Goal: Use online tool/utility: Use online tool/utility

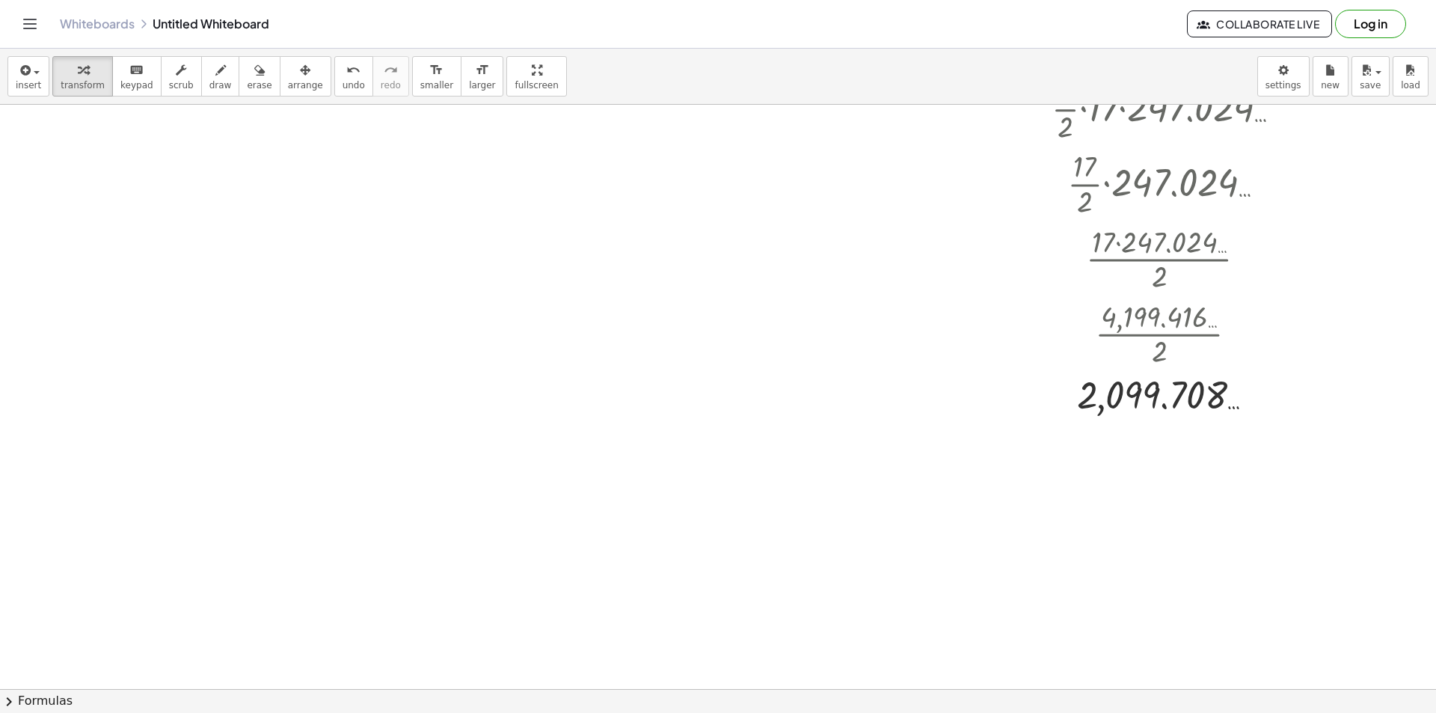
scroll to position [524, 0]
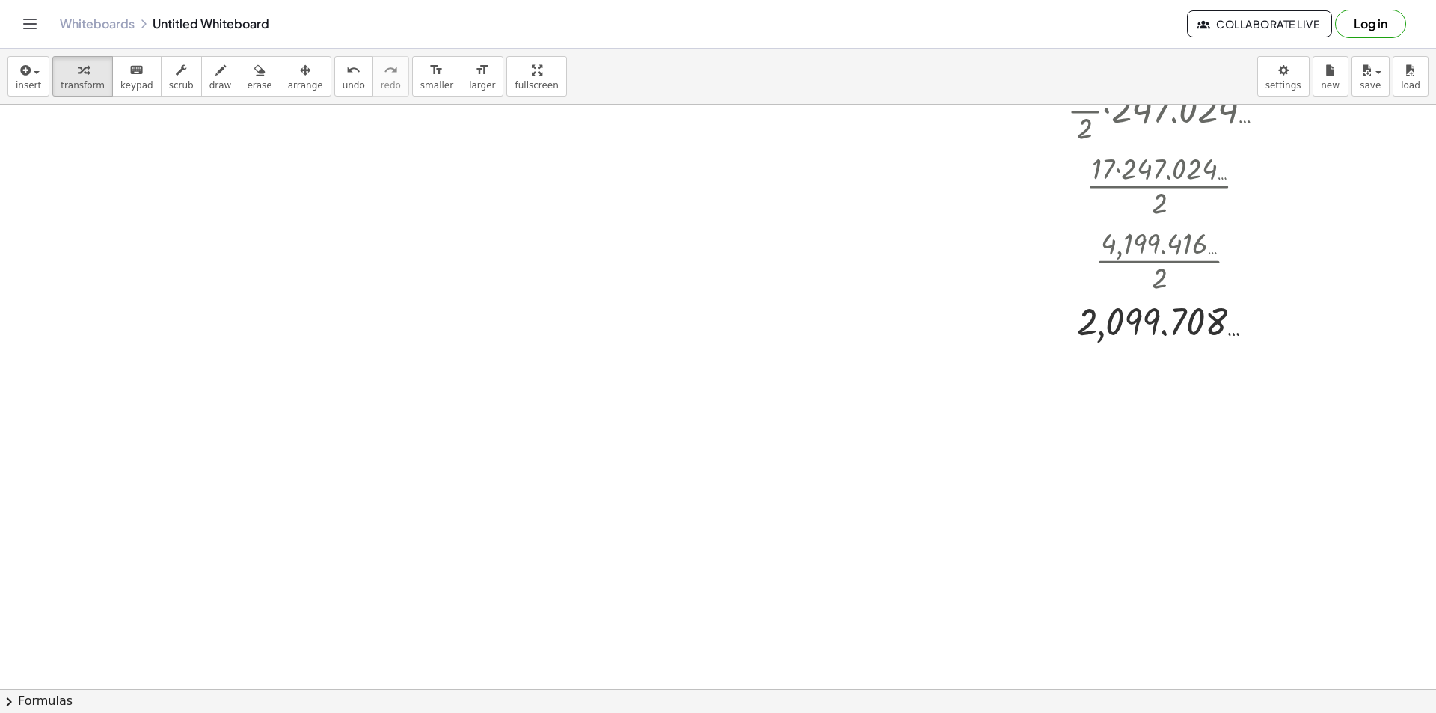
click at [420, 355] on div at bounding box center [718, 214] width 1436 height 1266
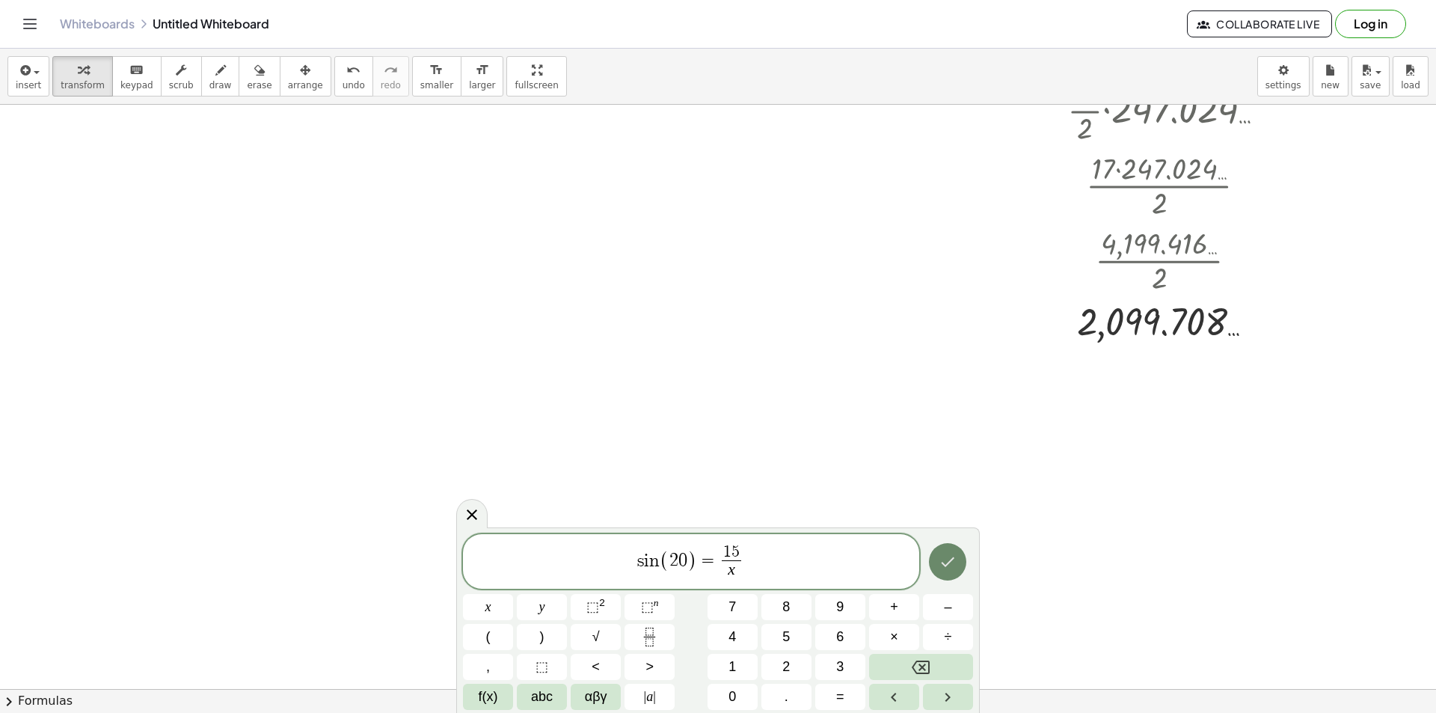
click at [942, 554] on icon "Done" at bounding box center [948, 562] width 18 height 18
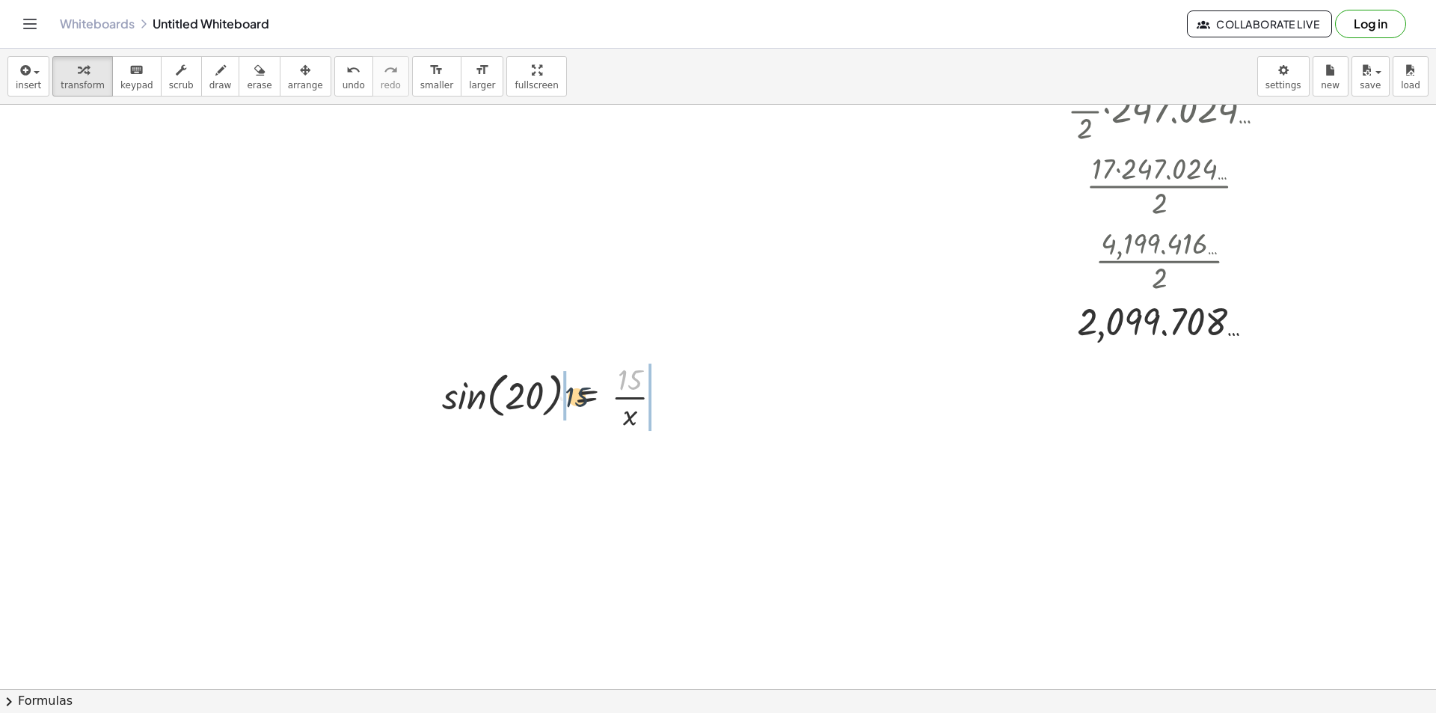
drag, startPoint x: 638, startPoint y: 381, endPoint x: 584, endPoint y: 399, distance: 56.5
click at [584, 399] on div at bounding box center [559, 395] width 248 height 75
click at [542, 399] on div at bounding box center [563, 395] width 331 height 75
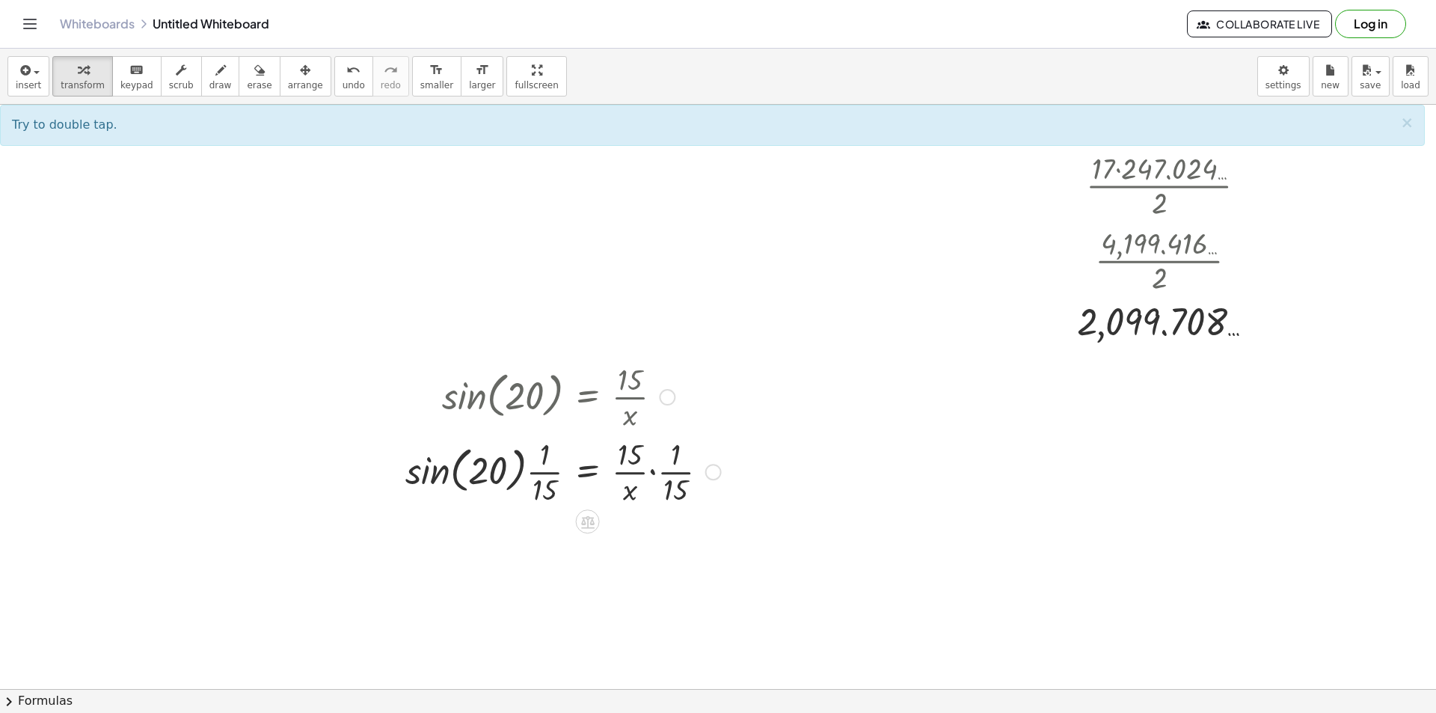
click at [539, 476] on div at bounding box center [563, 470] width 331 height 75
click at [548, 476] on div at bounding box center [563, 470] width 331 height 75
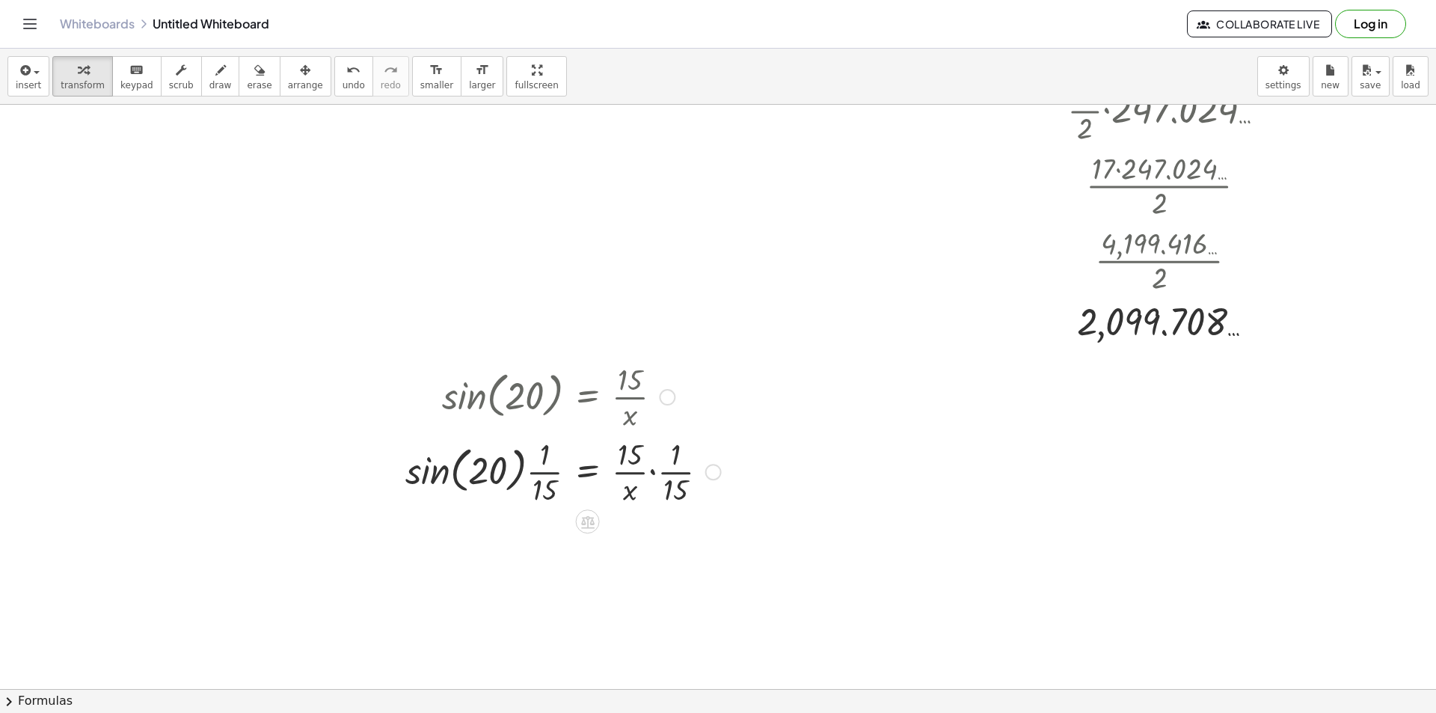
click at [548, 476] on div at bounding box center [563, 470] width 331 height 75
click at [509, 470] on div at bounding box center [533, 470] width 390 height 75
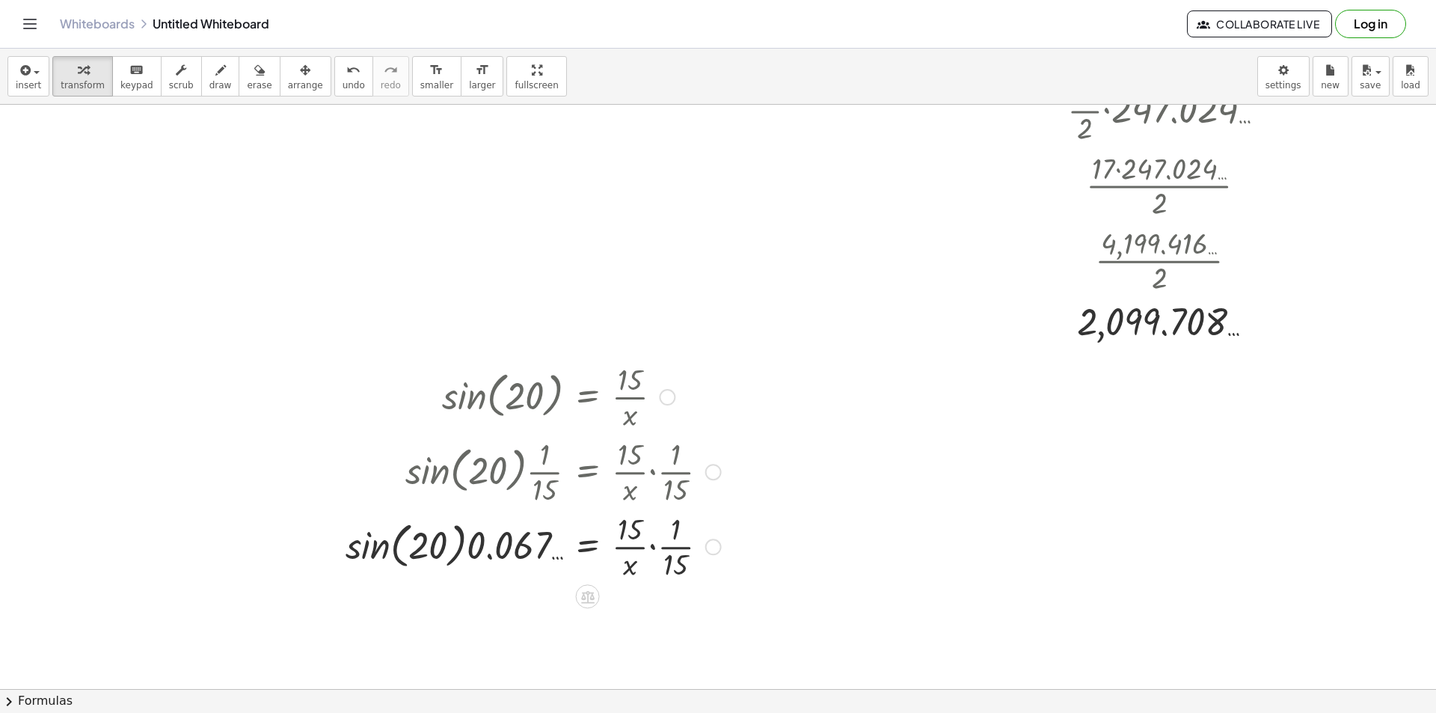
click at [438, 566] on div at bounding box center [533, 545] width 390 height 75
click at [362, 547] on div at bounding box center [533, 545] width 390 height 75
click at [466, 547] on div at bounding box center [533, 545] width 390 height 75
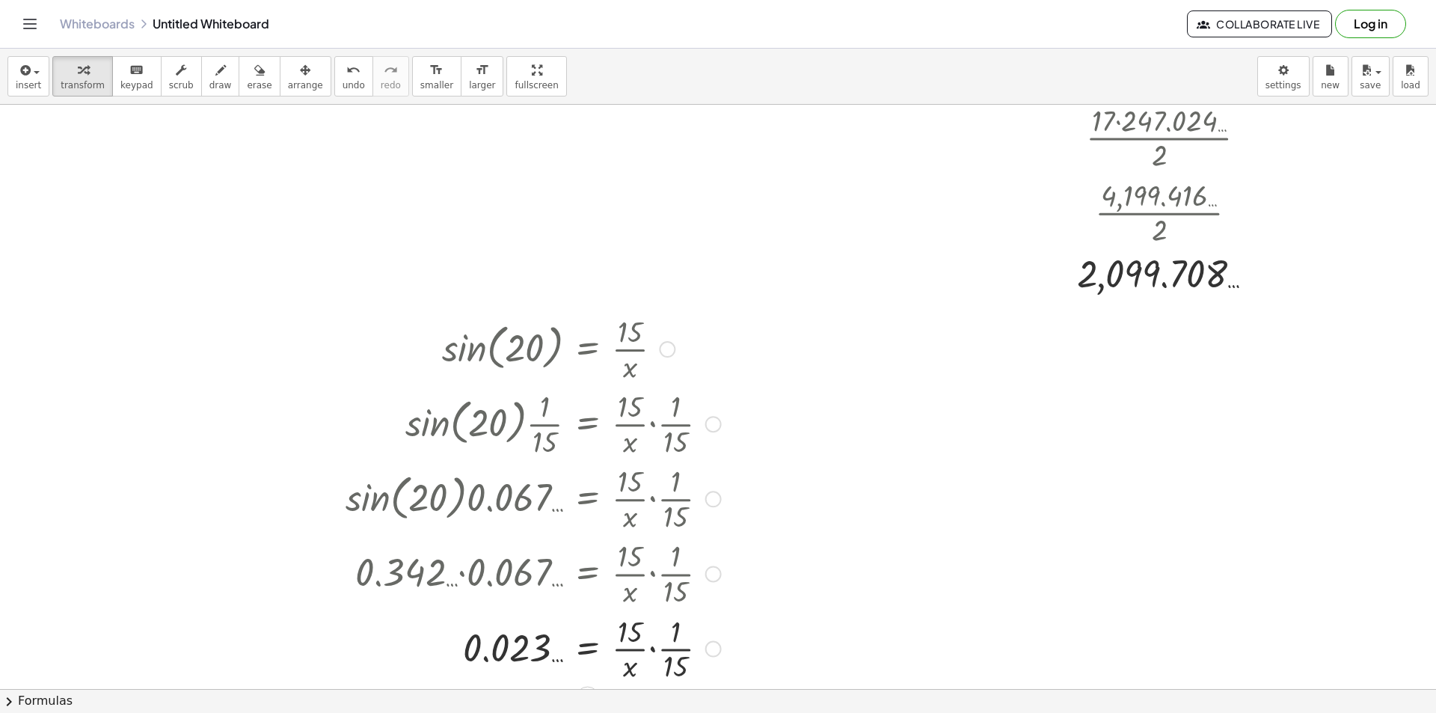
scroll to position [598, 0]
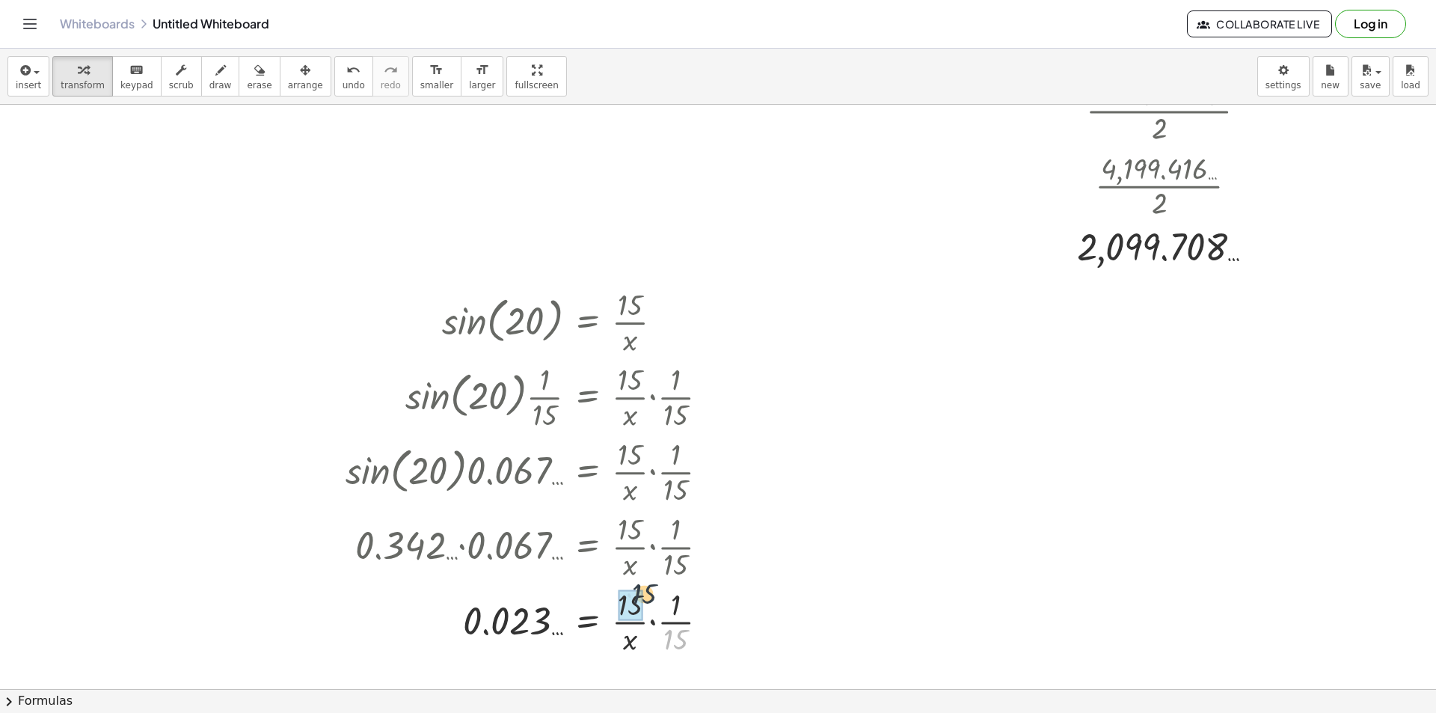
drag, startPoint x: 672, startPoint y: 643, endPoint x: 632, endPoint y: 596, distance: 61.5
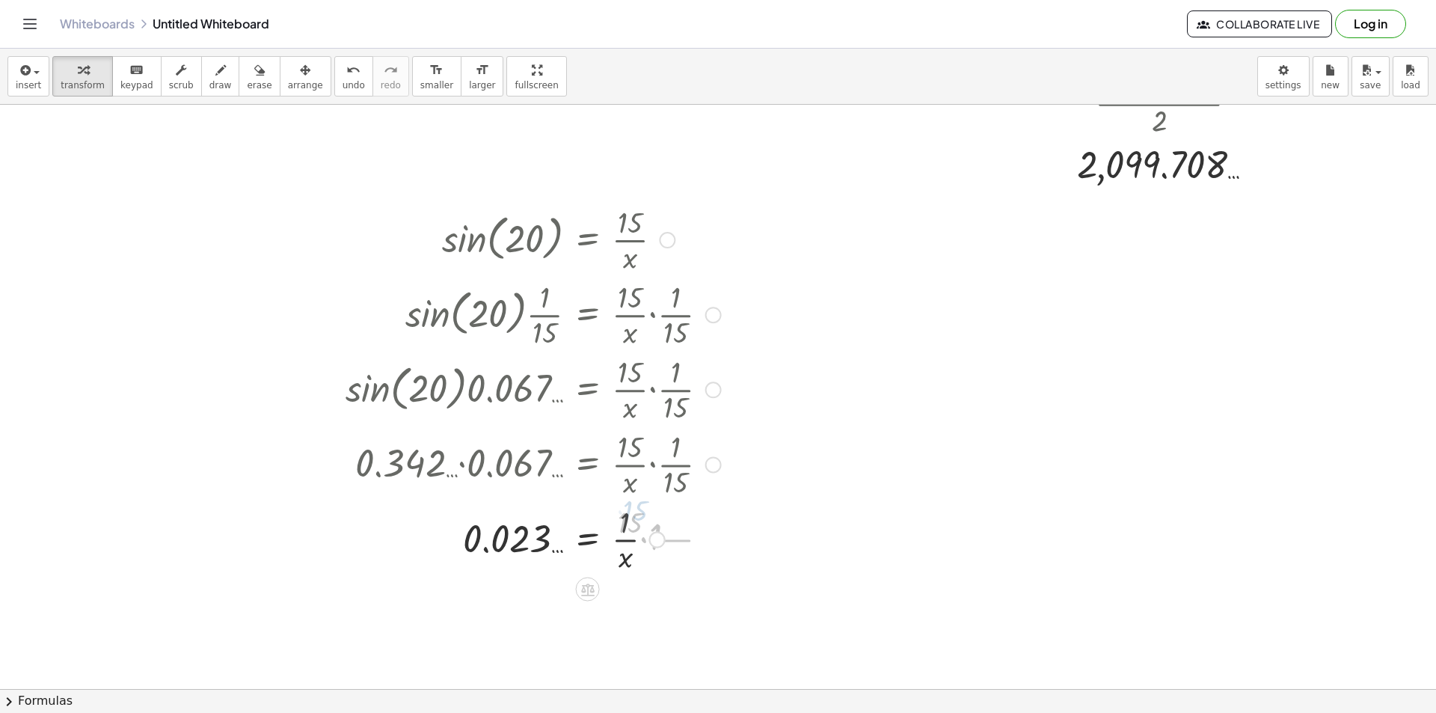
scroll to position [681, 0]
click at [582, 598] on div at bounding box center [588, 589] width 24 height 24
click at [649, 591] on icon at bounding box center [647, 588] width 13 height 13
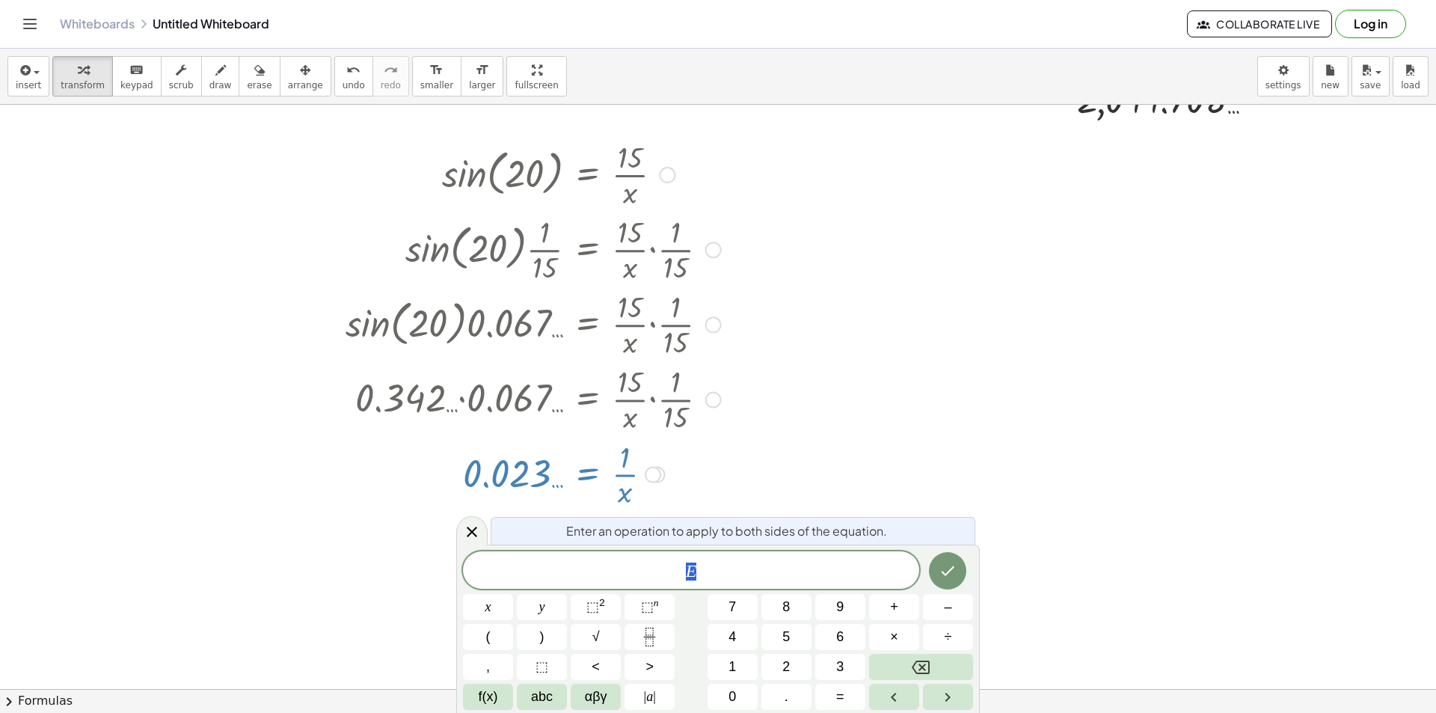
scroll to position [753, 0]
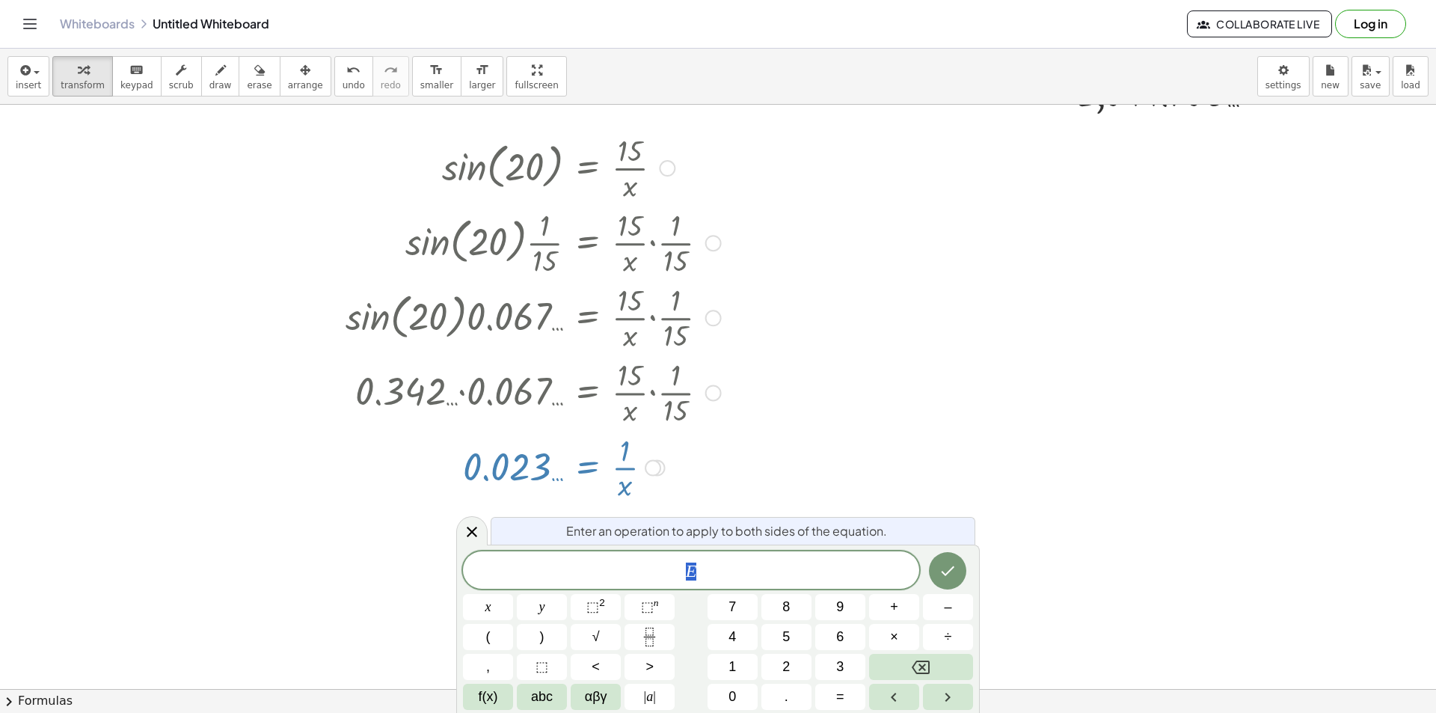
drag, startPoint x: 699, startPoint y: 562, endPoint x: 610, endPoint y: 541, distance: 91.6
click at [640, 552] on div "* E" at bounding box center [691, 569] width 456 height 37
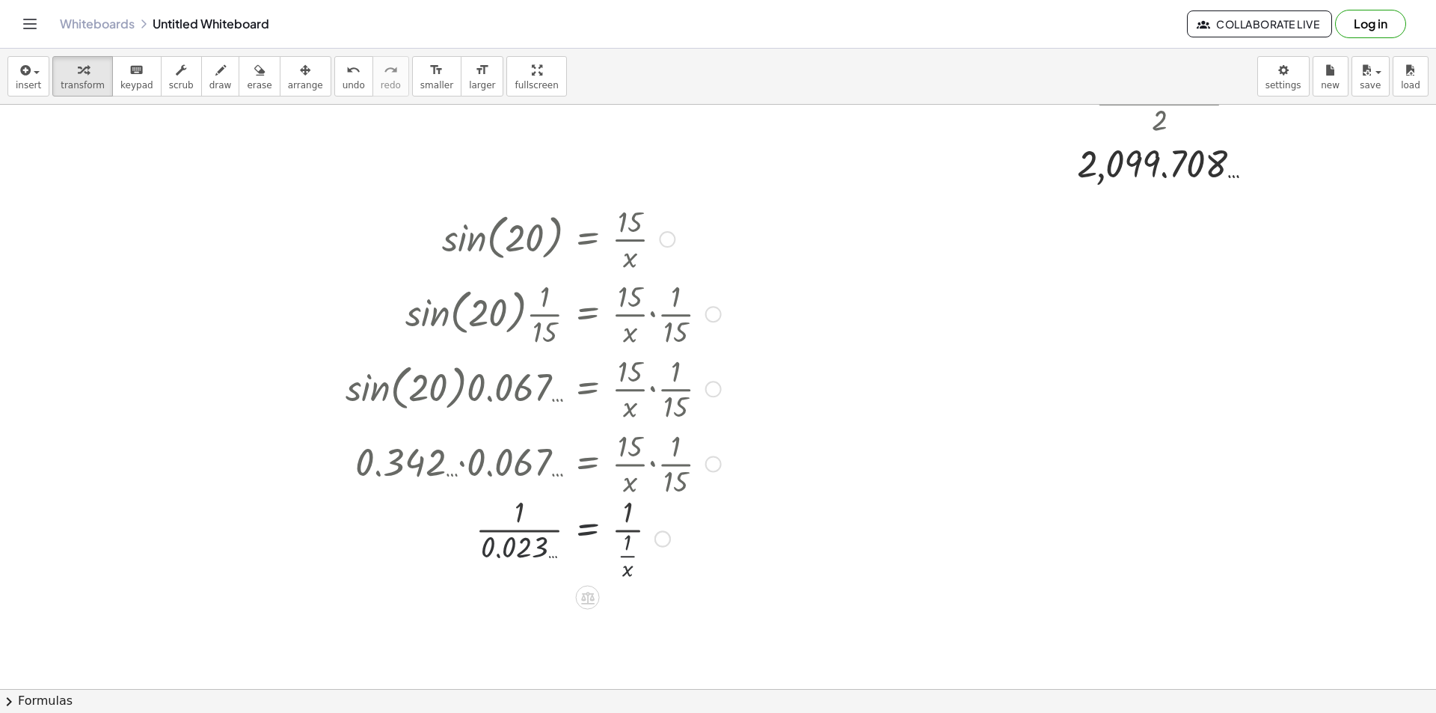
click at [524, 542] on div at bounding box center [533, 537] width 390 height 93
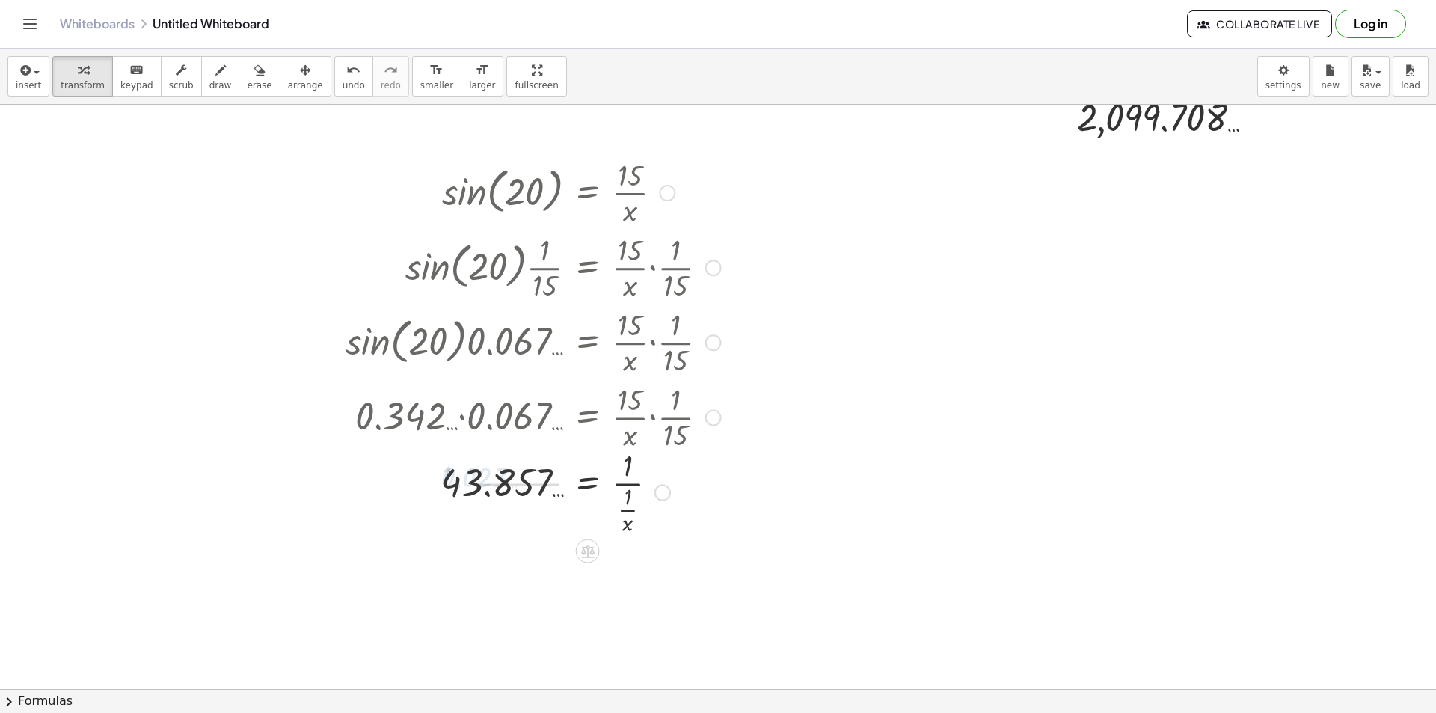
scroll to position [906, 0]
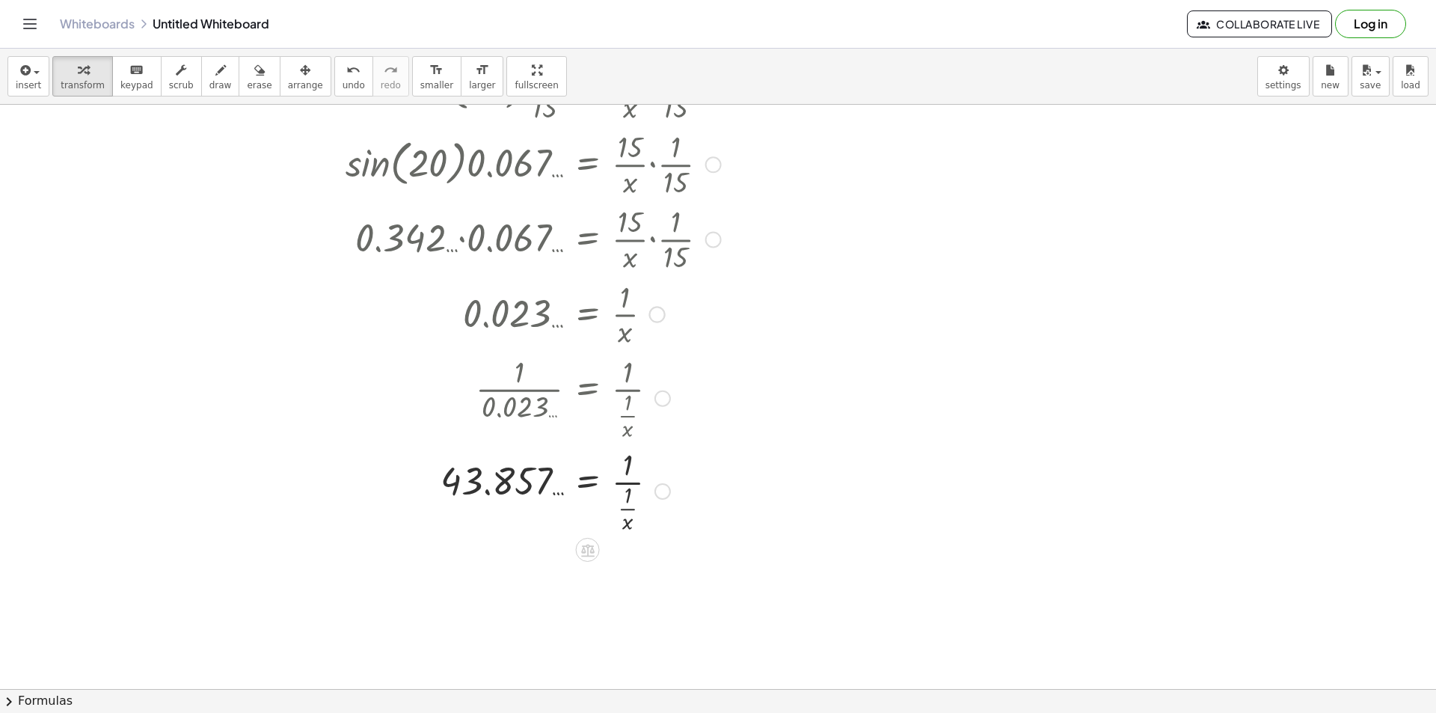
click at [670, 494] on div at bounding box center [662, 491] width 16 height 16
click at [702, 449] on li "Transform line" at bounding box center [753, 458] width 127 height 22
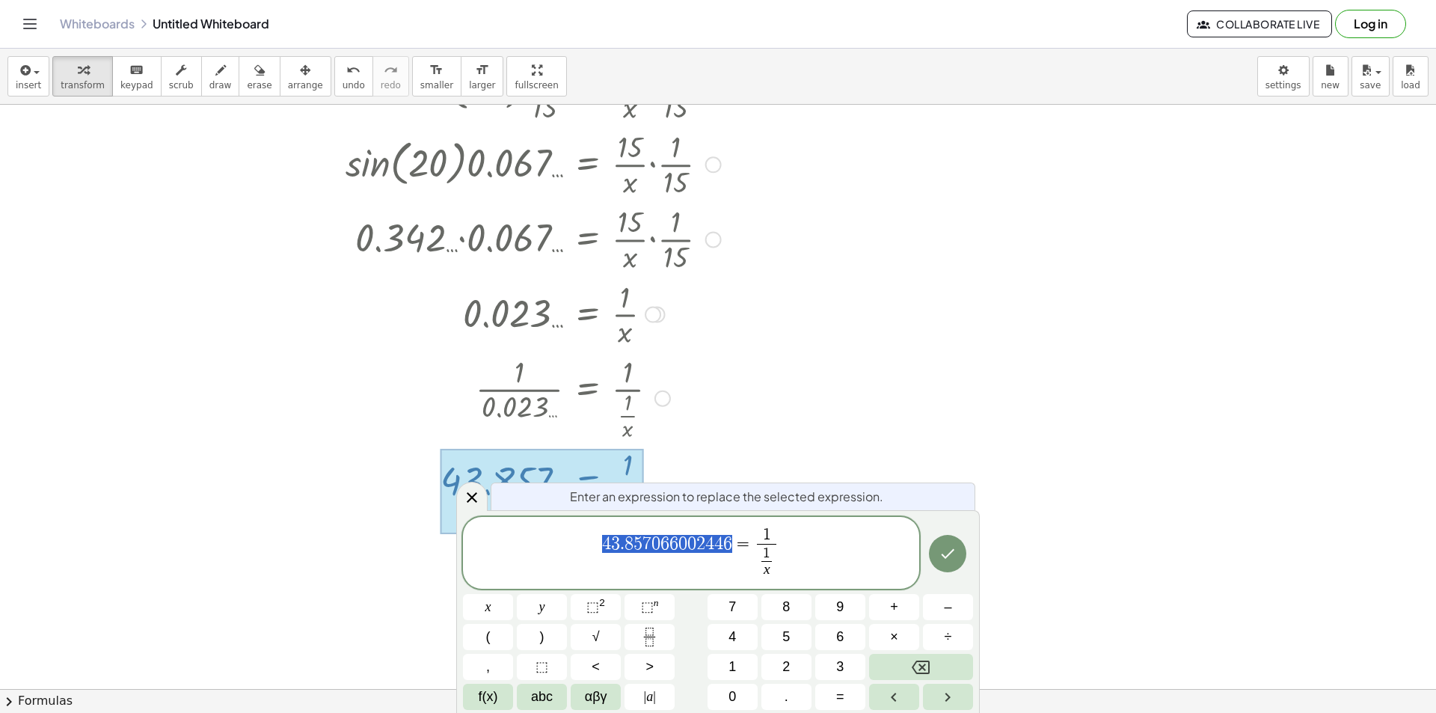
drag, startPoint x: 731, startPoint y: 537, endPoint x: 636, endPoint y: 530, distance: 95.2
click at [470, 491] on icon at bounding box center [472, 497] width 18 height 18
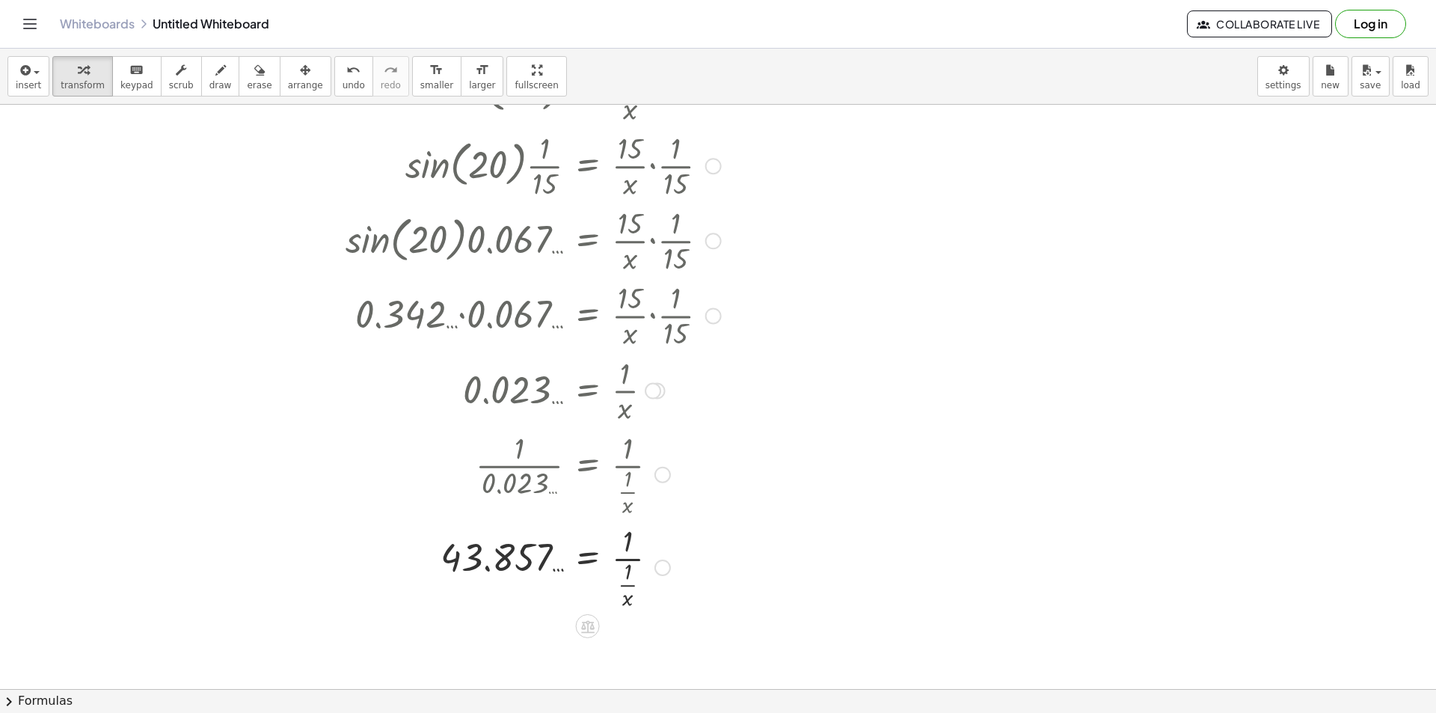
scroll to position [756, 0]
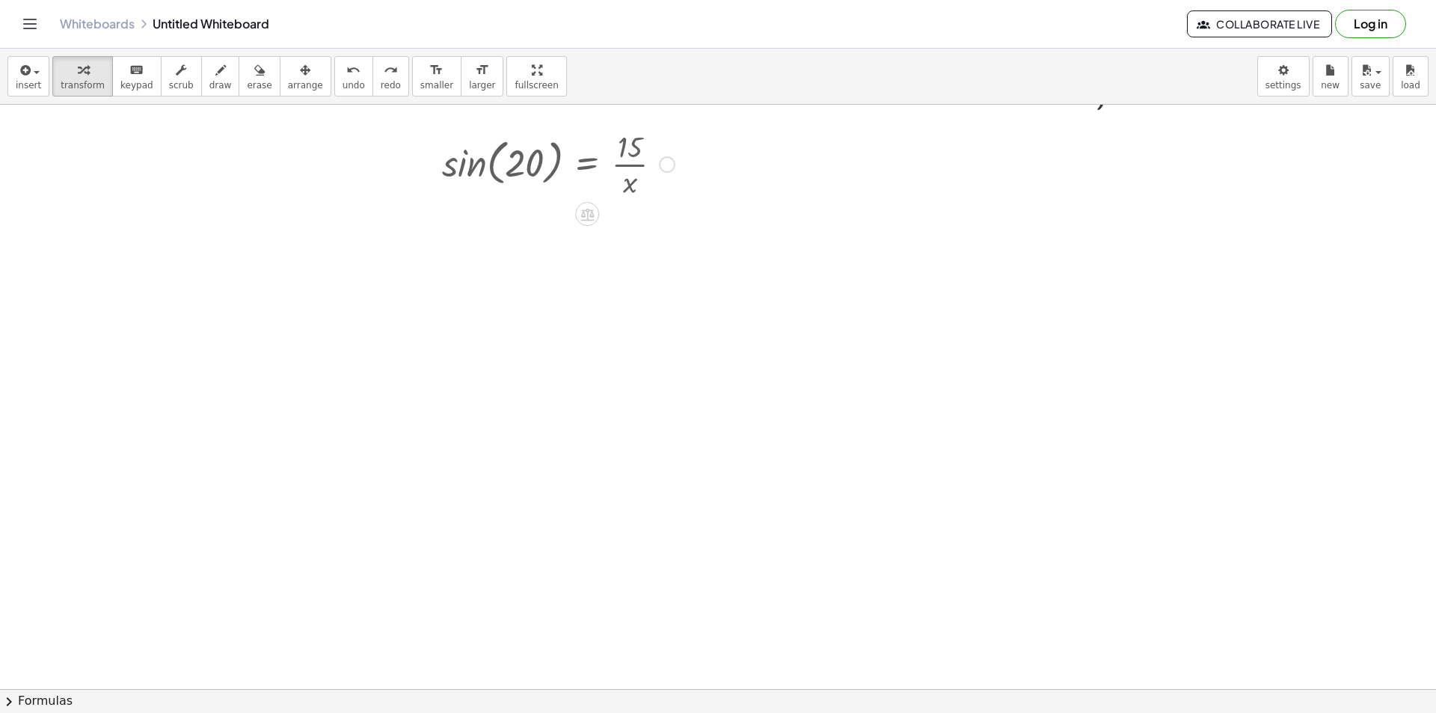
click at [669, 162] on div at bounding box center [667, 164] width 16 height 16
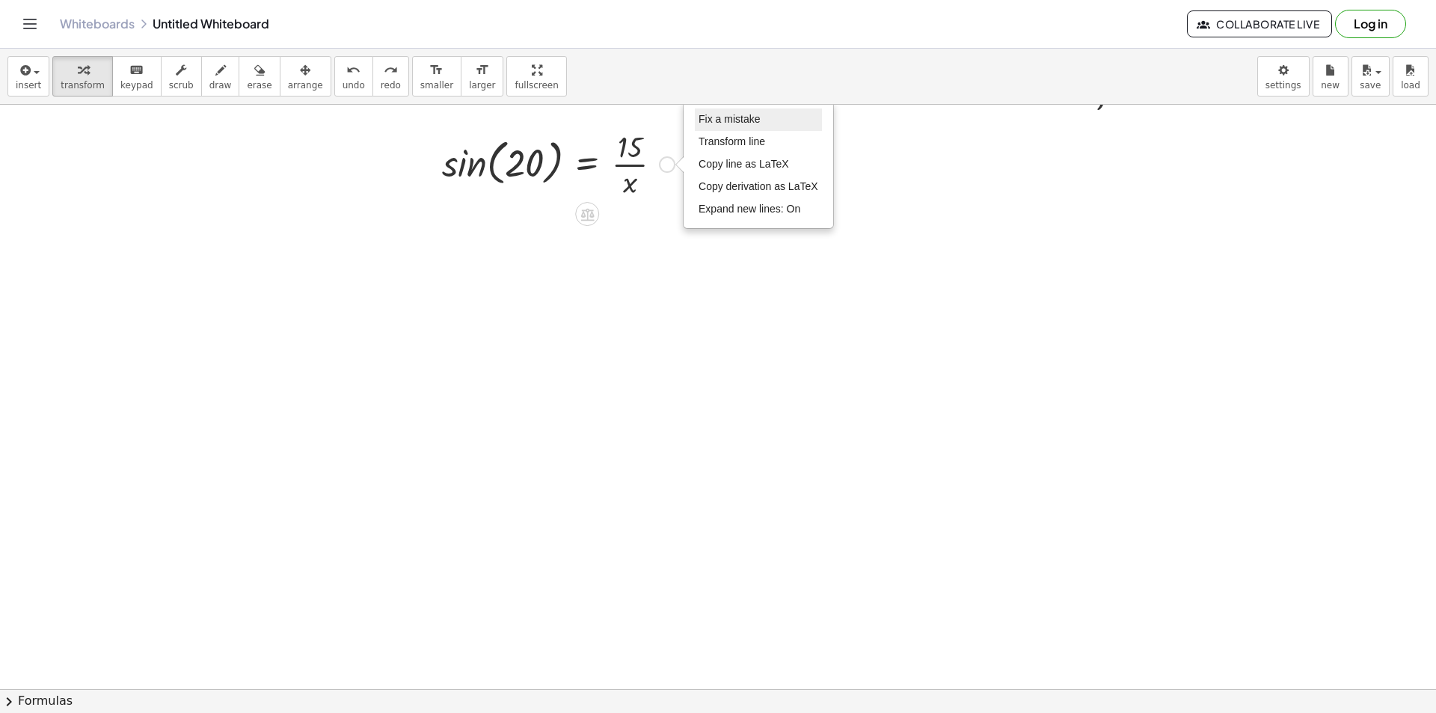
click at [734, 122] on span "Fix a mistake" at bounding box center [729, 119] width 61 height 12
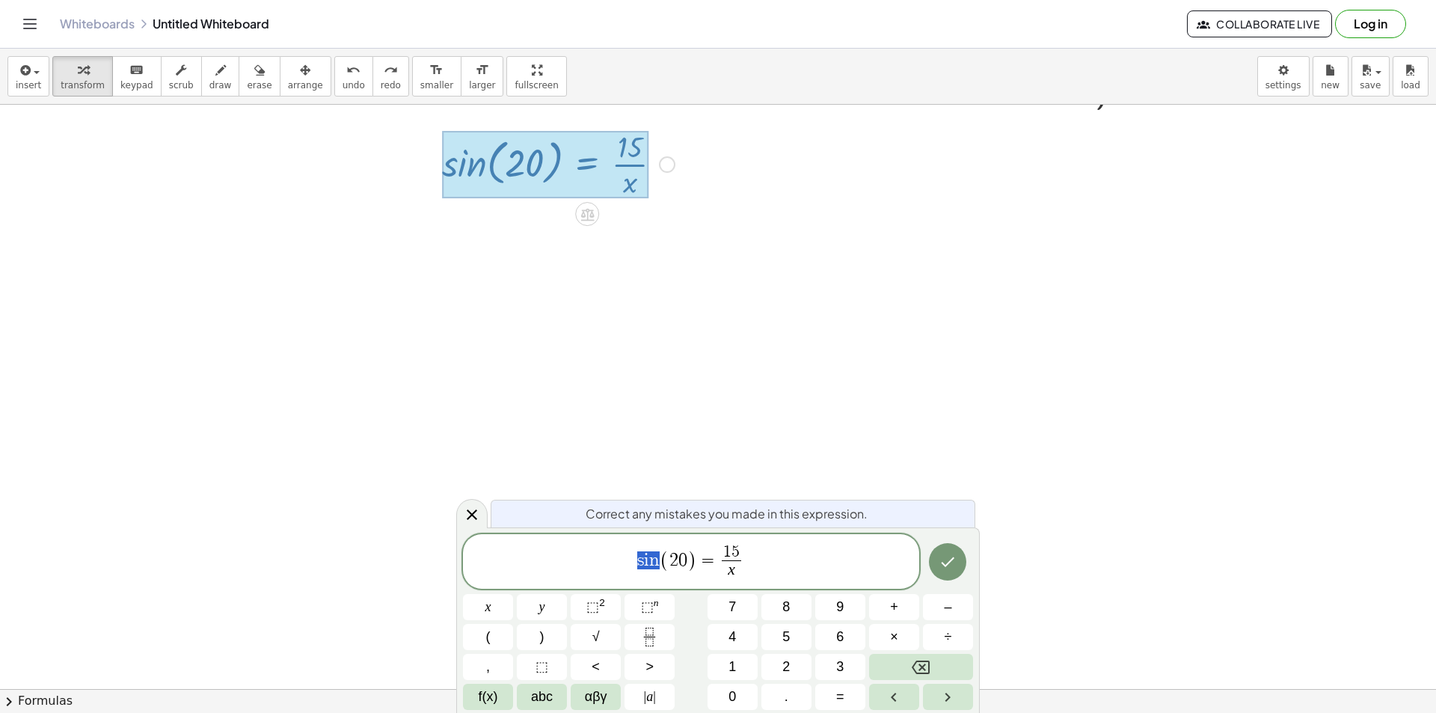
drag, startPoint x: 663, startPoint y: 562, endPoint x: 612, endPoint y: 553, distance: 51.8
click at [612, 553] on span "s i n ( 2 0 ) = 1 5 x ​" at bounding box center [691, 563] width 456 height 40
click at [935, 564] on button "Done" at bounding box center [947, 561] width 37 height 37
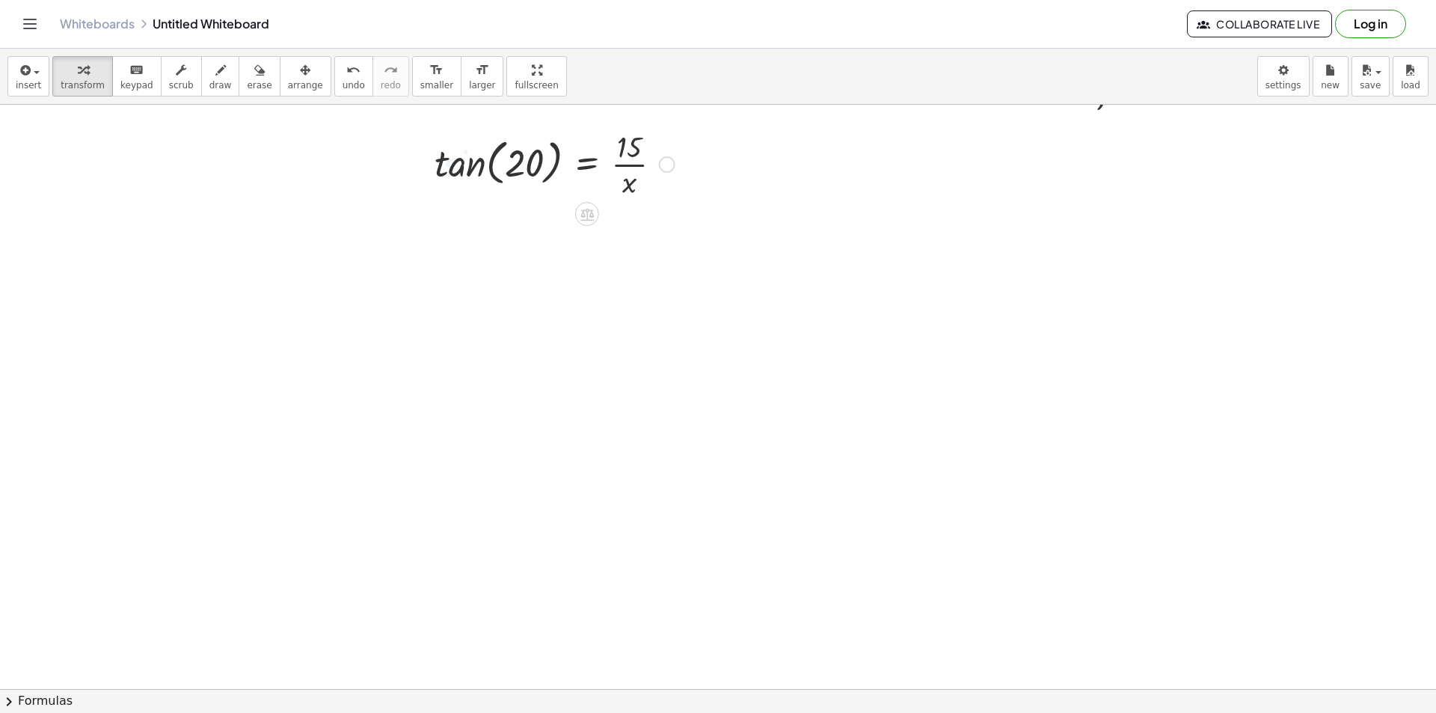
scroll to position [681, 0]
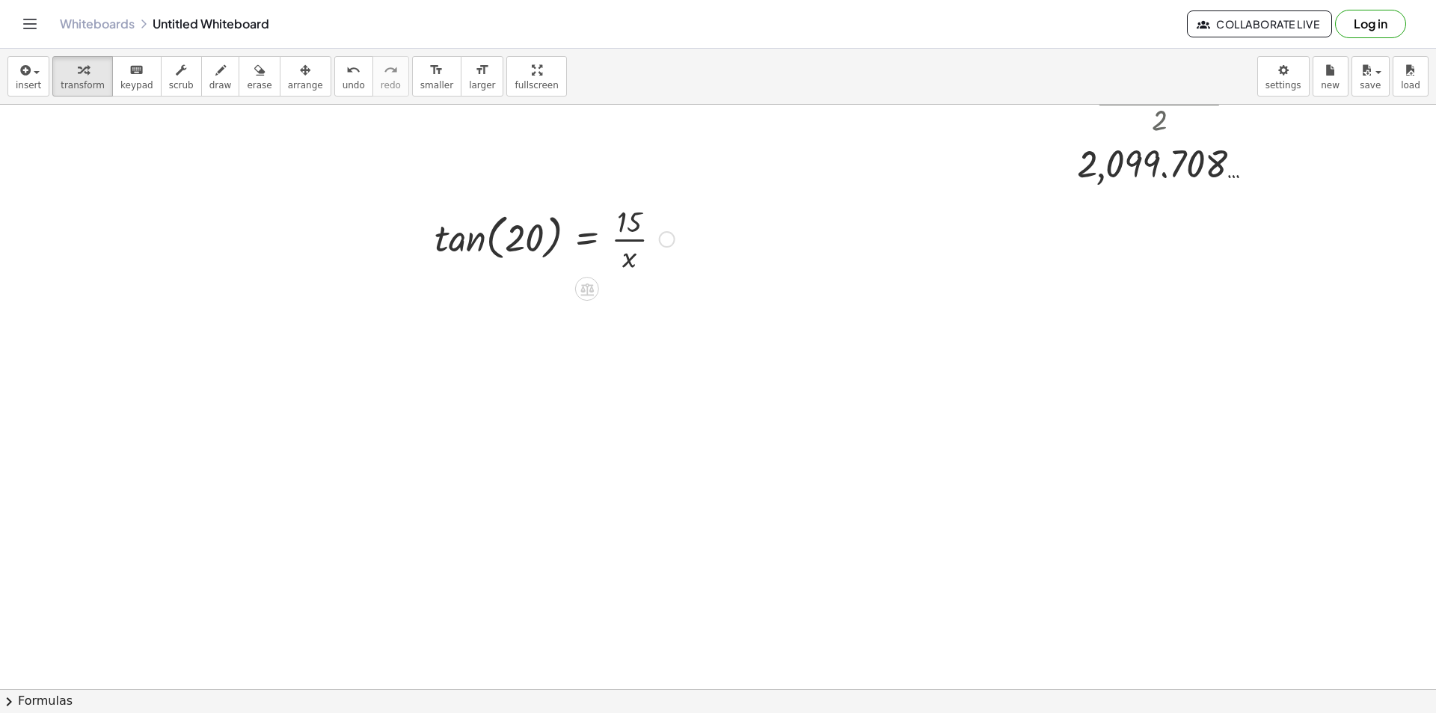
click at [474, 245] on div at bounding box center [554, 237] width 255 height 75
drag, startPoint x: 628, startPoint y: 227, endPoint x: 561, endPoint y: 266, distance: 76.7
click at [587, 239] on div "tan ( , 20 ) = · 15 · x · 15 = · 15 · x 0.364 … Fix a mistake Transform line Co…" at bounding box center [587, 239] width 0 height 0
drag, startPoint x: 518, startPoint y: 307, endPoint x: 562, endPoint y: 370, distance: 76.4
click at [518, 308] on div at bounding box center [567, 312] width 321 height 75
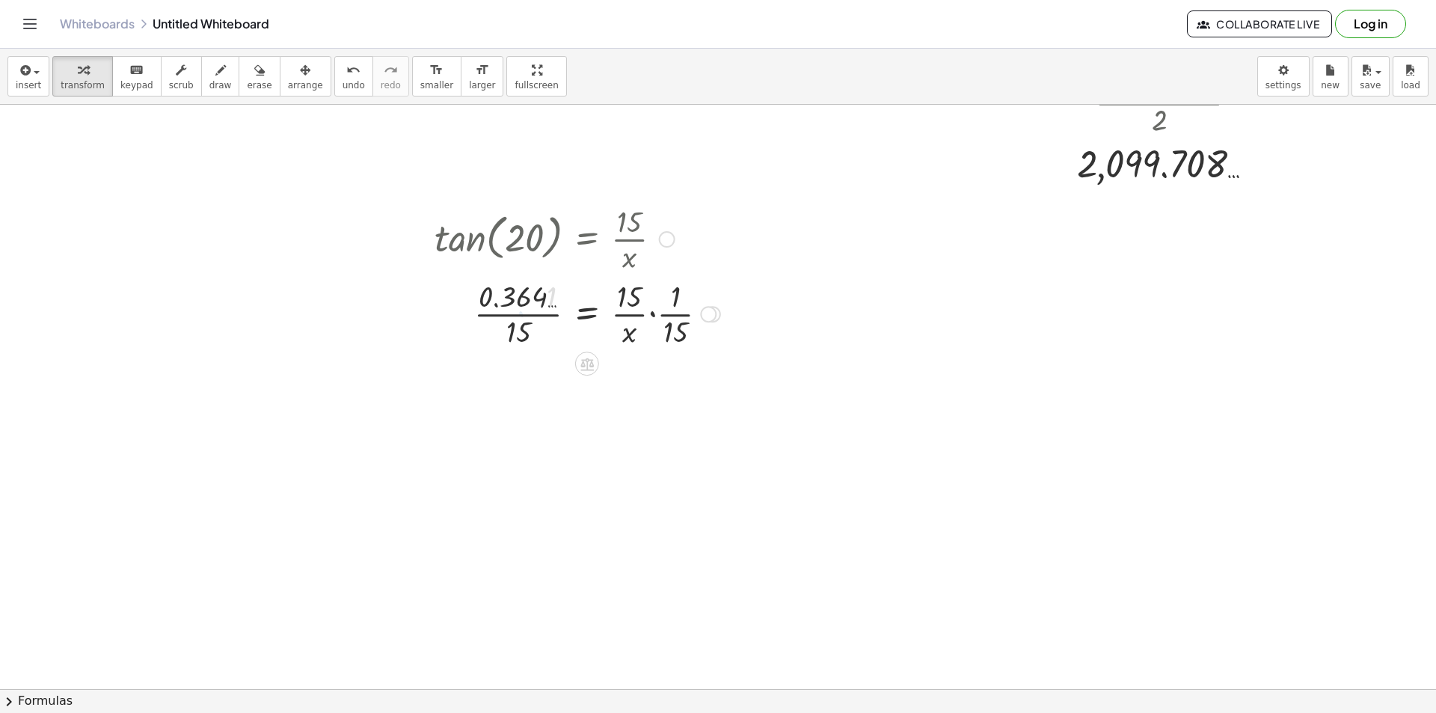
click at [528, 307] on div at bounding box center [577, 312] width 301 height 75
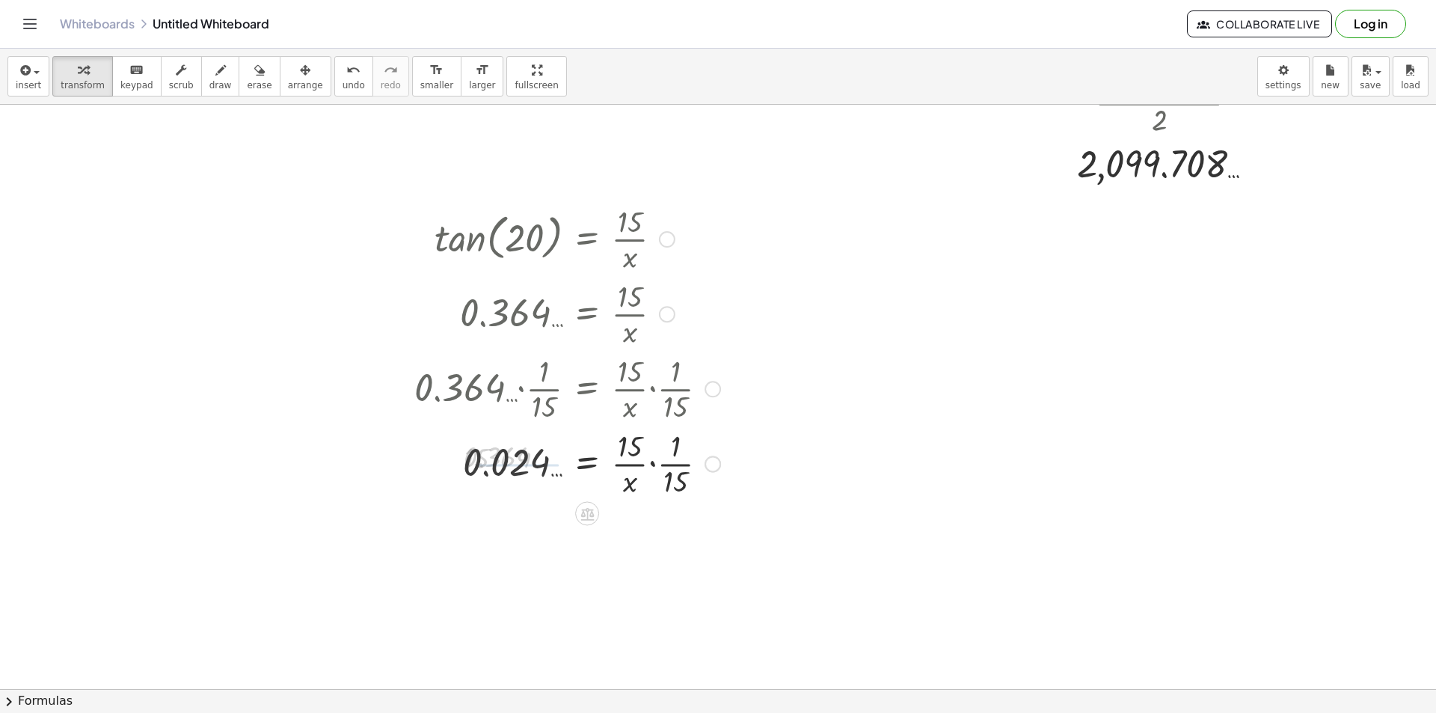
click at [682, 494] on div at bounding box center [567, 462] width 321 height 75
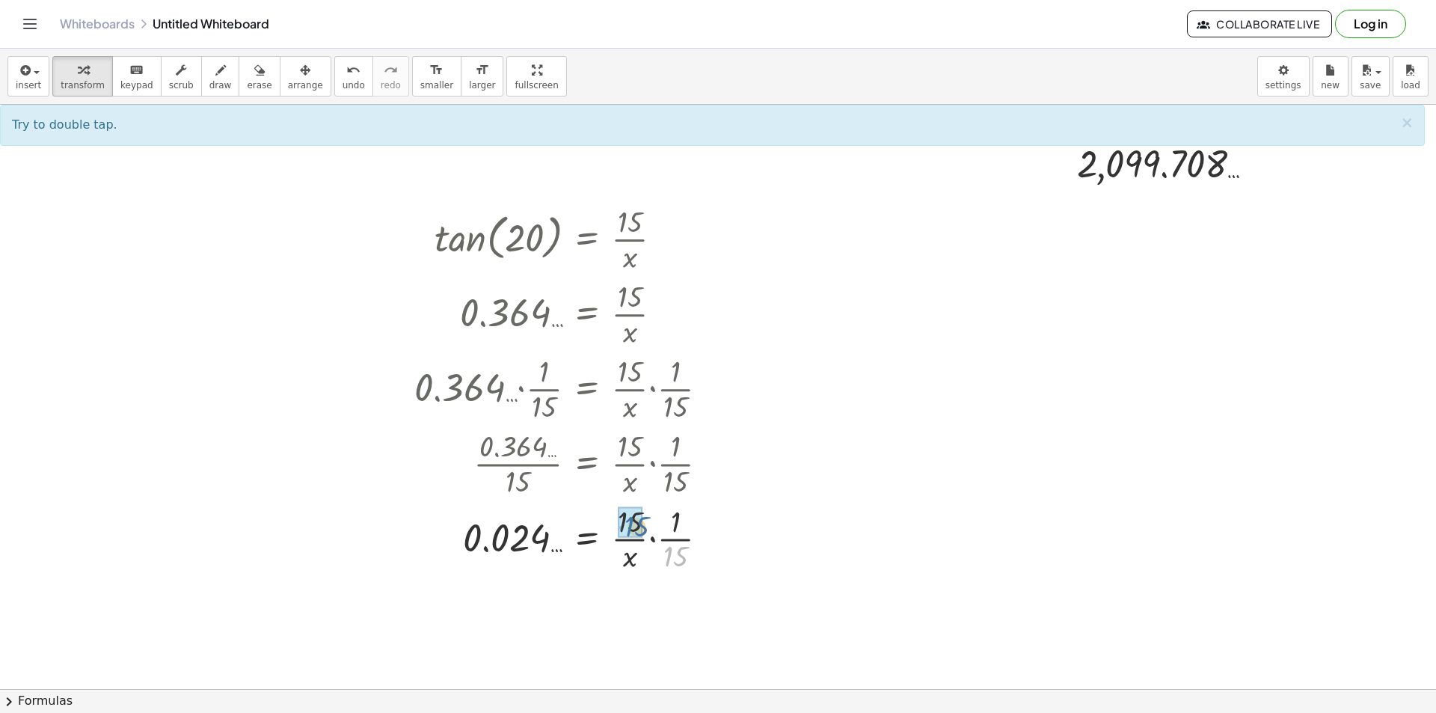
drag, startPoint x: 665, startPoint y: 541, endPoint x: 631, endPoint y: 522, distance: 38.5
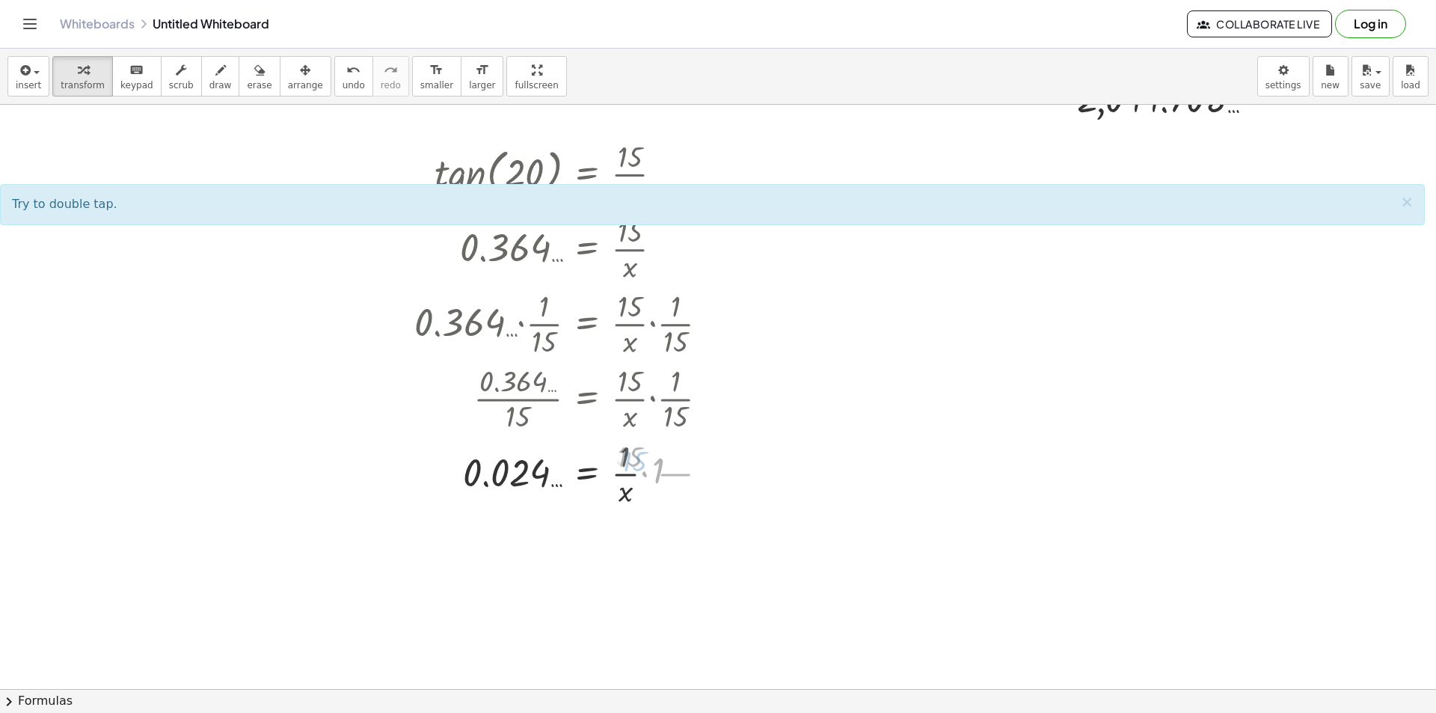
scroll to position [831, 0]
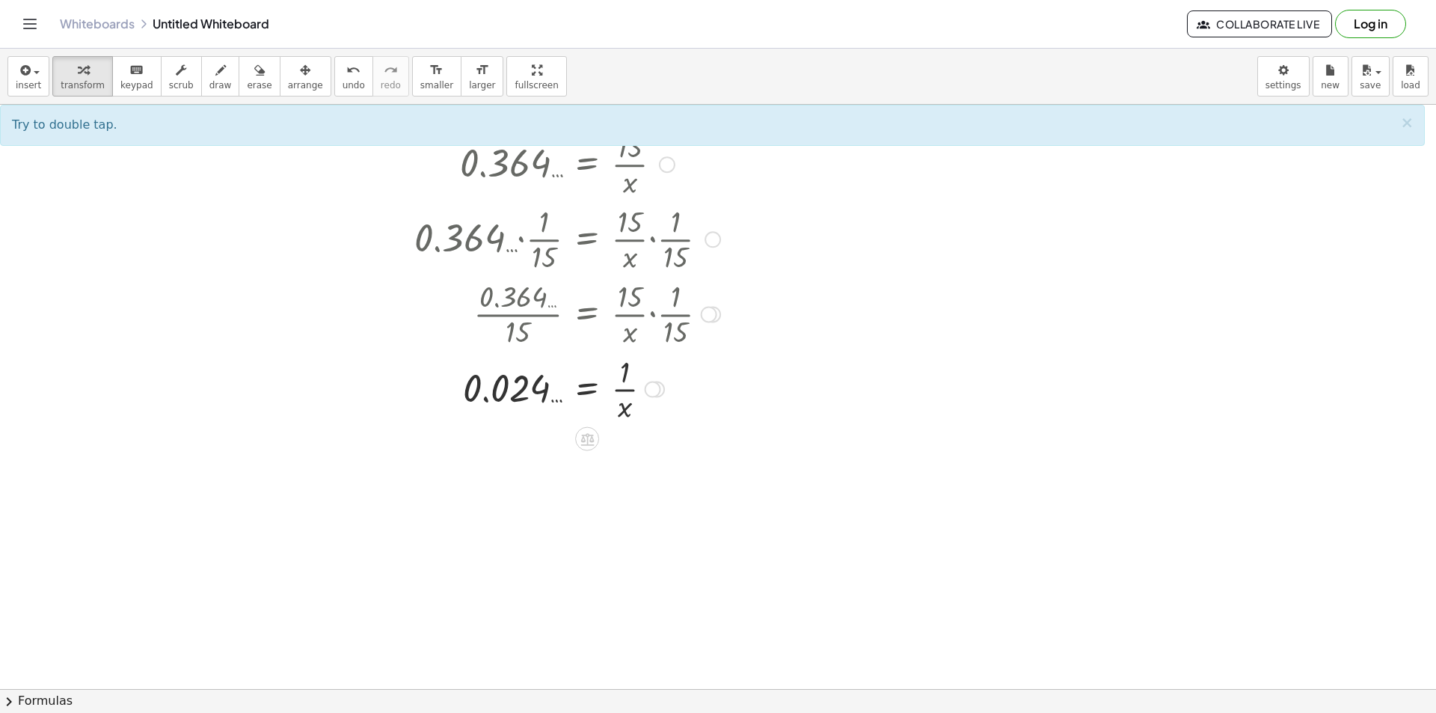
click at [591, 449] on div at bounding box center [587, 439] width 24 height 24
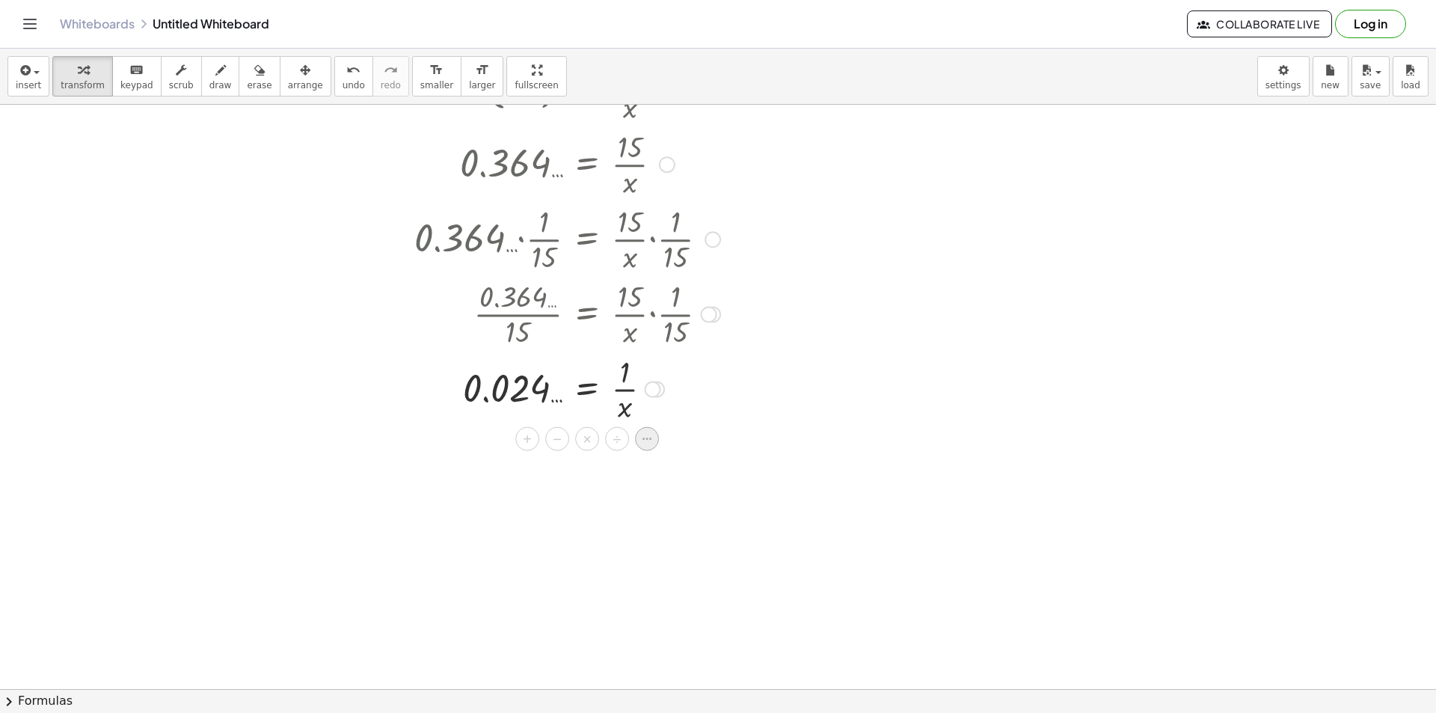
click at [654, 444] on icon at bounding box center [646, 438] width 13 height 13
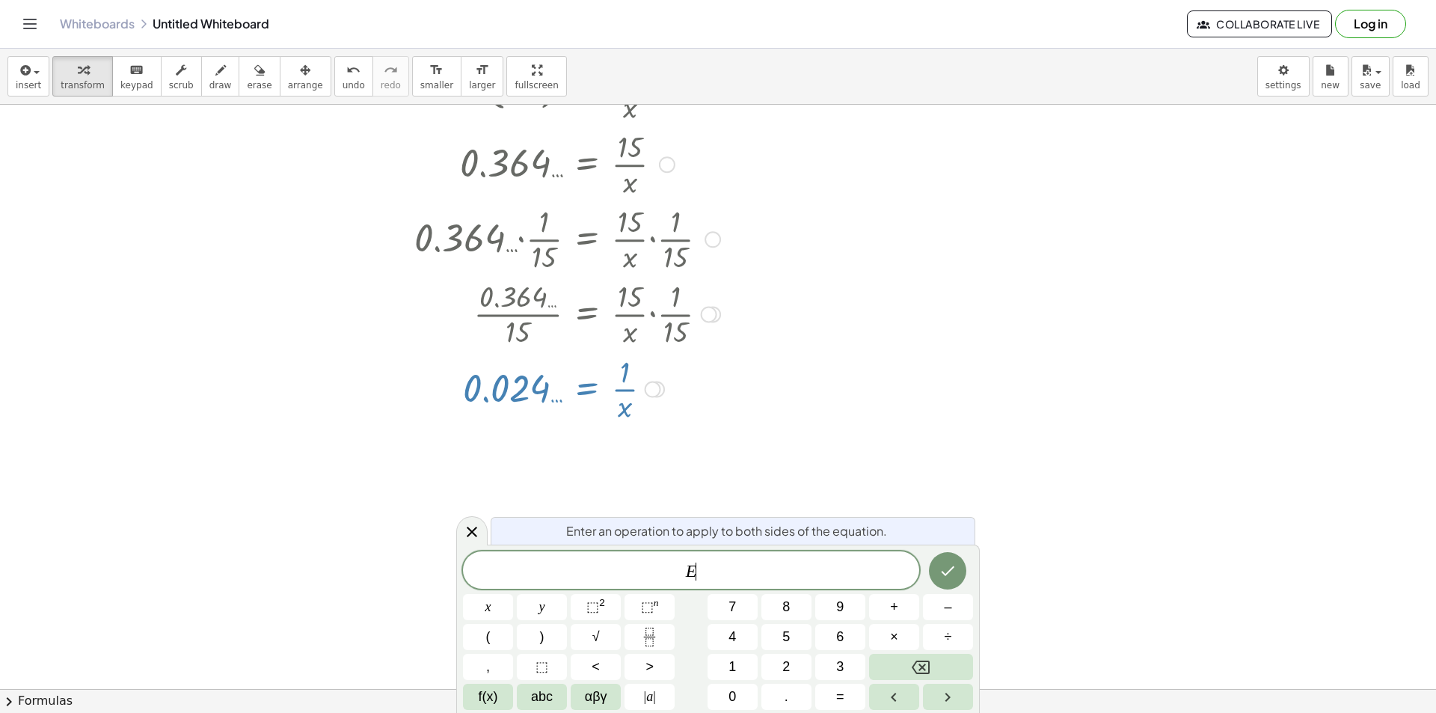
drag, startPoint x: 758, startPoint y: 576, endPoint x: 500, endPoint y: 508, distance: 267.6
click at [503, 515] on body "Graspable Math Activities Whiteboards Classes v1.28.3 | Privacy policy © 2025 |…" at bounding box center [718, 356] width 1436 height 713
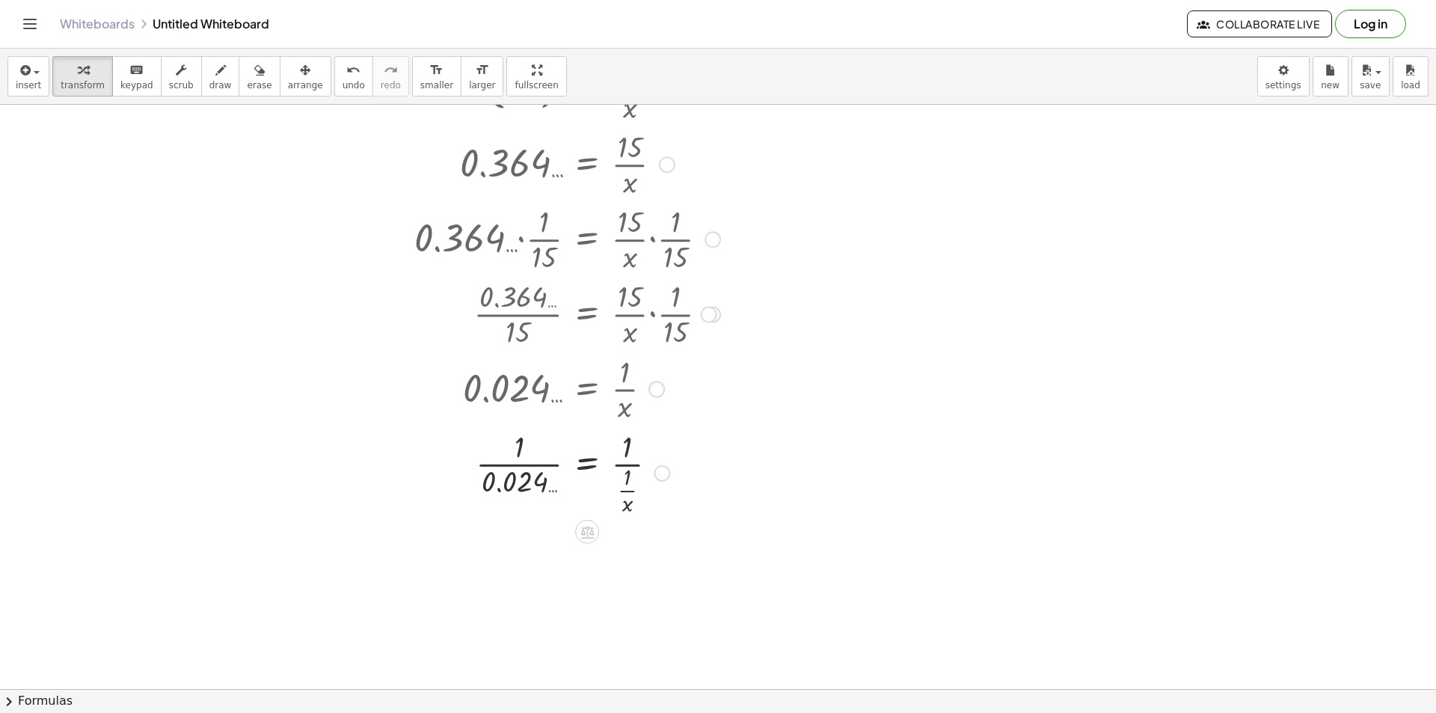
click at [497, 467] on div at bounding box center [567, 472] width 321 height 93
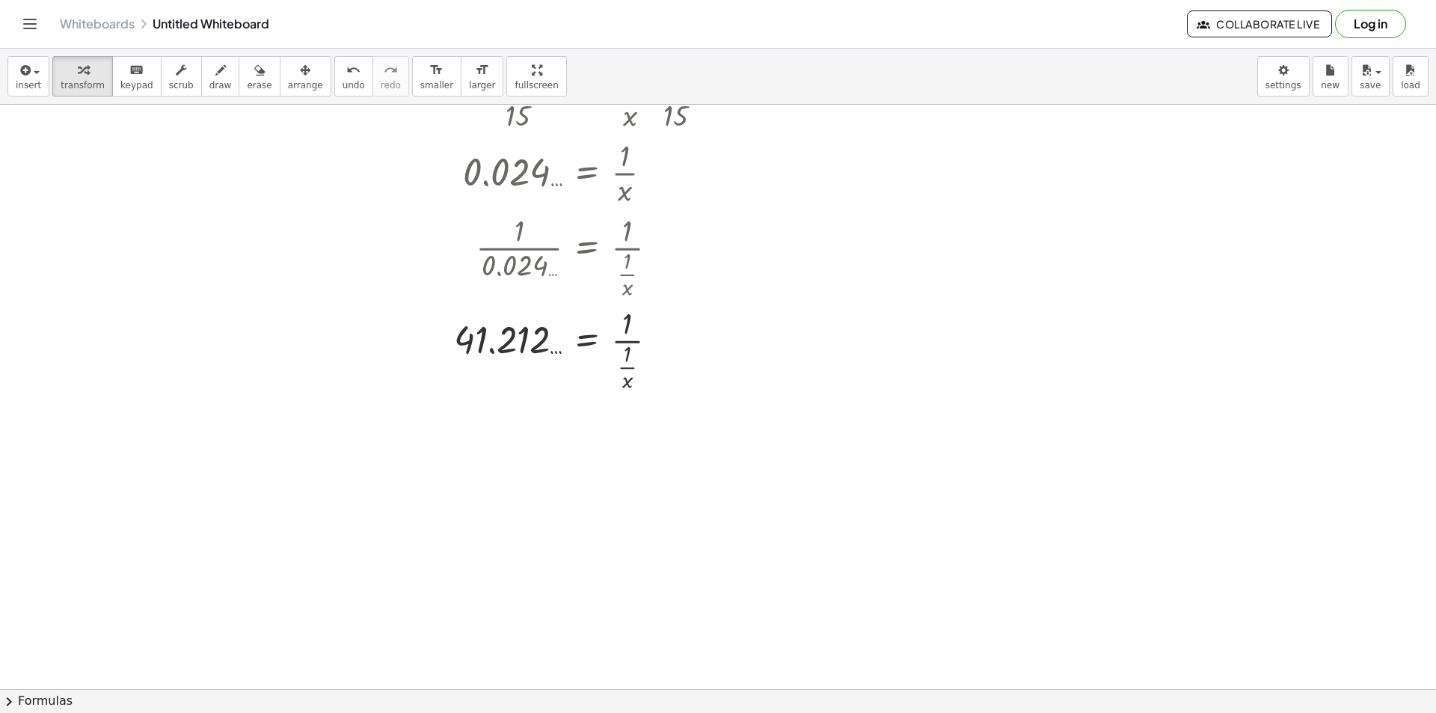
scroll to position [1055, 0]
click at [658, 340] on div "Fix a mistake Transform line Copy line as LaTeX Copy derivation as LaTeX Expand…" at bounding box center [662, 342] width 16 height 16
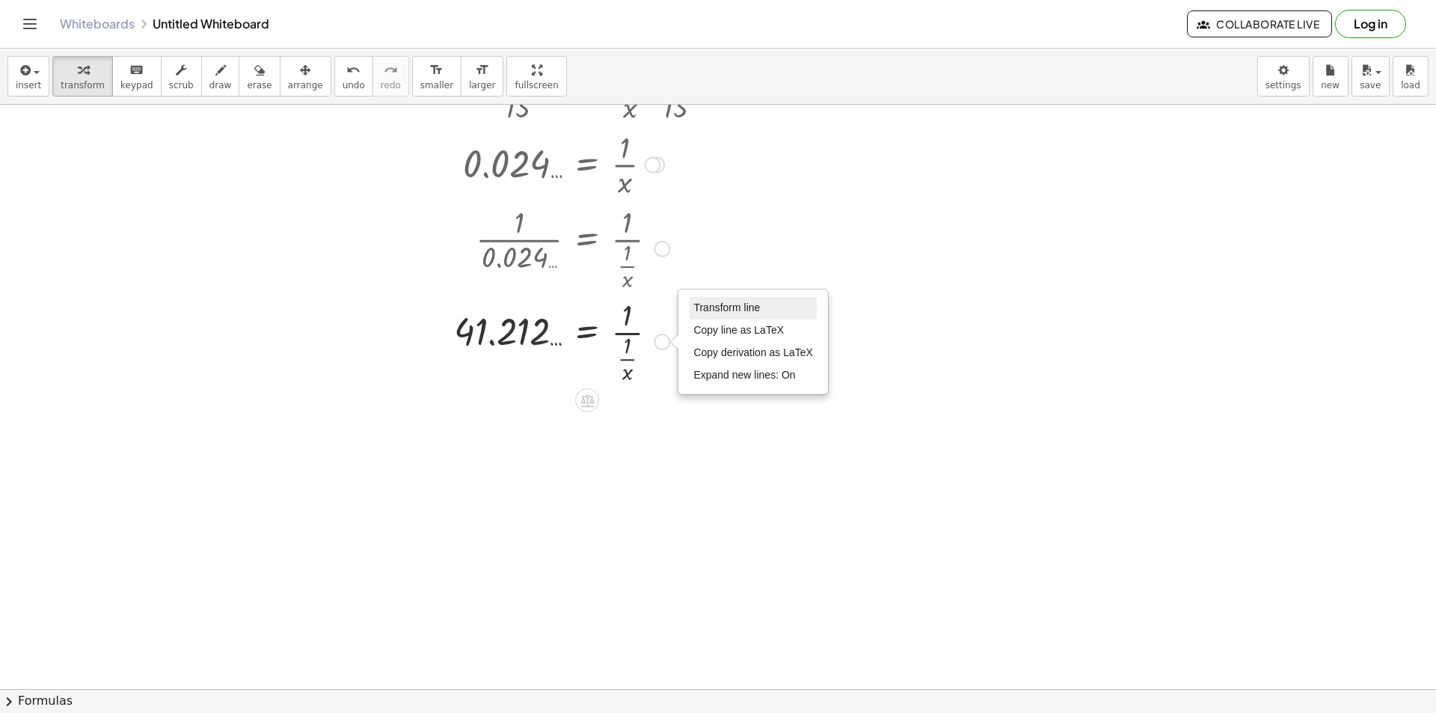
click at [740, 308] on span "Transform line" at bounding box center [726, 307] width 67 height 12
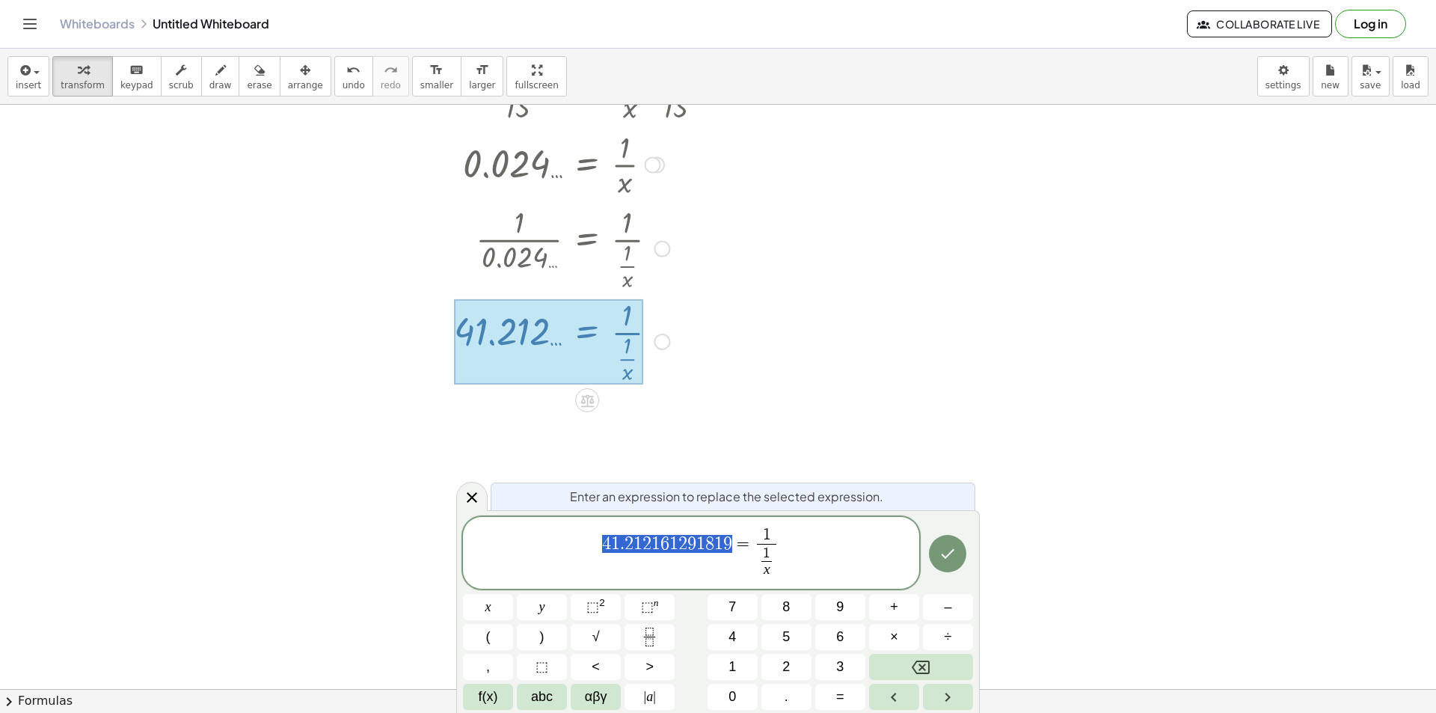
drag, startPoint x: 732, startPoint y: 542, endPoint x: 437, endPoint y: 523, distance: 295.3
click at [470, 502] on icon at bounding box center [472, 497] width 18 height 18
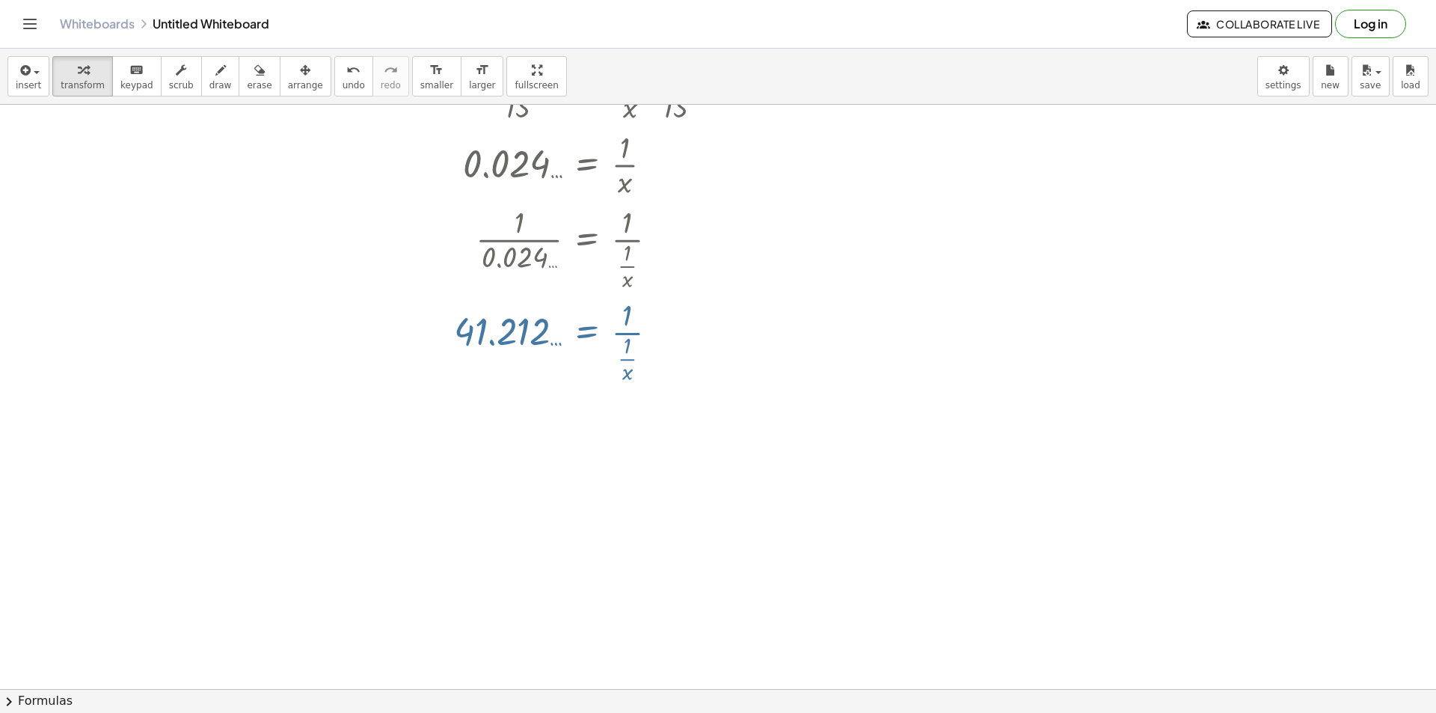
click at [922, 321] on div at bounding box center [898, 332] width 166 height 75
click at [905, 337] on div at bounding box center [898, 332] width 153 height 75
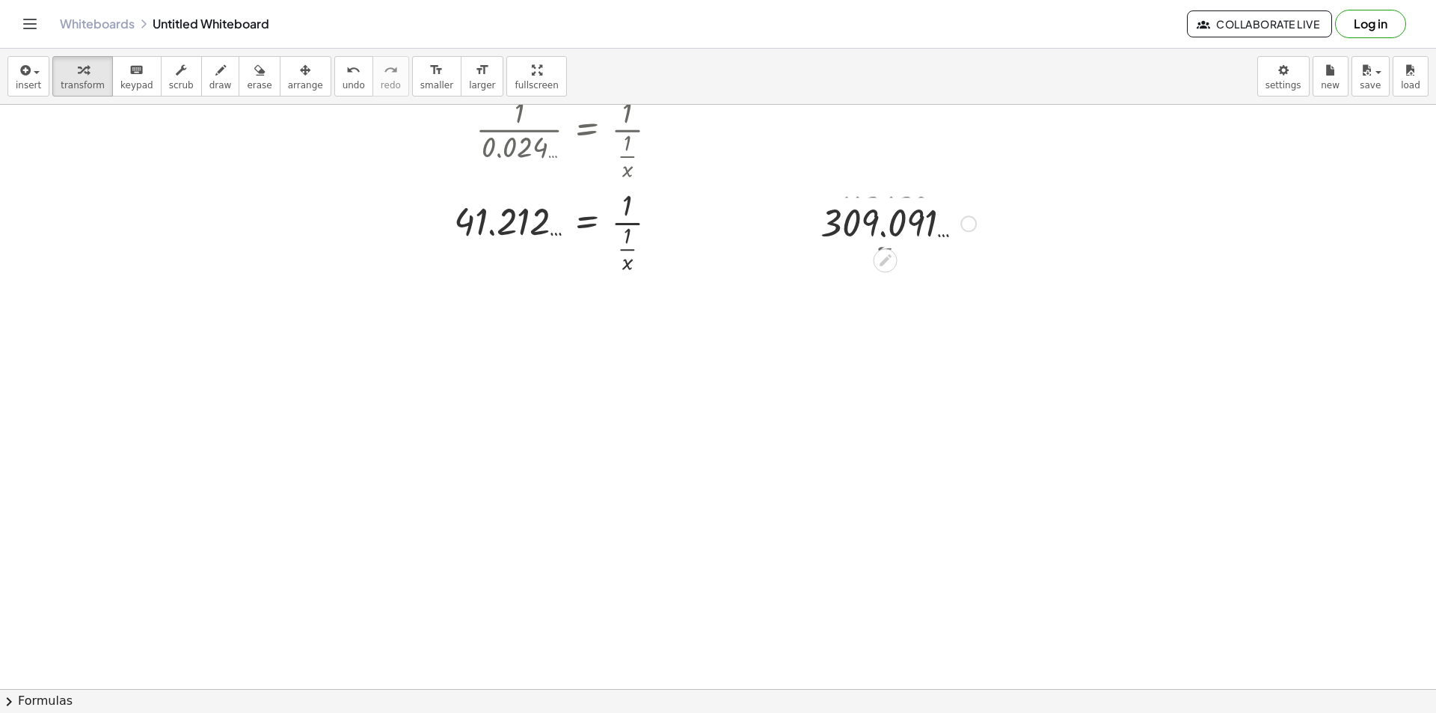
scroll to position [1168, 0]
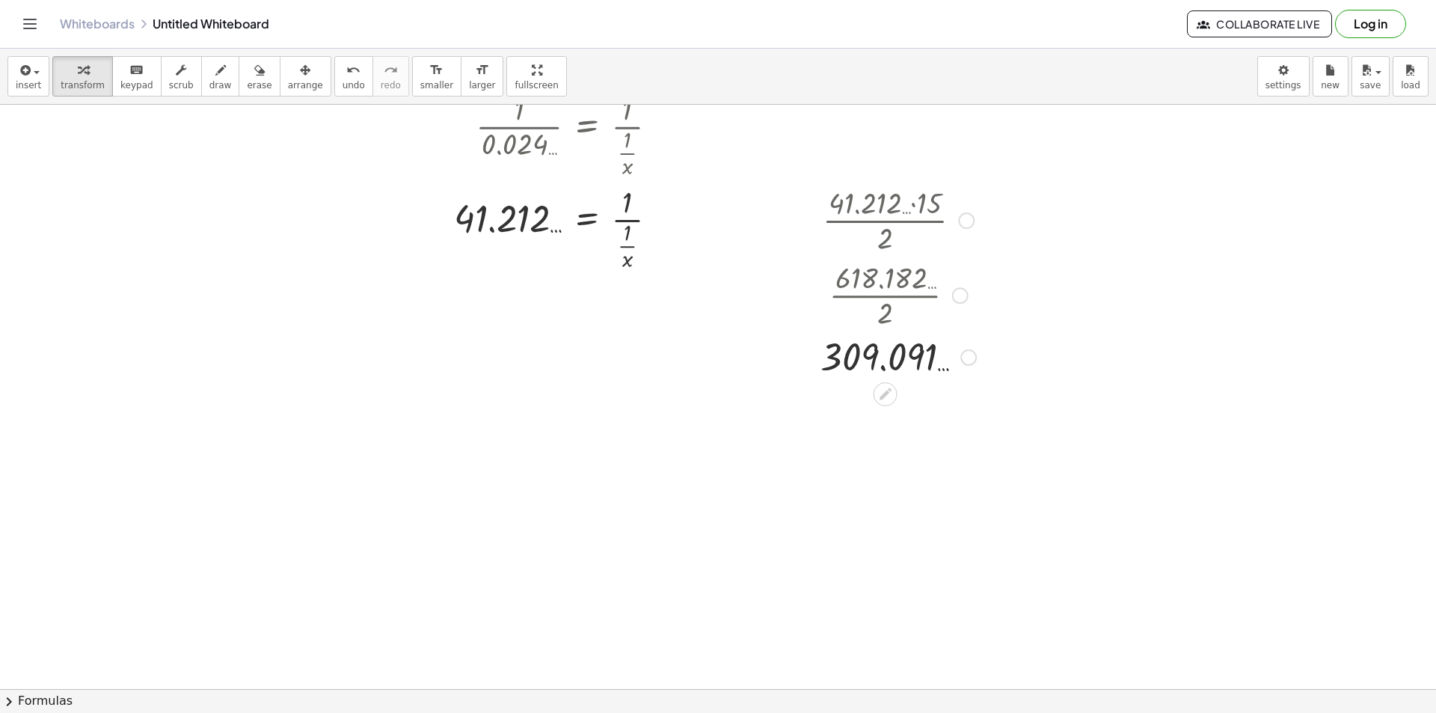
click at [972, 362] on div at bounding box center [968, 357] width 16 height 16
click at [601, 361] on div at bounding box center [718, 104] width 1436 height 2337
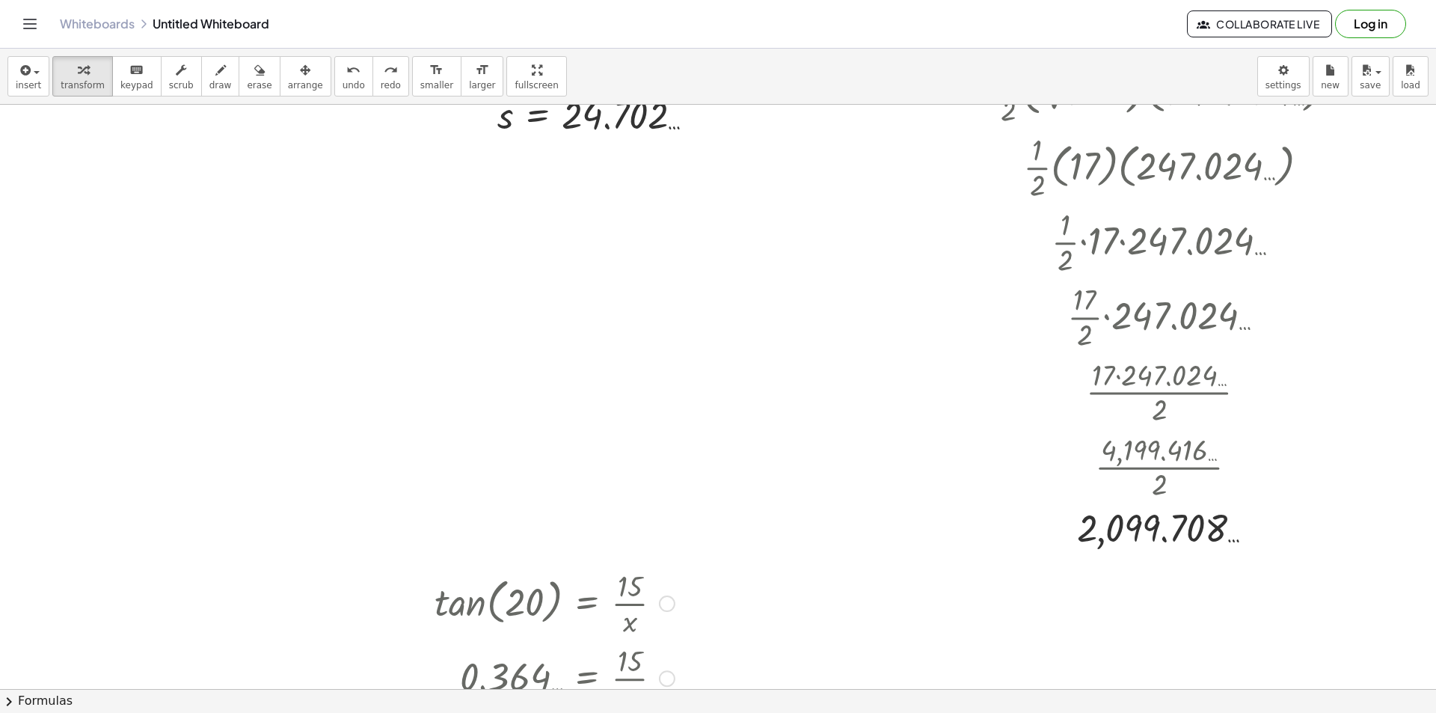
scroll to position [271, 0]
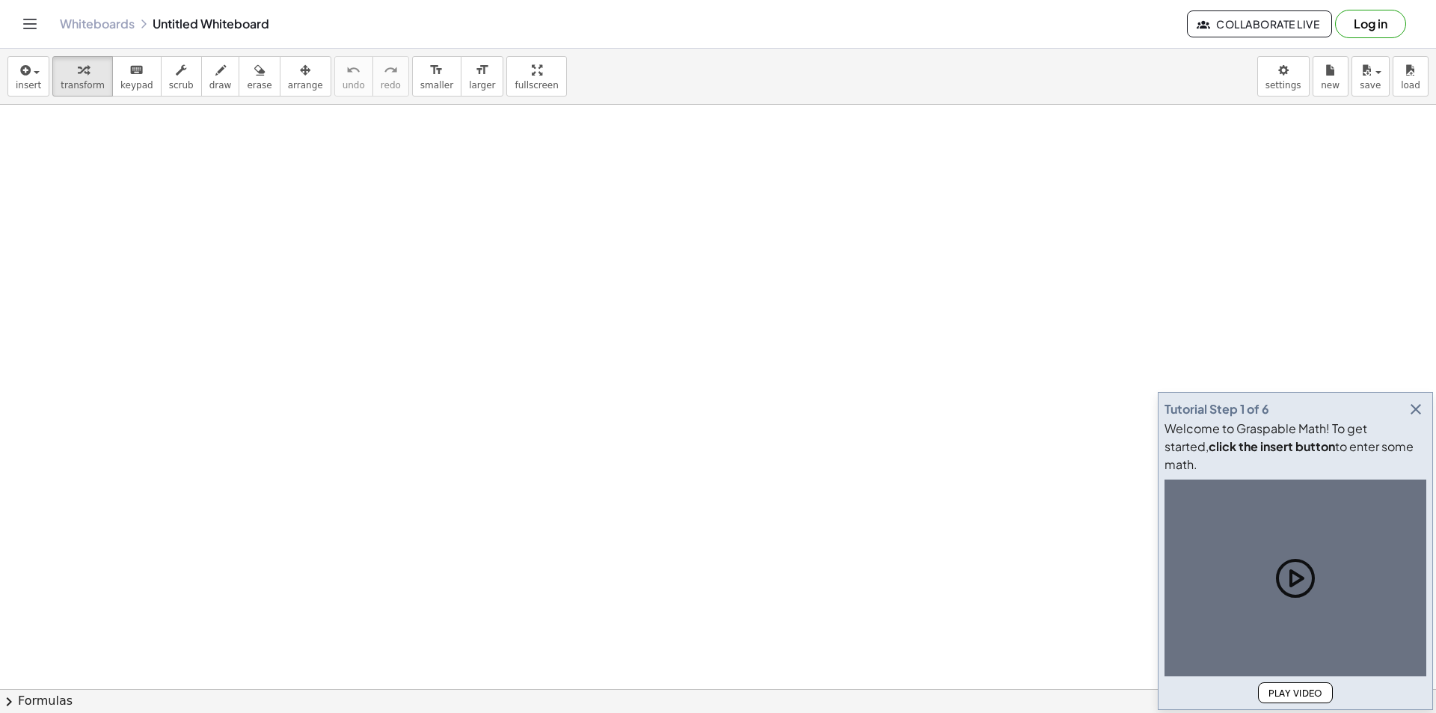
click at [1411, 418] on icon "button" at bounding box center [1416, 409] width 18 height 18
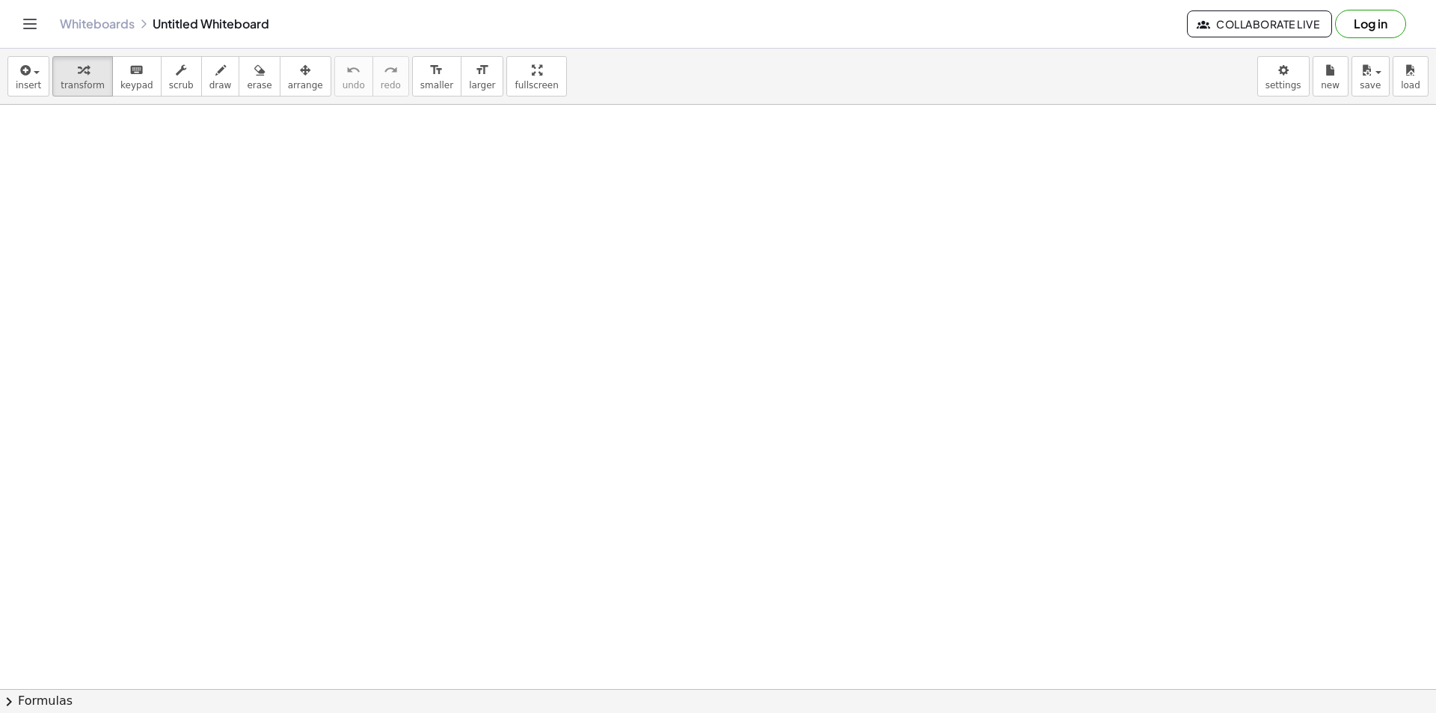
click at [821, 334] on div at bounding box center [768, 330] width 263 height 81
click at [723, 341] on div at bounding box center [769, 330] width 255 height 57
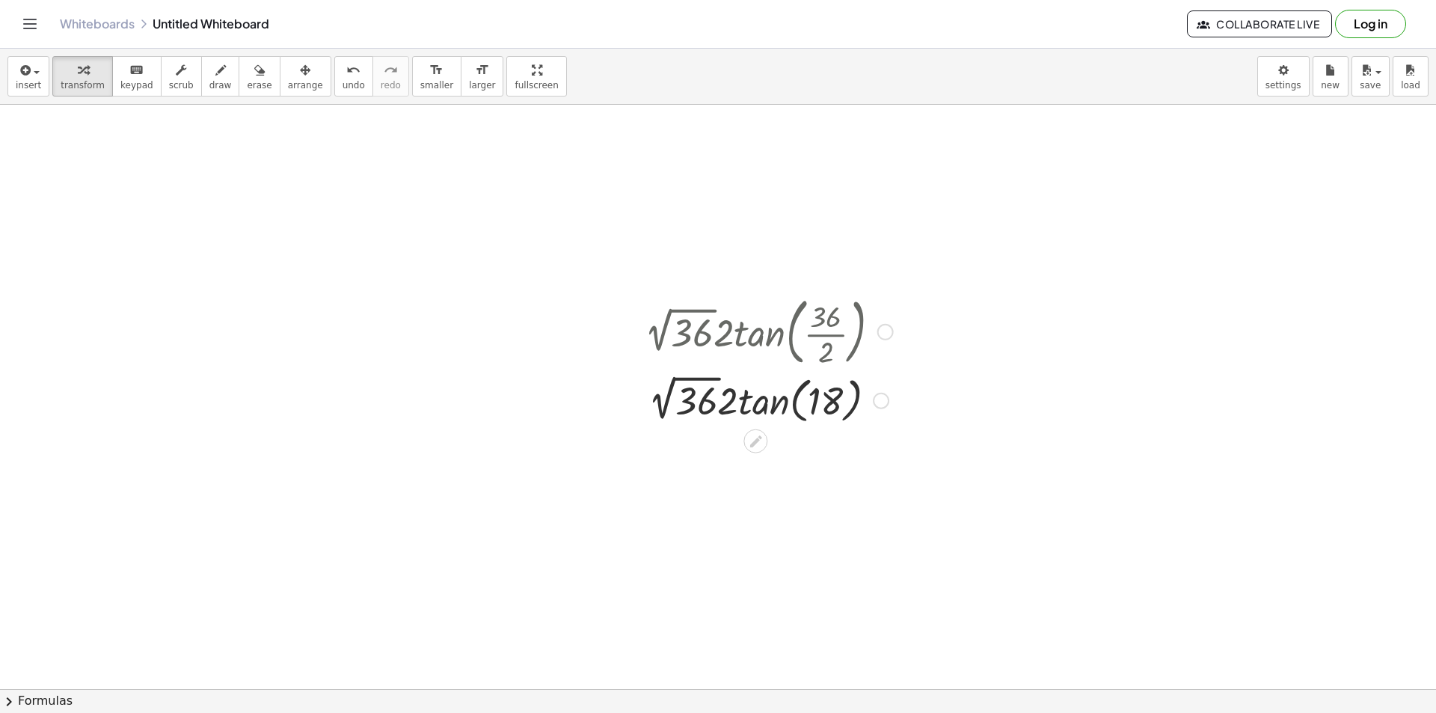
click at [660, 393] on div at bounding box center [768, 399] width 263 height 57
click at [754, 404] on div at bounding box center [768, 399] width 263 height 57
click at [720, 398] on div at bounding box center [768, 399] width 263 height 51
click at [721, 400] on div at bounding box center [768, 399] width 263 height 51
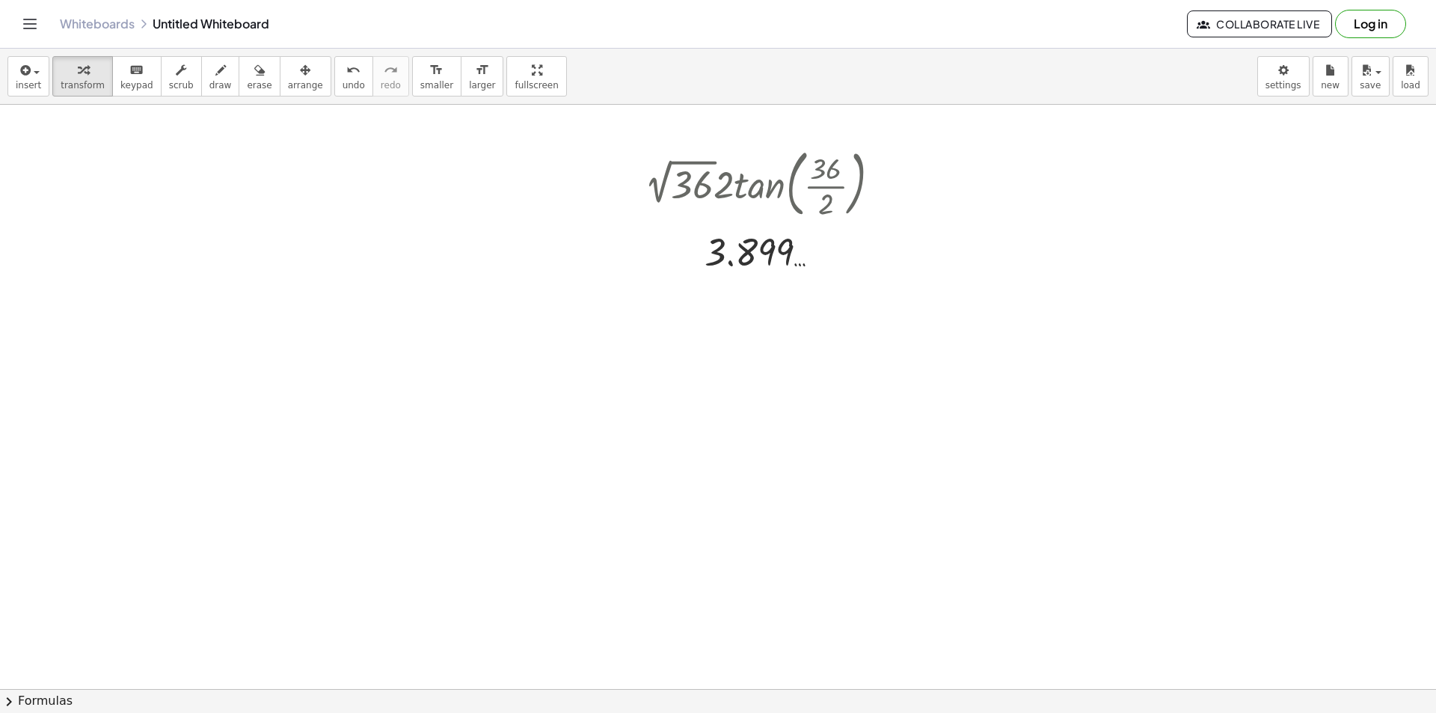
scroll to position [150, 0]
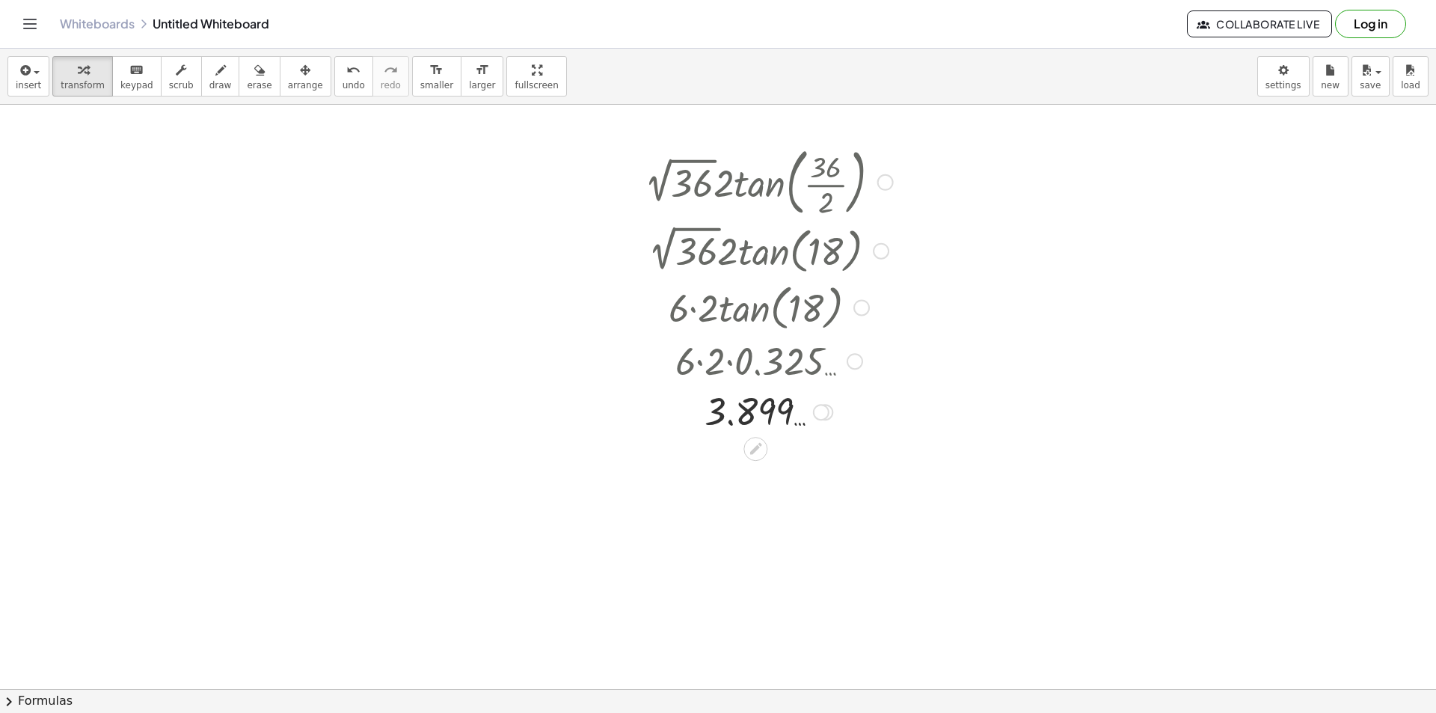
click at [821, 415] on div at bounding box center [821, 412] width 16 height 16
click at [867, 373] on span "Transform line" at bounding box center [886, 378] width 67 height 12
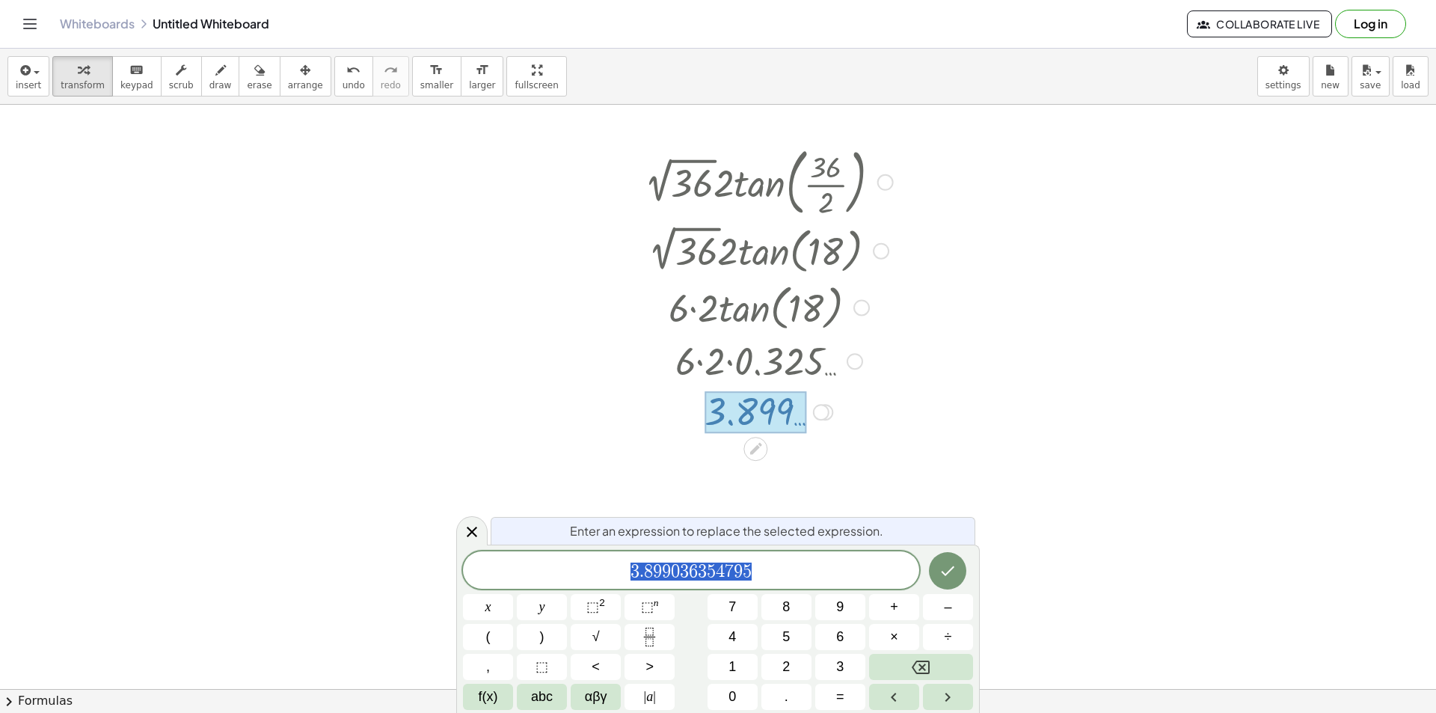
click at [476, 529] on icon at bounding box center [472, 532] width 18 height 18
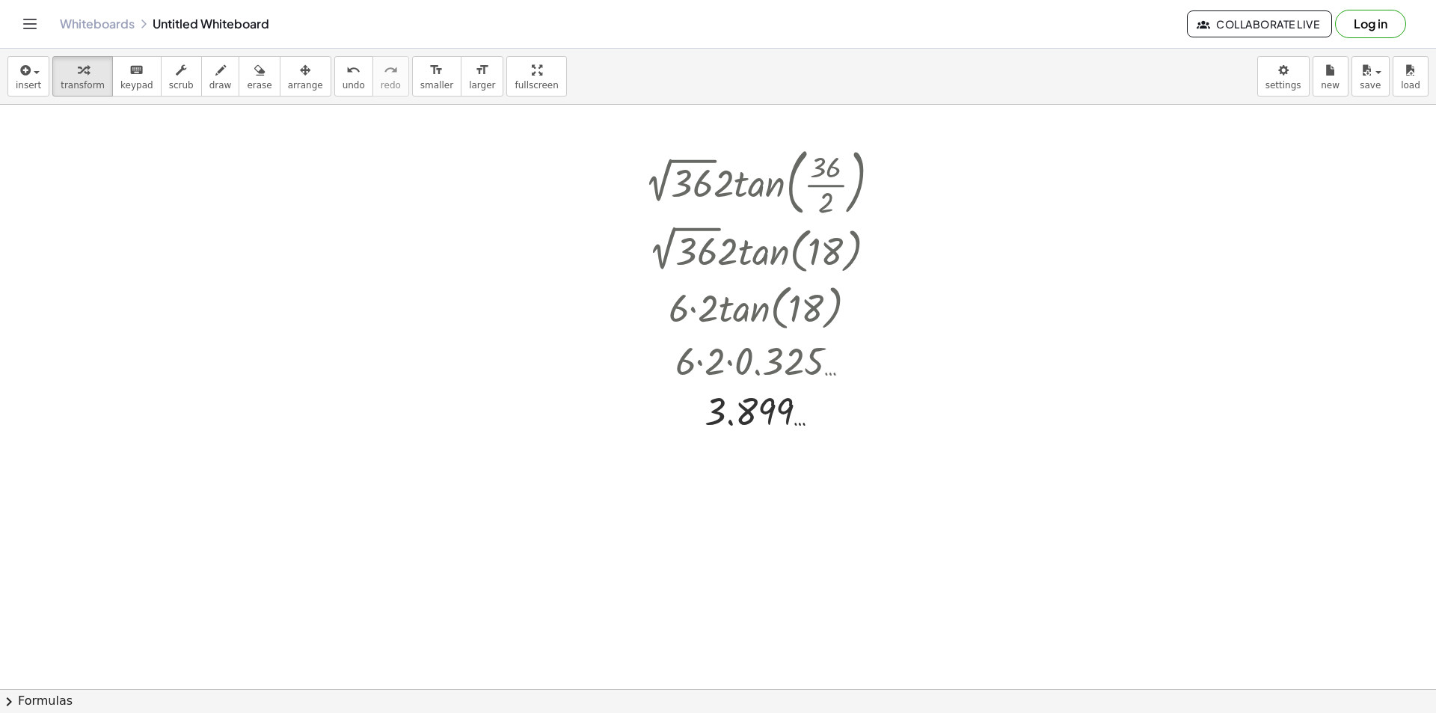
click at [1025, 182] on div at bounding box center [718, 588] width 1436 height 1266
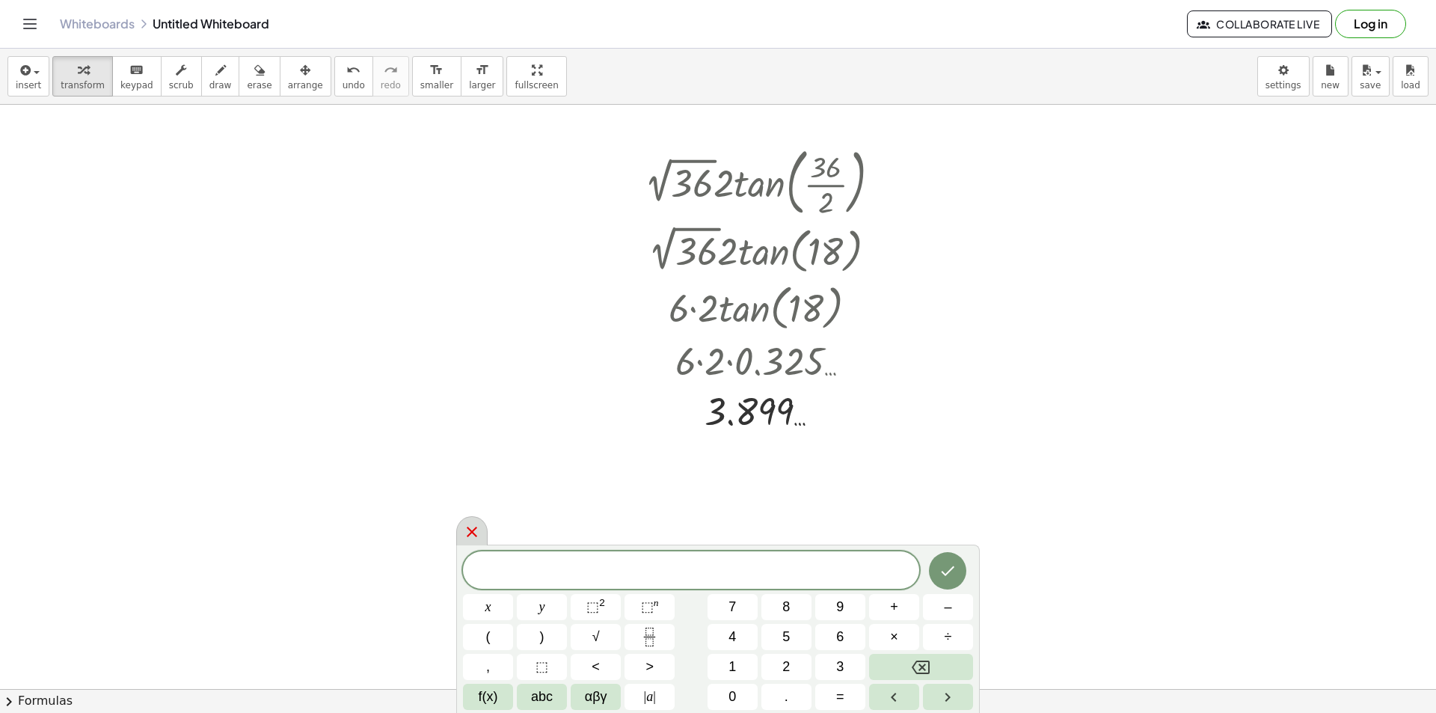
click at [473, 534] on icon at bounding box center [472, 532] width 18 height 18
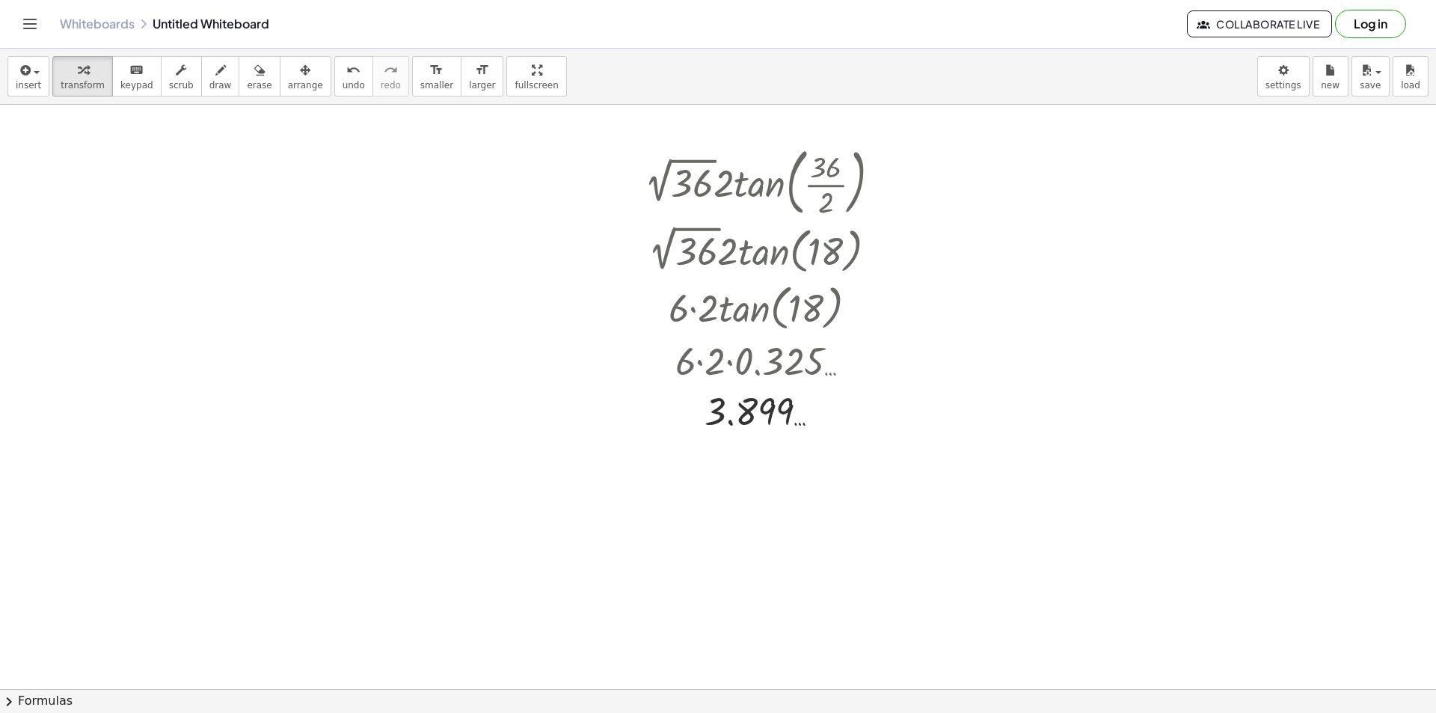
click at [367, 184] on div at bounding box center [718, 588] width 1436 height 1266
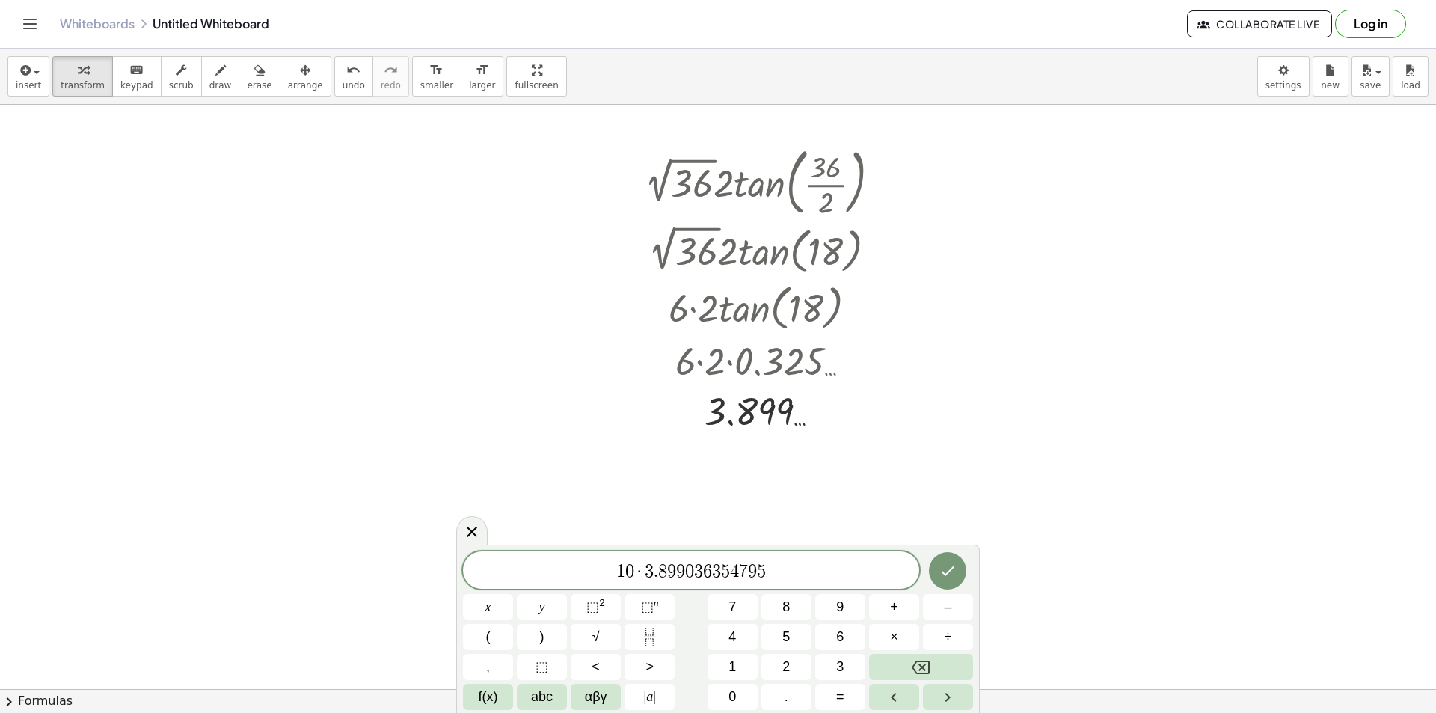
click at [957, 575] on icon "Done" at bounding box center [948, 571] width 18 height 18
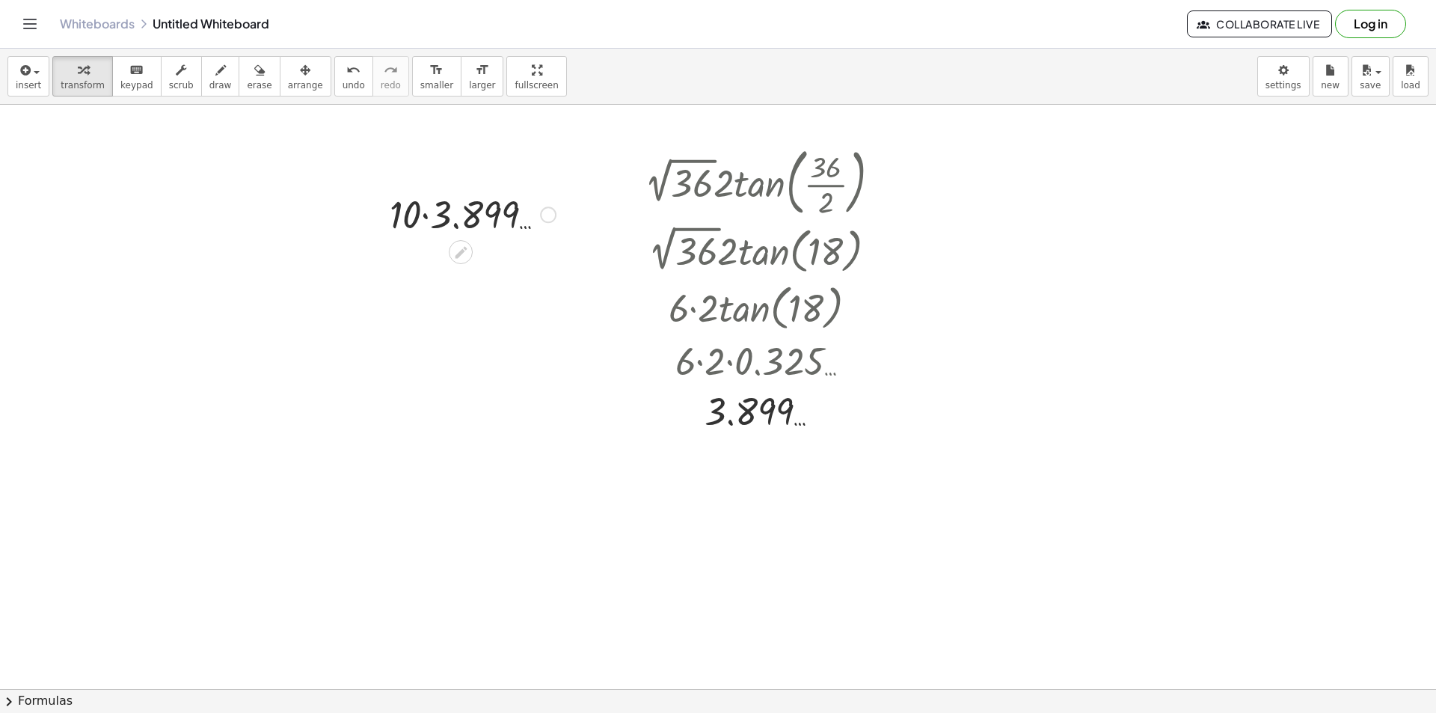
click at [427, 215] on div at bounding box center [473, 213] width 183 height 51
click at [545, 264] on div at bounding box center [540, 265] width 16 height 16
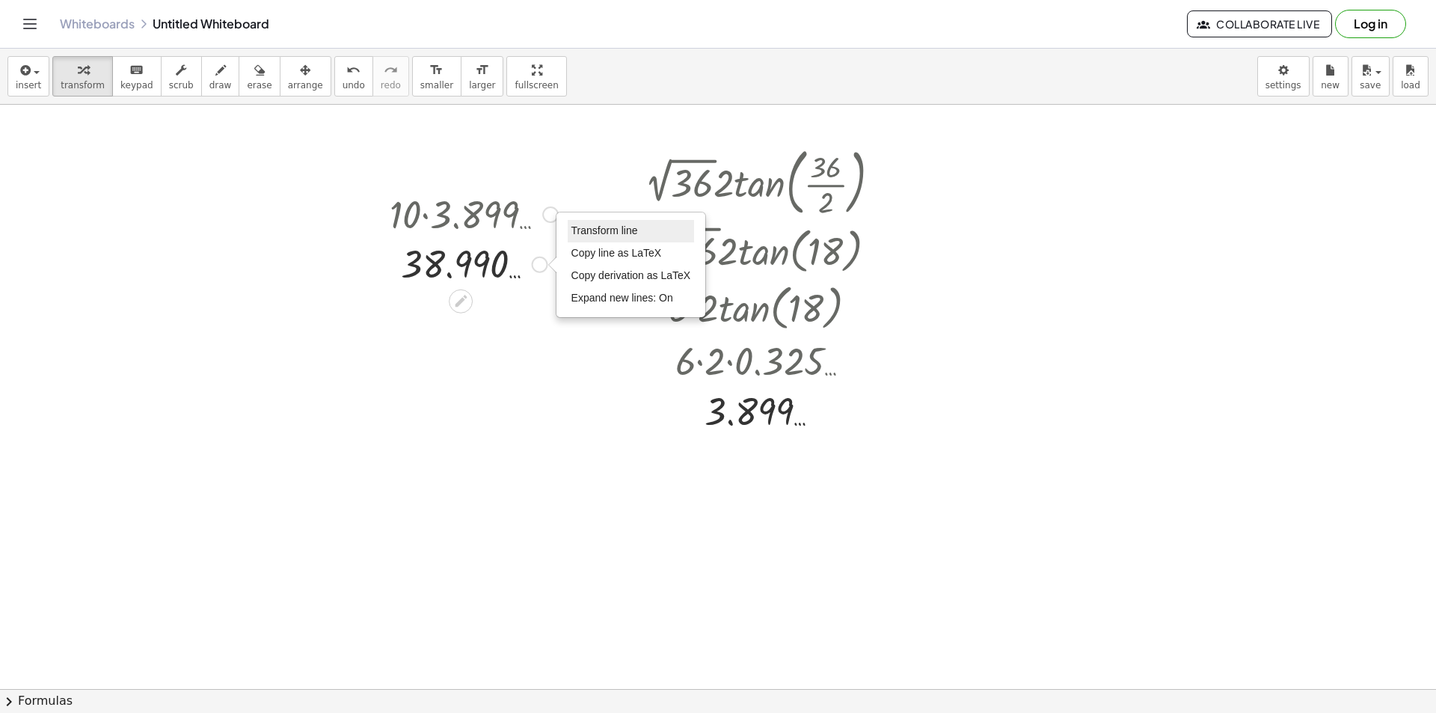
click at [594, 222] on li "Transform line" at bounding box center [631, 231] width 127 height 22
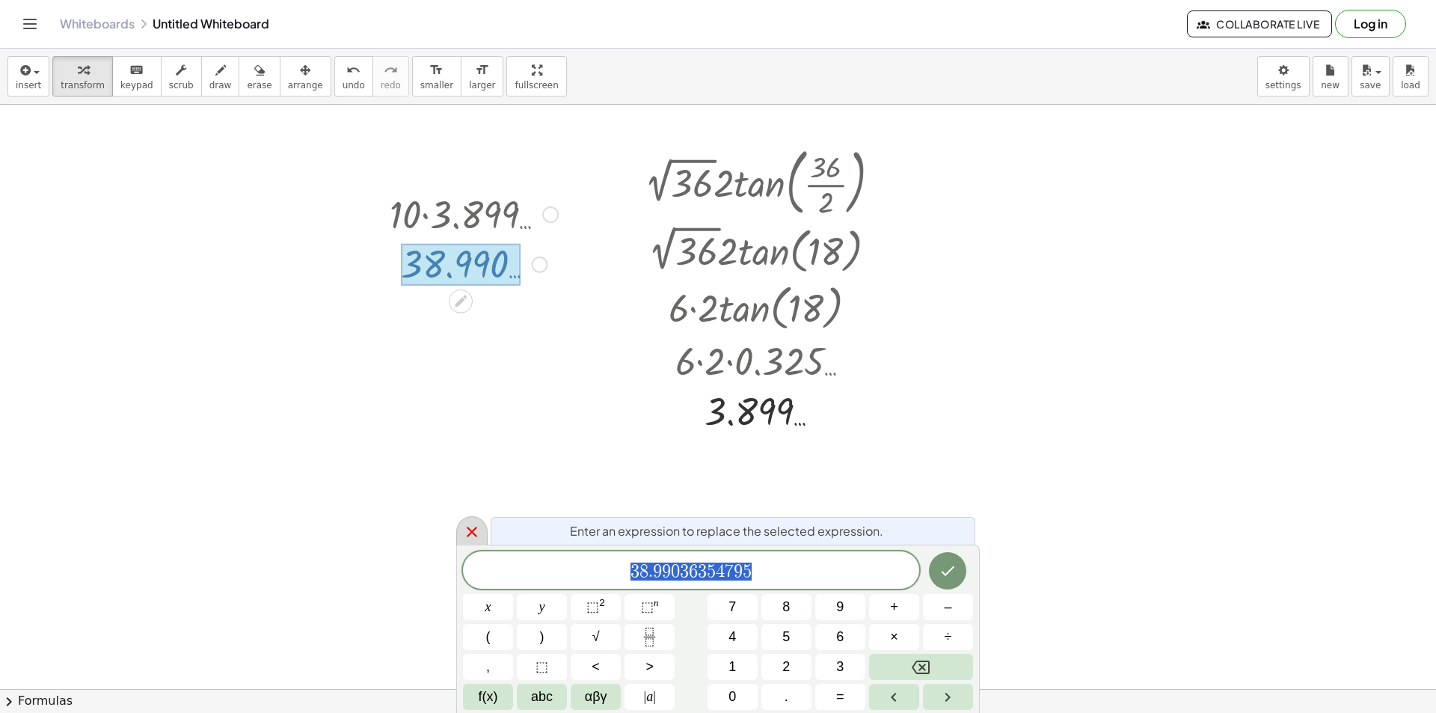
click at [464, 533] on icon at bounding box center [472, 532] width 18 height 18
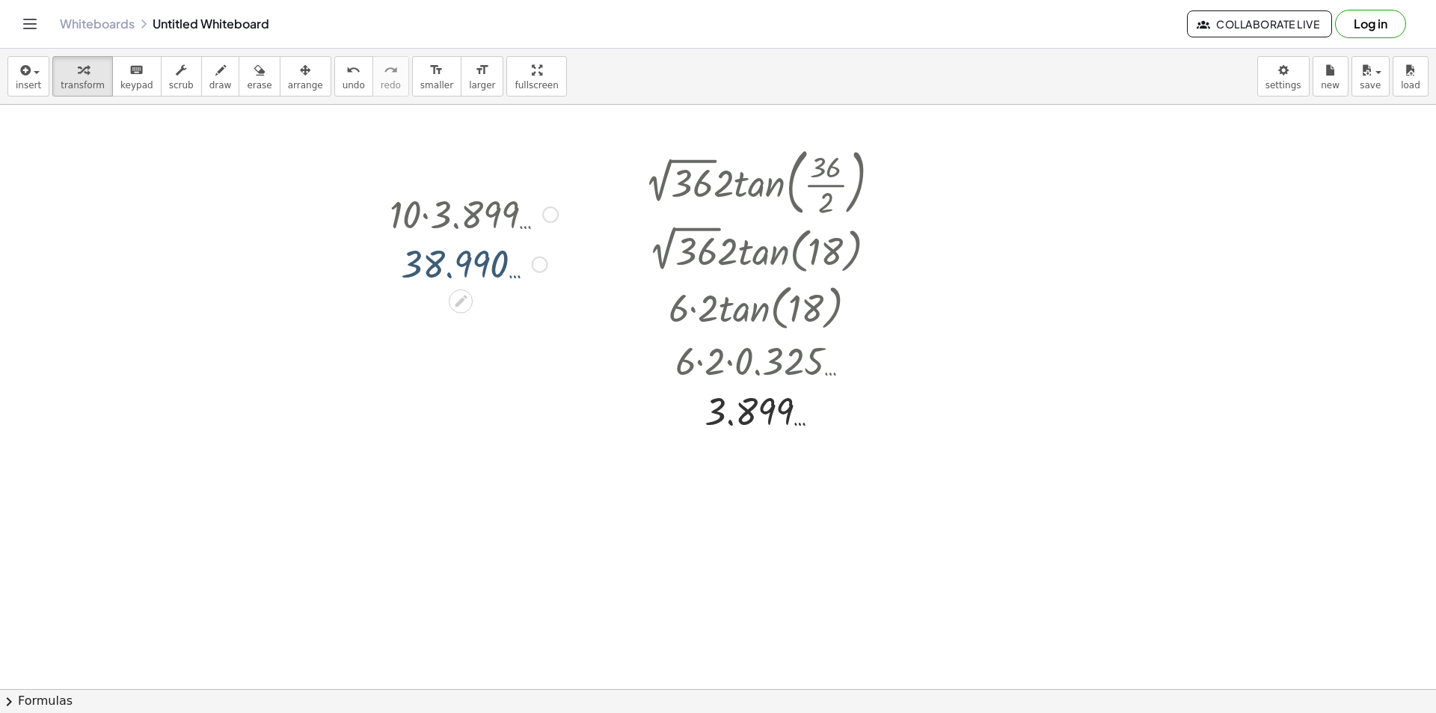
click at [431, 475] on div at bounding box center [718, 588] width 1436 height 1266
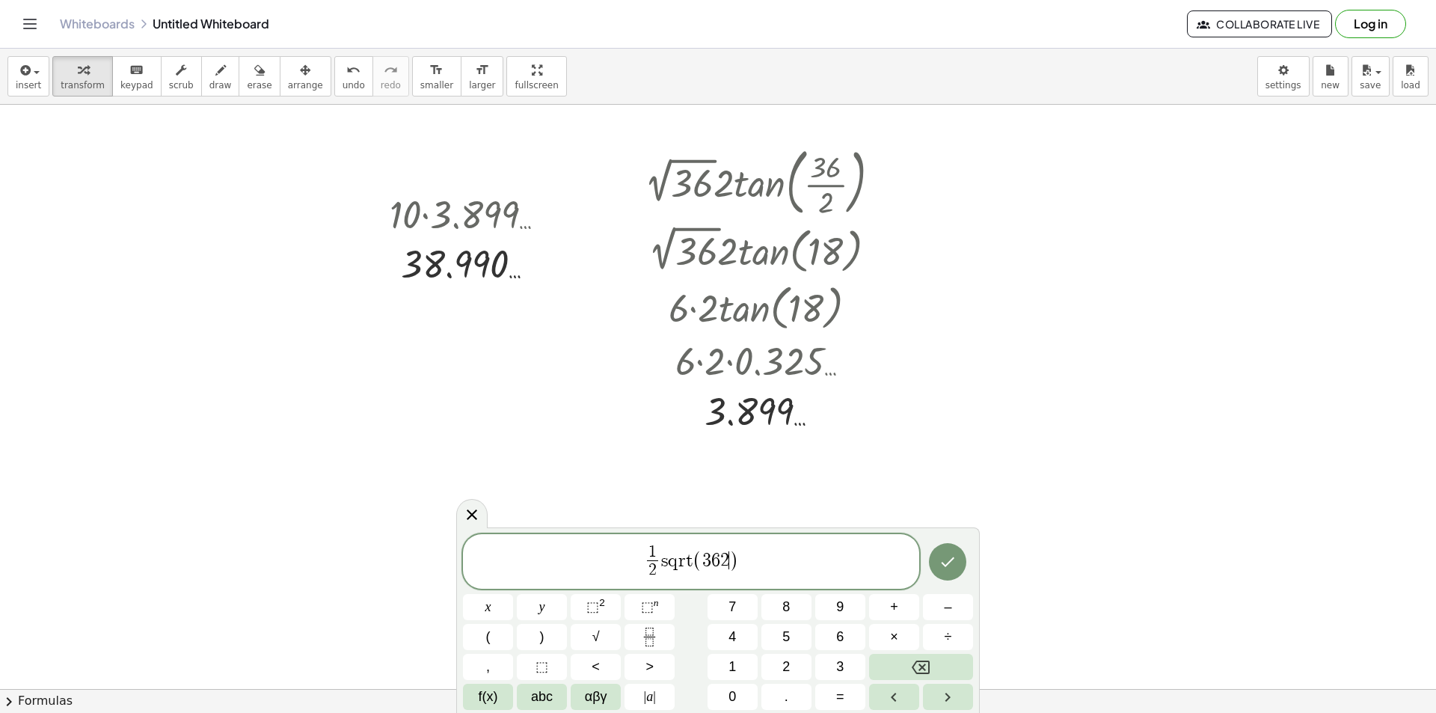
click at [729, 557] on span "3 6 2 ​" at bounding box center [715, 560] width 27 height 18
click at [474, 520] on icon at bounding box center [472, 515] width 18 height 18
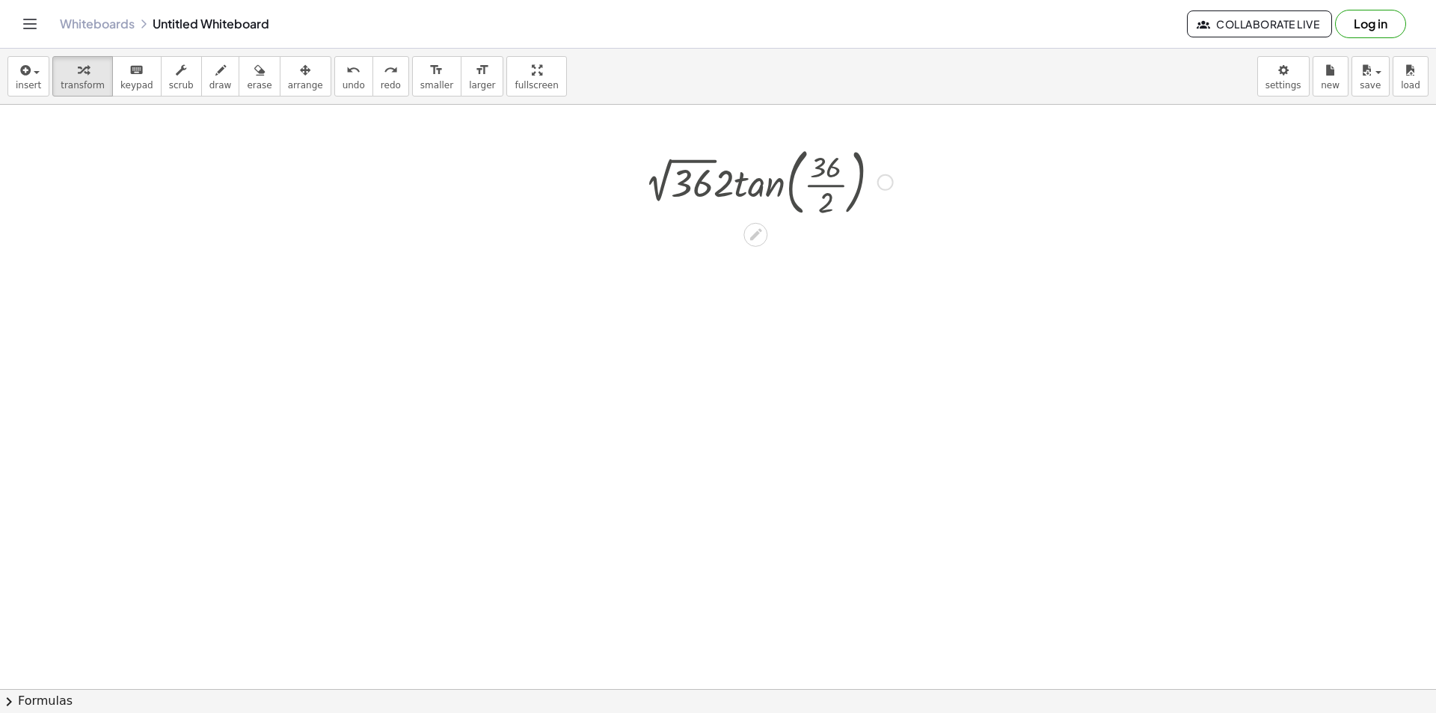
click at [888, 183] on div at bounding box center [885, 182] width 16 height 16
drag, startPoint x: 942, startPoint y: 135, endPoint x: 890, endPoint y: 162, distance: 58.2
click at [940, 135] on span "Fix a mistake" at bounding box center [947, 137] width 61 height 12
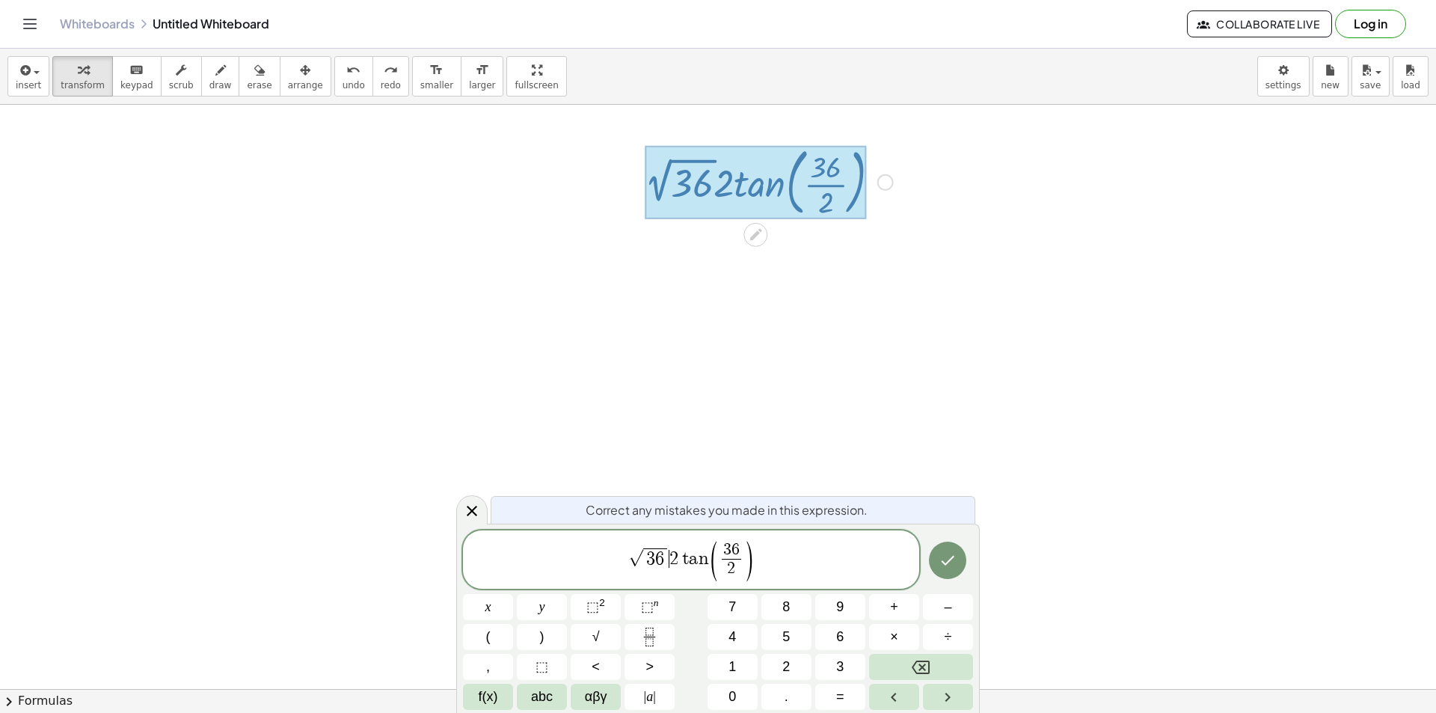
click at [674, 557] on span "2" at bounding box center [673, 559] width 9 height 18
click at [678, 557] on span "√ 3 6 ​ 2 t a n ( 3 6 2 ​ )" at bounding box center [691, 560] width 456 height 43
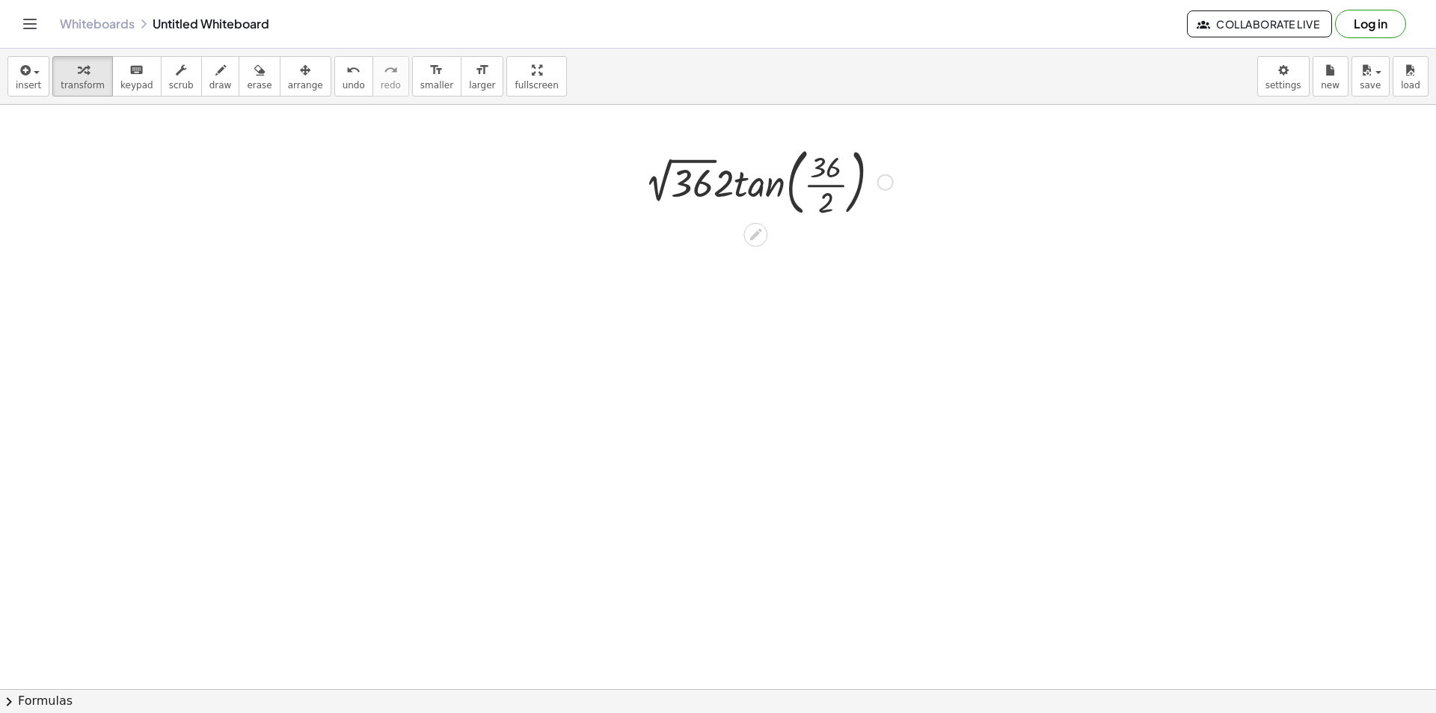
click at [892, 178] on div "Fix a mistake Transform line Copy line as LaTeX Copy derivation as LaTeX Expand…" at bounding box center [885, 182] width 16 height 16
click at [935, 132] on span "Fix a mistake" at bounding box center [947, 137] width 61 height 12
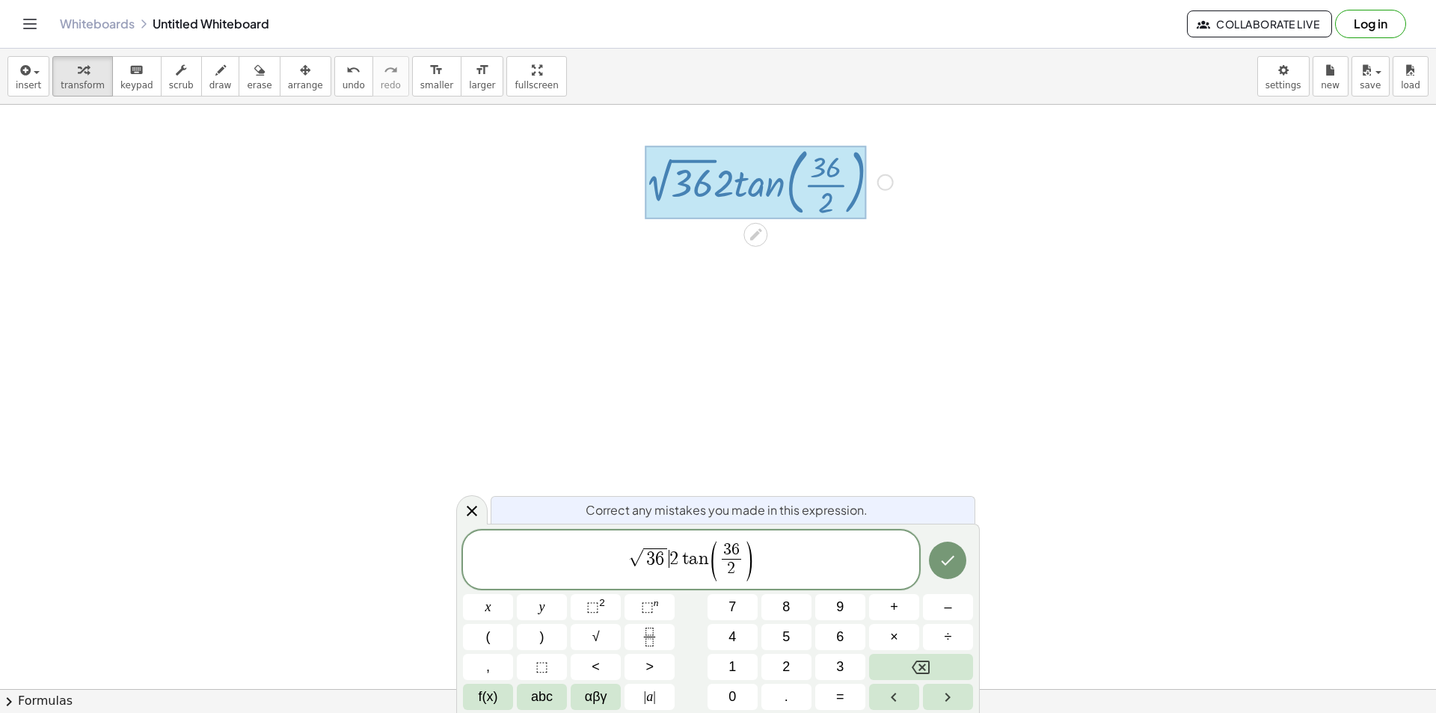
click at [671, 558] on span "2" at bounding box center [673, 559] width 9 height 18
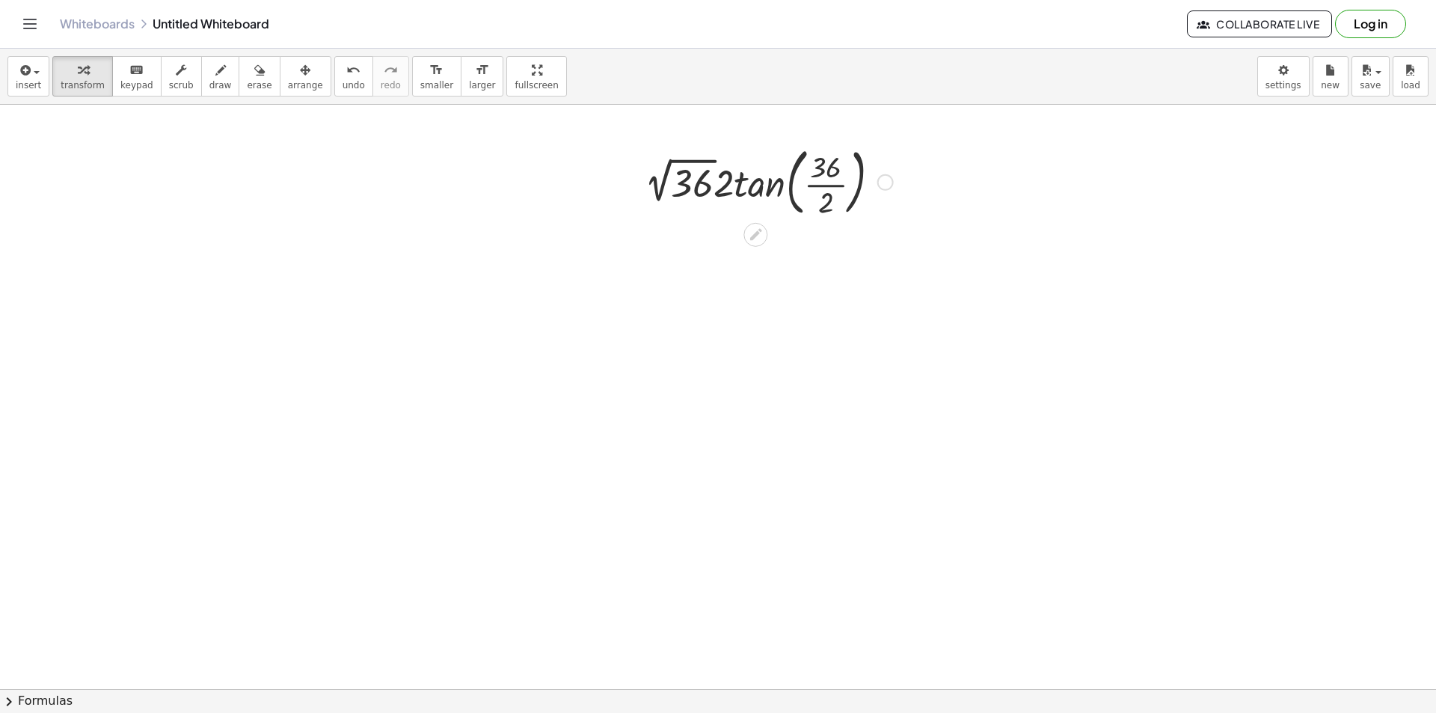
click at [669, 188] on div at bounding box center [768, 181] width 263 height 81
click at [708, 188] on div at bounding box center [769, 181] width 224 height 81
click at [725, 270] on div at bounding box center [768, 261] width 263 height 81
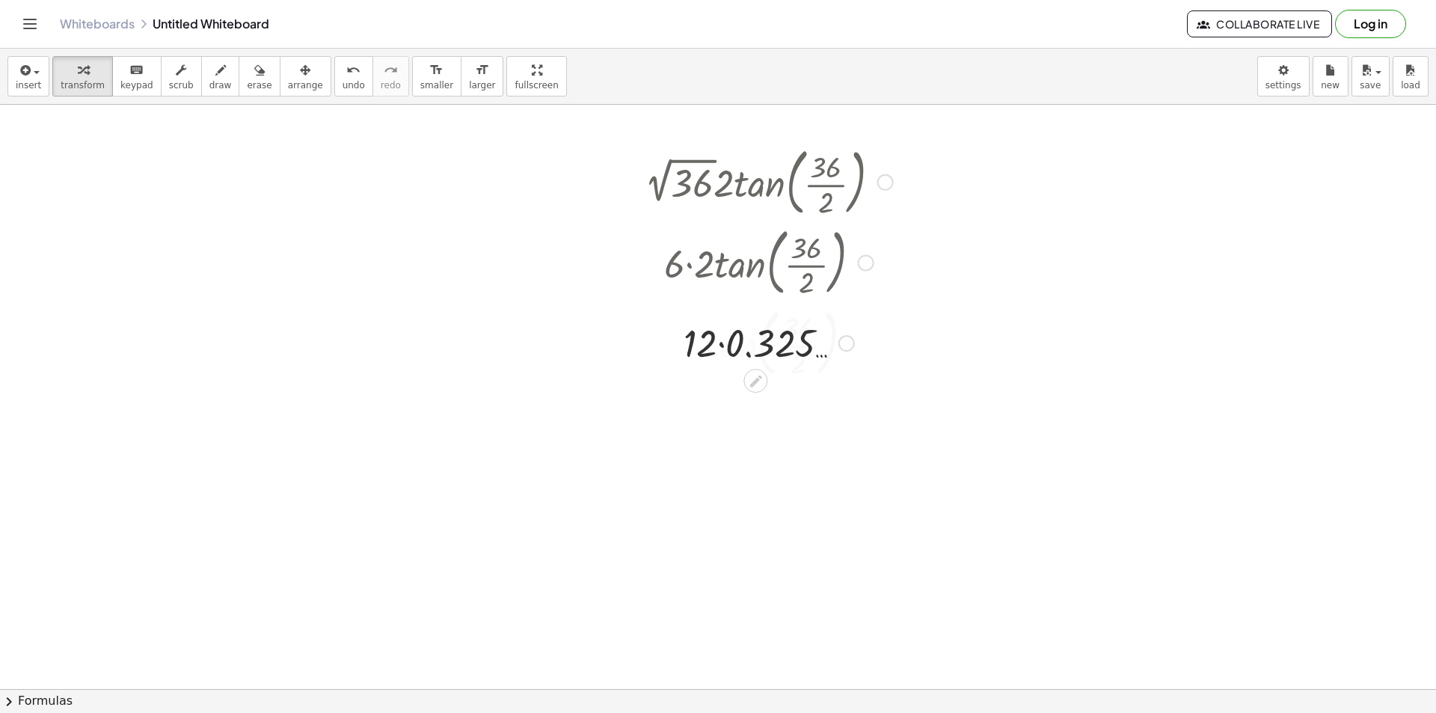
click at [789, 349] on div at bounding box center [768, 341] width 263 height 51
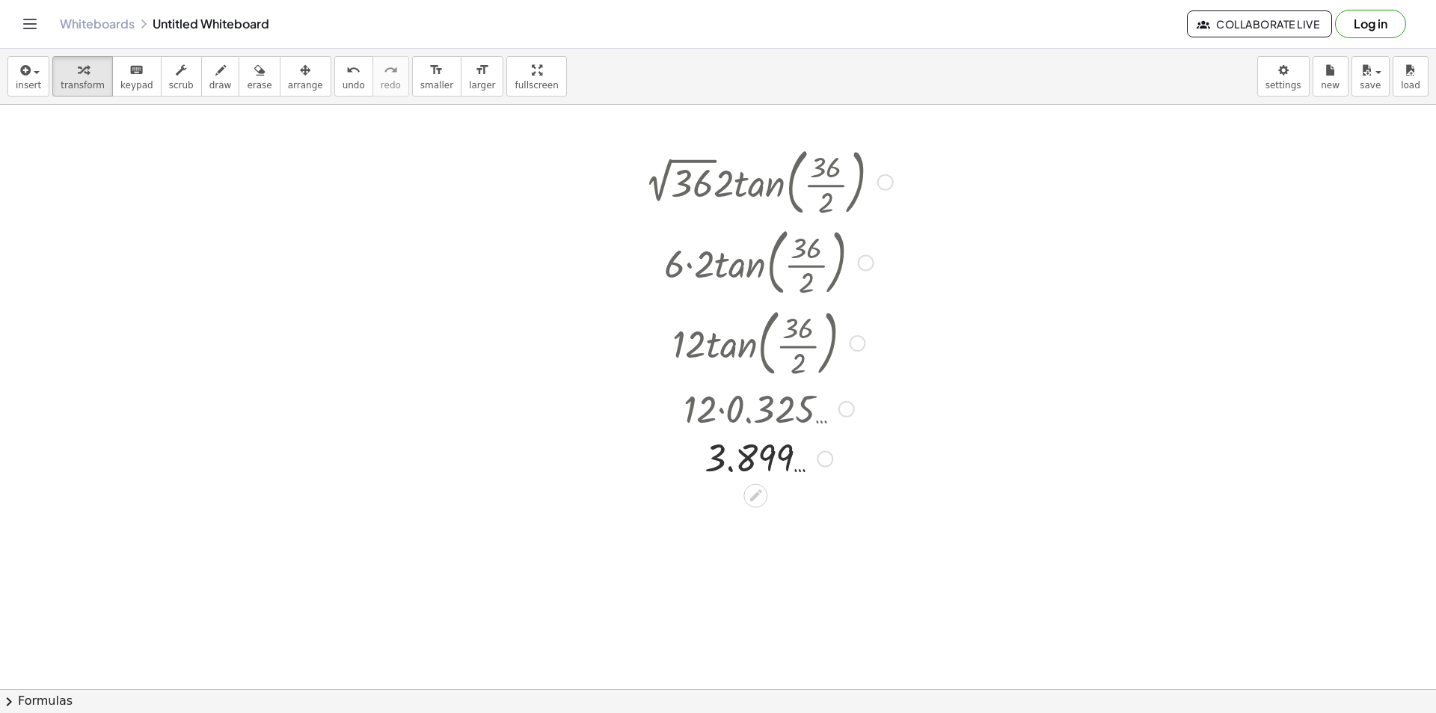
click at [830, 460] on div "Fix a mistake Transform line Copy line as LaTeX Copy derivation as LaTeX Expand…" at bounding box center [825, 459] width 16 height 16
click at [880, 425] on span "Transform line" at bounding box center [889, 425] width 67 height 12
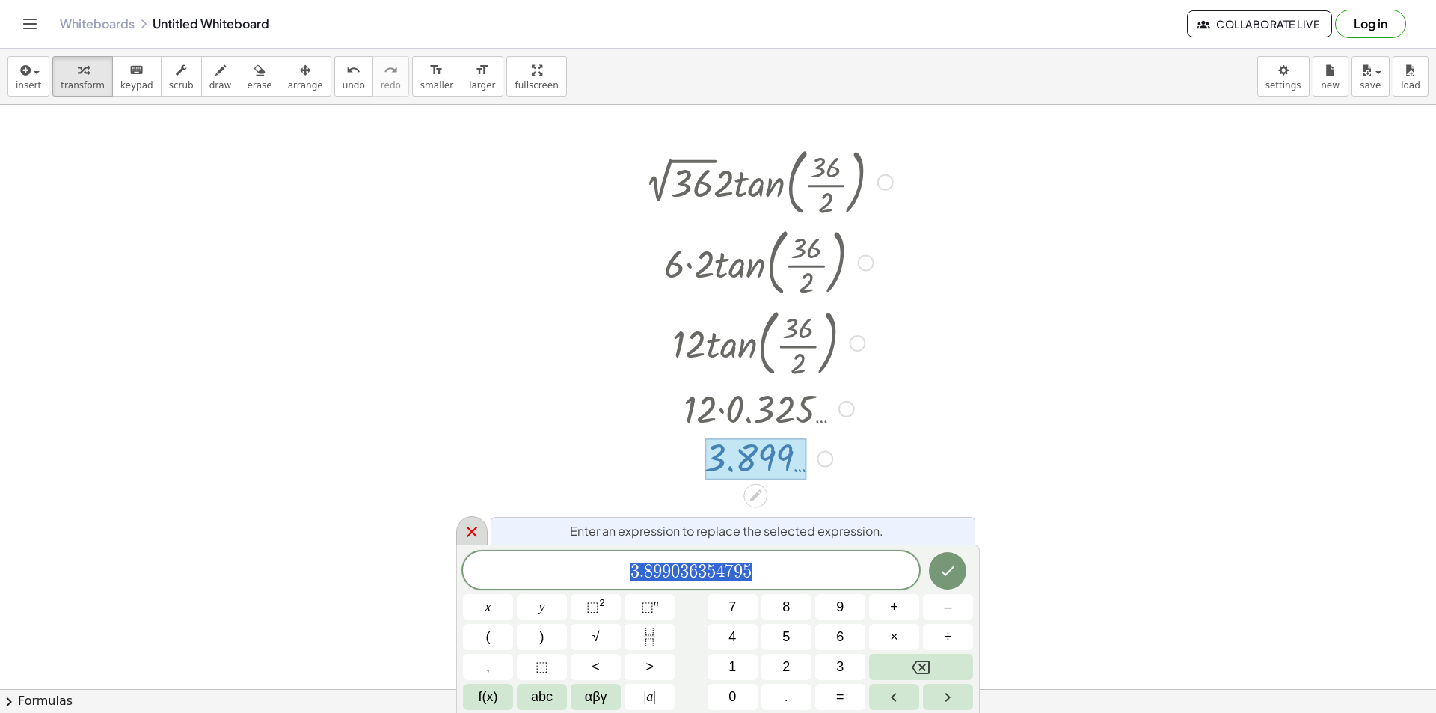
click at [479, 527] on icon at bounding box center [472, 532] width 18 height 18
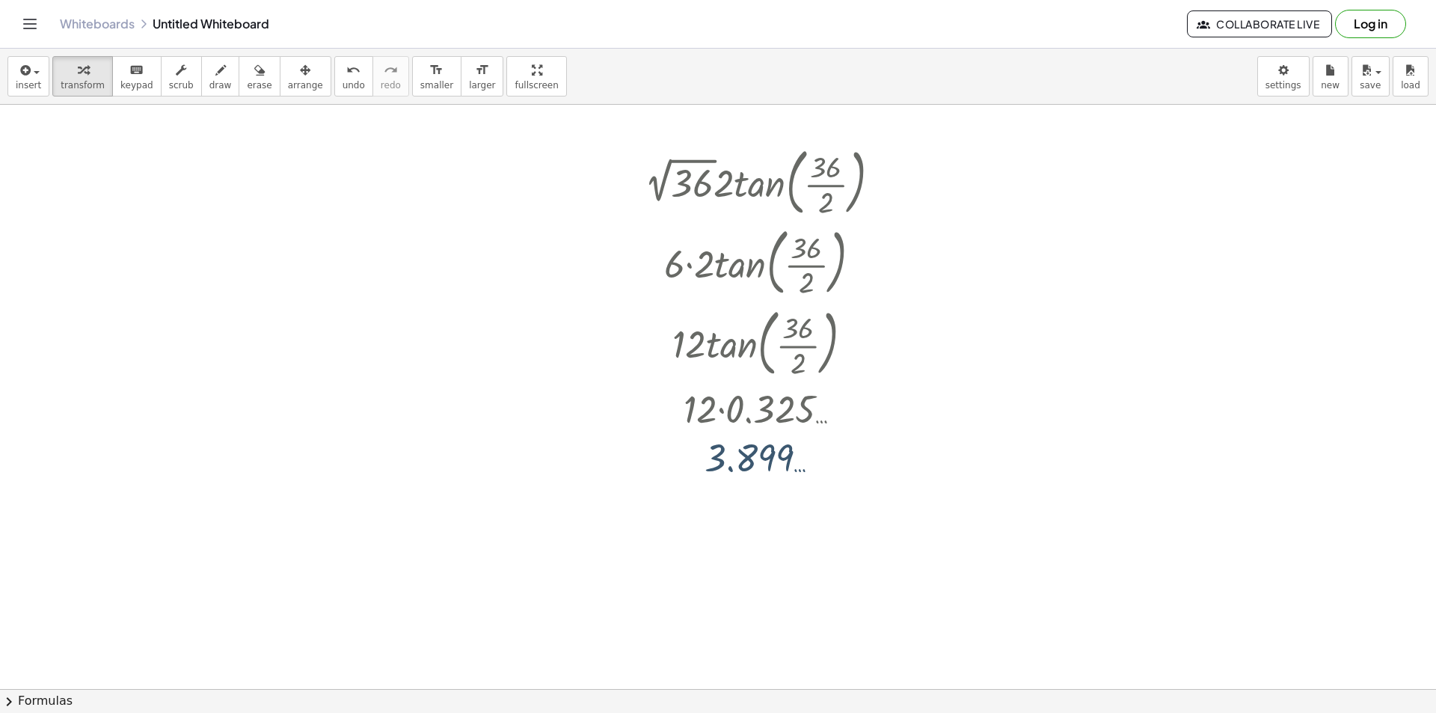
click at [984, 165] on div at bounding box center [718, 588] width 1436 height 1266
click at [1105, 193] on div at bounding box center [1090, 194] width 183 height 51
click at [1124, 198] on div at bounding box center [1090, 194] width 183 height 51
click at [1077, 196] on div "· 3.899 … · 10 38.990 …" at bounding box center [1077, 196] width 0 height 0
click at [1156, 198] on div "Transform line Copy line as LaTeX Copy derivation as LaTeX Expand new lines: On" at bounding box center [1152, 196] width 16 height 16
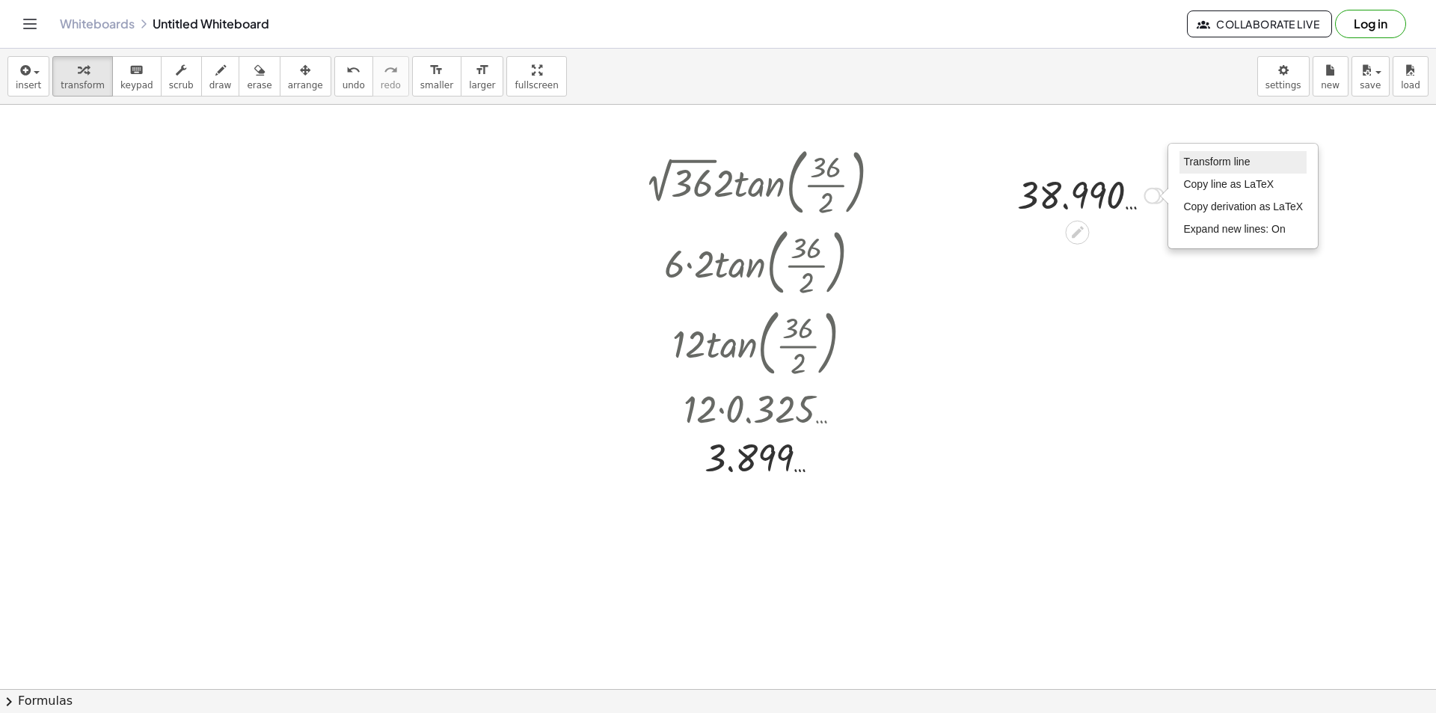
click at [1203, 162] on span "Transform line" at bounding box center [1216, 162] width 67 height 12
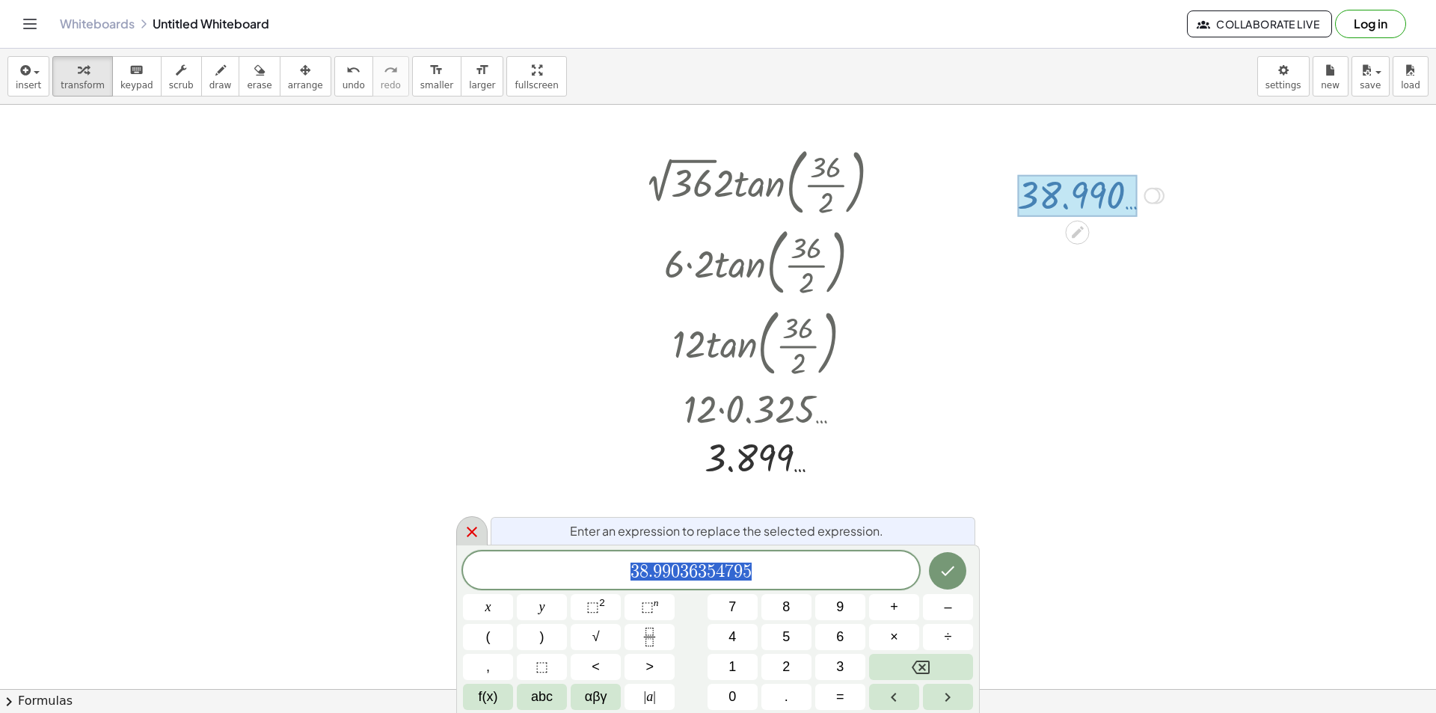
click at [467, 531] on icon at bounding box center [472, 532] width 18 height 18
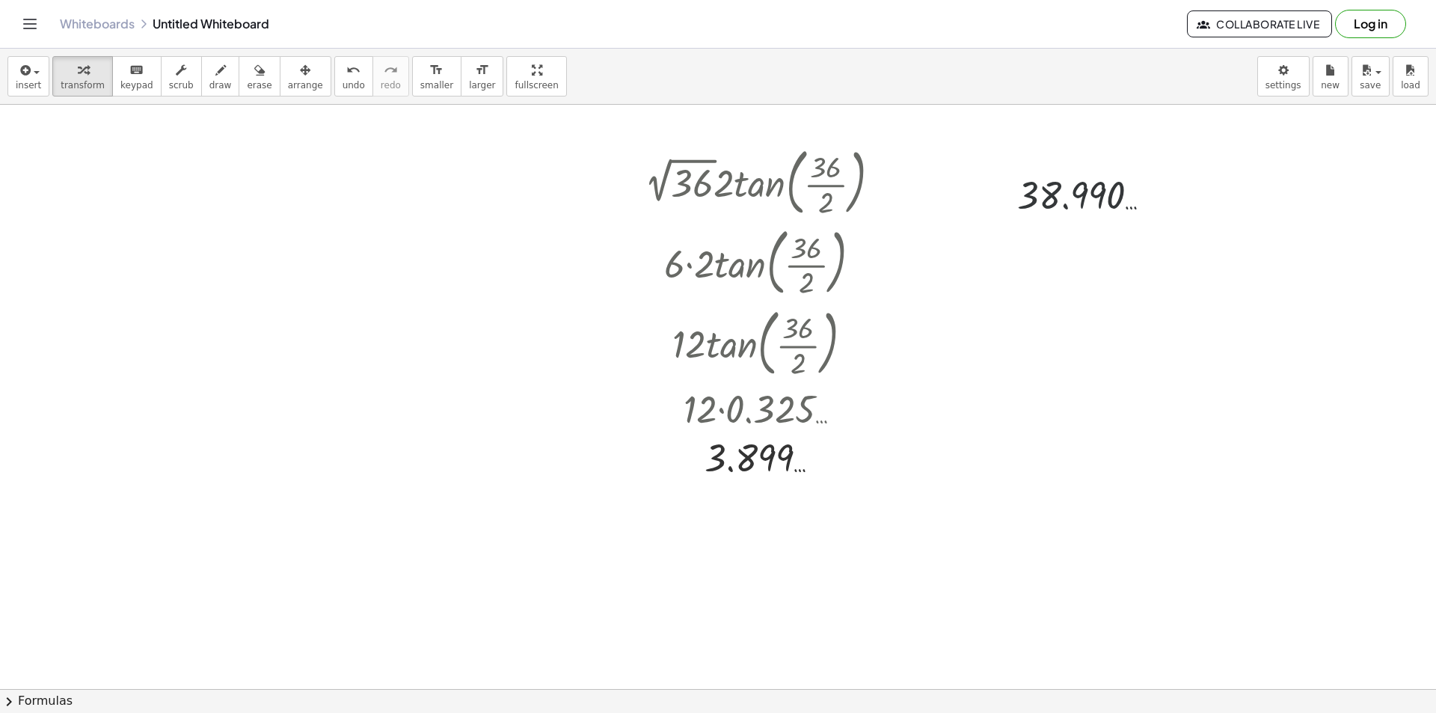
click at [956, 342] on div at bounding box center [718, 588] width 1436 height 1266
click at [1183, 375] on div at bounding box center [1124, 387] width 307 height 83
click at [1184, 392] on div at bounding box center [1125, 387] width 272 height 81
click at [1174, 396] on div at bounding box center [1124, 386] width 307 height 75
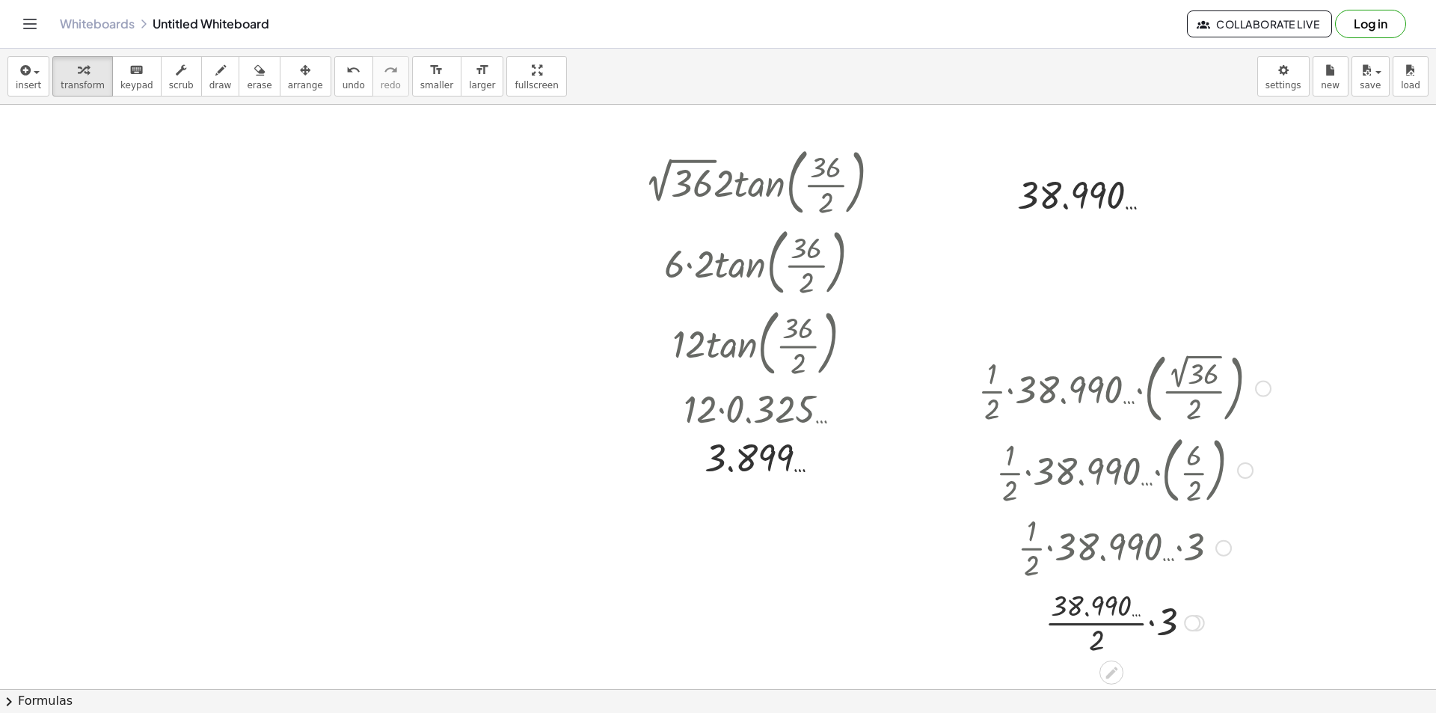
click at [1156, 623] on div at bounding box center [1124, 621] width 307 height 75
click at [1129, 622] on div at bounding box center [1124, 621] width 307 height 75
click at [1150, 601] on div at bounding box center [1124, 621] width 307 height 75
click at [1142, 625] on div at bounding box center [1124, 621] width 307 height 75
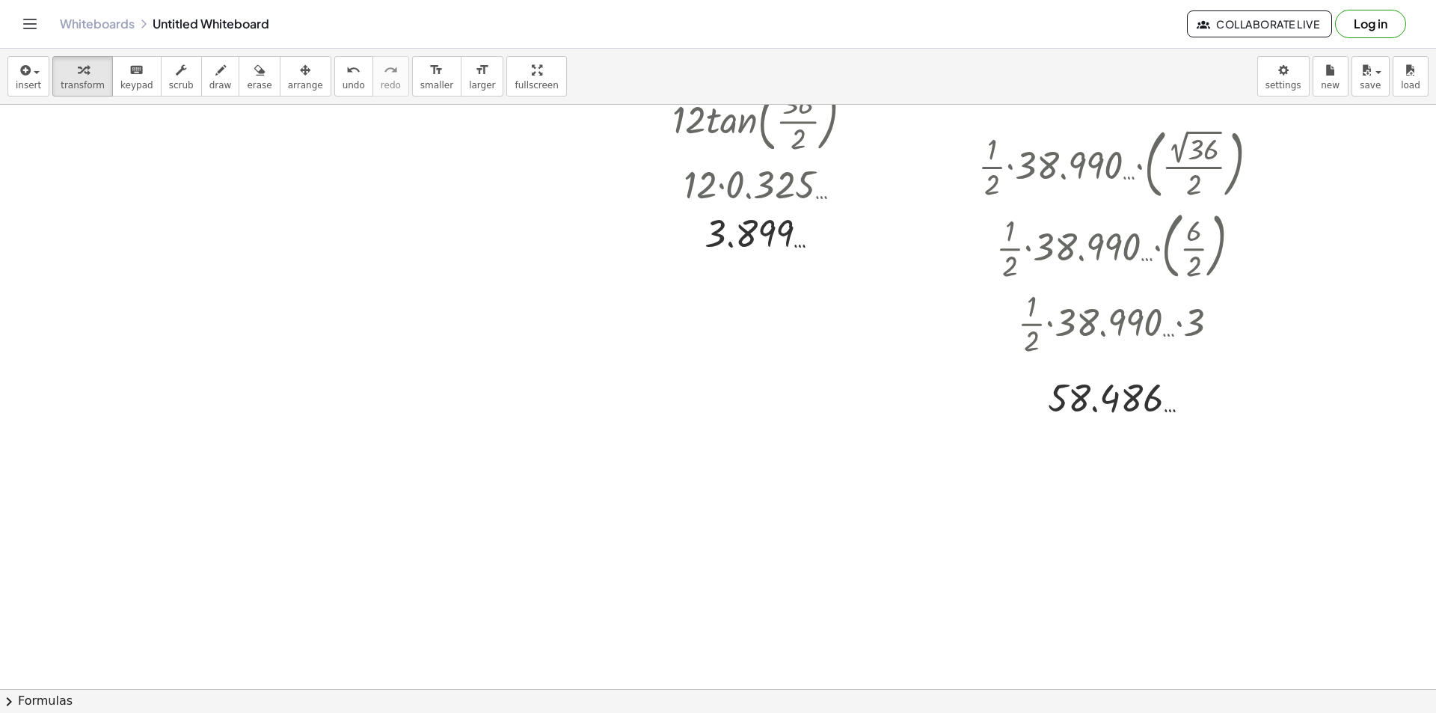
scroll to position [299, 0]
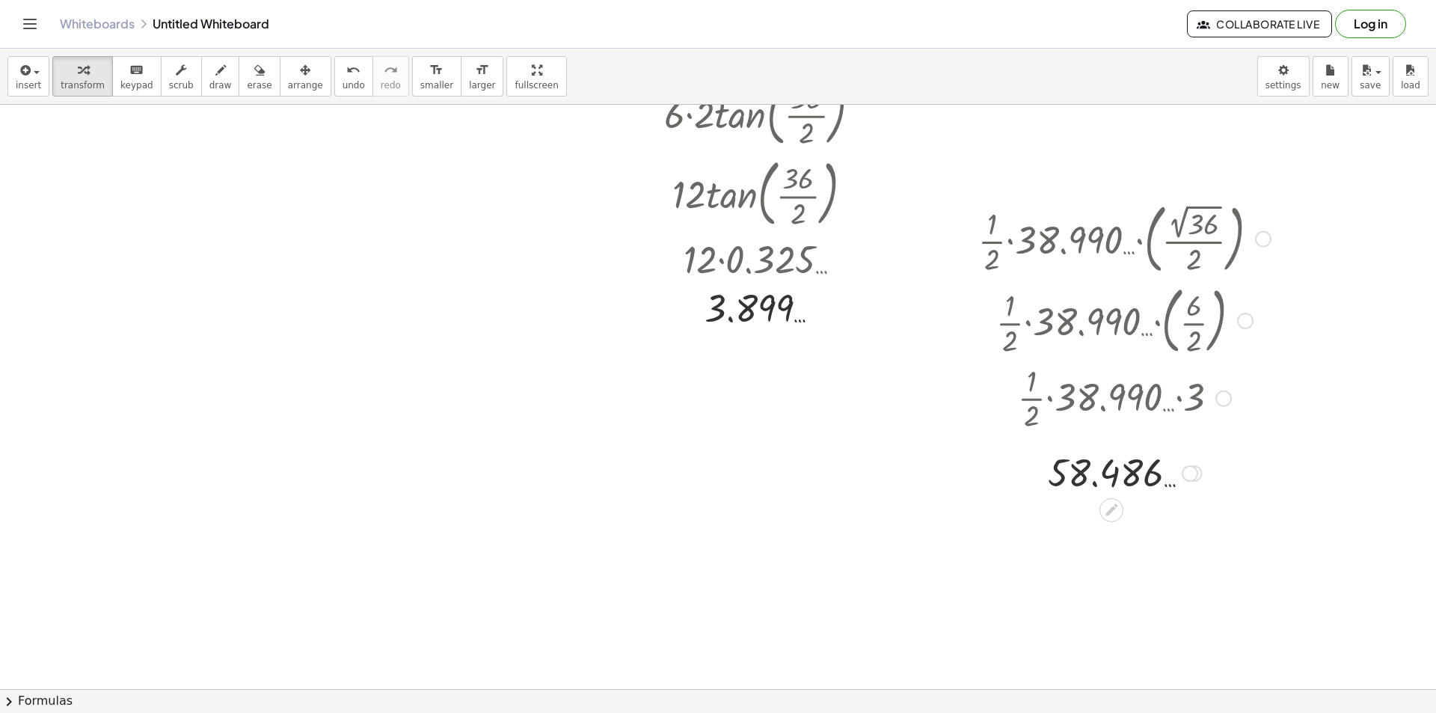
click at [1189, 480] on div at bounding box center [1190, 473] width 16 height 16
click at [1231, 430] on li "Transform line" at bounding box center [1281, 440] width 127 height 22
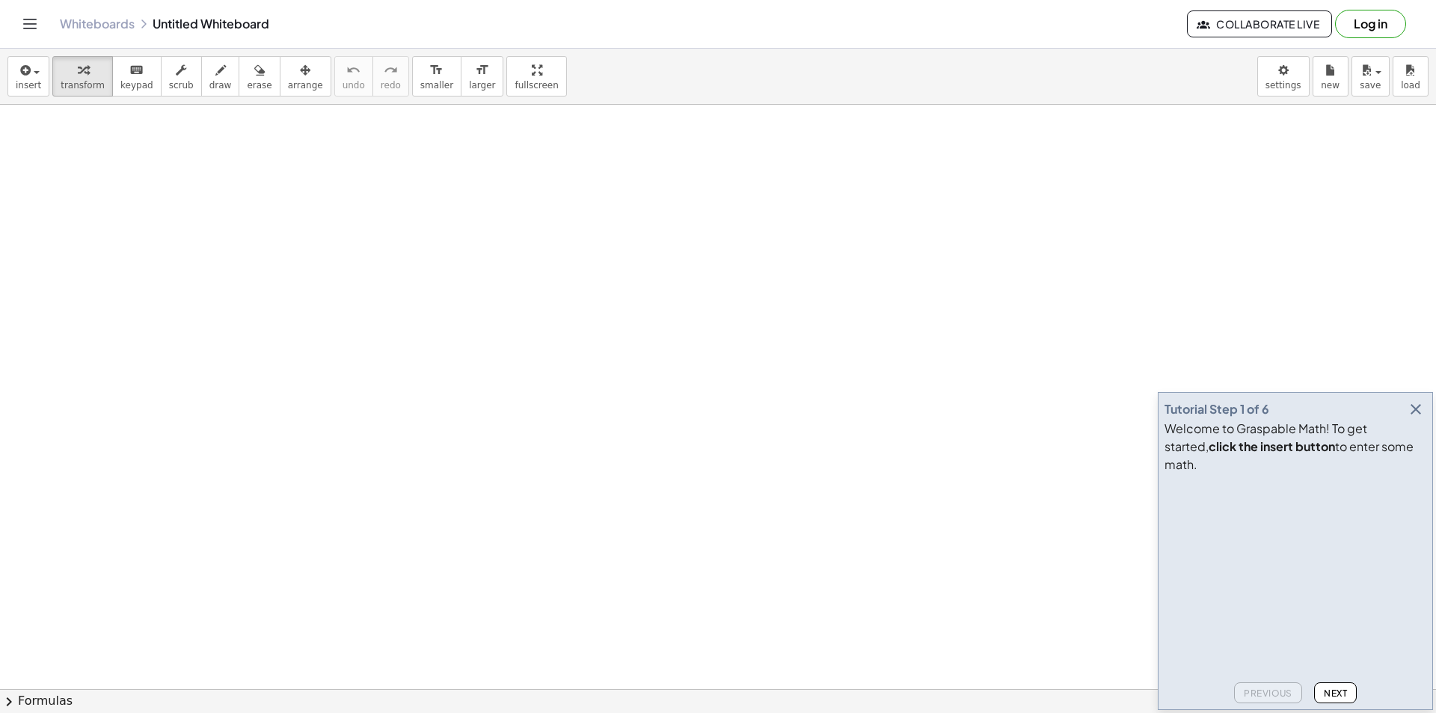
click at [1419, 418] on icon "button" at bounding box center [1416, 409] width 18 height 18
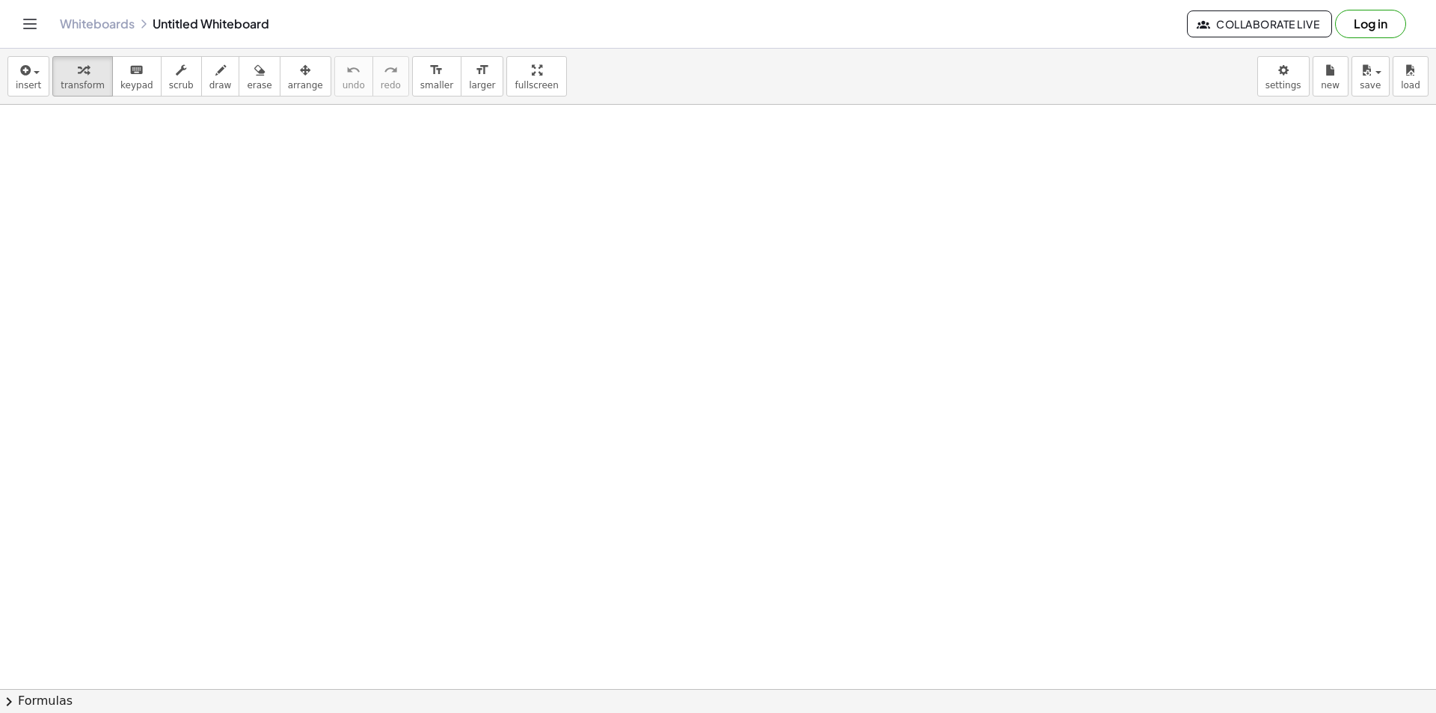
click at [800, 274] on div at bounding box center [739, 267] width 295 height 81
click at [800, 272] on div at bounding box center [740, 267] width 256 height 81
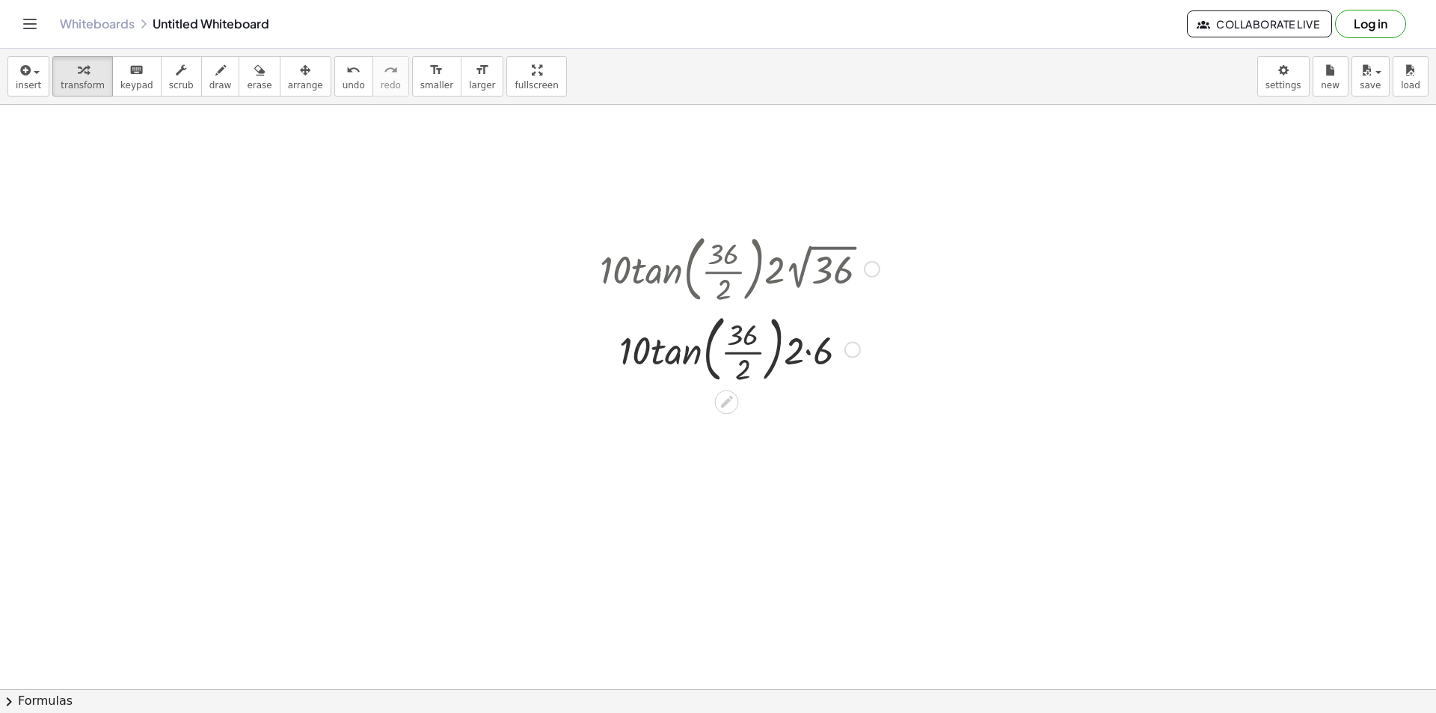
click at [807, 352] on div at bounding box center [739, 348] width 295 height 81
click at [772, 346] on div at bounding box center [739, 348] width 295 height 81
click at [766, 346] on div at bounding box center [739, 348] width 295 height 57
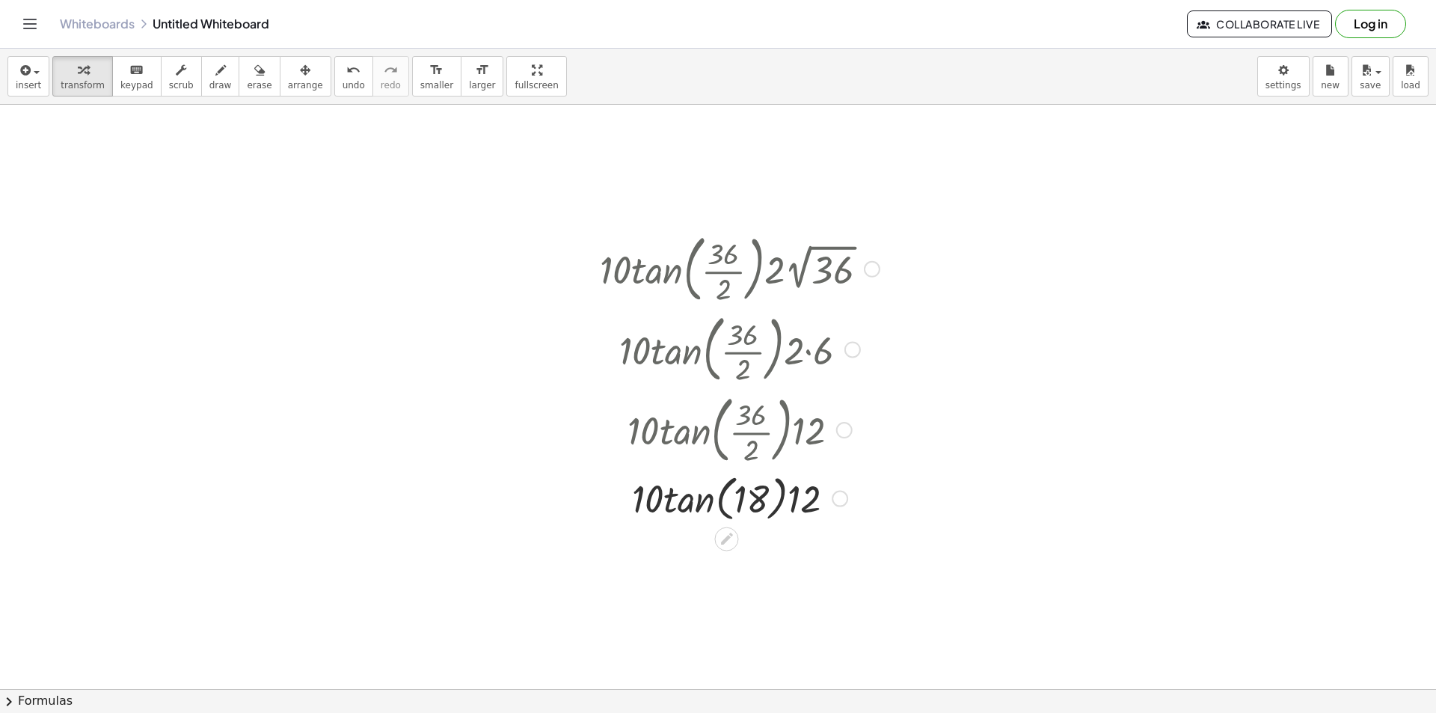
click at [684, 513] on div at bounding box center [739, 497] width 295 height 57
drag, startPoint x: 747, startPoint y: 503, endPoint x: 757, endPoint y: 504, distance: 9.8
click at [749, 503] on div at bounding box center [739, 497] width 295 height 51
click at [766, 497] on div at bounding box center [739, 497] width 295 height 51
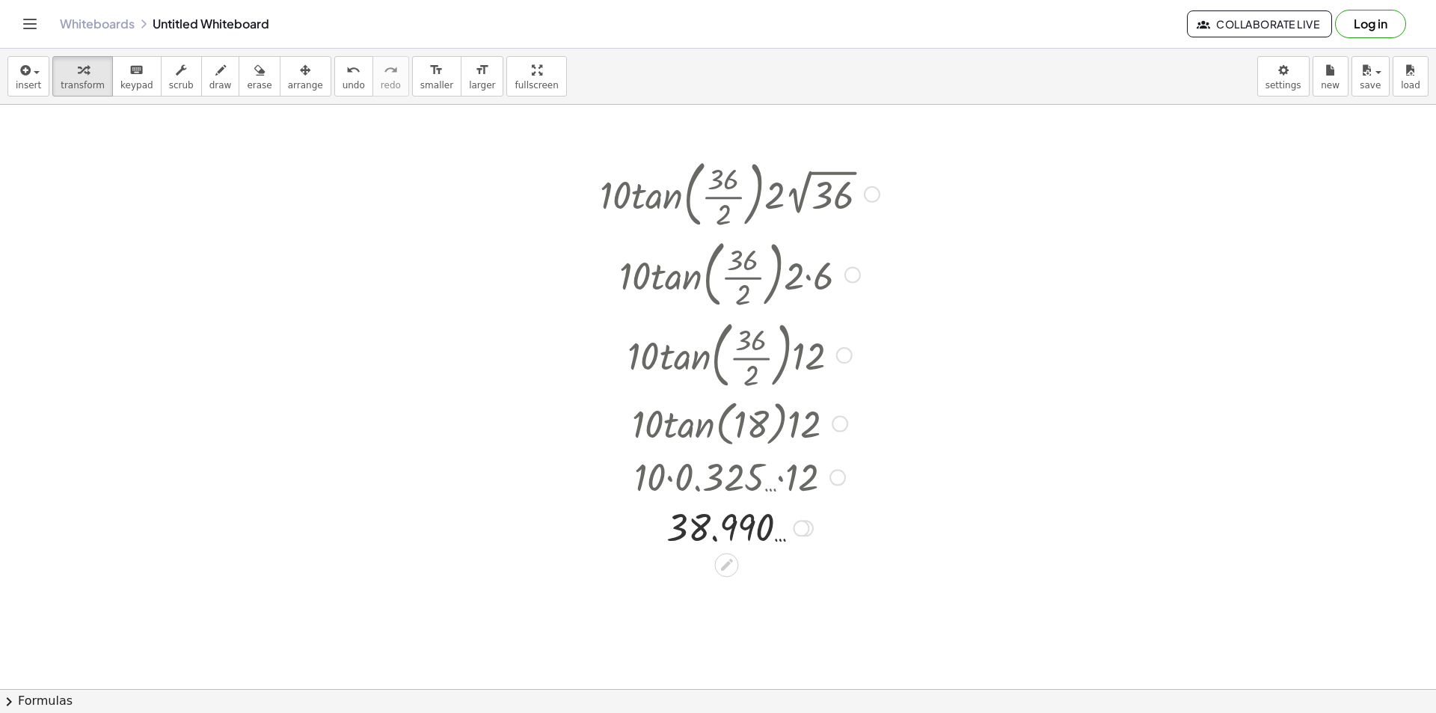
click at [798, 524] on div at bounding box center [801, 528] width 16 height 16
click at [833, 486] on li "Transform line" at bounding box center [892, 494] width 127 height 22
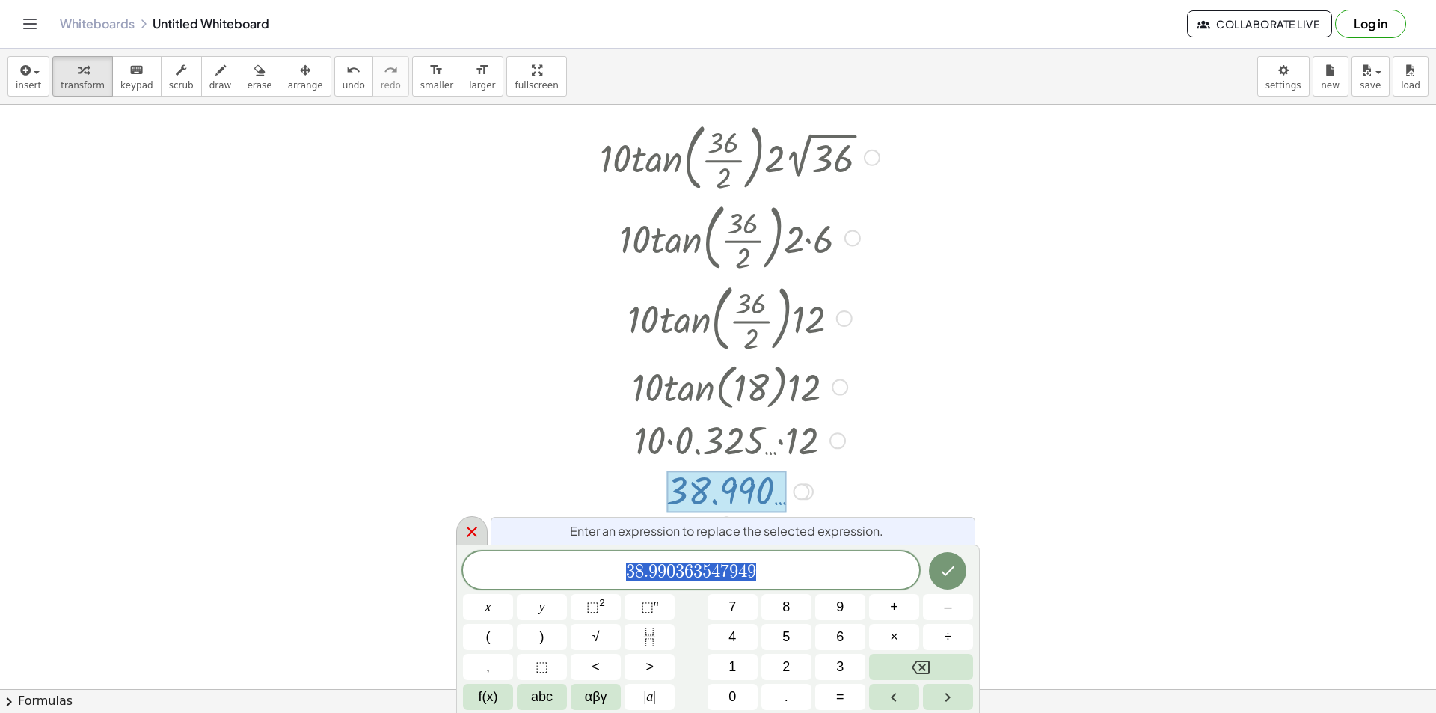
click at [474, 533] on icon at bounding box center [472, 532] width 18 height 18
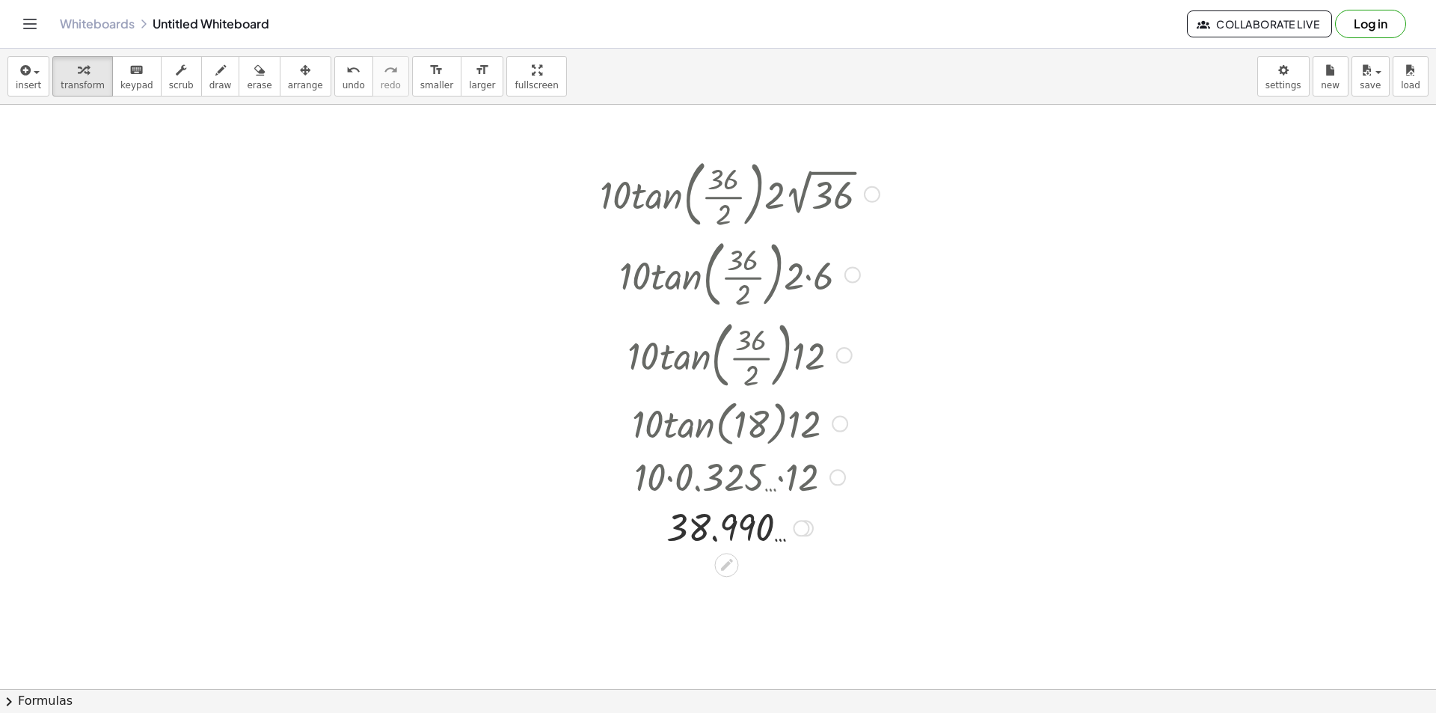
click at [1028, 245] on div at bounding box center [718, 663] width 1436 height 1266
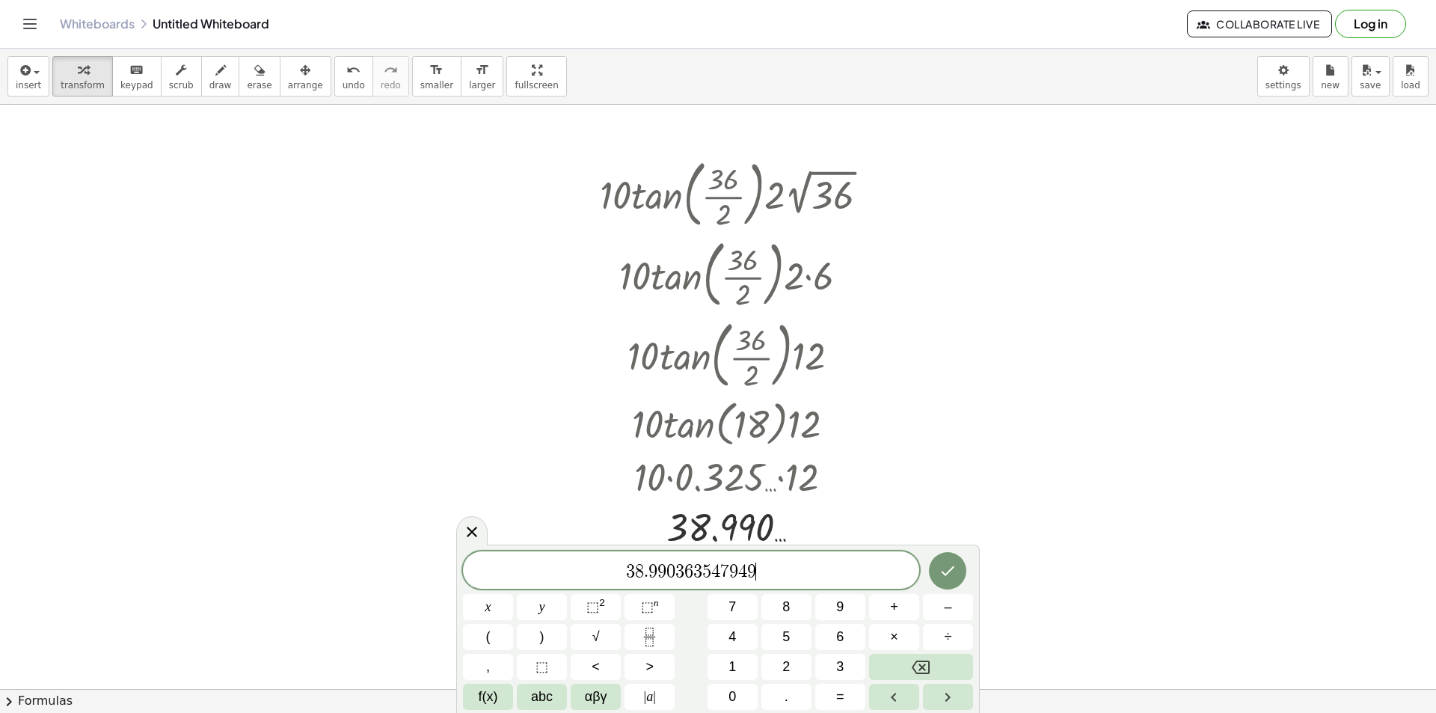
click at [610, 577] on span "3 8 . 9 9 0 3 6 3 5 4 7 9 4 9 ​" at bounding box center [691, 571] width 456 height 21
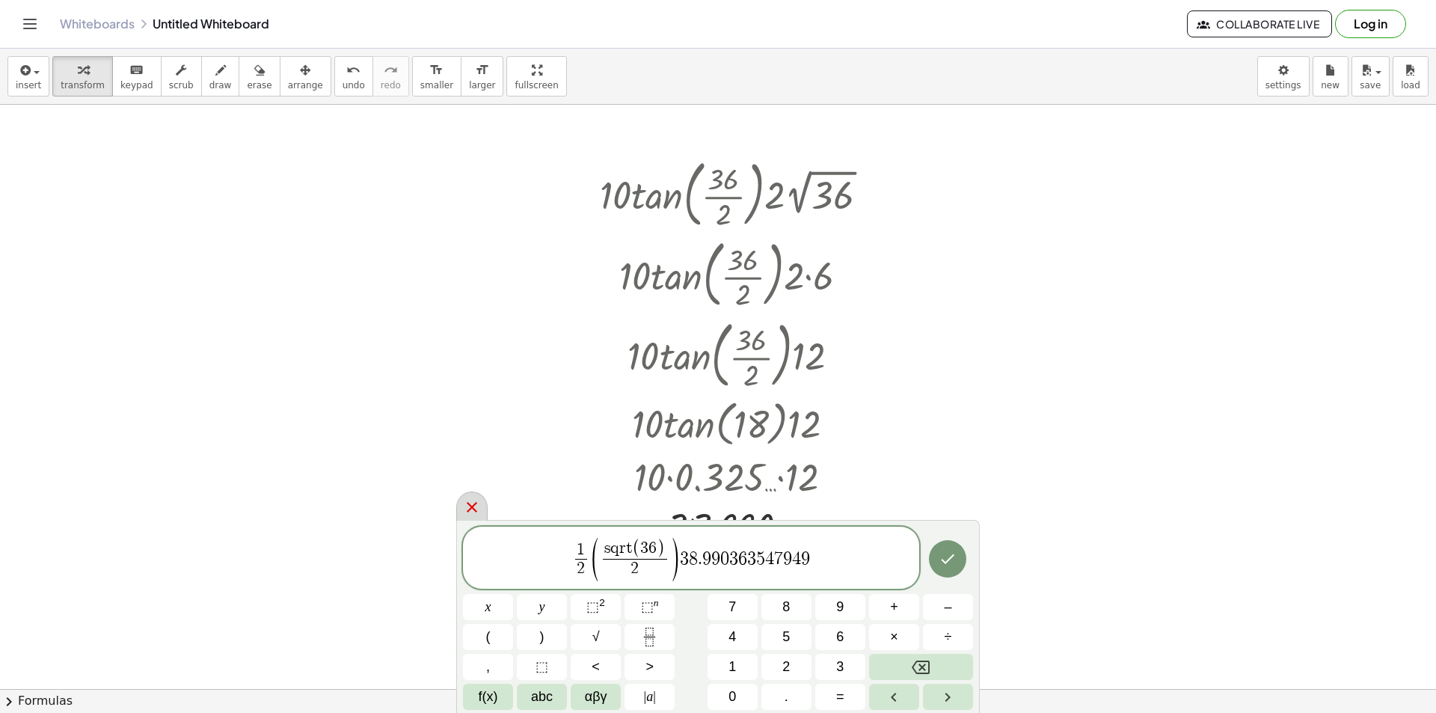
click at [473, 505] on icon at bounding box center [472, 507] width 10 height 10
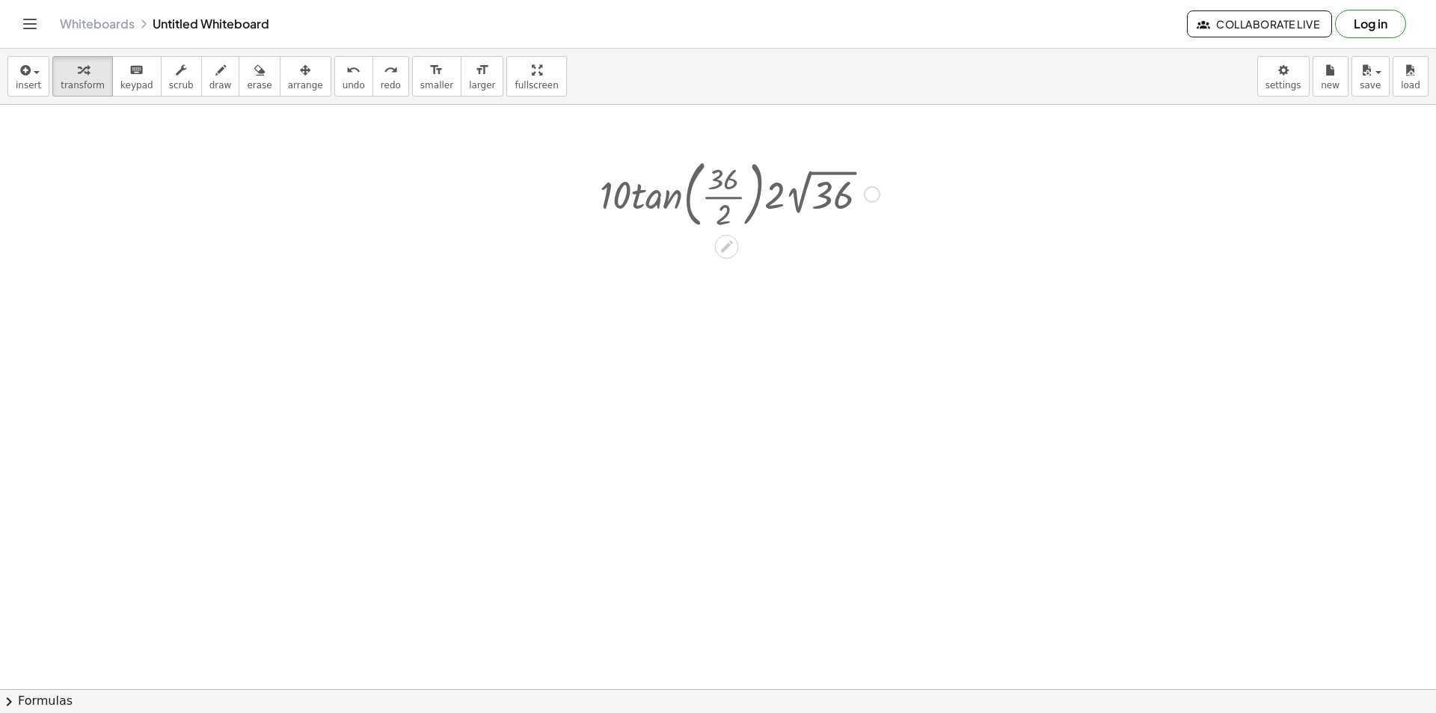
click at [871, 194] on div at bounding box center [872, 194] width 16 height 16
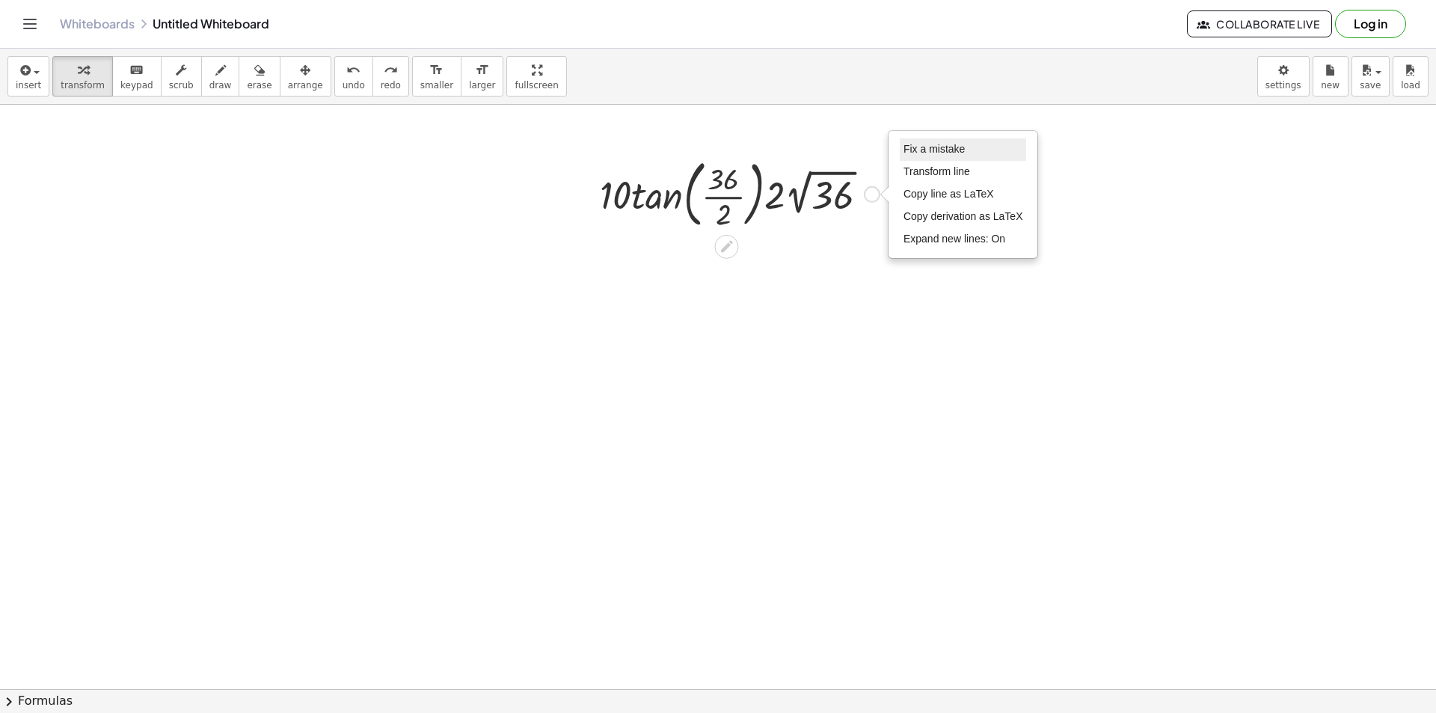
click at [928, 149] on span "Fix a mistake" at bounding box center [934, 149] width 61 height 12
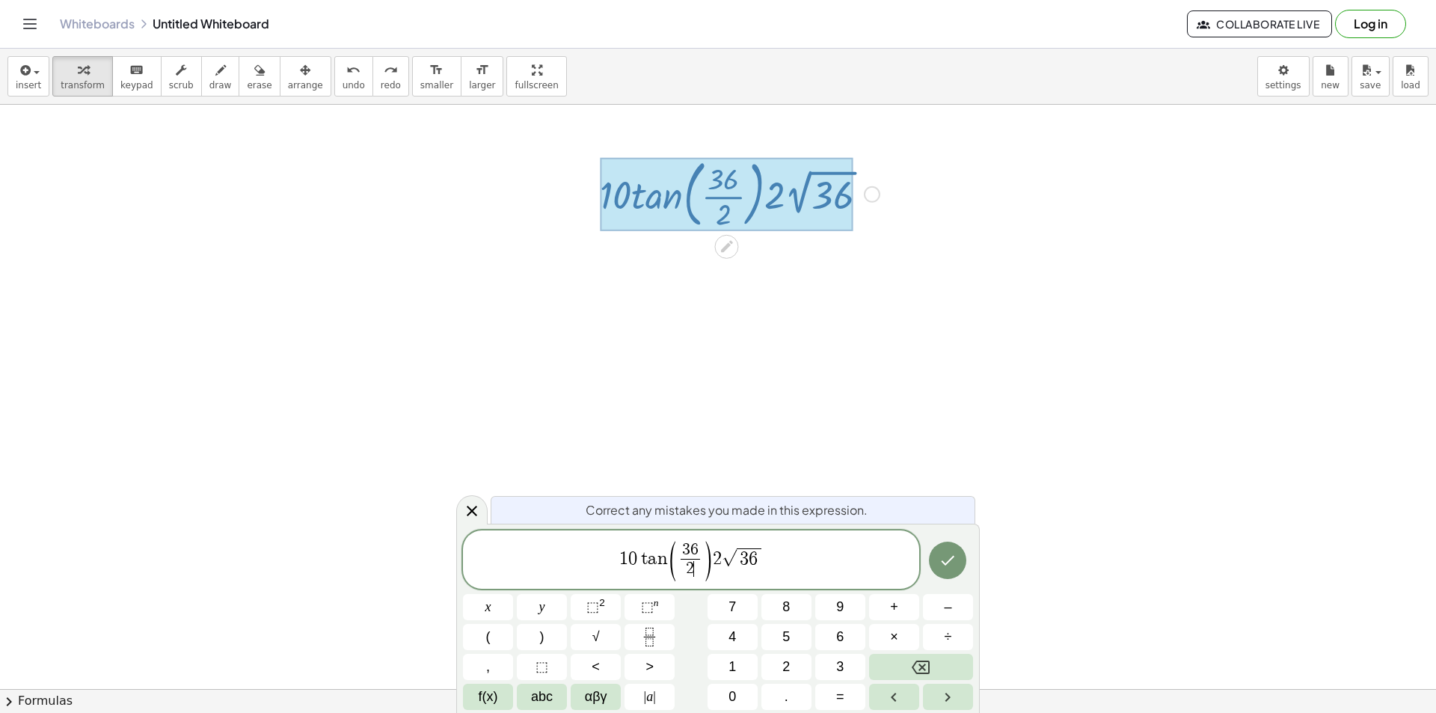
click at [701, 549] on span "3 6 2 ​ ​" at bounding box center [691, 560] width 26 height 37
click at [698, 543] on span "3 6 ​" at bounding box center [690, 550] width 19 height 16
click at [464, 510] on icon at bounding box center [472, 511] width 18 height 18
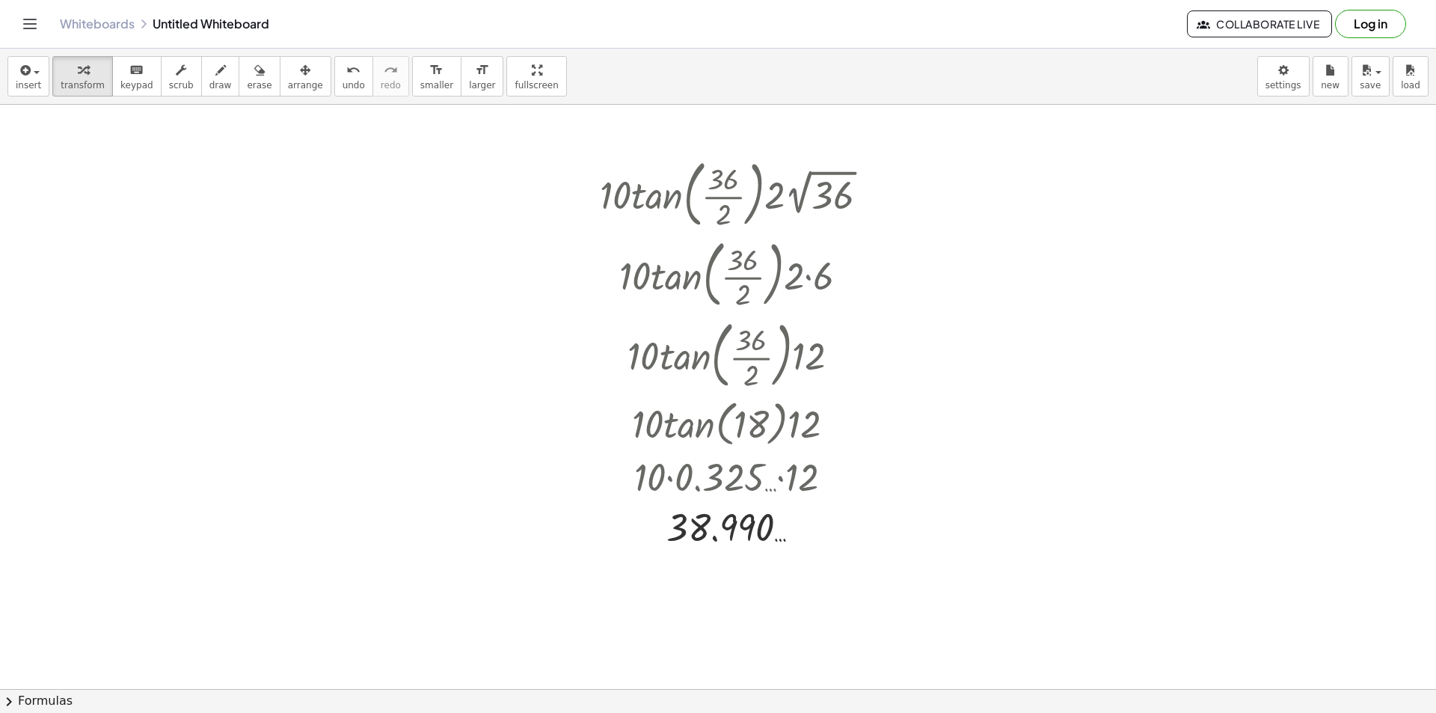
click at [889, 283] on div "· 10 · tan ( , · 36 · 2 ) · 2 · 2 √ 36 · 10 · tan ( , · 36 · 2 ) · 2 · 6 · 10 ·…" at bounding box center [733, 352] width 313 height 406
click at [937, 283] on div at bounding box center [718, 663] width 1436 height 1266
click at [982, 280] on div at bounding box center [718, 663] width 1436 height 1266
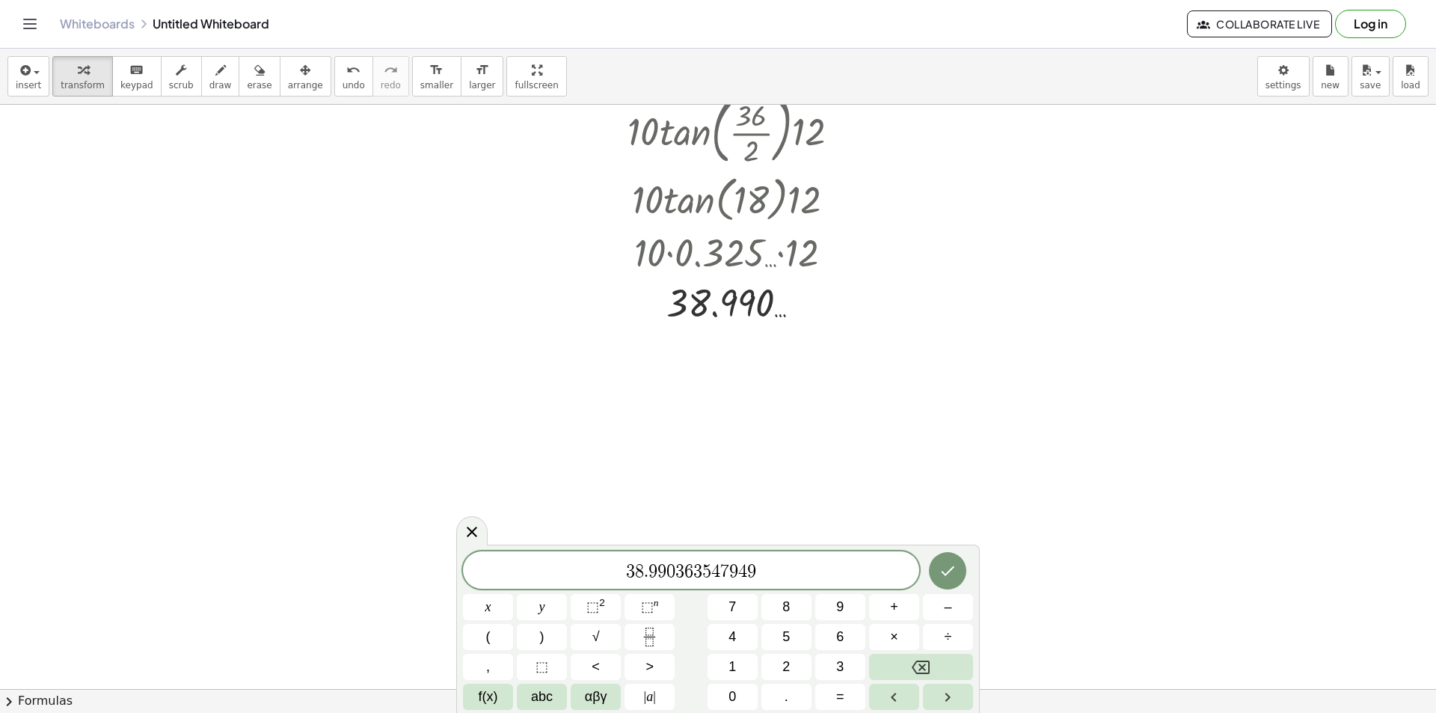
scroll to position [224, 0]
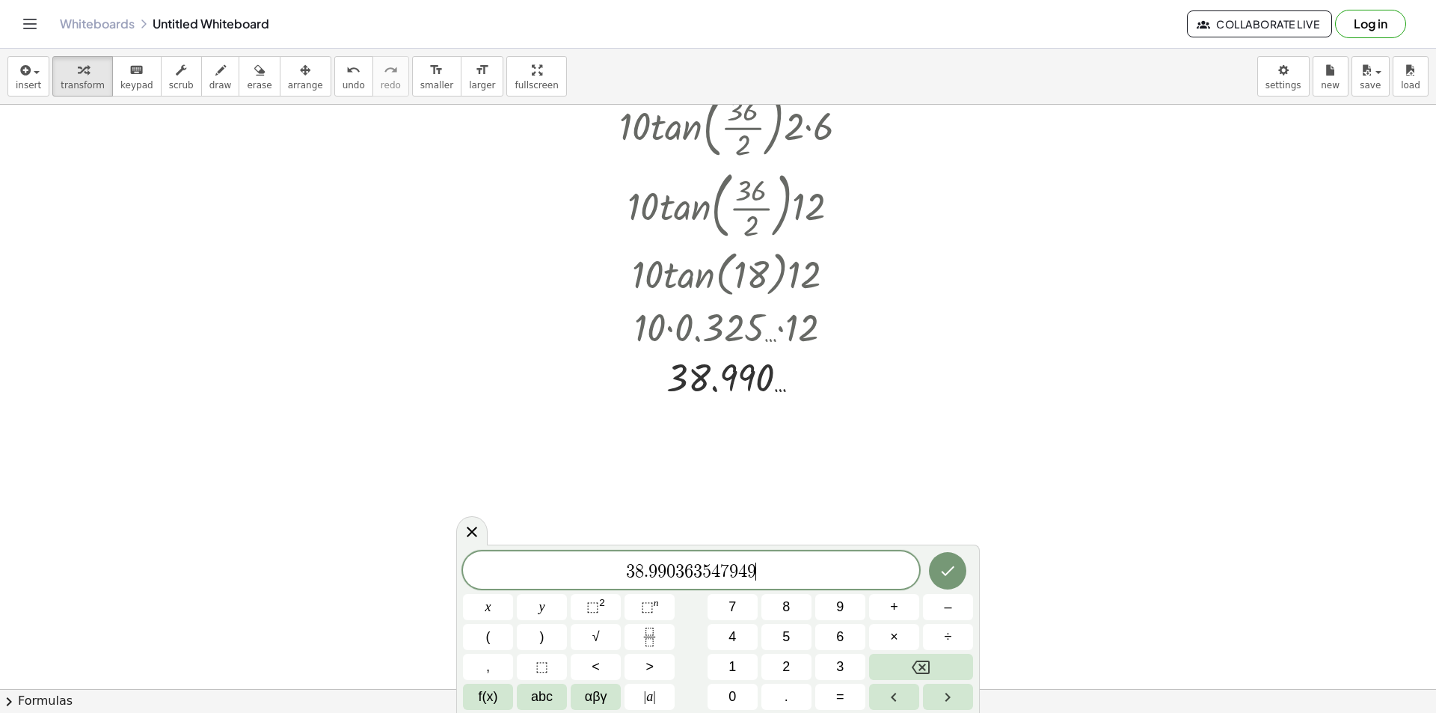
click at [622, 573] on span "3 8 . 9 9 0 3 6 3 5 4 7 9 4 9 ​" at bounding box center [691, 571] width 456 height 21
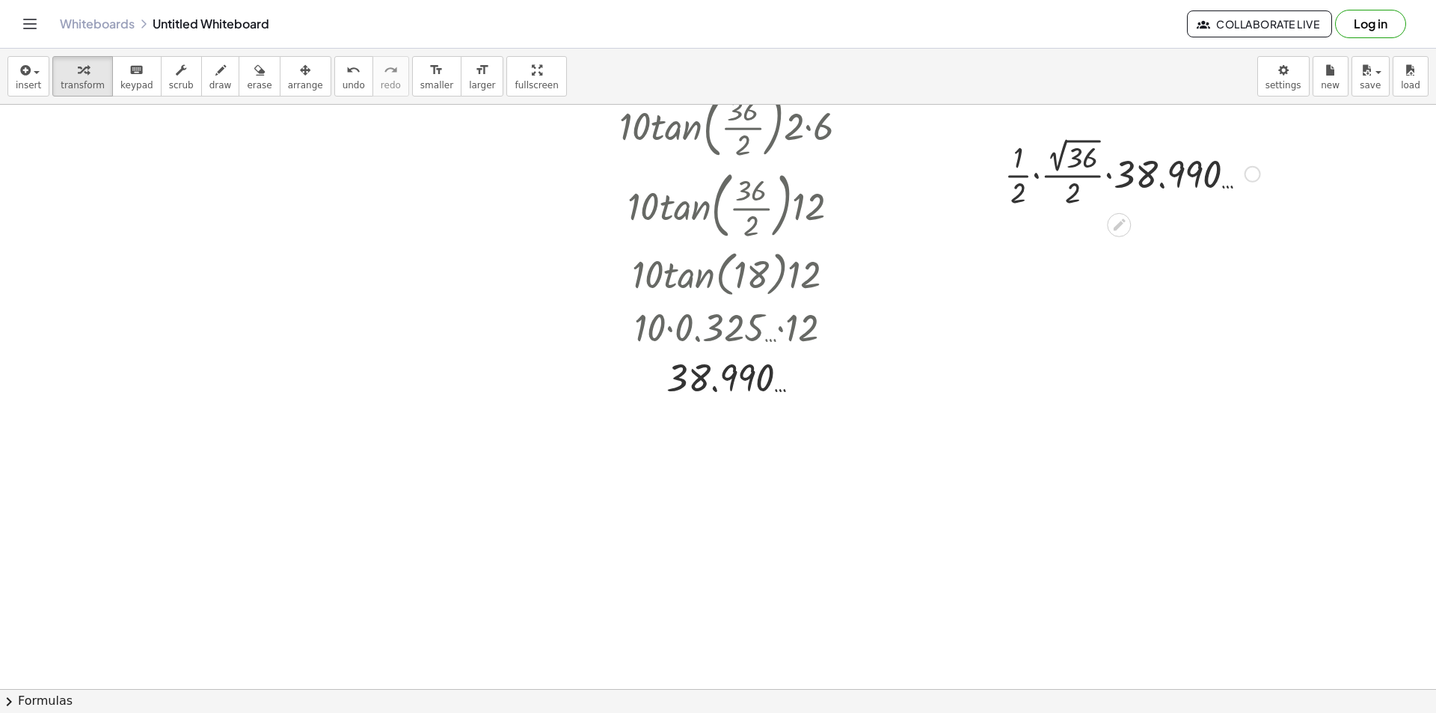
click at [1055, 160] on div at bounding box center [1132, 173] width 271 height 78
click at [1065, 176] on div at bounding box center [1132, 172] width 235 height 75
click at [1097, 177] on div at bounding box center [1132, 172] width 271 height 75
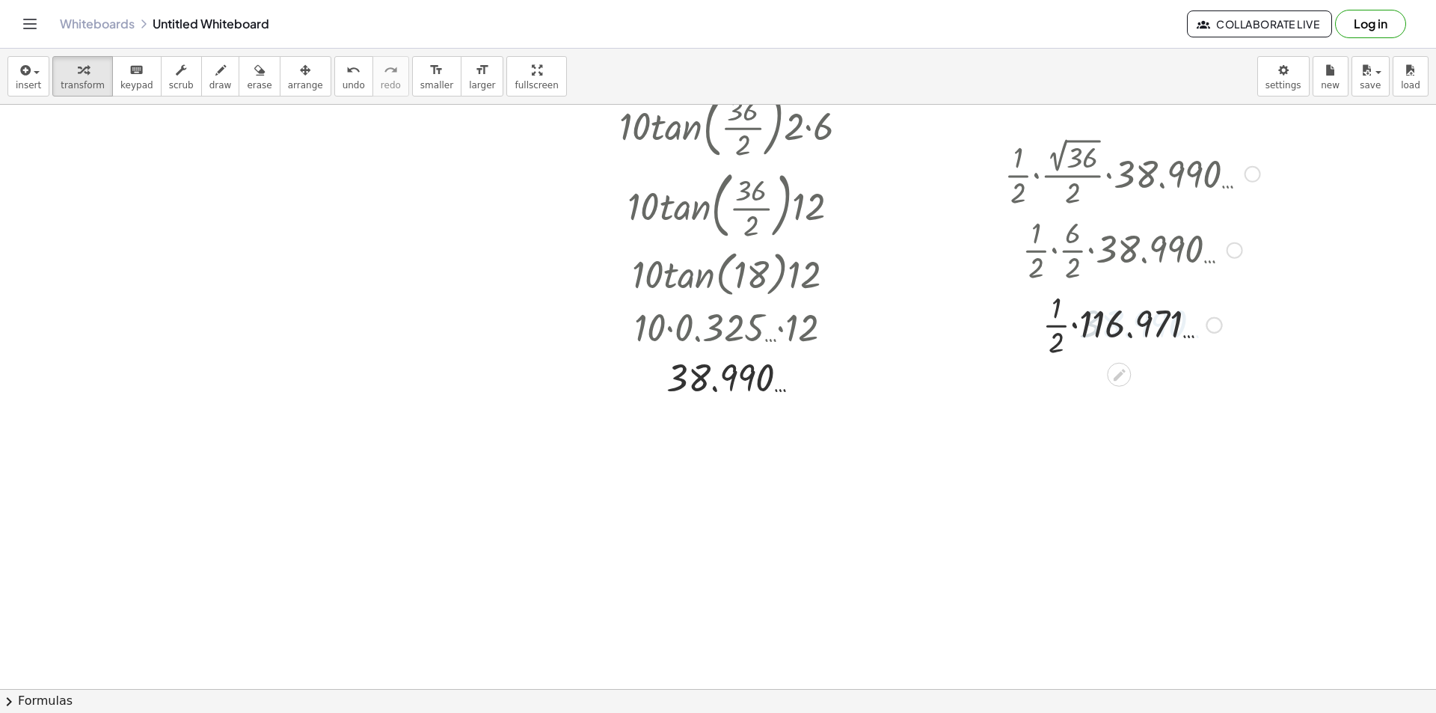
click at [1083, 322] on div at bounding box center [1132, 323] width 271 height 75
click at [1075, 328] on div at bounding box center [1132, 323] width 271 height 75
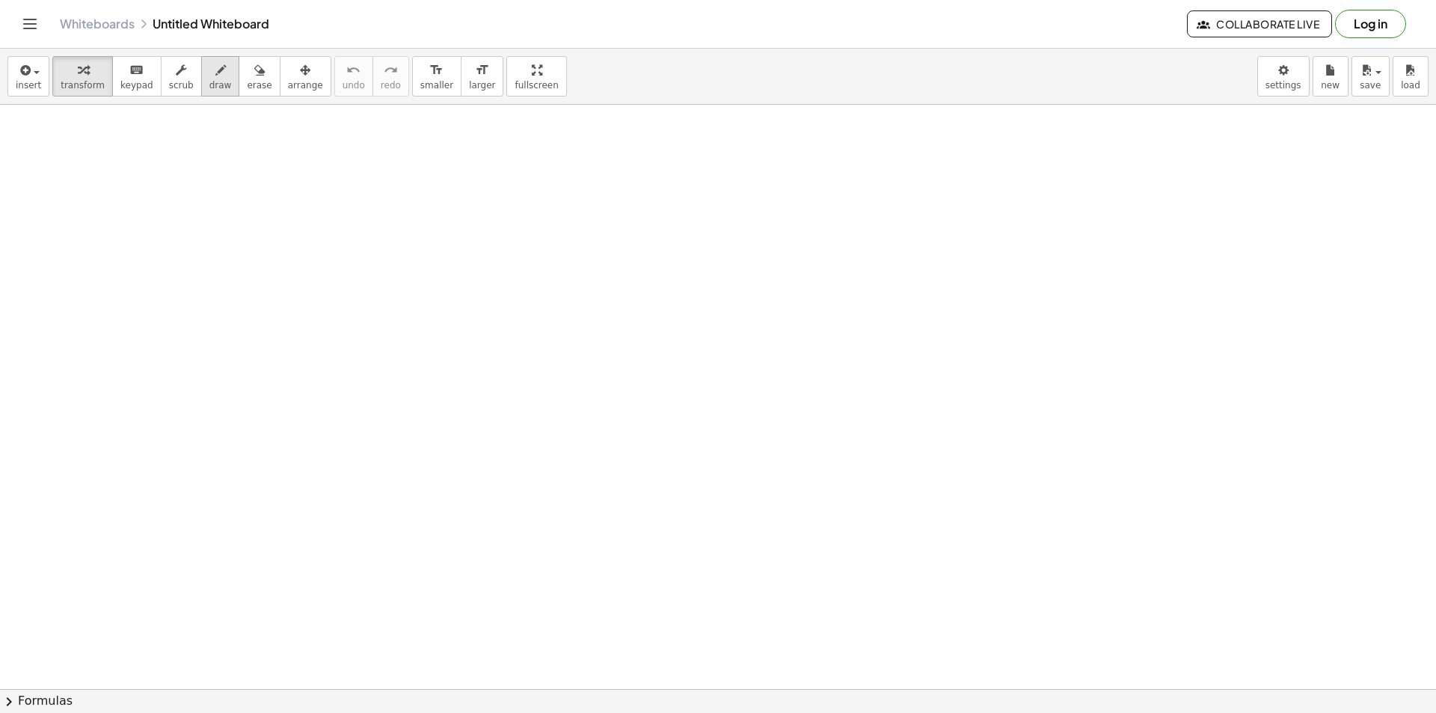
click at [212, 80] on button "draw" at bounding box center [220, 76] width 39 height 40
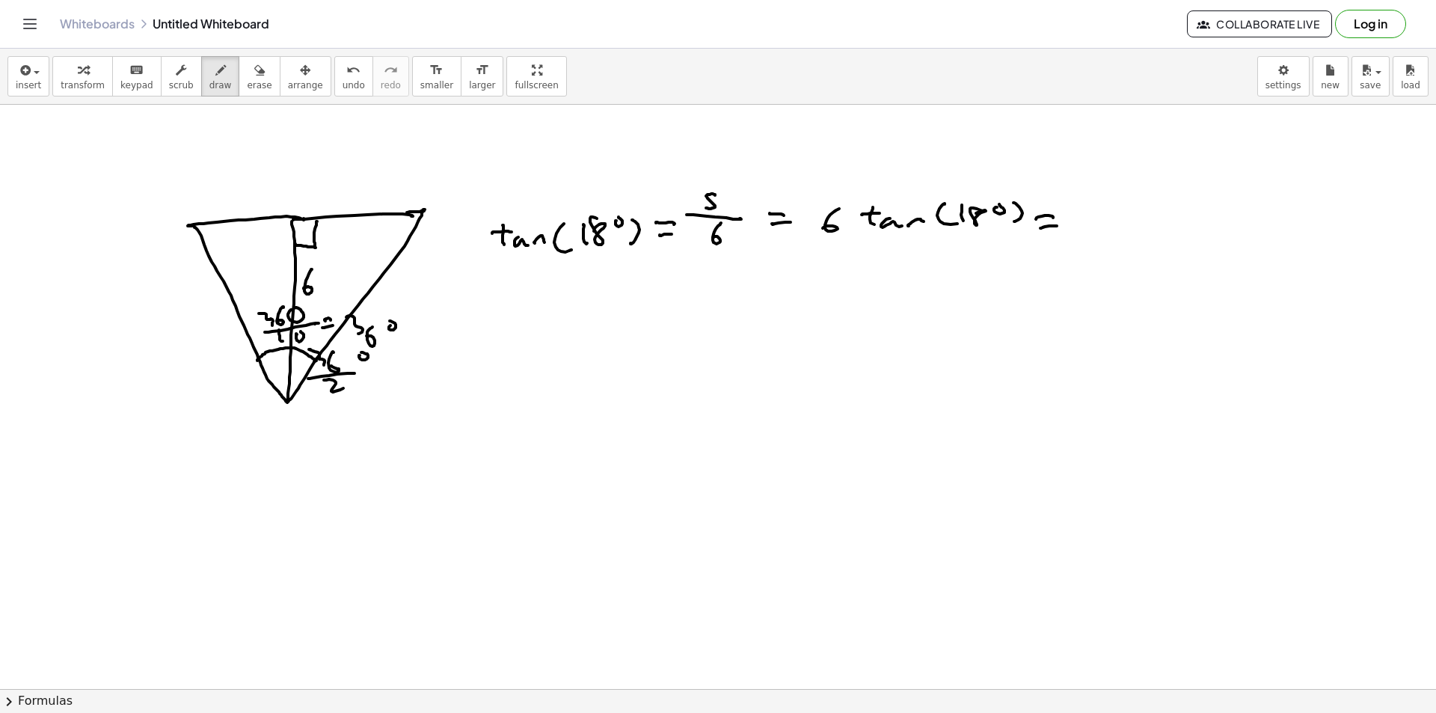
drag, startPoint x: 227, startPoint y: 70, endPoint x: 1044, endPoint y: 235, distance: 833.4
click at [247, 70] on div "button" at bounding box center [259, 70] width 25 height 18
click at [201, 71] on button "draw" at bounding box center [220, 76] width 39 height 40
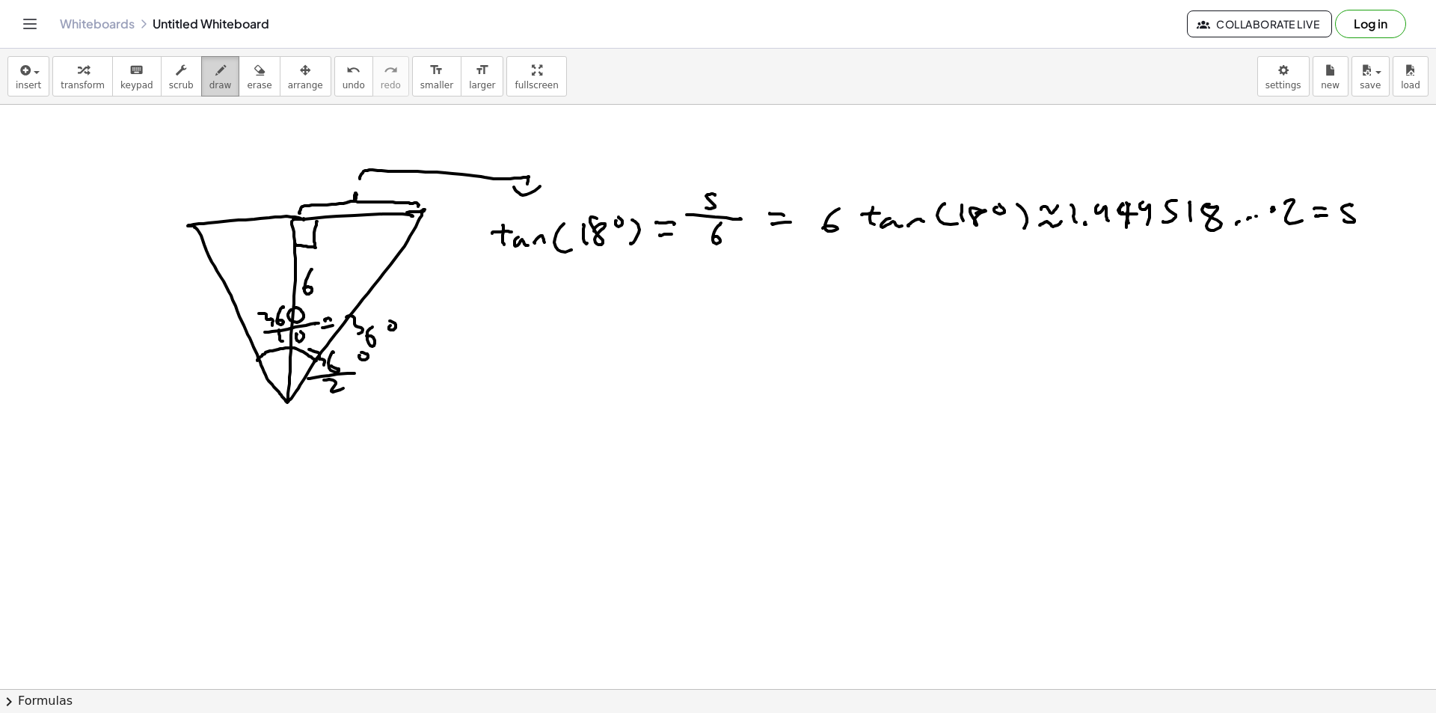
click at [209, 72] on div "button" at bounding box center [220, 70] width 22 height 18
drag, startPoint x: 80, startPoint y: 67, endPoint x: 156, endPoint y: 114, distance: 89.3
click at [80, 67] on icon "button" at bounding box center [83, 70] width 10 height 18
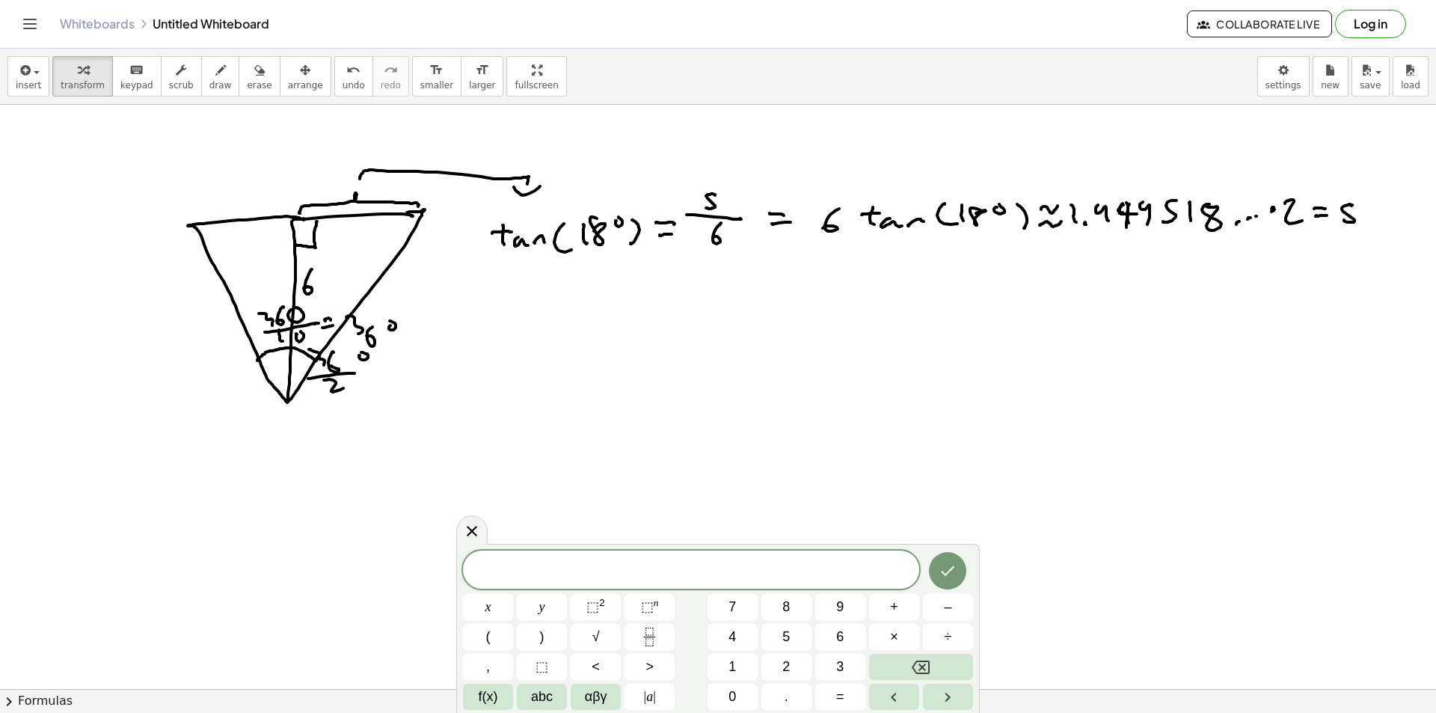
click at [603, 570] on span at bounding box center [691, 570] width 456 height 22
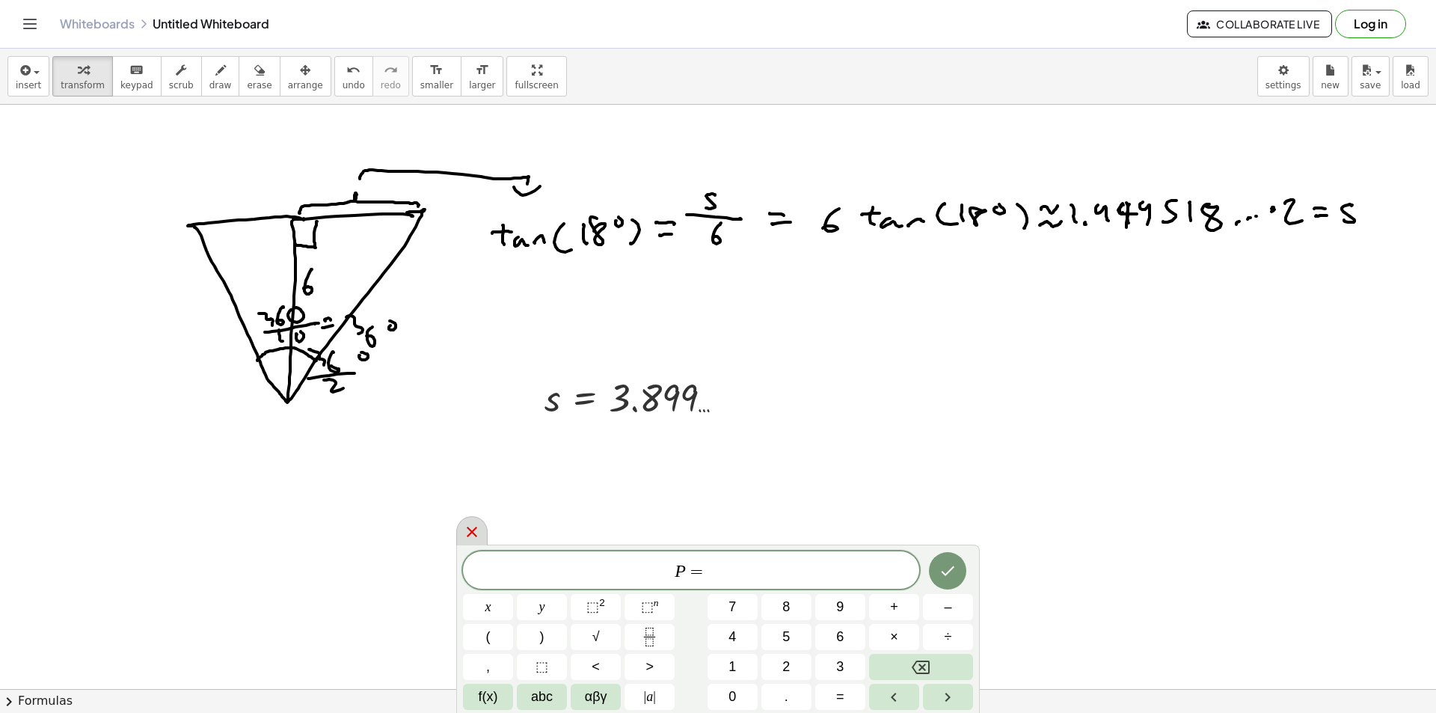
click at [482, 536] on div at bounding box center [471, 530] width 31 height 29
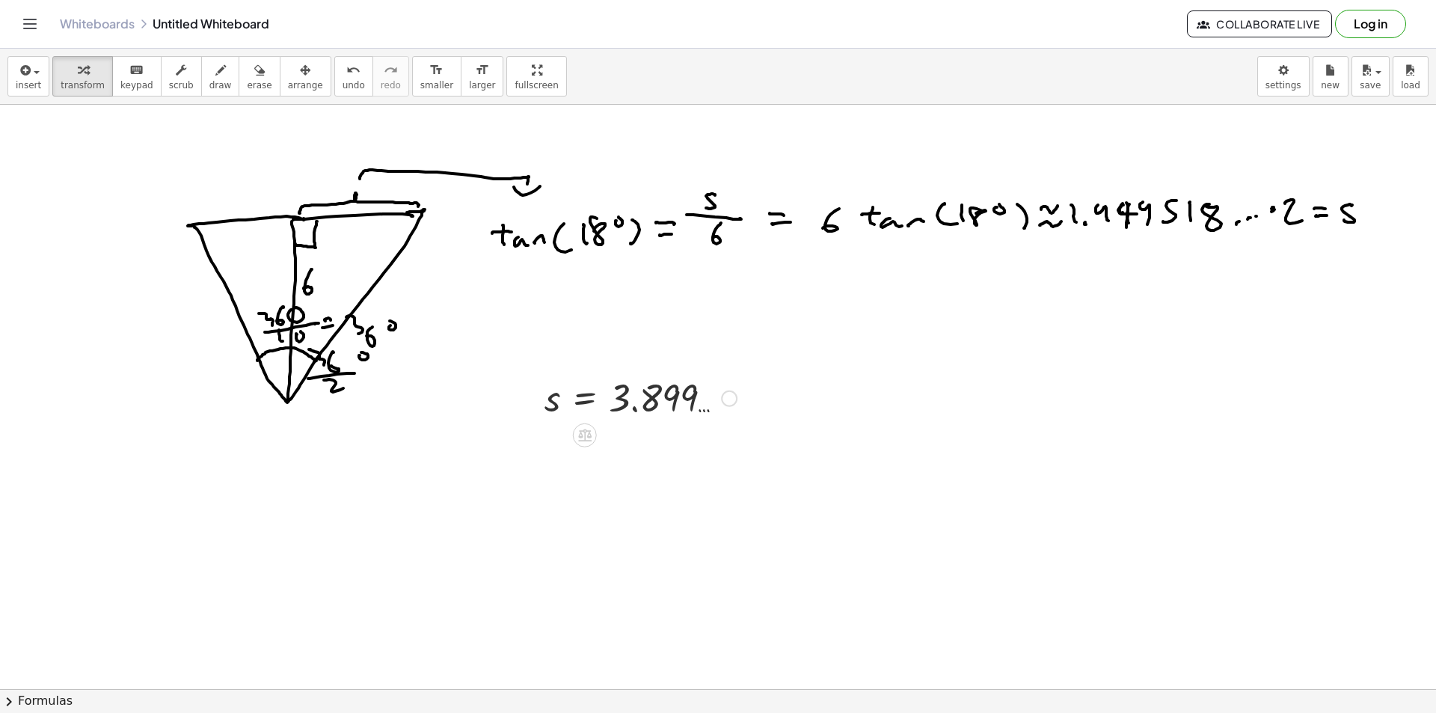
click at [727, 402] on div at bounding box center [729, 398] width 16 height 16
click at [769, 352] on span "Fix a mistake" at bounding box center [791, 353] width 61 height 12
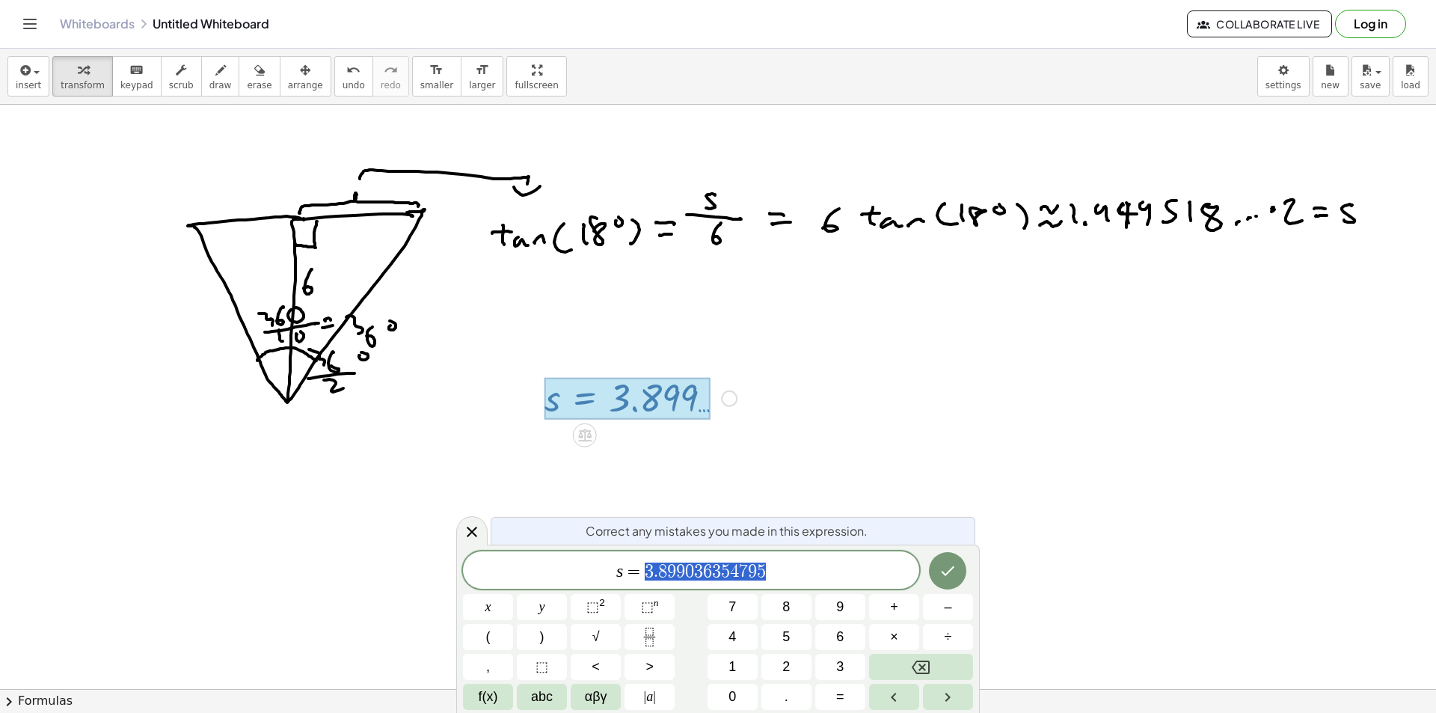
drag, startPoint x: 642, startPoint y: 568, endPoint x: 829, endPoint y: 568, distance: 187.0
click at [829, 568] on span "s = 3 . 8 9 9 0 3 6 3 5 4 7 9 5" at bounding box center [691, 571] width 456 height 21
click at [464, 528] on icon at bounding box center [472, 532] width 18 height 18
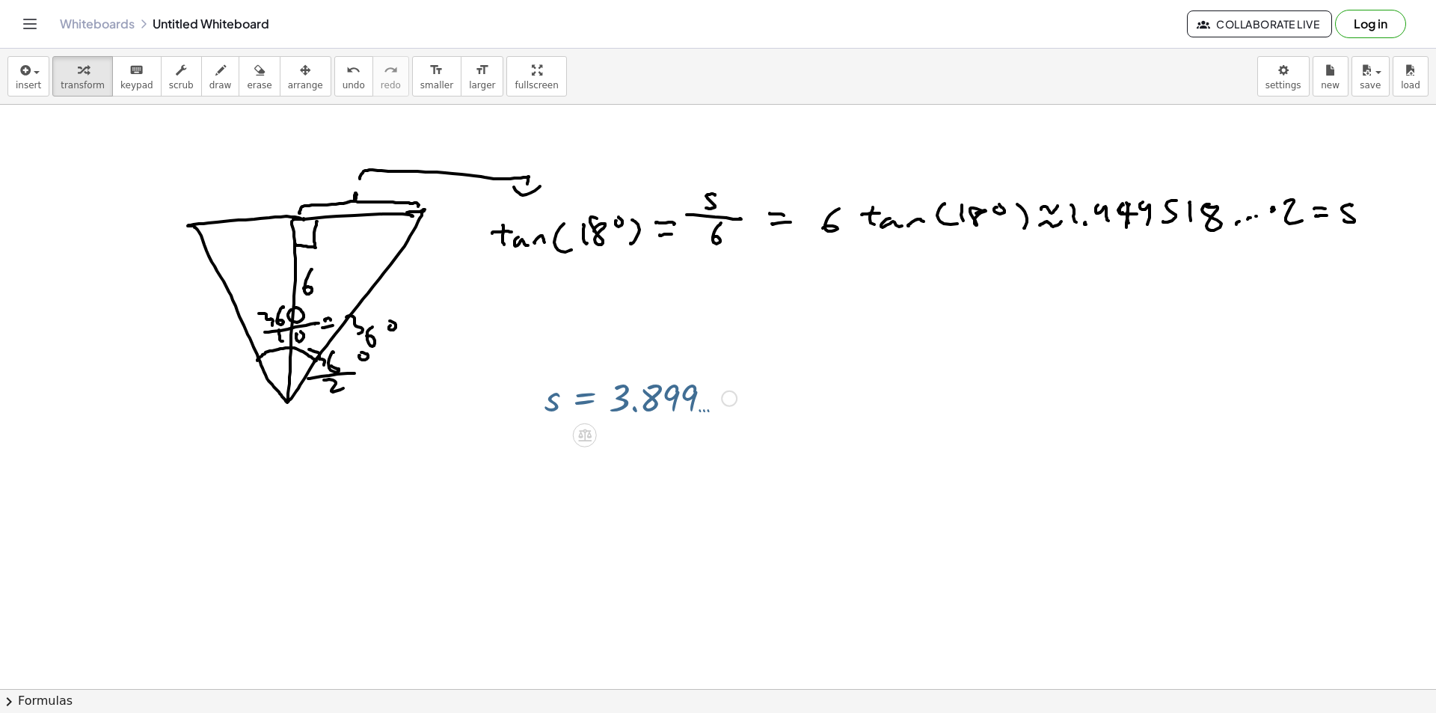
click at [82, 82] on span "transform" at bounding box center [83, 85] width 44 height 10
click at [300, 76] on icon "button" at bounding box center [305, 70] width 10 height 18
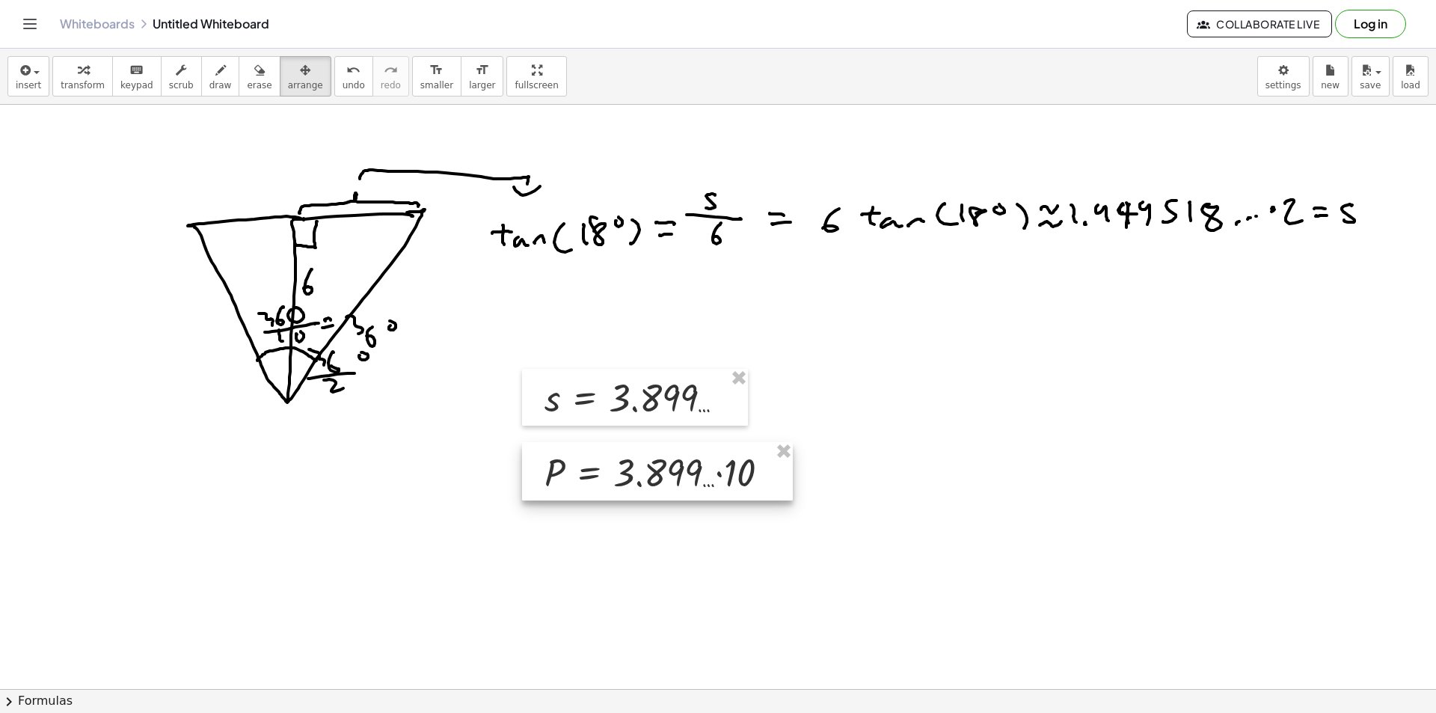
drag, startPoint x: 598, startPoint y: 483, endPoint x: 584, endPoint y: 475, distance: 16.4
click at [584, 475] on div at bounding box center [657, 471] width 271 height 58
click at [67, 98] on div "insert select one: Math Expression Function Text Youtube Video Graphing Geometr…" at bounding box center [718, 77] width 1436 height 56
click at [70, 84] on span "transform" at bounding box center [83, 85] width 44 height 10
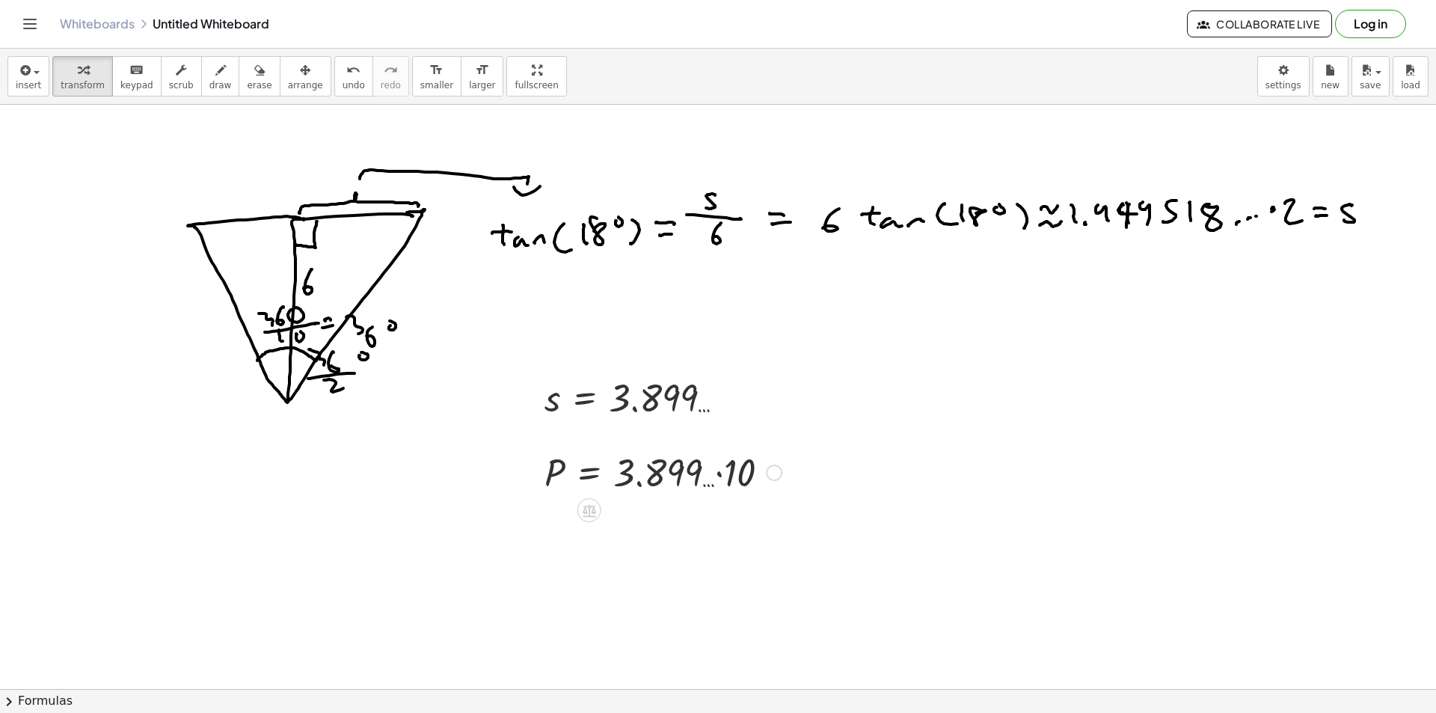
click at [726, 479] on div at bounding box center [663, 471] width 252 height 51
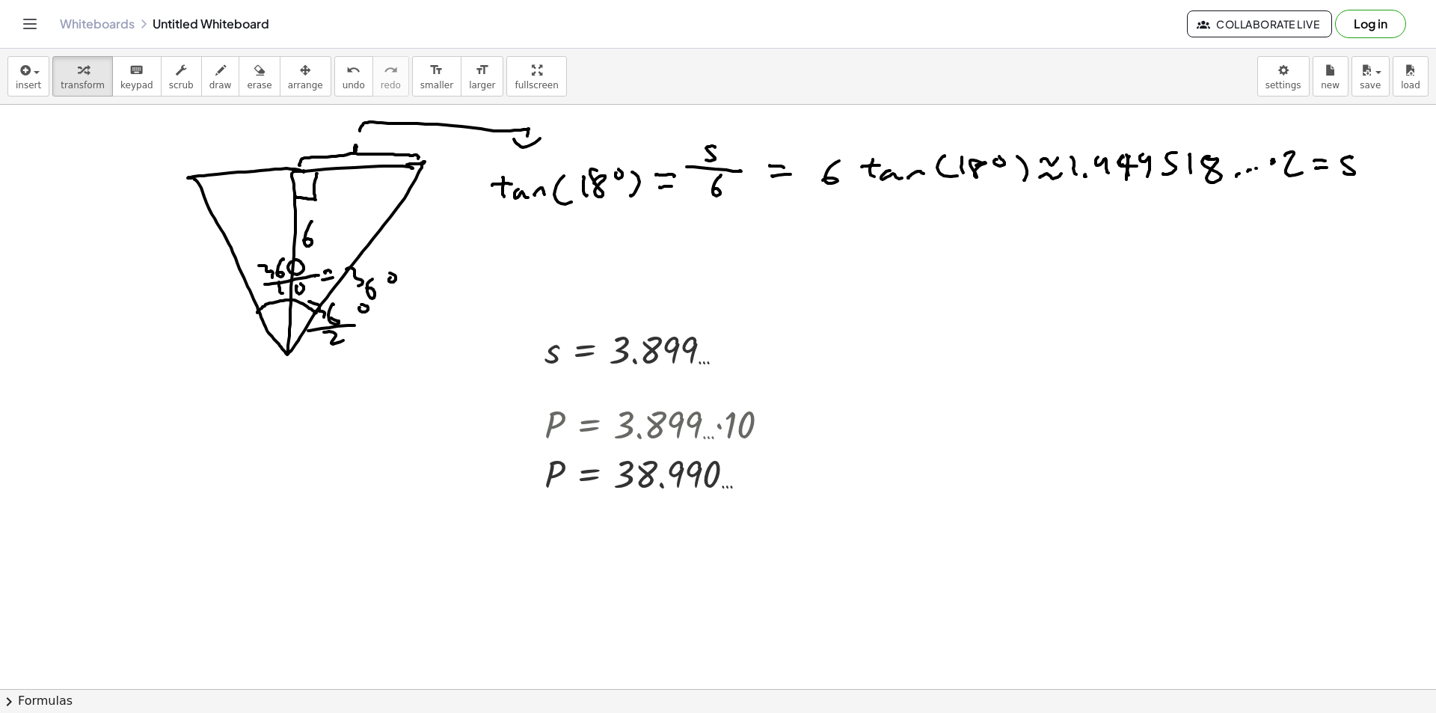
scroll to position [75, 0]
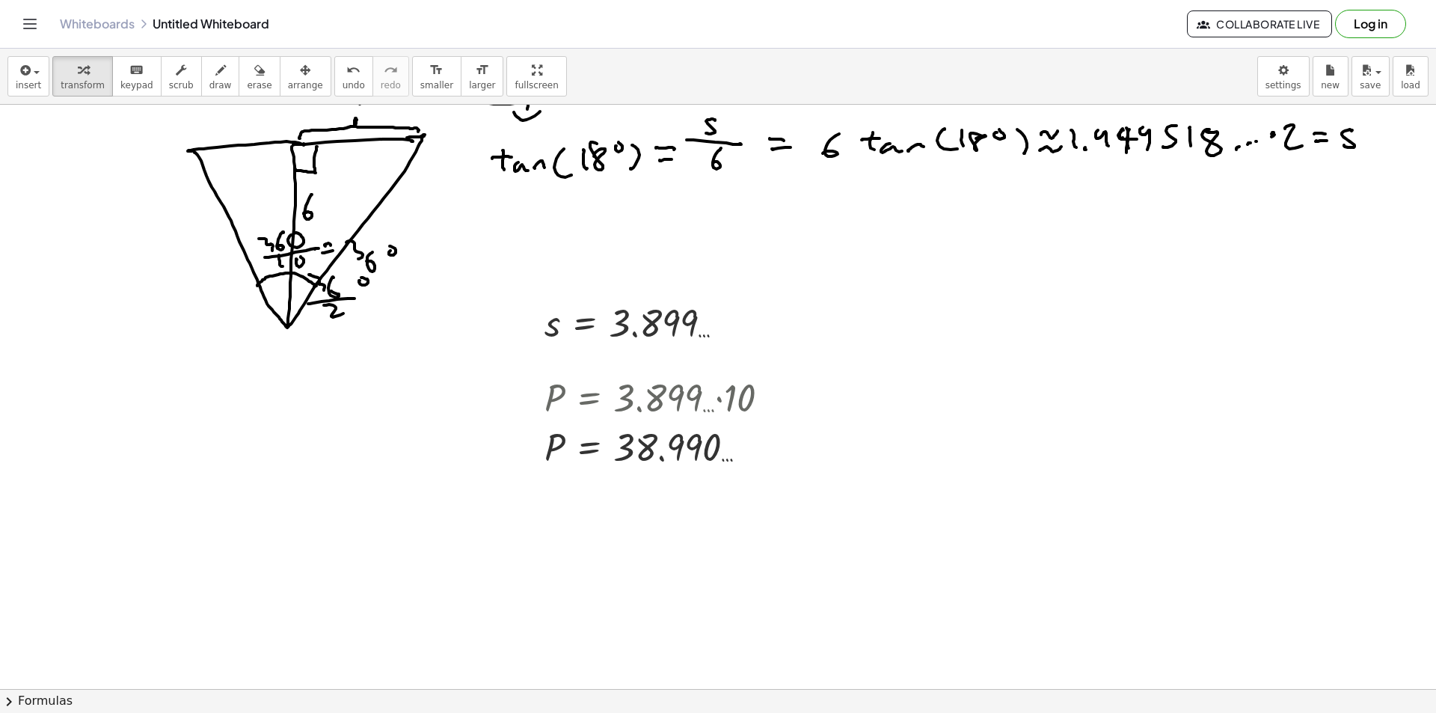
click at [932, 328] on div at bounding box center [718, 663] width 1436 height 1266
click at [978, 328] on div at bounding box center [718, 663] width 1436 height 1266
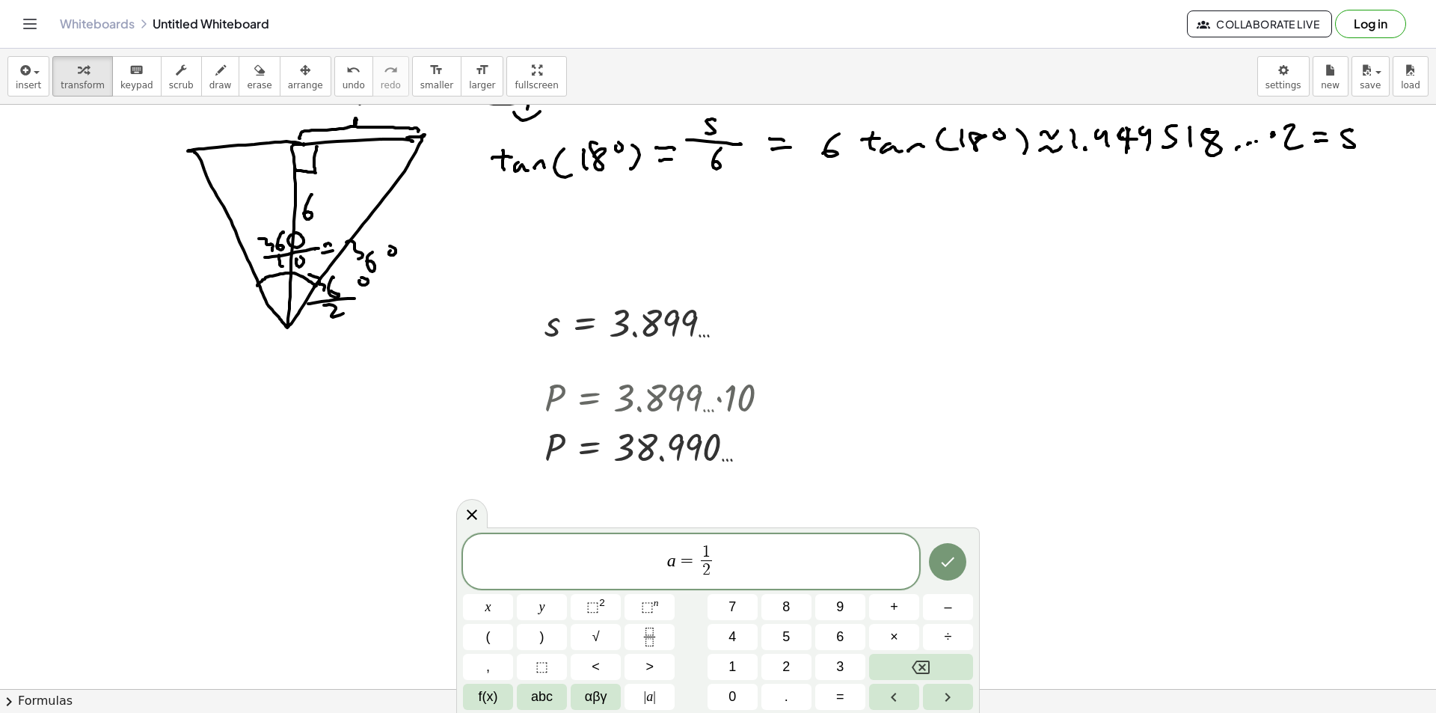
drag, startPoint x: 474, startPoint y: 508, endPoint x: 610, endPoint y: 483, distance: 137.6
click at [475, 508] on icon at bounding box center [472, 515] width 18 height 18
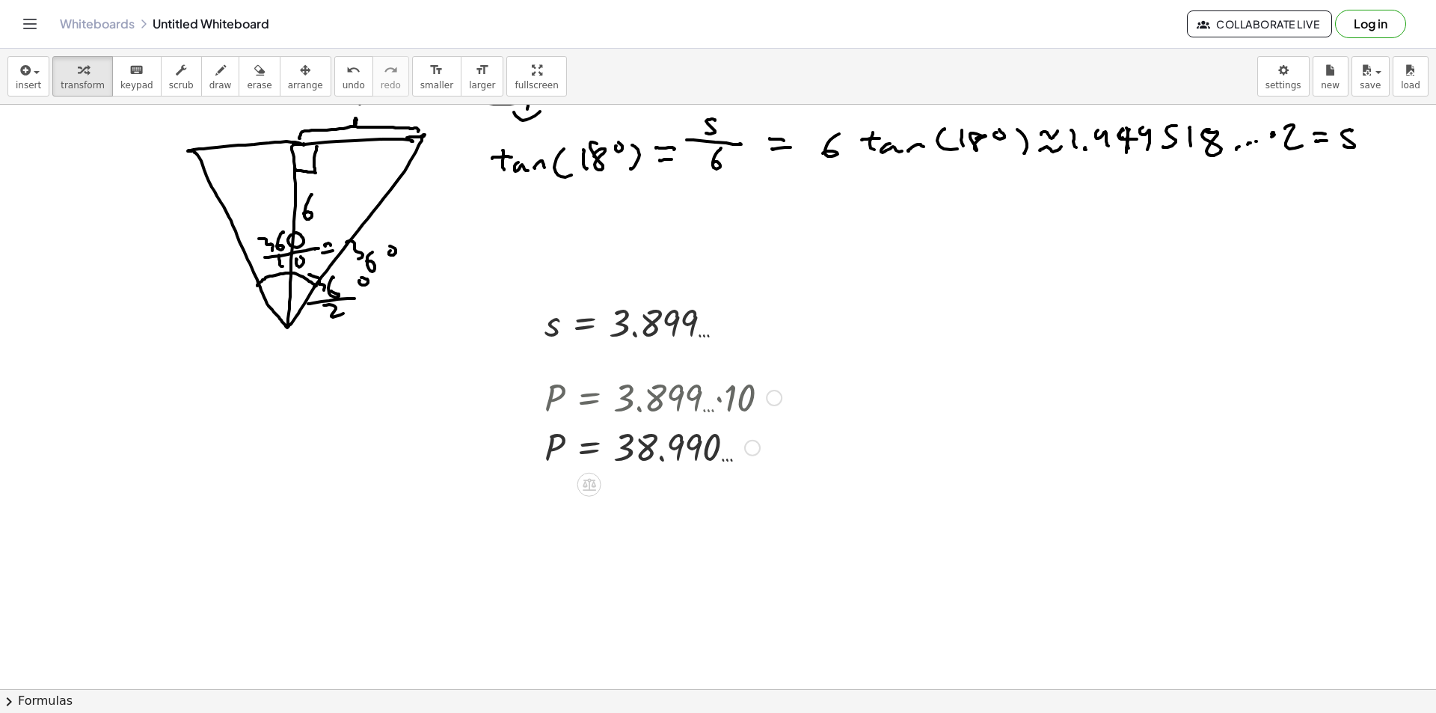
click at [745, 446] on div at bounding box center [752, 448] width 16 height 16
click at [787, 410] on span "Transform line" at bounding box center [817, 414] width 67 height 12
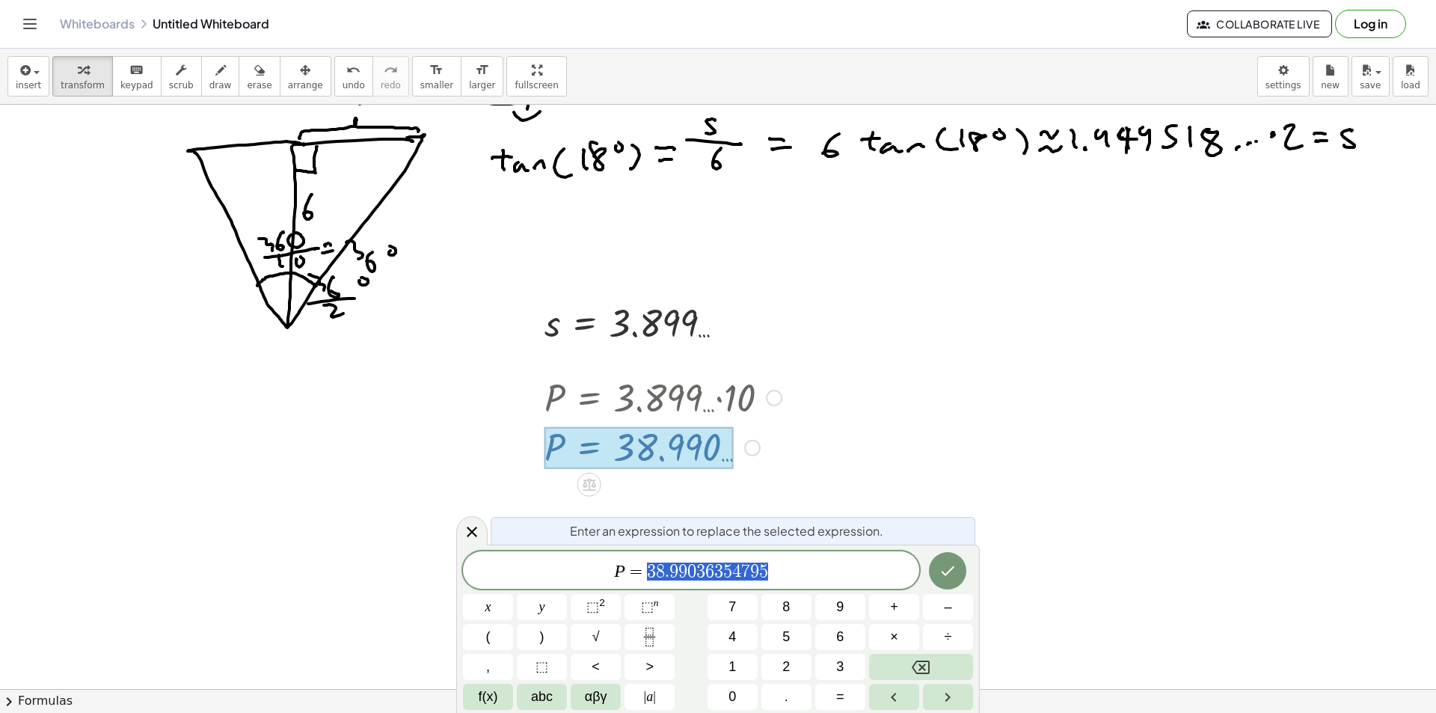
drag, startPoint x: 647, startPoint y: 572, endPoint x: 830, endPoint y: 570, distance: 182.5
click at [459, 527] on div at bounding box center [471, 530] width 31 height 29
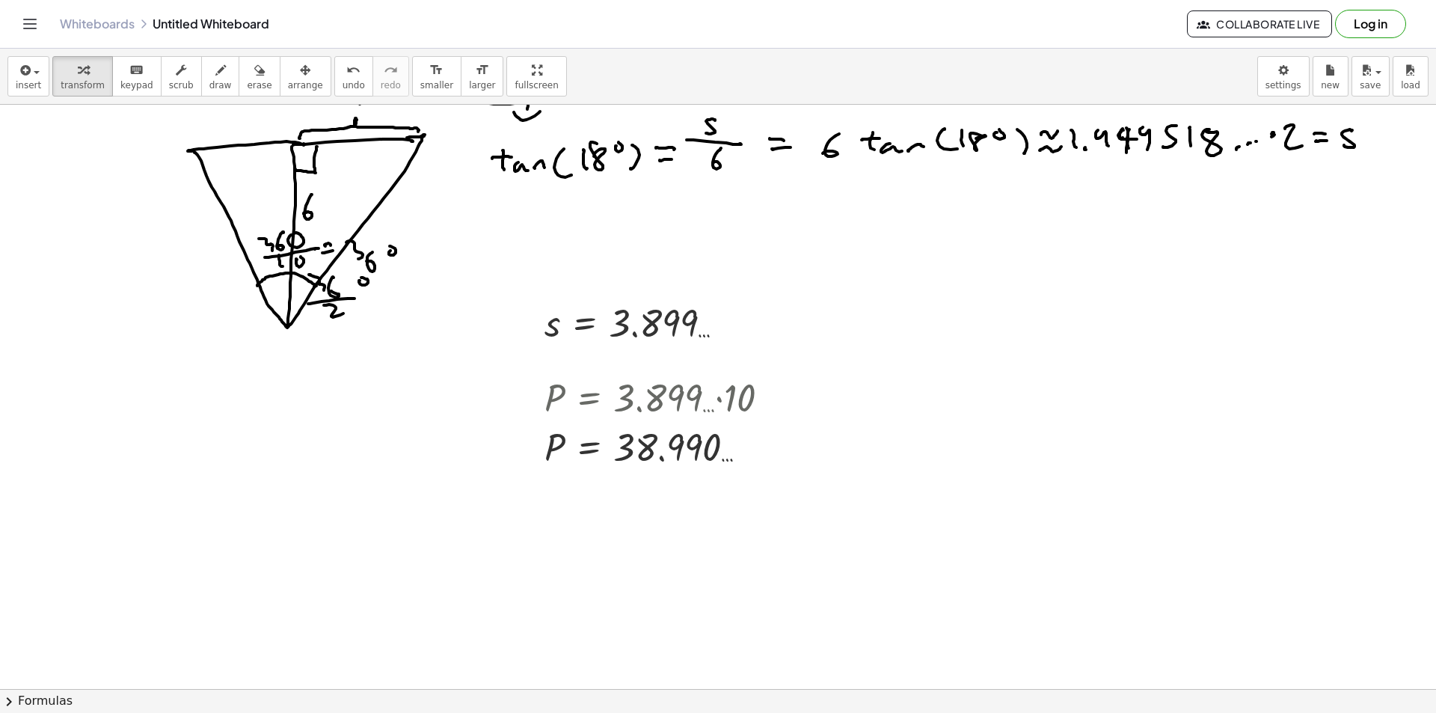
click at [856, 327] on div at bounding box center [718, 663] width 1436 height 1266
click at [1009, 372] on div at bounding box center [1018, 368] width 294 height 75
click at [990, 364] on div at bounding box center [1015, 368] width 288 height 75
click at [989, 364] on div at bounding box center [1018, 368] width 294 height 75
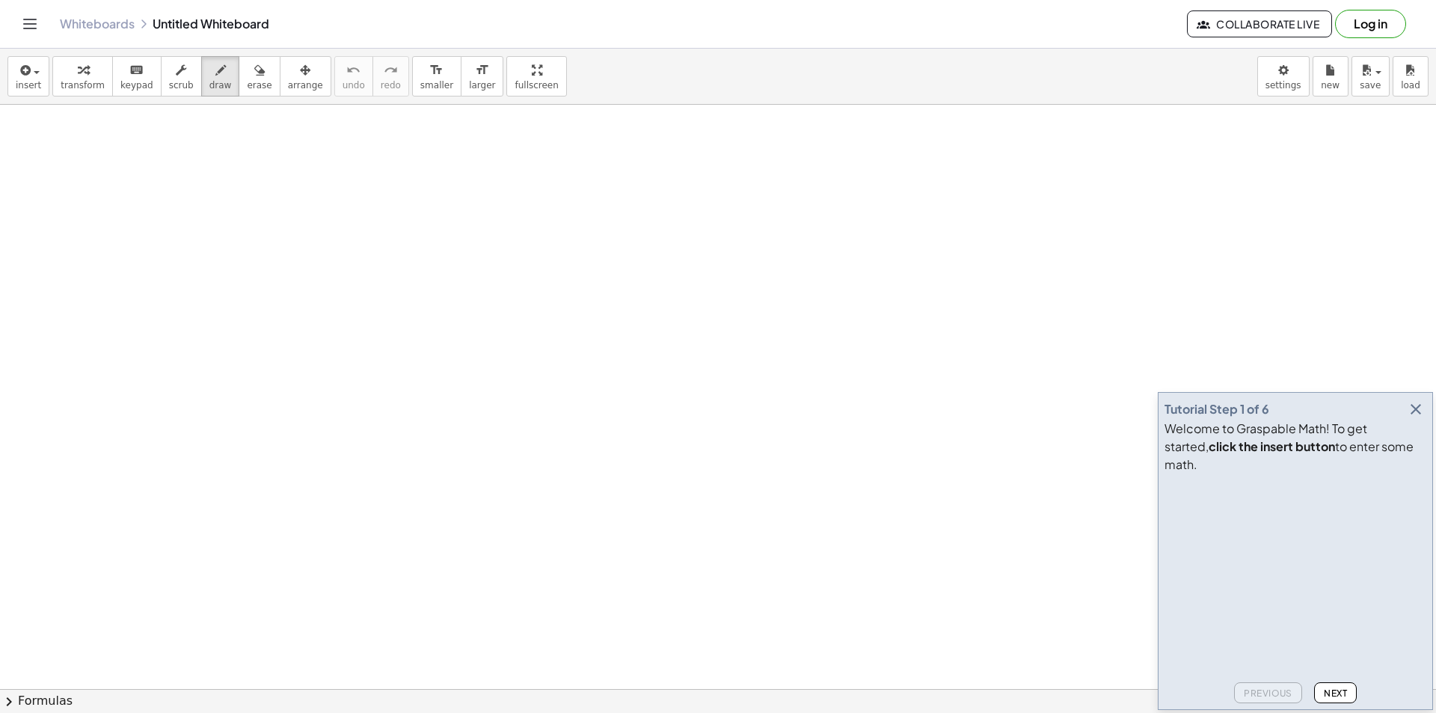
click at [1414, 418] on icon "button" at bounding box center [1416, 409] width 18 height 18
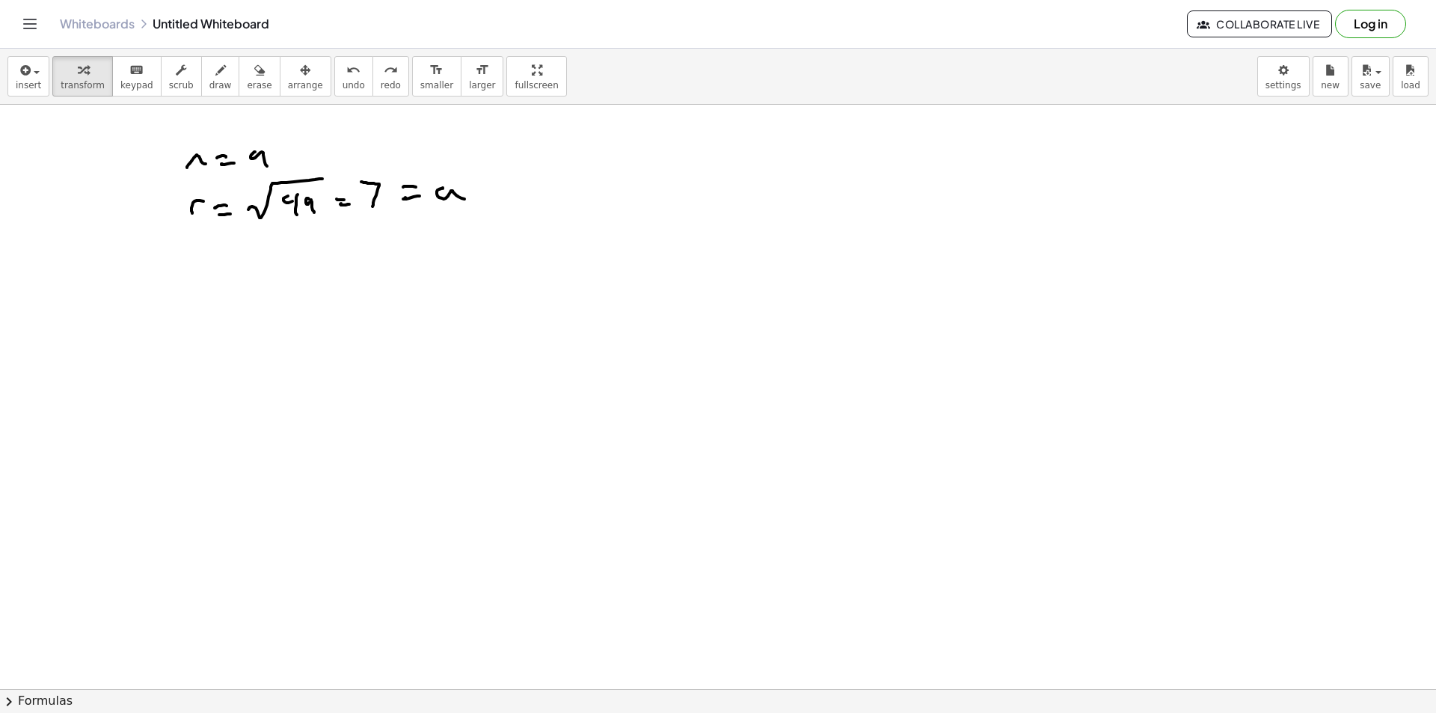
drag, startPoint x: 72, startPoint y: 67, endPoint x: 93, endPoint y: 102, distance: 40.7
click at [78, 67] on icon "button" at bounding box center [83, 70] width 10 height 18
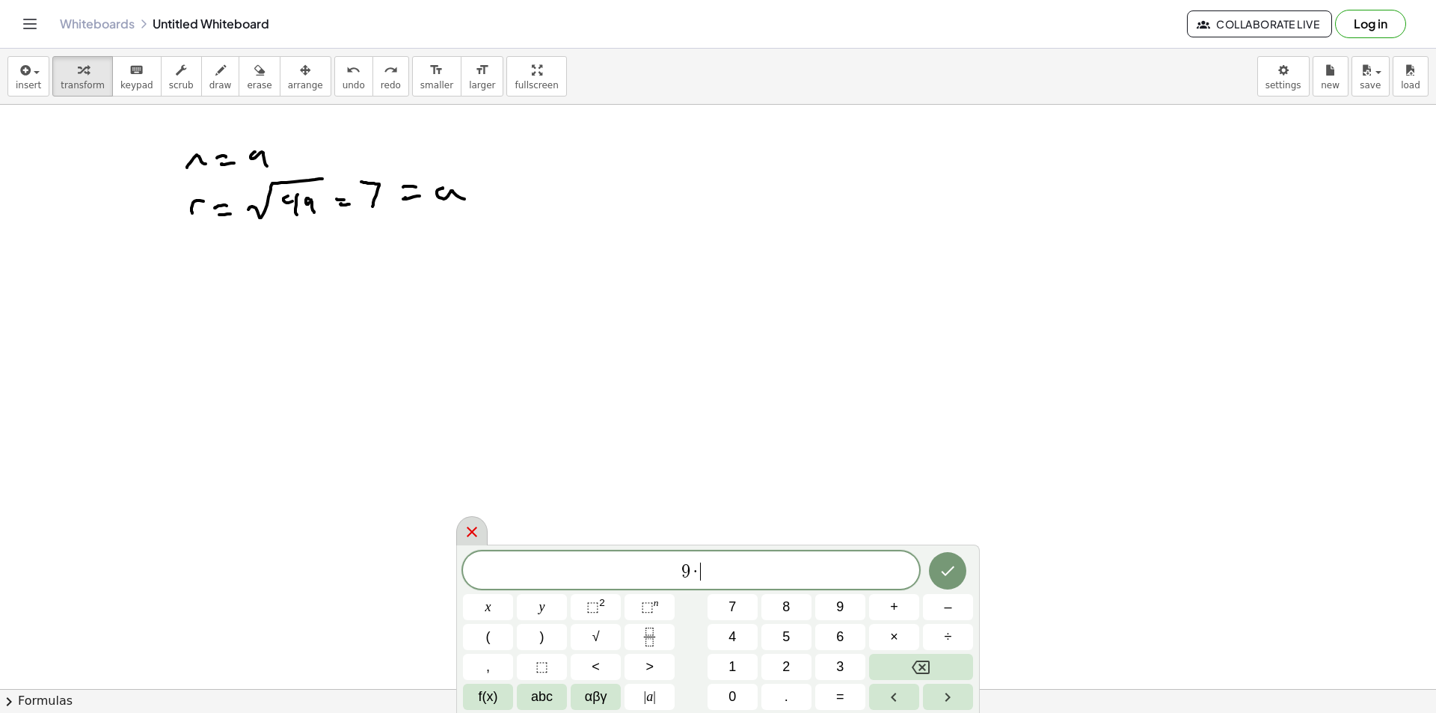
click at [485, 530] on div at bounding box center [471, 530] width 31 height 29
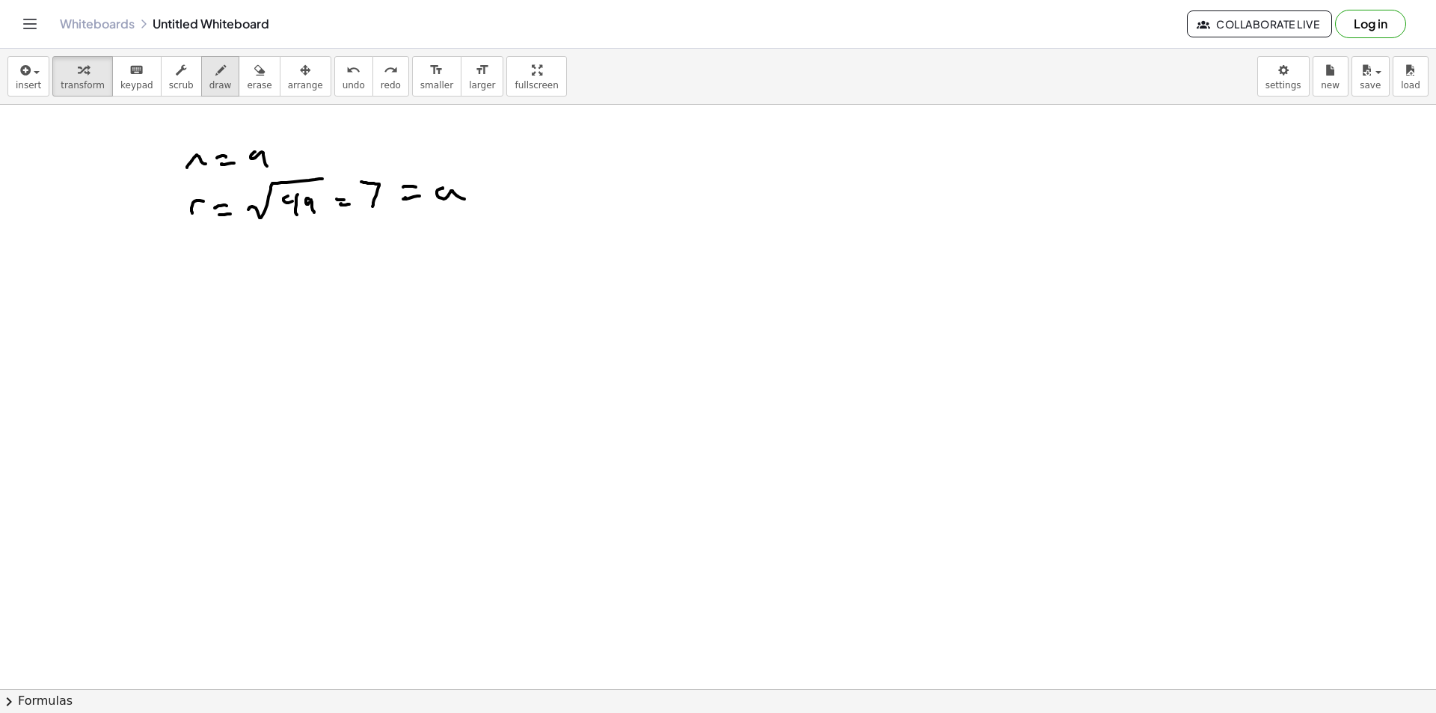
click at [201, 76] on button "draw" at bounding box center [220, 76] width 39 height 40
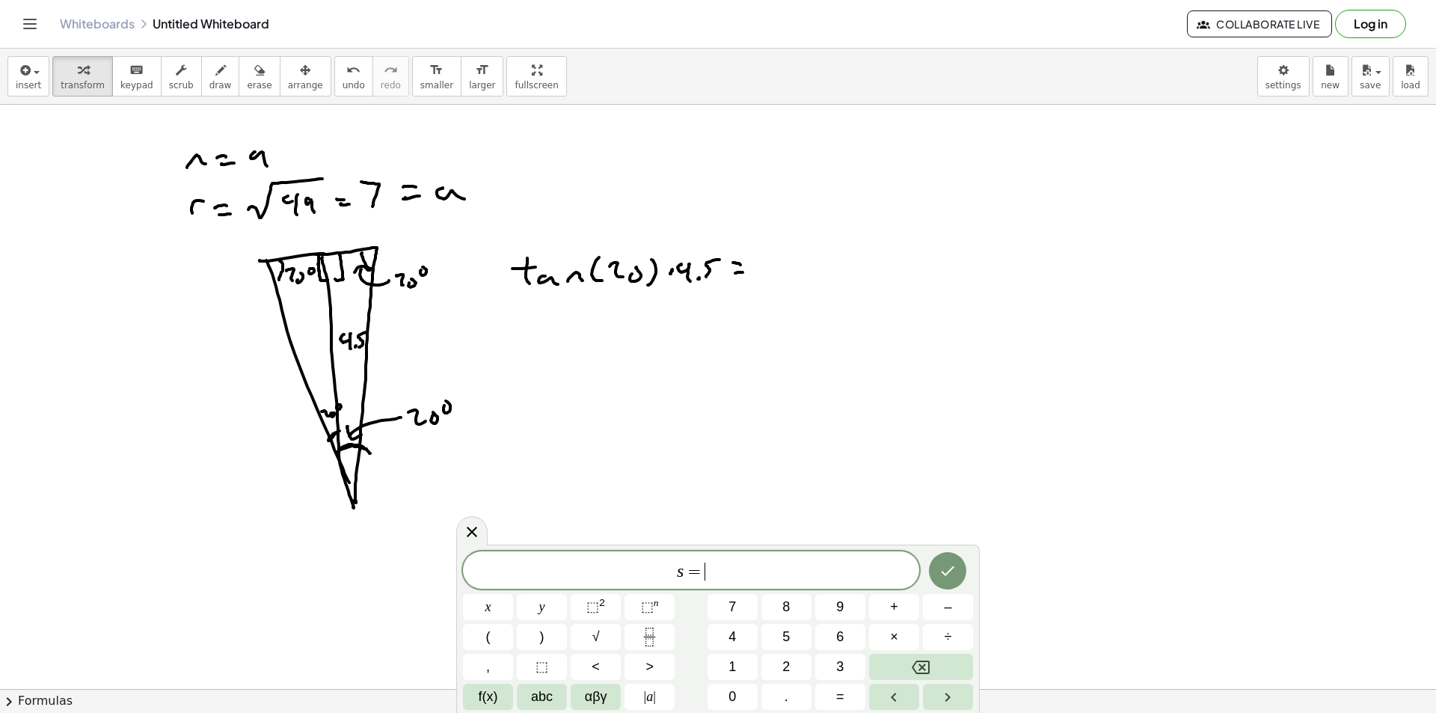
click at [731, 578] on span "s = ​" at bounding box center [691, 571] width 456 height 21
click at [943, 557] on button "Done" at bounding box center [947, 570] width 37 height 37
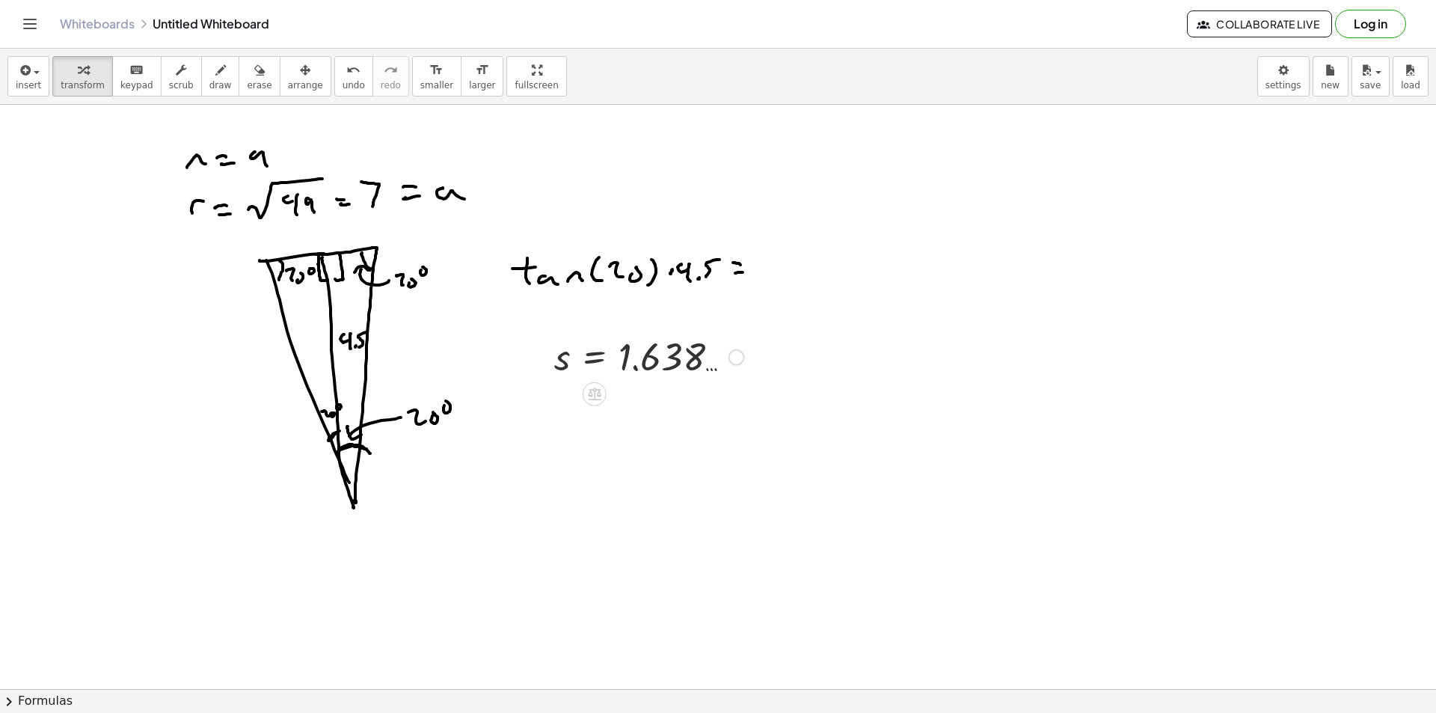
click at [743, 358] on div at bounding box center [736, 357] width 16 height 16
click at [807, 309] on span "Fix a mistake" at bounding box center [797, 312] width 61 height 12
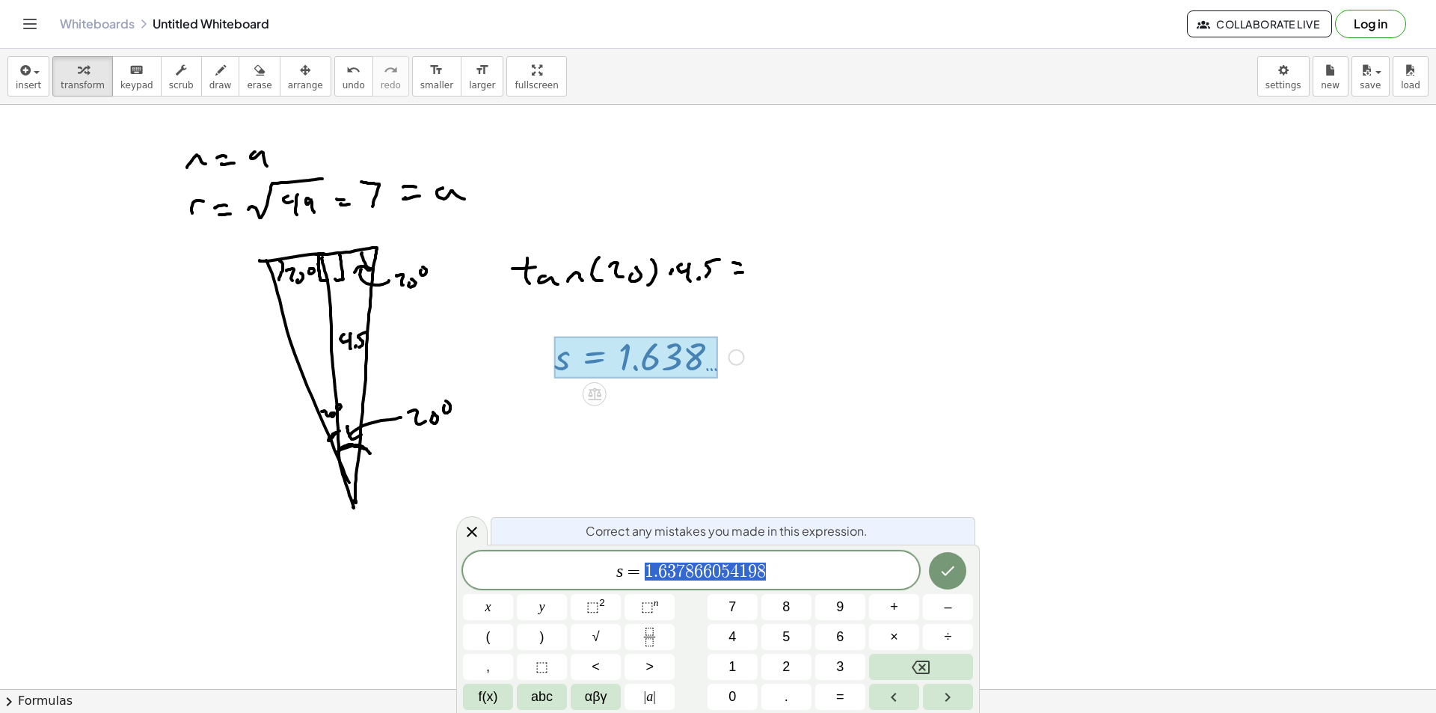
drag, startPoint x: 793, startPoint y: 567, endPoint x: 646, endPoint y: 569, distance: 146.6
click at [646, 569] on span "s = 1 . 6 3 7 8 6 6 0 5 4 1 9 8" at bounding box center [691, 571] width 456 height 21
click at [458, 524] on div at bounding box center [471, 530] width 31 height 29
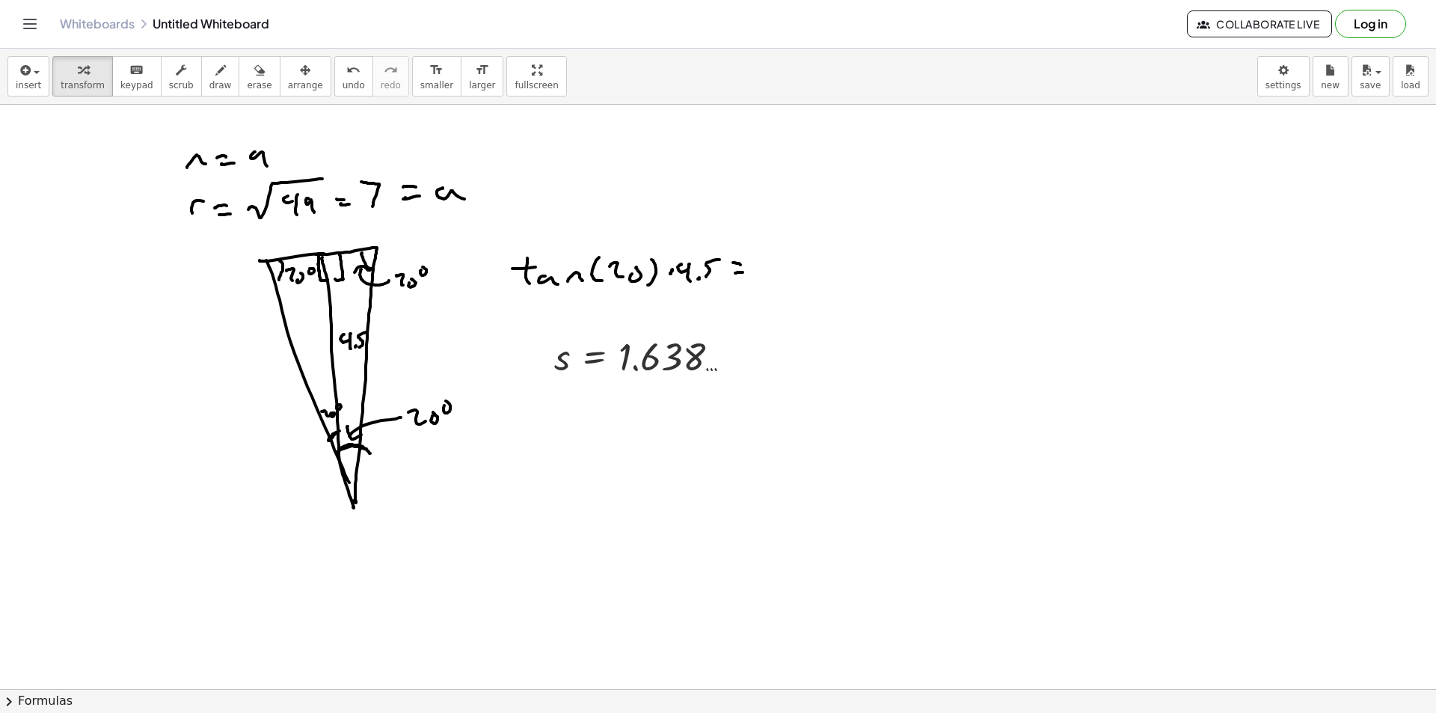
click at [641, 519] on div at bounding box center [626, 501] width 175 height 97
click at [613, 524] on div at bounding box center [626, 501] width 165 height 79
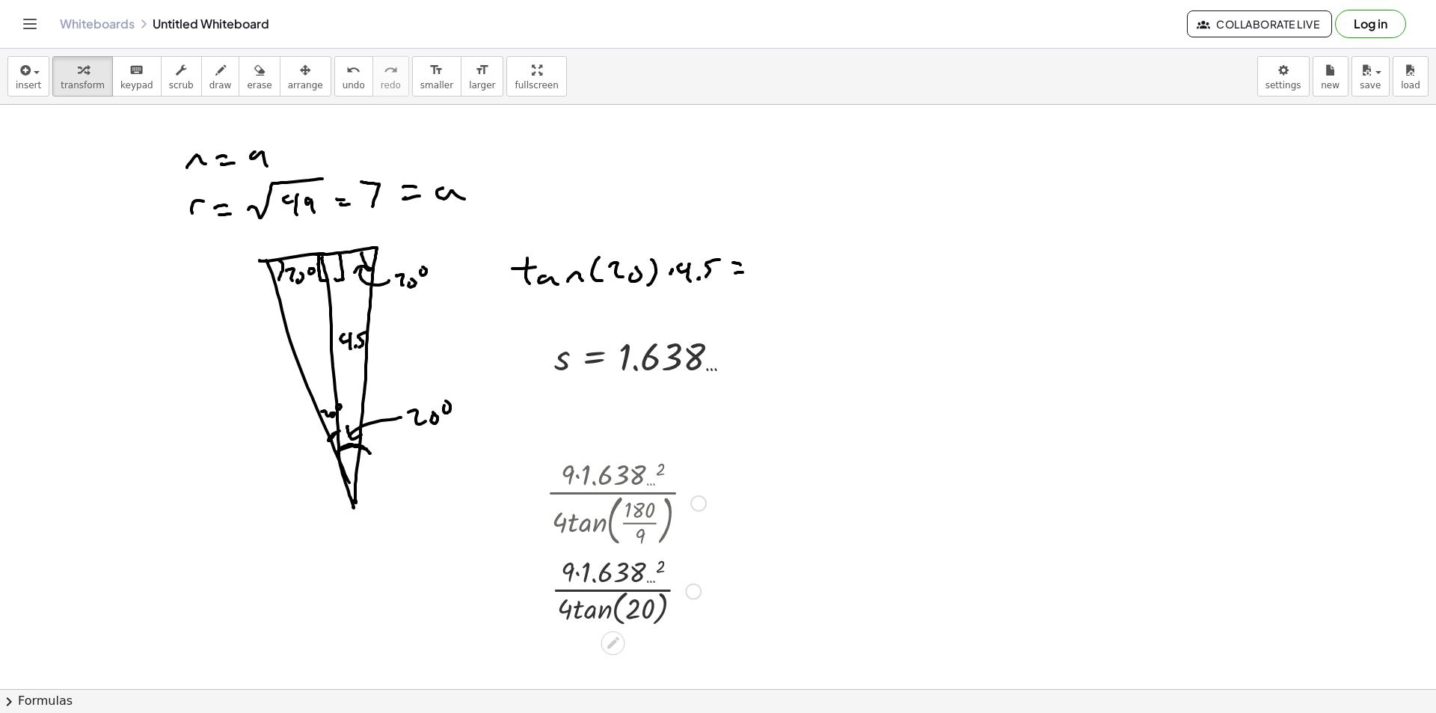
click at [595, 603] on div at bounding box center [626, 590] width 175 height 79
click at [574, 609] on div at bounding box center [626, 590] width 175 height 75
click at [591, 610] on div at bounding box center [626, 590] width 175 height 75
click at [601, 591] on div at bounding box center [626, 590] width 175 height 75
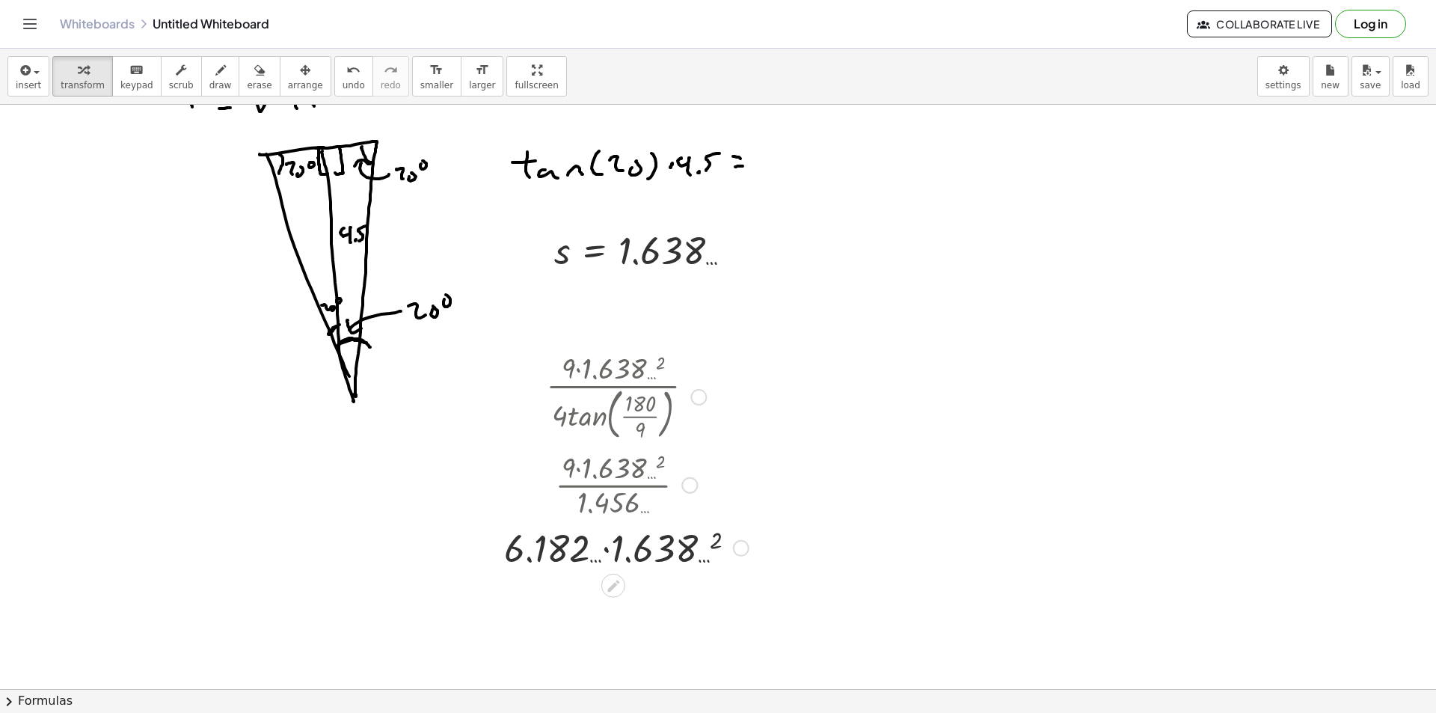
scroll to position [299, 0]
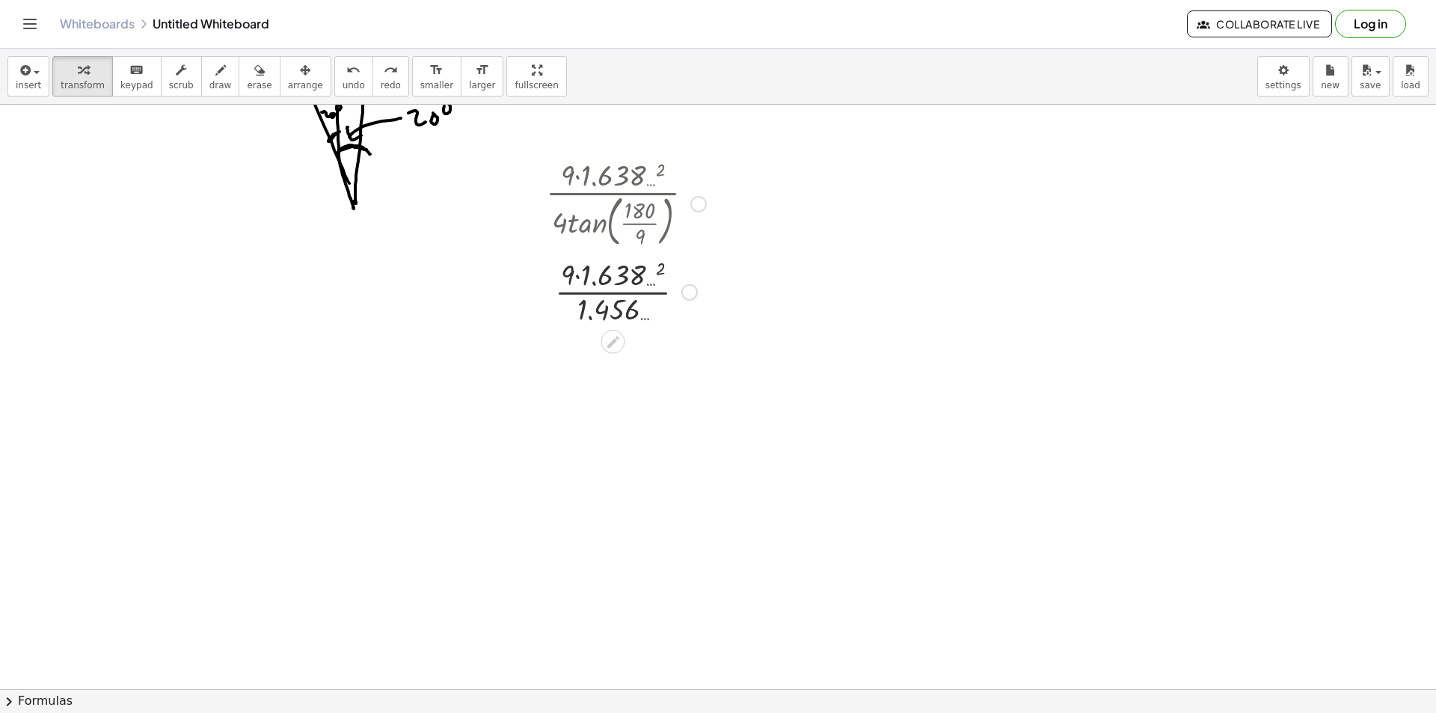
click at [654, 270] on div at bounding box center [626, 291] width 175 height 75
click at [577, 277] on div at bounding box center [626, 291] width 175 height 75
click at [613, 296] on div at bounding box center [626, 291] width 175 height 75
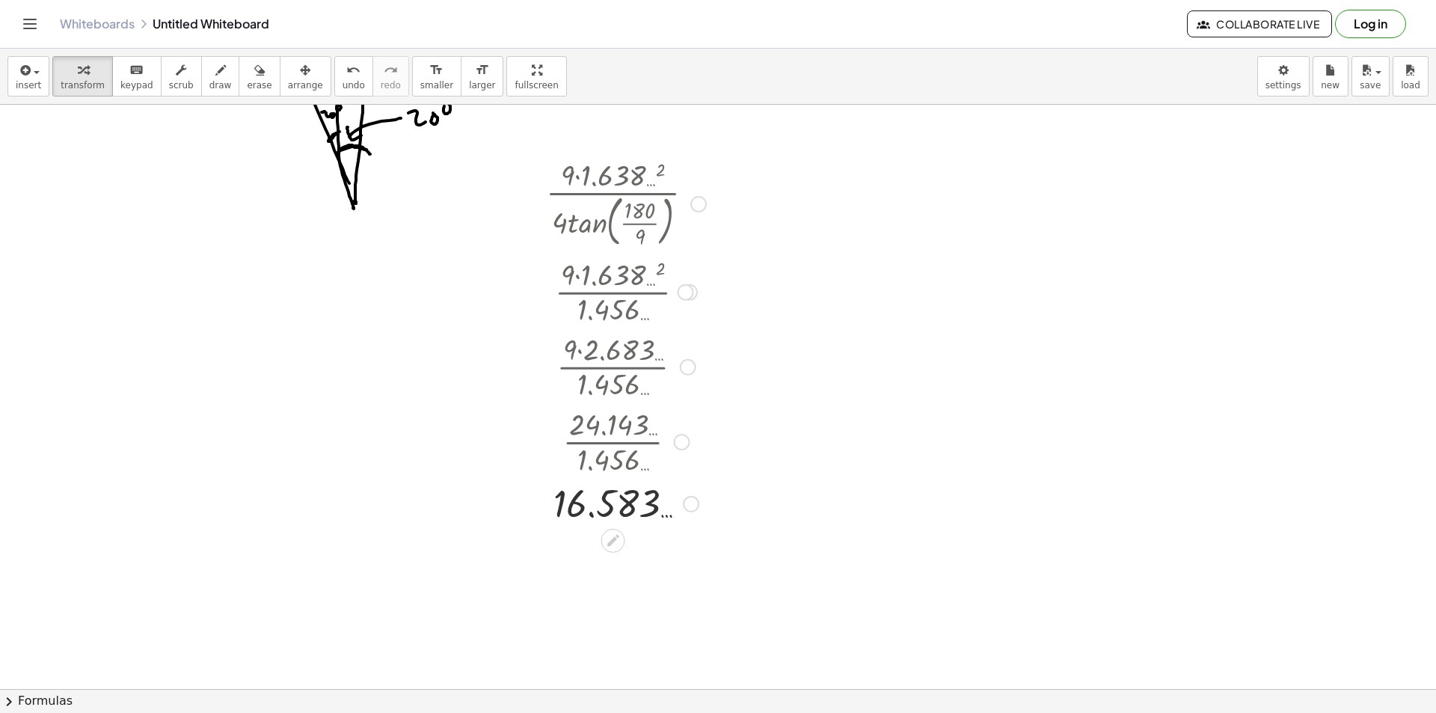
click at [688, 501] on div at bounding box center [691, 504] width 16 height 16
click at [741, 464] on span "Transform line" at bounding box center [756, 470] width 67 height 12
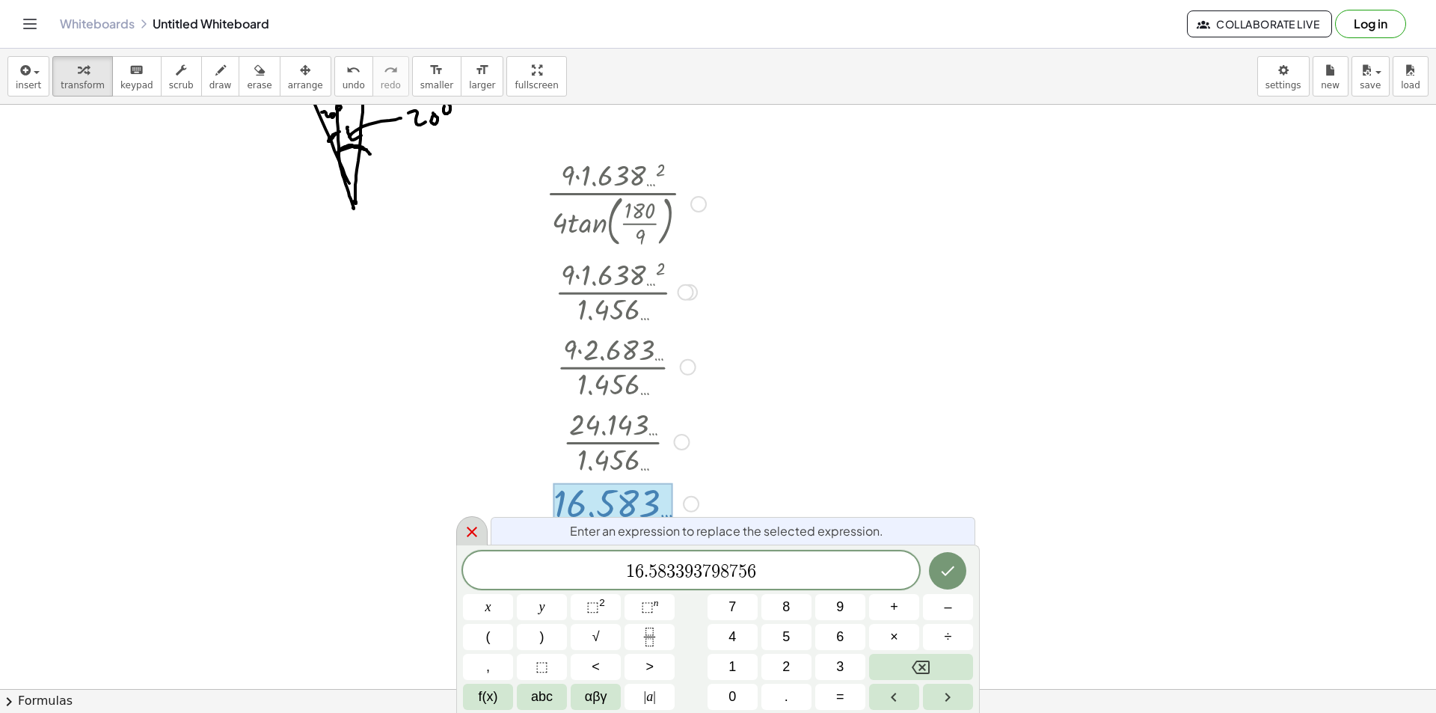
click at [462, 530] on div at bounding box center [471, 530] width 31 height 29
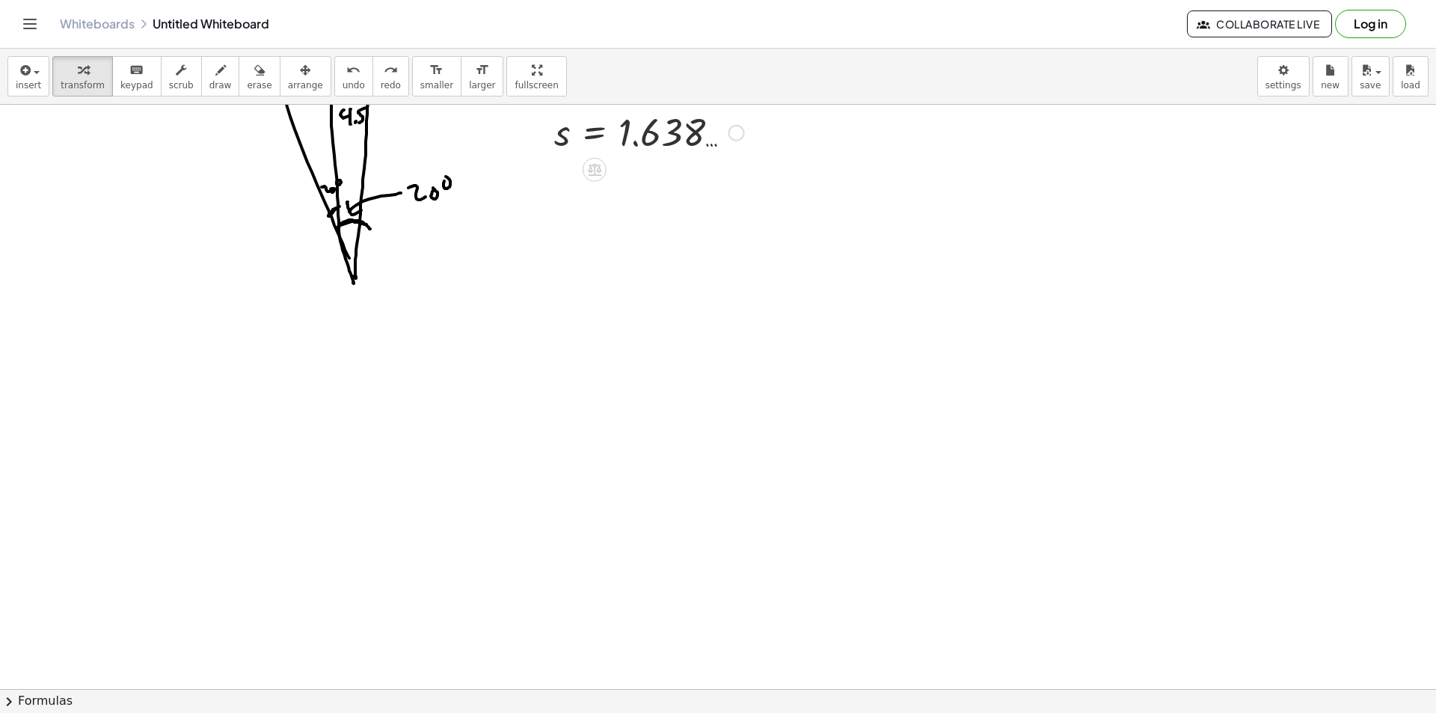
scroll to position [150, 0]
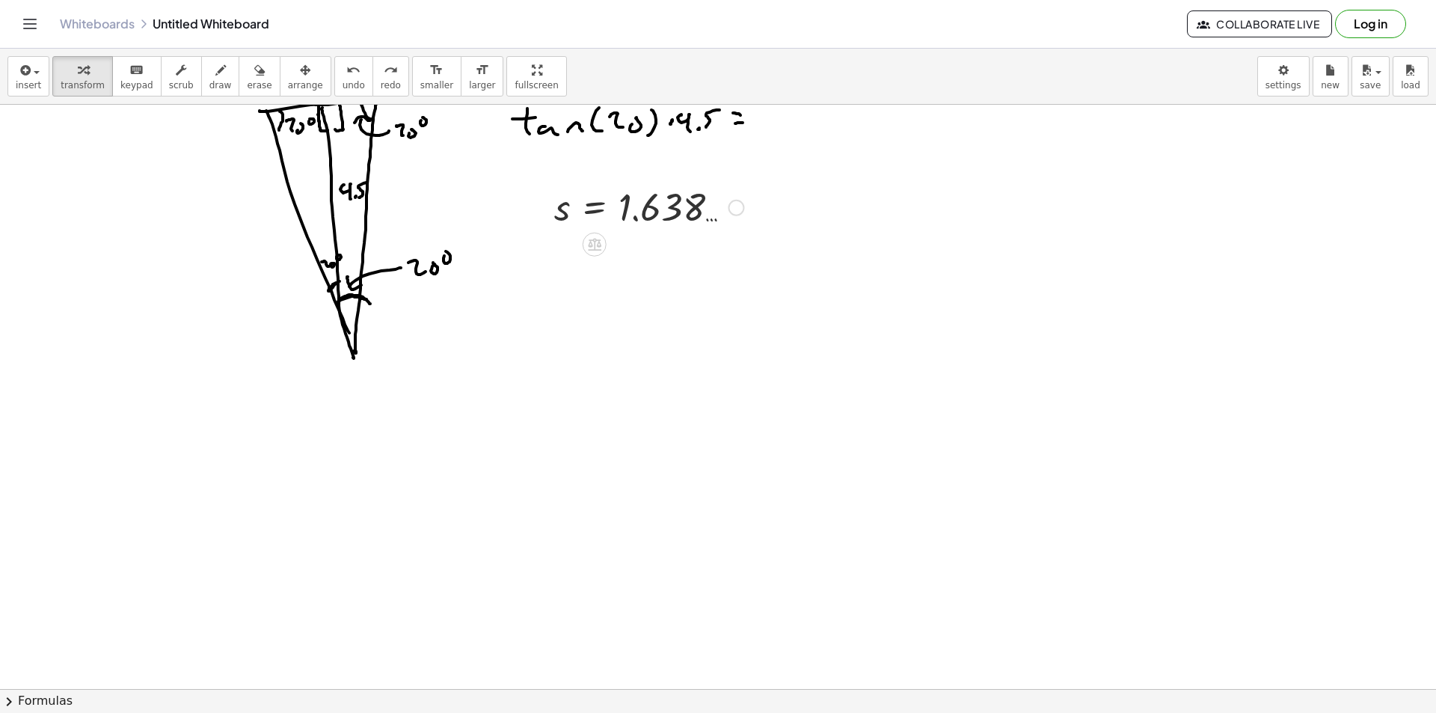
click at [742, 206] on div "Fix a mistake Transform line Copy line as LaTeX Copy derivation as LaTeX Expand…" at bounding box center [736, 208] width 16 height 16
click at [802, 153] on li "Fix a mistake" at bounding box center [827, 163] width 127 height 22
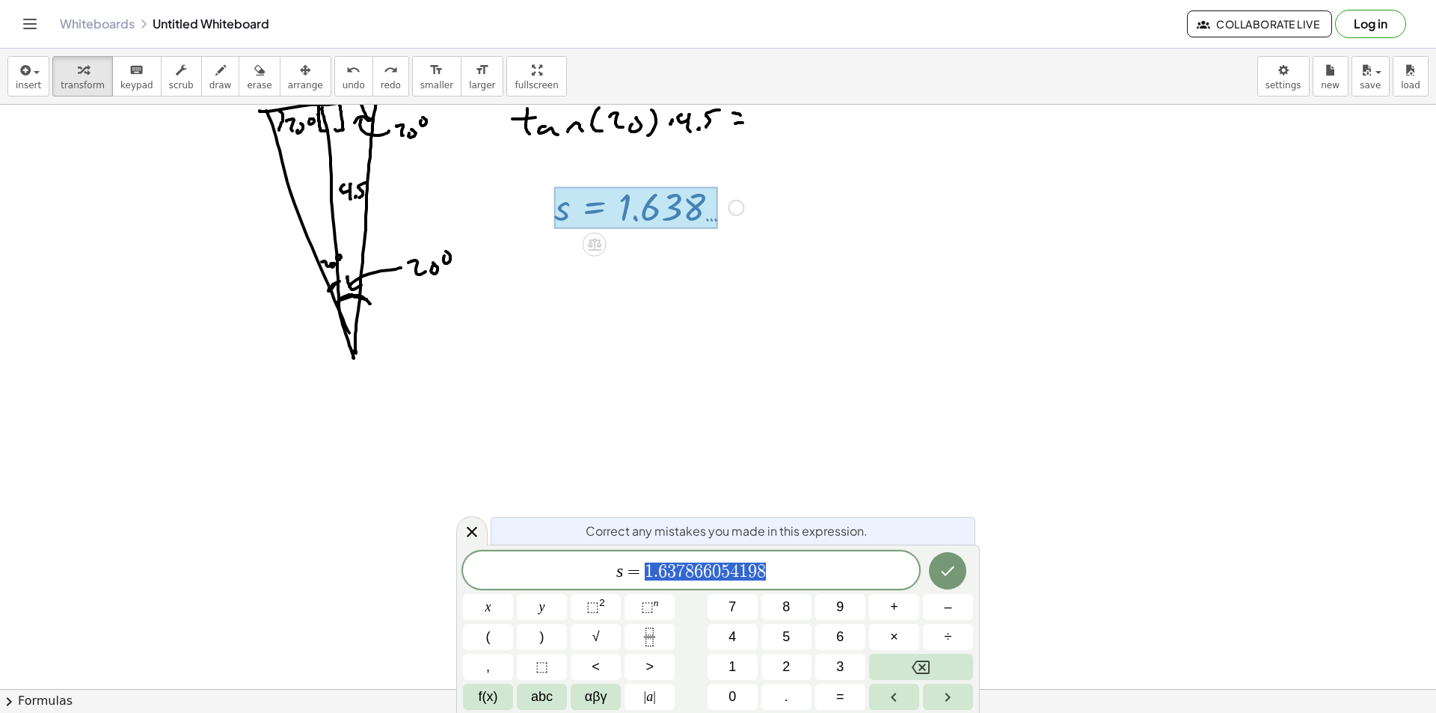
drag, startPoint x: 784, startPoint y: 568, endPoint x: 644, endPoint y: 572, distance: 139.9
click at [644, 572] on span "s = 1 . 6 3 7 8 6 6 0 5 4 1 9 8" at bounding box center [691, 571] width 456 height 21
drag, startPoint x: 788, startPoint y: 571, endPoint x: 644, endPoint y: 571, distance: 144.4
click at [644, 571] on span "s = 1 . 6 3 7 8 6 6 0 5 4 1 9 8" at bounding box center [691, 571] width 456 height 21
click at [939, 572] on icon "Done" at bounding box center [948, 571] width 18 height 18
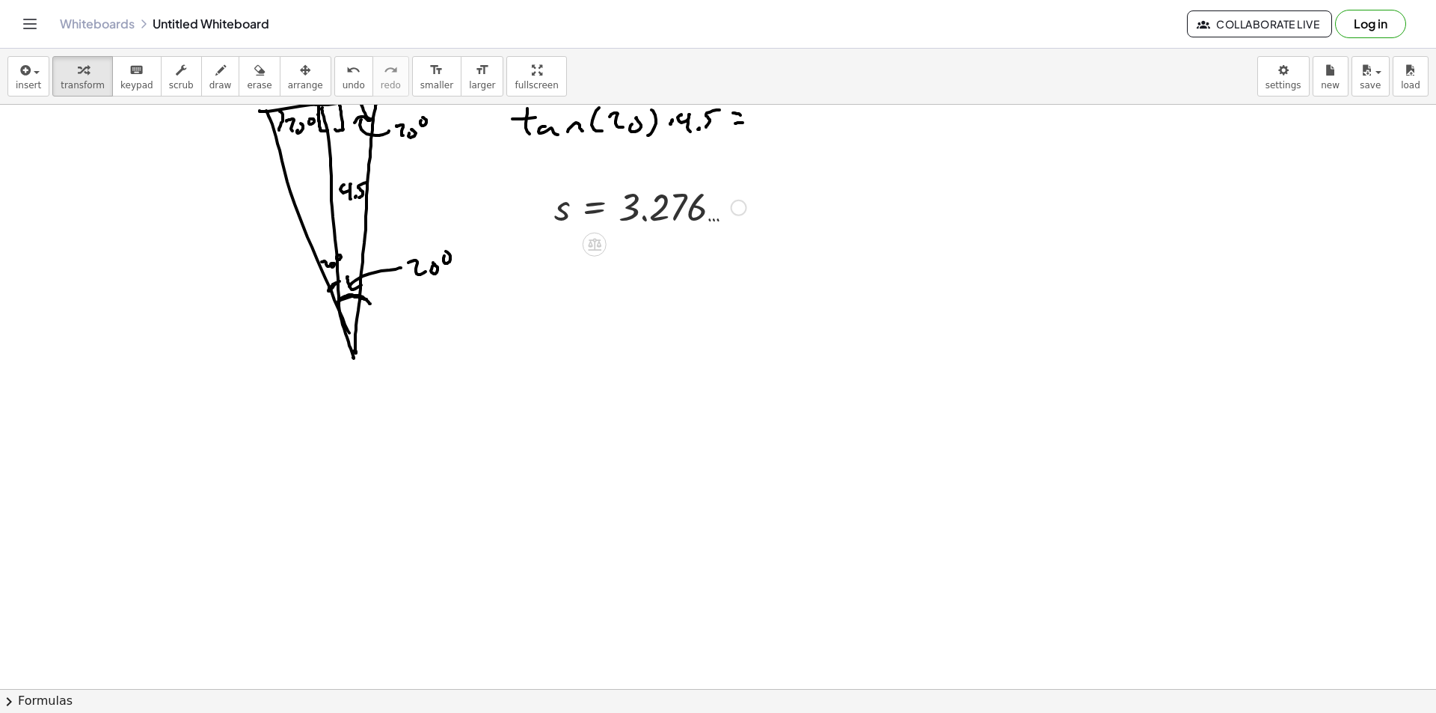
click at [743, 209] on div "Fix a mistake Transform line Copy line as LaTeX Copy derivation as LaTeX Expand…" at bounding box center [739, 208] width 16 height 16
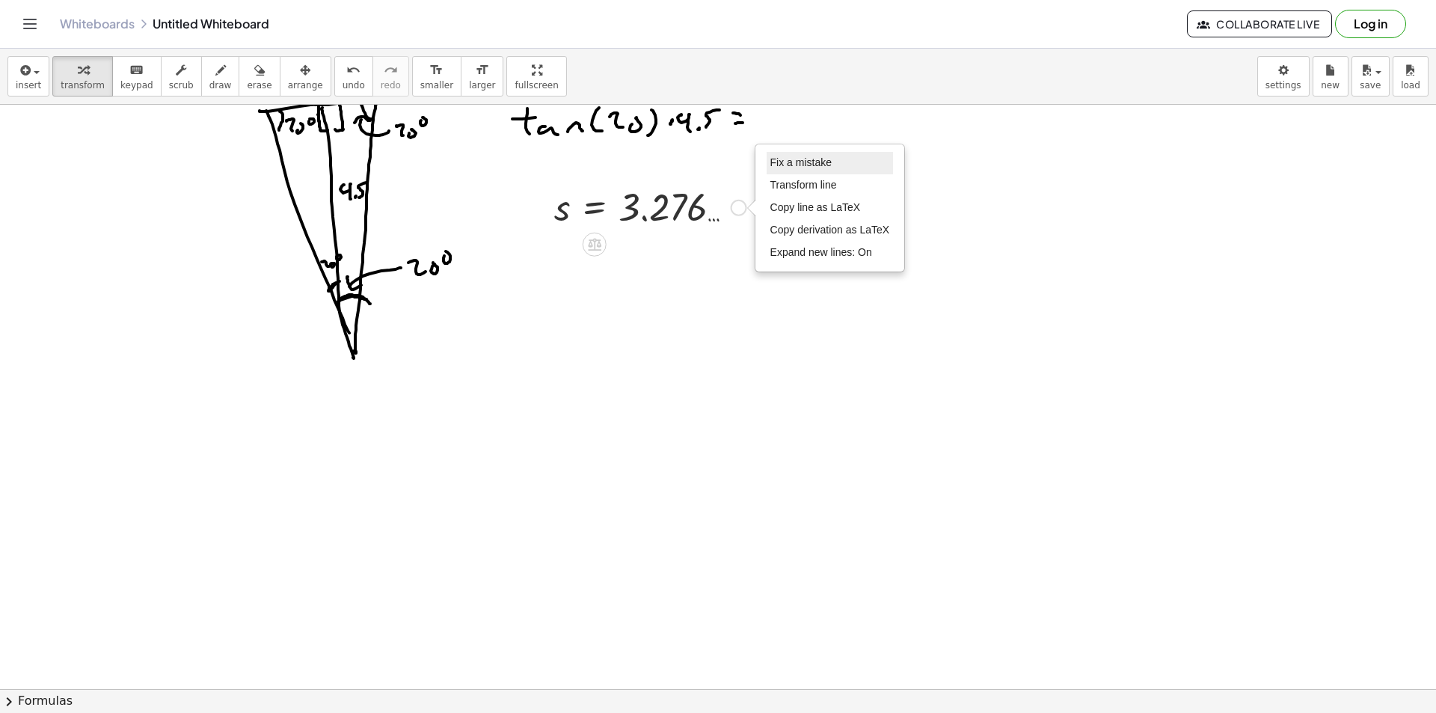
click at [806, 156] on li "Fix a mistake" at bounding box center [830, 163] width 127 height 22
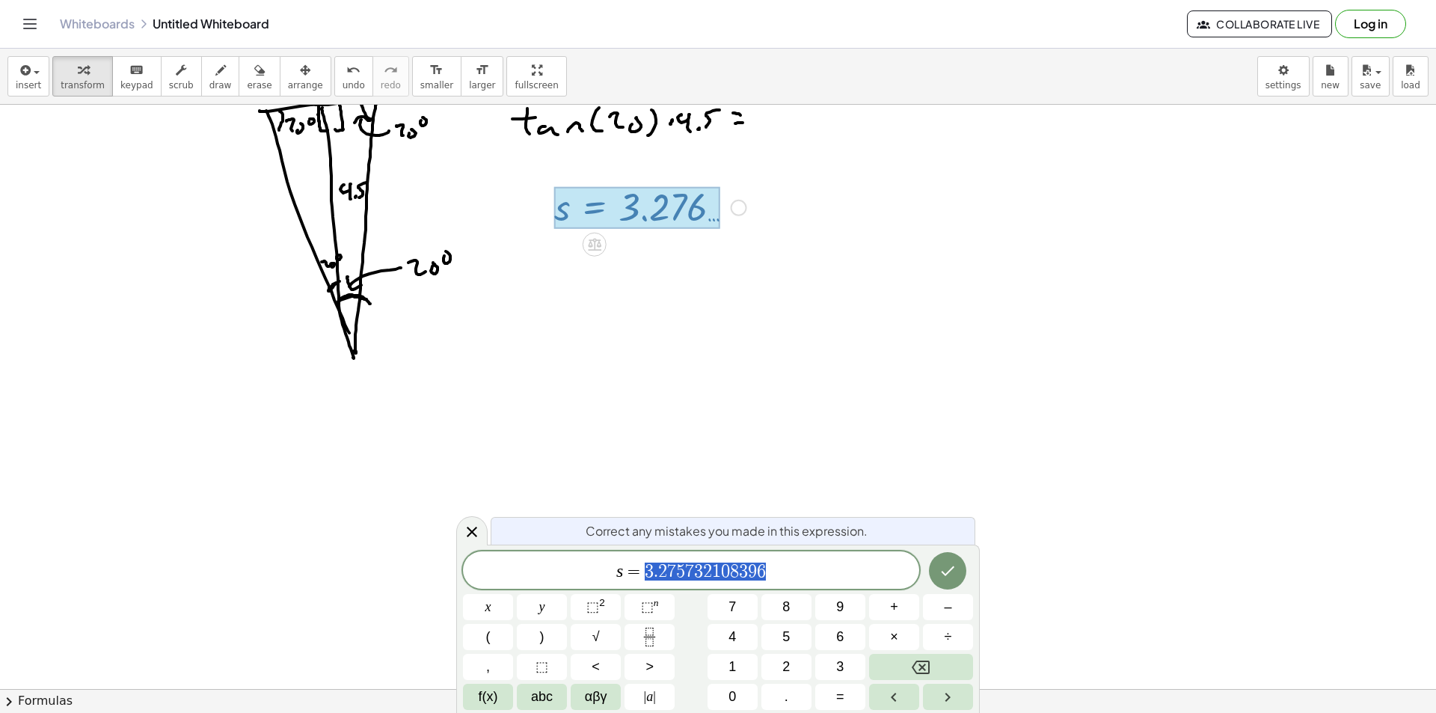
drag, startPoint x: 796, startPoint y: 577, endPoint x: 643, endPoint y: 565, distance: 153.7
click at [643, 565] on span "s = 3 . 2 7 5 7 3 2 1 0 8 3 9 6" at bounding box center [691, 571] width 456 height 21
drag, startPoint x: 464, startPoint y: 522, endPoint x: 471, endPoint y: 501, distance: 22.0
click at [465, 522] on div at bounding box center [471, 530] width 31 height 29
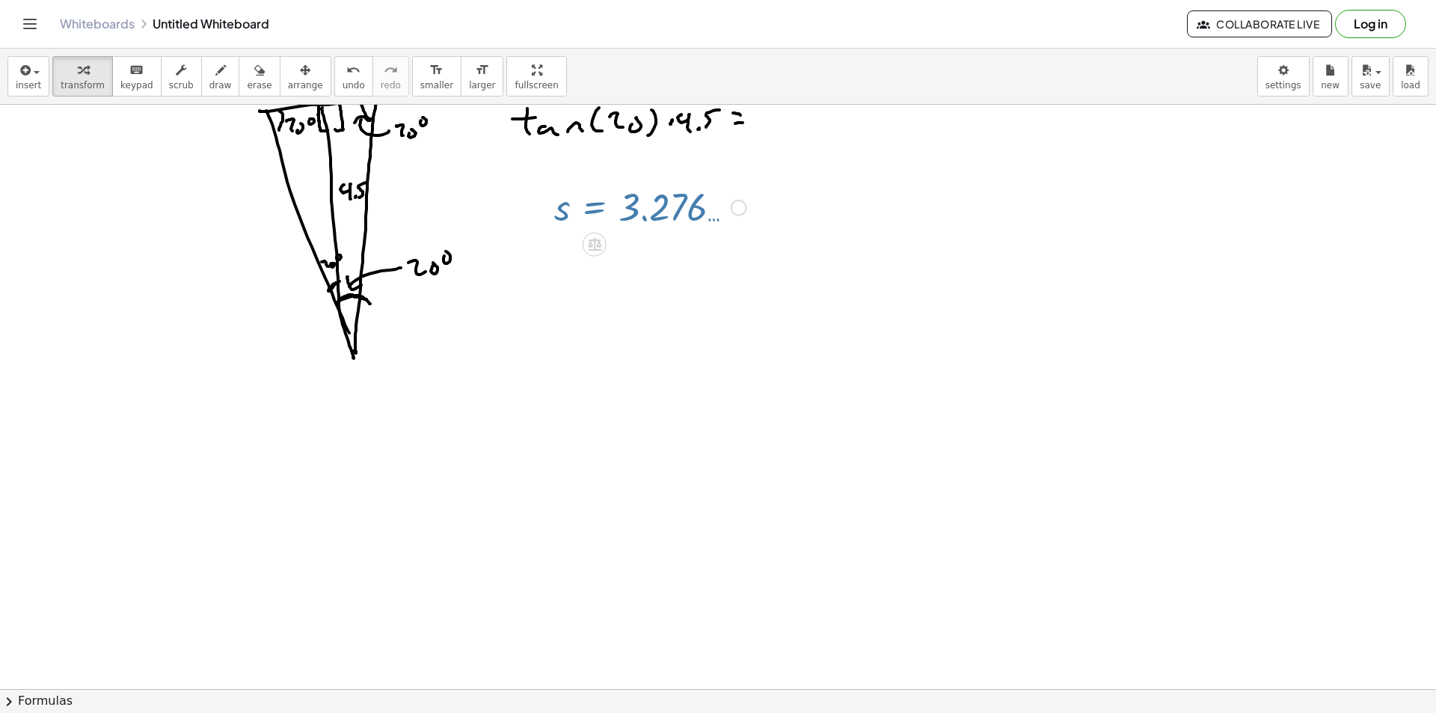
click at [537, 330] on div at bounding box center [718, 588] width 1436 height 1266
click at [678, 356] on div at bounding box center [639, 382] width 175 height 97
click at [596, 356] on div at bounding box center [639, 382] width 175 height 97
click at [592, 402] on div at bounding box center [639, 382] width 175 height 97
click at [657, 394] on div at bounding box center [639, 382] width 175 height 75
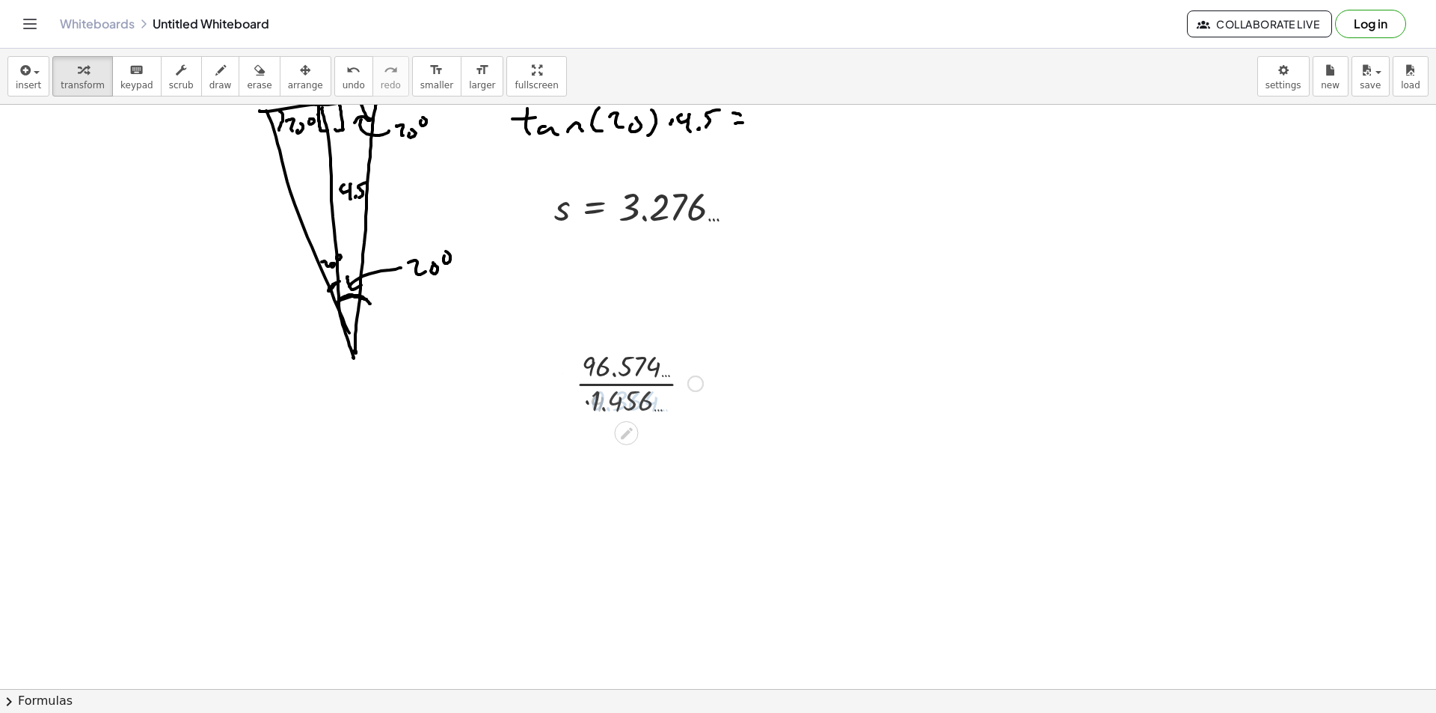
click at [604, 405] on div at bounding box center [639, 382] width 175 height 75
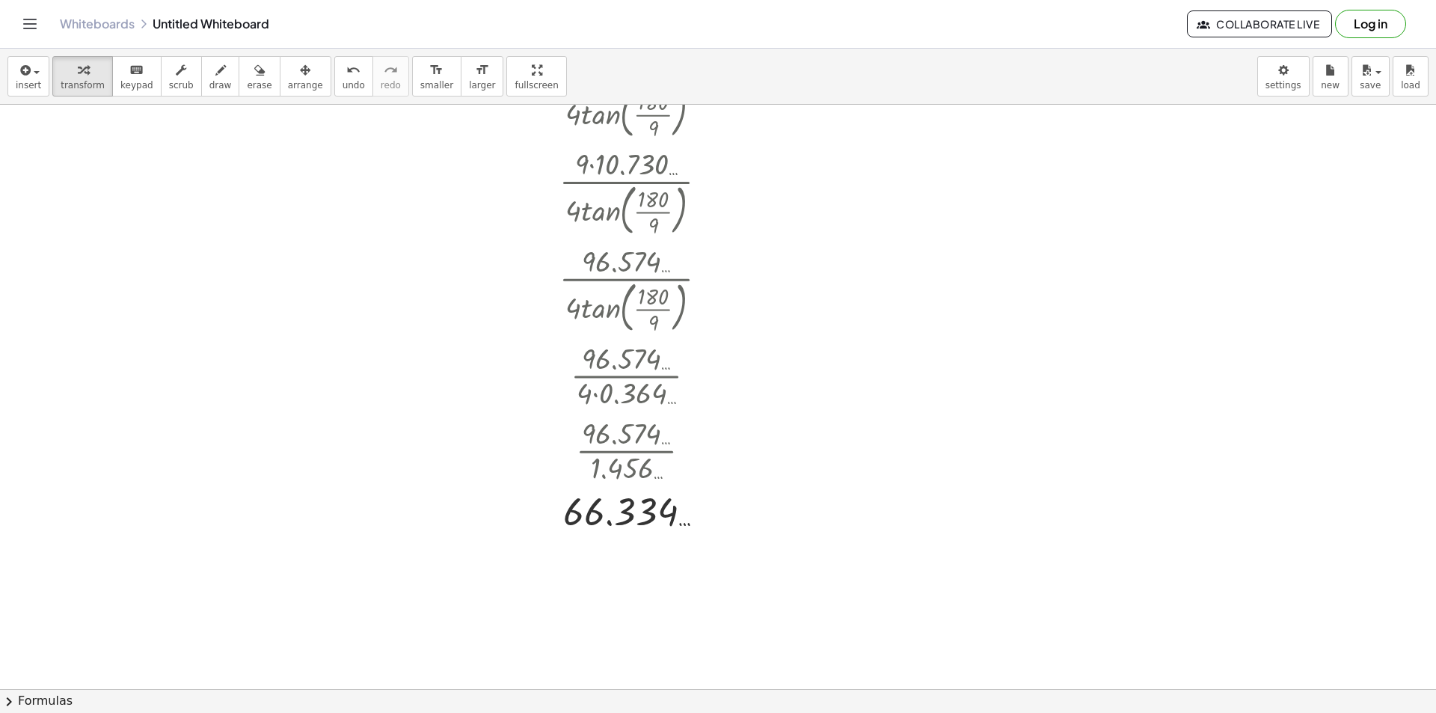
scroll to position [449, 0]
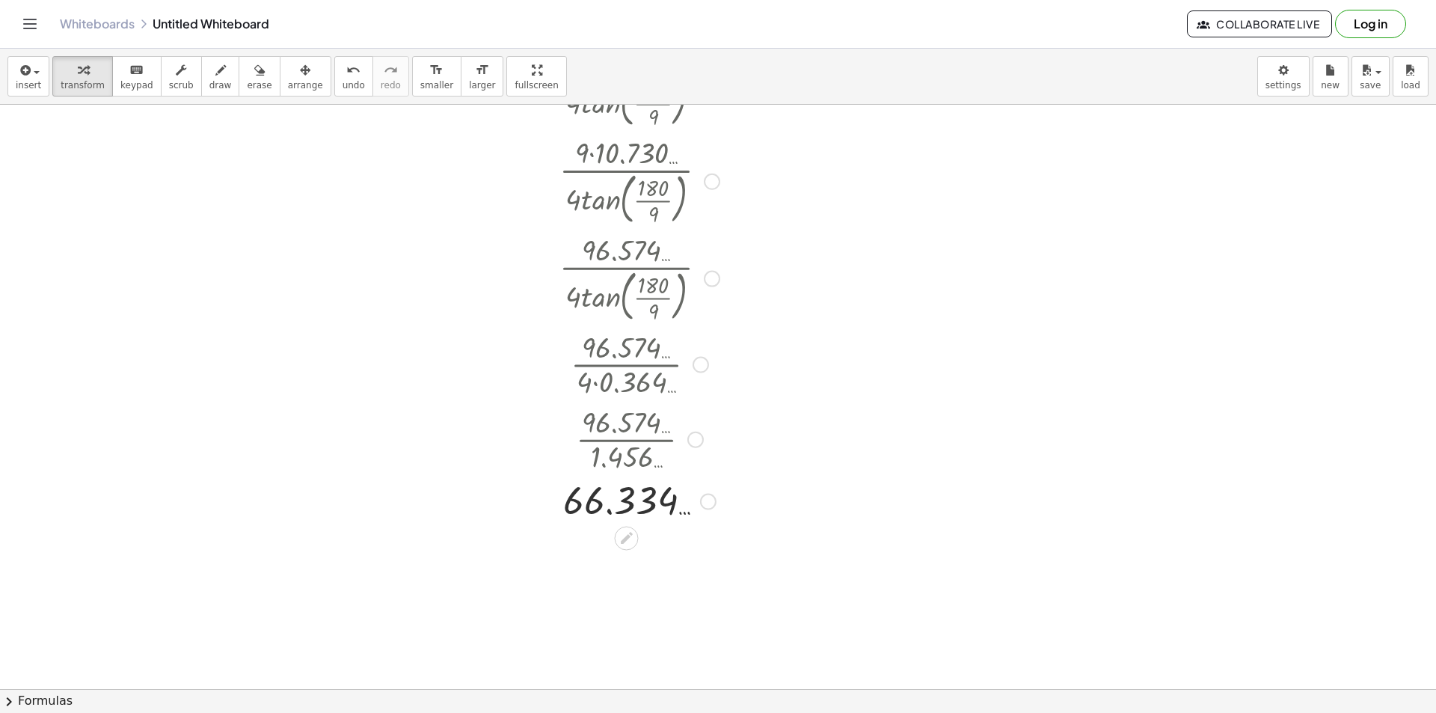
click at [710, 511] on div at bounding box center [639, 500] width 175 height 49
click at [707, 501] on div at bounding box center [708, 502] width 16 height 16
click at [747, 464] on span "Transform line" at bounding box center [773, 468] width 67 height 12
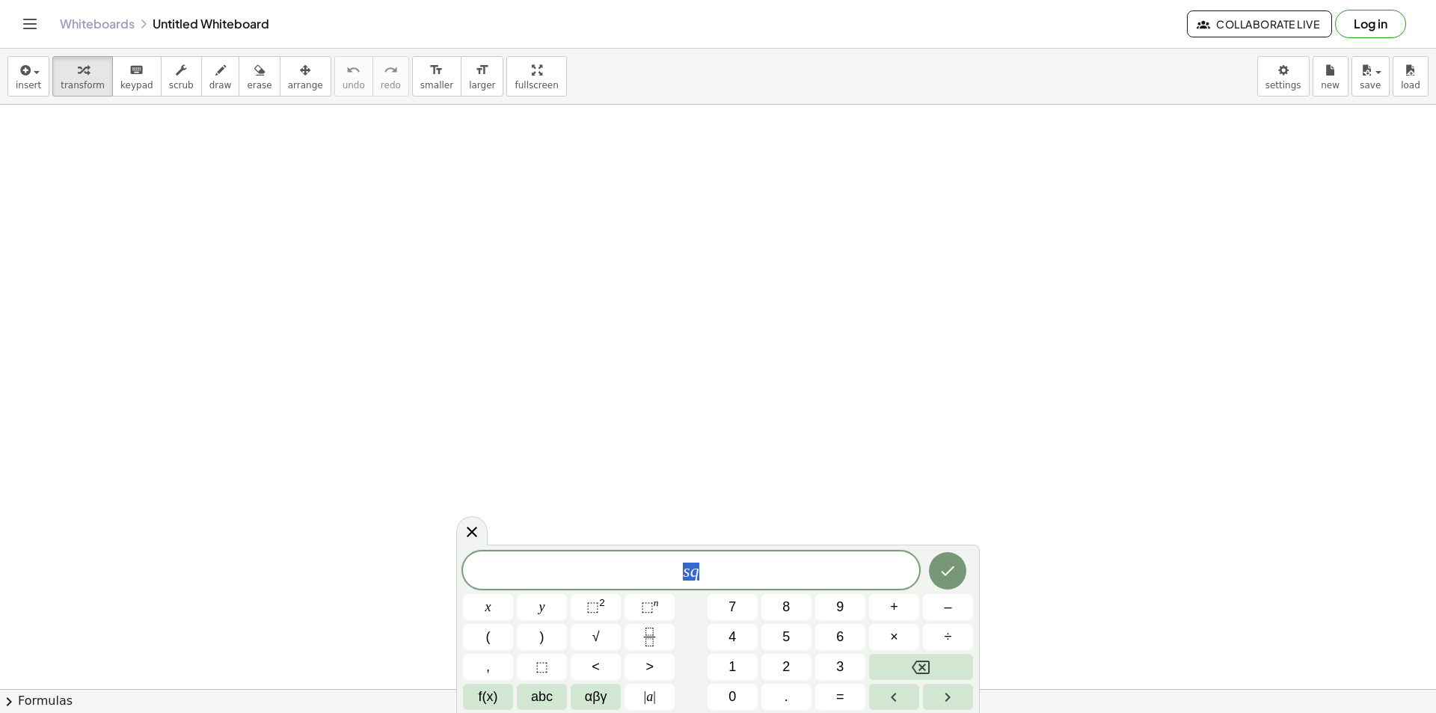
drag, startPoint x: 629, startPoint y: 562, endPoint x: 563, endPoint y: 560, distance: 65.8
click at [563, 562] on span "s q" at bounding box center [691, 571] width 456 height 21
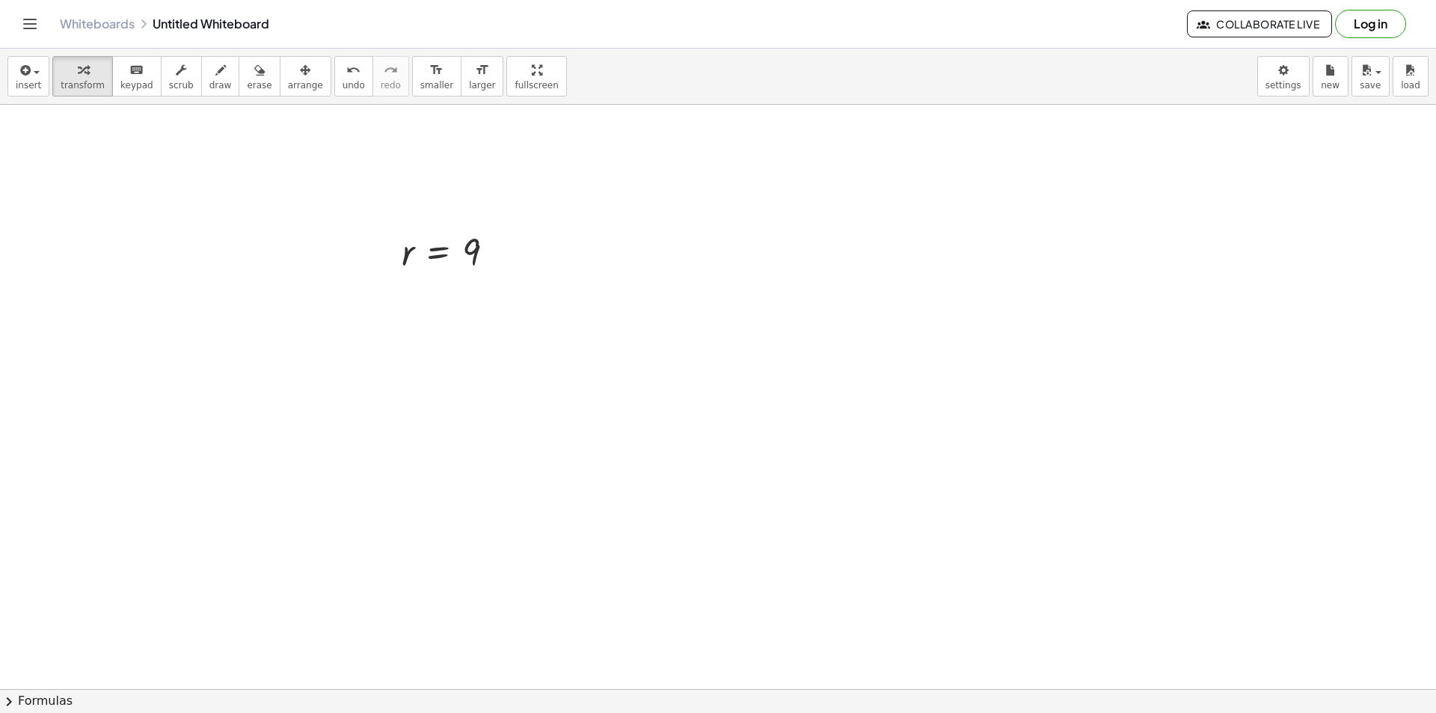
click at [598, 341] on div at bounding box center [549, 361] width 248 height 79
click at [540, 346] on div at bounding box center [517, 361] width 184 height 75
click at [554, 424] on div at bounding box center [549, 438] width 248 height 75
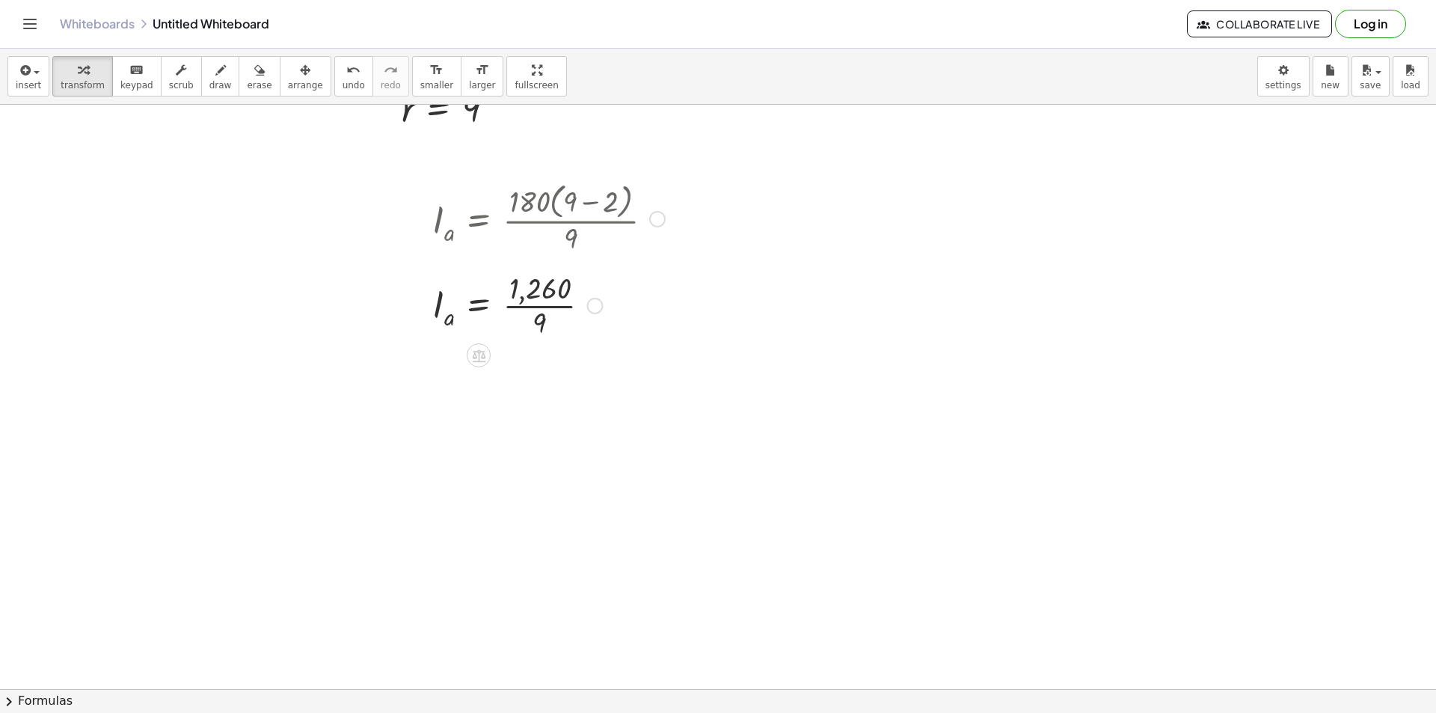
scroll to position [150, 0]
click at [550, 372] on div at bounding box center [549, 363] width 248 height 75
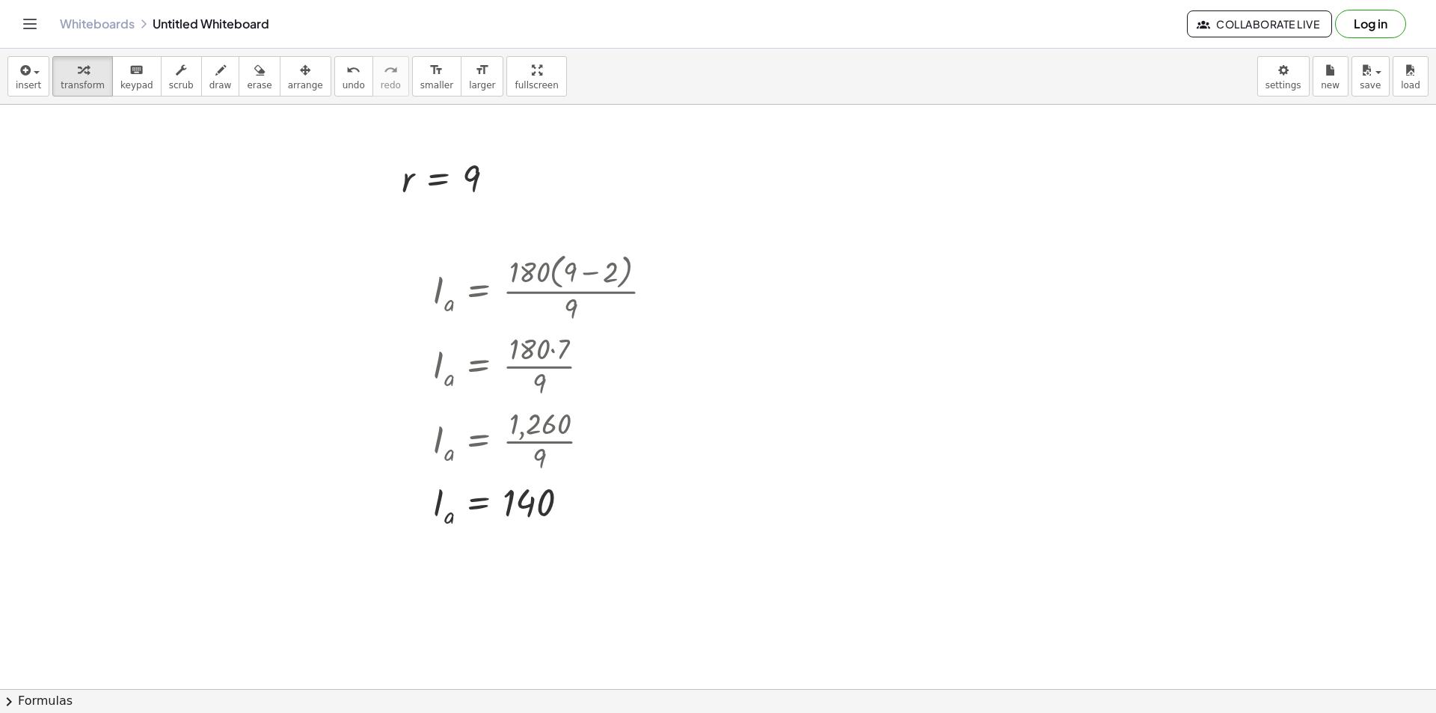
scroll to position [0, 0]
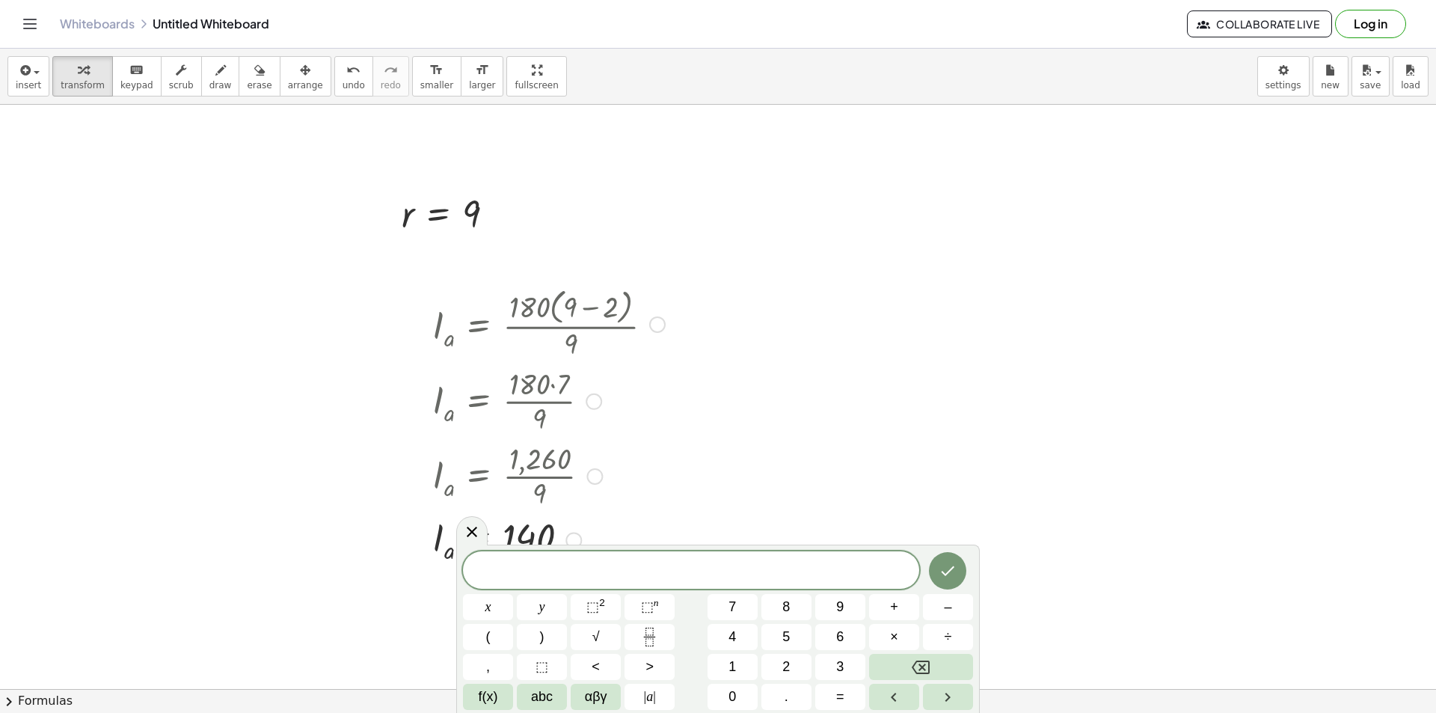
scroll to position [75, 0]
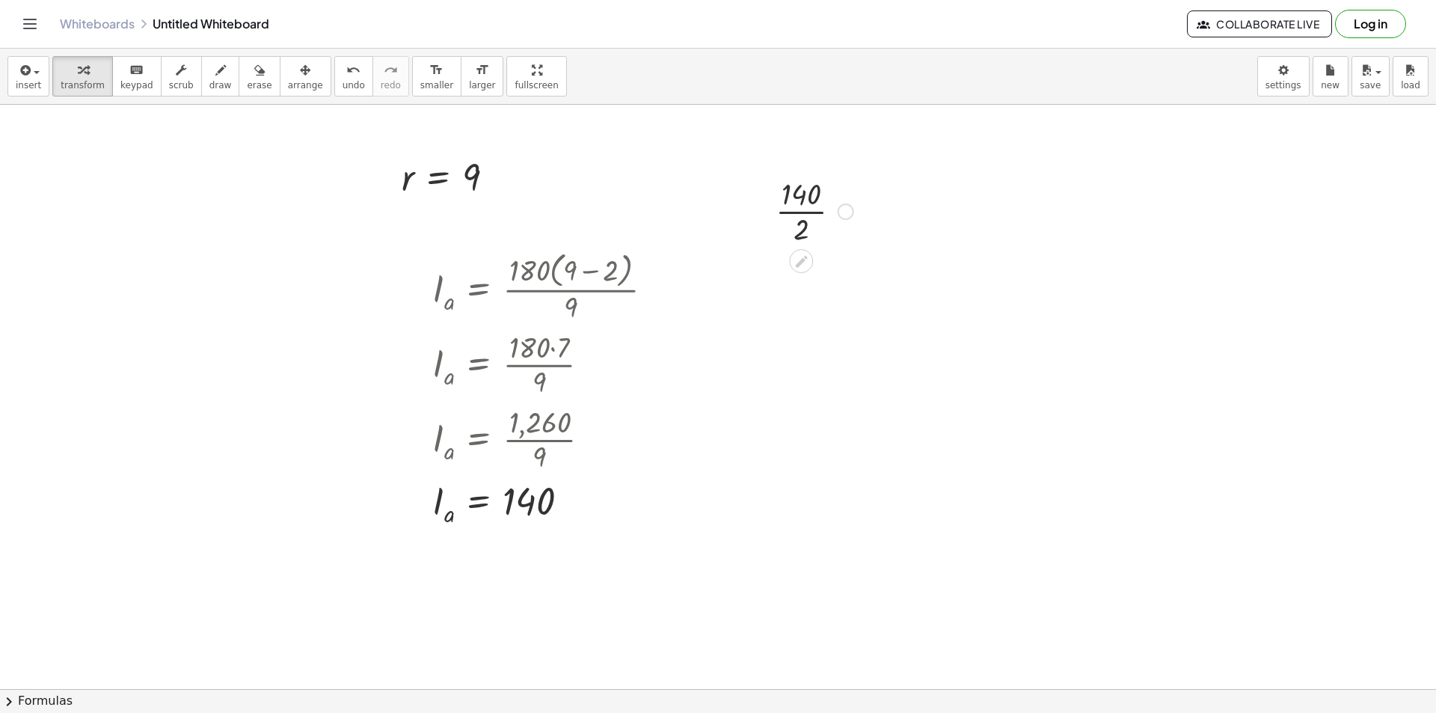
click at [820, 209] on div at bounding box center [814, 210] width 93 height 75
click at [774, 365] on div at bounding box center [718, 663] width 1436 height 1266
click at [864, 394] on div at bounding box center [863, 394] width 149 height 51
click at [215, 76] on icon "button" at bounding box center [220, 70] width 10 height 18
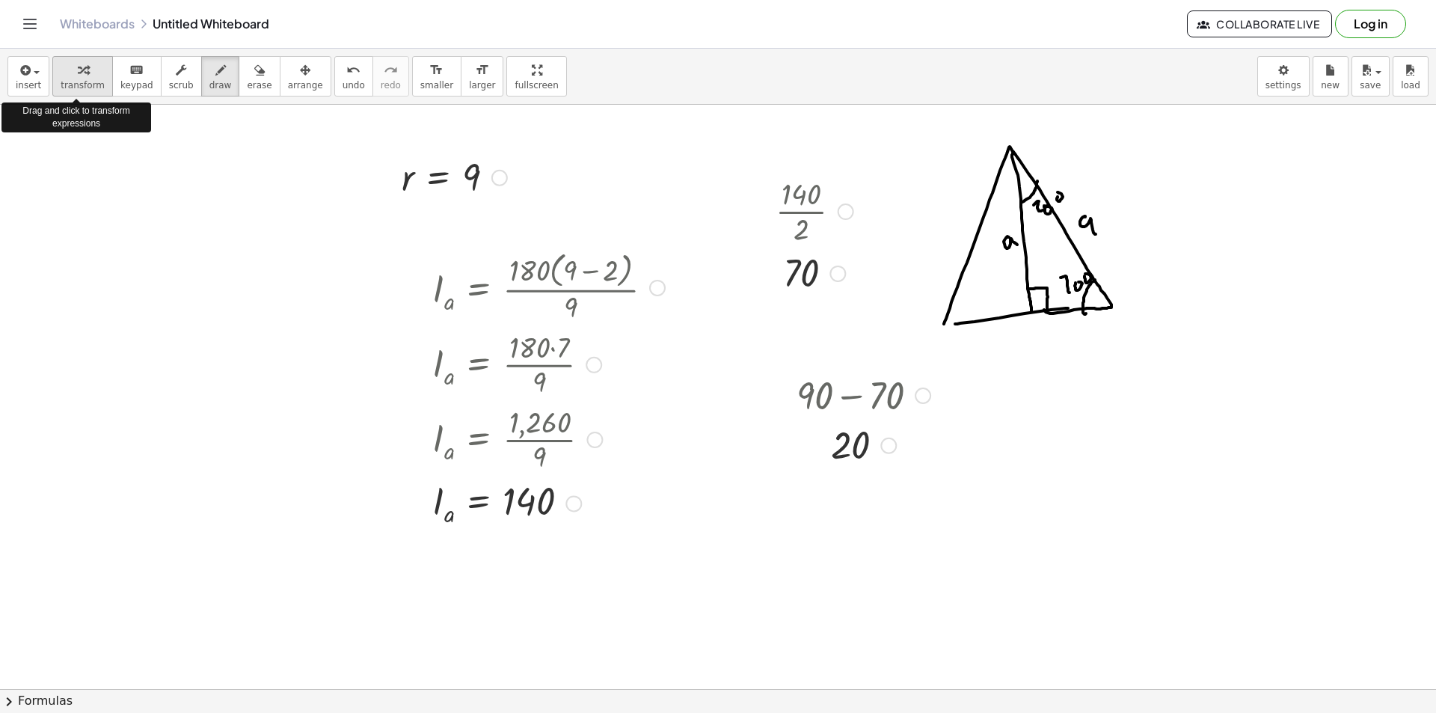
click at [96, 86] on button "transform" at bounding box center [82, 76] width 61 height 40
click at [981, 420] on div at bounding box center [718, 663] width 1436 height 1266
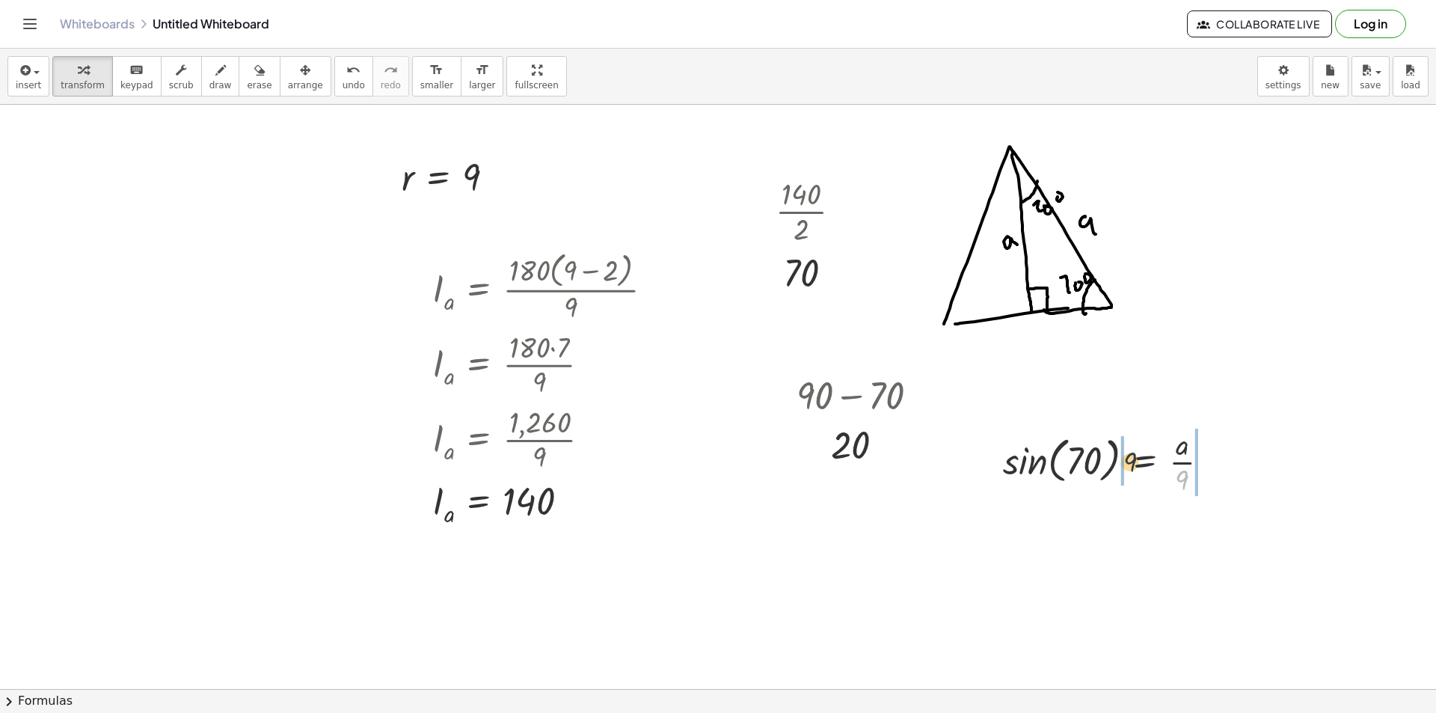
drag, startPoint x: 1187, startPoint y: 472, endPoint x: 1133, endPoint y: 454, distance: 56.8
click at [1133, 454] on div at bounding box center [1112, 460] width 233 height 75
click at [1112, 461] on div at bounding box center [1117, 460] width 278 height 75
click at [1028, 547] on div at bounding box center [1117, 535] width 278 height 75
click at [1093, 533] on div at bounding box center [1122, 535] width 267 height 75
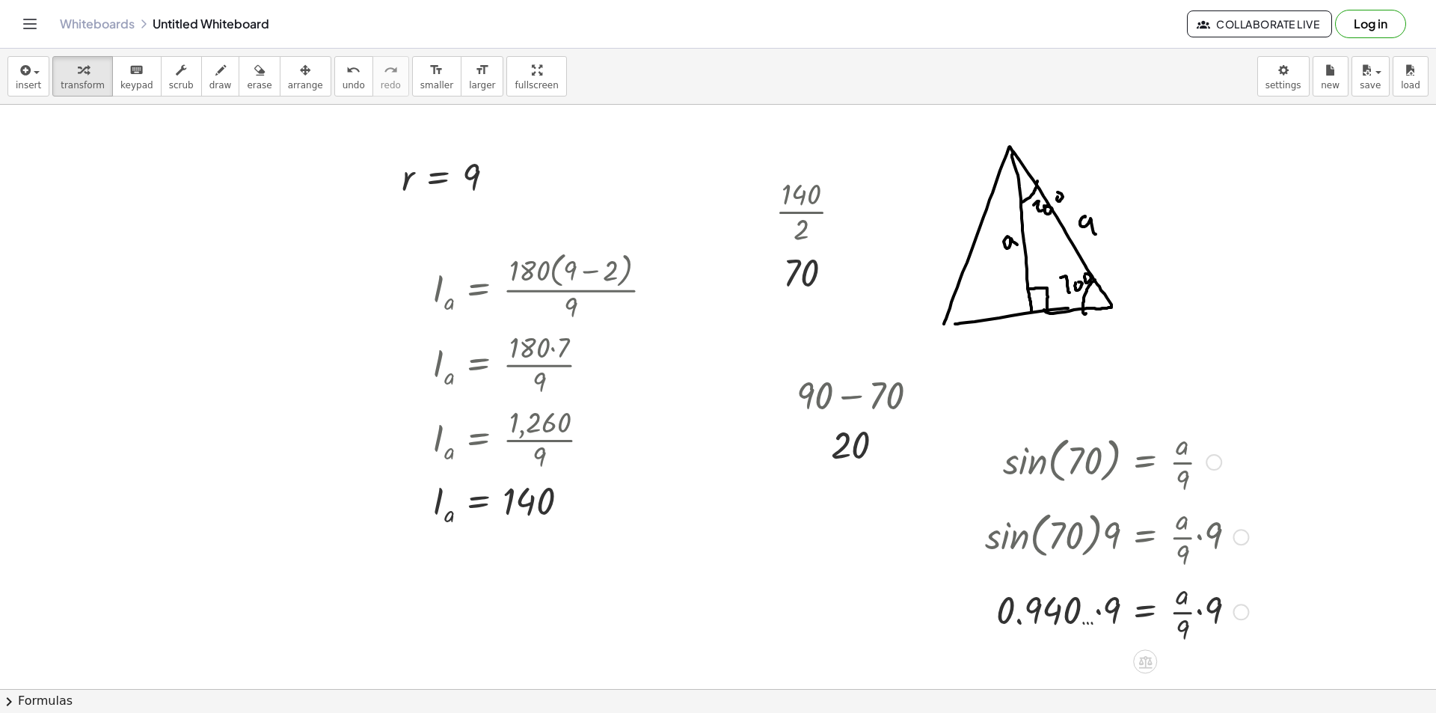
click at [1101, 617] on div at bounding box center [1117, 610] width 278 height 75
drag, startPoint x: 1221, startPoint y: 604, endPoint x: 1191, endPoint y: 631, distance: 40.8
click at [1203, 617] on div at bounding box center [1202, 612] width 16 height 16
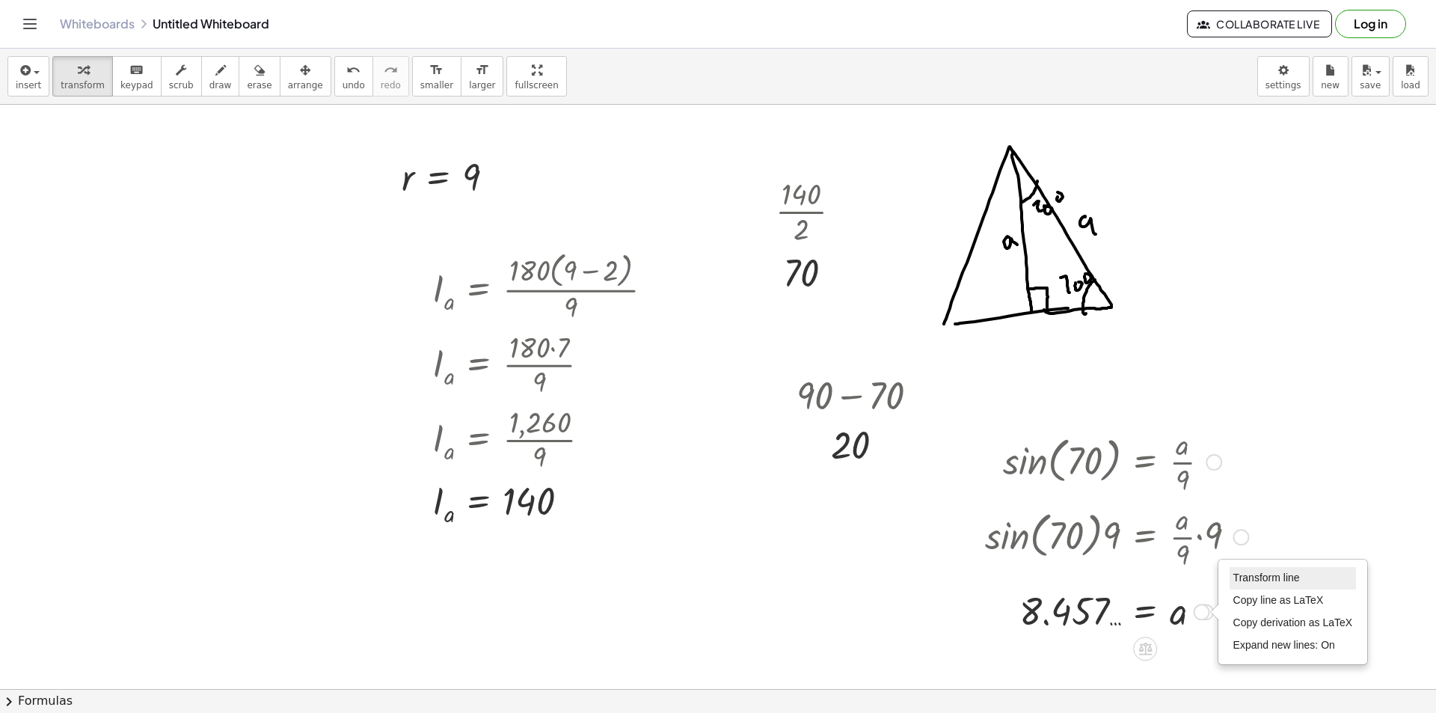
click at [1245, 574] on span "Transform line" at bounding box center [1266, 577] width 67 height 12
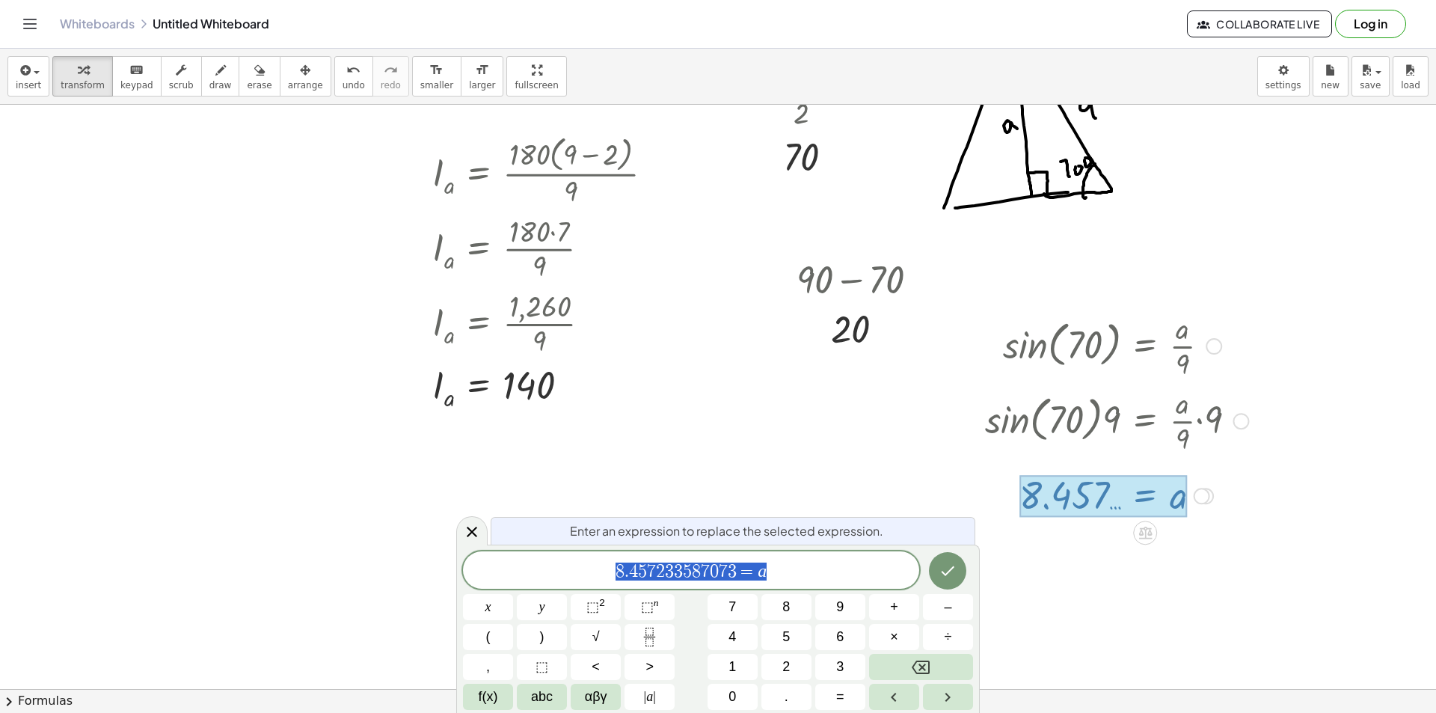
scroll to position [206, 0]
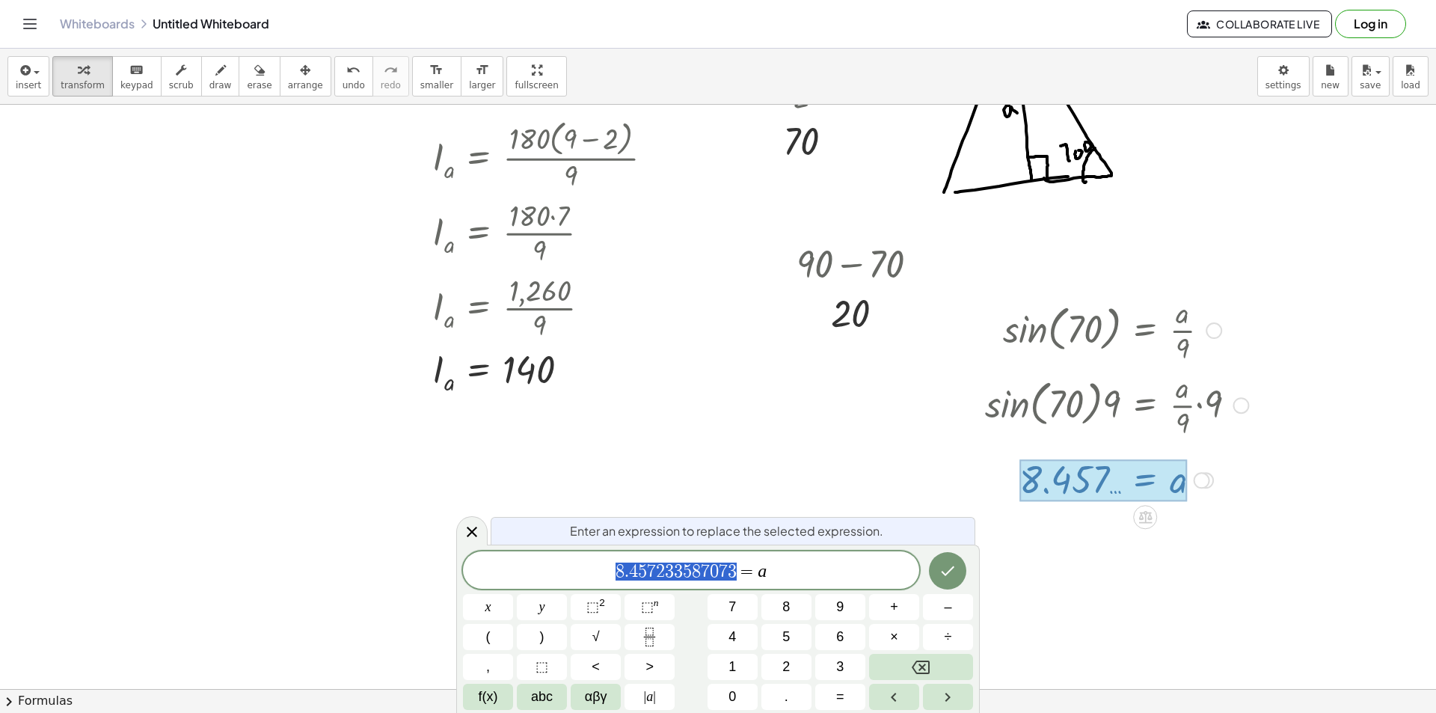
drag, startPoint x: 743, startPoint y: 575, endPoint x: 504, endPoint y: 580, distance: 239.4
drag, startPoint x: 473, startPoint y: 527, endPoint x: 505, endPoint y: 471, distance: 63.6
click at [475, 527] on icon at bounding box center [472, 532] width 18 height 18
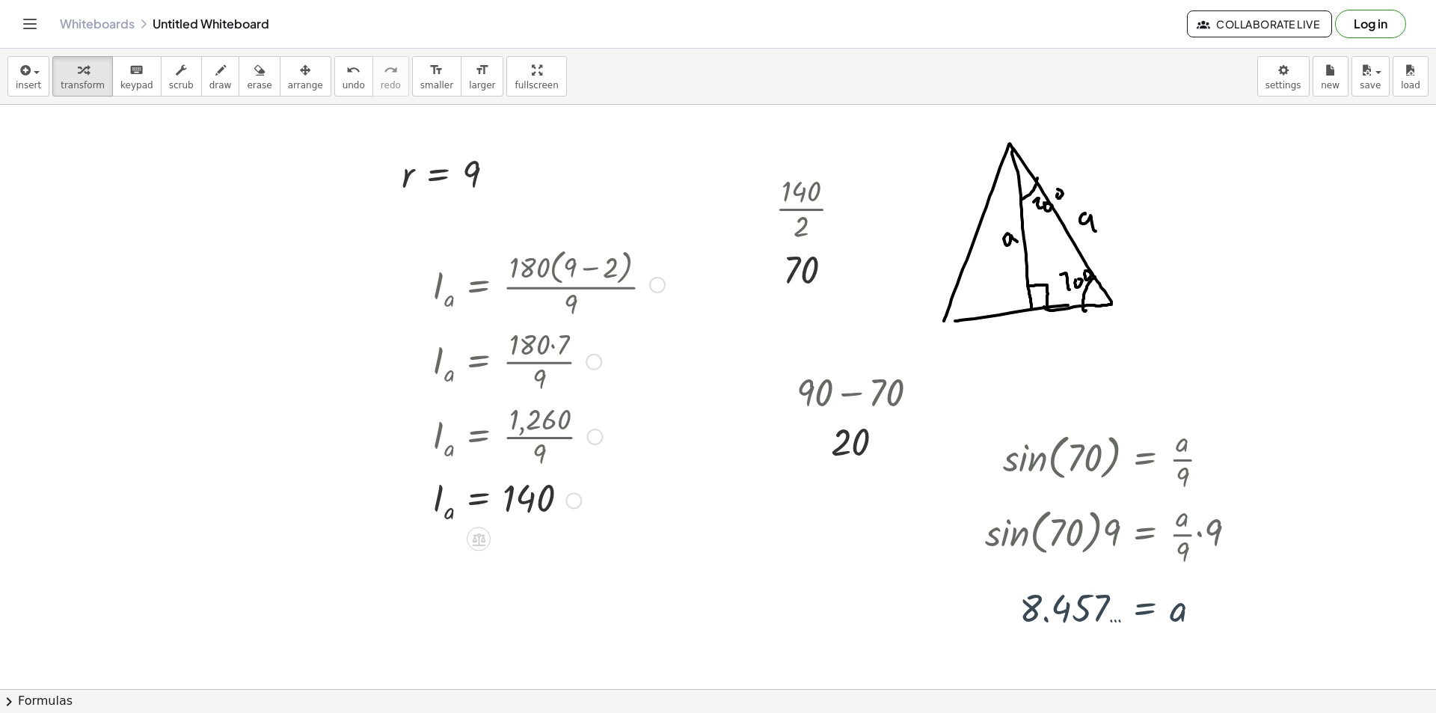
scroll to position [75, 0]
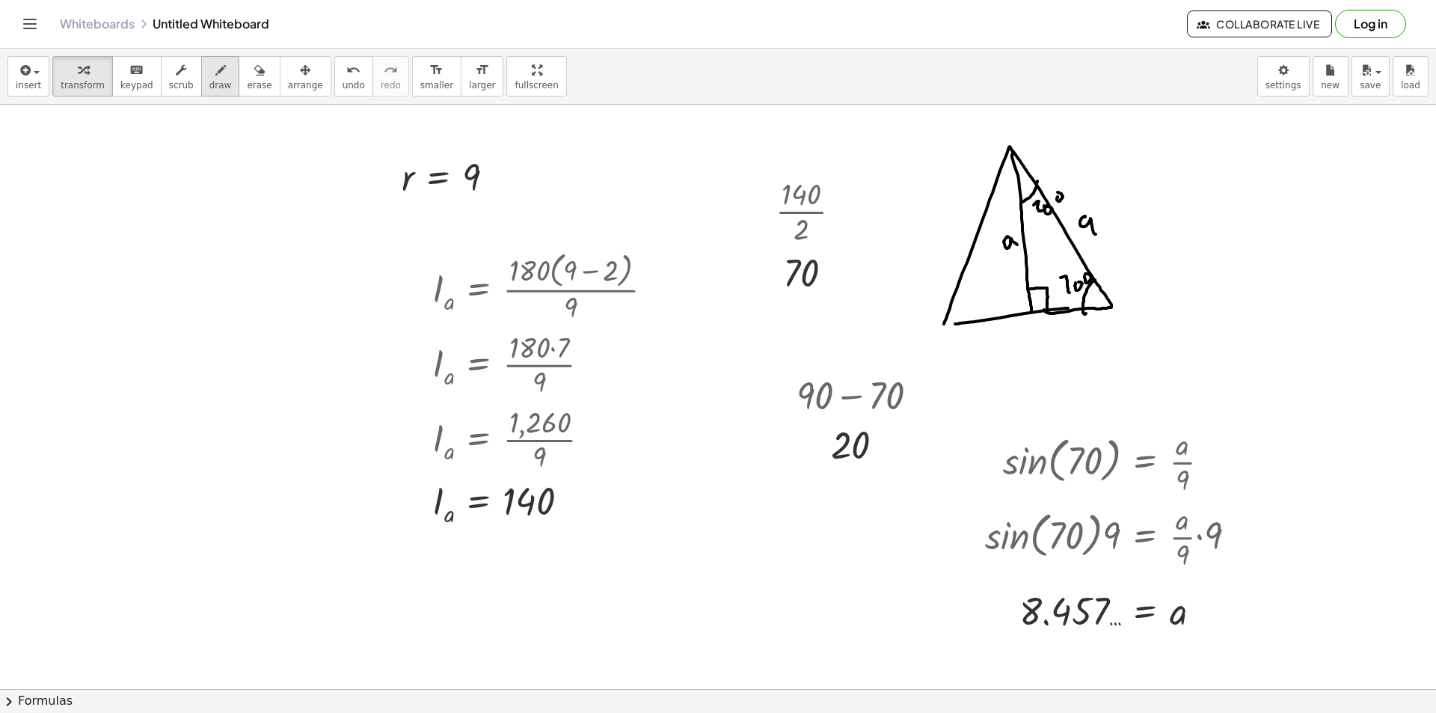
click at [201, 67] on button "draw" at bounding box center [220, 76] width 39 height 40
click at [218, 73] on button "draw" at bounding box center [220, 76] width 39 height 40
click at [687, 555] on div at bounding box center [718, 663] width 1436 height 1266
click at [703, 519] on div at bounding box center [718, 663] width 1436 height 1266
click at [96, 79] on button "transform" at bounding box center [82, 76] width 61 height 40
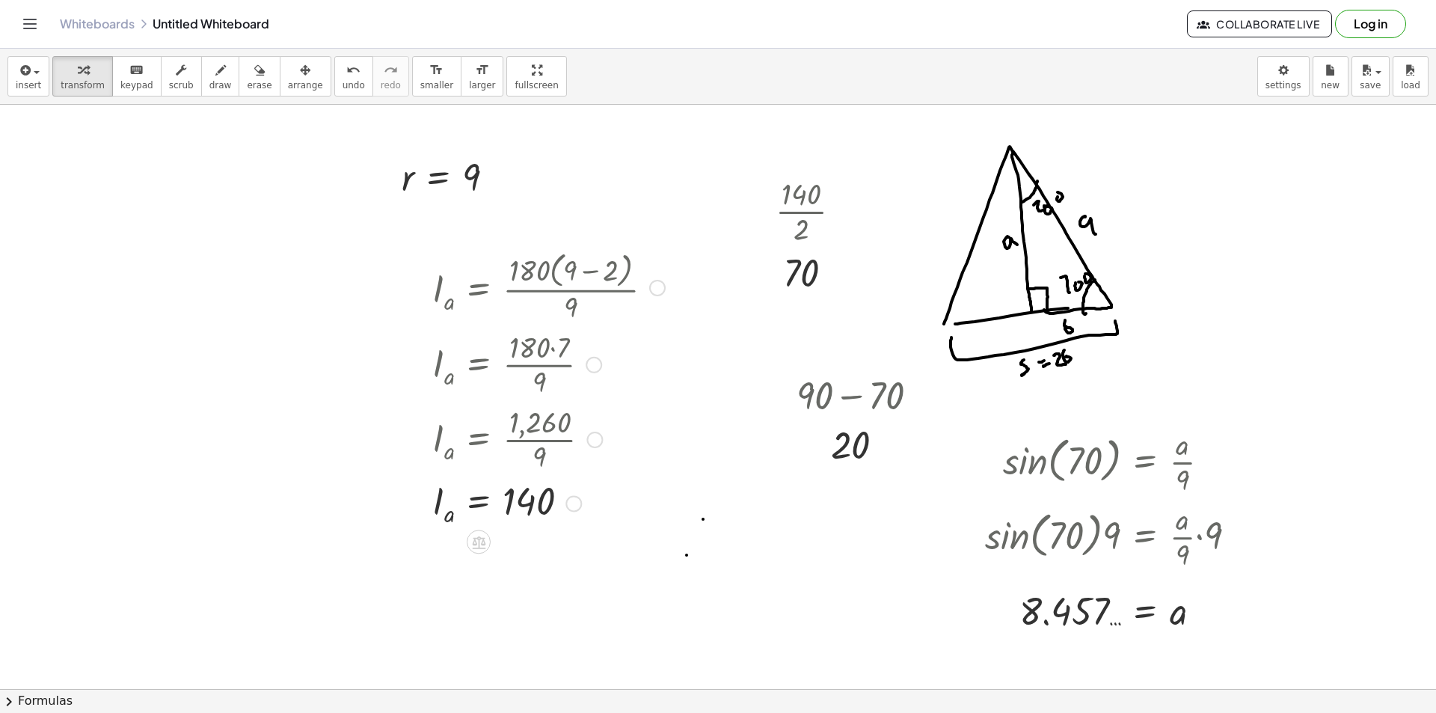
click at [615, 481] on div at bounding box center [549, 502] width 248 height 53
click at [690, 524] on div at bounding box center [718, 663] width 1436 height 1266
click at [962, 552] on div at bounding box center [855, 552] width 301 height 51
click at [802, 552] on div at bounding box center [858, 552] width 306 height 51
drag, startPoint x: 765, startPoint y: 553, endPoint x: 1034, endPoint y: 566, distance: 268.9
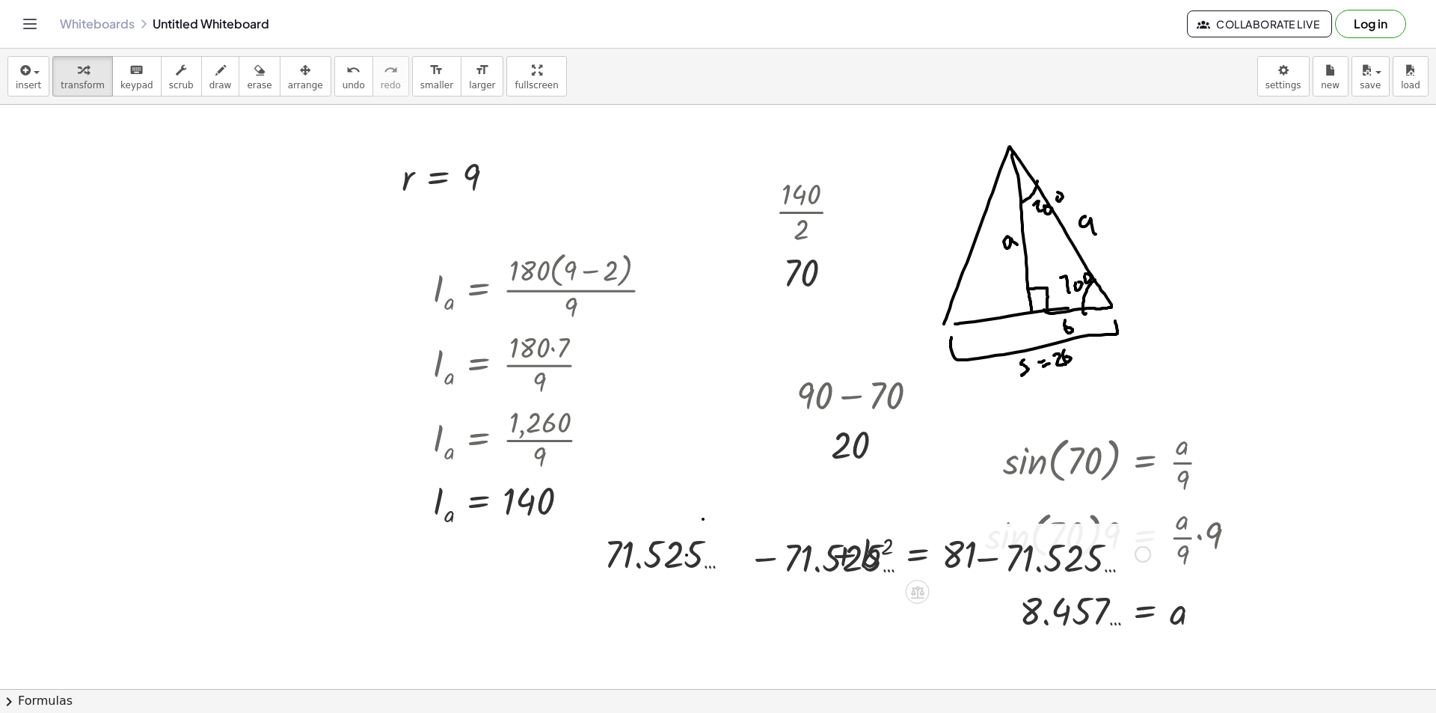
click at [986, 563] on div at bounding box center [858, 552] width 598 height 51
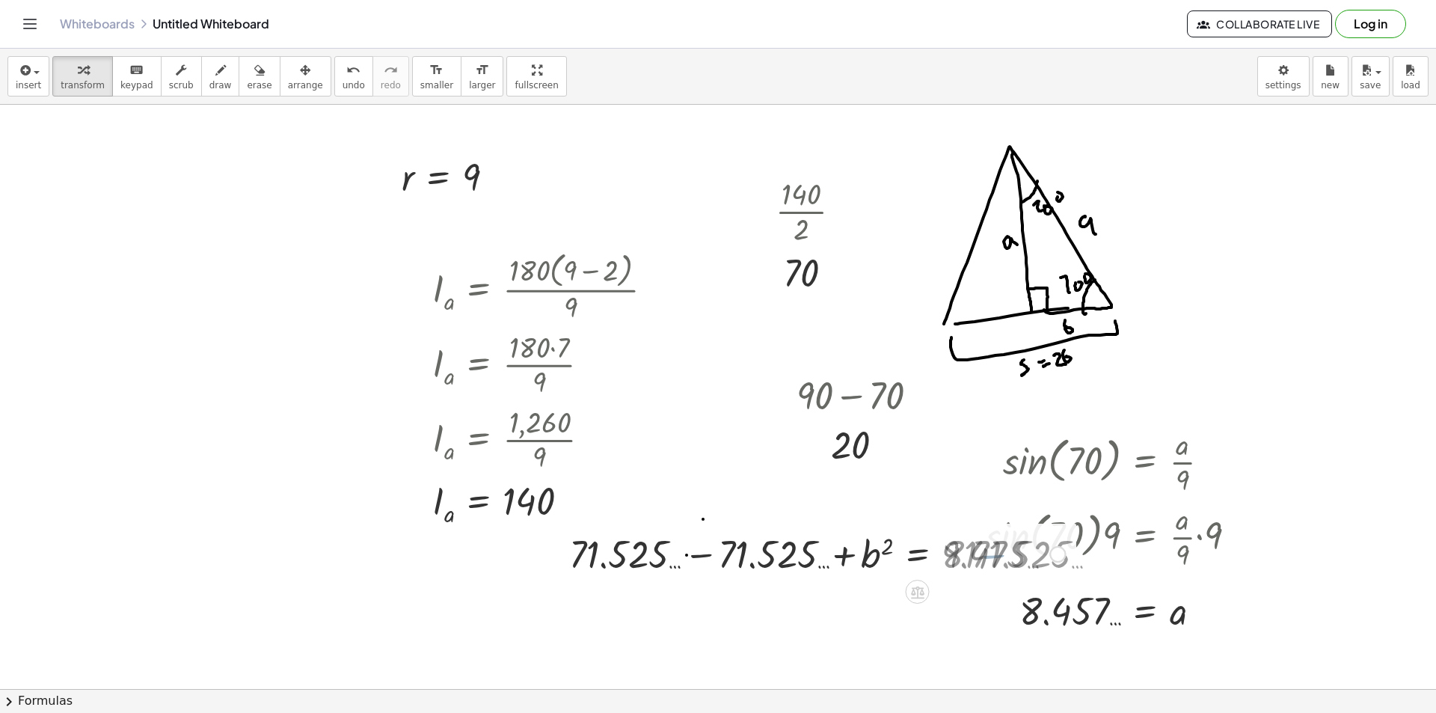
click at [688, 559] on div at bounding box center [815, 552] width 513 height 51
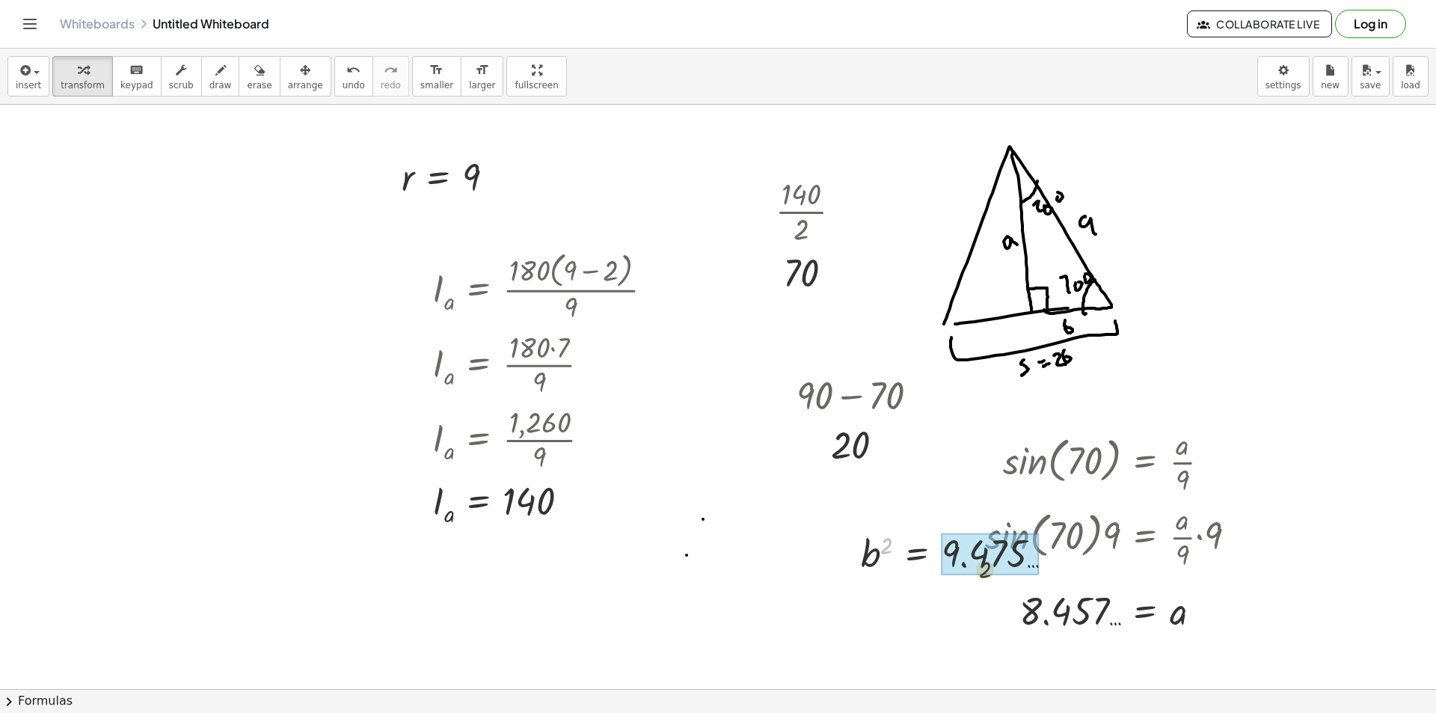
drag, startPoint x: 886, startPoint y: 552, endPoint x: 990, endPoint y: 577, distance: 107.0
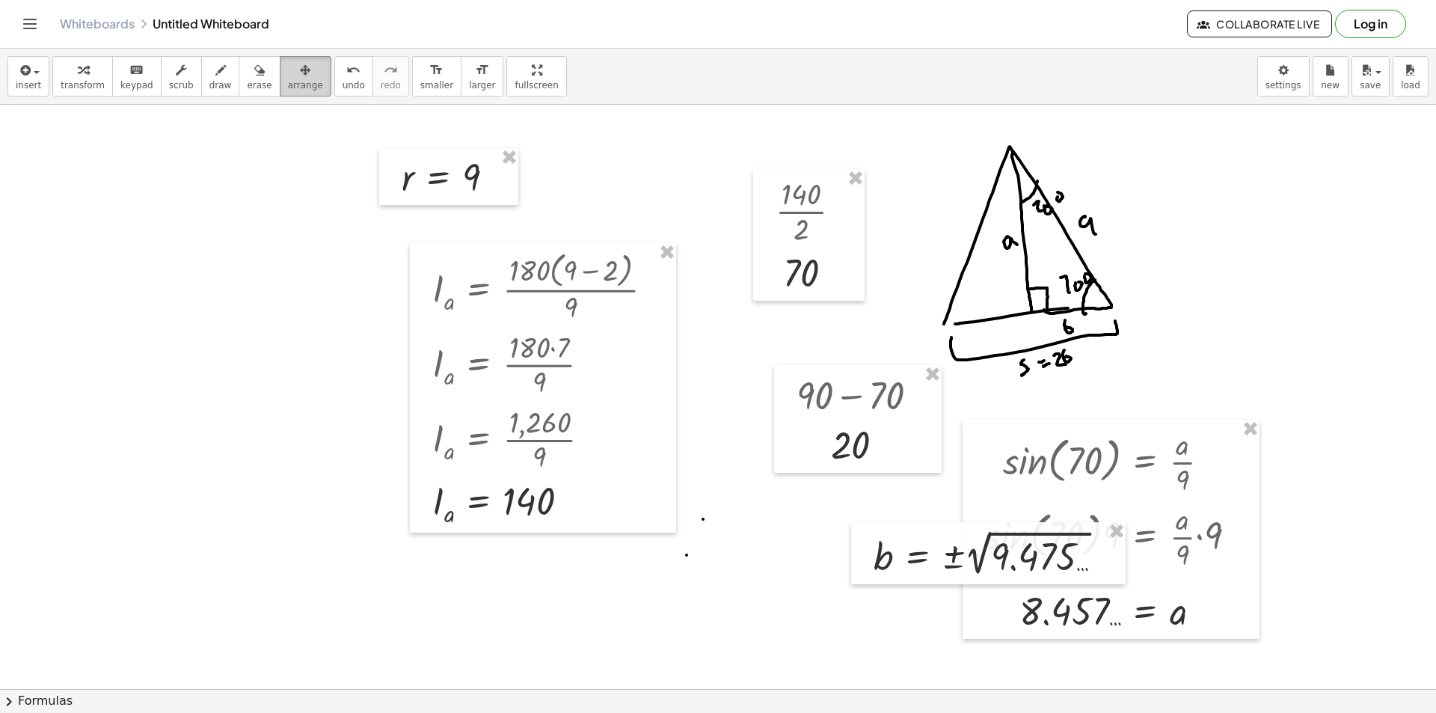
click at [288, 85] on span "arrange" at bounding box center [305, 85] width 35 height 10
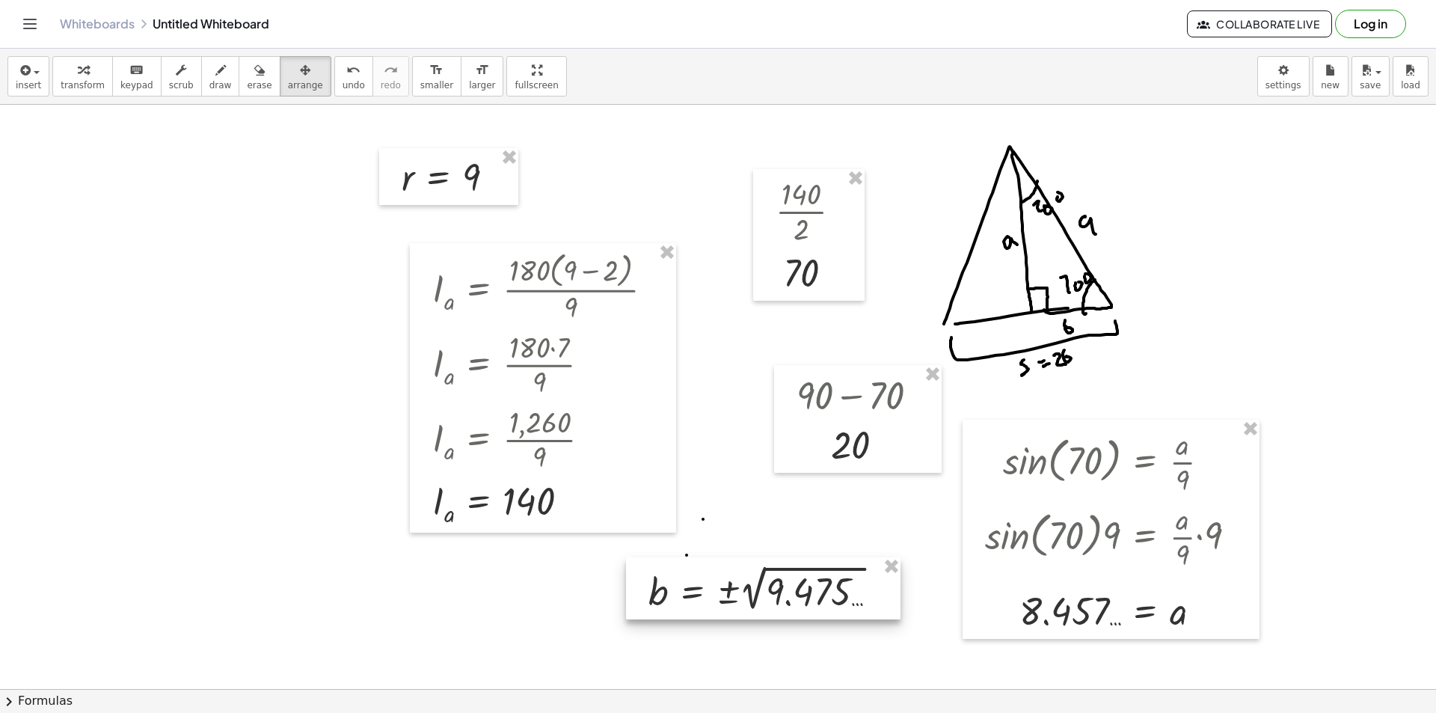
drag, startPoint x: 896, startPoint y: 562, endPoint x: 697, endPoint y: 586, distance: 200.4
click at [697, 586] on div at bounding box center [763, 588] width 275 height 62
click at [78, 73] on icon "button" at bounding box center [83, 70] width 10 height 18
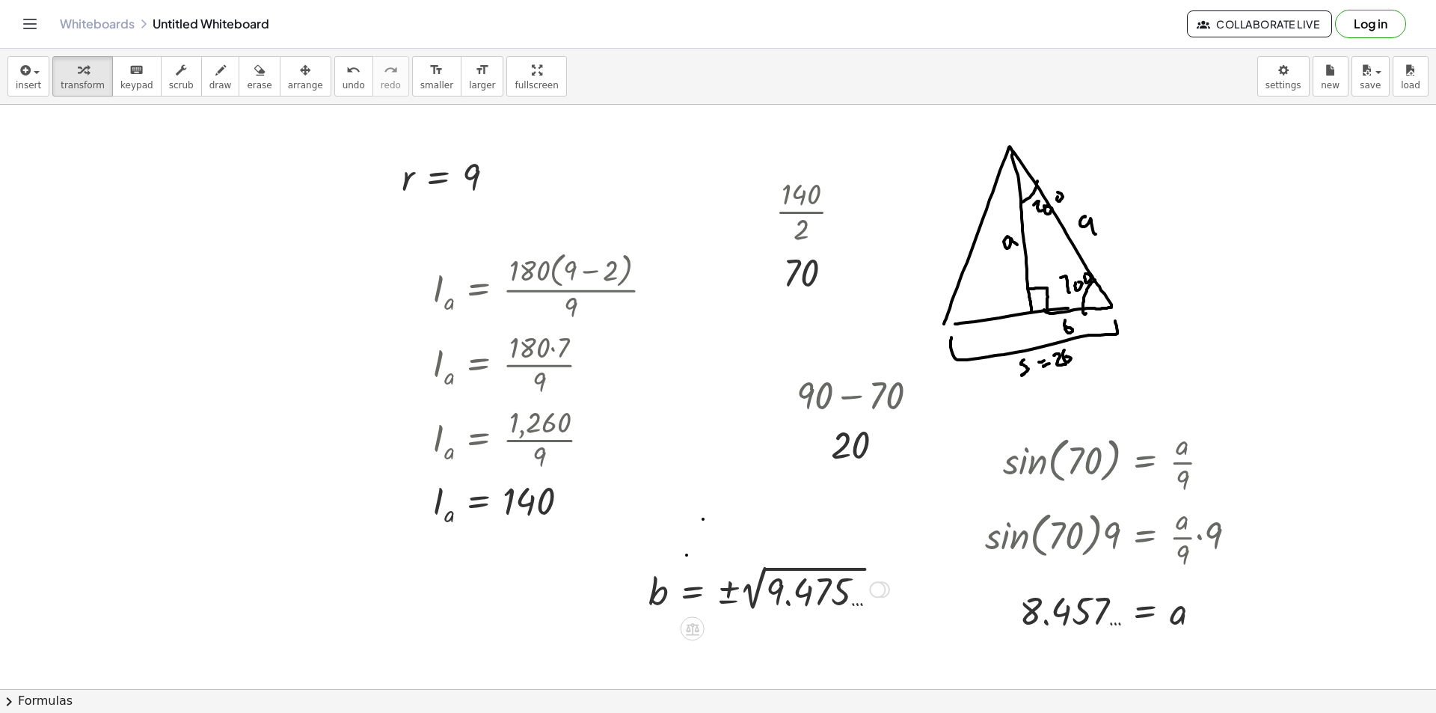
click at [753, 591] on div at bounding box center [769, 588] width 256 height 55
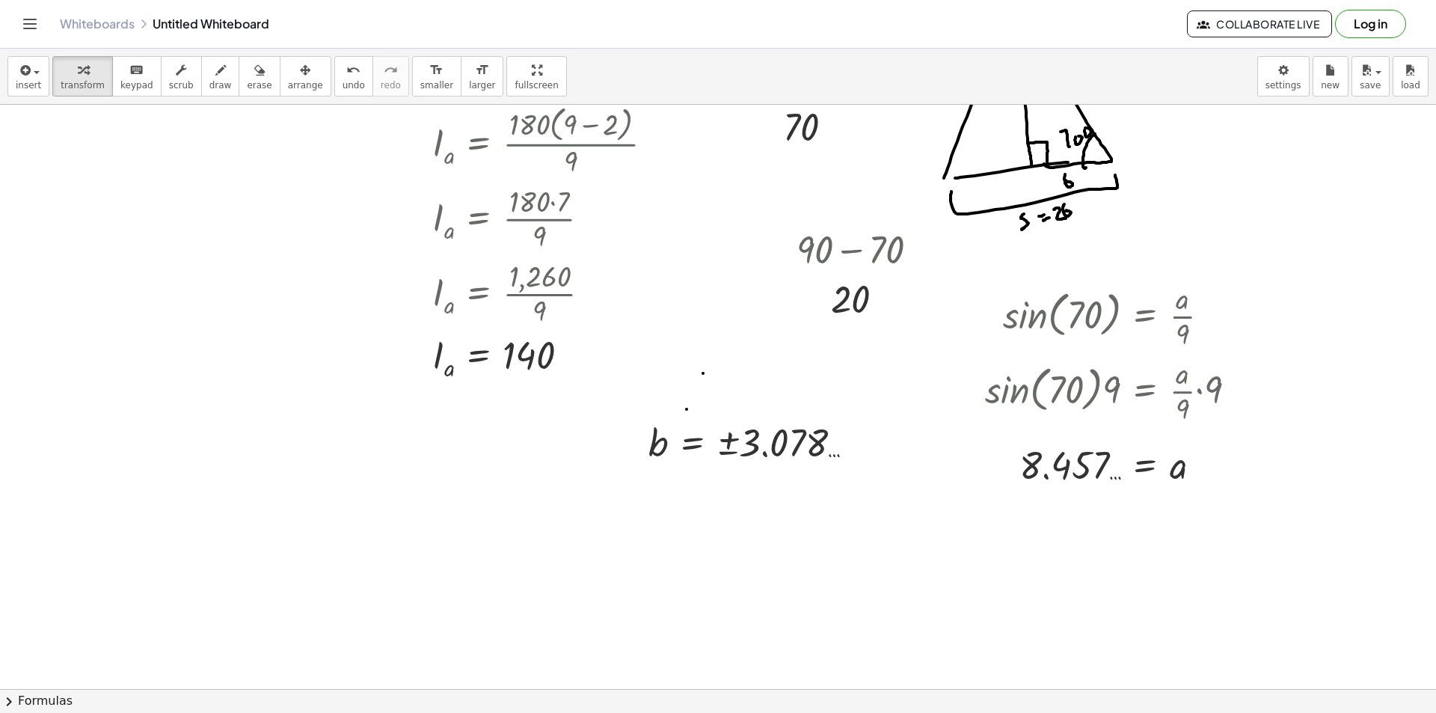
scroll to position [224, 0]
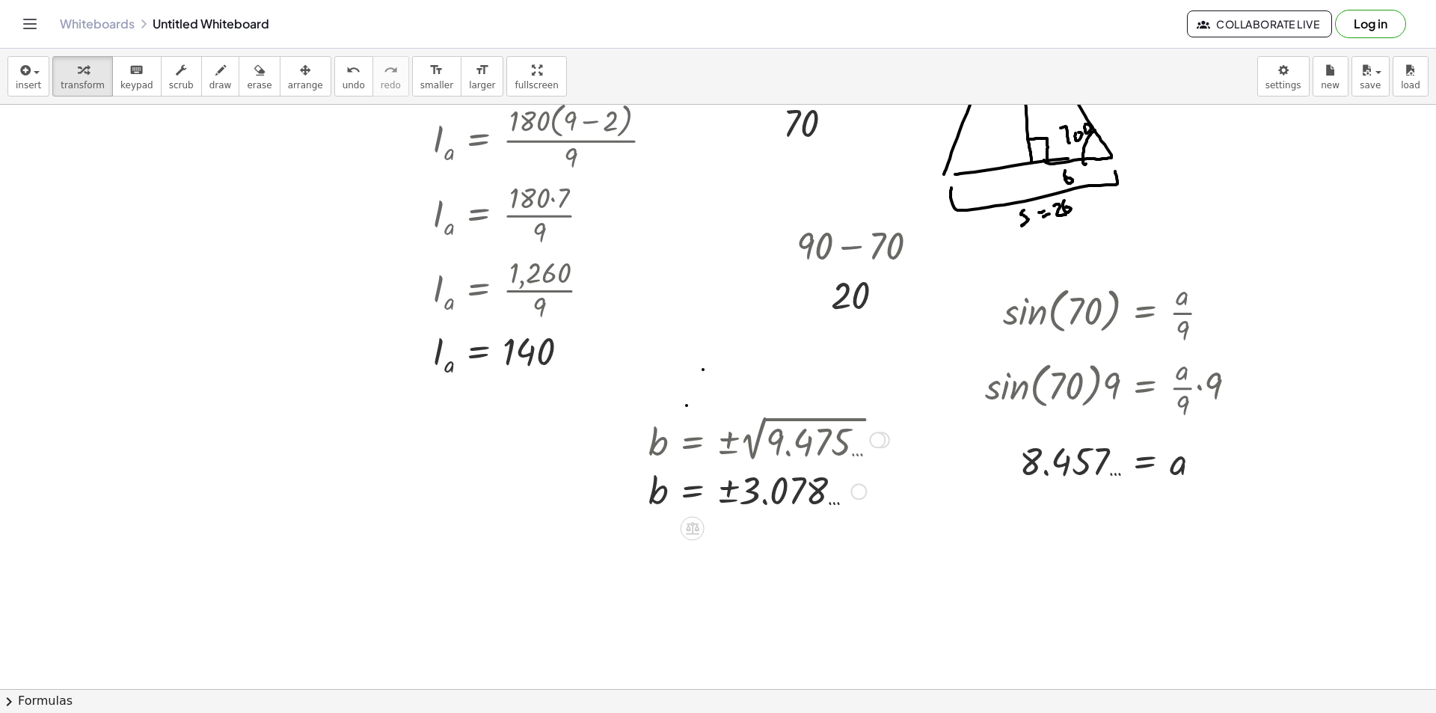
click at [862, 493] on div at bounding box center [858, 491] width 16 height 16
click at [922, 452] on span "Transform line" at bounding box center [923, 457] width 67 height 12
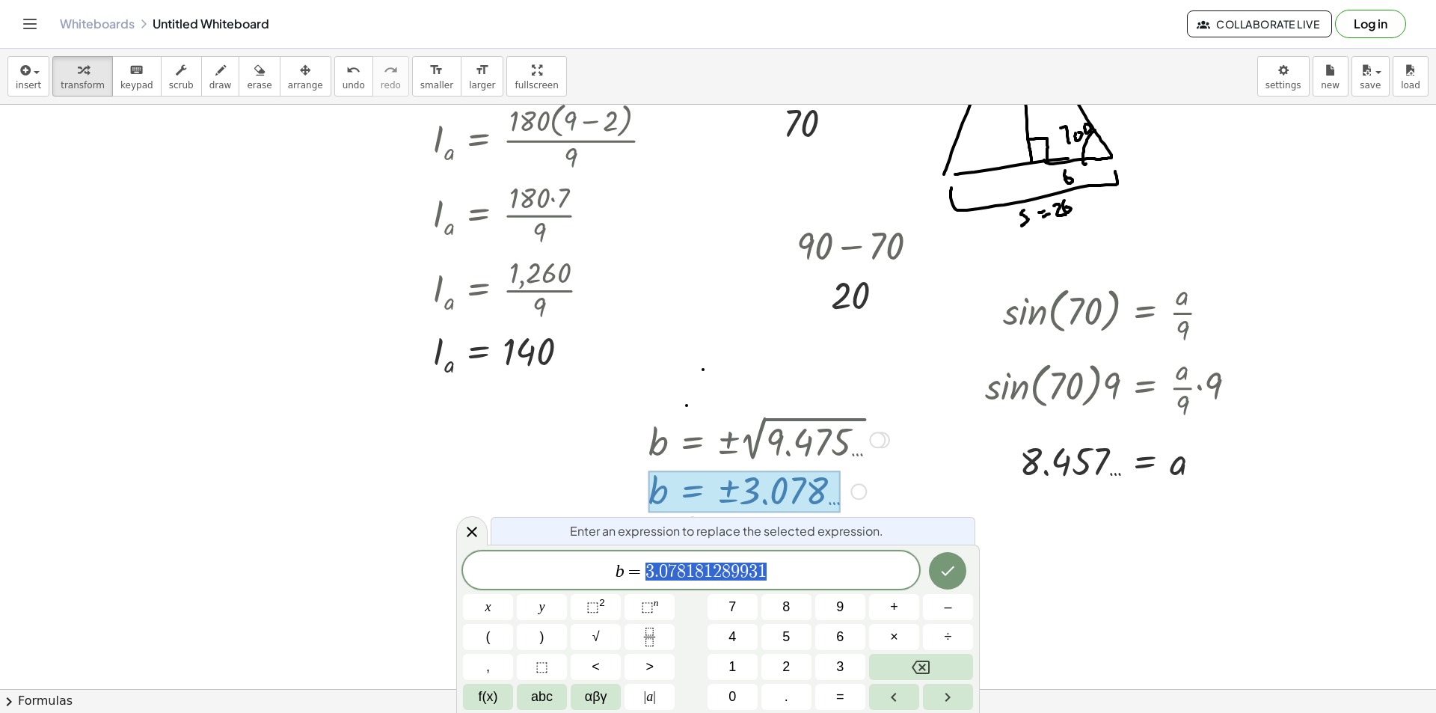
drag, startPoint x: 782, startPoint y: 573, endPoint x: 636, endPoint y: 566, distance: 146.8
click at [636, 566] on span "b = 3 . 0 7 8 1 8 1 2 8 9 9 3 1" at bounding box center [691, 571] width 456 height 21
click at [933, 567] on button "Done" at bounding box center [947, 570] width 37 height 37
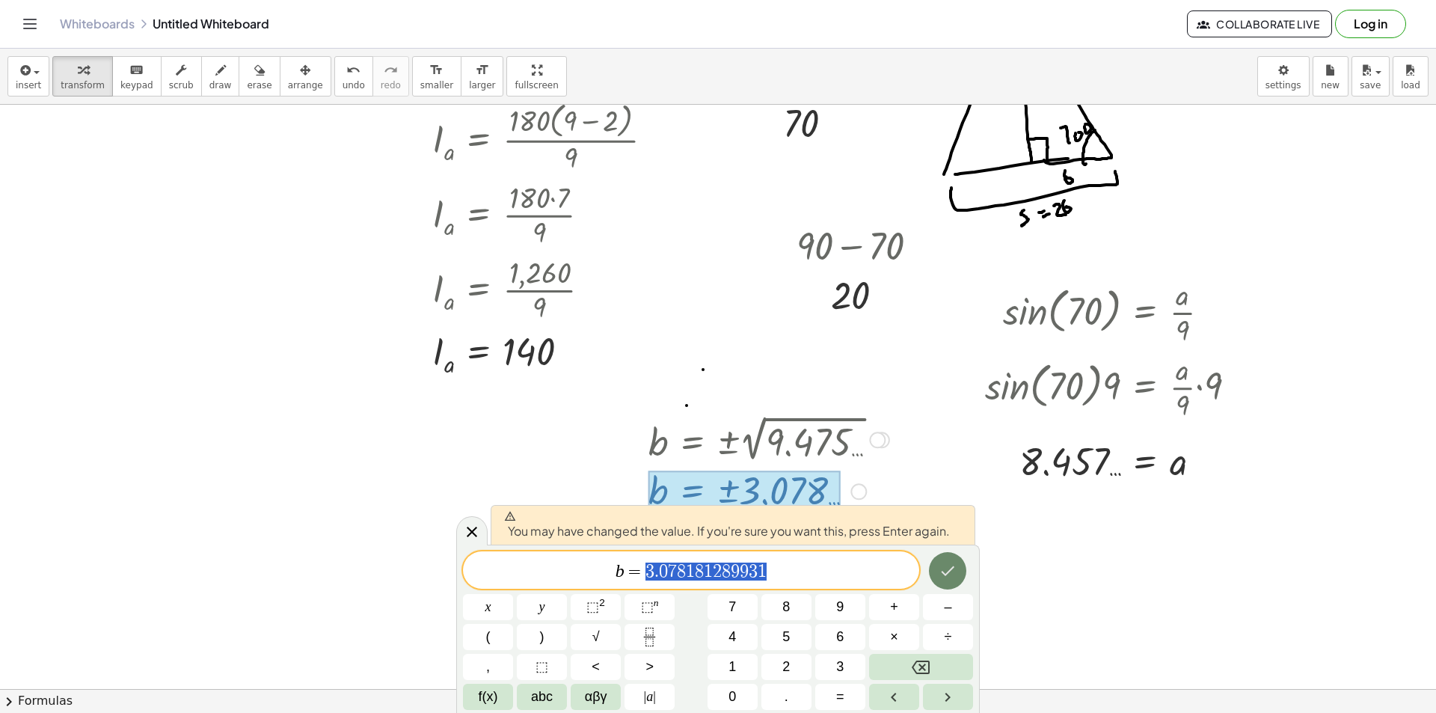
click at [944, 559] on button "Done" at bounding box center [947, 570] width 37 height 37
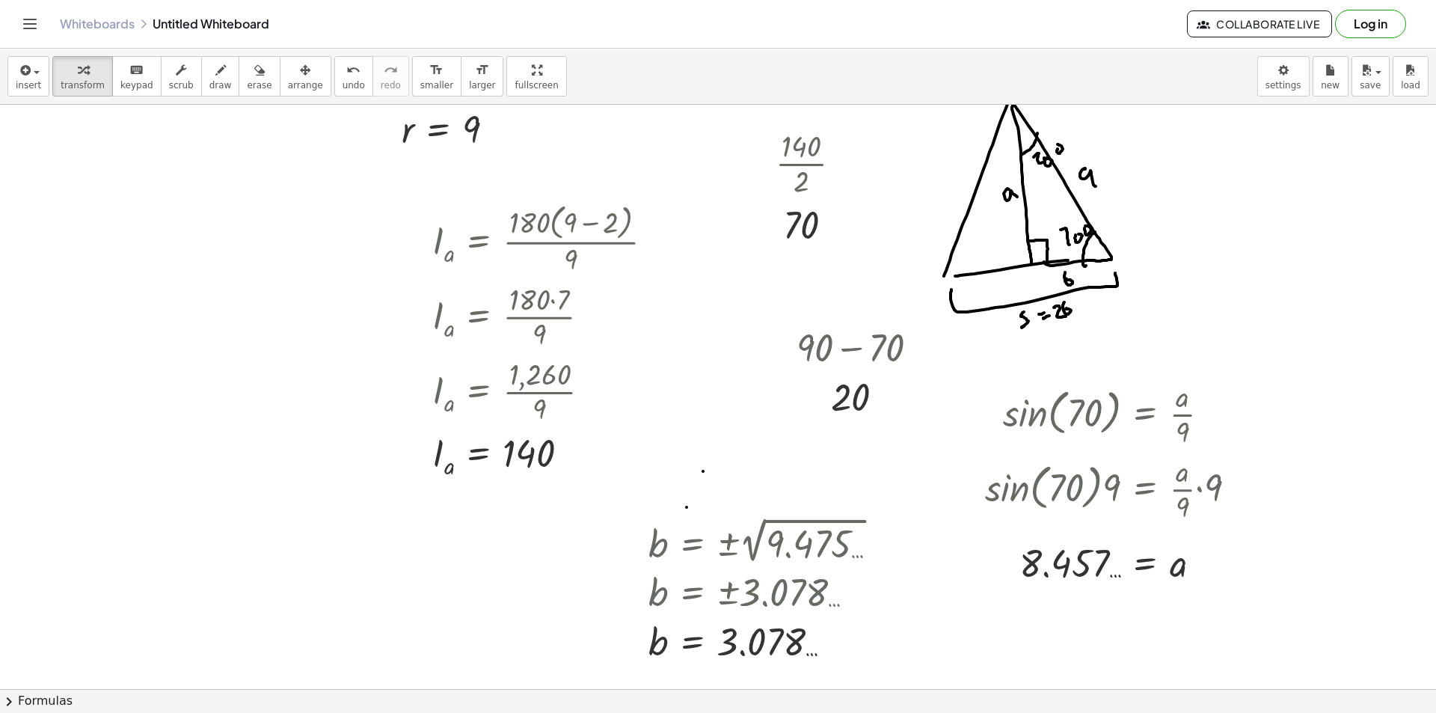
scroll to position [150, 0]
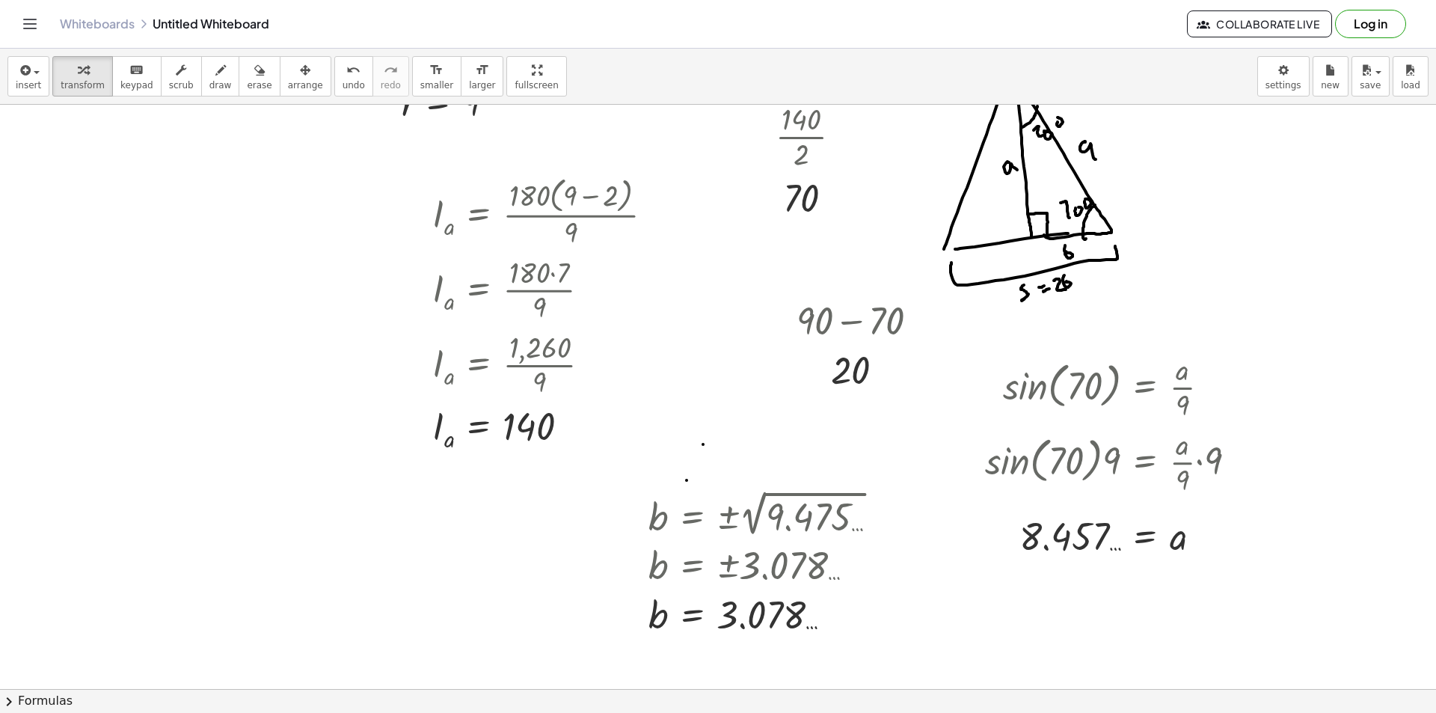
click at [981, 598] on div at bounding box center [718, 588] width 1436 height 1266
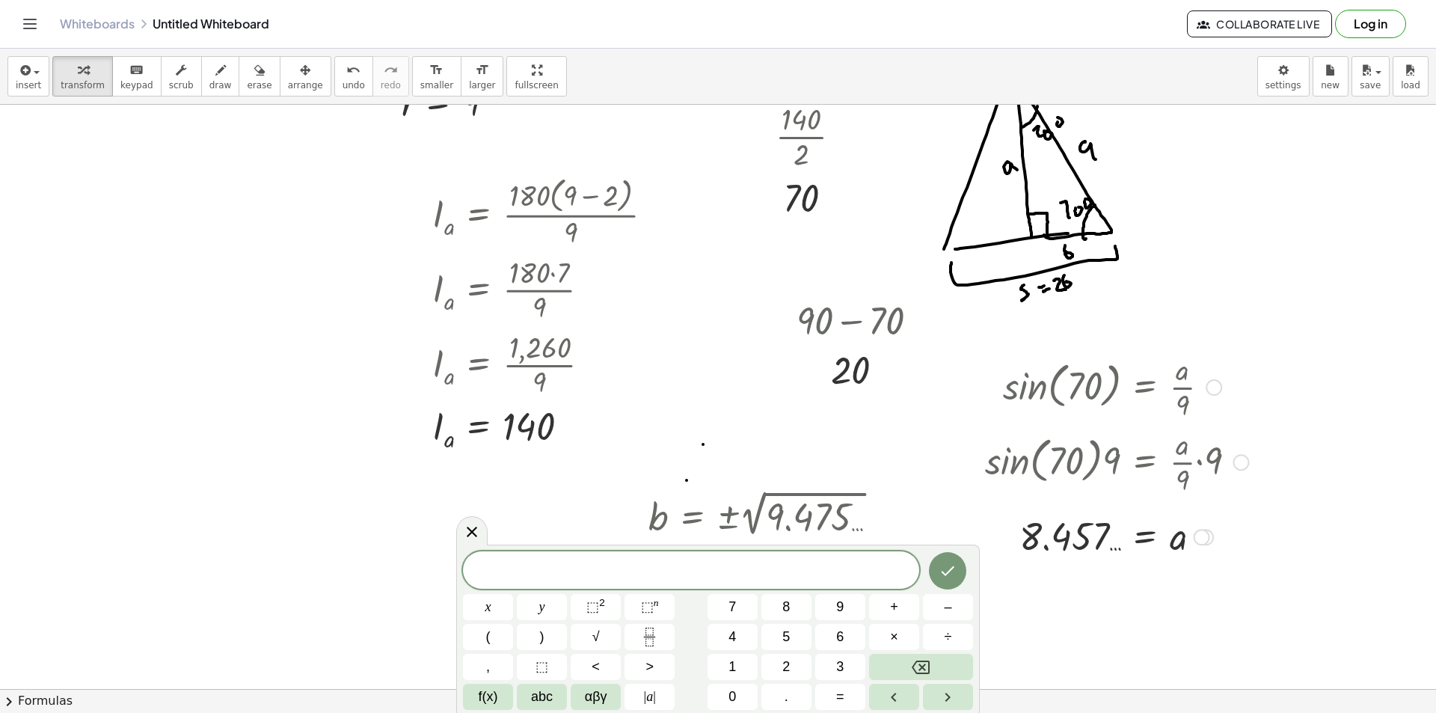
scroll to position [299, 0]
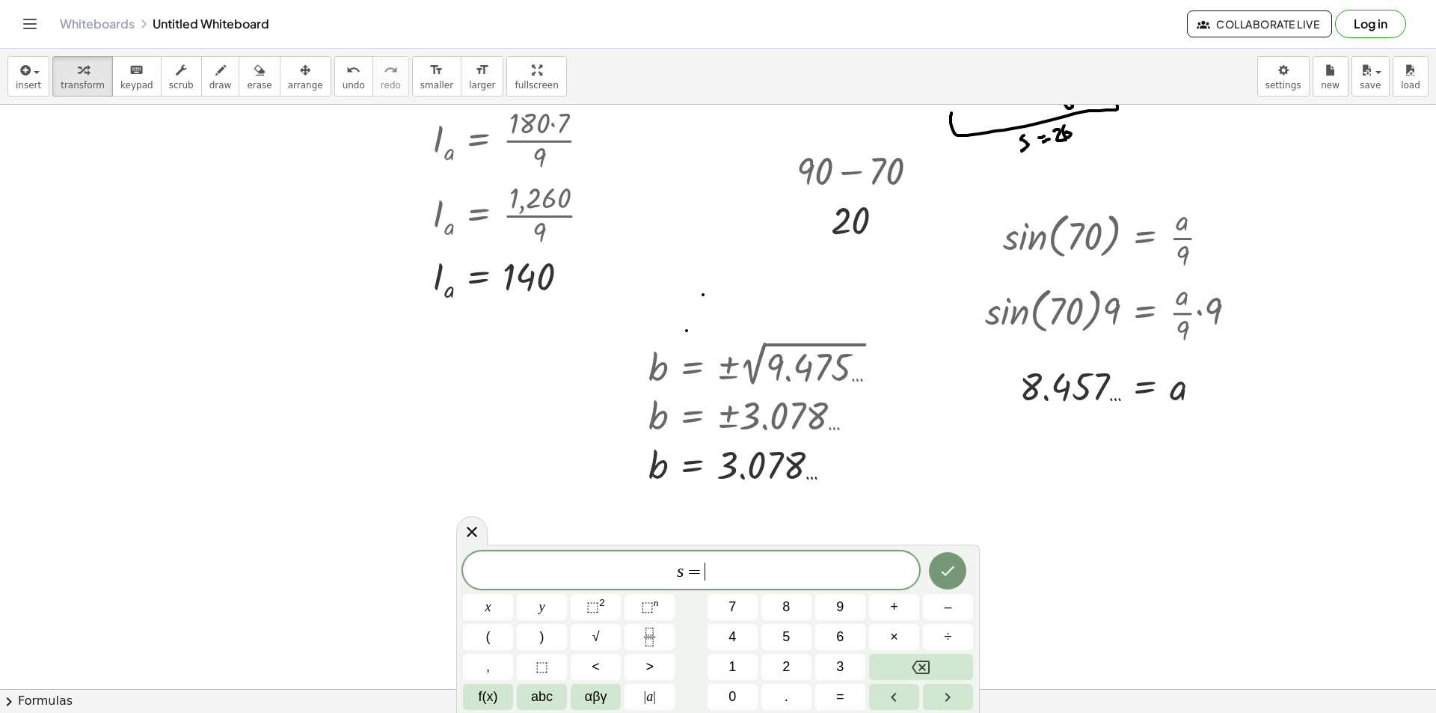
click at [749, 584] on div "s = ​" at bounding box center [691, 569] width 456 height 37
click at [950, 578] on icon "Done" at bounding box center [948, 571] width 18 height 18
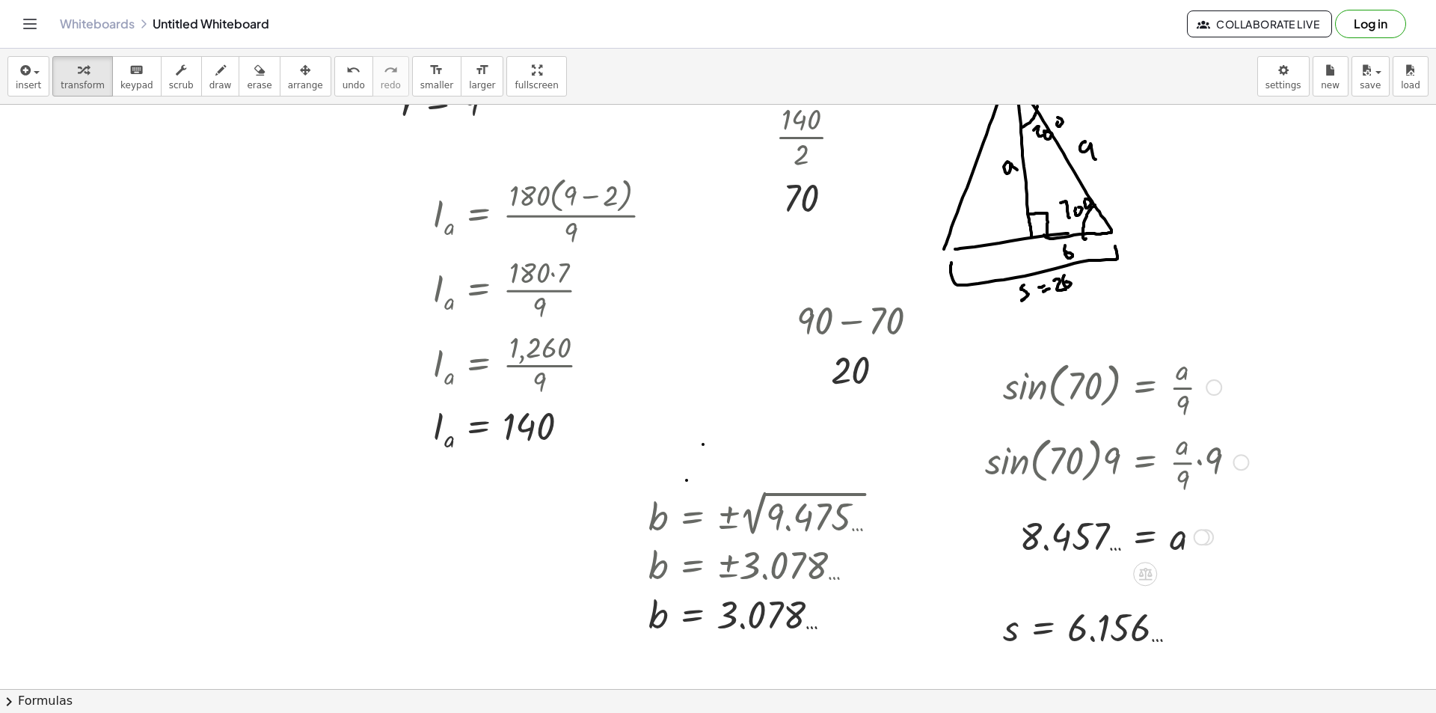
scroll to position [224, 0]
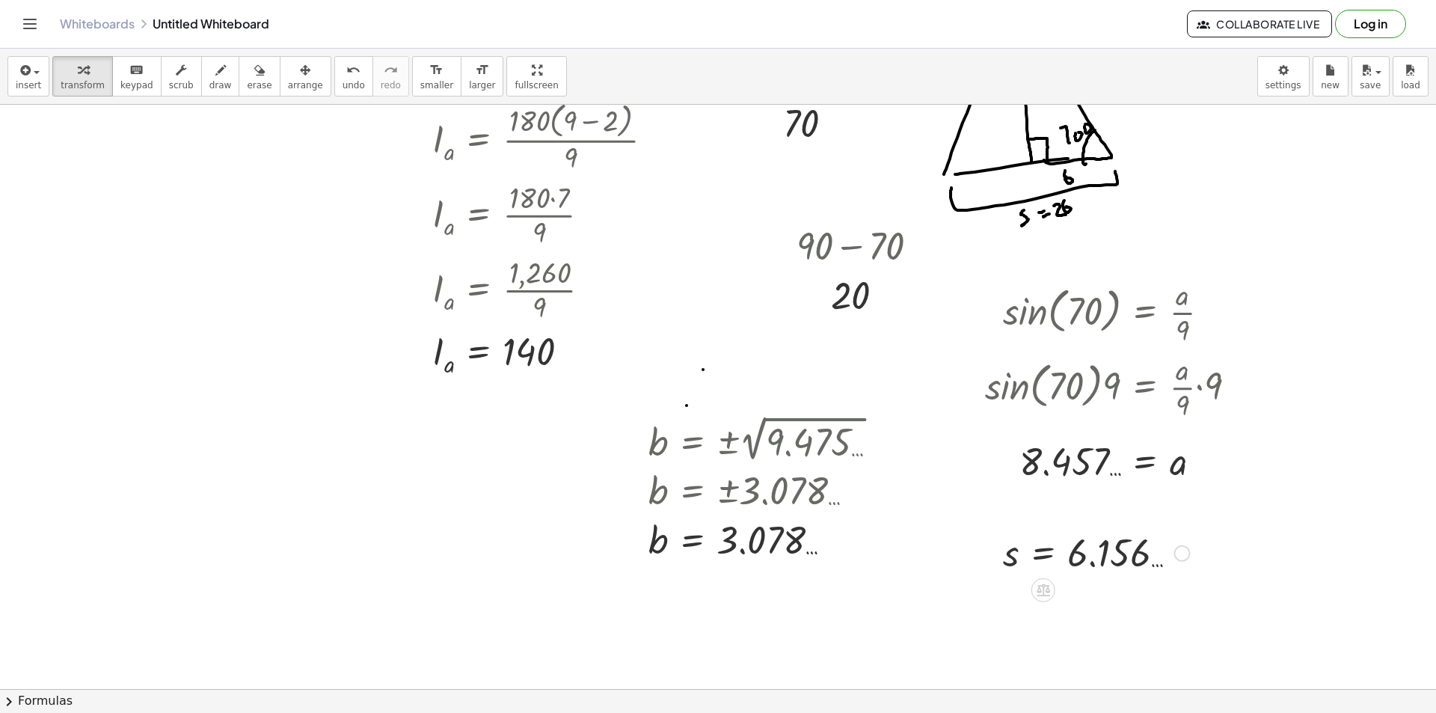
click at [1185, 550] on div at bounding box center [1182, 553] width 16 height 16
click at [603, 606] on div at bounding box center [718, 513] width 1436 height 1266
click at [683, 610] on div at bounding box center [718, 513] width 1436 height 1266
click at [802, 631] on div at bounding box center [814, 639] width 233 height 51
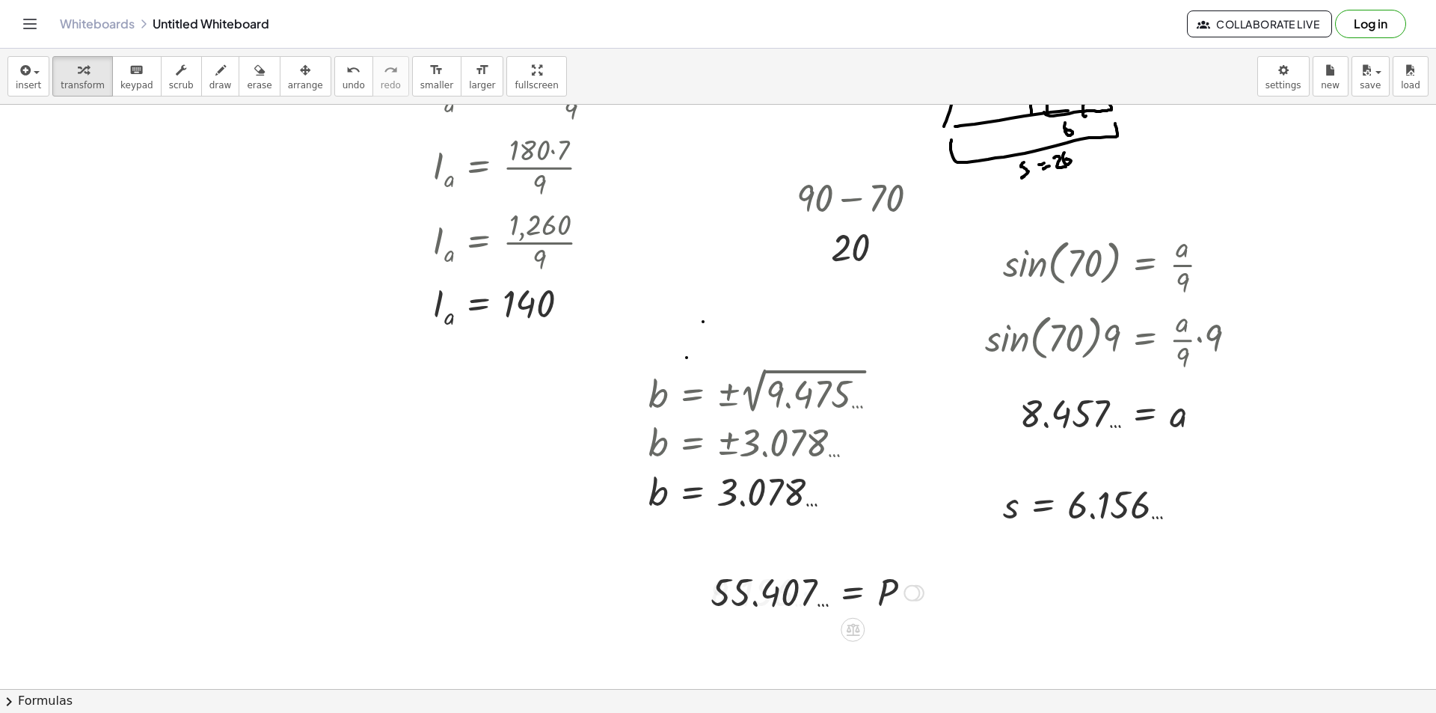
scroll to position [299, 0]
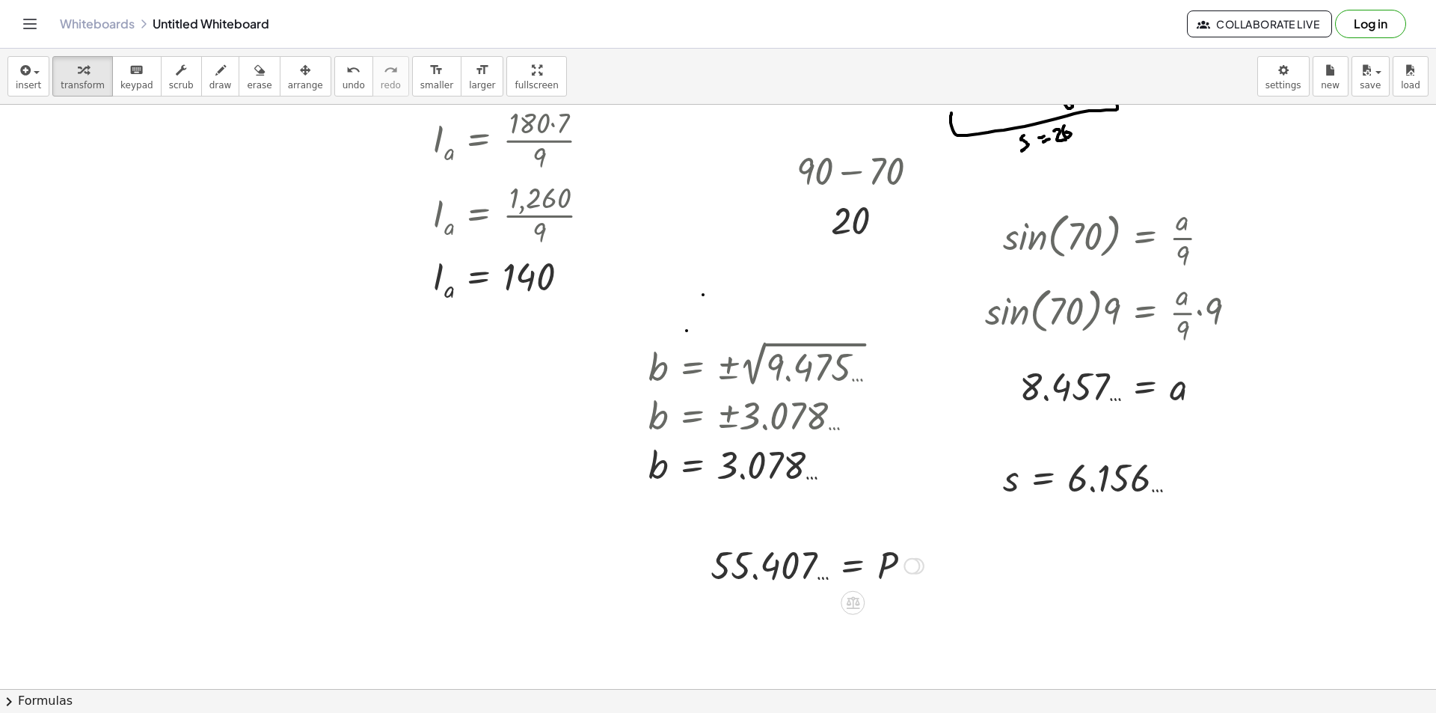
click at [914, 565] on div at bounding box center [912, 566] width 16 height 16
click at [958, 529] on span "Transform line" at bounding box center [976, 532] width 67 height 12
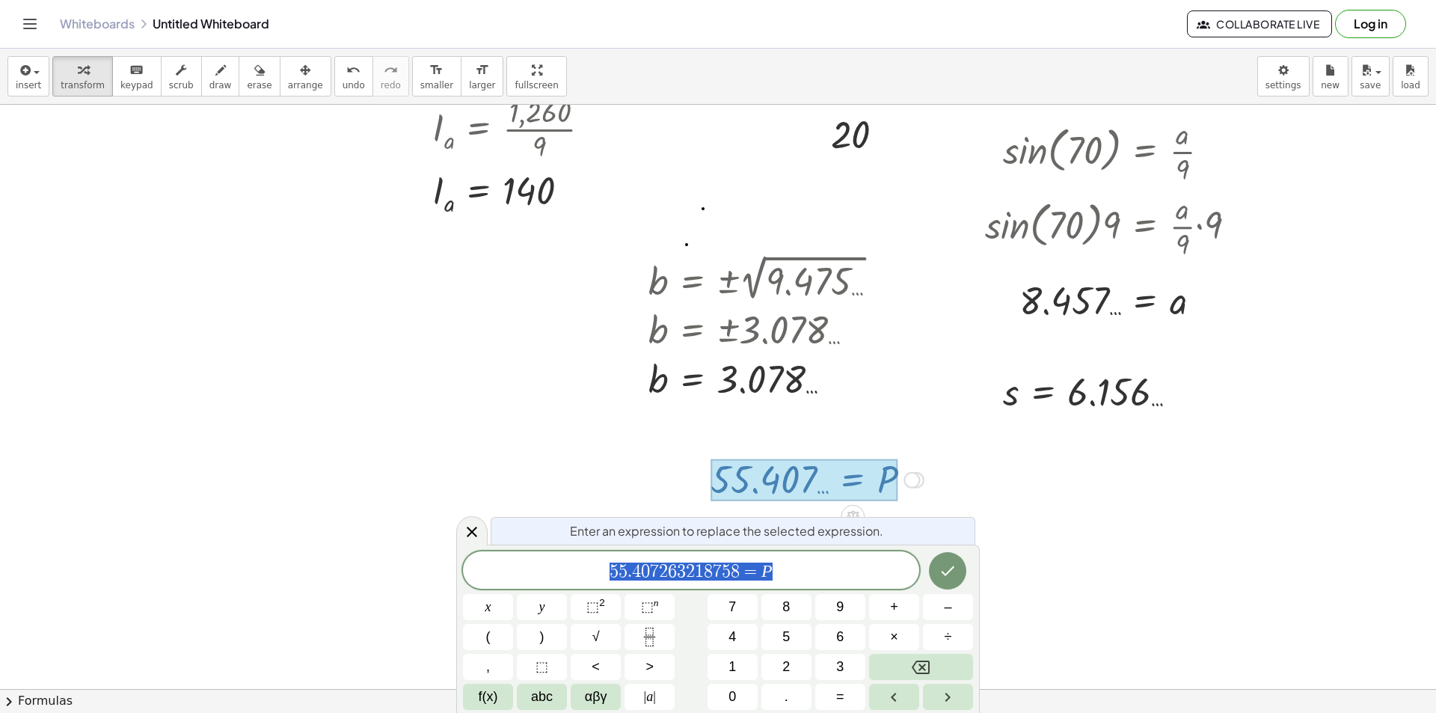
scroll to position [385, 0]
drag, startPoint x: 743, startPoint y: 572, endPoint x: 509, endPoint y: 572, distance: 234.9
click at [961, 572] on button "Done" at bounding box center [947, 570] width 37 height 37
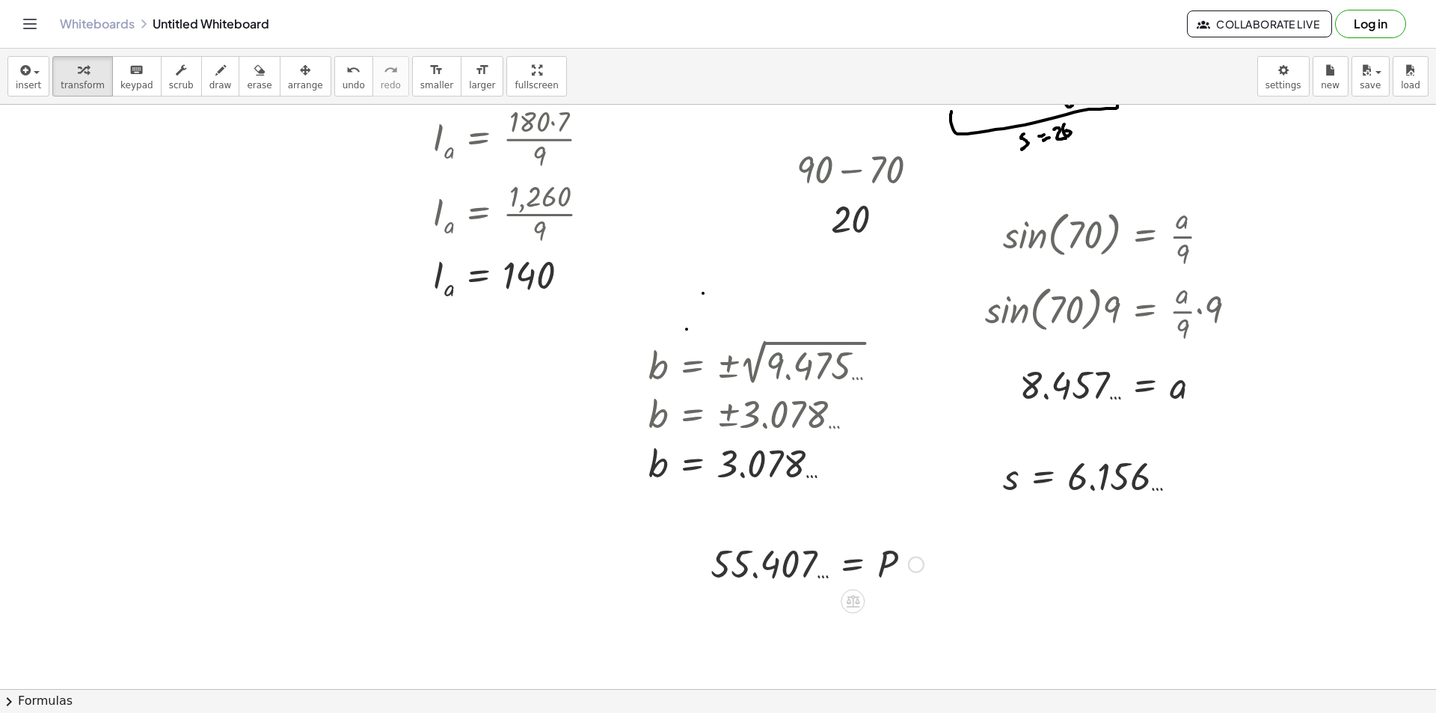
scroll to position [299, 0]
click at [978, 545] on div at bounding box center [718, 439] width 1436 height 1266
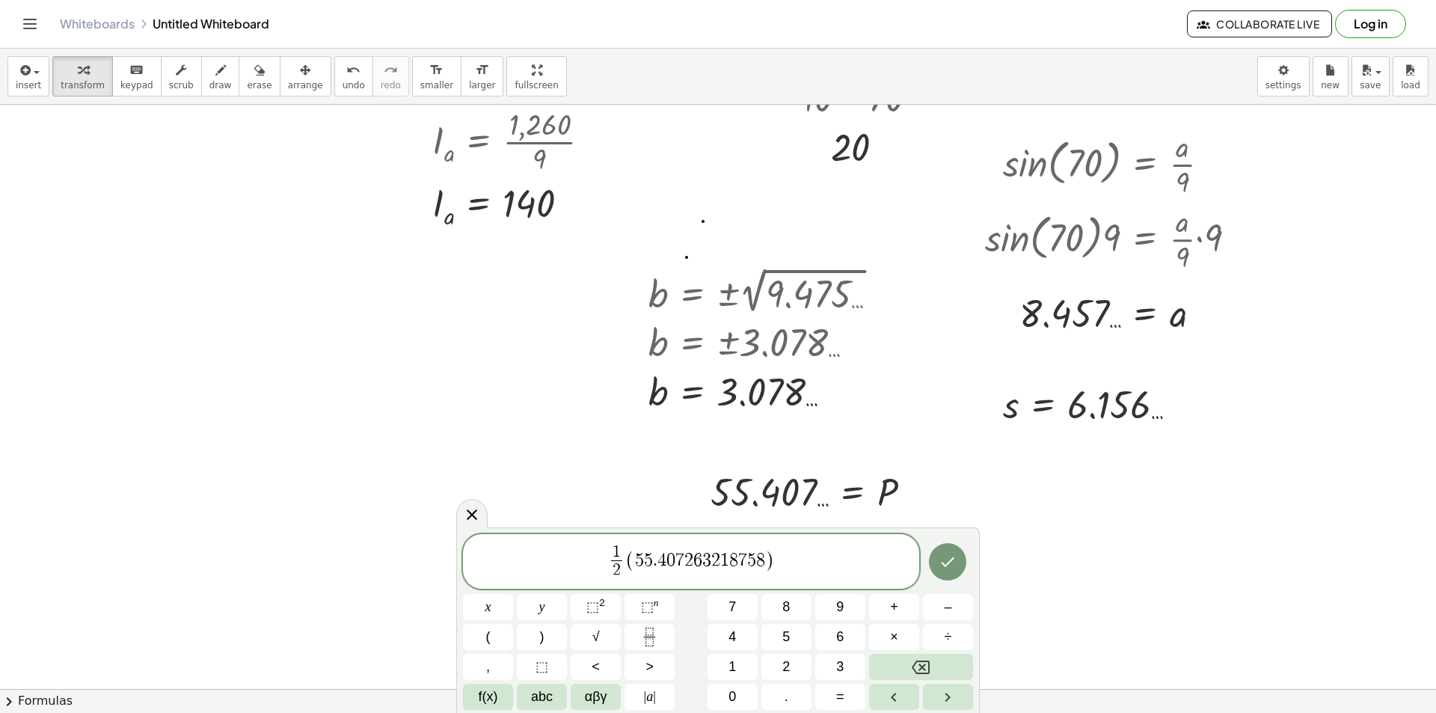
scroll to position [374, 0]
click at [513, 594] on div at bounding box center [488, 607] width 50 height 26
click at [960, 553] on button "Done" at bounding box center [947, 561] width 37 height 37
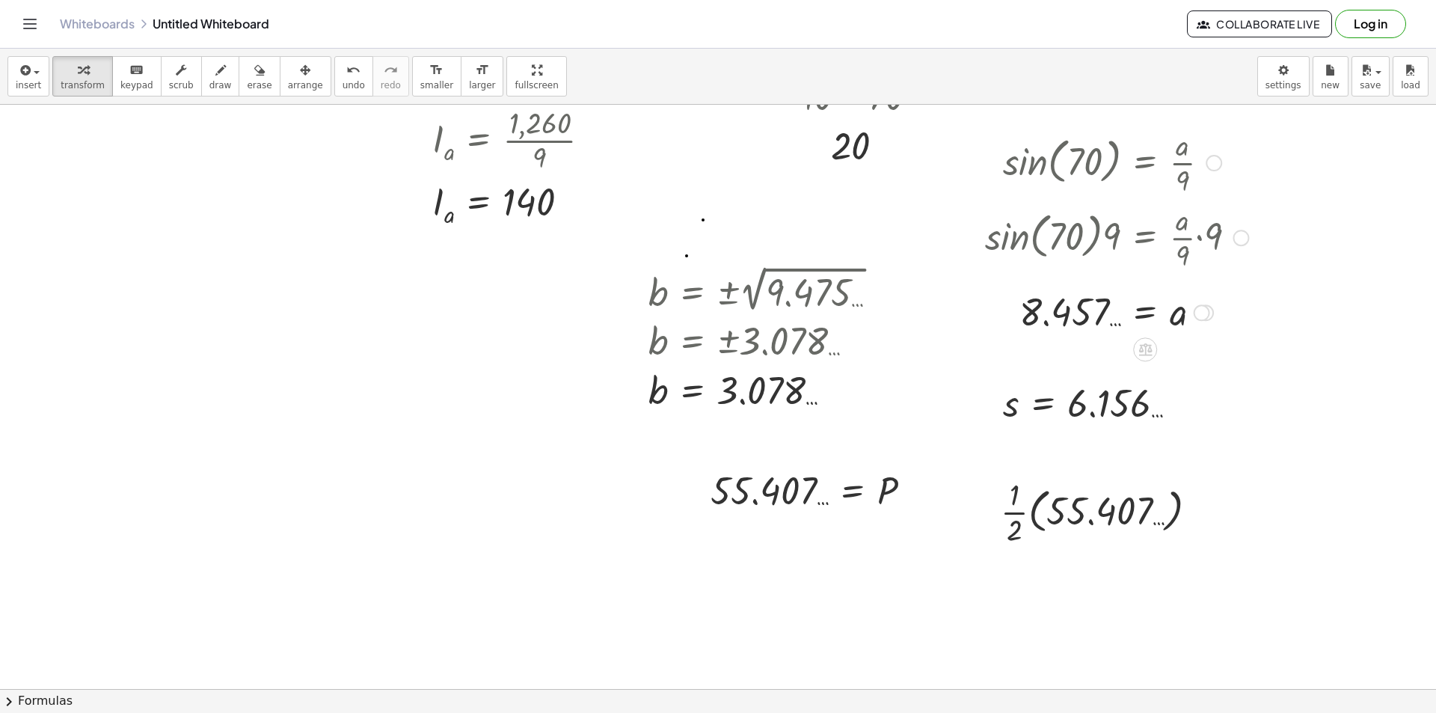
click at [1198, 311] on div "Transform line Copy line as LaTeX Copy derivation as LaTeX Expand new lines: On" at bounding box center [1202, 312] width 16 height 16
click at [1239, 284] on span "Transform line" at bounding box center [1266, 278] width 67 height 12
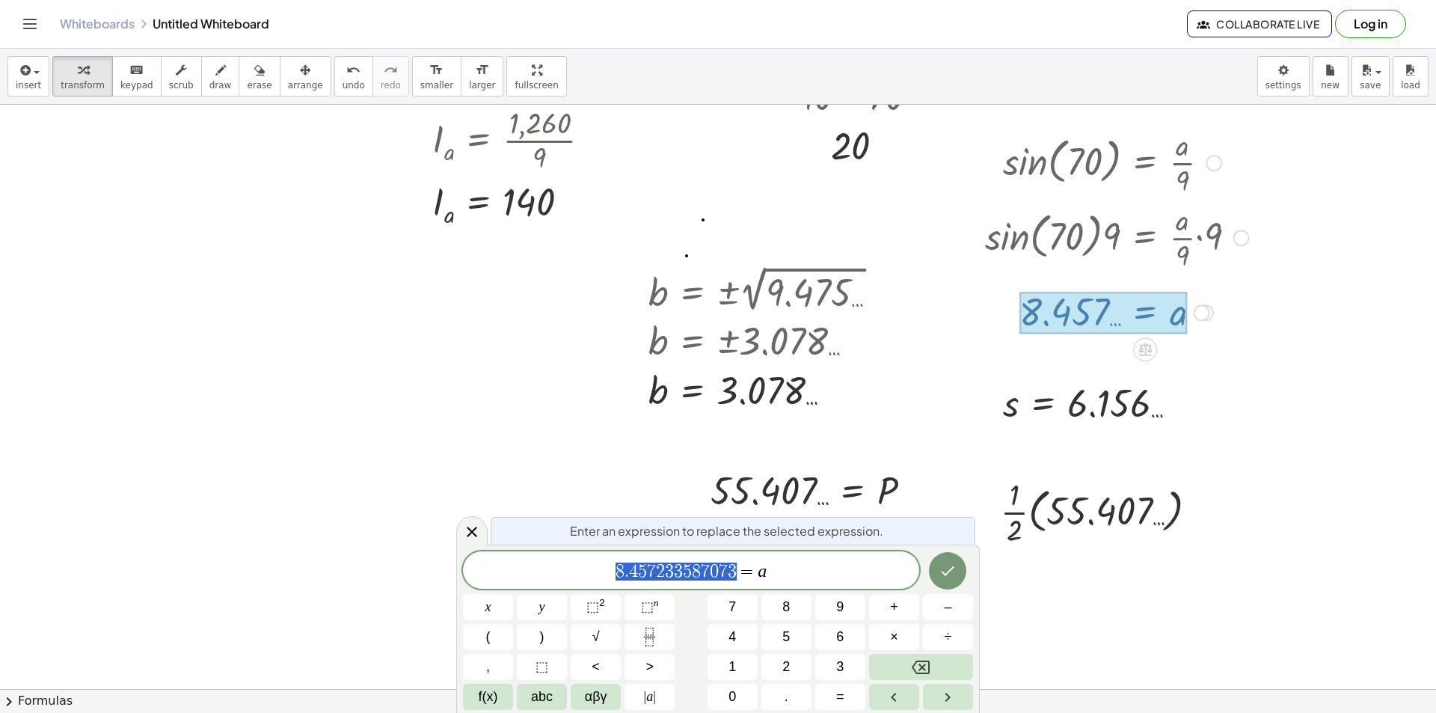
drag, startPoint x: 745, startPoint y: 571, endPoint x: 378, endPoint y: 567, distance: 367.3
click at [486, 530] on div at bounding box center [471, 530] width 31 height 29
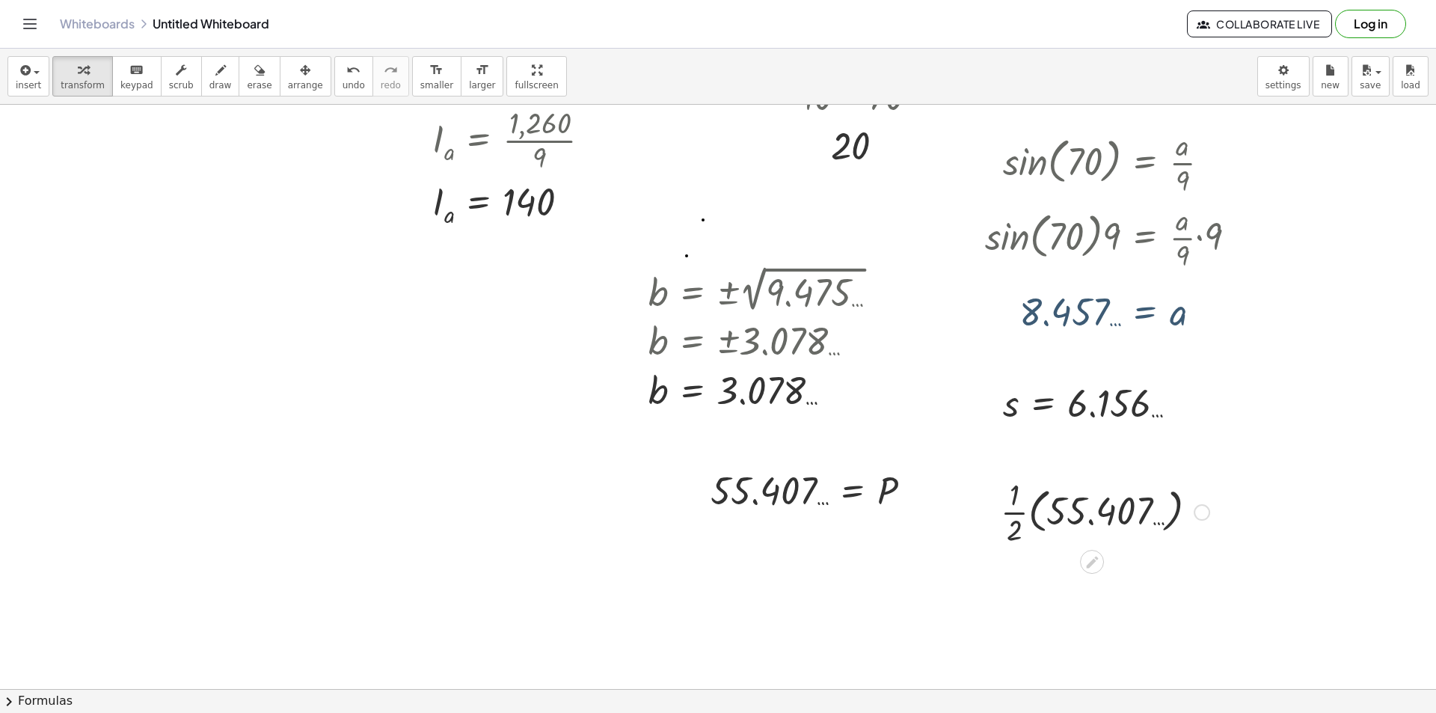
click at [1196, 513] on div at bounding box center [1202, 512] width 16 height 16
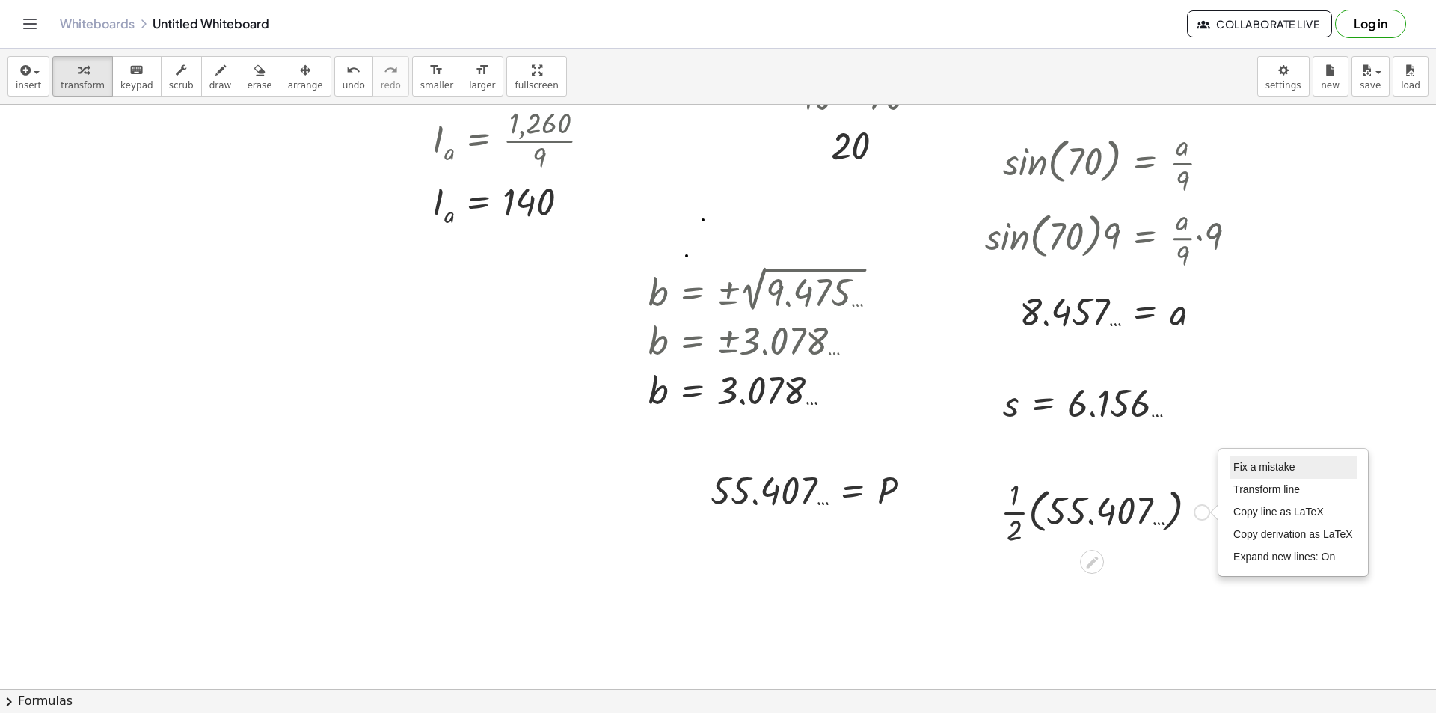
click at [1238, 463] on span "Fix a mistake" at bounding box center [1263, 467] width 61 height 12
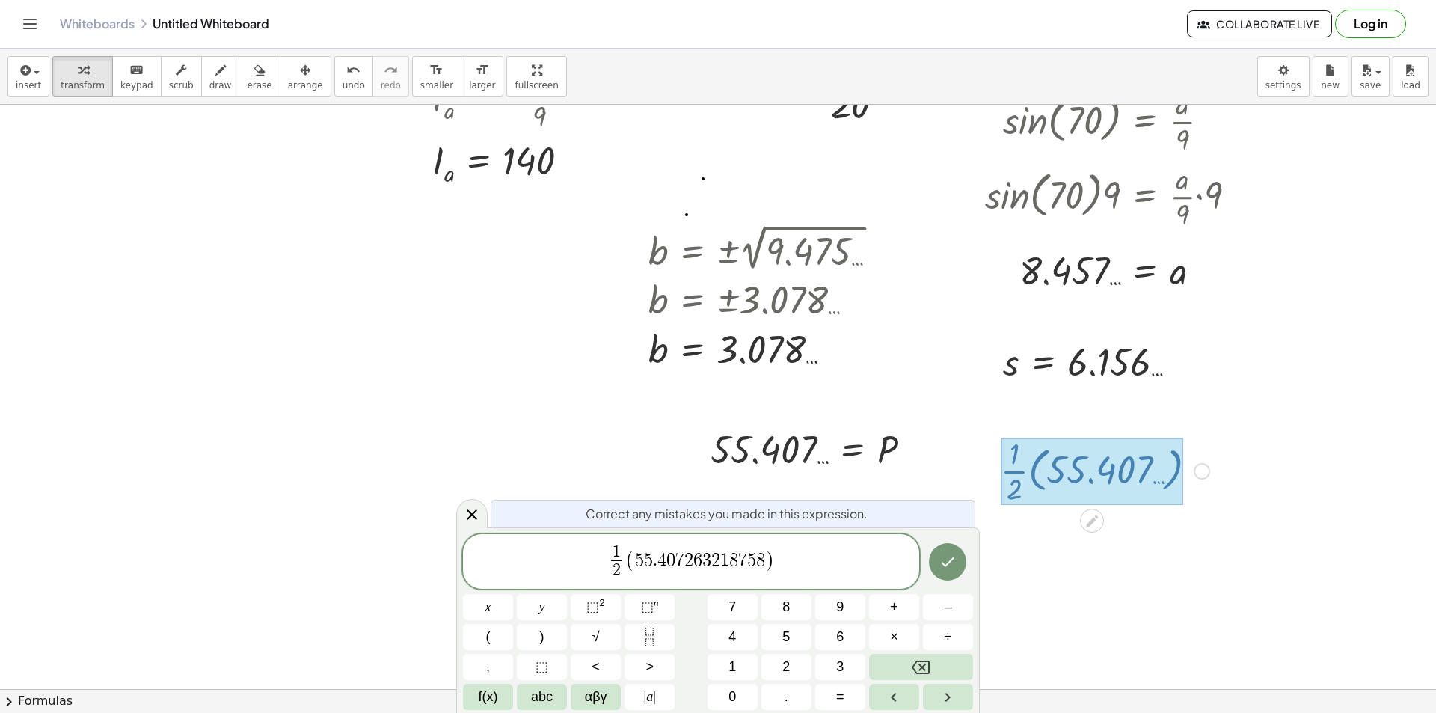
scroll to position [419, 0]
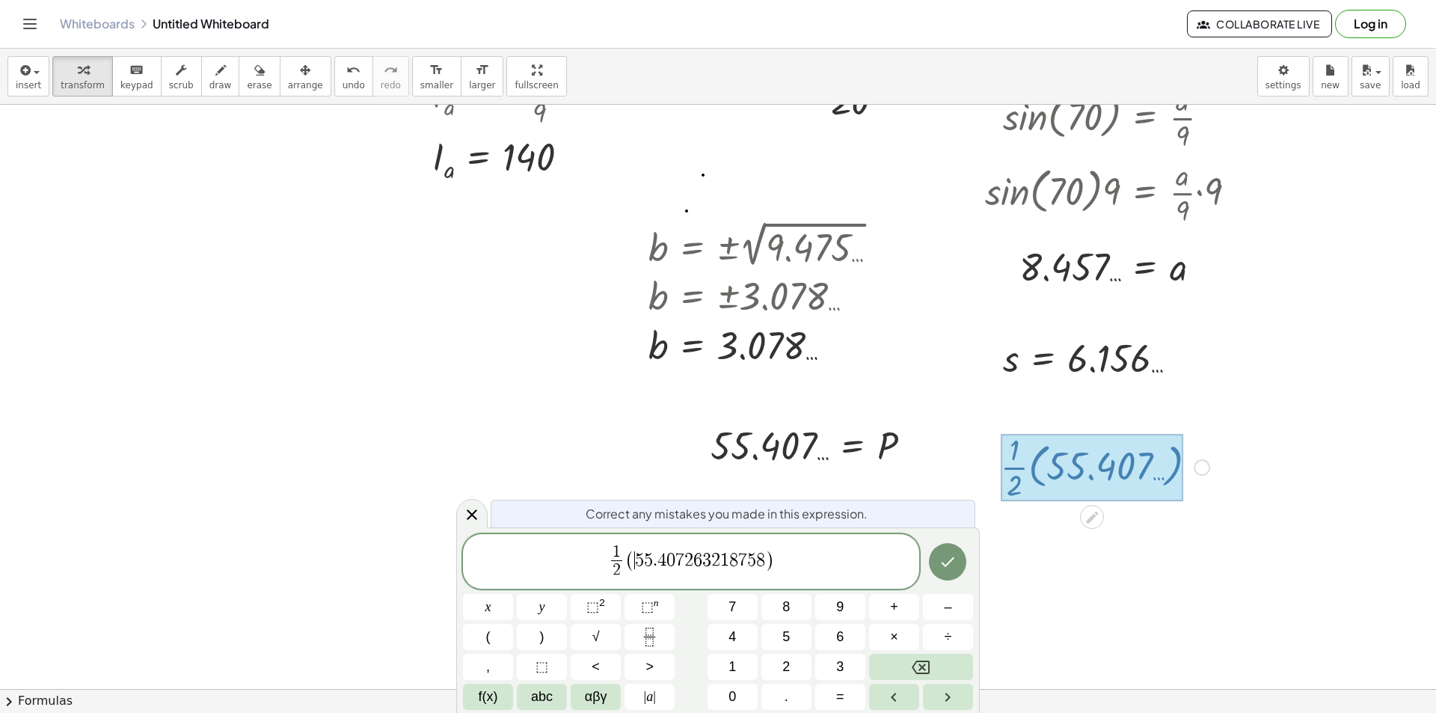
click at [629, 557] on span "(" at bounding box center [630, 561] width 10 height 22
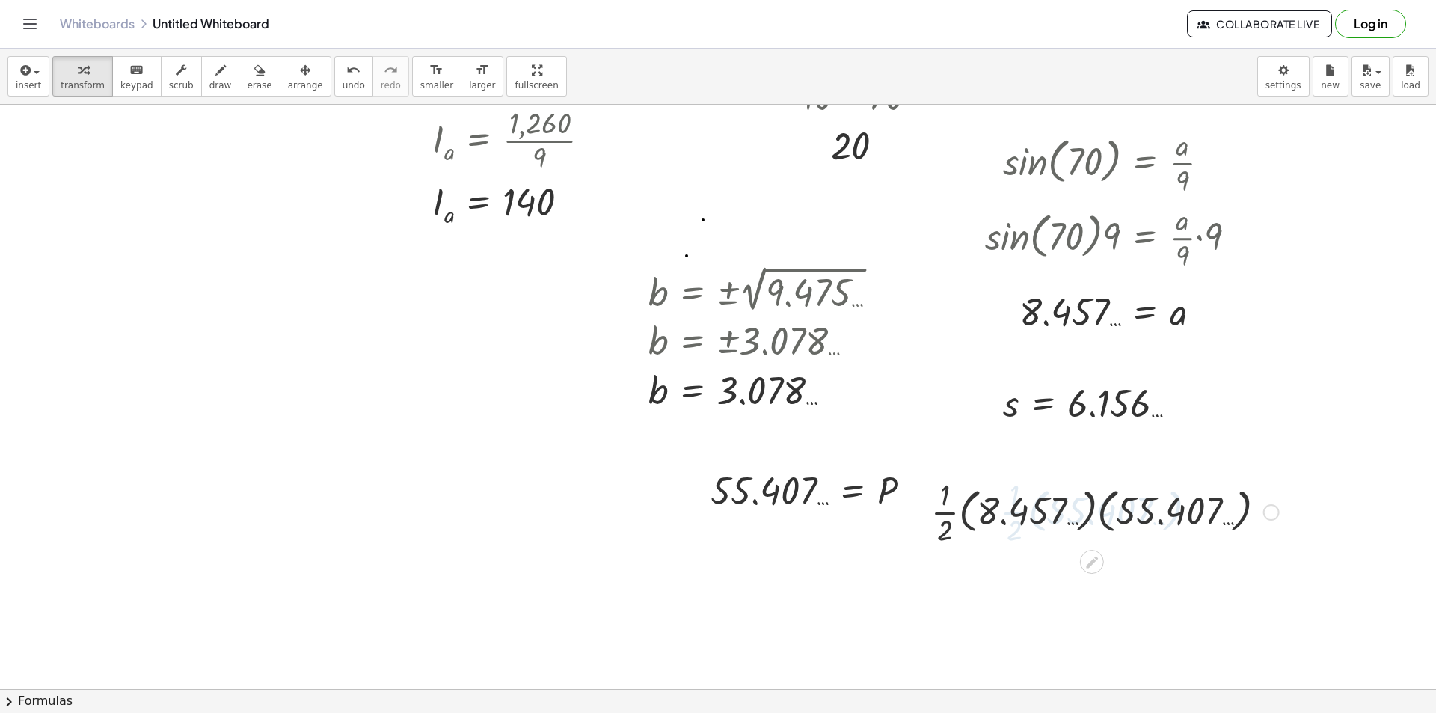
scroll to position [374, 0]
click at [1083, 518] on div at bounding box center [1105, 510] width 363 height 75
click at [1106, 516] on div at bounding box center [1104, 510] width 343 height 75
click at [1088, 515] on div at bounding box center [1105, 510] width 363 height 75
click at [1091, 510] on div at bounding box center [1105, 510] width 363 height 75
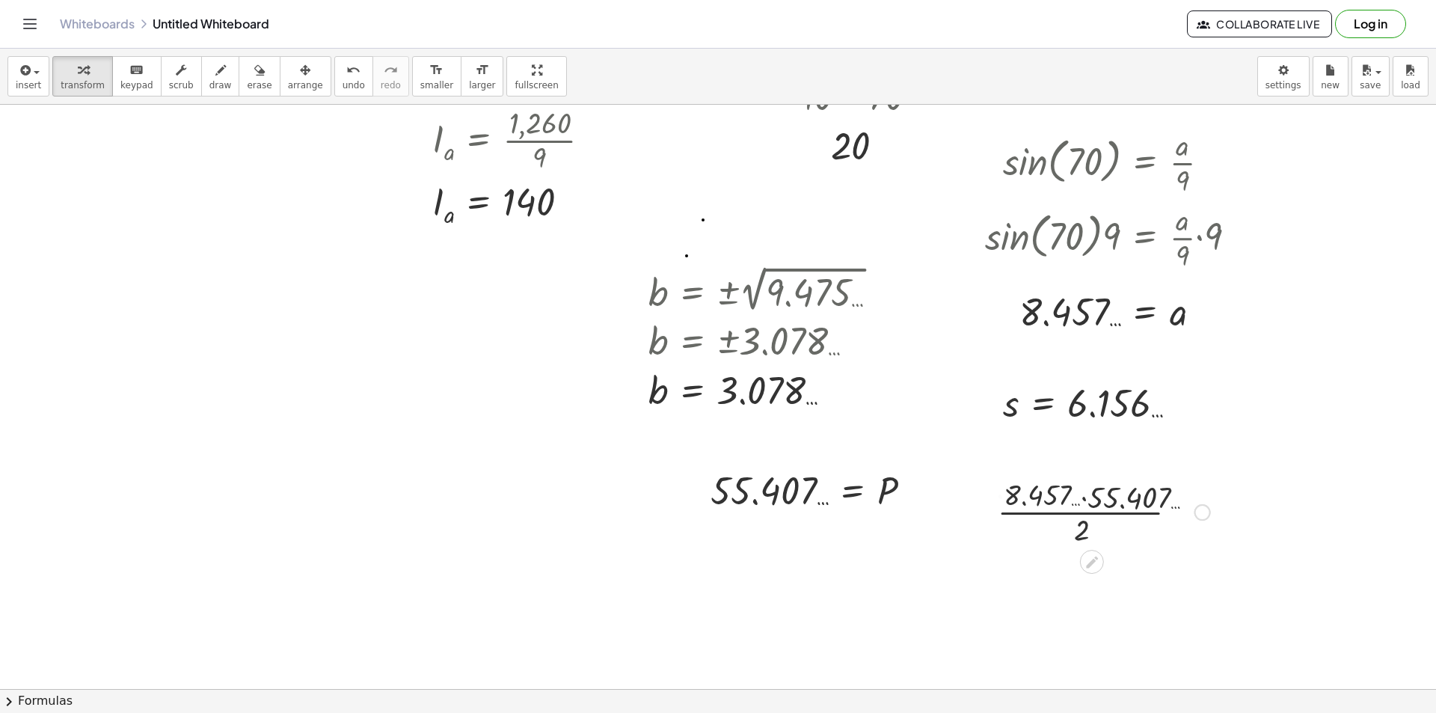
click at [1080, 503] on div at bounding box center [1105, 510] width 363 height 75
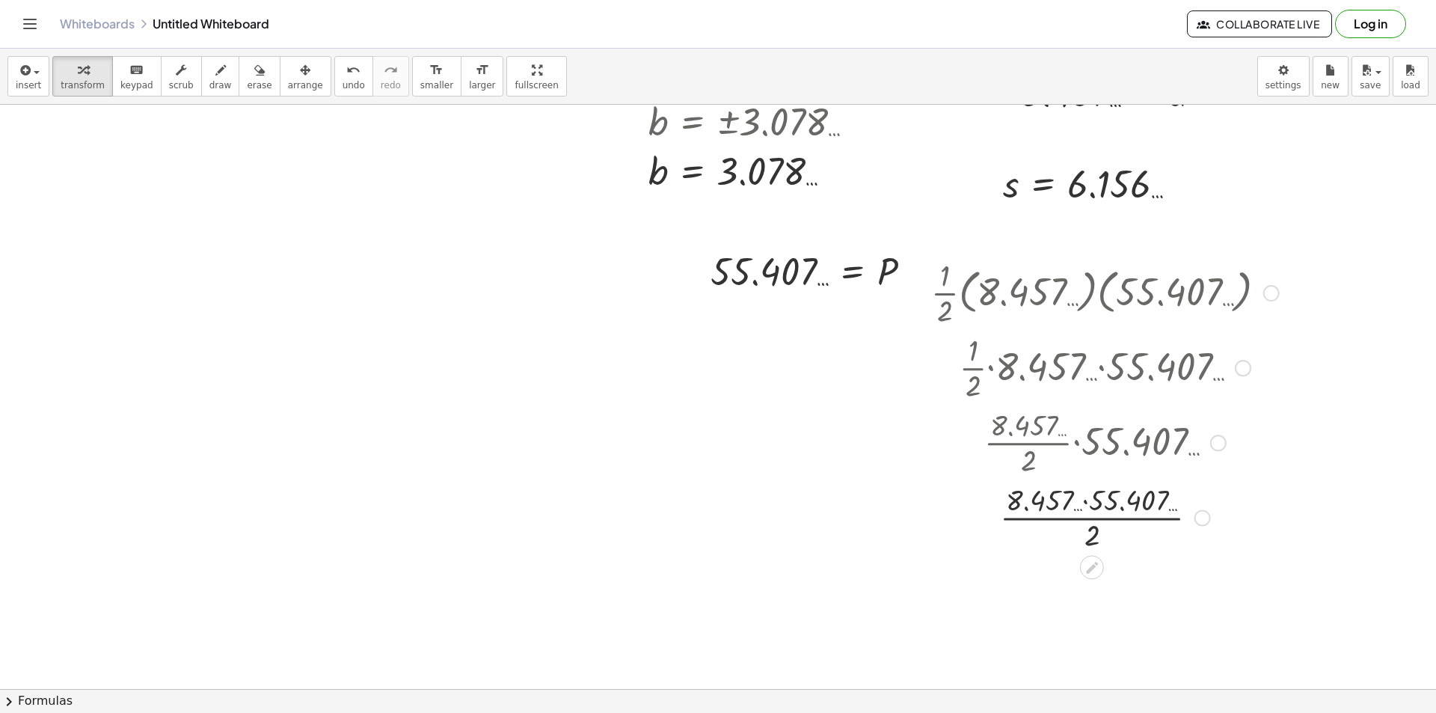
scroll to position [598, 0]
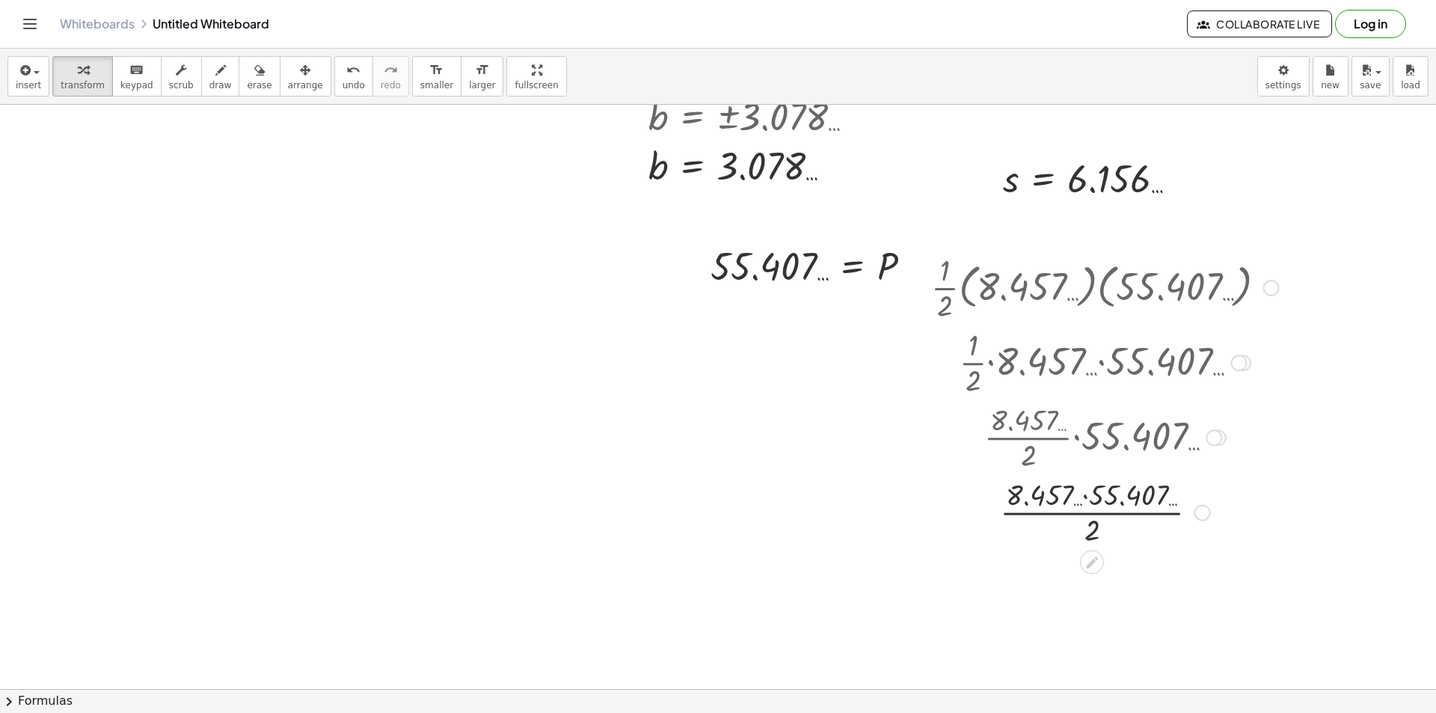
click at [1088, 495] on div at bounding box center [1105, 510] width 363 height 75
click at [1090, 517] on div at bounding box center [1105, 510] width 363 height 75
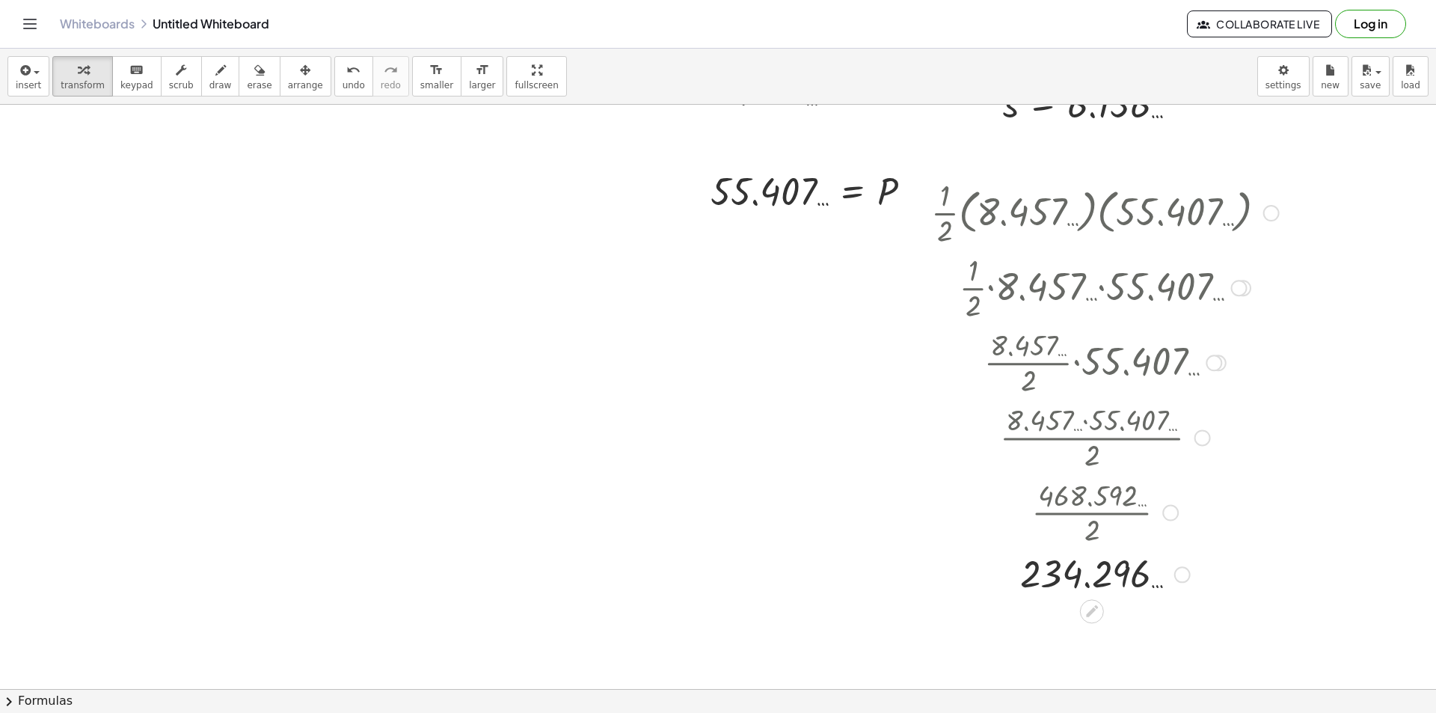
click at [1192, 577] on div at bounding box center [1105, 573] width 363 height 49
click at [1193, 571] on div at bounding box center [1105, 573] width 363 height 49
click at [1189, 571] on div "Fix a mistake Transform line Copy line as LaTeX Copy derivation as LaTeX Expand…" at bounding box center [1182, 574] width 16 height 16
click at [1234, 535] on span "Transform line" at bounding box center [1247, 540] width 67 height 12
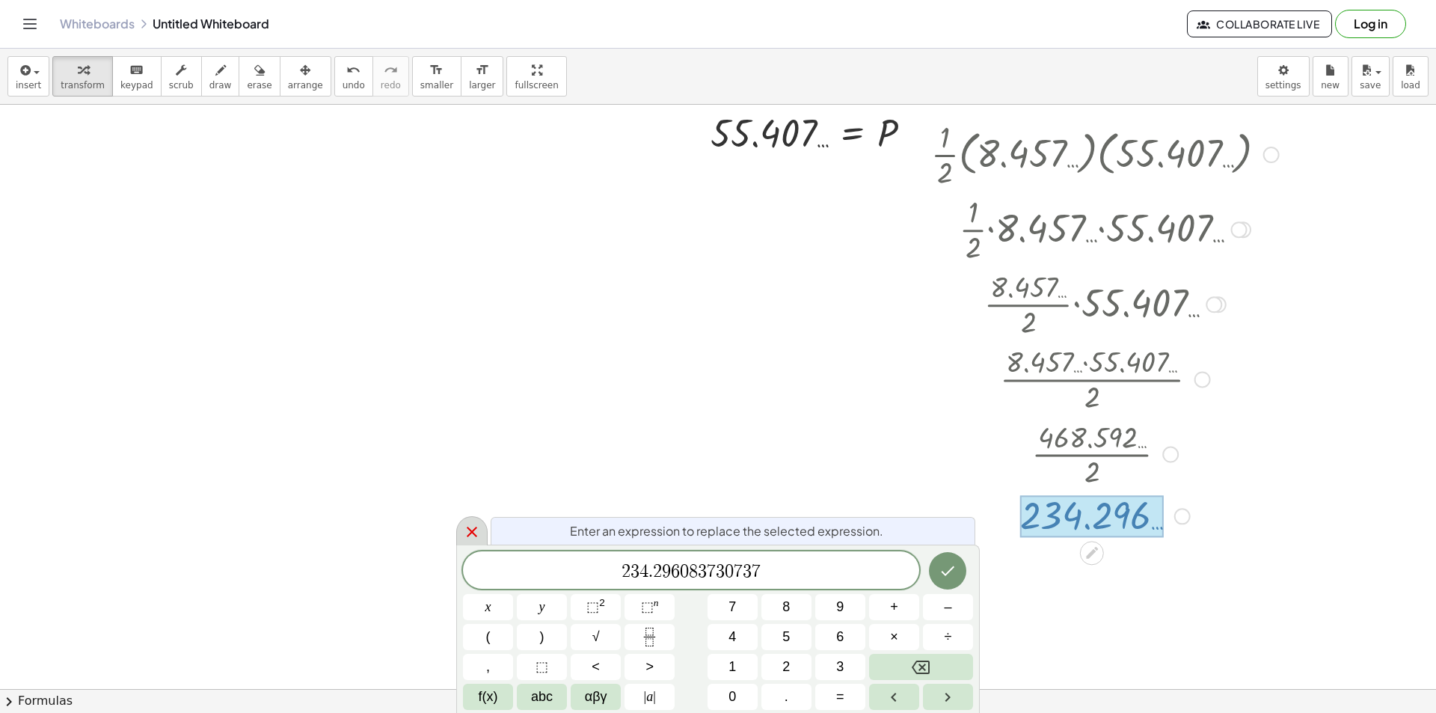
click at [472, 531] on icon at bounding box center [472, 532] width 10 height 10
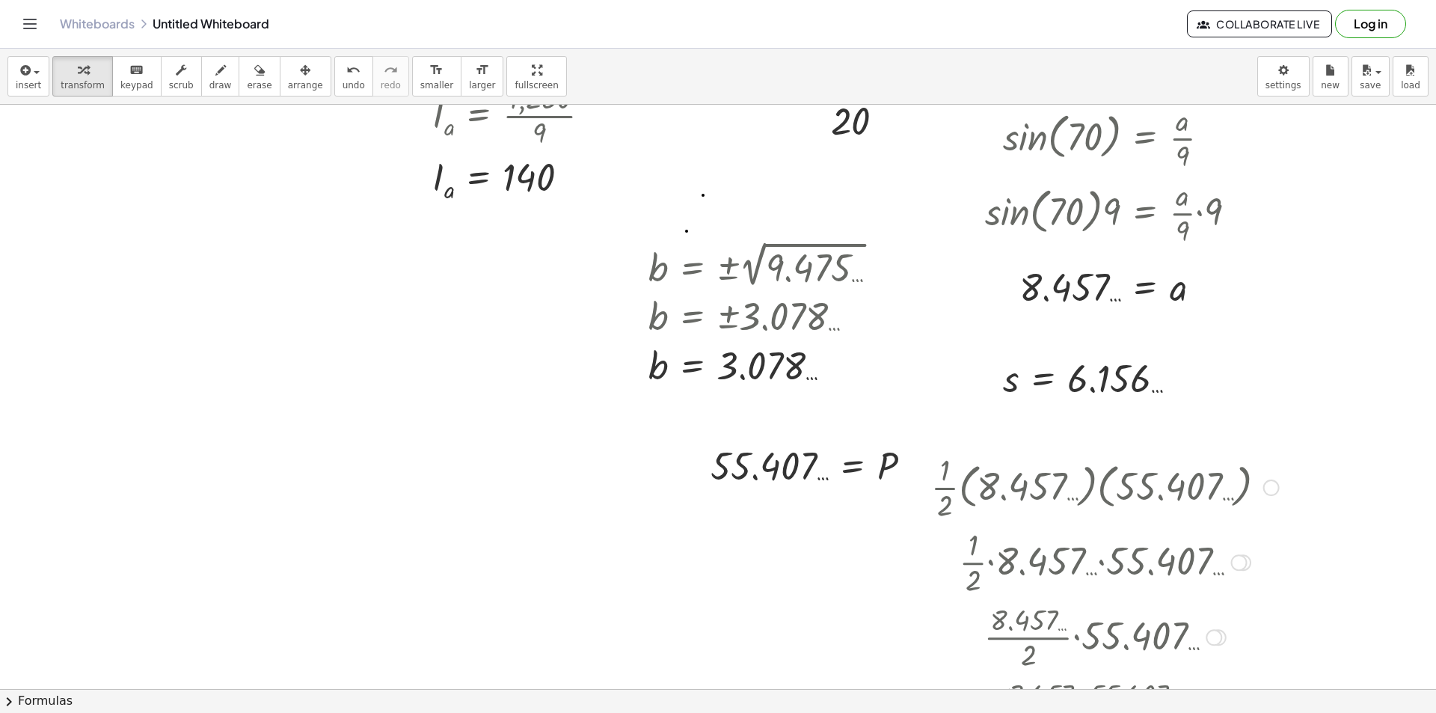
scroll to position [224, 0]
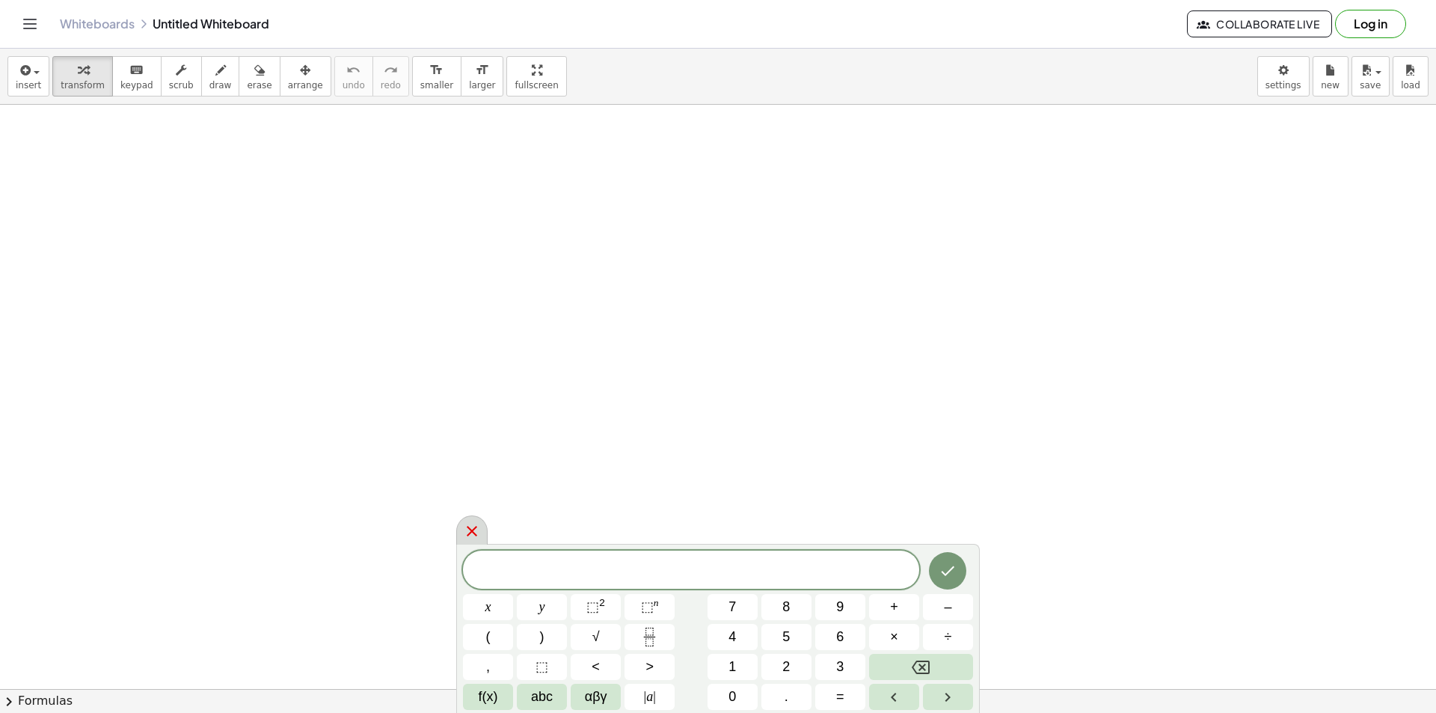
click at [474, 535] on icon at bounding box center [472, 531] width 10 height 10
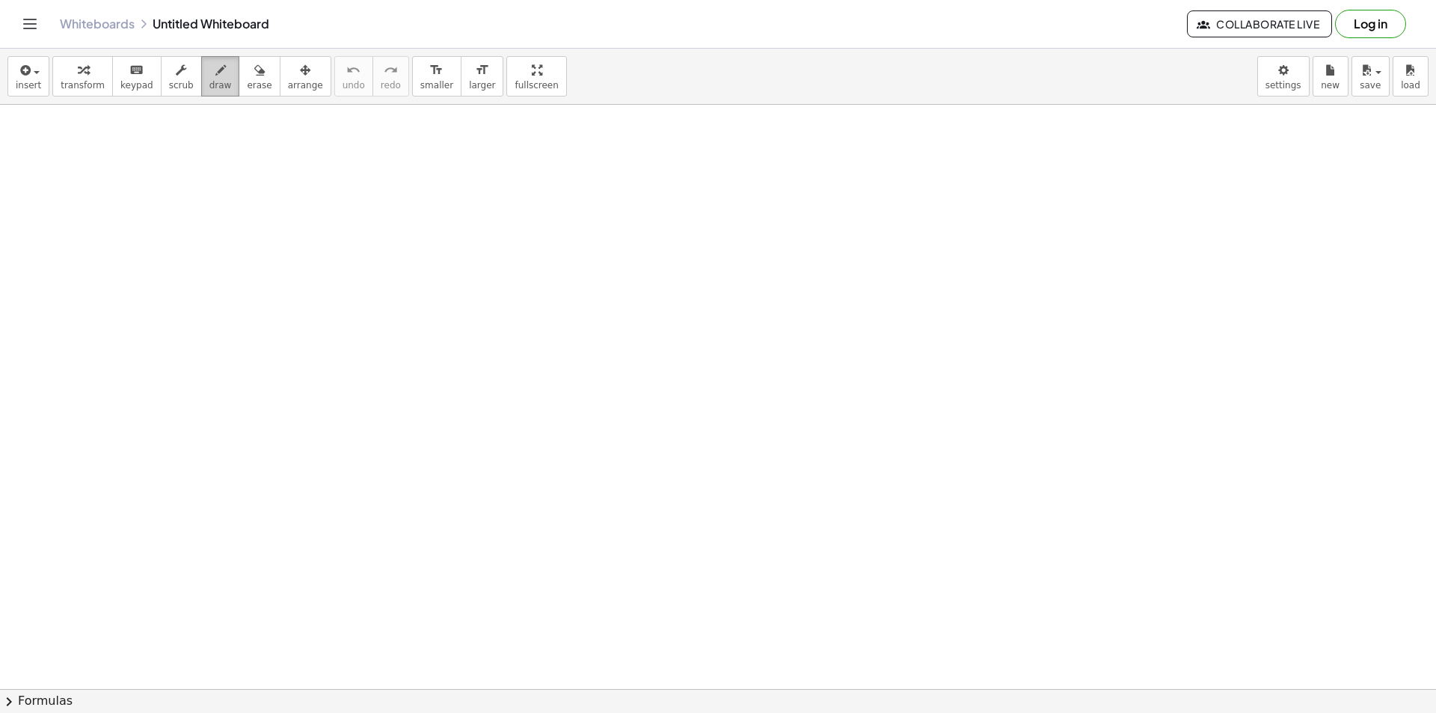
click at [215, 68] on icon "button" at bounding box center [220, 70] width 10 height 18
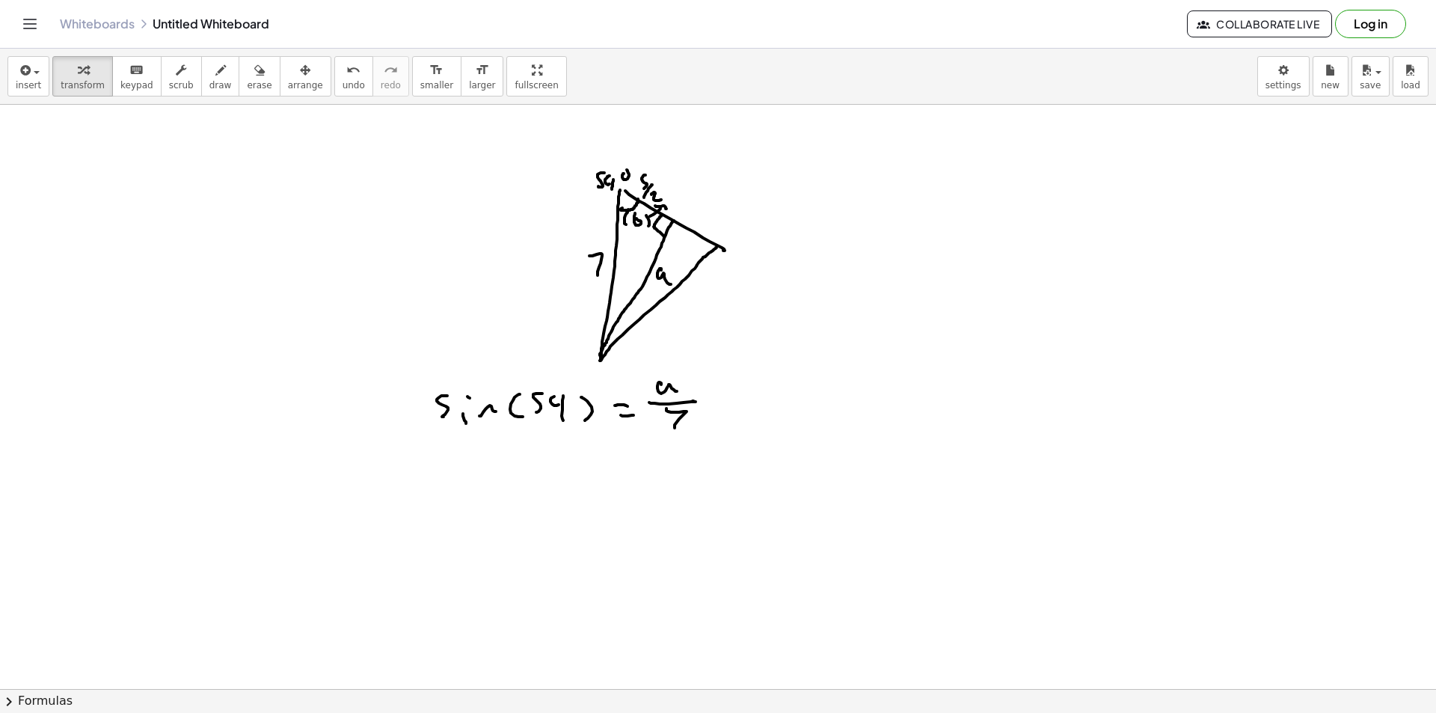
drag, startPoint x: 672, startPoint y: 543, endPoint x: 623, endPoint y: 527, distance: 52.0
click at [623, 527] on div at bounding box center [600, 524] width 237 height 75
click at [598, 527] on div at bounding box center [604, 524] width 280 height 75
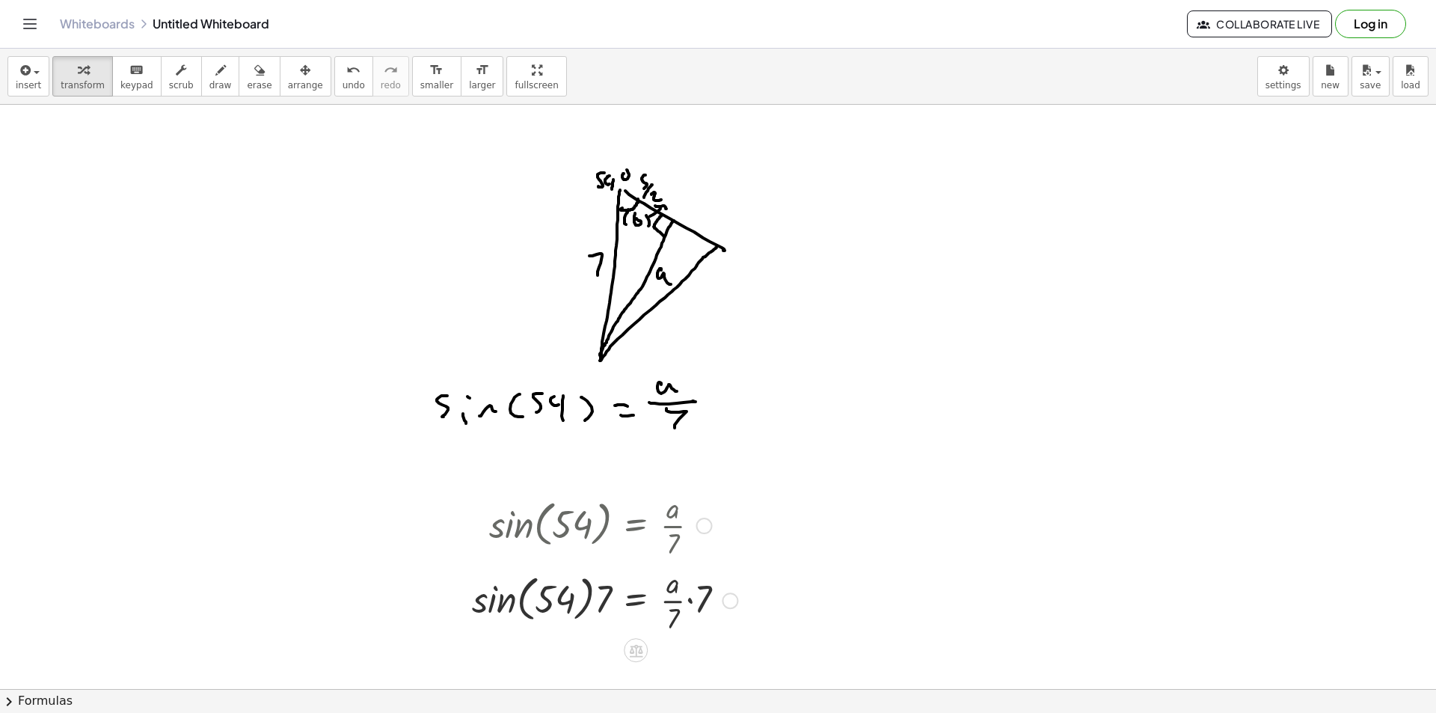
click at [497, 603] on div at bounding box center [604, 599] width 280 height 75
click at [593, 599] on div at bounding box center [612, 599] width 267 height 75
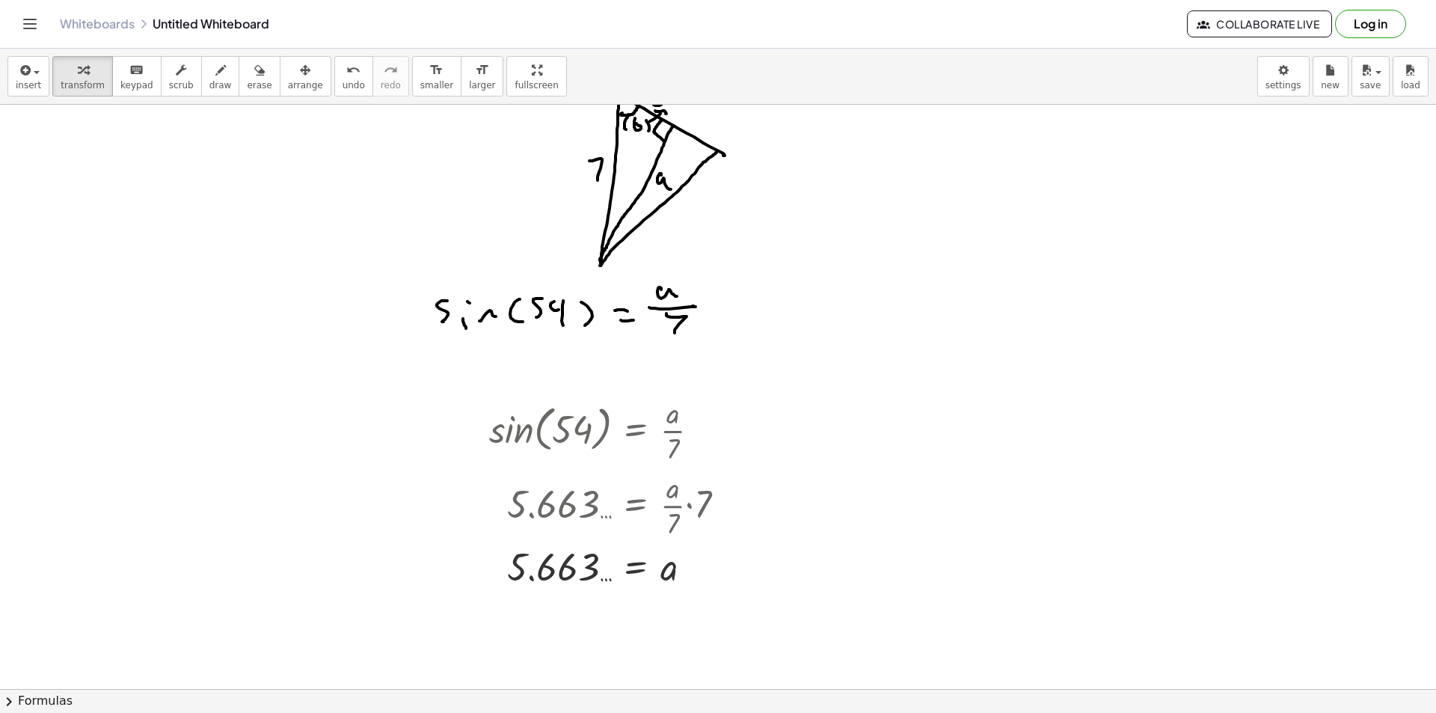
scroll to position [75, 0]
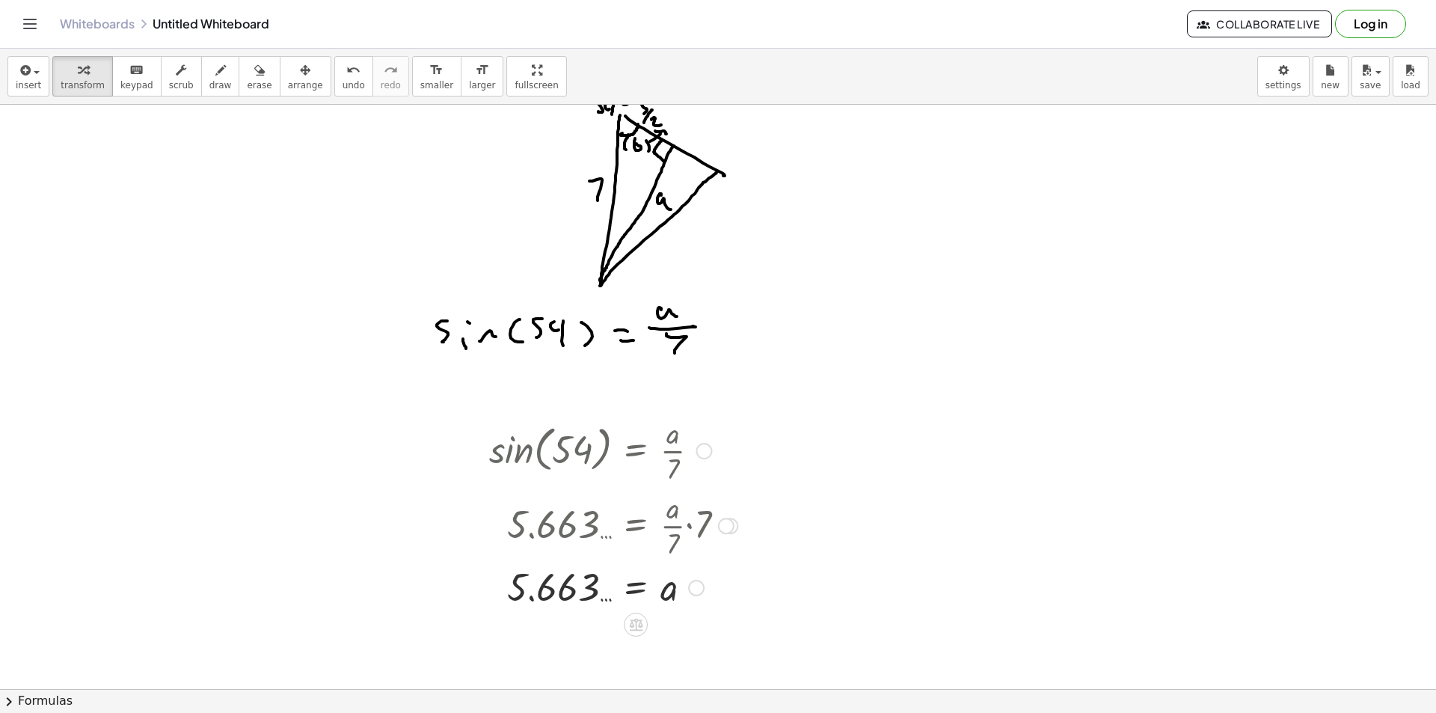
click at [699, 586] on div at bounding box center [696, 588] width 16 height 16
click at [745, 545] on li "Transform line" at bounding box center [787, 554] width 127 height 22
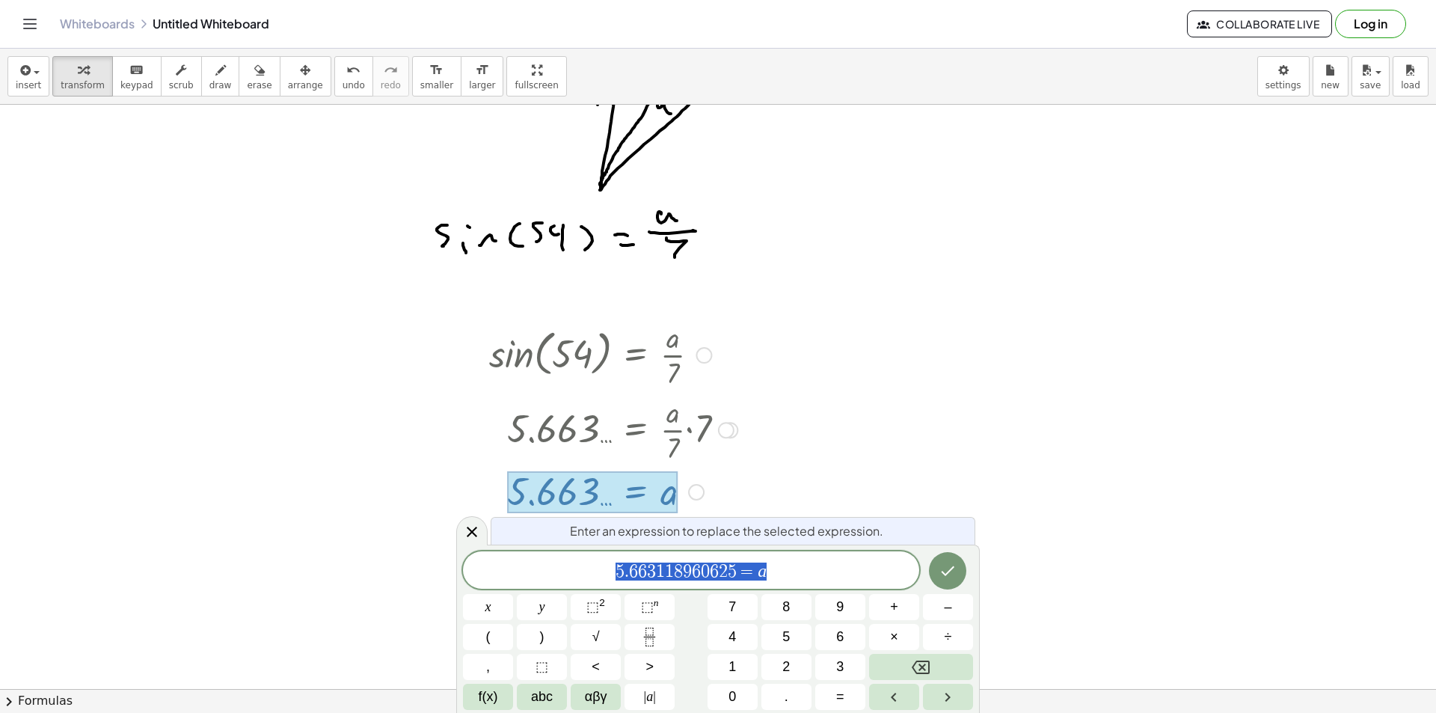
scroll to position [183, 0]
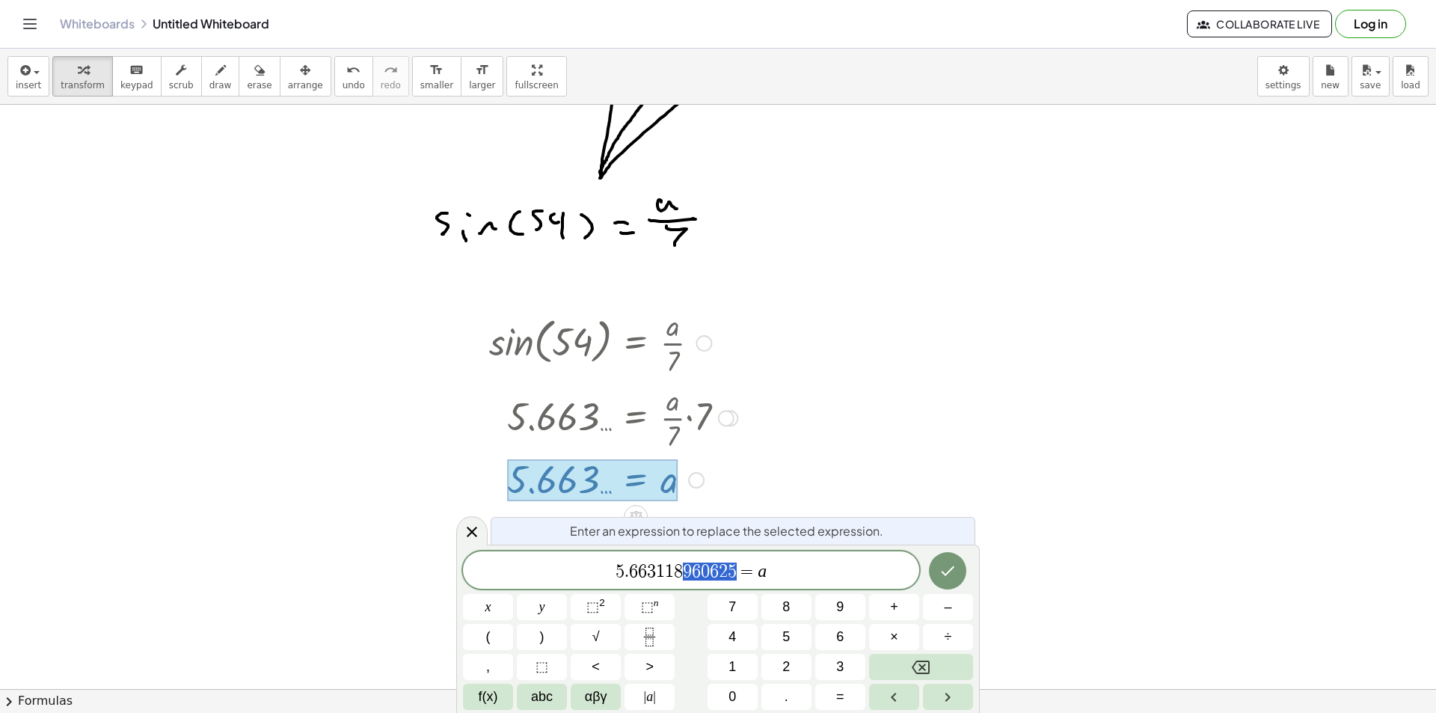
drag, startPoint x: 735, startPoint y: 565, endPoint x: 583, endPoint y: 554, distance: 152.3
drag, startPoint x: 471, startPoint y: 524, endPoint x: 481, endPoint y: 523, distance: 9.8
click at [472, 523] on icon at bounding box center [472, 532] width 18 height 18
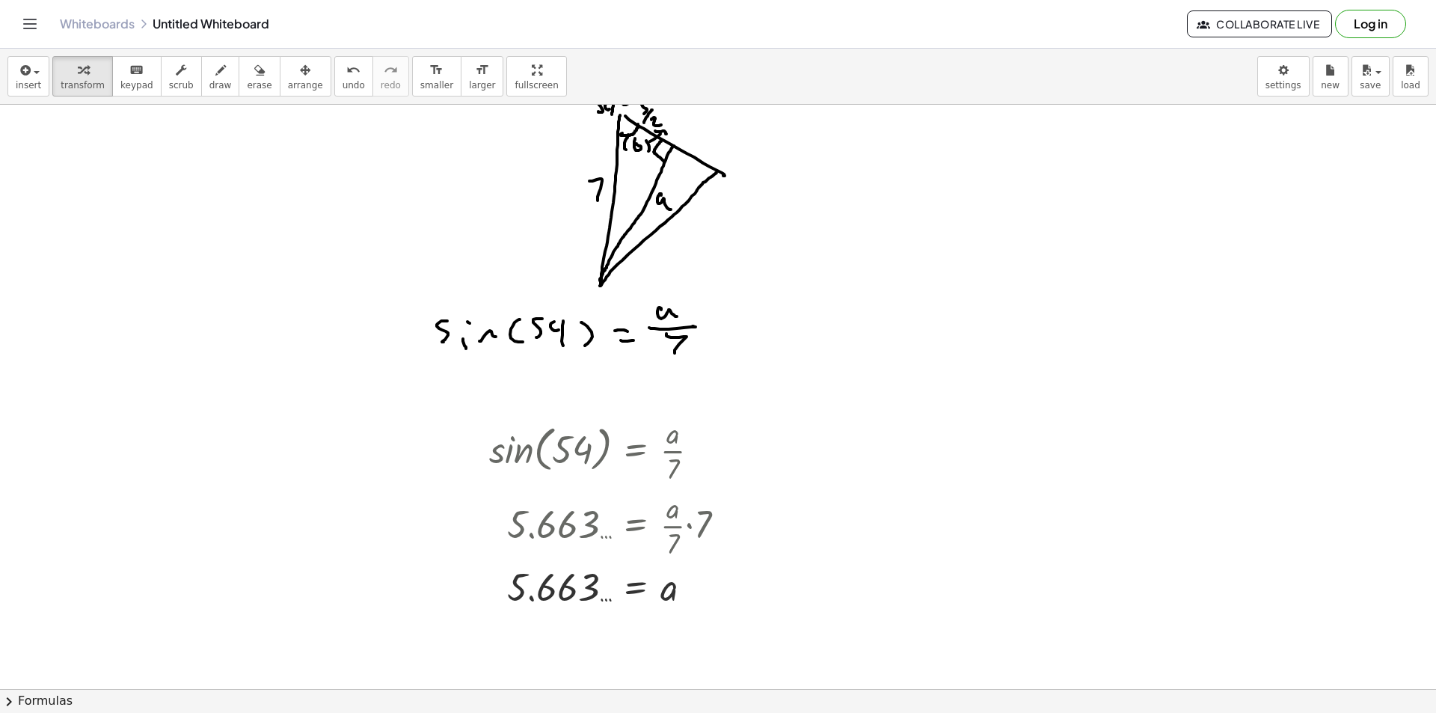
scroll to position [0, 0]
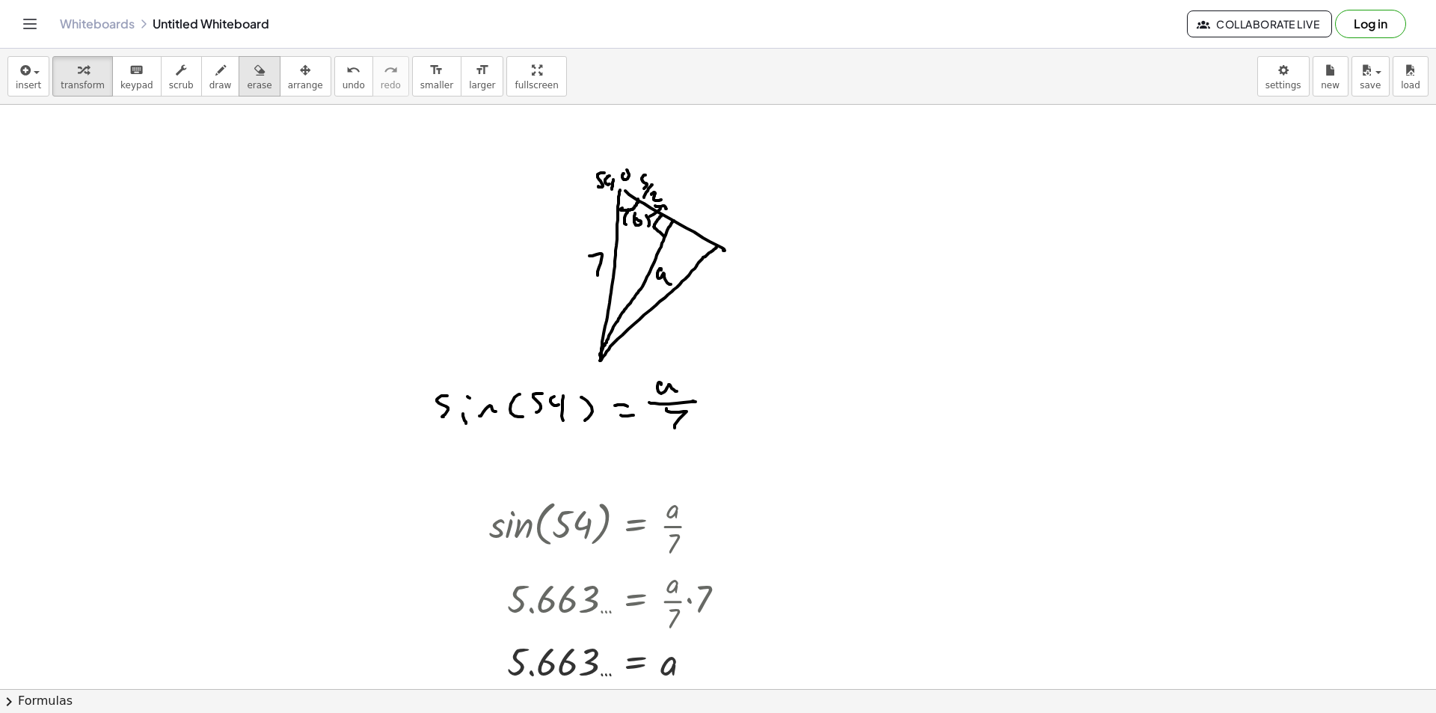
drag, startPoint x: 210, startPoint y: 78, endPoint x: 239, endPoint y: 90, distance: 31.5
click at [210, 78] on div "button" at bounding box center [220, 70] width 22 height 18
click at [78, 71] on icon "button" at bounding box center [83, 70] width 10 height 18
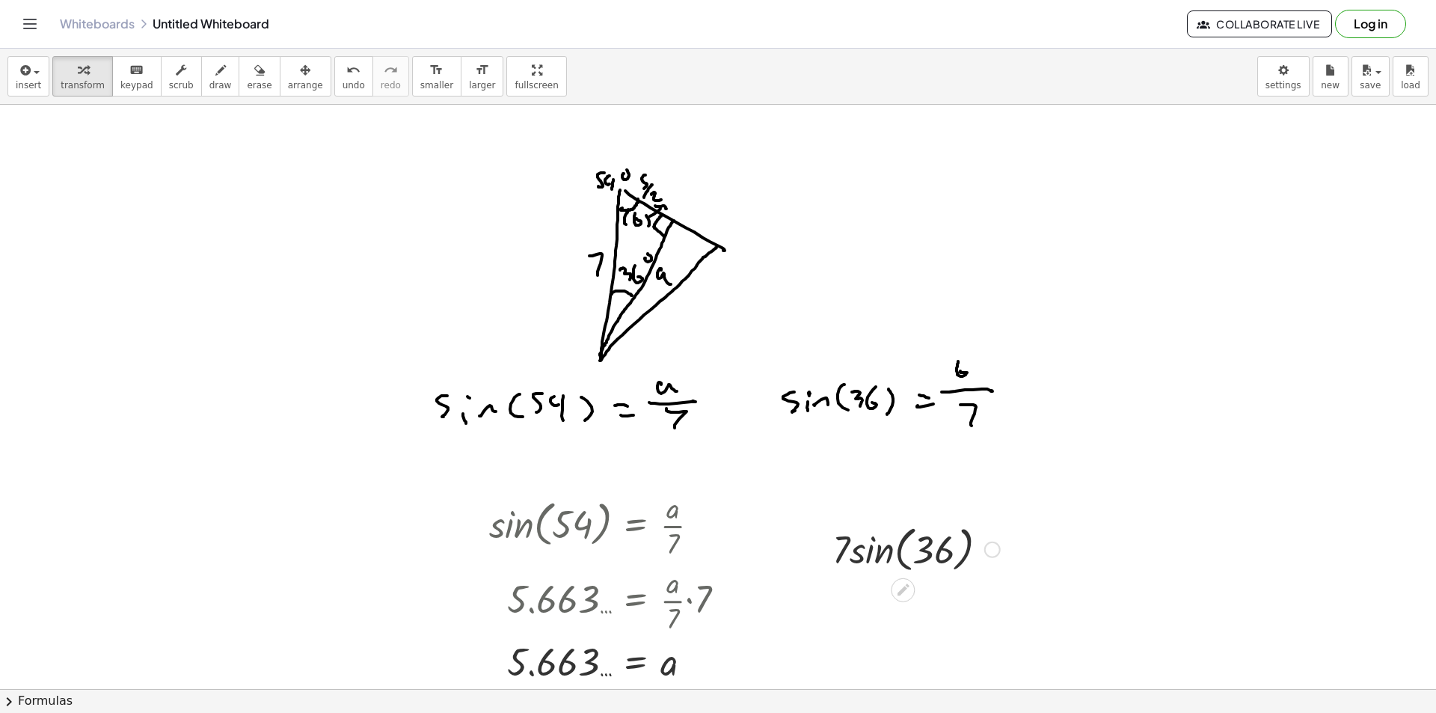
click at [907, 546] on div at bounding box center [916, 548] width 183 height 57
click at [889, 550] on div at bounding box center [916, 548] width 183 height 57
click at [867, 554] on div at bounding box center [916, 548] width 172 height 51
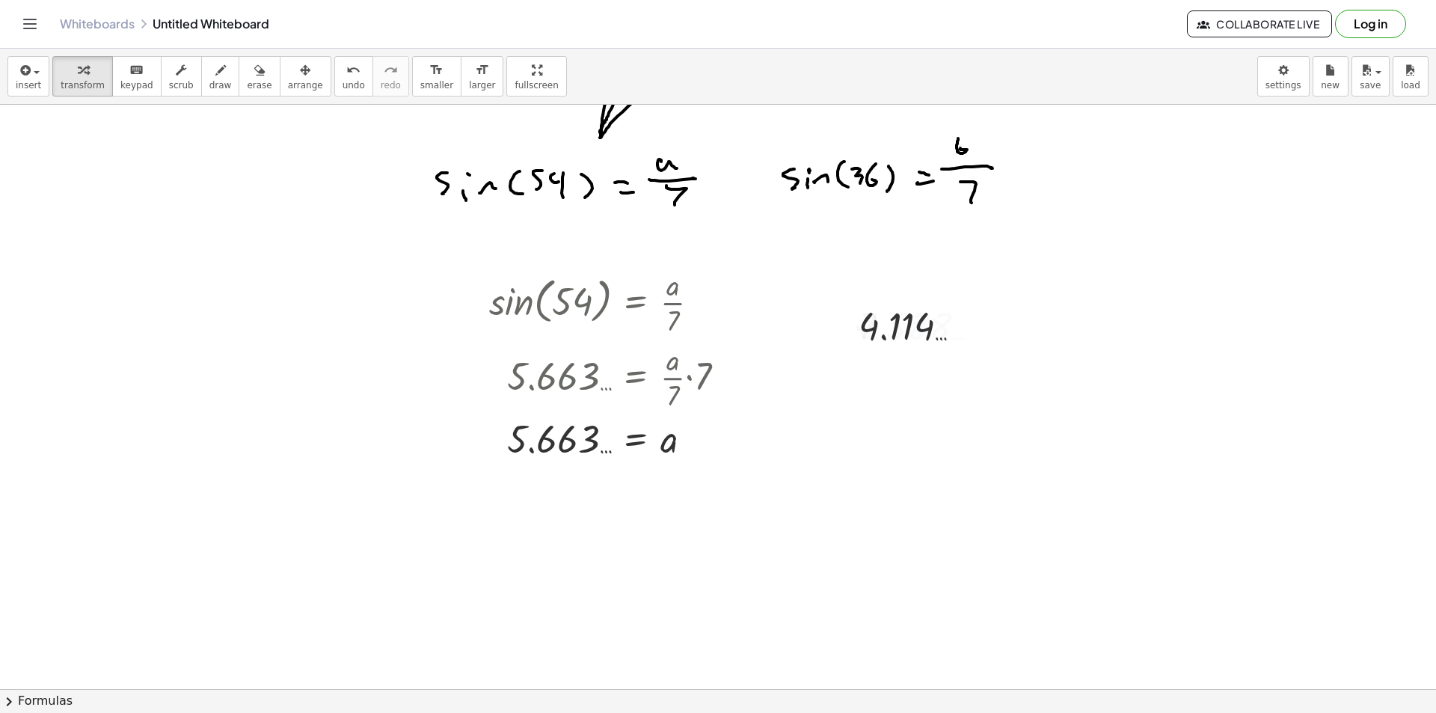
scroll to position [224, 0]
click at [970, 424] on div at bounding box center [965, 428] width 16 height 16
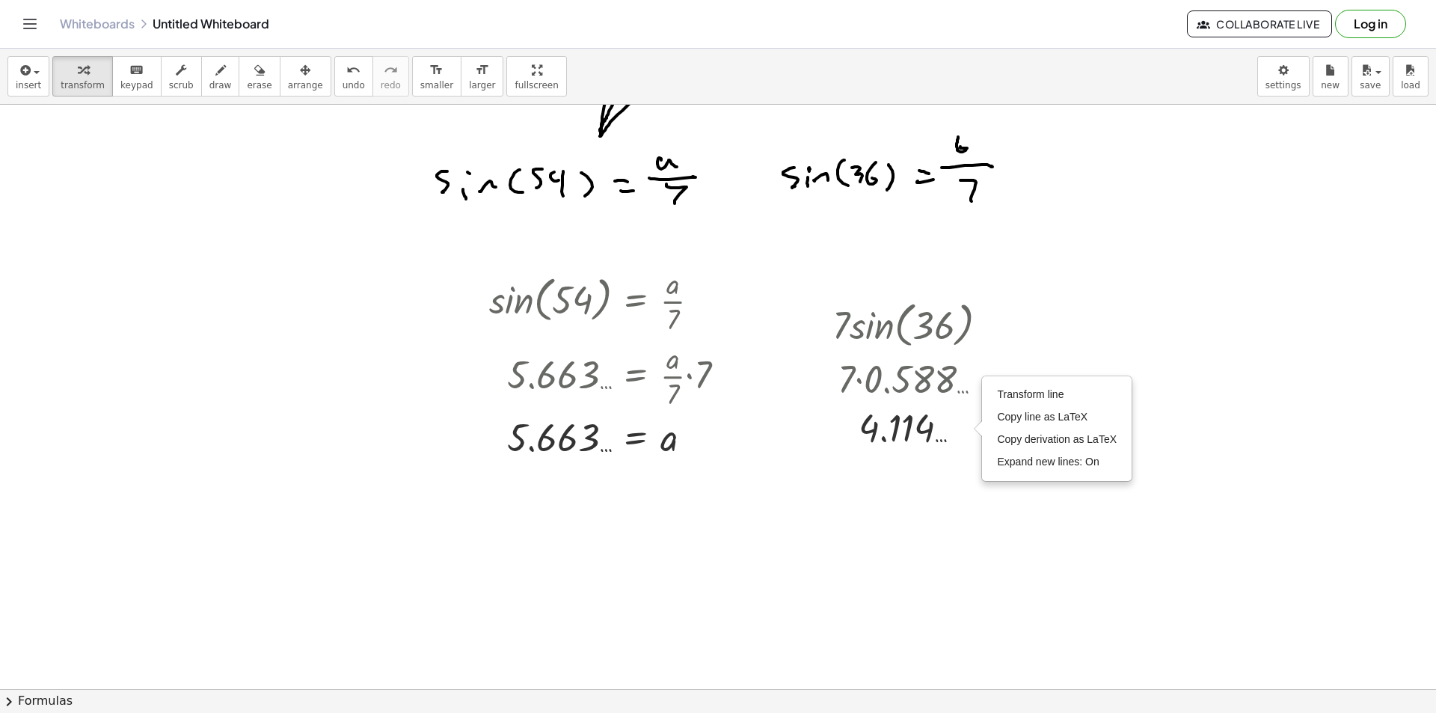
click at [758, 500] on div at bounding box center [718, 513] width 1436 height 1266
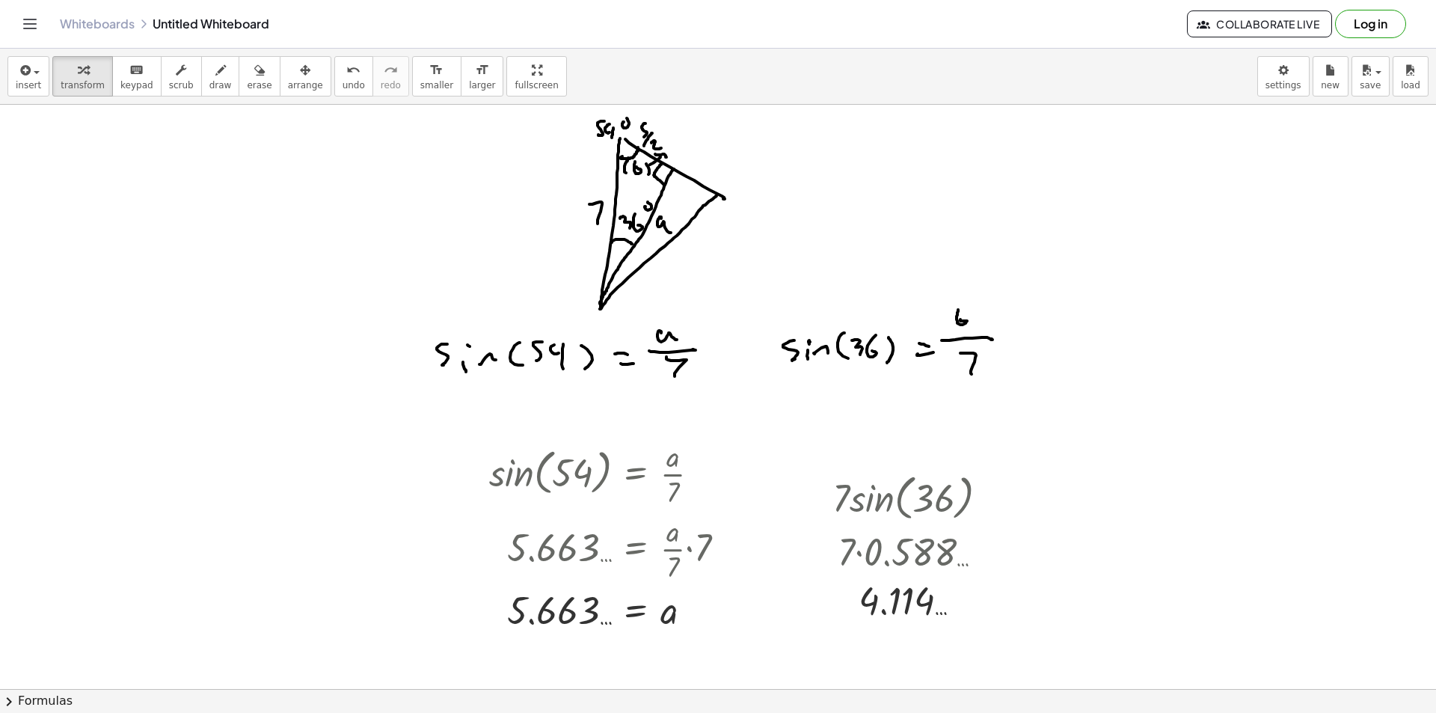
scroll to position [75, 0]
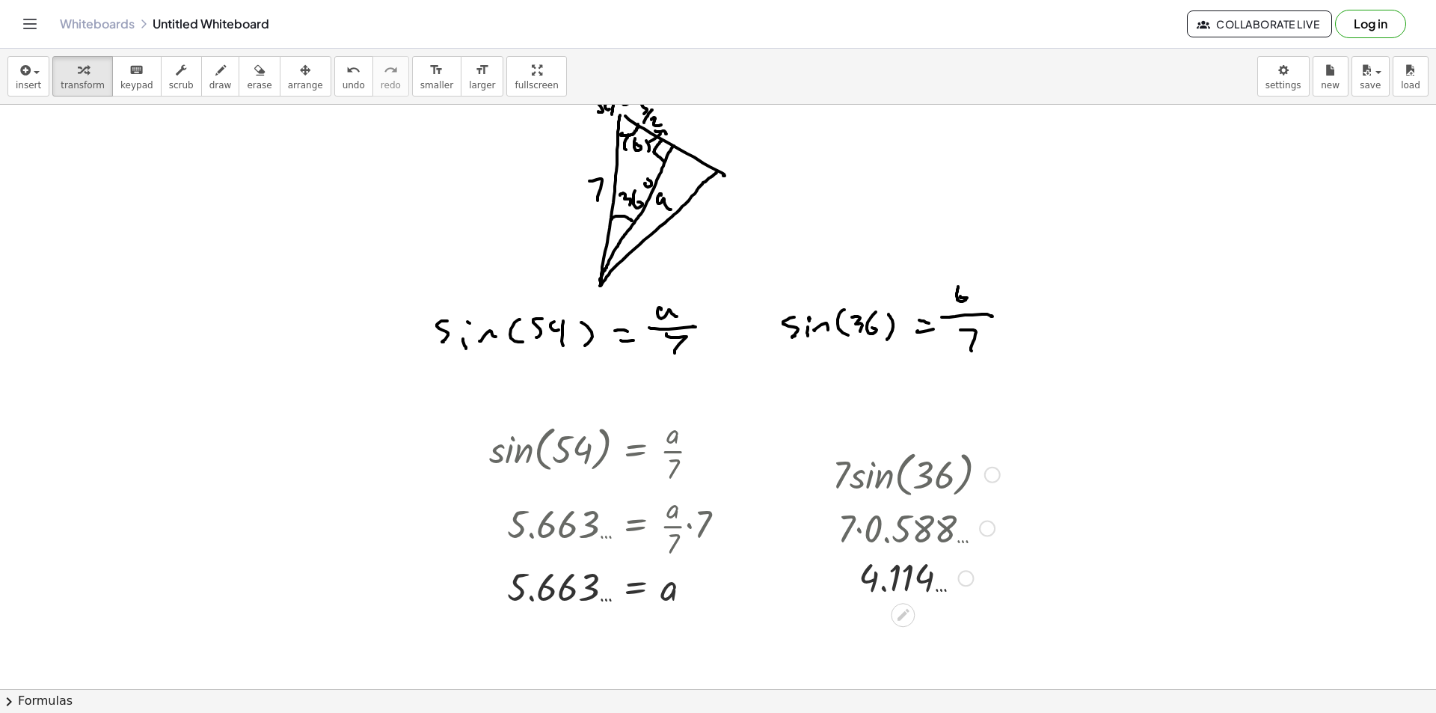
click at [966, 575] on div "Transform line Copy line as LaTeX Copy derivation as LaTeX Expand new lines: On" at bounding box center [965, 578] width 16 height 16
click at [1039, 541] on span "Transform line" at bounding box center [1030, 544] width 67 height 12
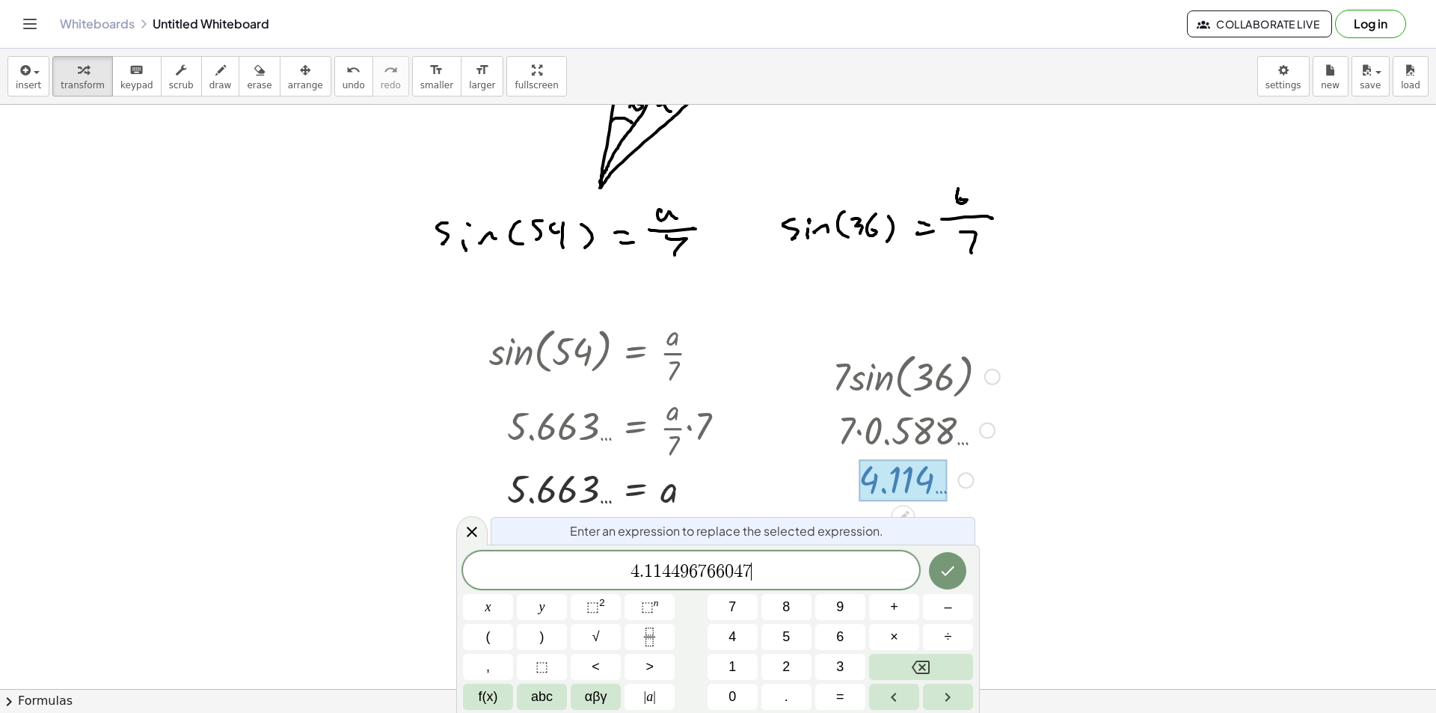
click at [793, 568] on span "4 . 1 1 4 4 9 6 7 6 6 0 4 7 ​" at bounding box center [691, 571] width 456 height 21
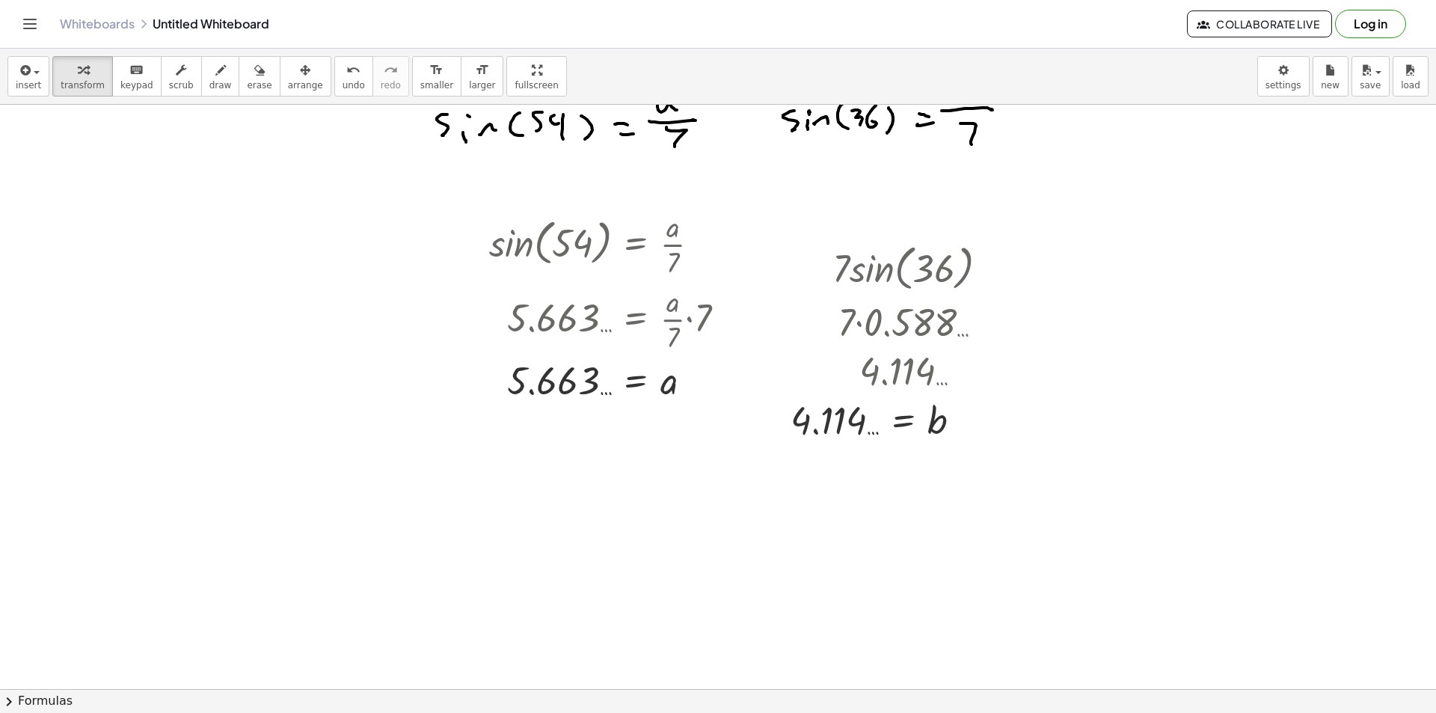
scroll to position [299, 0]
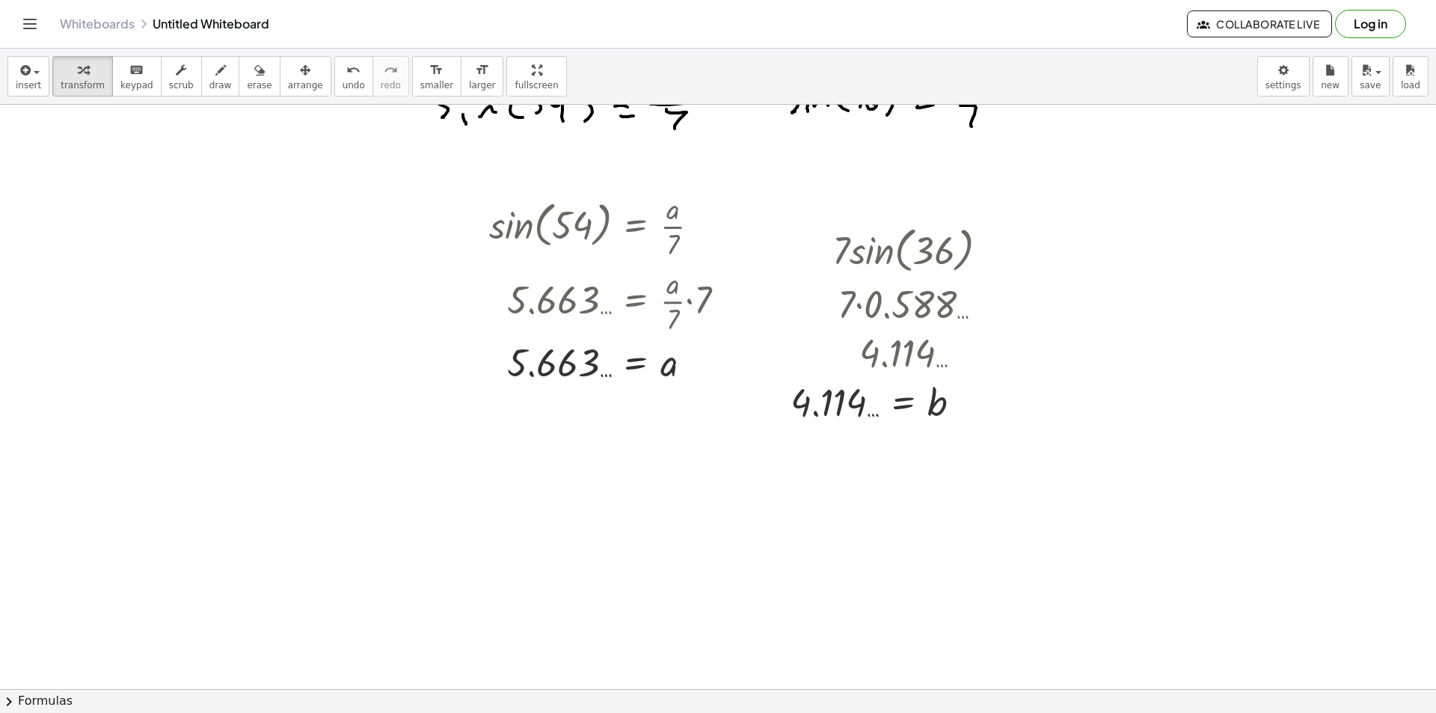
click at [479, 434] on div at bounding box center [718, 439] width 1436 height 1266
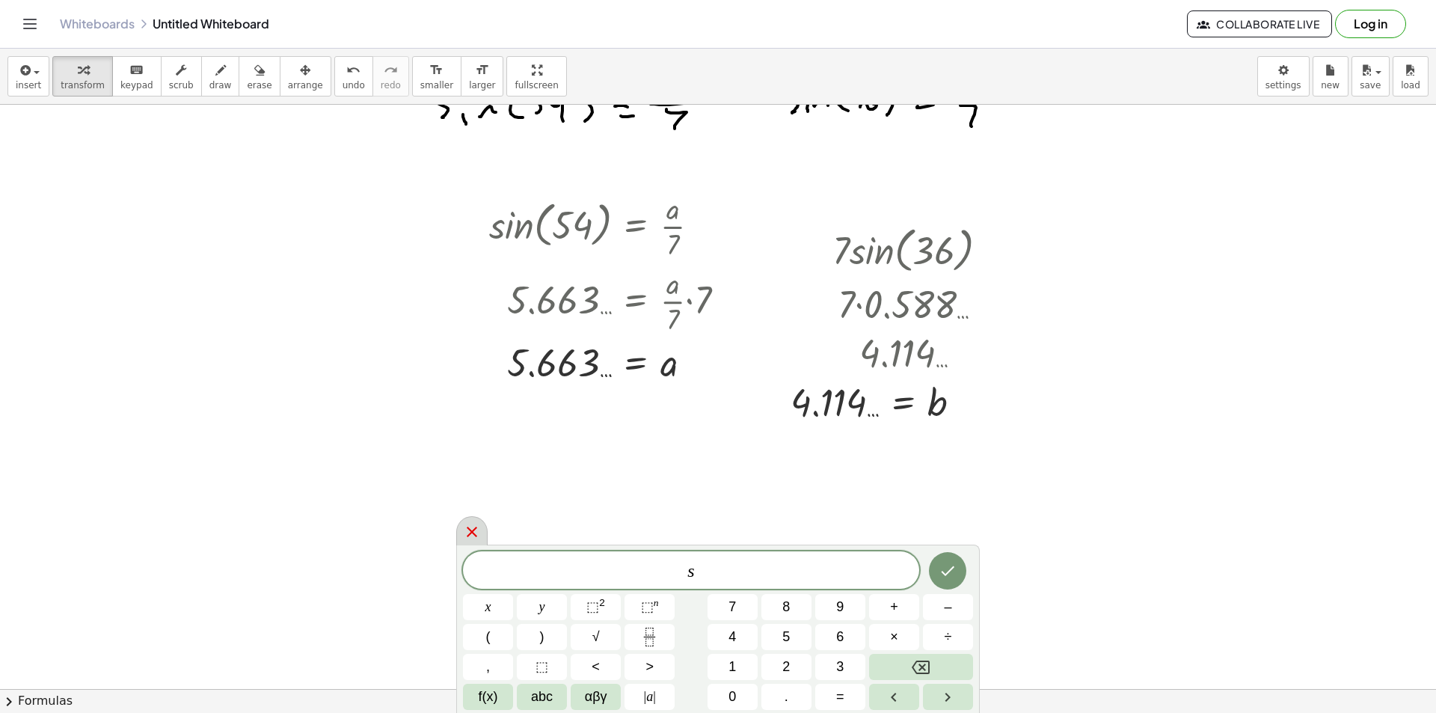
click at [467, 522] on div at bounding box center [471, 530] width 31 height 29
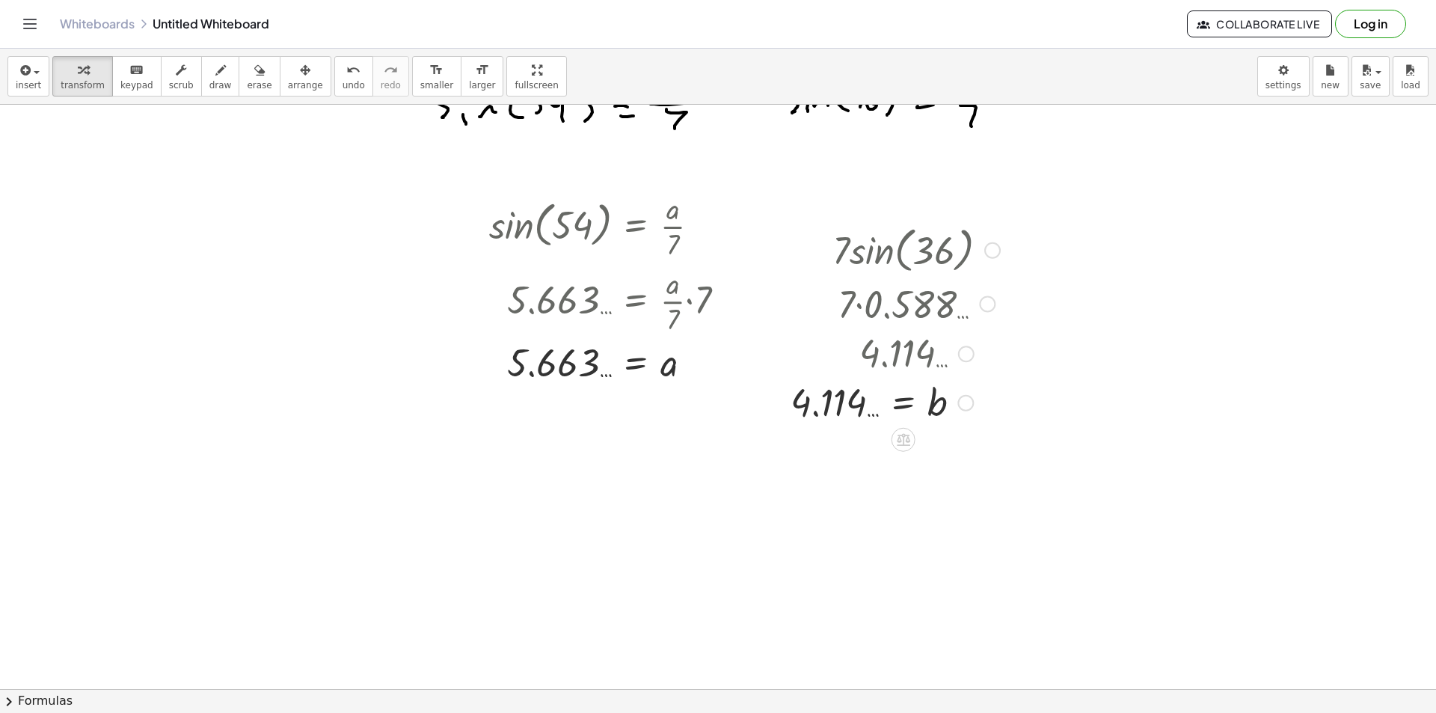
click at [971, 405] on div "Transform line Copy line as LaTeX Copy derivation as LaTeX Expand new lines: On" at bounding box center [965, 403] width 16 height 16
click at [1004, 370] on span "Transform line" at bounding box center [1030, 369] width 67 height 12
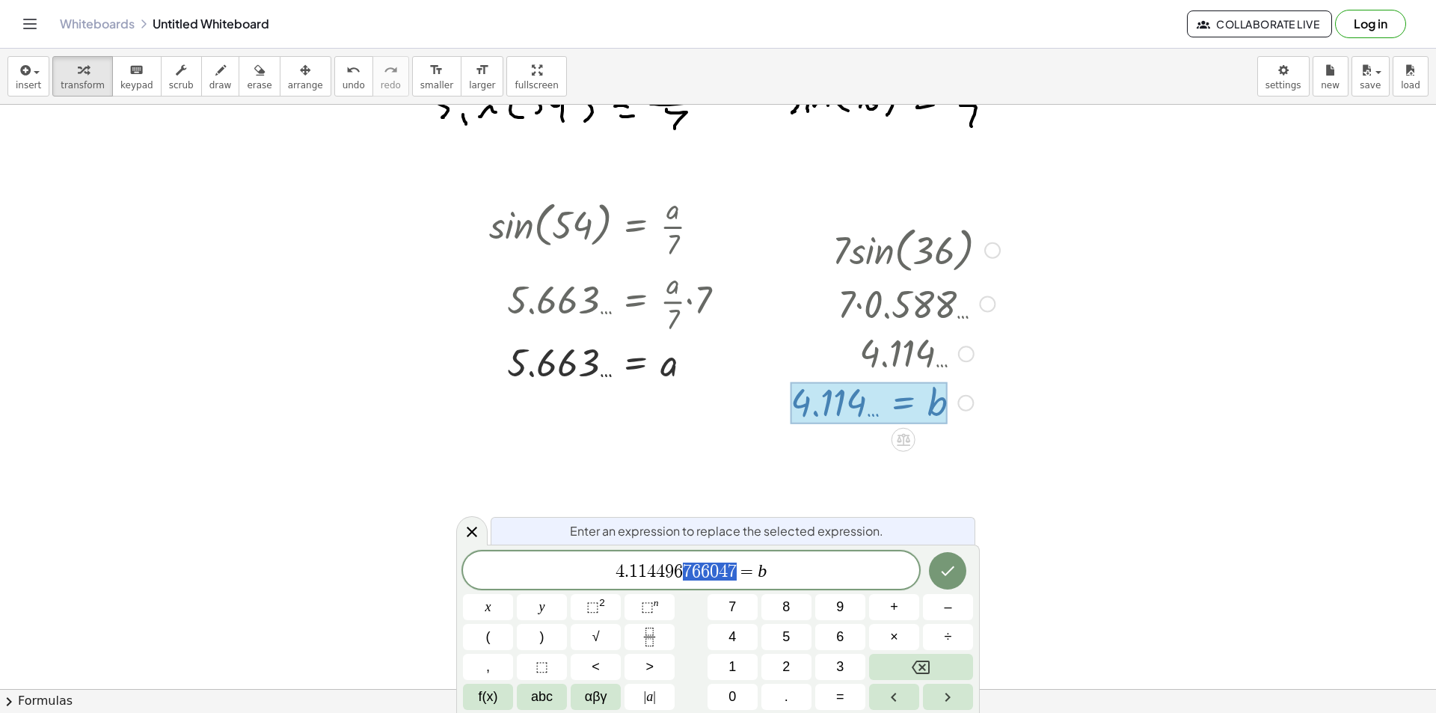
drag, startPoint x: 737, startPoint y: 569, endPoint x: 418, endPoint y: 568, distance: 318.6
click at [473, 528] on icon at bounding box center [472, 532] width 18 height 18
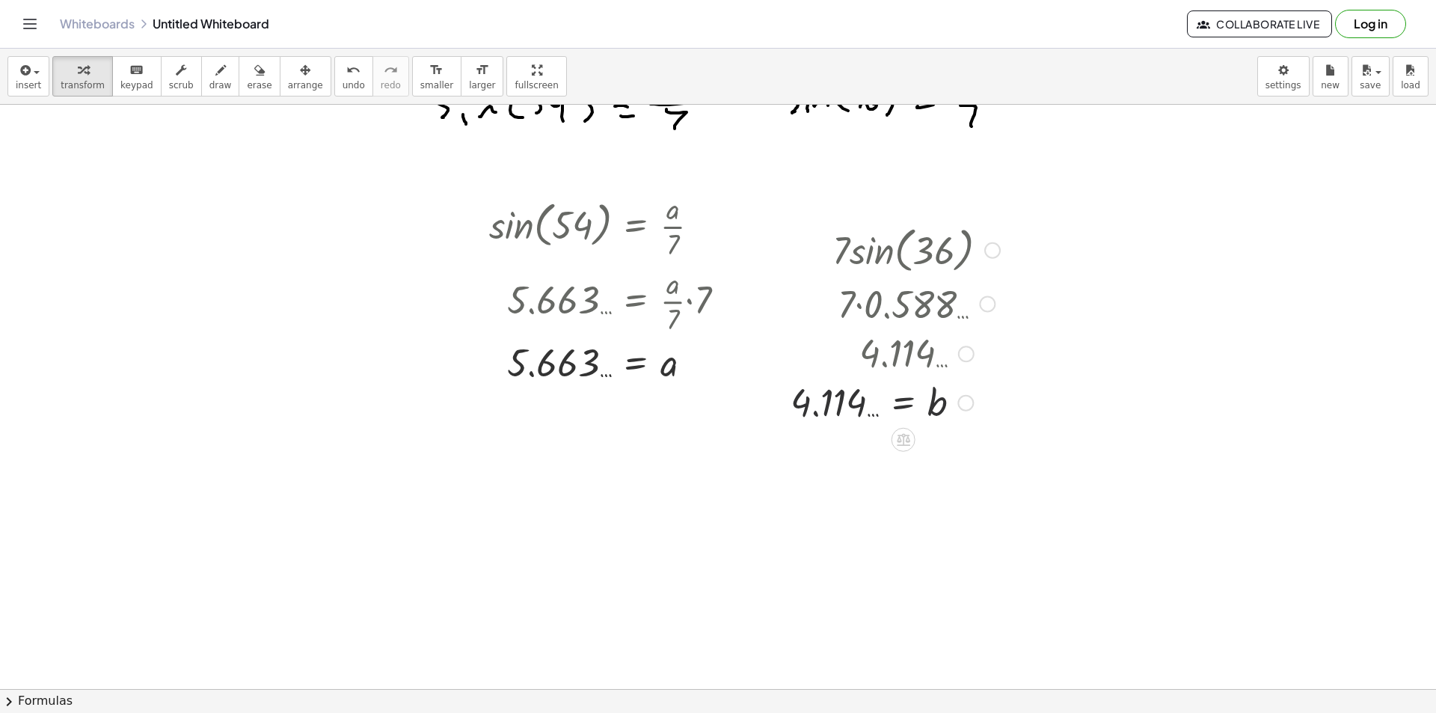
click at [505, 467] on div at bounding box center [718, 439] width 1436 height 1266
click at [625, 491] on div at bounding box center [632, 496] width 224 height 51
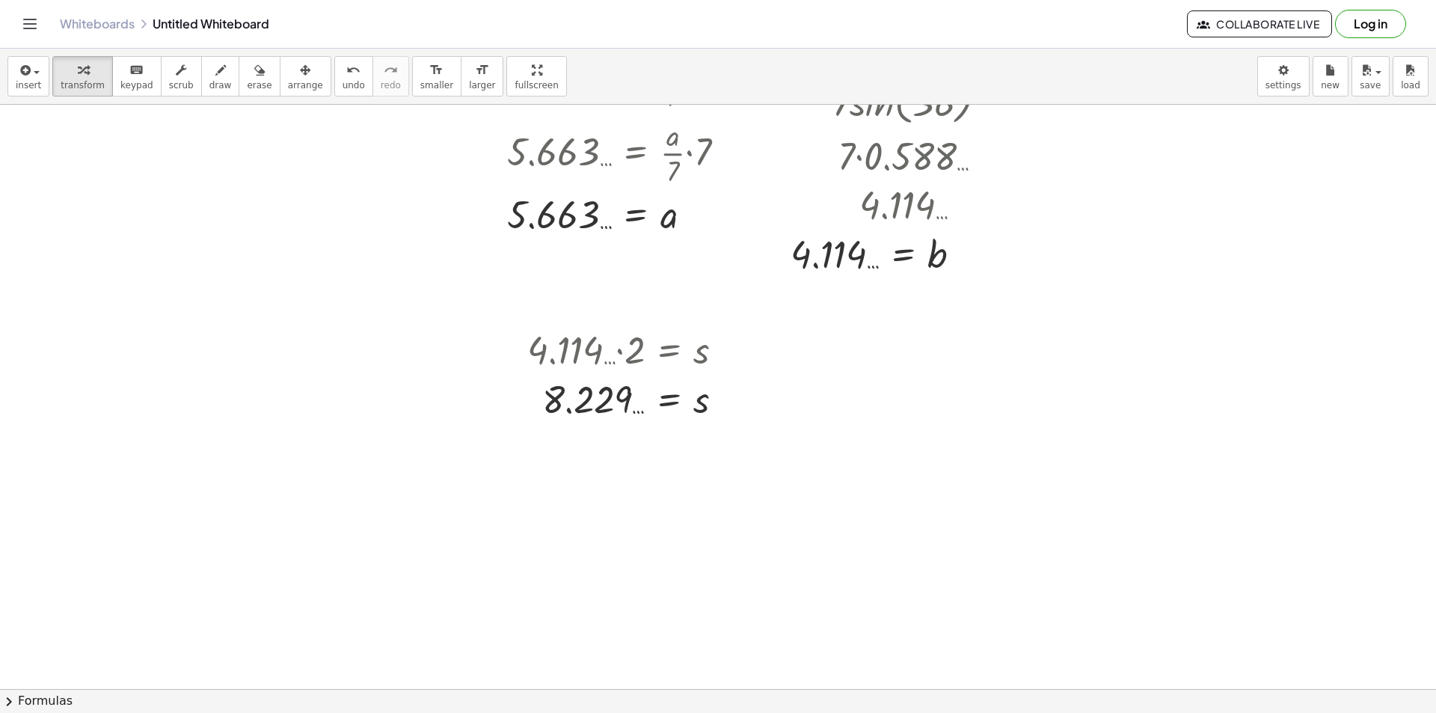
scroll to position [449, 0]
click at [720, 400] on div at bounding box center [728, 398] width 16 height 16
click at [770, 367] on span "Transform line" at bounding box center [793, 364] width 67 height 12
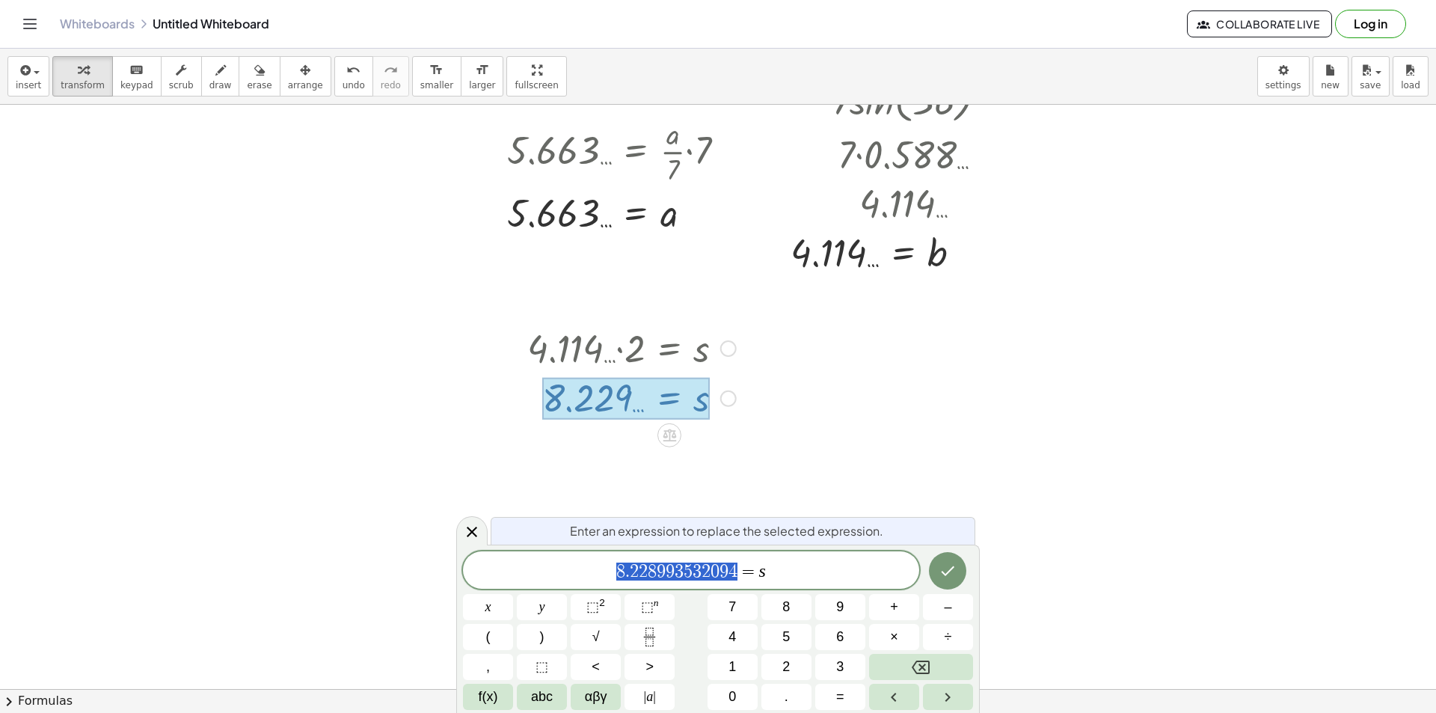
drag, startPoint x: 739, startPoint y: 566, endPoint x: 388, endPoint y: 563, distance: 350.8
click at [472, 519] on div at bounding box center [471, 530] width 31 height 29
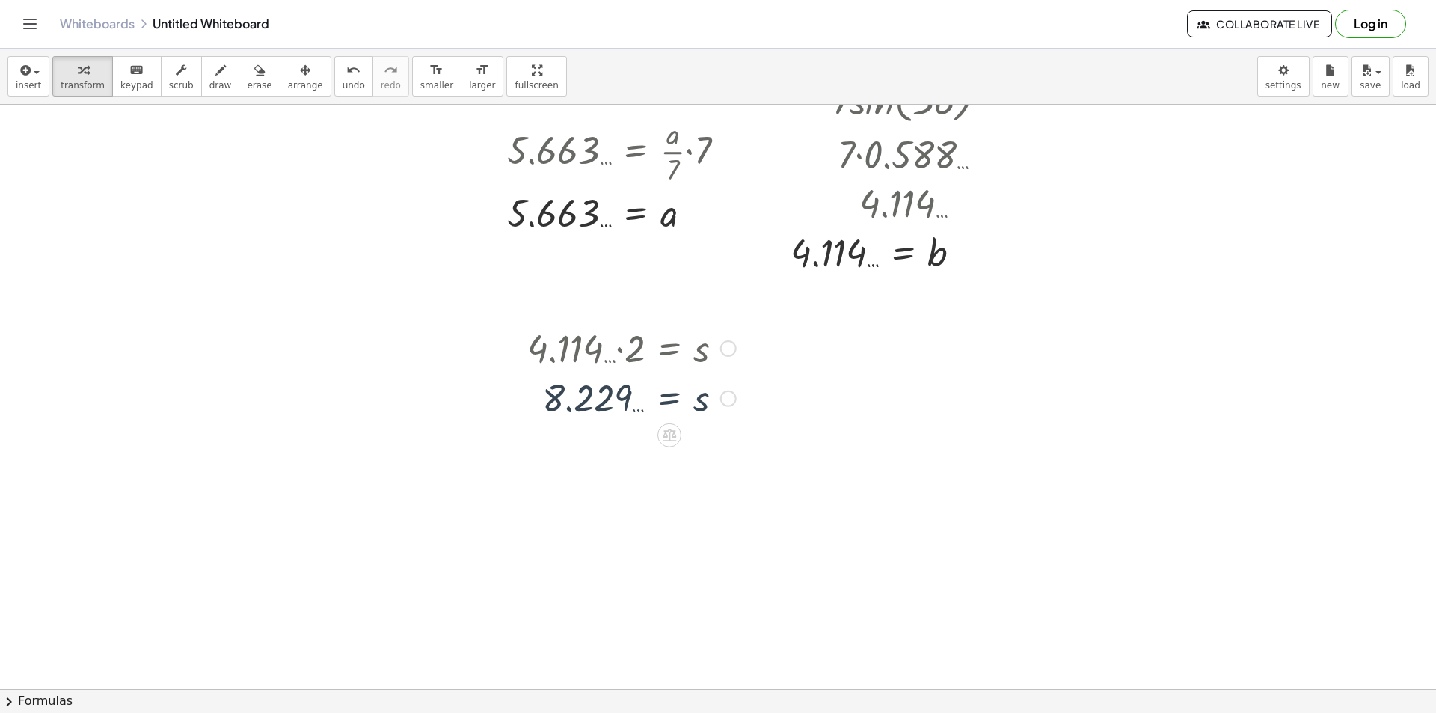
click at [888, 357] on div at bounding box center [718, 289] width 1436 height 1266
click at [1007, 383] on div at bounding box center [1024, 386] width 242 height 51
click at [1031, 386] on div at bounding box center [1024, 386] width 242 height 51
click at [1129, 433] on div at bounding box center [1130, 437] width 16 height 16
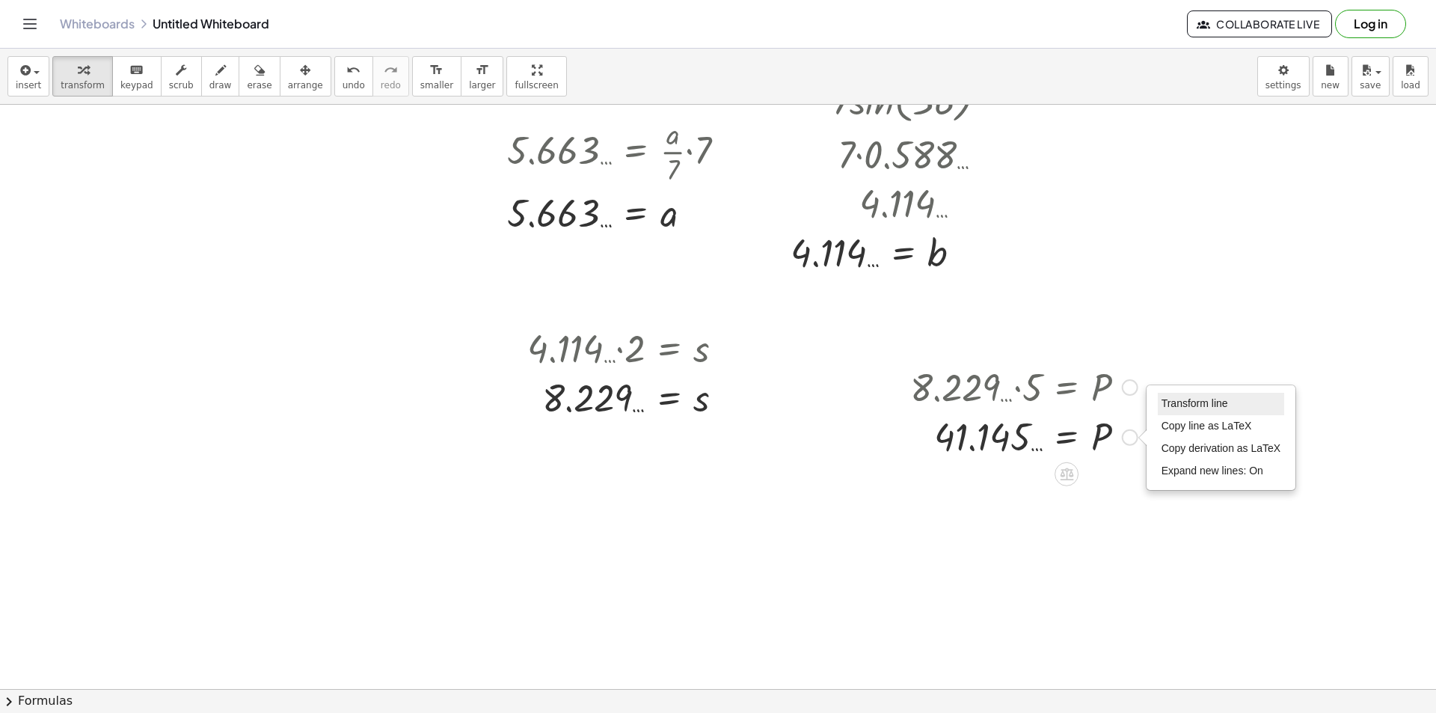
click at [1163, 402] on span "Transform line" at bounding box center [1195, 403] width 67 height 12
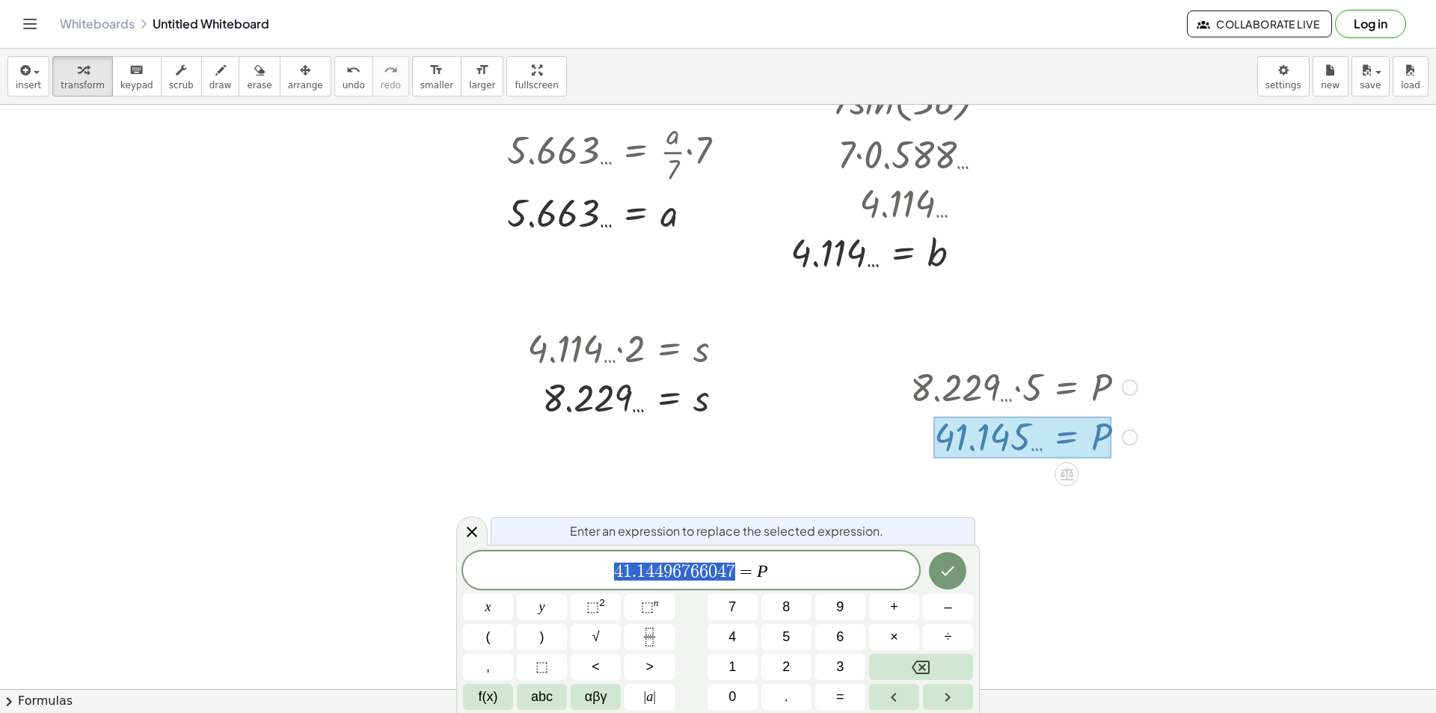
drag, startPoint x: 738, startPoint y: 567, endPoint x: 283, endPoint y: 567, distance: 455.5
click at [470, 531] on icon at bounding box center [472, 532] width 18 height 18
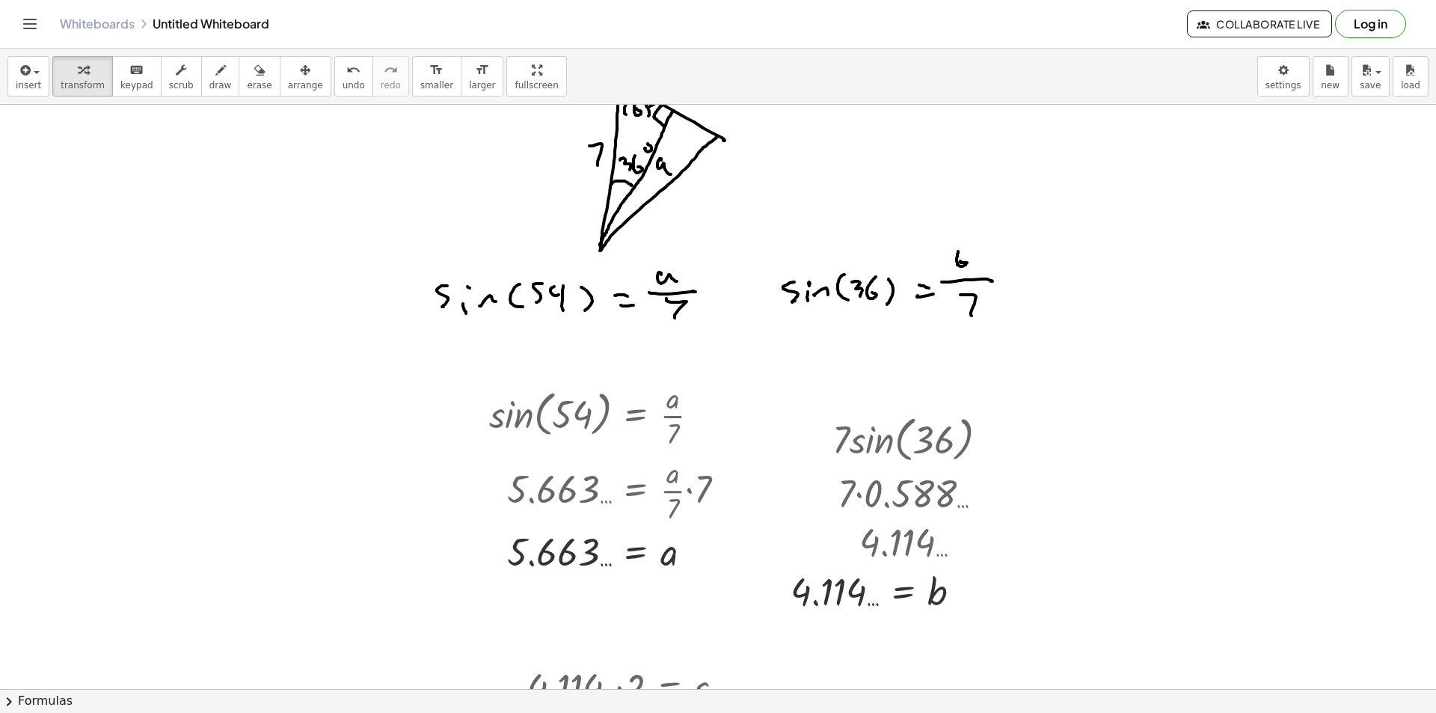
scroll to position [75, 0]
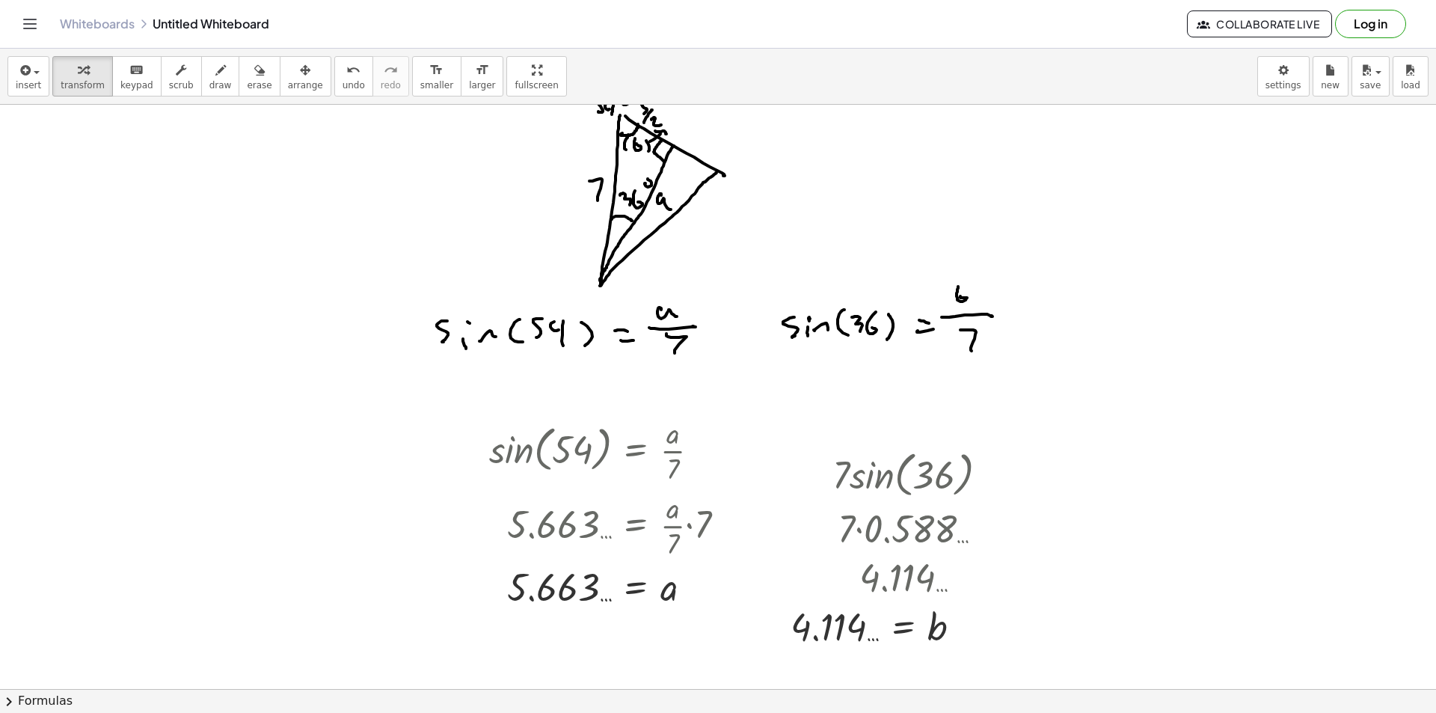
click at [1092, 433] on div at bounding box center [718, 663] width 1436 height 1266
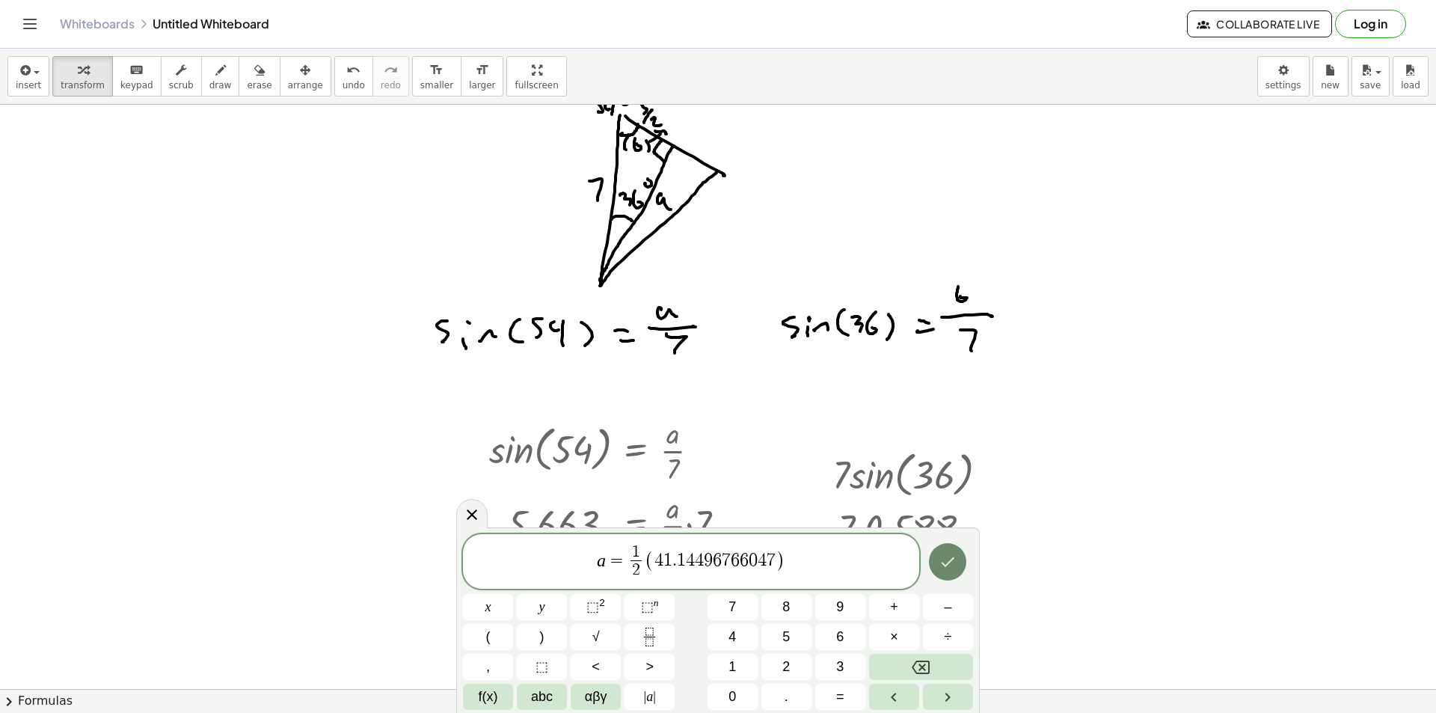
click at [954, 565] on icon "Done" at bounding box center [948, 562] width 18 height 18
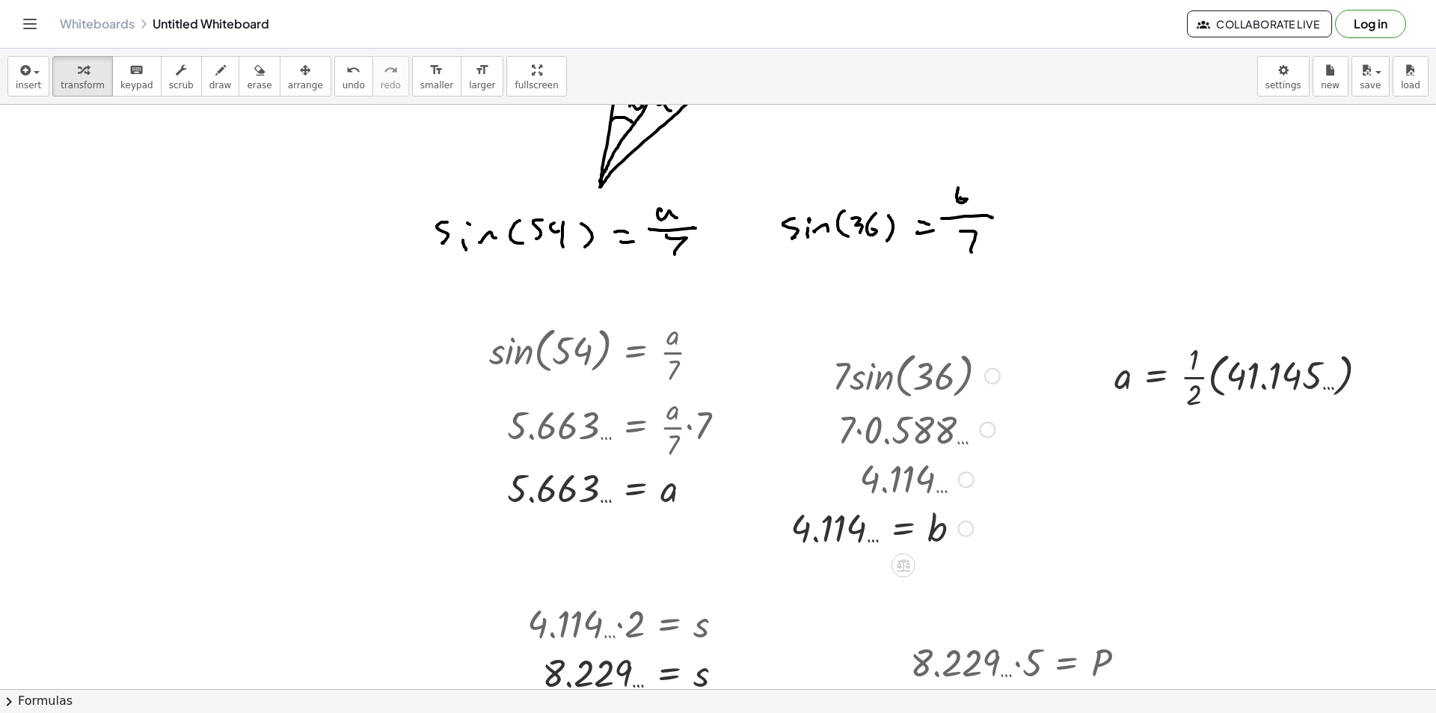
scroll to position [299, 0]
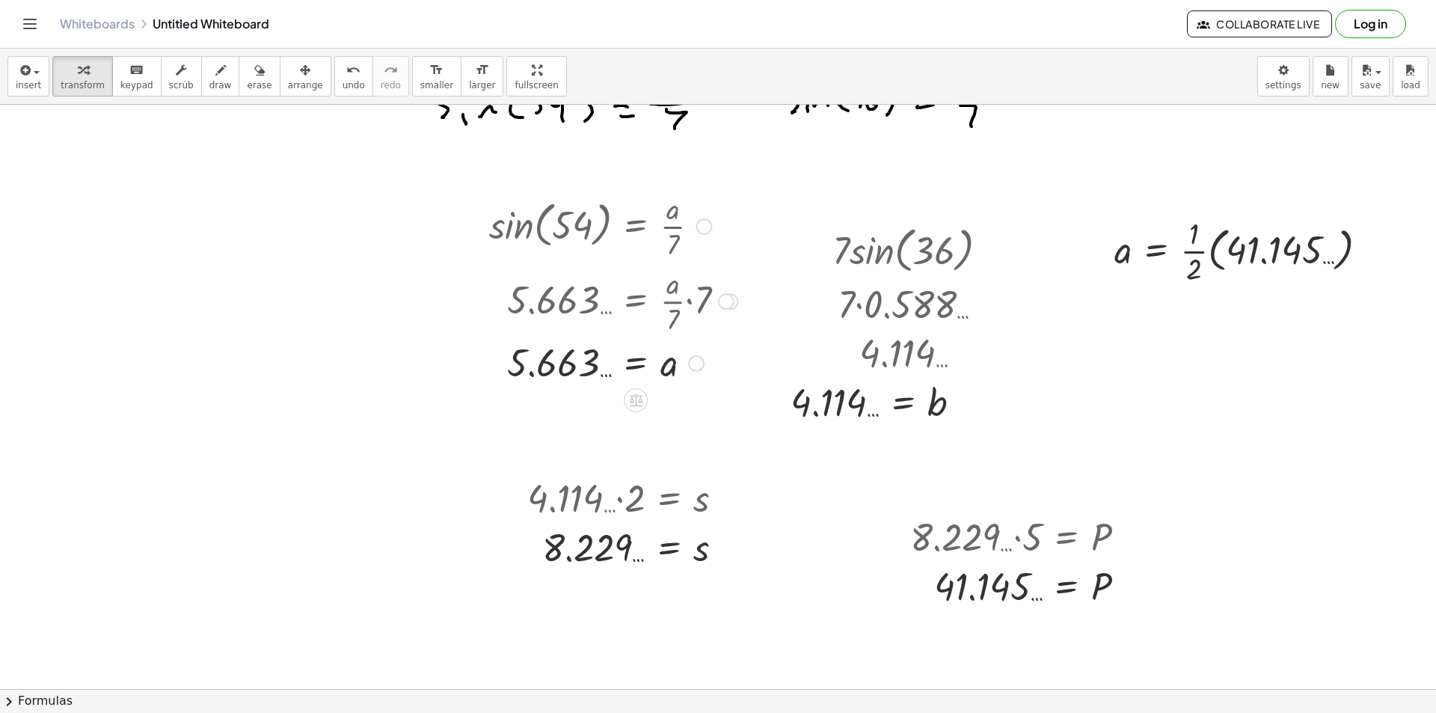
click at [699, 365] on div "Transform line Copy line as LaTeX Copy derivation as LaTeX Expand new lines: On" at bounding box center [696, 363] width 16 height 16
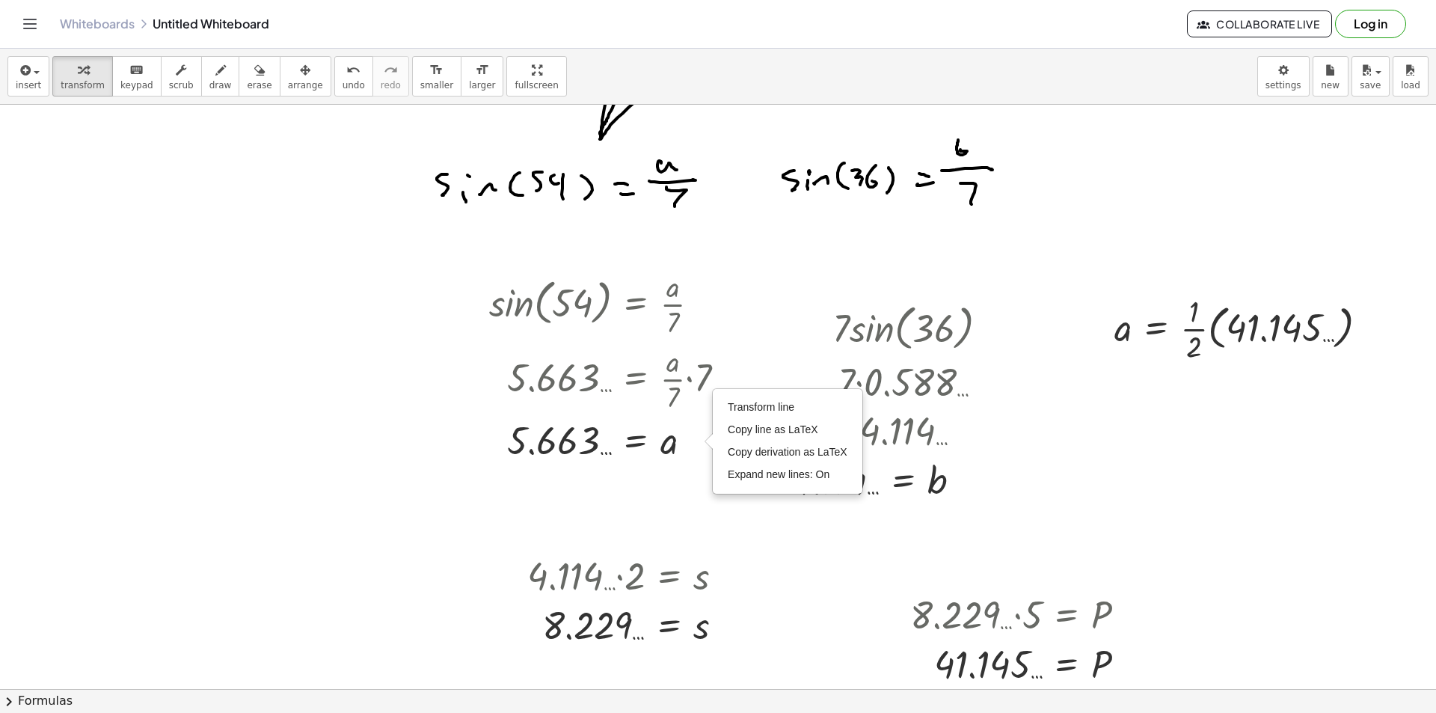
scroll to position [75, 0]
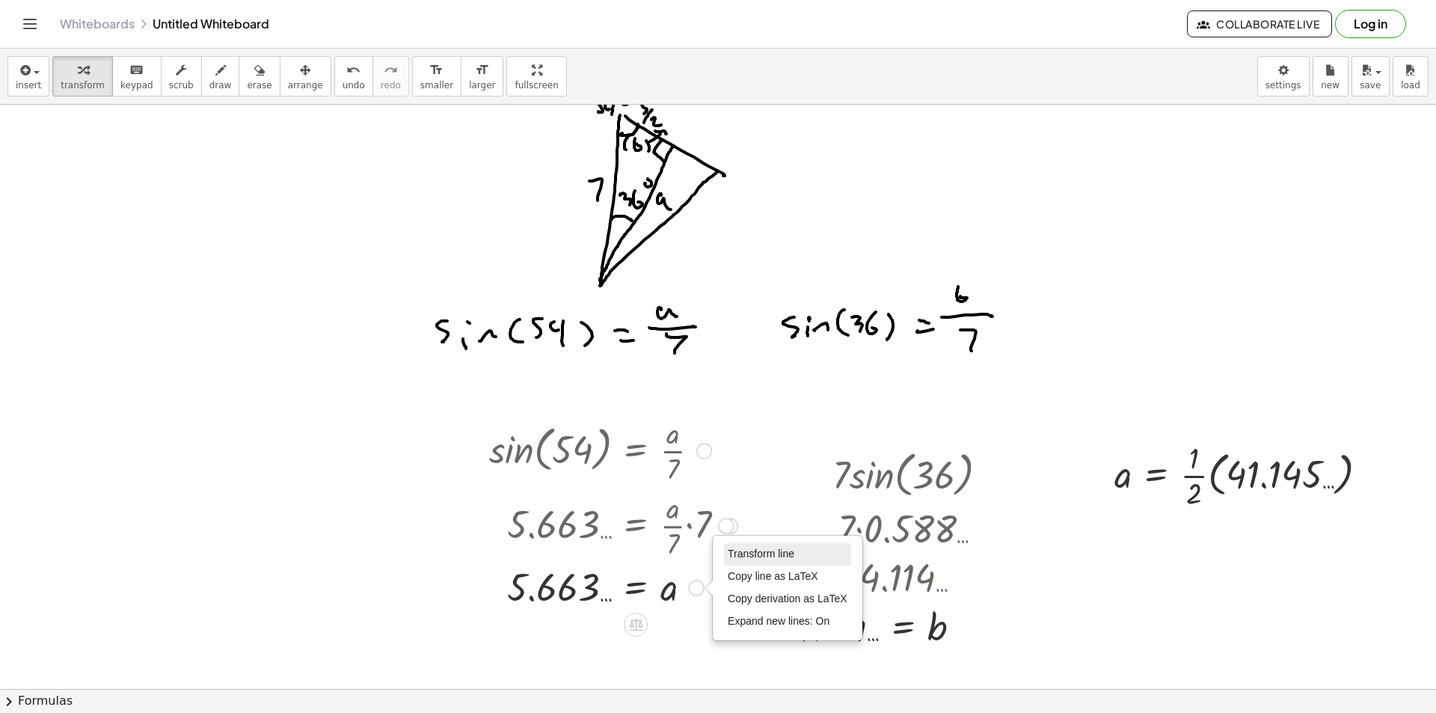
click at [778, 554] on span "Transform line" at bounding box center [761, 554] width 67 height 12
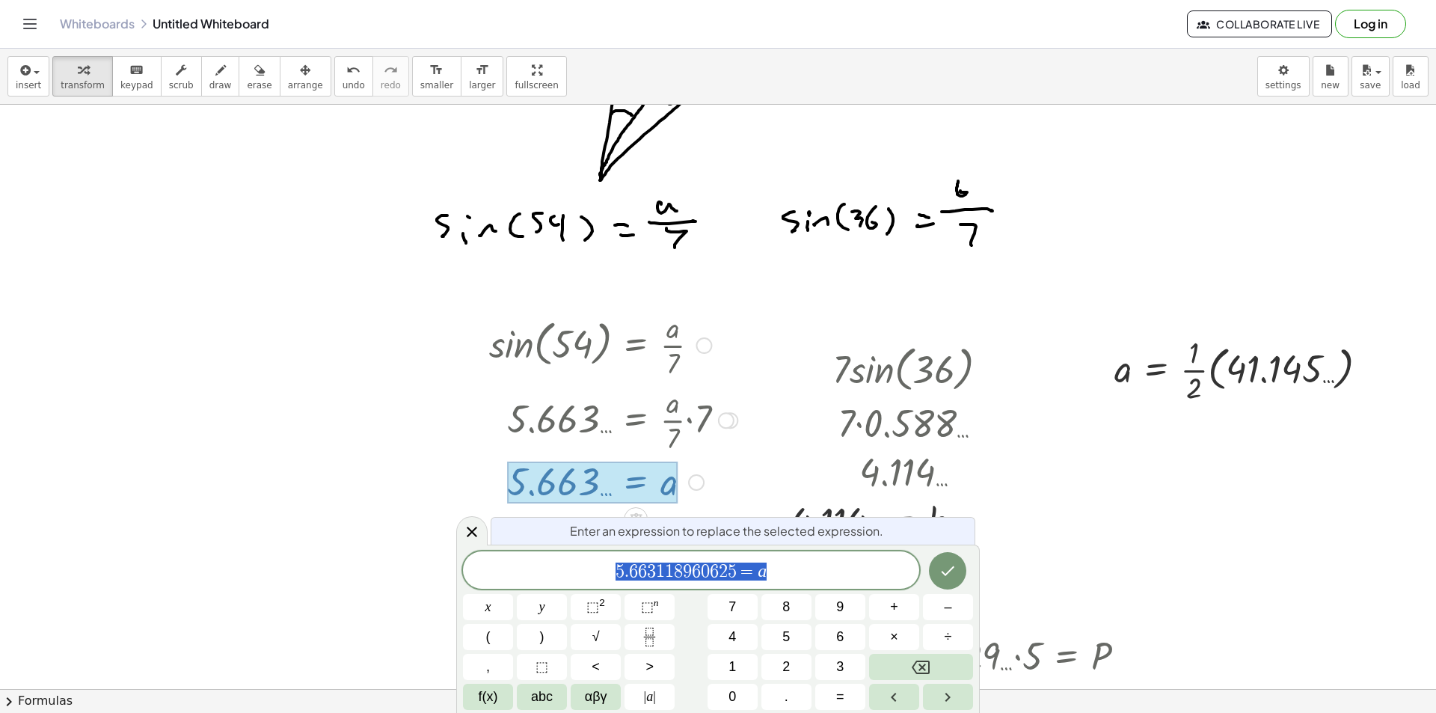
scroll to position [183, 0]
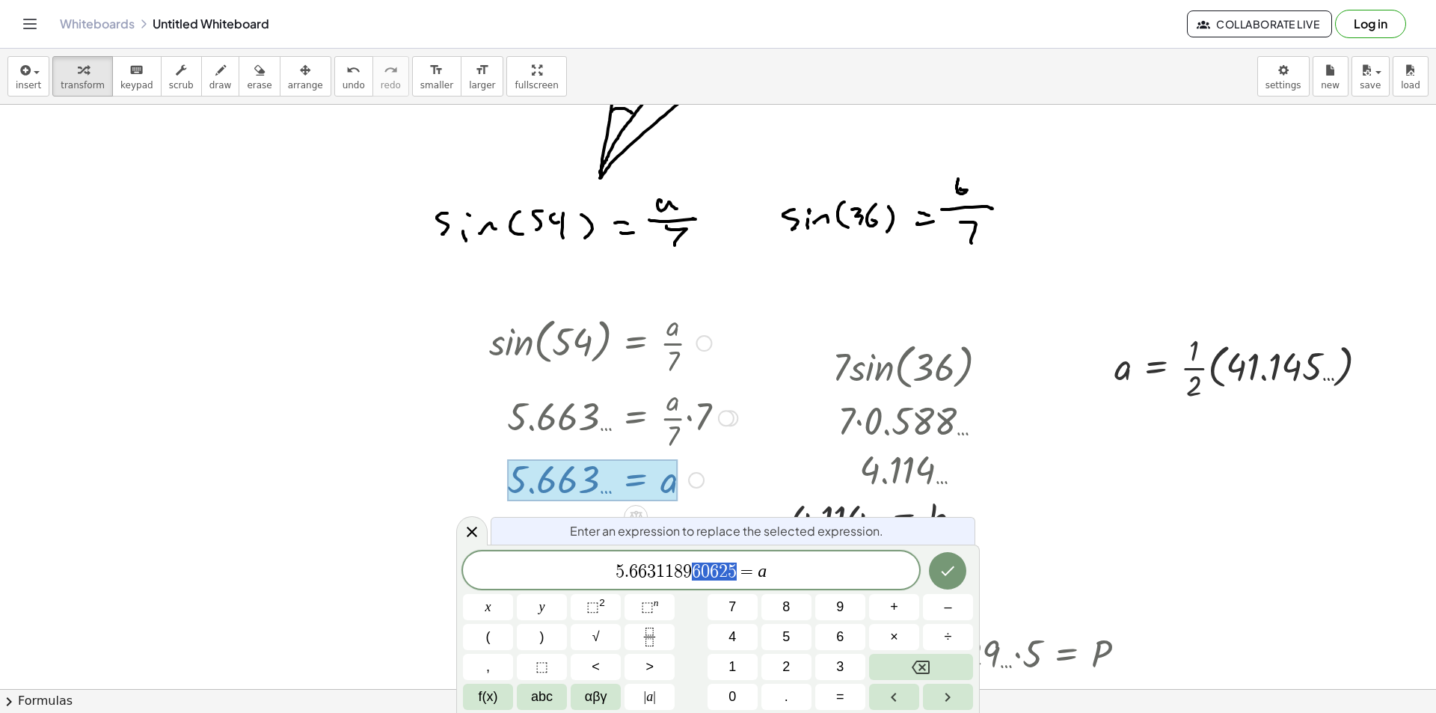
drag, startPoint x: 736, startPoint y: 571, endPoint x: 522, endPoint y: 564, distance: 214.1
click at [481, 530] on div at bounding box center [471, 530] width 31 height 29
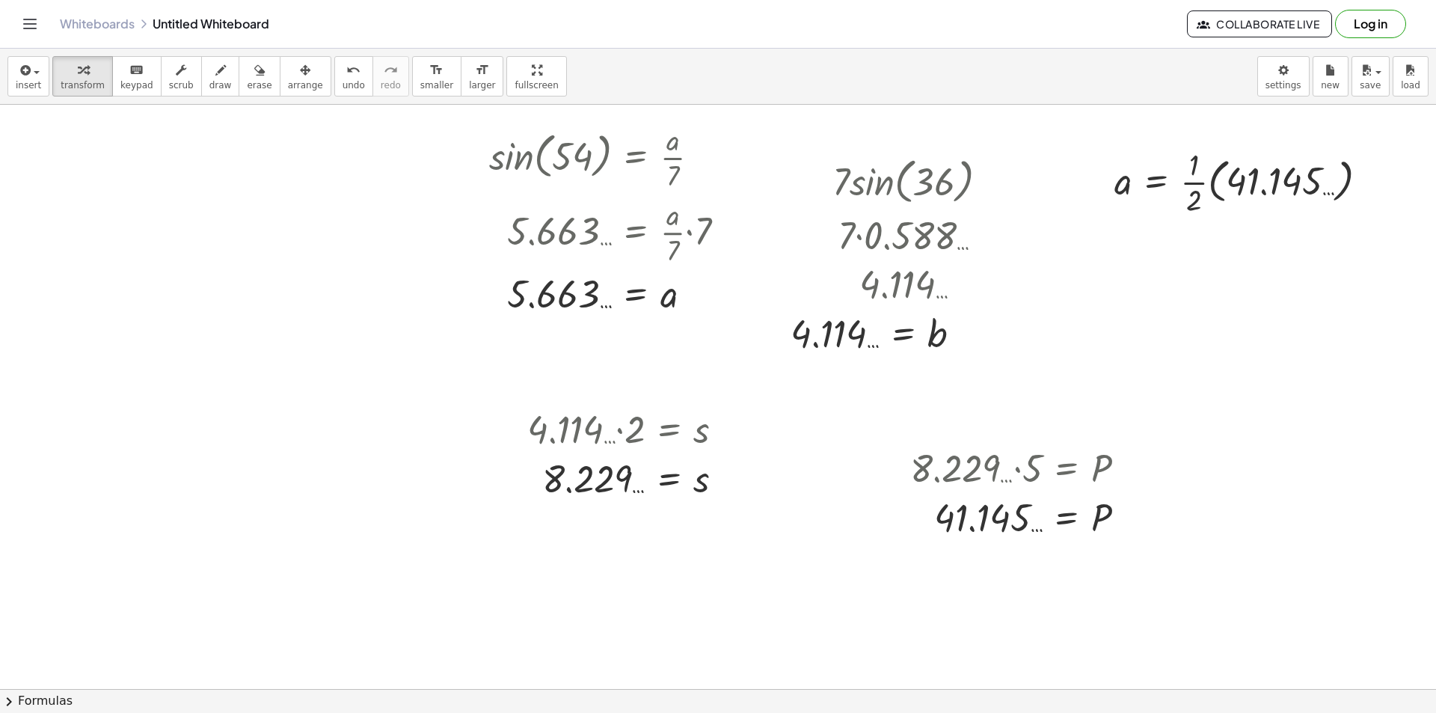
scroll to position [293, 0]
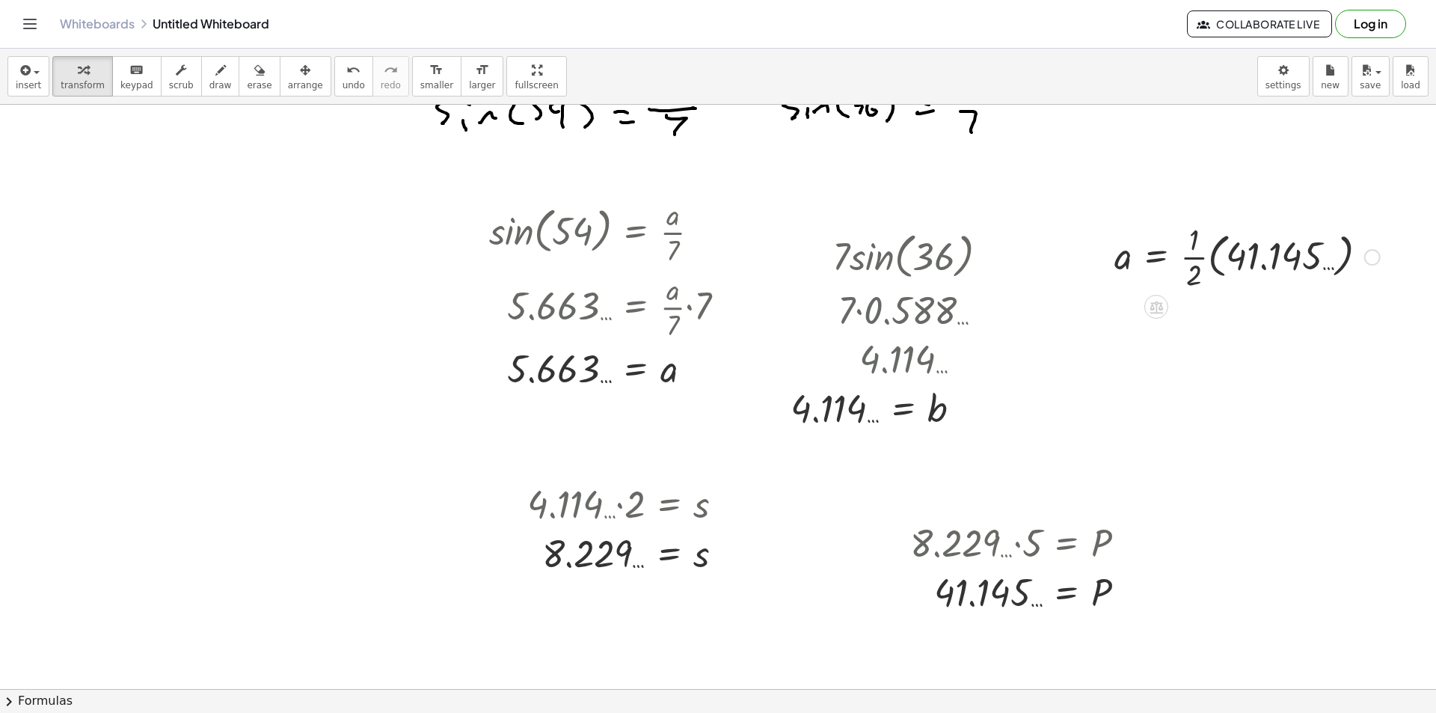
click at [1377, 257] on div at bounding box center [1372, 257] width 16 height 16
click at [1412, 218] on span "Fix a mistake" at bounding box center [1434, 212] width 61 height 12
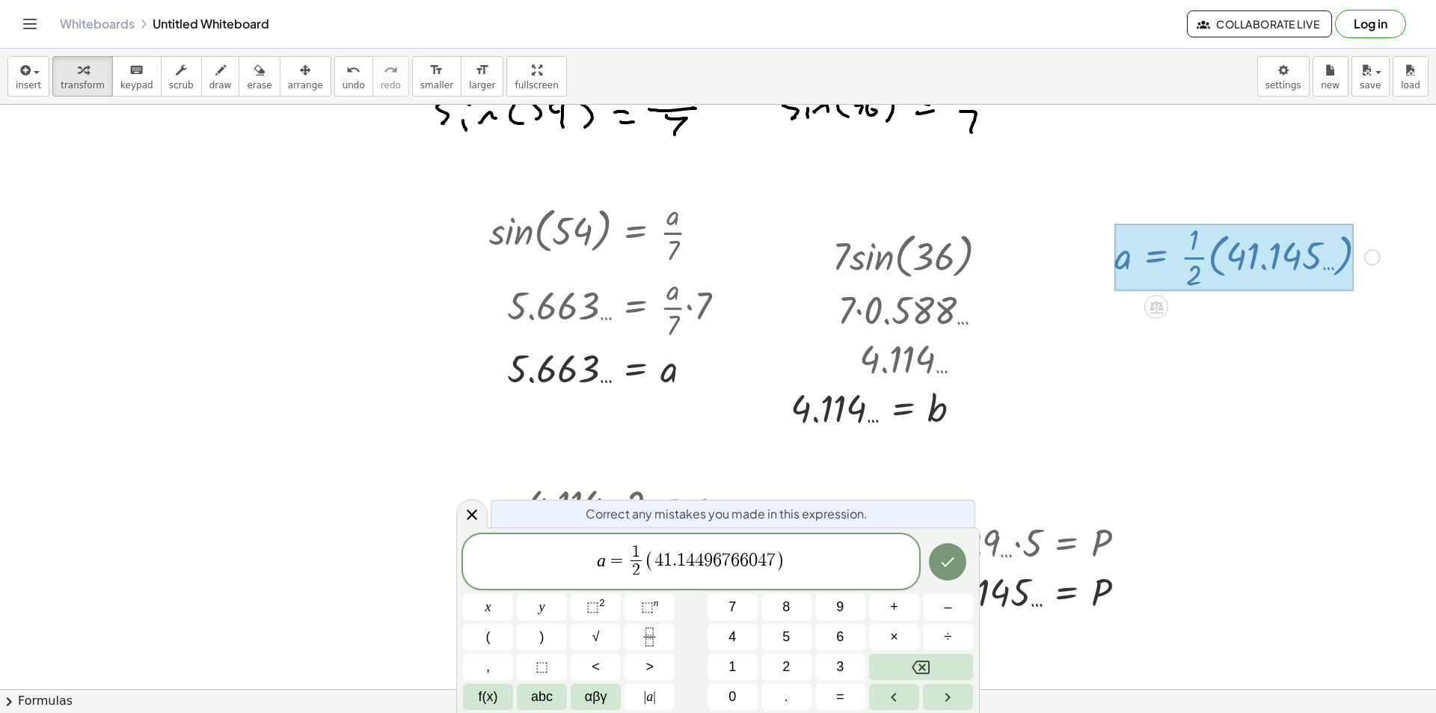
click at [647, 560] on span "(" at bounding box center [650, 561] width 10 height 22
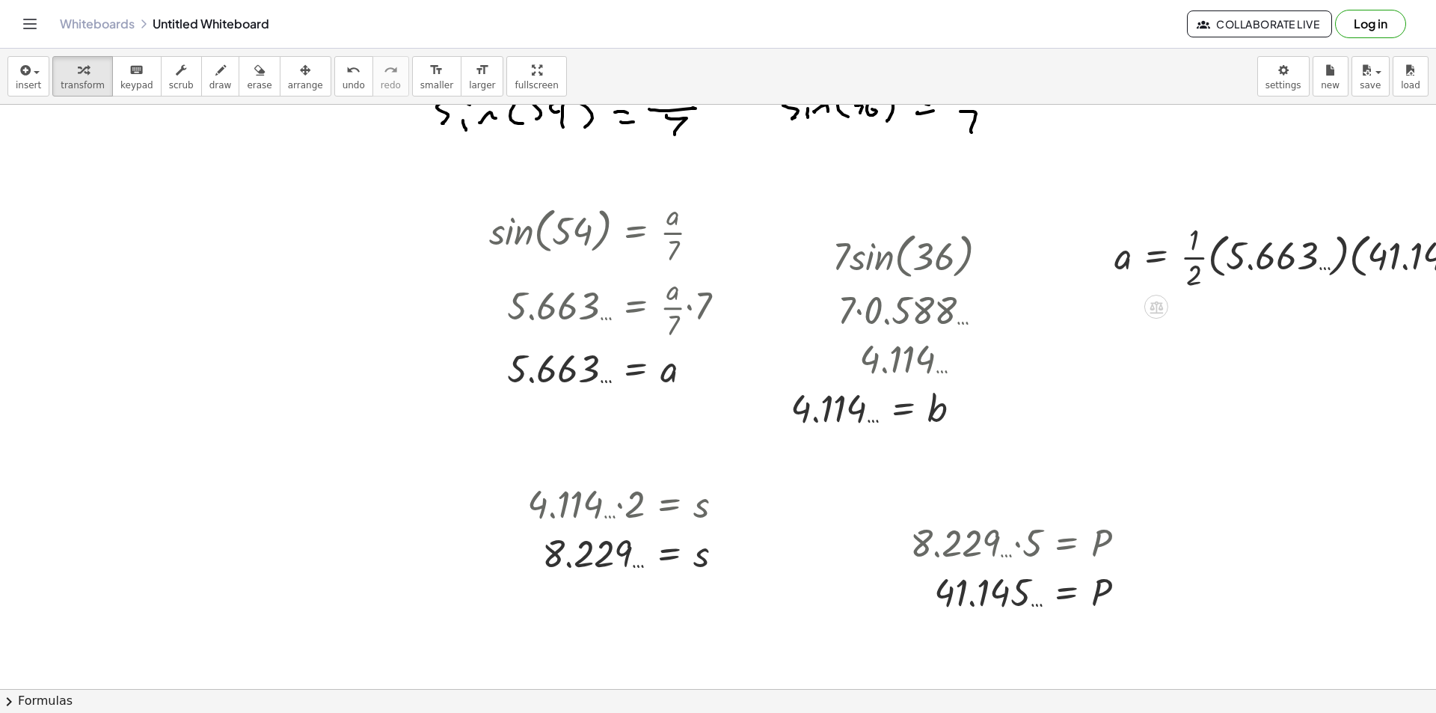
click at [1350, 245] on div at bounding box center [1318, 255] width 422 height 75
click at [1156, 257] on div "a = · · 1 · 2 · ( 5.663 … ) · ( 41.145 … ) Fix a mistake Transform line Copy li…" at bounding box center [1156, 257] width 0 height 0
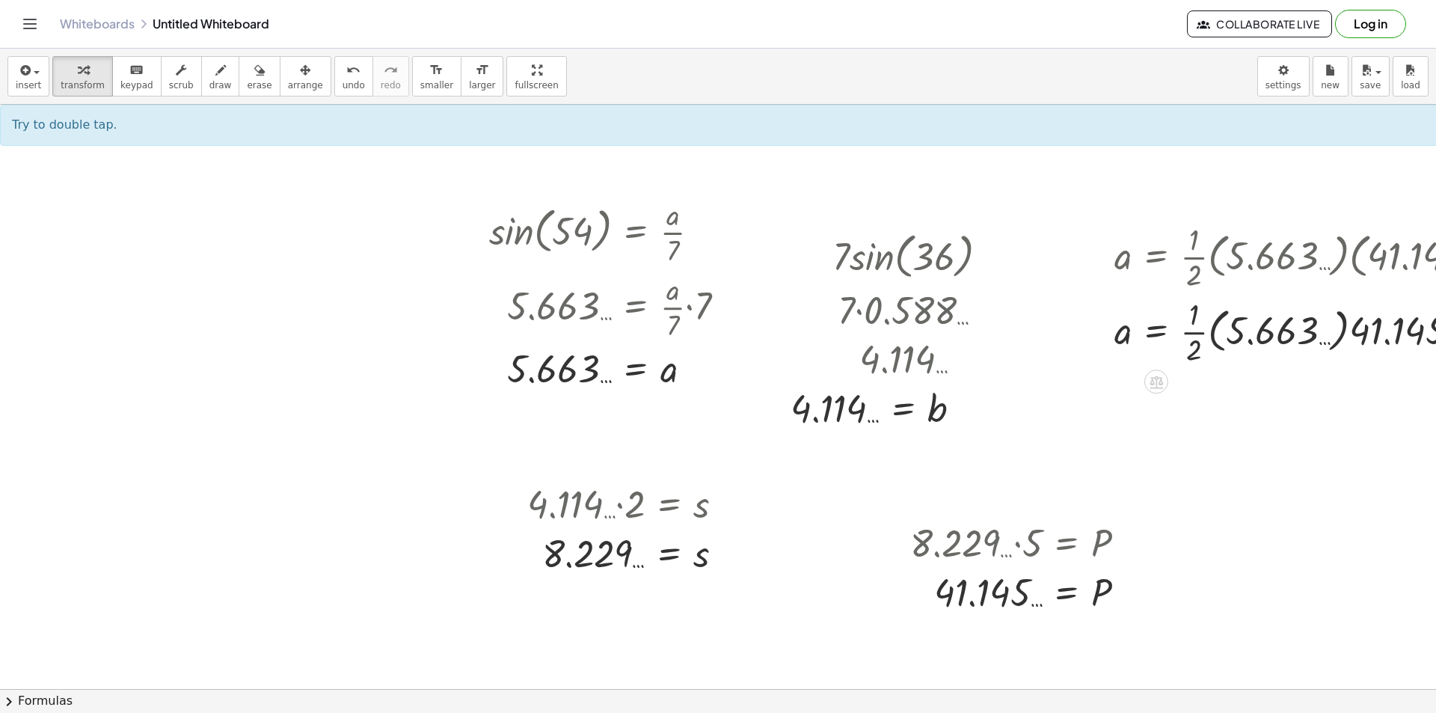
click at [1336, 323] on div at bounding box center [1318, 330] width 422 height 75
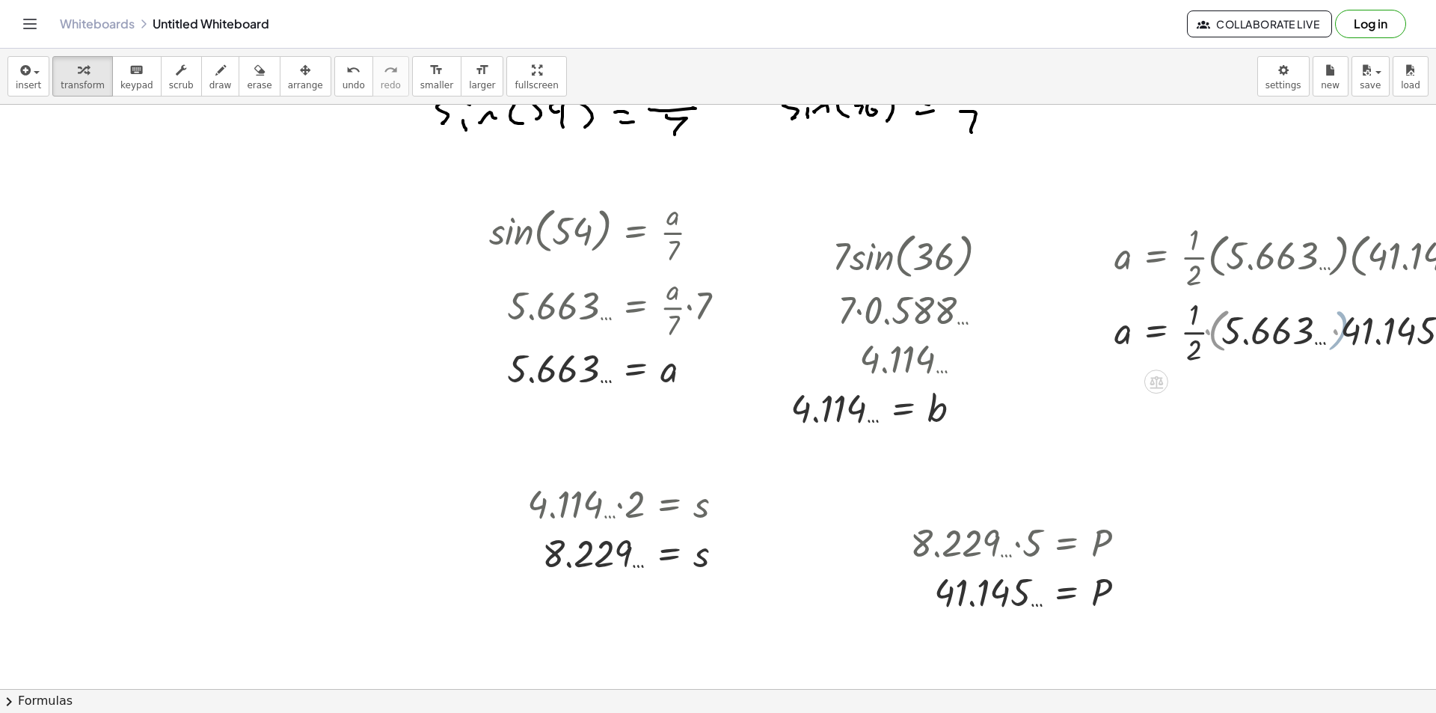
click at [1354, 329] on div at bounding box center [1318, 330] width 422 height 75
click at [1239, 318] on div at bounding box center [1318, 335] width 422 height 75
click at [1231, 408] on div at bounding box center [1318, 405] width 422 height 75
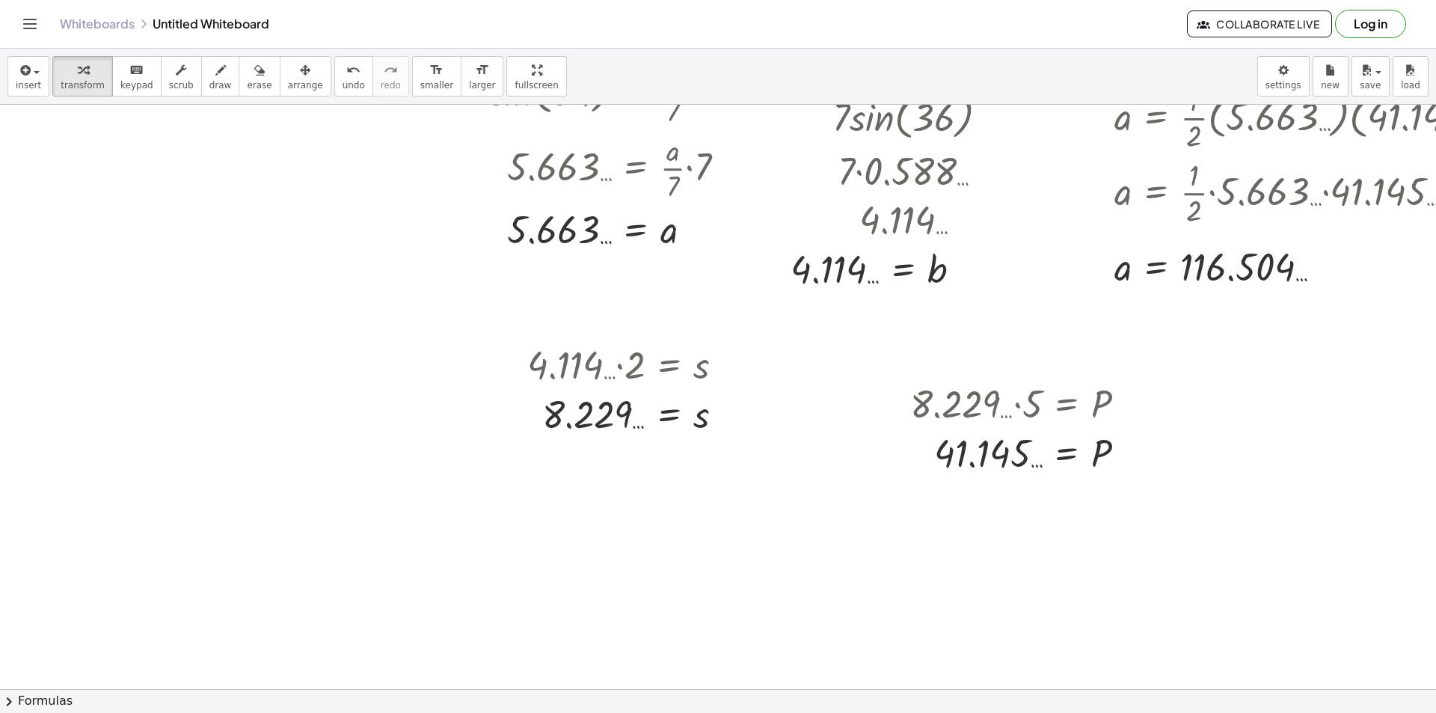
scroll to position [443, 0]
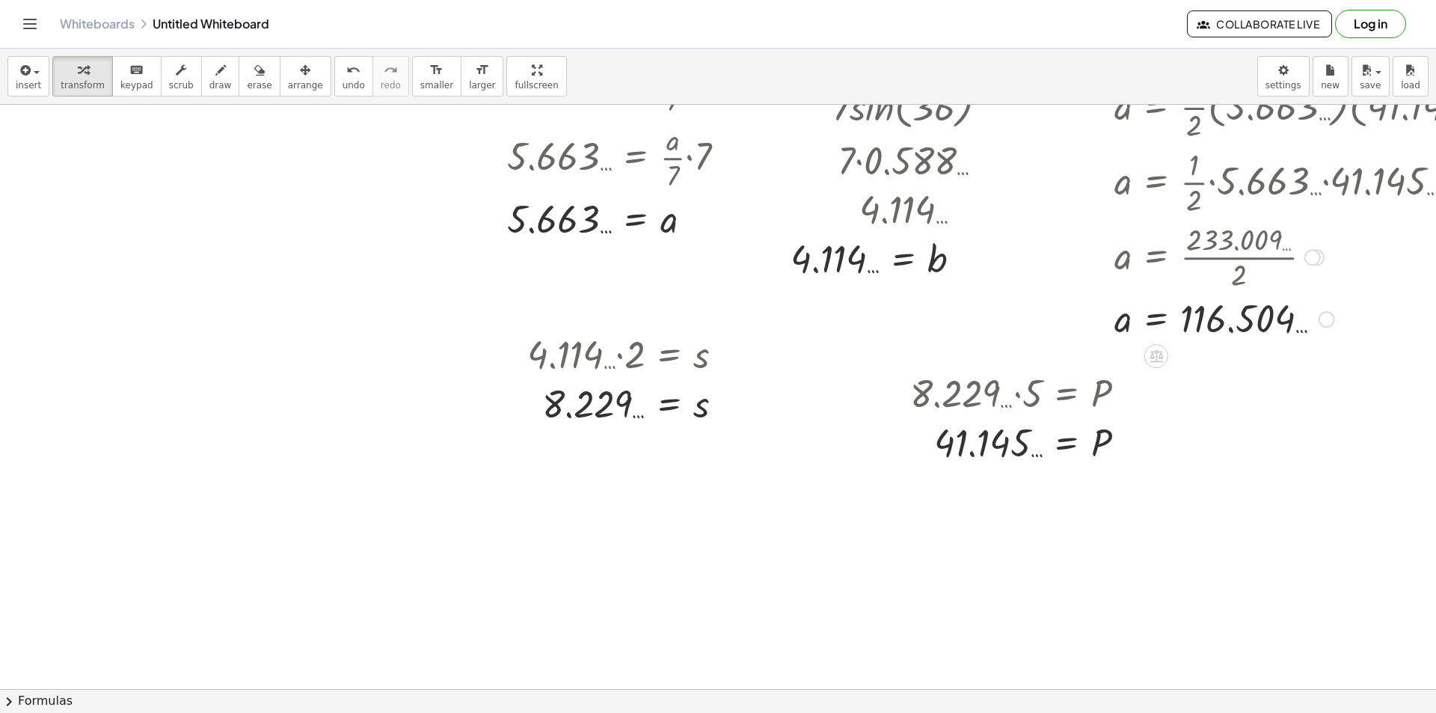
click at [1324, 317] on div "Fix a mistake Transform line Copy line as LaTeX Copy derivation as LaTeX Expand…" at bounding box center [1327, 319] width 16 height 16
click at [1372, 279] on li "Transform line" at bounding box center [1418, 286] width 127 height 22
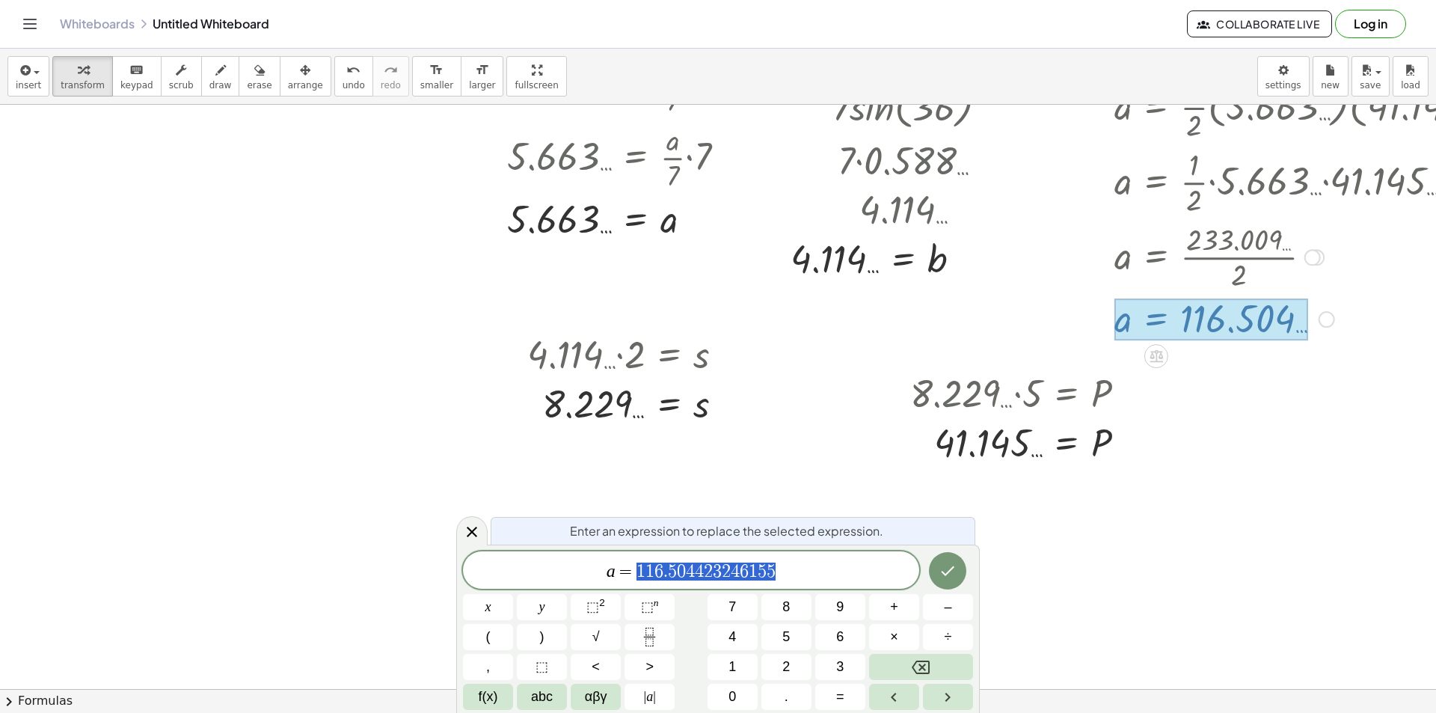
drag, startPoint x: 793, startPoint y: 580, endPoint x: 630, endPoint y: 573, distance: 163.2
click at [630, 573] on span "a = 1 1 6 . 5 0 4 4 2 3 2 4 6 1 5 5" at bounding box center [691, 571] width 456 height 21
click at [937, 580] on button "Done" at bounding box center [947, 570] width 37 height 37
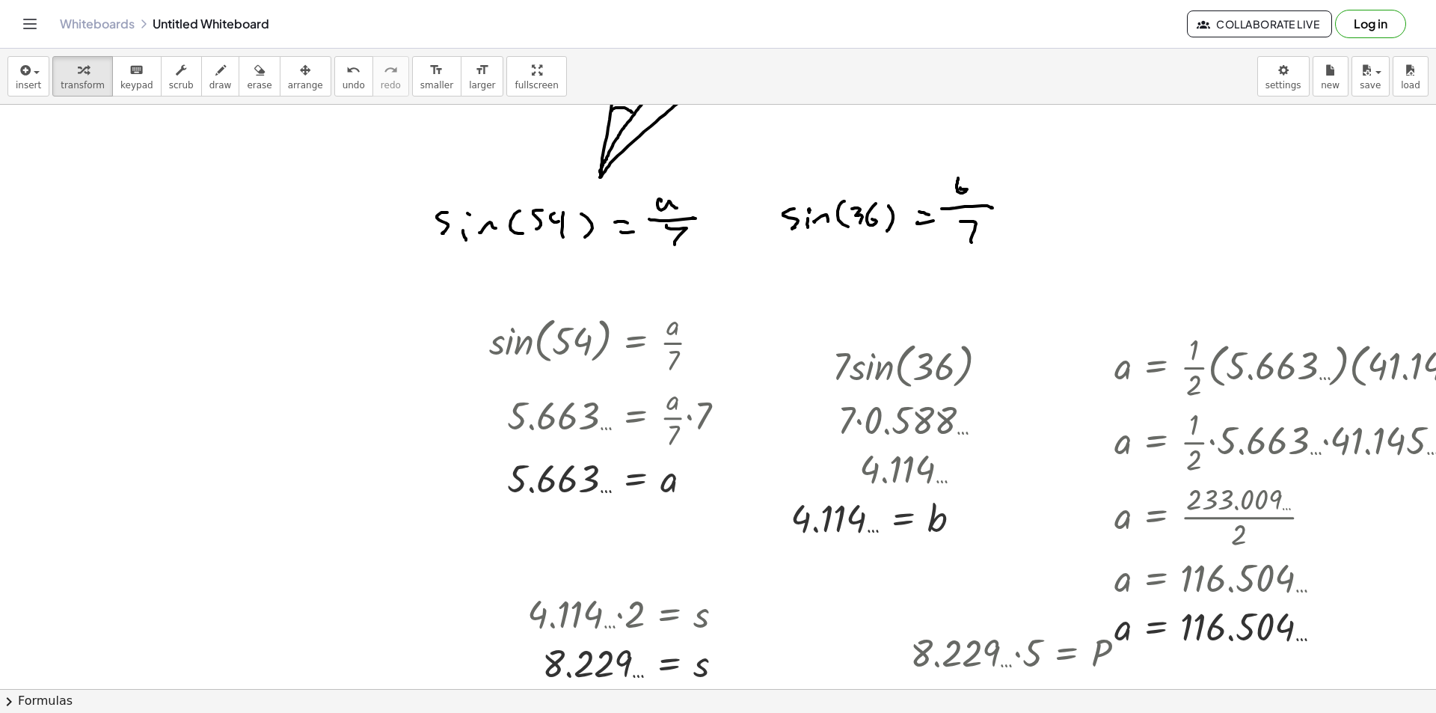
scroll to position [374, 0]
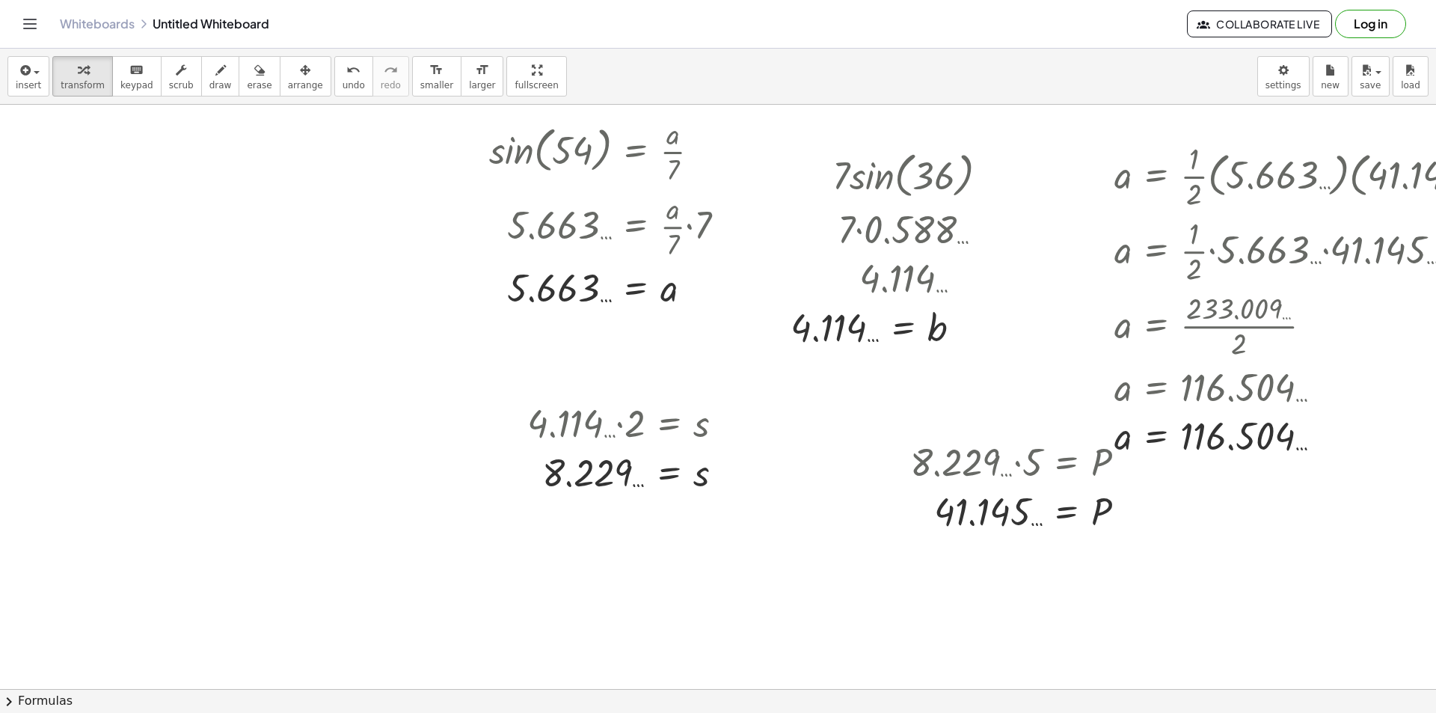
click at [802, 606] on div at bounding box center [768, 364] width 1536 height 1266
click at [907, 632] on div at bounding box center [907, 634] width 181 height 49
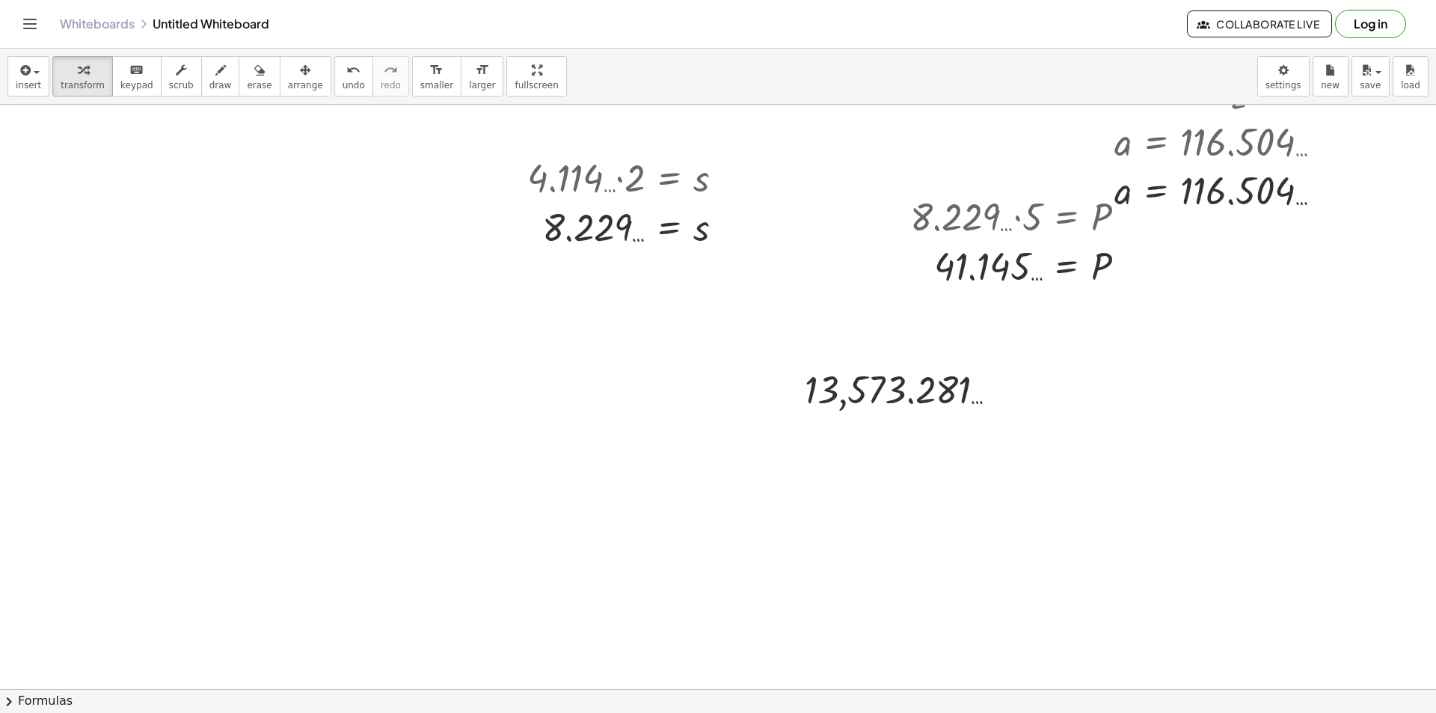
scroll to position [673, 0]
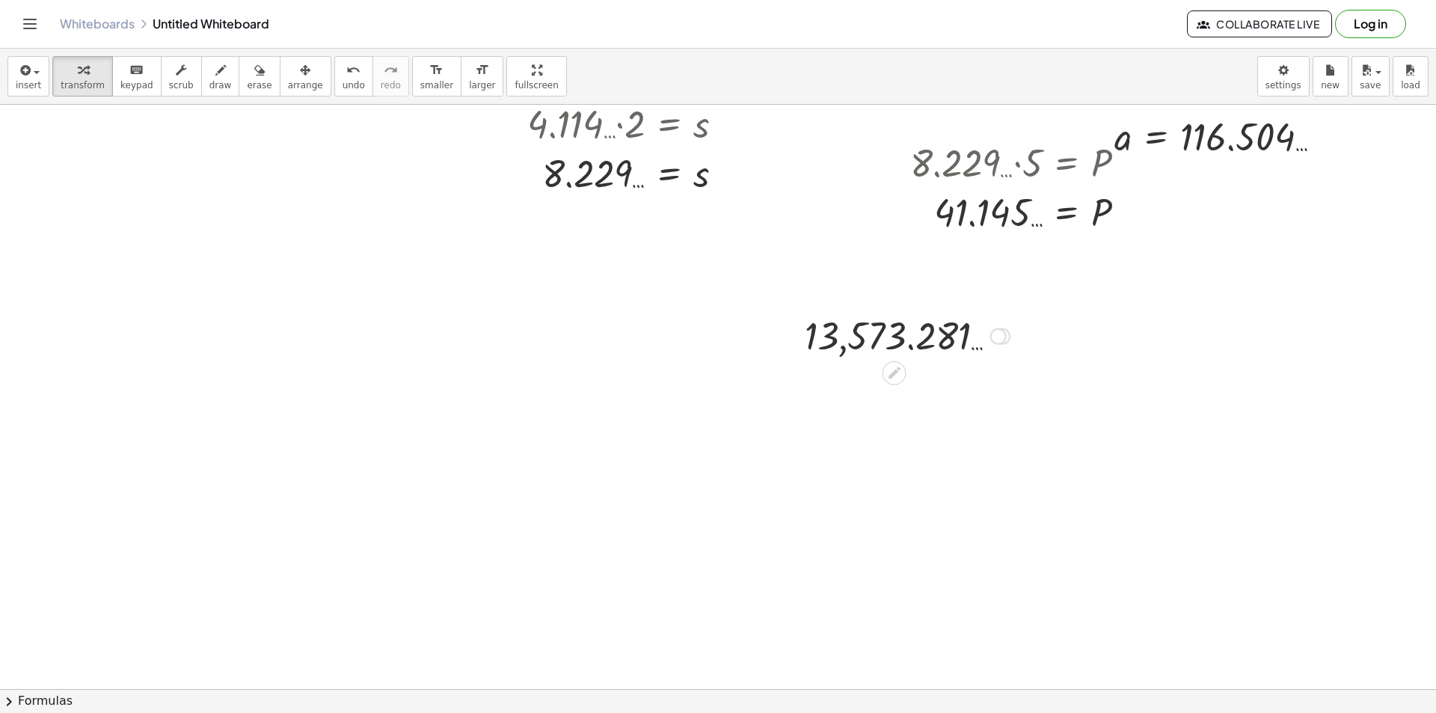
click at [994, 331] on div at bounding box center [998, 336] width 16 height 16
click at [1031, 293] on li "Transform line" at bounding box center [1089, 303] width 127 height 22
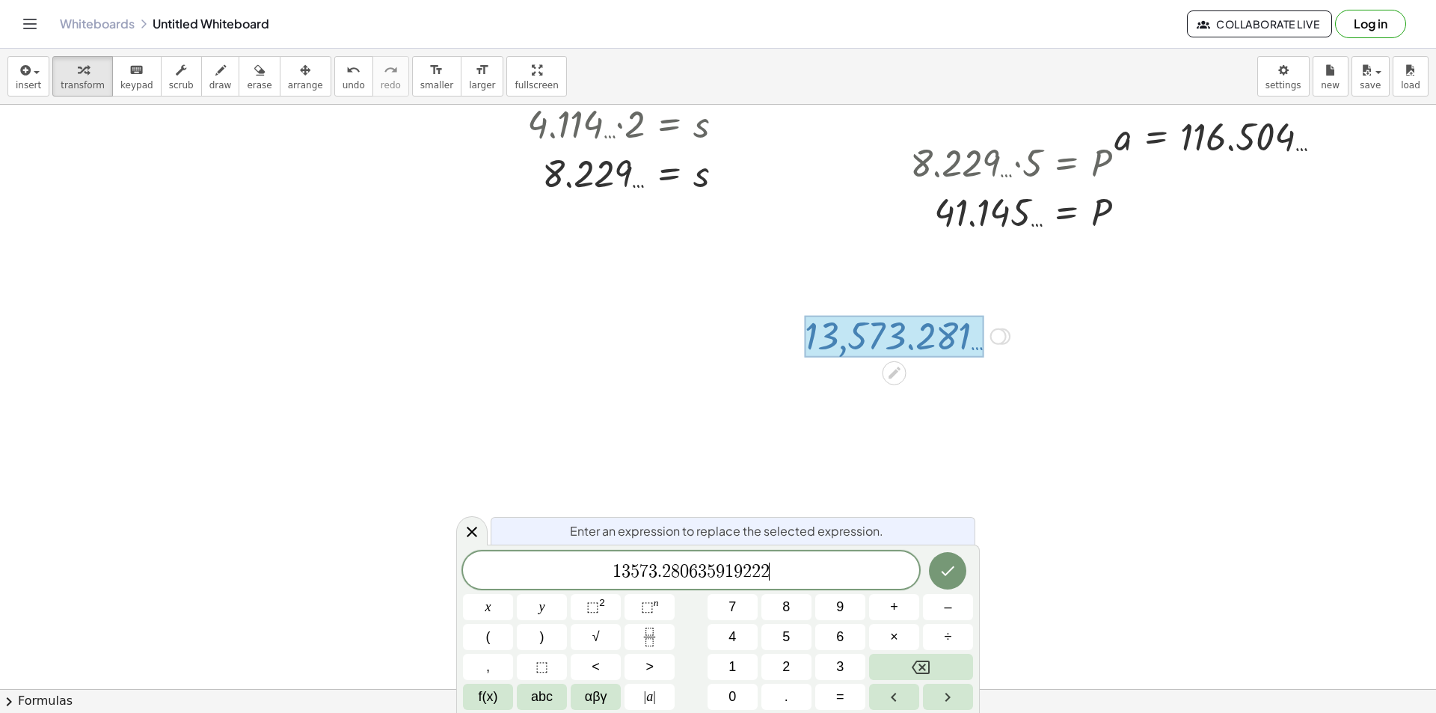
click at [794, 569] on span "1 3 5 7 3 . 2 8 0 6 3 5 9 1 9 2 2 2 ​" at bounding box center [691, 571] width 456 height 21
click at [473, 523] on icon at bounding box center [472, 532] width 18 height 18
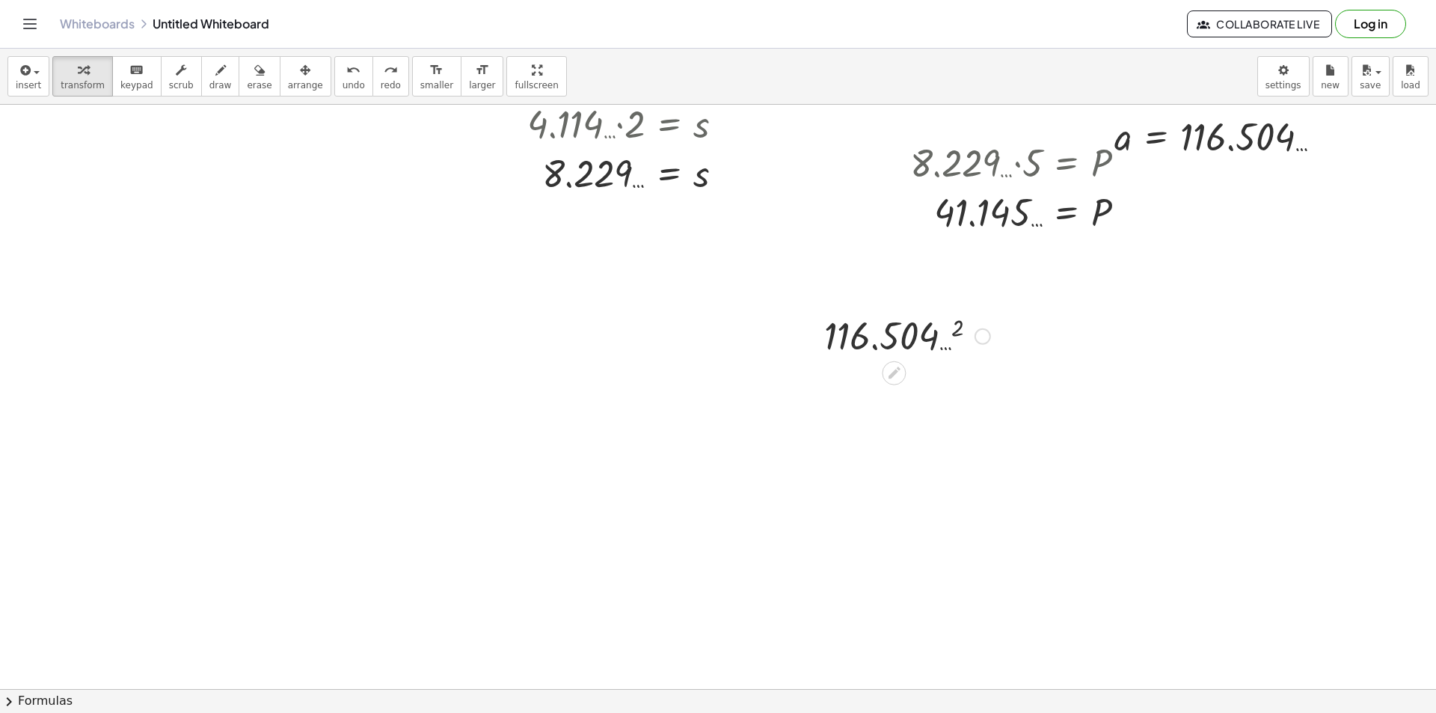
click at [981, 333] on div at bounding box center [983, 336] width 16 height 16
click at [1023, 284] on li "Fix a mistake" at bounding box center [1074, 291] width 127 height 22
click at [930, 328] on div at bounding box center [907, 334] width 181 height 49
click at [980, 335] on div at bounding box center [983, 336] width 16 height 16
click at [1026, 296] on span "Fix a mistake" at bounding box center [1044, 291] width 61 height 12
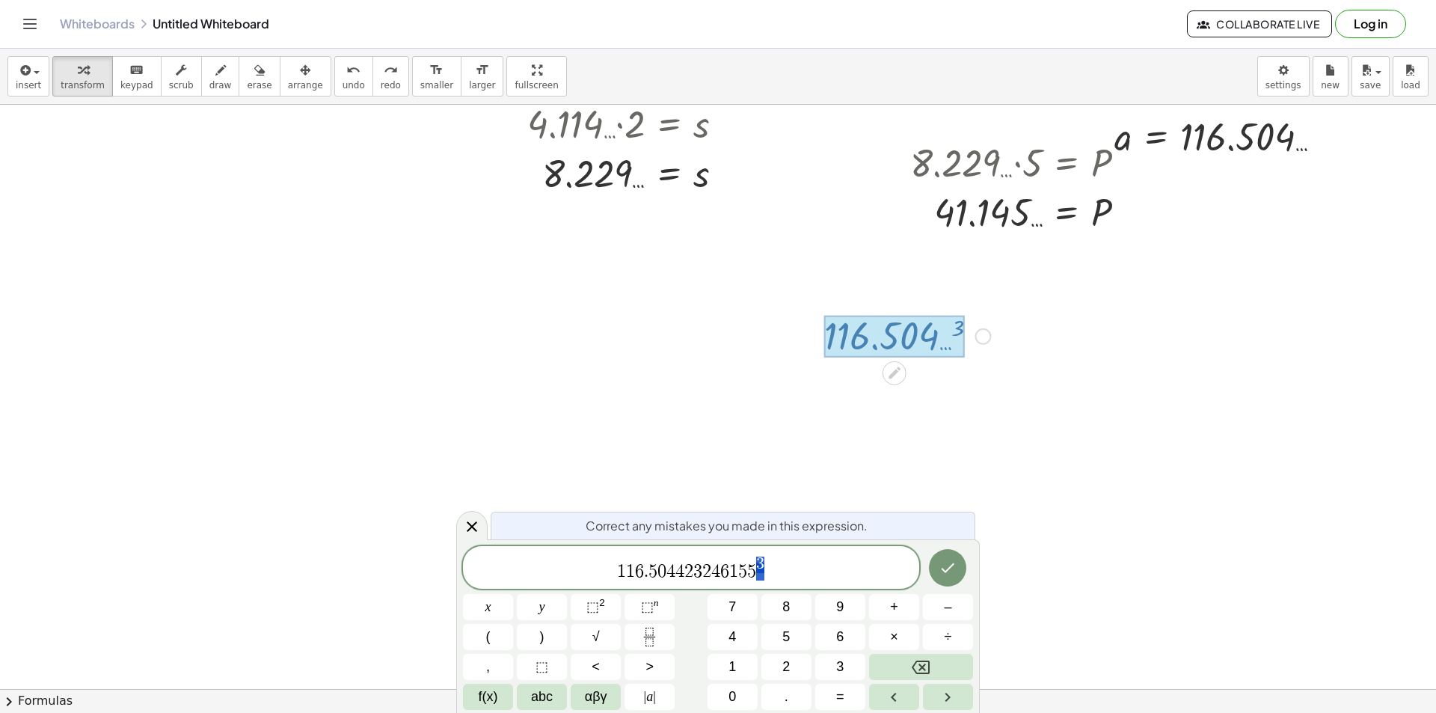
drag, startPoint x: 771, startPoint y: 558, endPoint x: 759, endPoint y: 553, distance: 13.1
click at [759, 553] on div "** 1 1 6 . 5 0 4 4 2 3 2 4 6 1 5 5 3" at bounding box center [691, 567] width 456 height 43
drag, startPoint x: 473, startPoint y: 534, endPoint x: 487, endPoint y: 534, distance: 13.5
click at [475, 534] on icon at bounding box center [472, 532] width 10 height 10
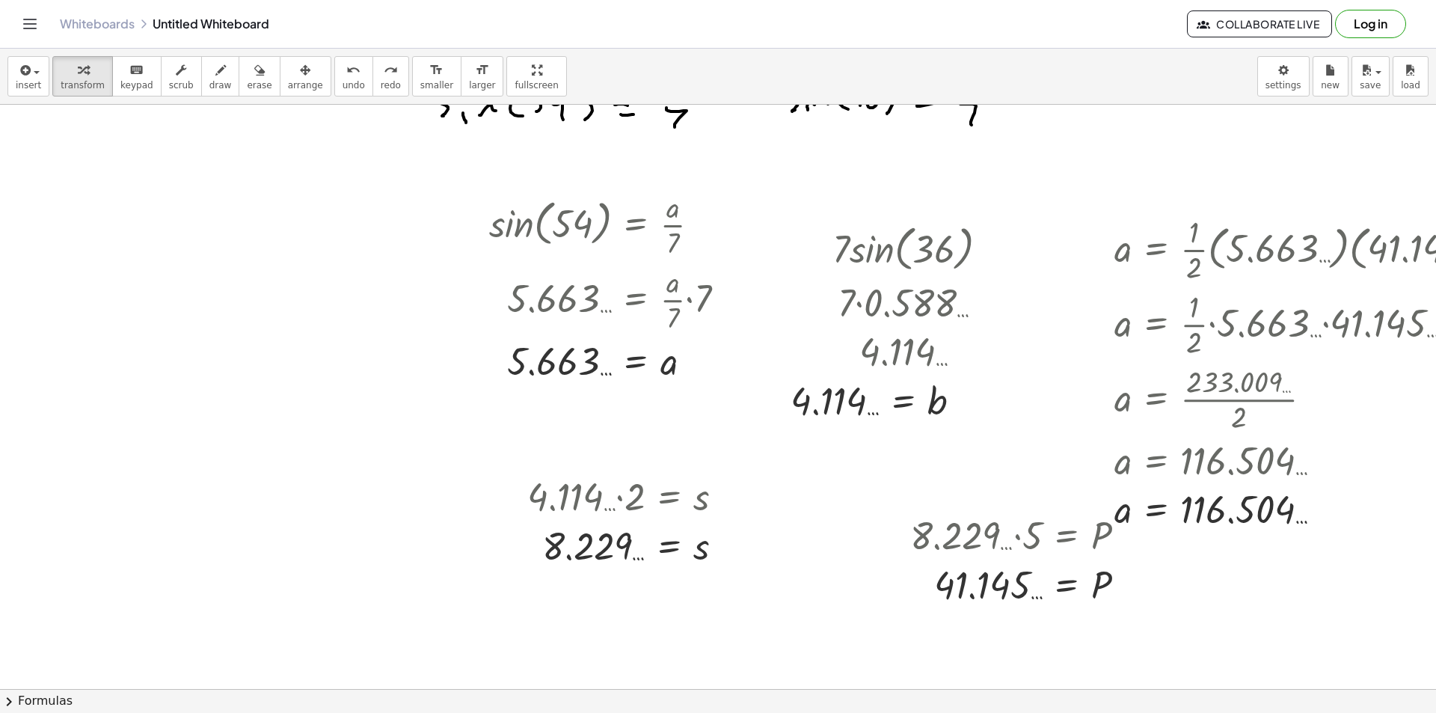
scroll to position [299, 0]
click at [889, 675] on div at bounding box center [768, 439] width 1536 height 1266
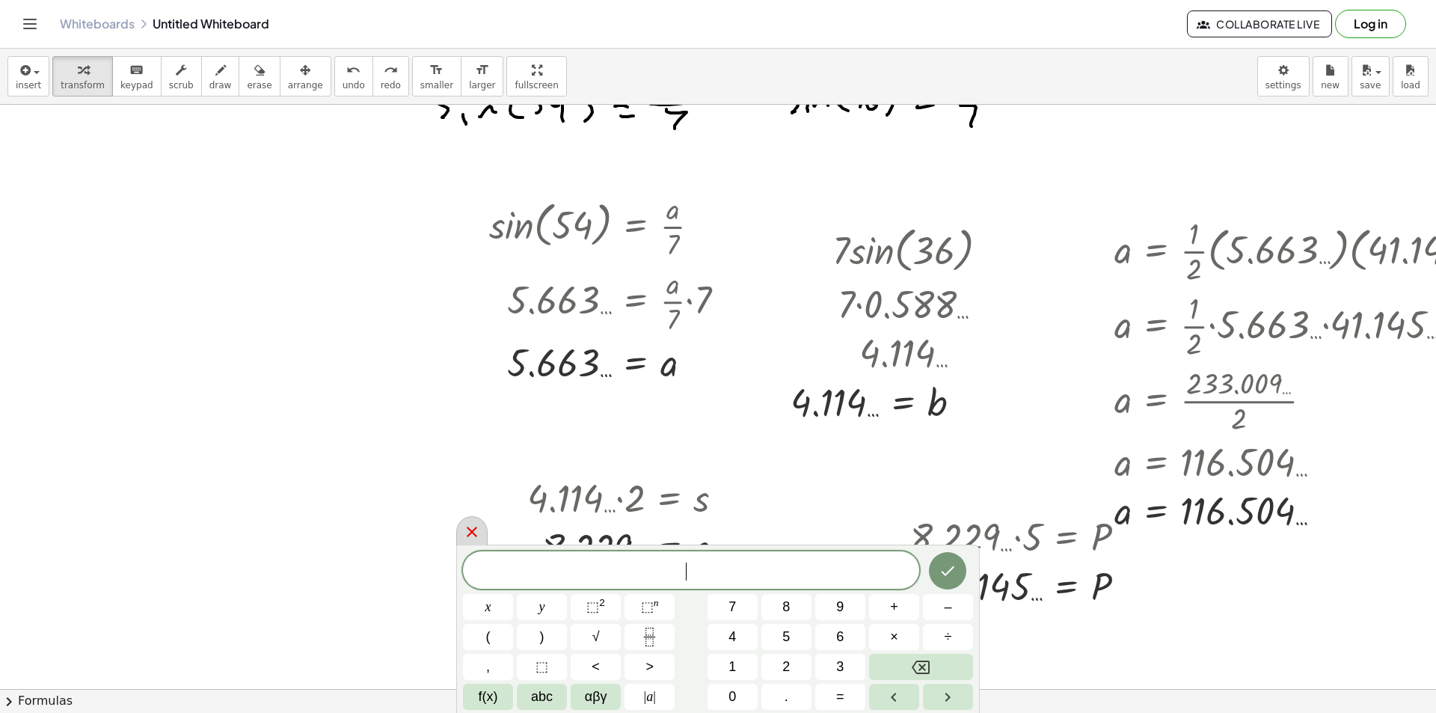
click at [478, 527] on icon at bounding box center [472, 532] width 18 height 18
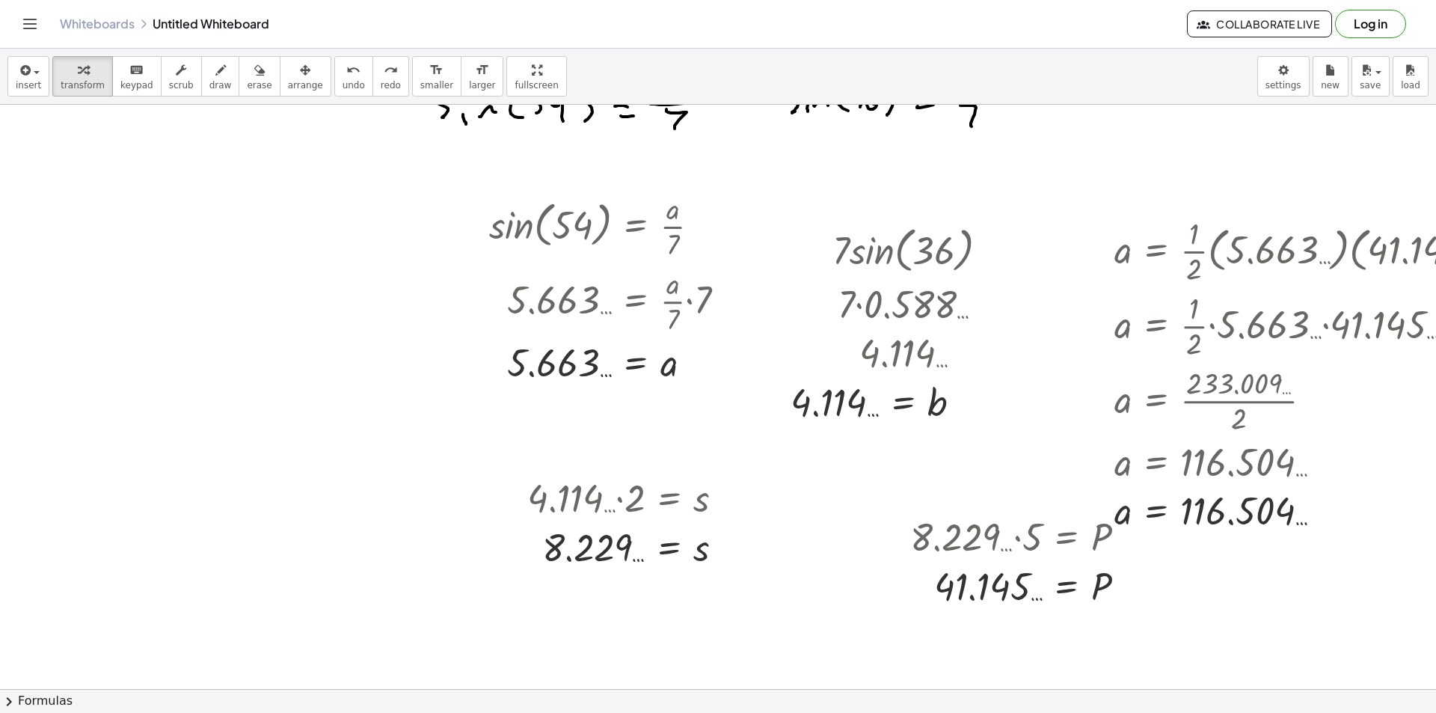
scroll to position [299, 111]
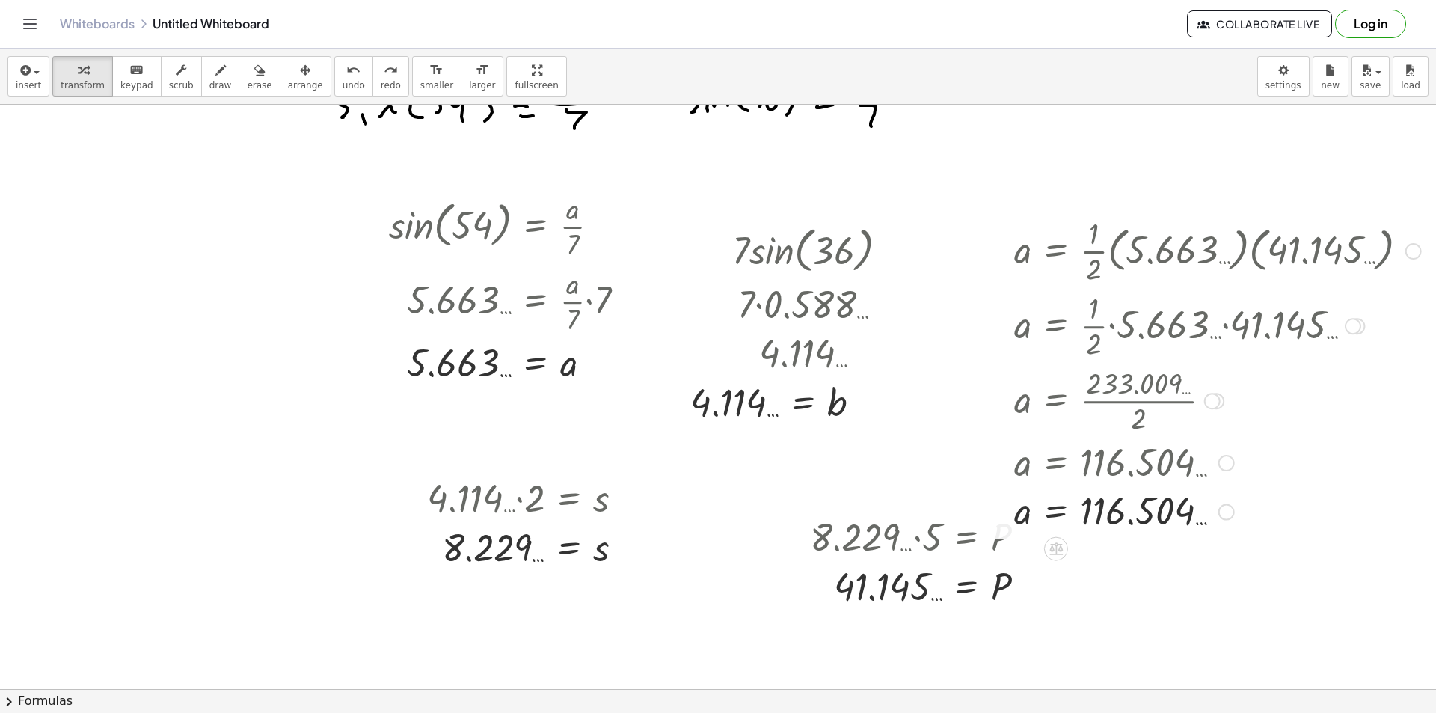
click at [1393, 252] on div at bounding box center [1218, 249] width 422 height 75
click at [1405, 251] on div at bounding box center [1413, 251] width 16 height 16
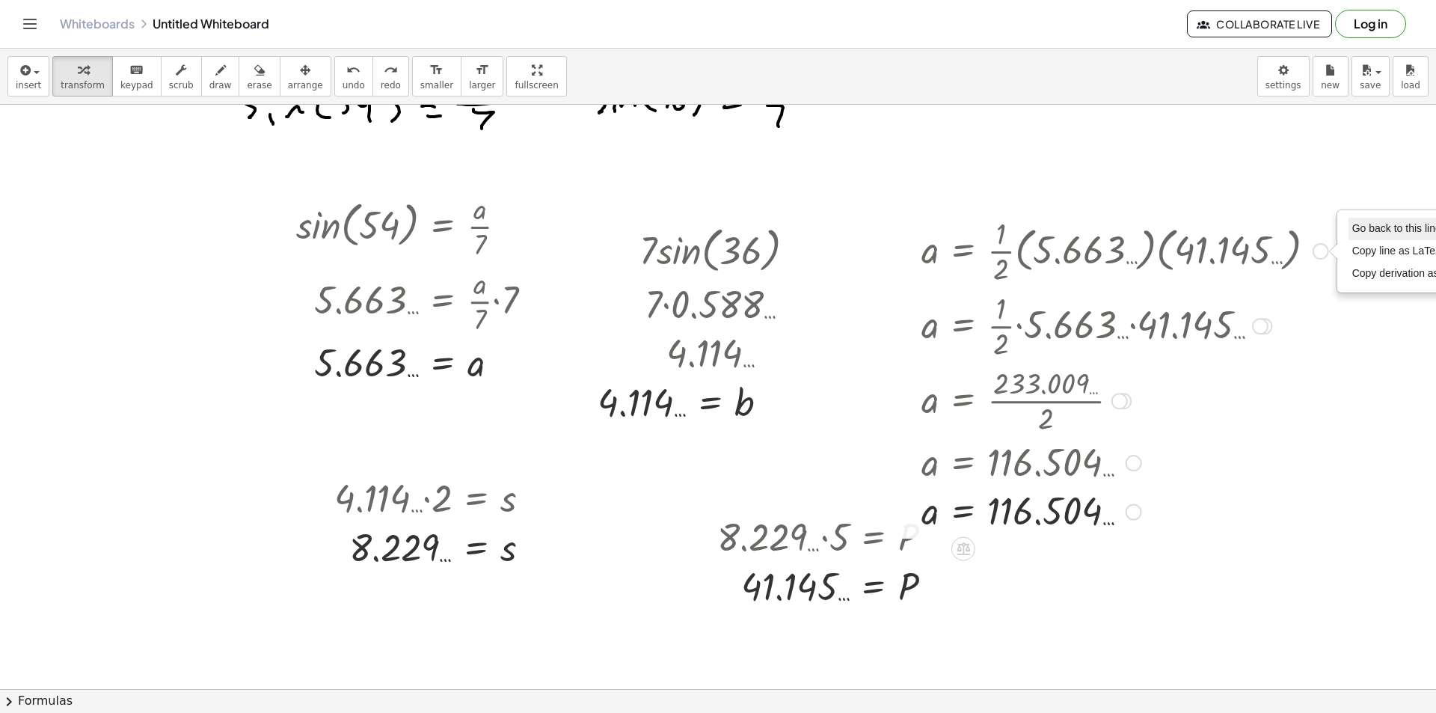
click at [1365, 232] on span "Go back to this line" at bounding box center [1396, 228] width 89 height 12
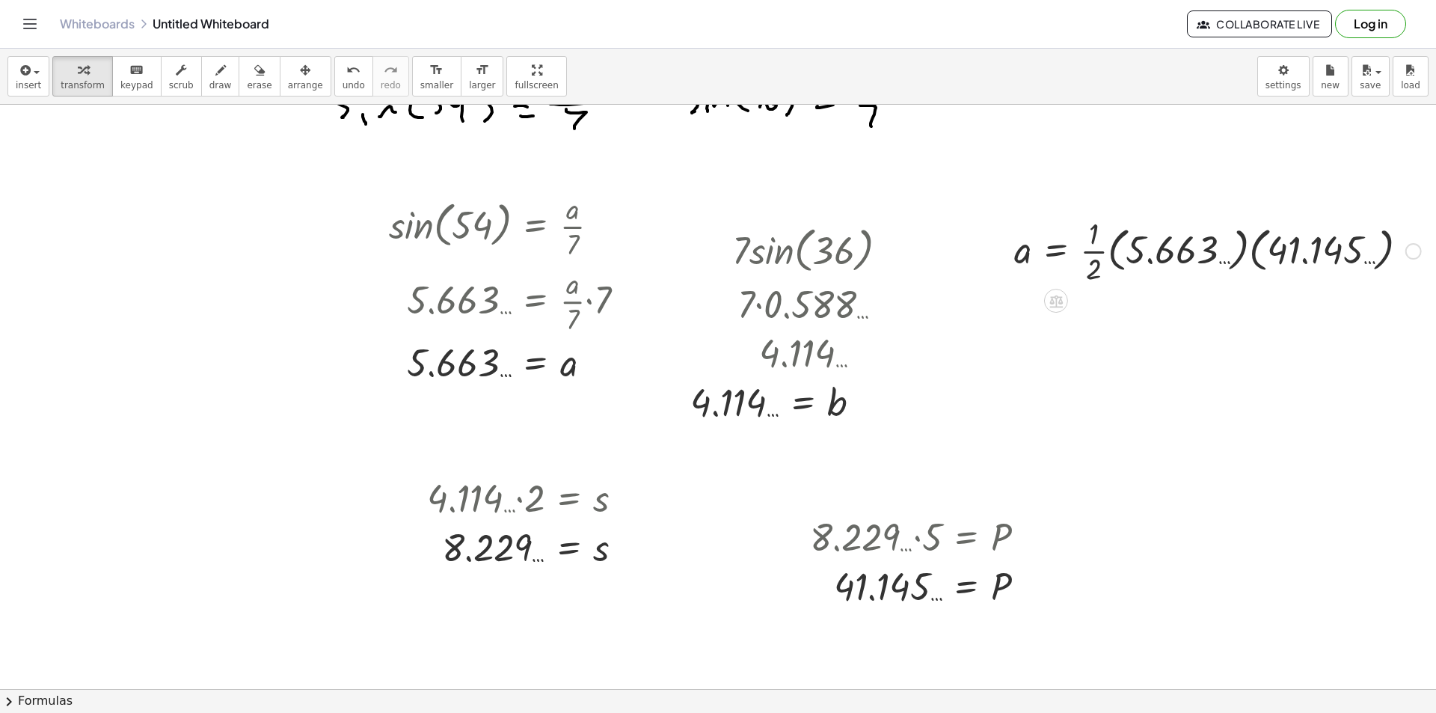
click at [1406, 250] on div "Go back to this line Copy line as LaTeX Copy derivation as LaTeX" at bounding box center [1413, 251] width 16 height 16
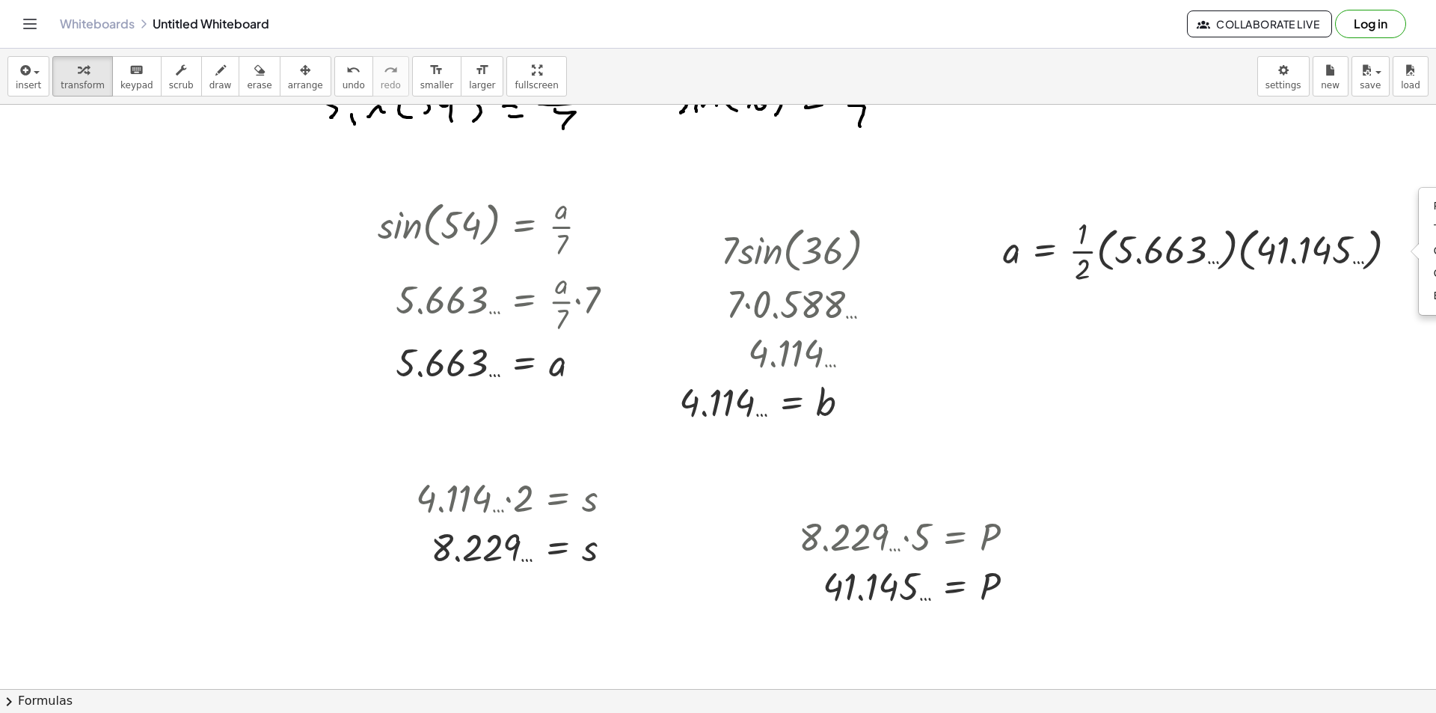
scroll to position [299, 255]
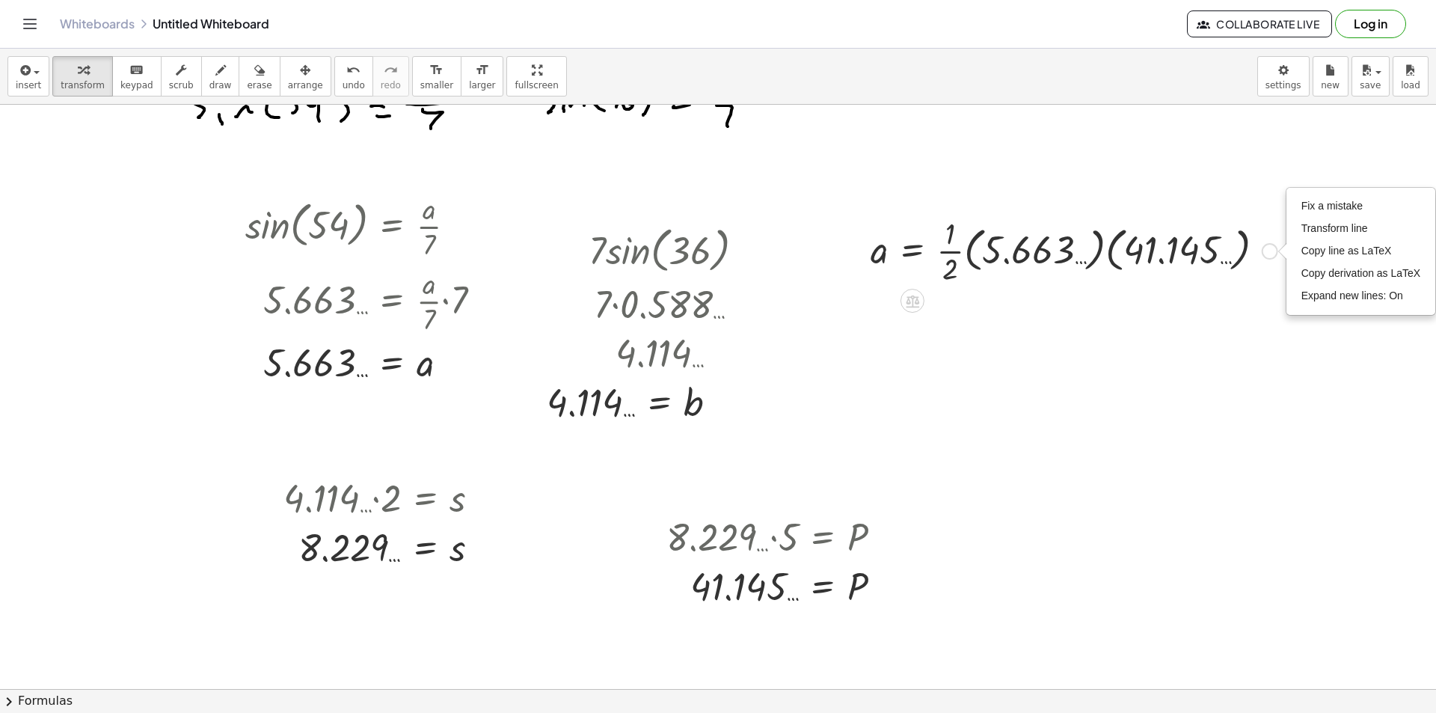
click at [1352, 194] on div "Fix a mistake Transform line Copy line as LaTeX Copy derivation as LaTeX Expand…" at bounding box center [1361, 251] width 148 height 126
click at [1353, 198] on li "Fix a mistake" at bounding box center [1361, 206] width 127 height 22
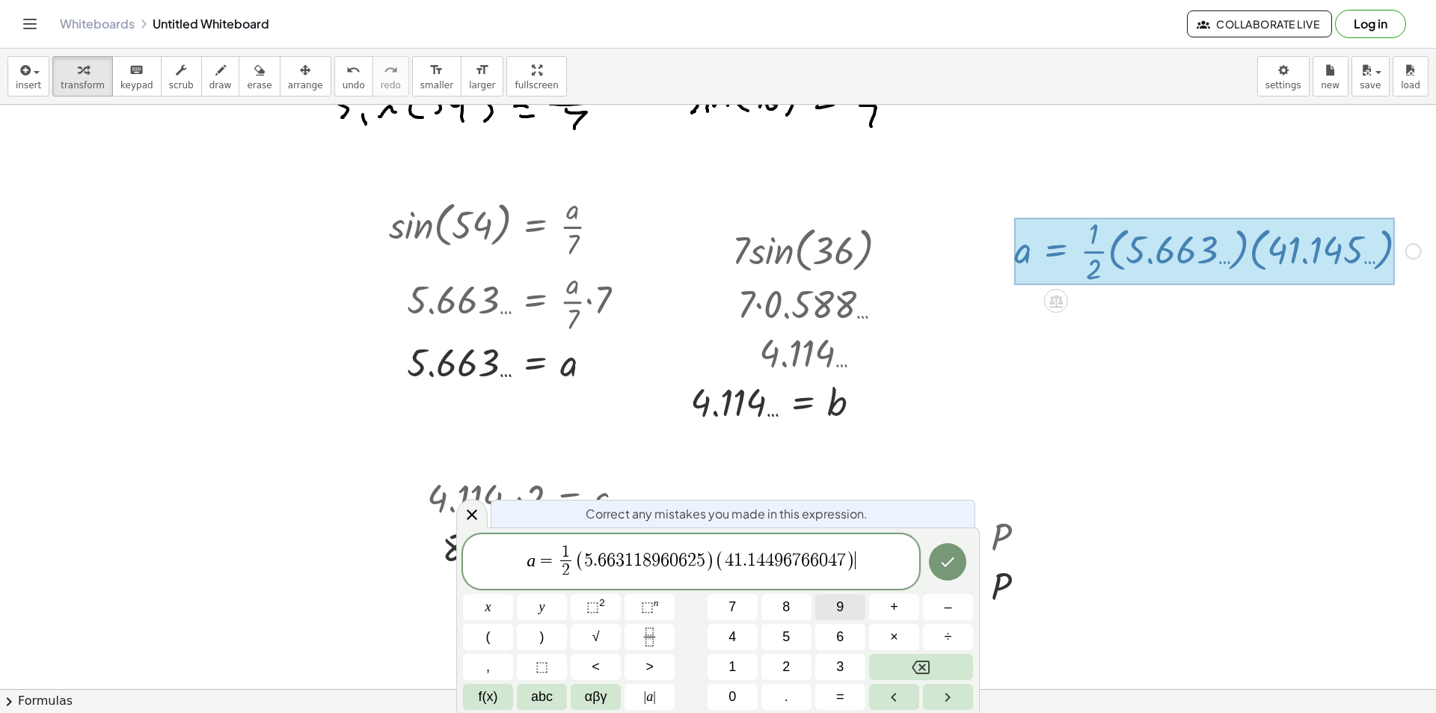
scroll to position [299, 111]
click at [655, 557] on span "9" at bounding box center [655, 560] width 9 height 18
drag, startPoint x: 706, startPoint y: 559, endPoint x: 580, endPoint y: 559, distance: 125.7
click at [580, 559] on span "( 5 . 6 6 3 1 1 8 9 6 0 6 2 5 )" at bounding box center [645, 561] width 141 height 22
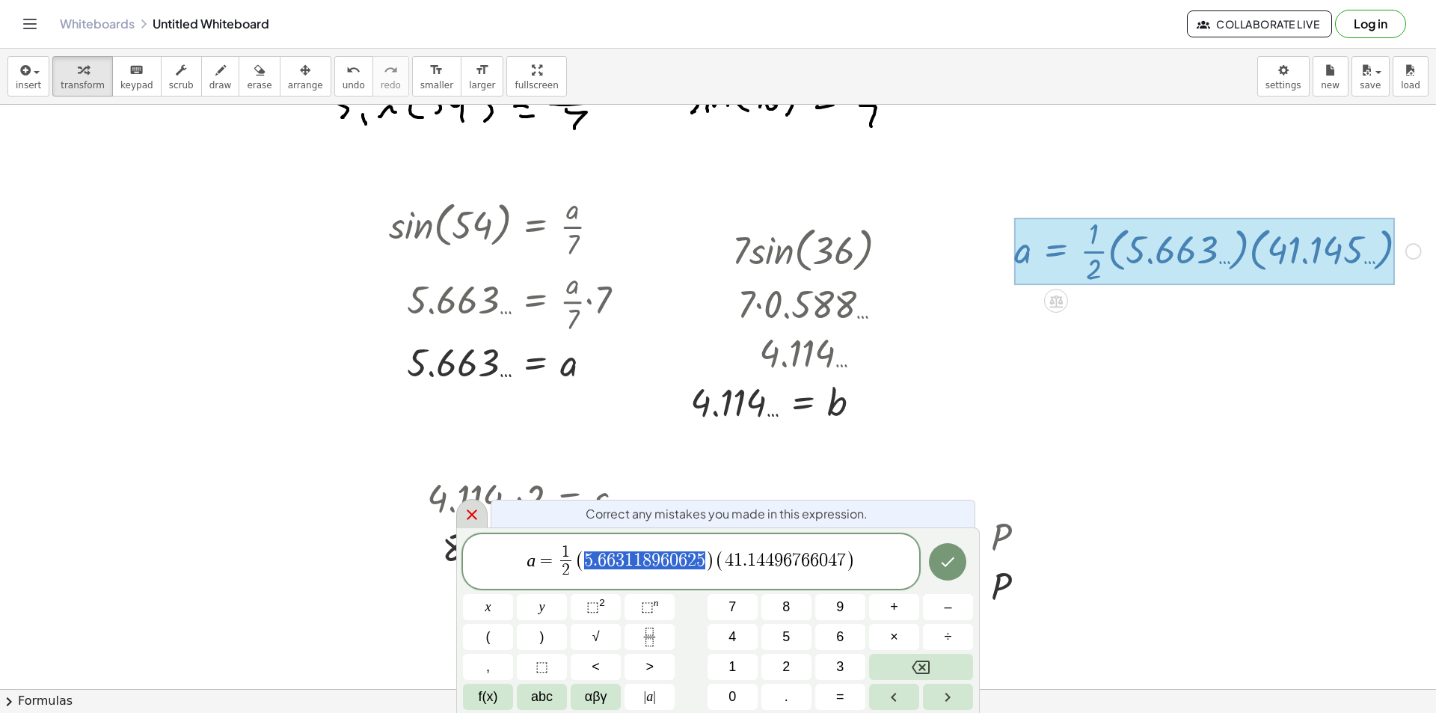
click at [464, 526] on div at bounding box center [471, 513] width 31 height 29
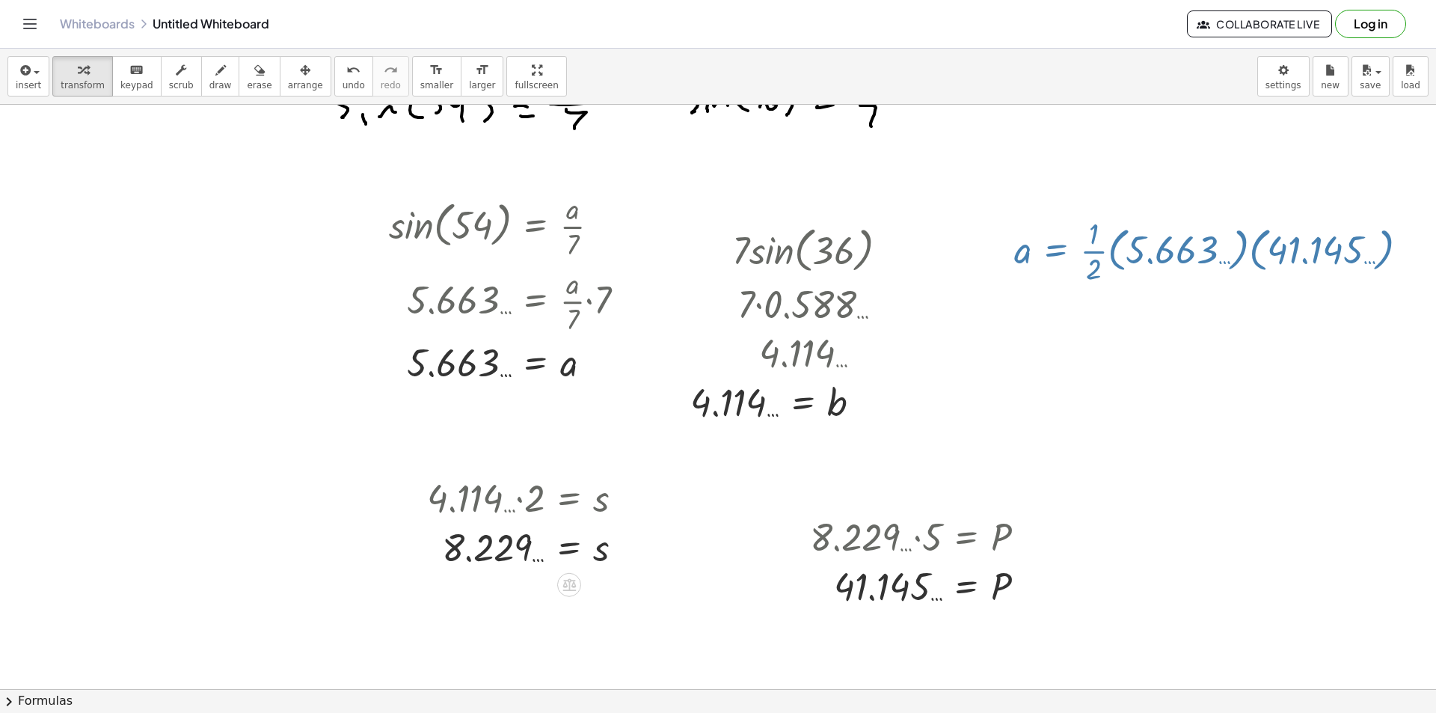
click at [1034, 376] on div at bounding box center [668, 439] width 1536 height 1266
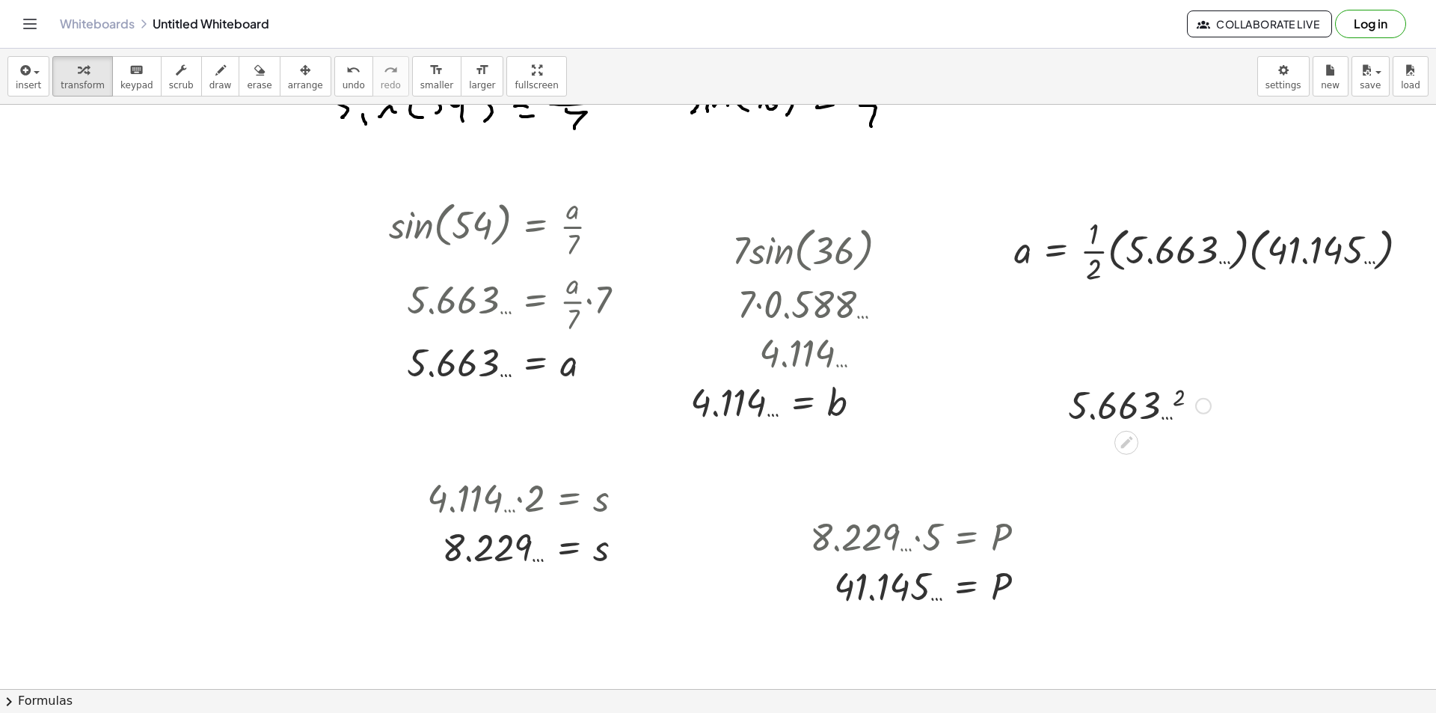
click at [1074, 421] on div at bounding box center [1140, 404] width 158 height 49
drag, startPoint x: 1184, startPoint y: 447, endPoint x: 1212, endPoint y: 423, distance: 36.6
click at [1126, 455] on div "32.071 …" at bounding box center [1126, 455] width 0 height 0
click at [1193, 453] on div at bounding box center [1201, 455] width 16 height 16
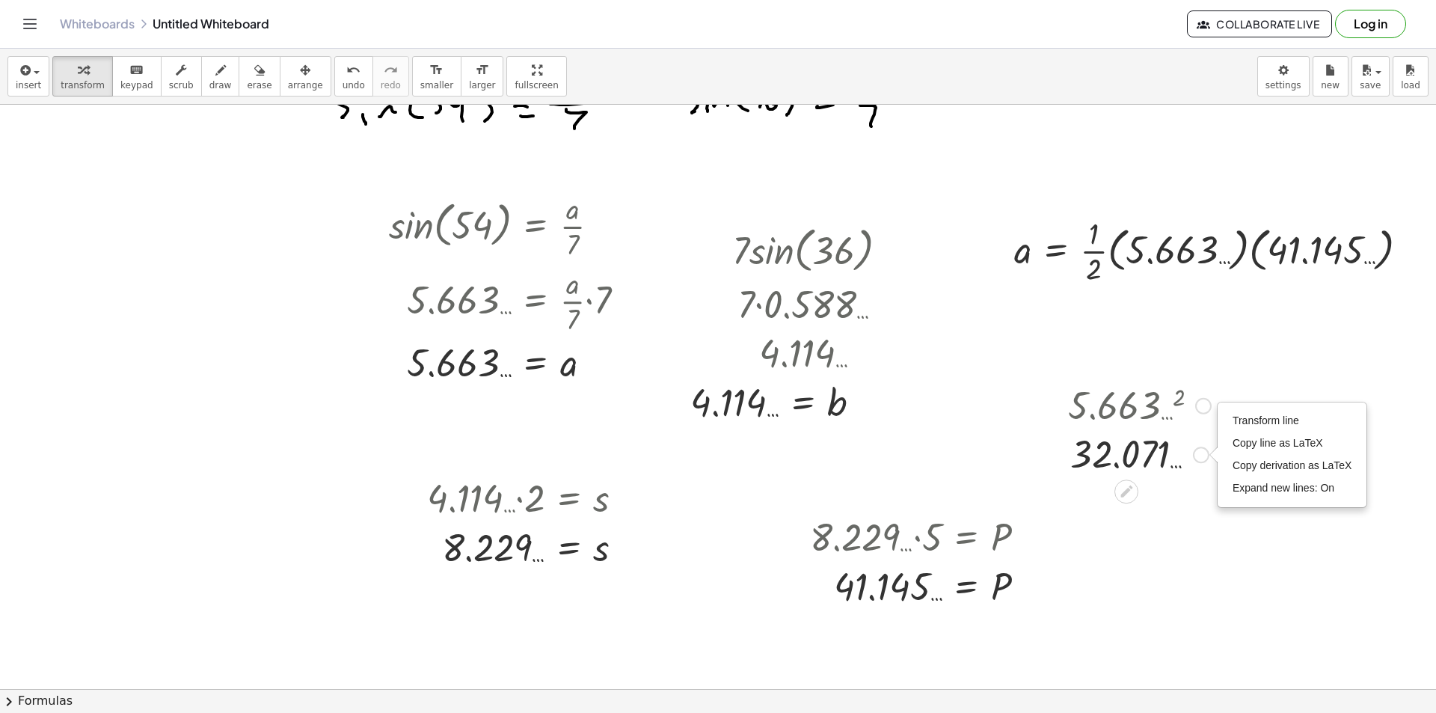
click at [1230, 407] on div "Transform line Copy line as LaTeX Copy derivation as LaTeX Expand new lines: On" at bounding box center [1292, 454] width 148 height 103
click at [1233, 422] on span "Transform line" at bounding box center [1266, 420] width 67 height 12
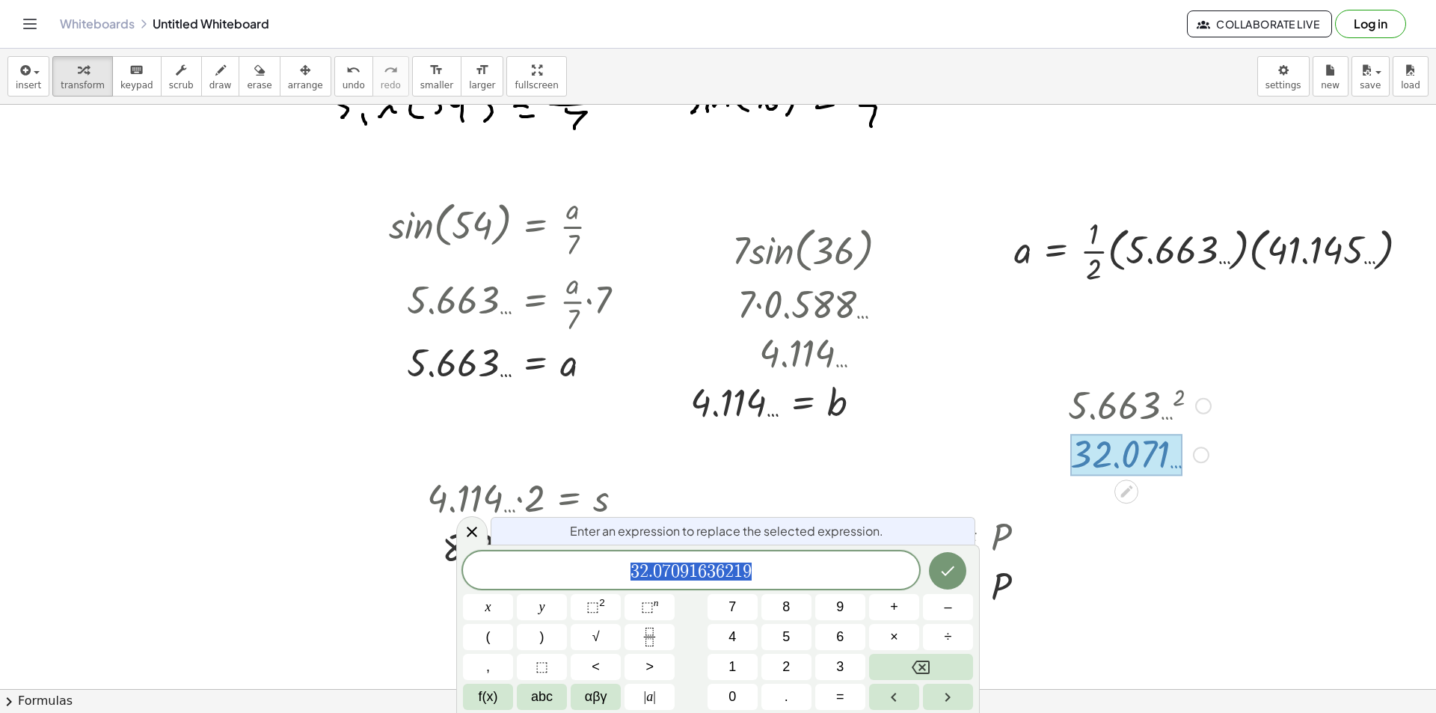
click at [467, 525] on icon at bounding box center [472, 532] width 18 height 18
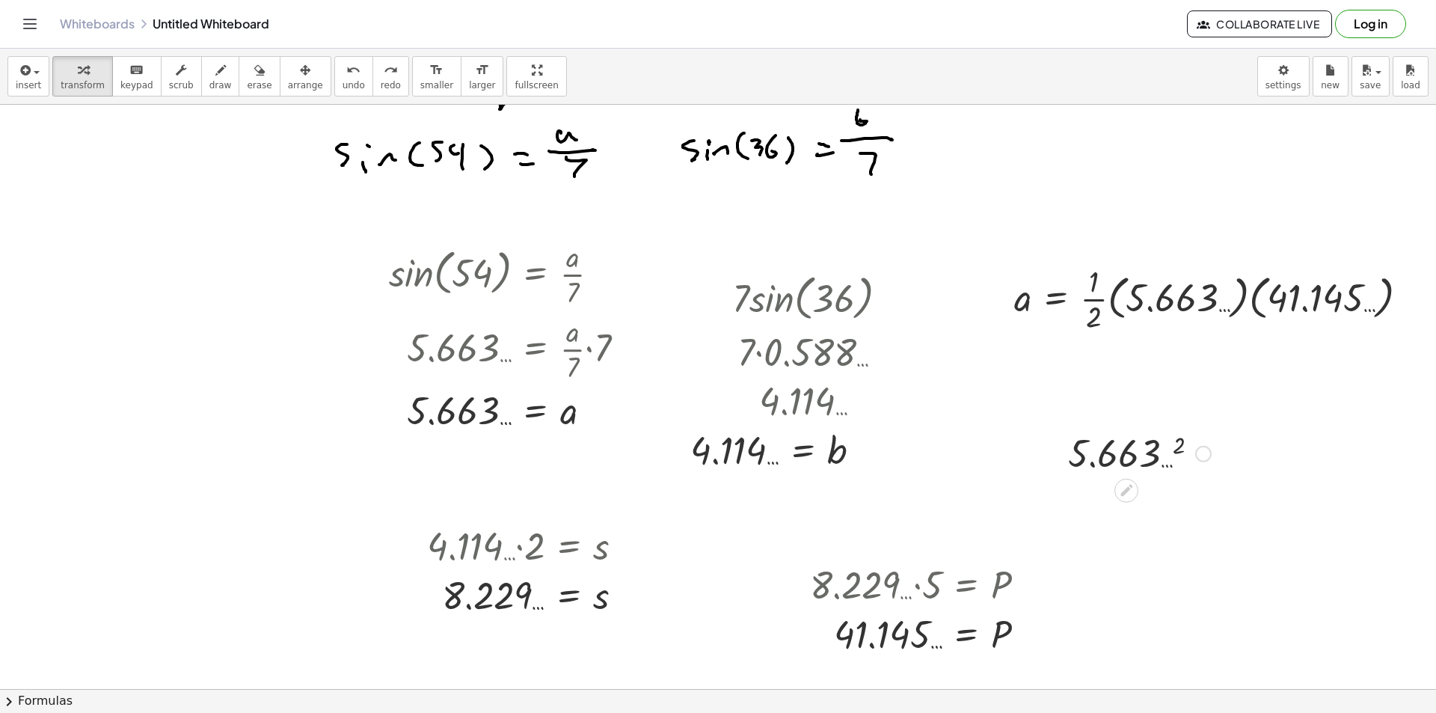
scroll to position [224, 111]
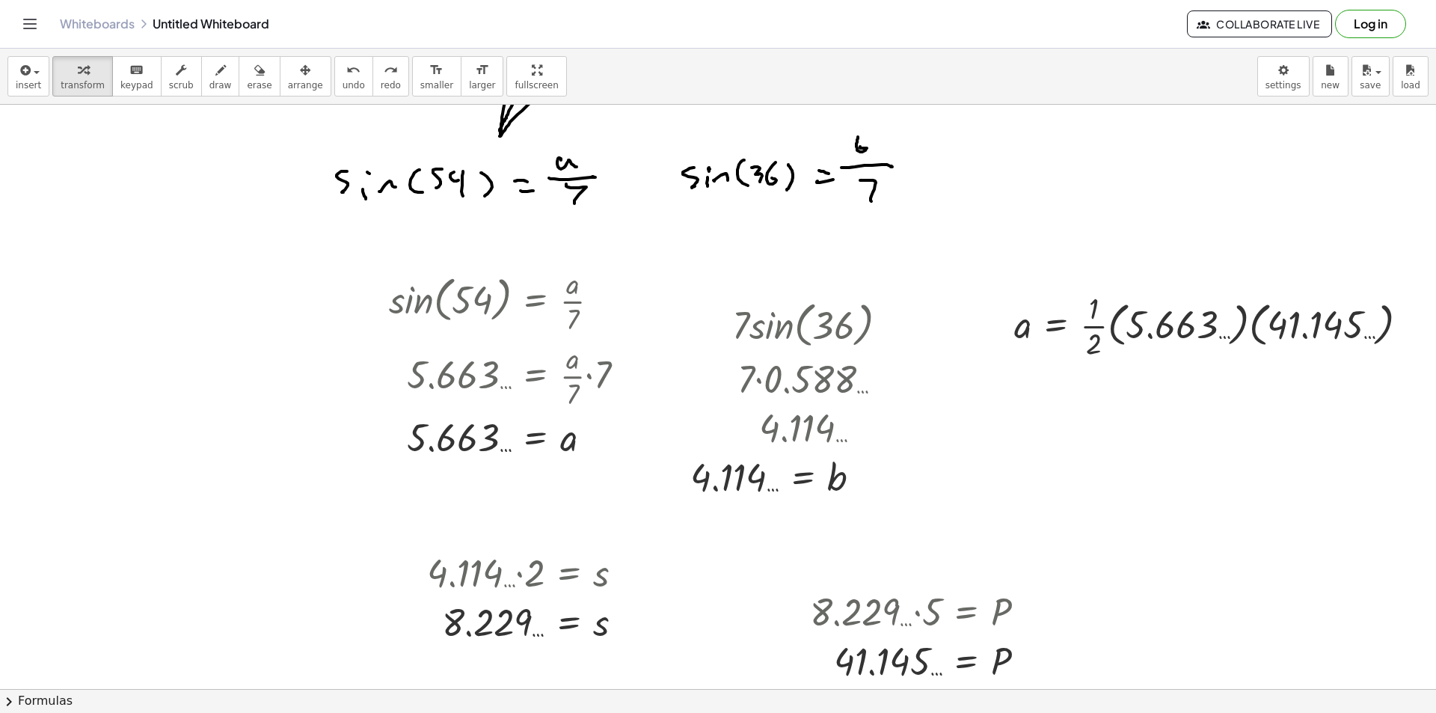
click at [1031, 368] on div at bounding box center [668, 513] width 1536 height 1266
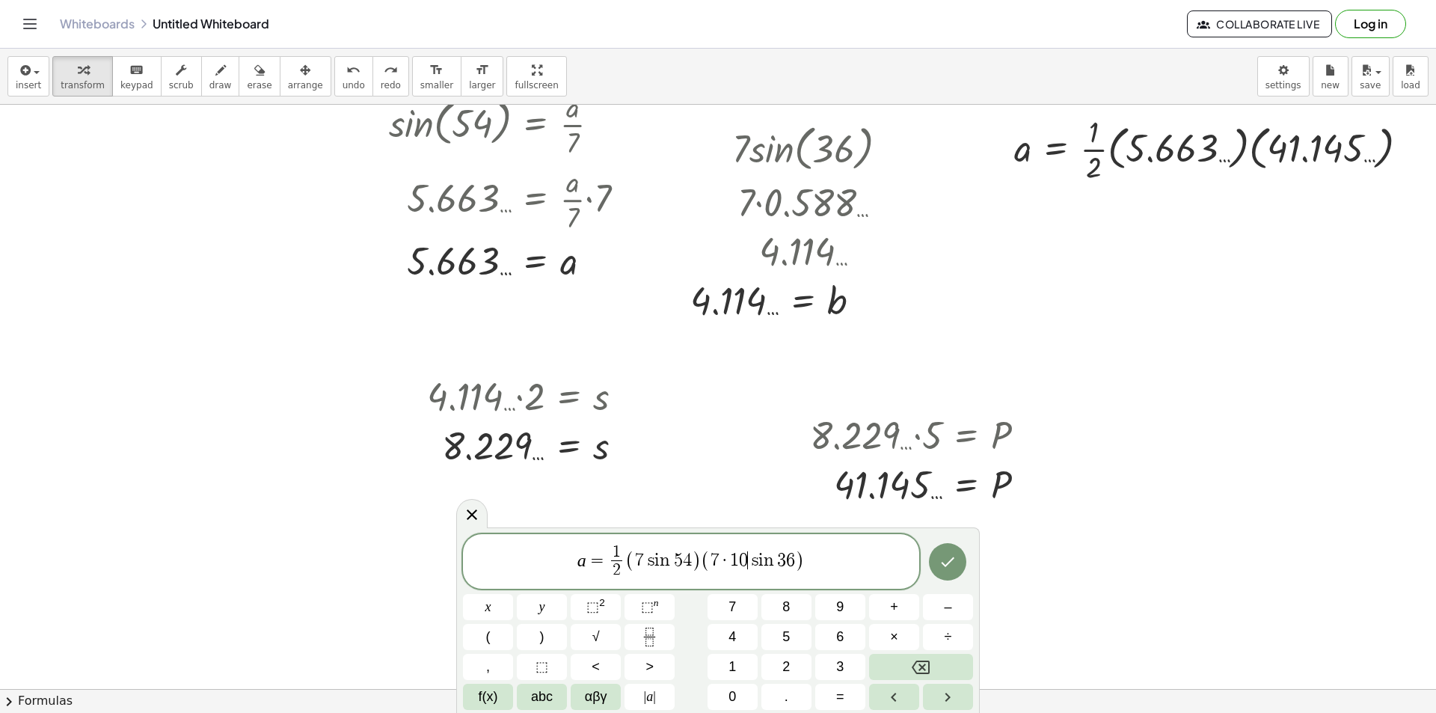
scroll to position [374, 111]
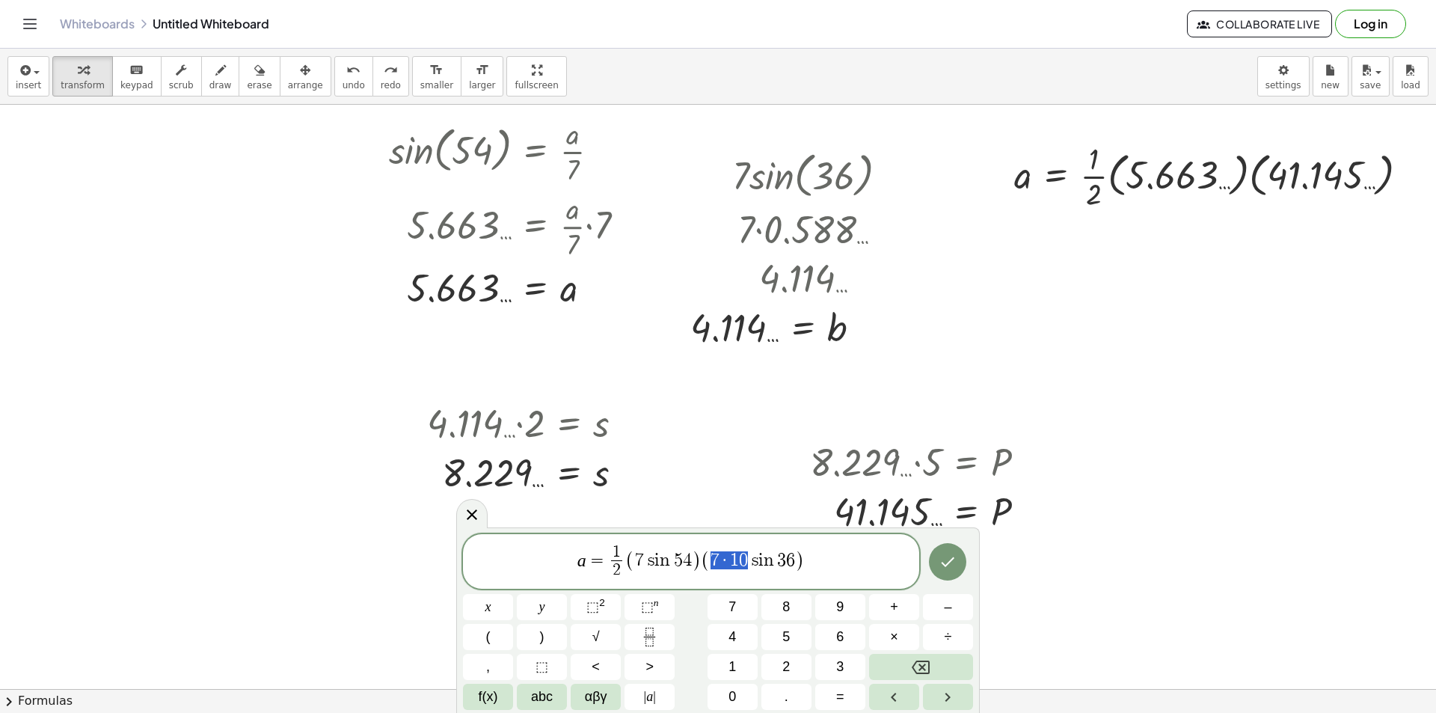
drag, startPoint x: 748, startPoint y: 556, endPoint x: 712, endPoint y: 556, distance: 35.9
click at [712, 556] on span "7 · 1 0 s i n 3 6" at bounding box center [753, 560] width 85 height 18
drag, startPoint x: 815, startPoint y: 556, endPoint x: 619, endPoint y: 561, distance: 196.0
click at [619, 561] on span "a = 1 2 ​ ( 7 s i n 5 4 ) ( 7 0 s i n 3 6 )" at bounding box center [691, 563] width 456 height 40
click at [950, 563] on icon "Done" at bounding box center [948, 562] width 18 height 18
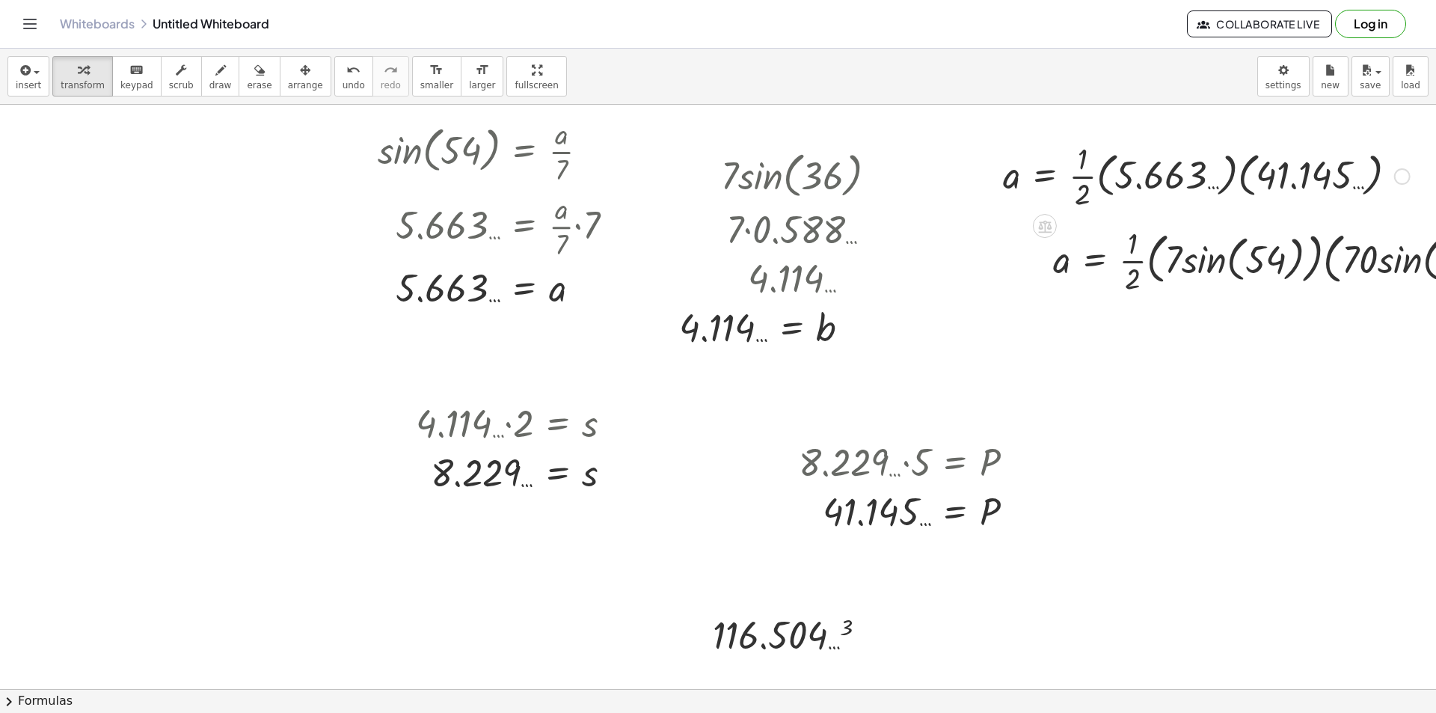
click at [1223, 183] on div at bounding box center [1207, 175] width 422 height 75
click at [1242, 180] on div at bounding box center [1197, 175] width 402 height 75
click at [1216, 180] on div at bounding box center [1178, 175] width 365 height 75
click at [1109, 170] on div at bounding box center [1138, 175] width 284 height 75
click at [1093, 168] on div at bounding box center [1108, 175] width 224 height 75
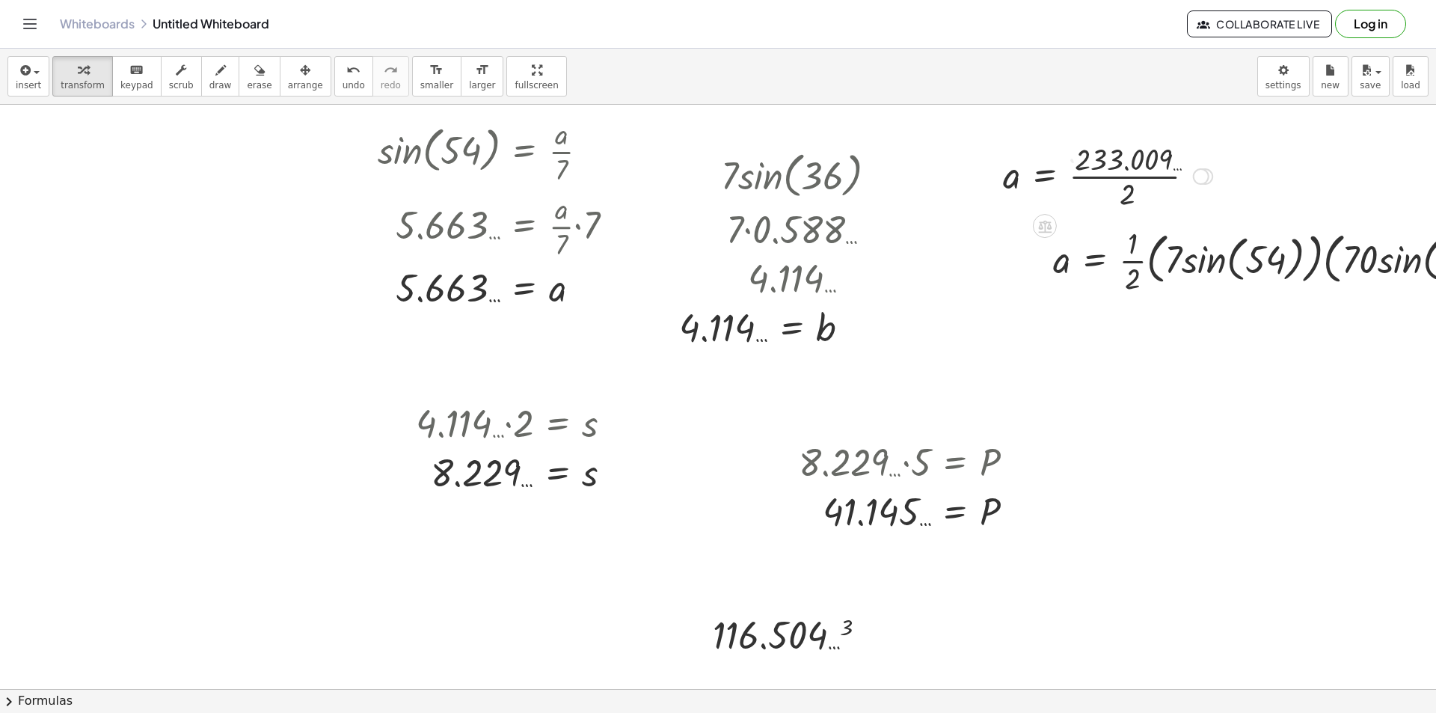
click at [1103, 186] on div at bounding box center [1108, 175] width 224 height 75
click at [1195, 253] on div at bounding box center [1300, 259] width 509 height 75
click at [1231, 261] on div at bounding box center [1293, 259] width 494 height 75
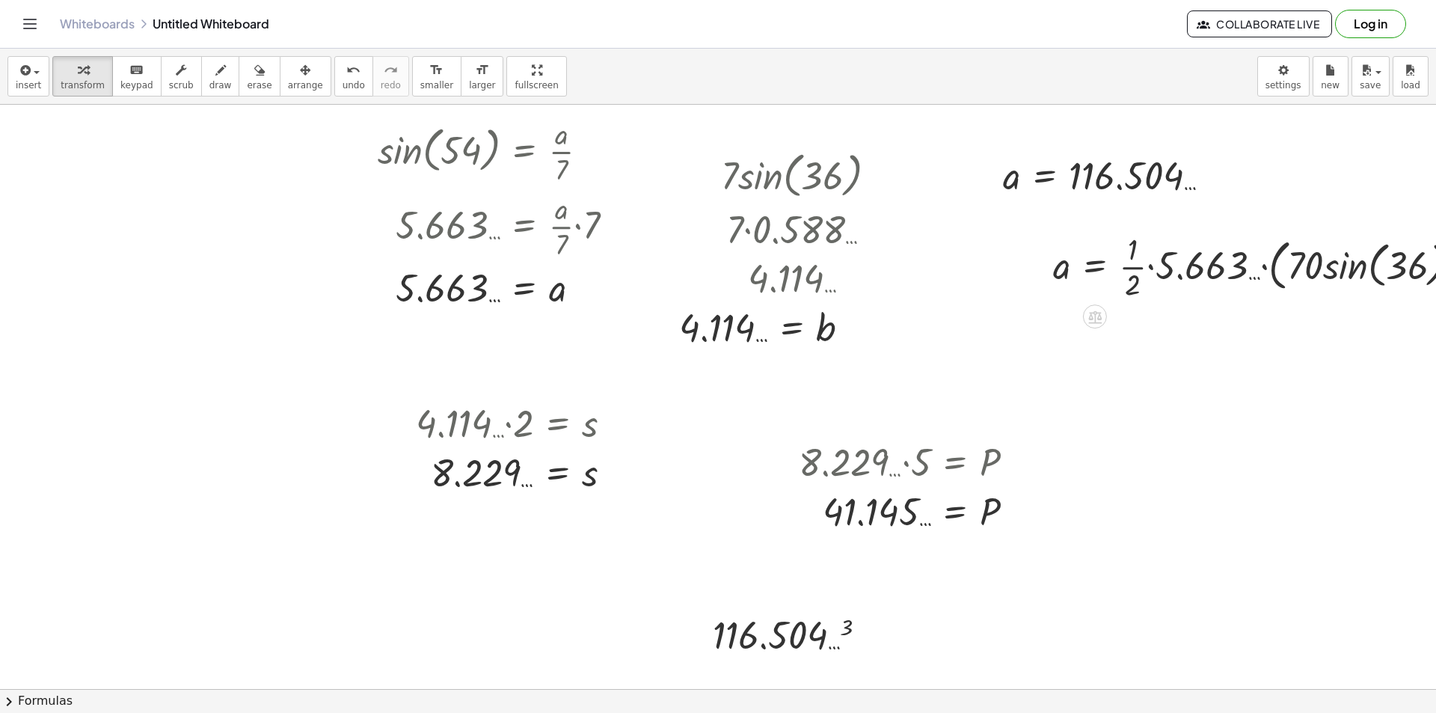
click at [1326, 265] on div at bounding box center [1300, 265] width 509 height 75
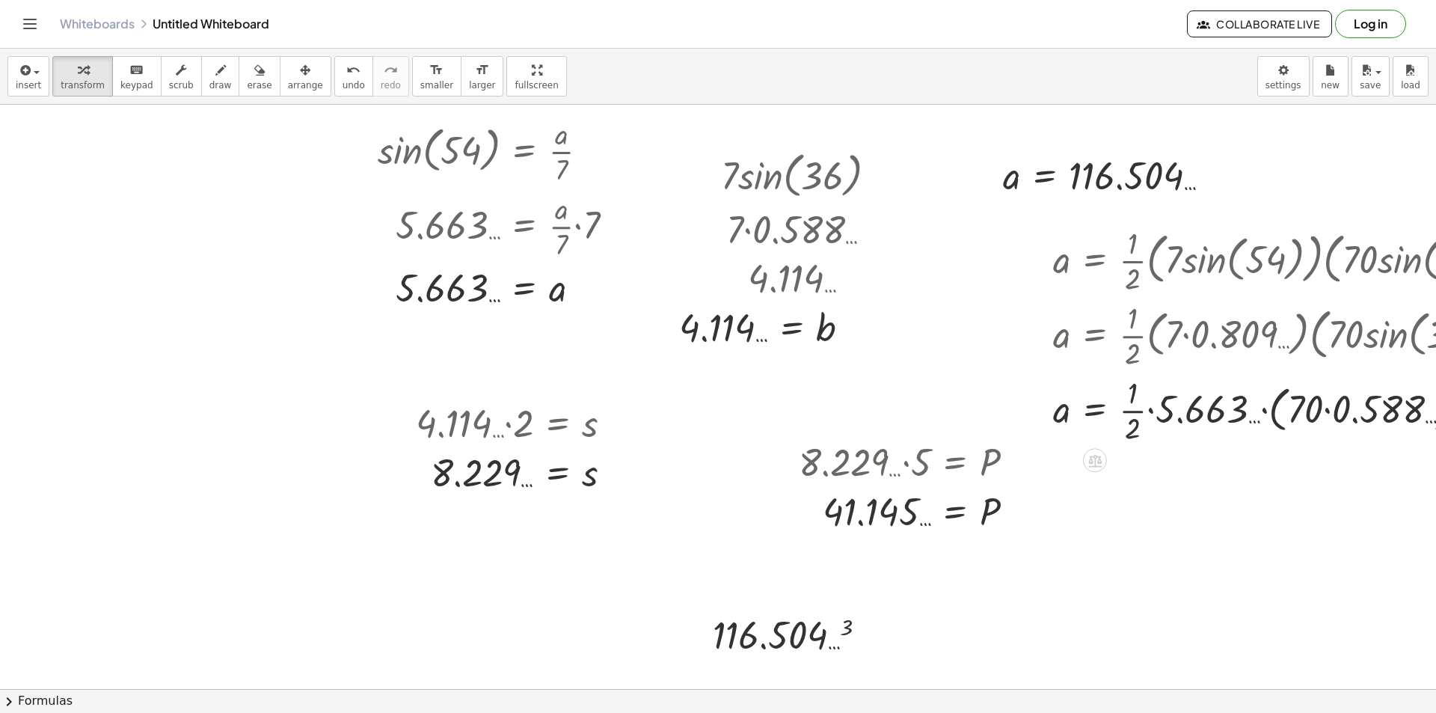
click at [1313, 418] on div at bounding box center [1300, 409] width 509 height 75
click at [1331, 406] on div at bounding box center [1300, 409] width 509 height 75
click at [1275, 414] on div at bounding box center [1300, 409] width 509 height 75
click at [1141, 399] on div at bounding box center [1300, 409] width 509 height 75
click at [1173, 408] on div at bounding box center [1300, 409] width 509 height 75
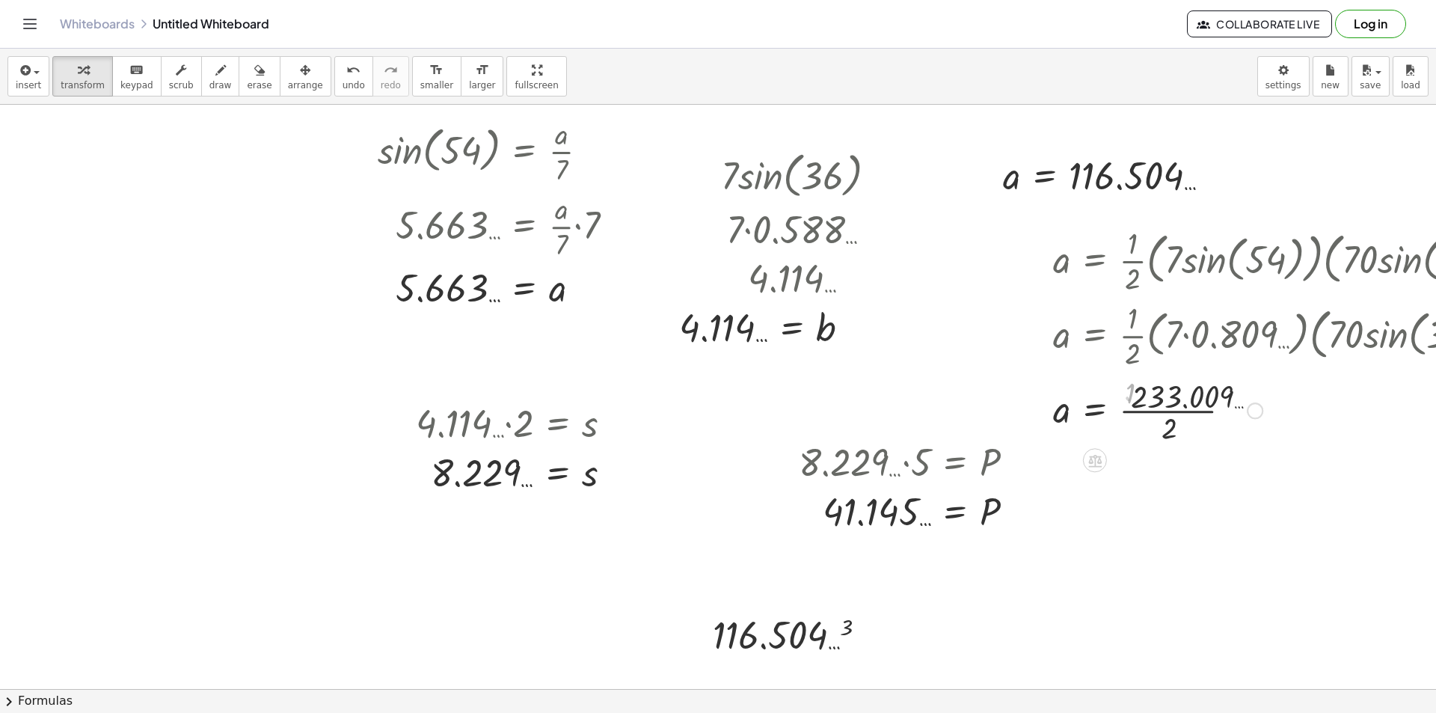
click at [1153, 408] on div at bounding box center [1300, 409] width 509 height 75
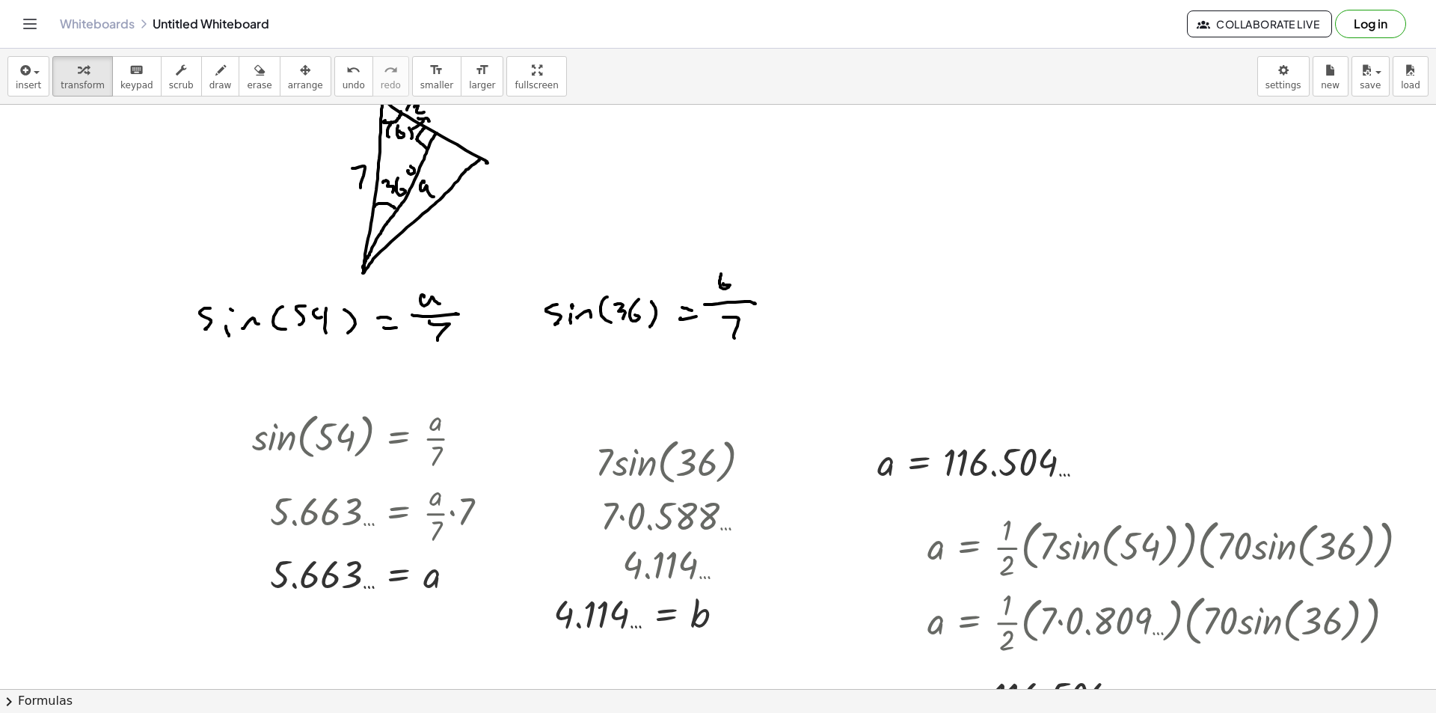
scroll to position [0, 248]
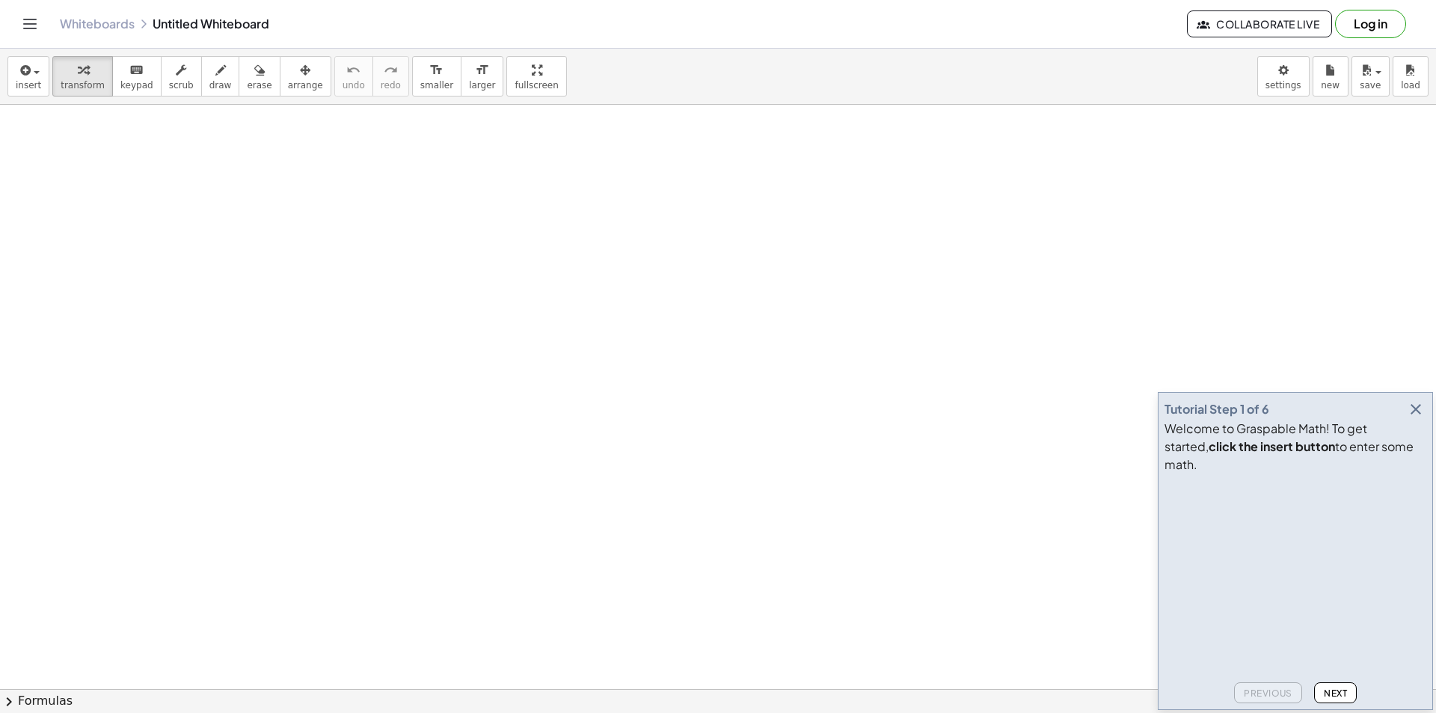
click at [1417, 418] on icon "button" at bounding box center [1416, 409] width 18 height 18
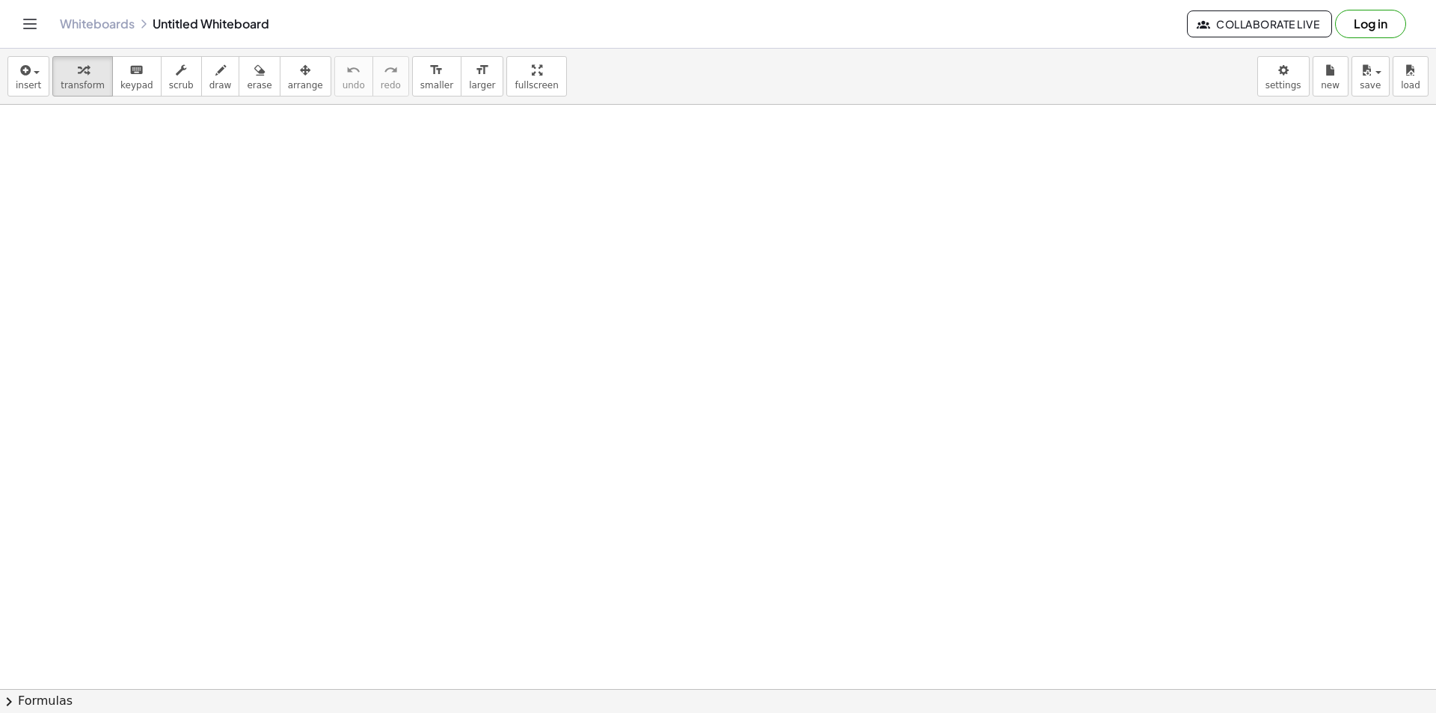
click at [380, 191] on div at bounding box center [391, 196] width 120 height 75
click at [360, 199] on div at bounding box center [391, 196] width 175 height 75
click at [352, 200] on div at bounding box center [391, 196] width 150 height 75
drag, startPoint x: 360, startPoint y: 192, endPoint x: 358, endPoint y: 205, distance: 12.8
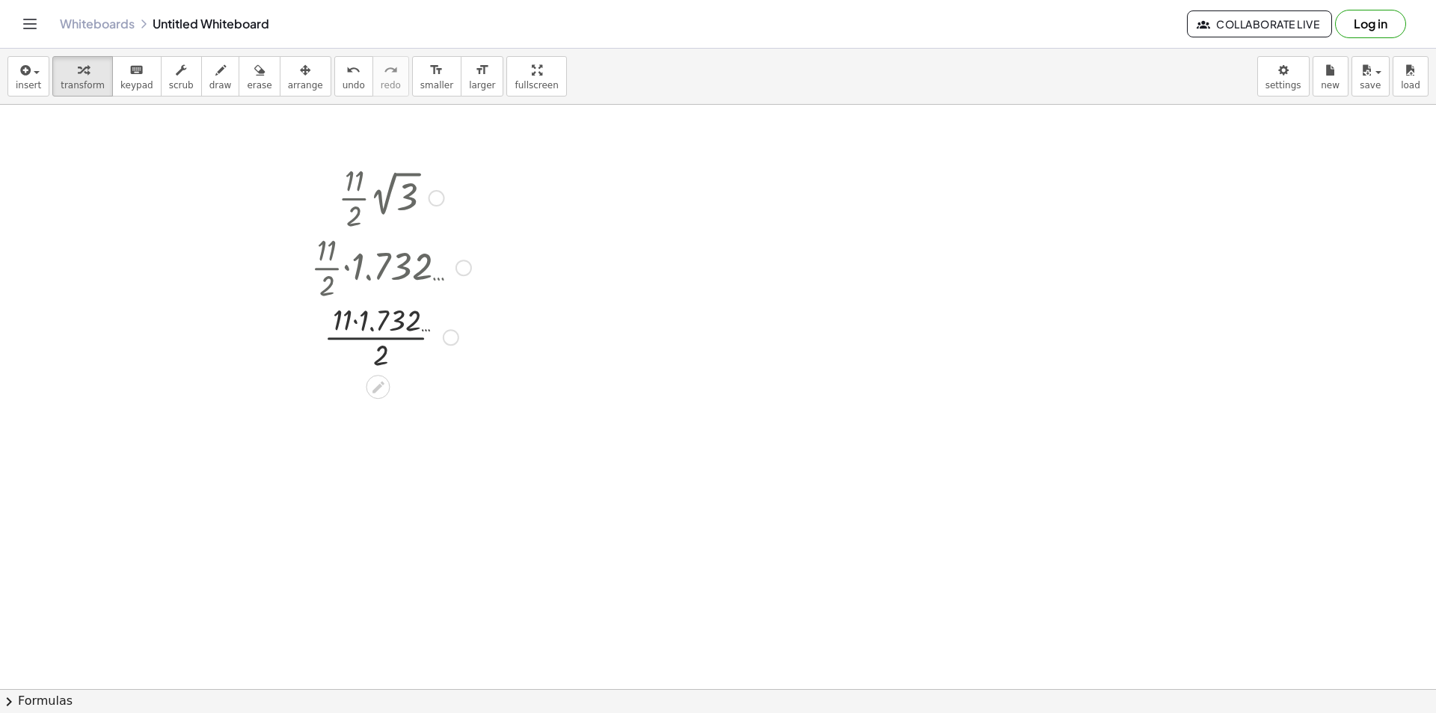
click at [360, 193] on div at bounding box center [391, 196] width 175 height 75
click at [382, 334] on div at bounding box center [391, 346] width 175 height 75
click at [375, 349] on div at bounding box center [391, 346] width 175 height 75
click at [432, 194] on div at bounding box center [436, 198] width 16 height 16
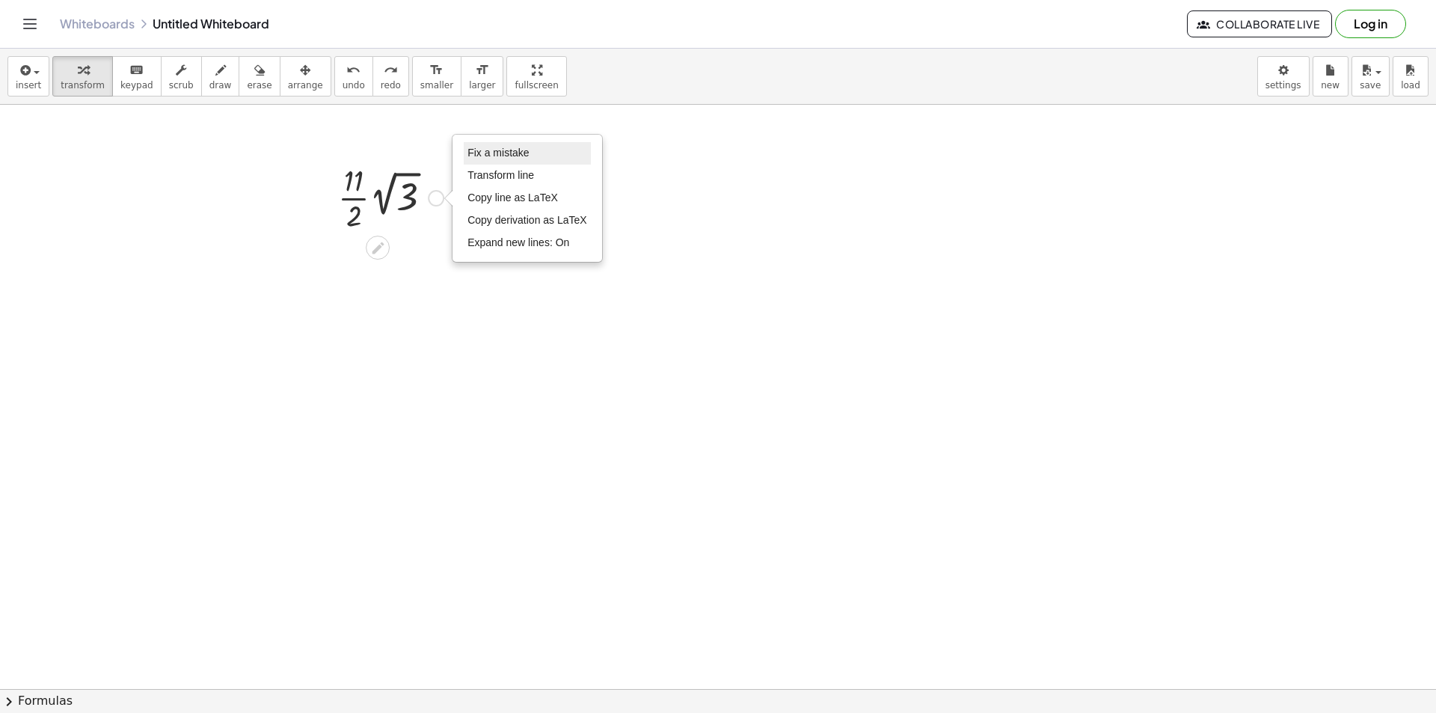
click at [471, 156] on span "Fix a mistake" at bounding box center [497, 153] width 61 height 12
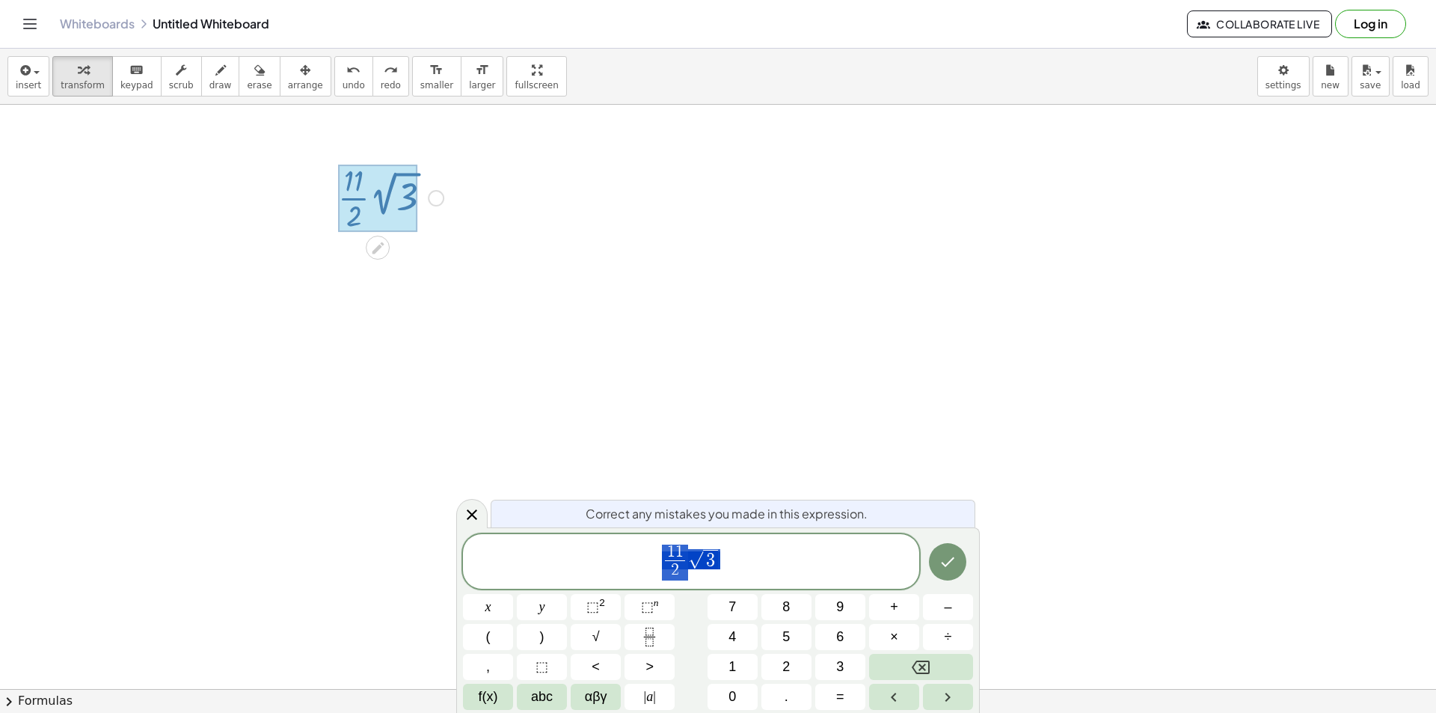
drag, startPoint x: 762, startPoint y: 559, endPoint x: 545, endPoint y: 549, distance: 217.9
click at [545, 549] on span "1 1 2 ​ √ 3" at bounding box center [691, 563] width 456 height 40
click at [794, 549] on span "1 1 2 ​ √ 3 ​" at bounding box center [691, 563] width 456 height 40
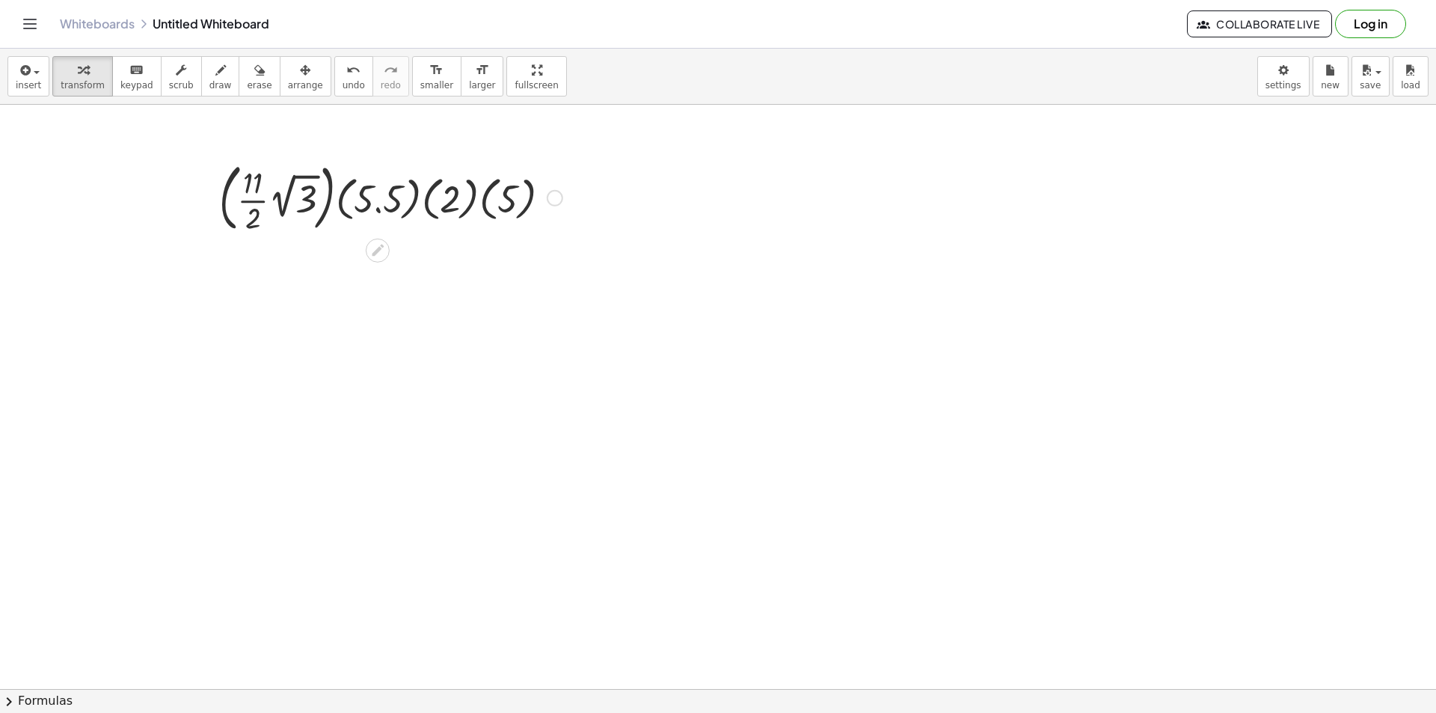
click at [469, 194] on div at bounding box center [391, 196] width 358 height 81
click at [420, 194] on div at bounding box center [390, 196] width 321 height 81
click at [475, 204] on div at bounding box center [391, 196] width 358 height 81
click at [459, 206] on div at bounding box center [391, 196] width 358 height 81
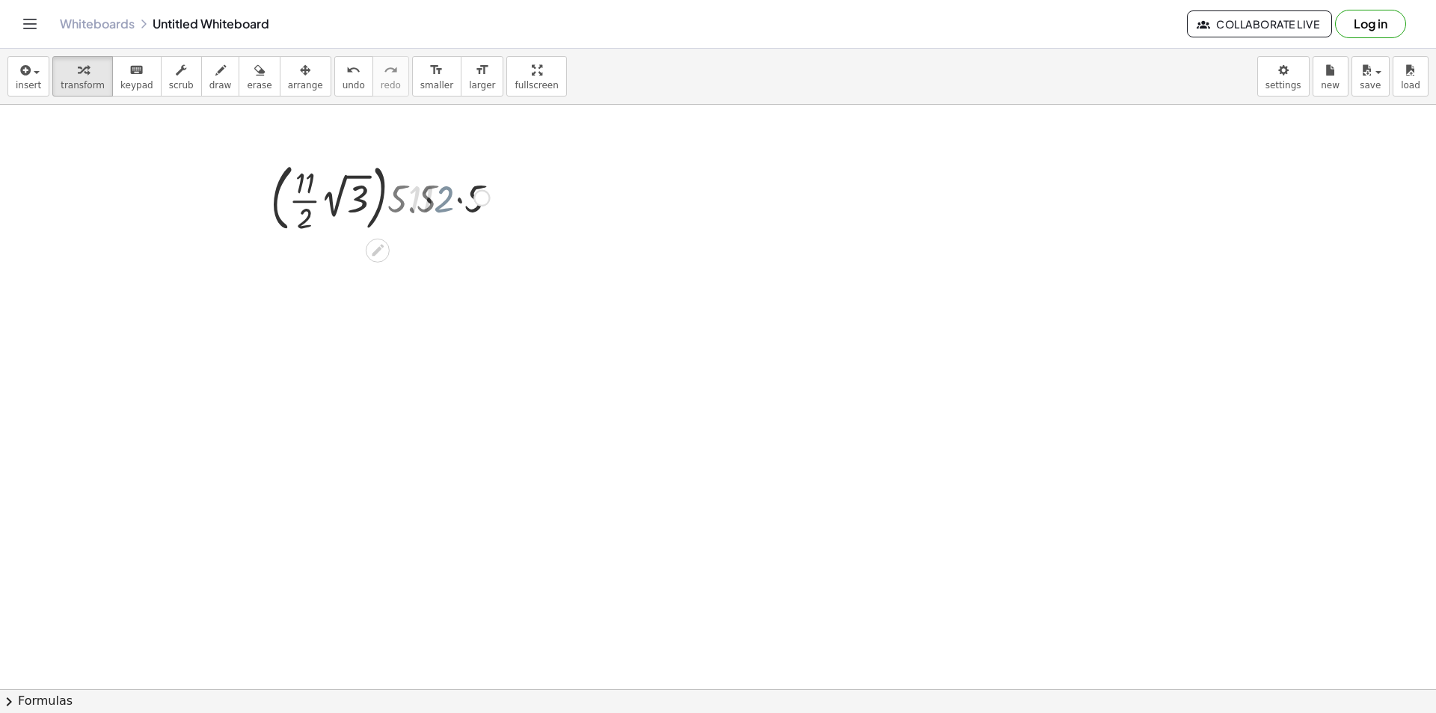
click at [432, 203] on div at bounding box center [391, 196] width 358 height 81
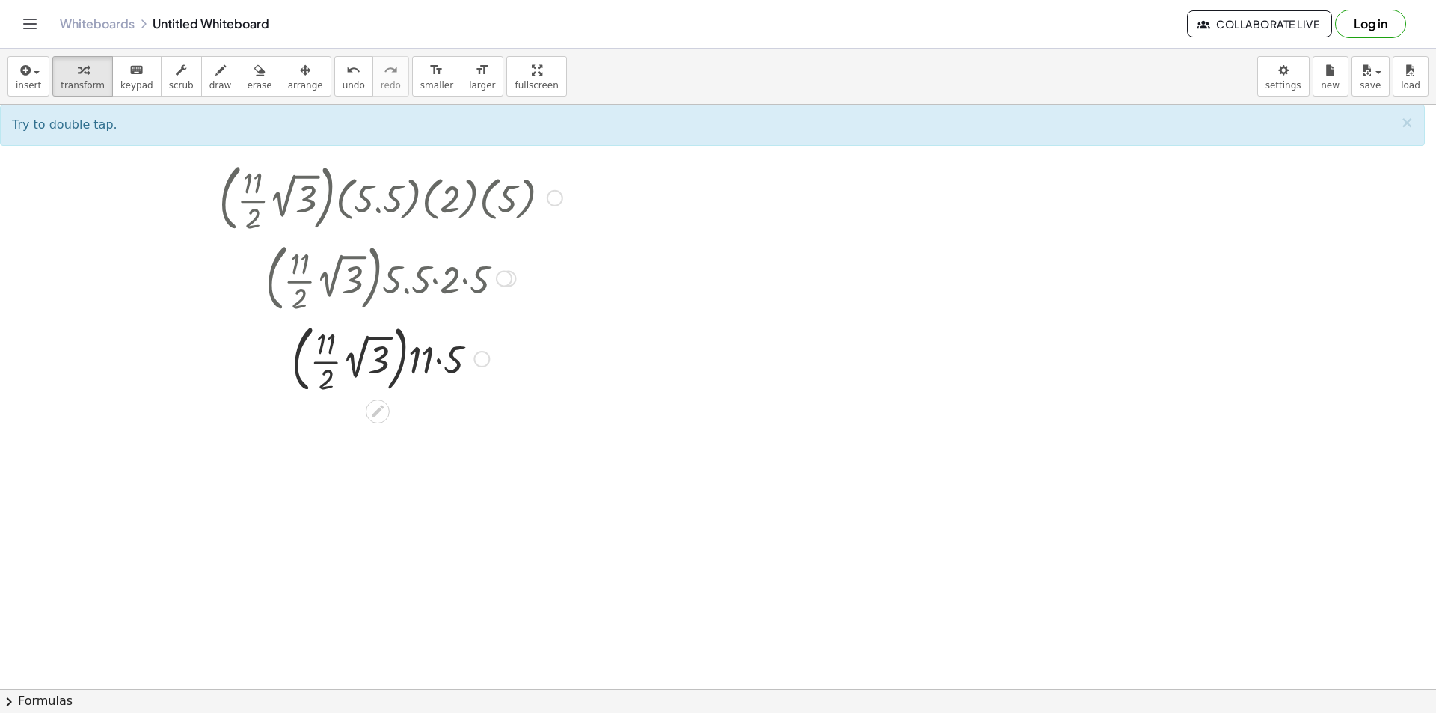
click at [441, 361] on div at bounding box center [391, 357] width 358 height 81
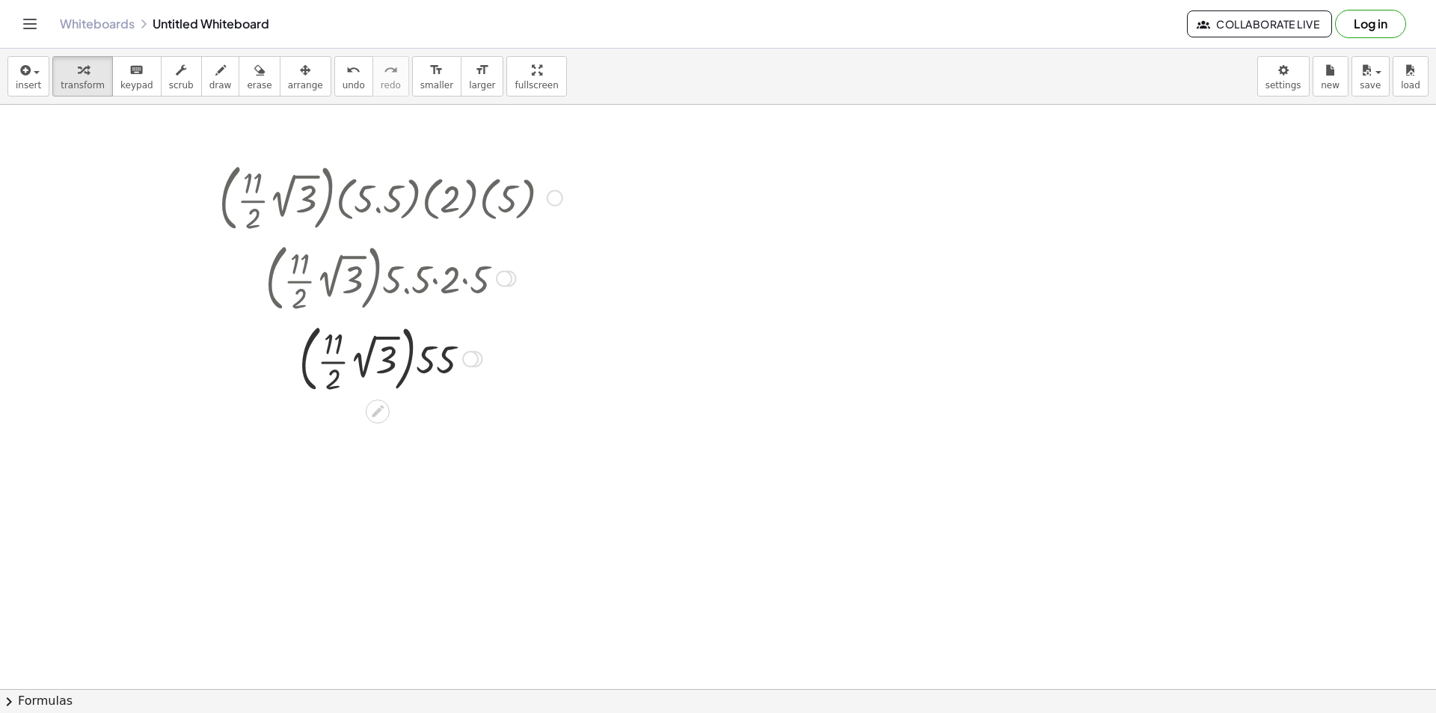
click at [367, 363] on div at bounding box center [391, 357] width 358 height 81
click at [476, 357] on div at bounding box center [470, 359] width 16 height 16
click at [521, 330] on span "Transform line" at bounding box center [535, 325] width 67 height 12
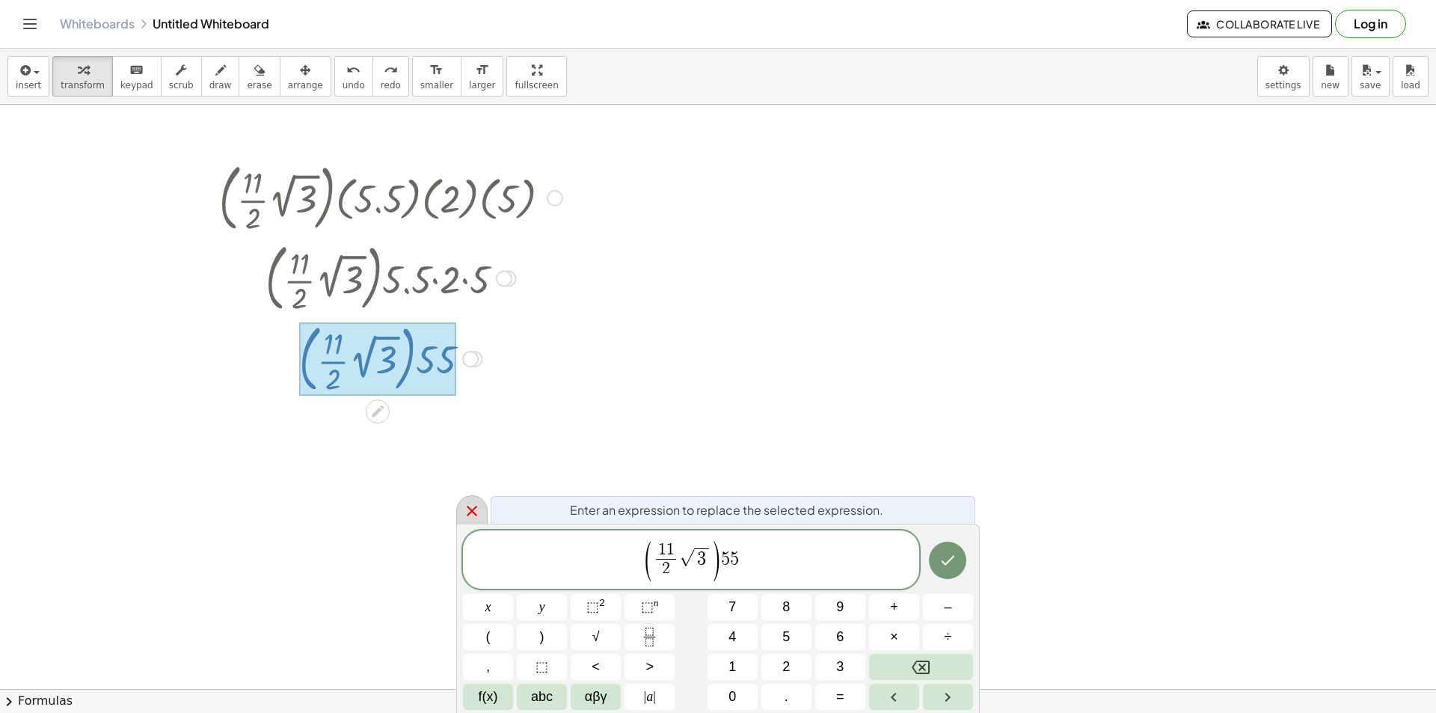
click at [471, 512] on icon at bounding box center [472, 511] width 10 height 10
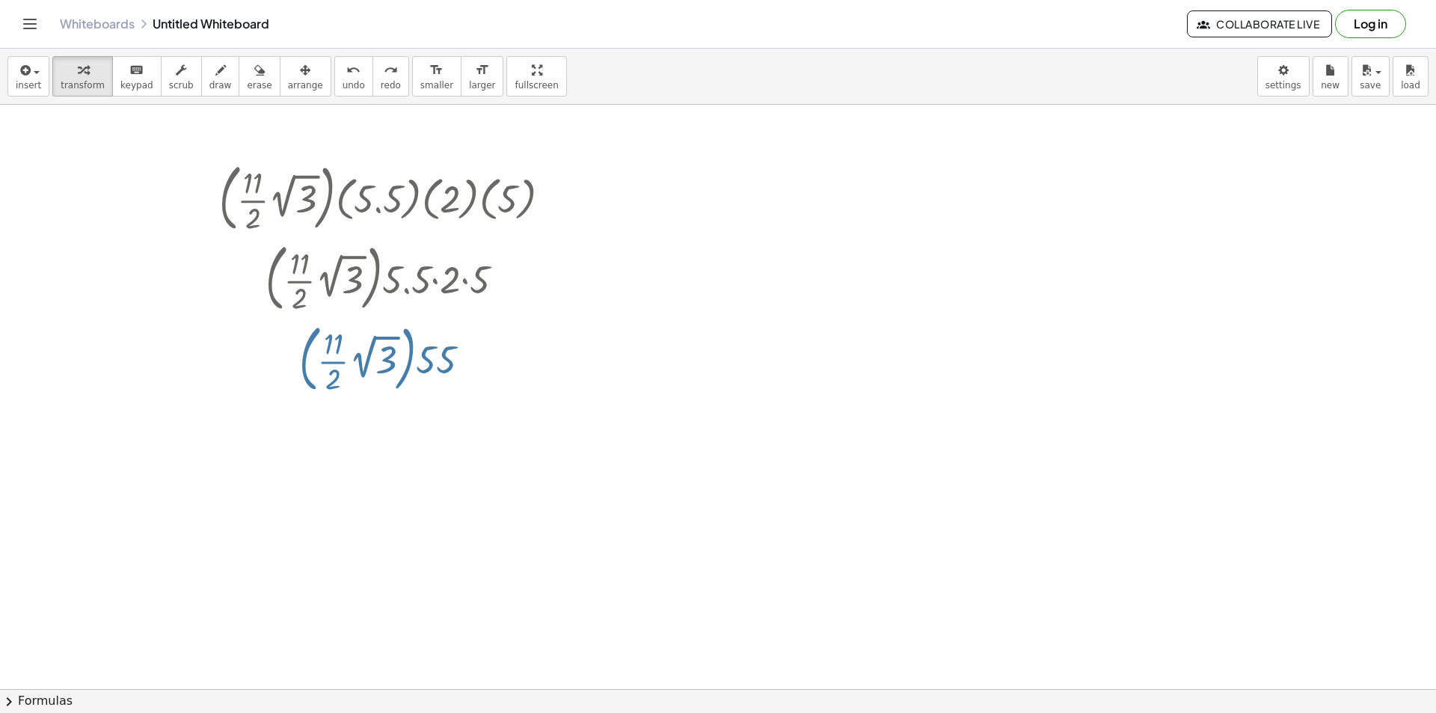
click at [986, 240] on div at bounding box center [986, 241] width 16 height 16
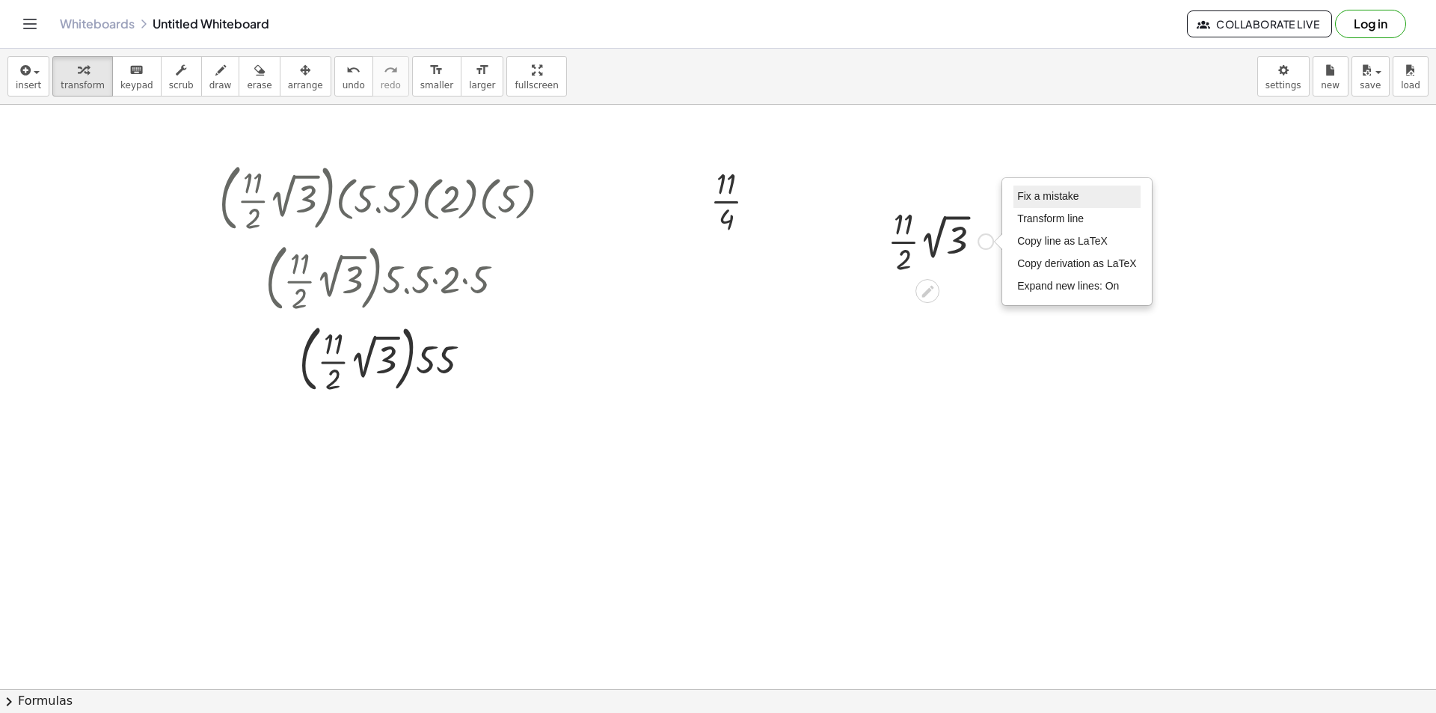
click at [1045, 199] on span "Fix a mistake" at bounding box center [1047, 196] width 61 height 12
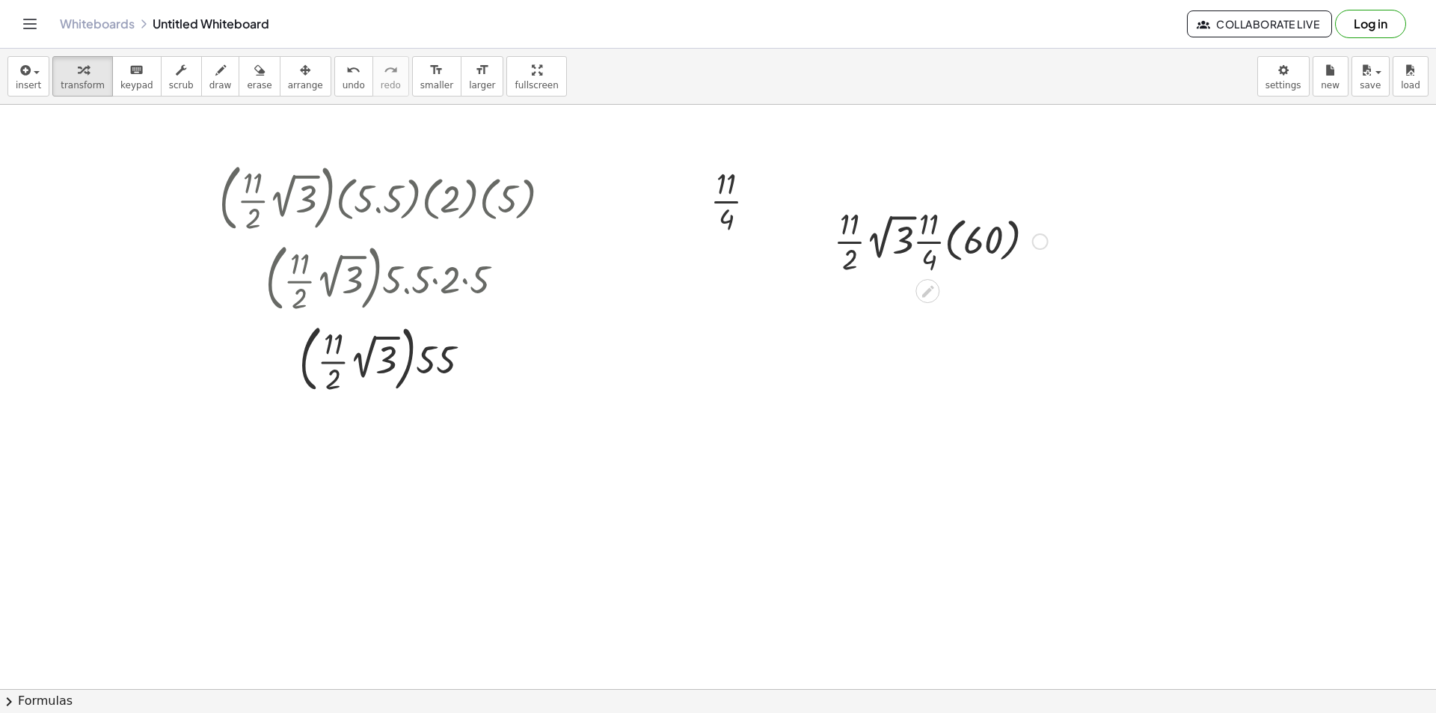
click at [1037, 241] on div "Fix a mistake Transform line Copy line as LaTeX Copy derivation as LaTeX Expand…" at bounding box center [1040, 241] width 16 height 16
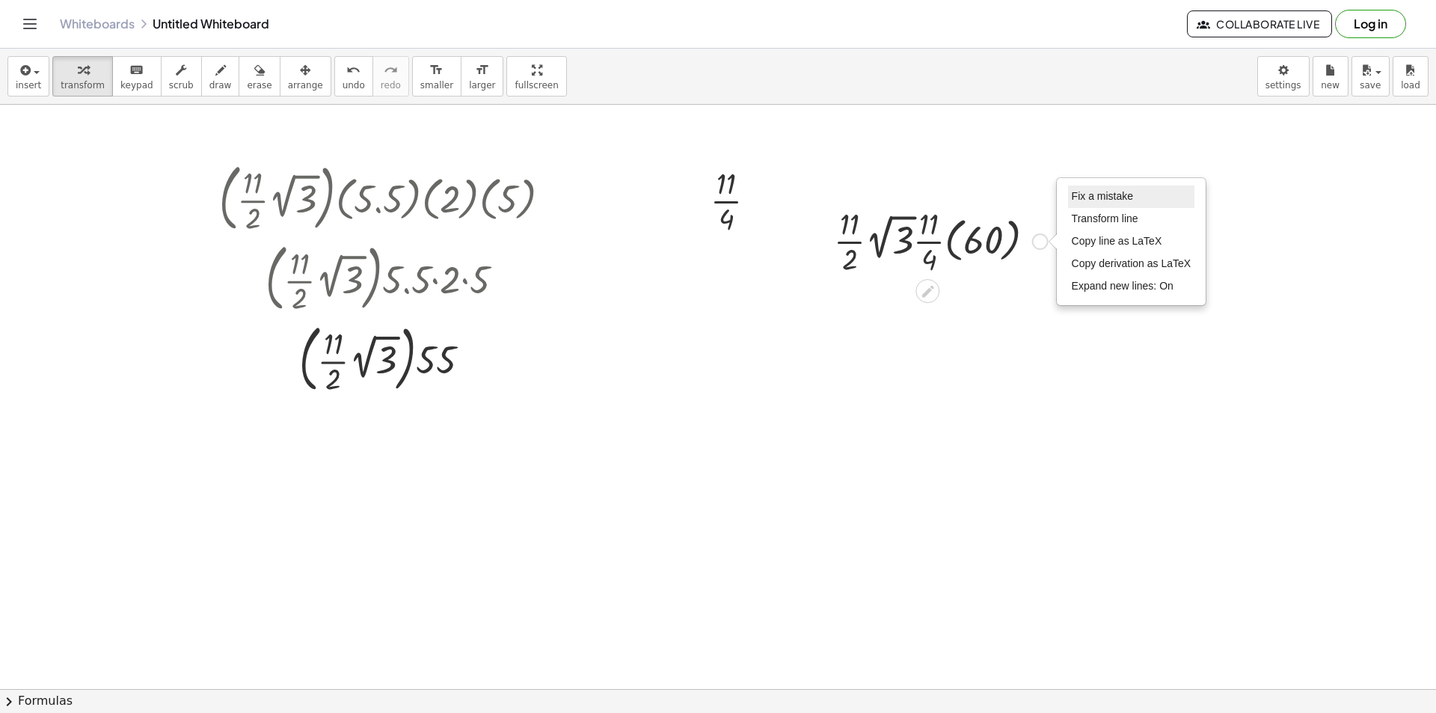
click at [1104, 189] on li "Fix a mistake" at bounding box center [1131, 197] width 127 height 22
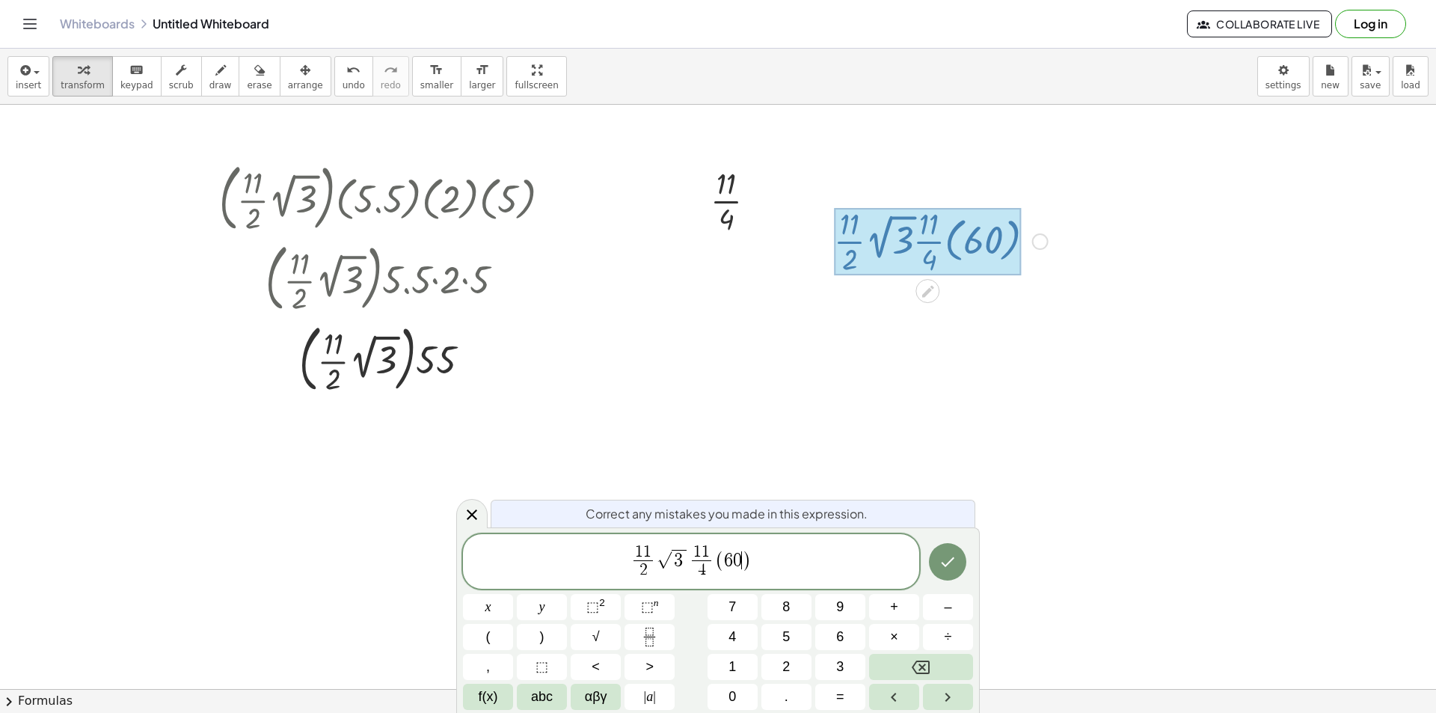
click at [742, 561] on span "( 6 0 ​ )" at bounding box center [733, 561] width 37 height 22
drag, startPoint x: 771, startPoint y: 554, endPoint x: 415, endPoint y: 553, distance: 356.0
click at [415, 553] on body "Graspable Math Activities Get Started Activity Bank Assigned Work Classes White…" at bounding box center [718, 356] width 1436 height 713
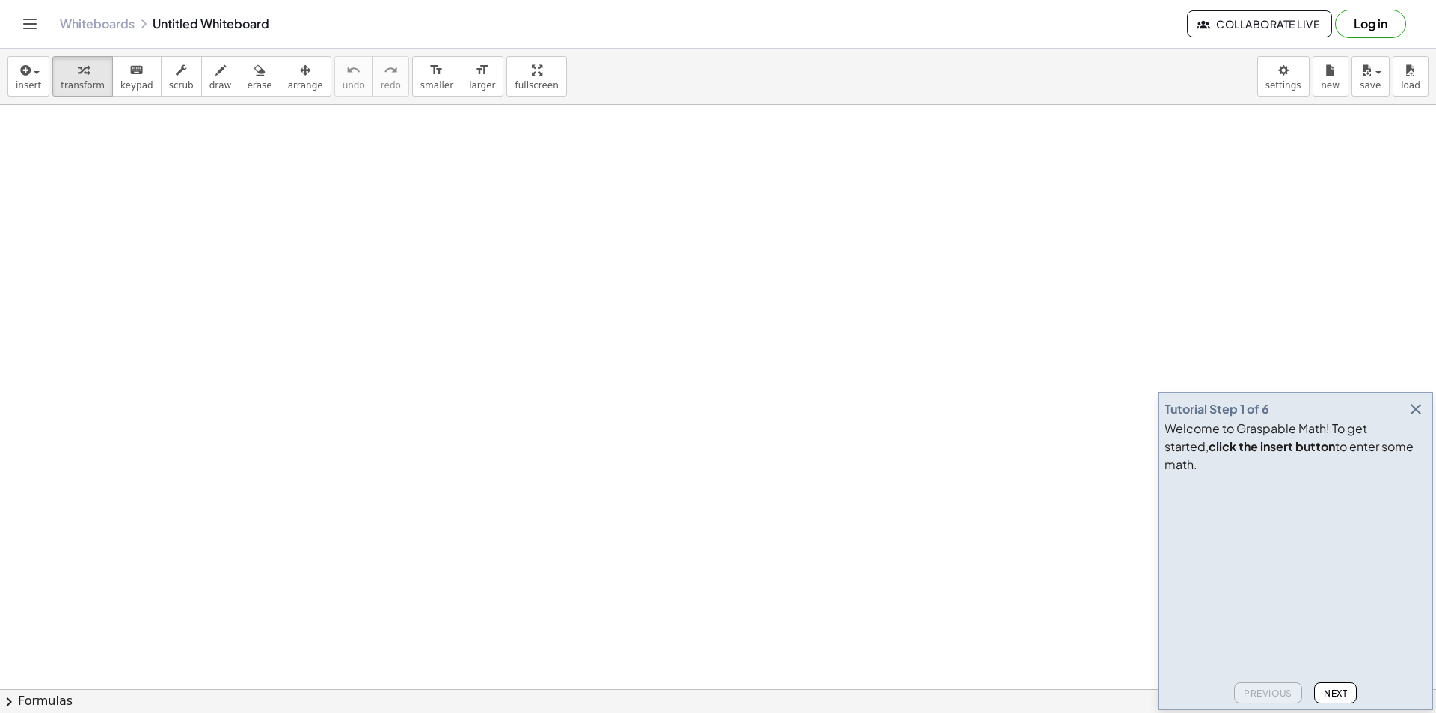
click at [1414, 418] on icon "button" at bounding box center [1416, 409] width 18 height 18
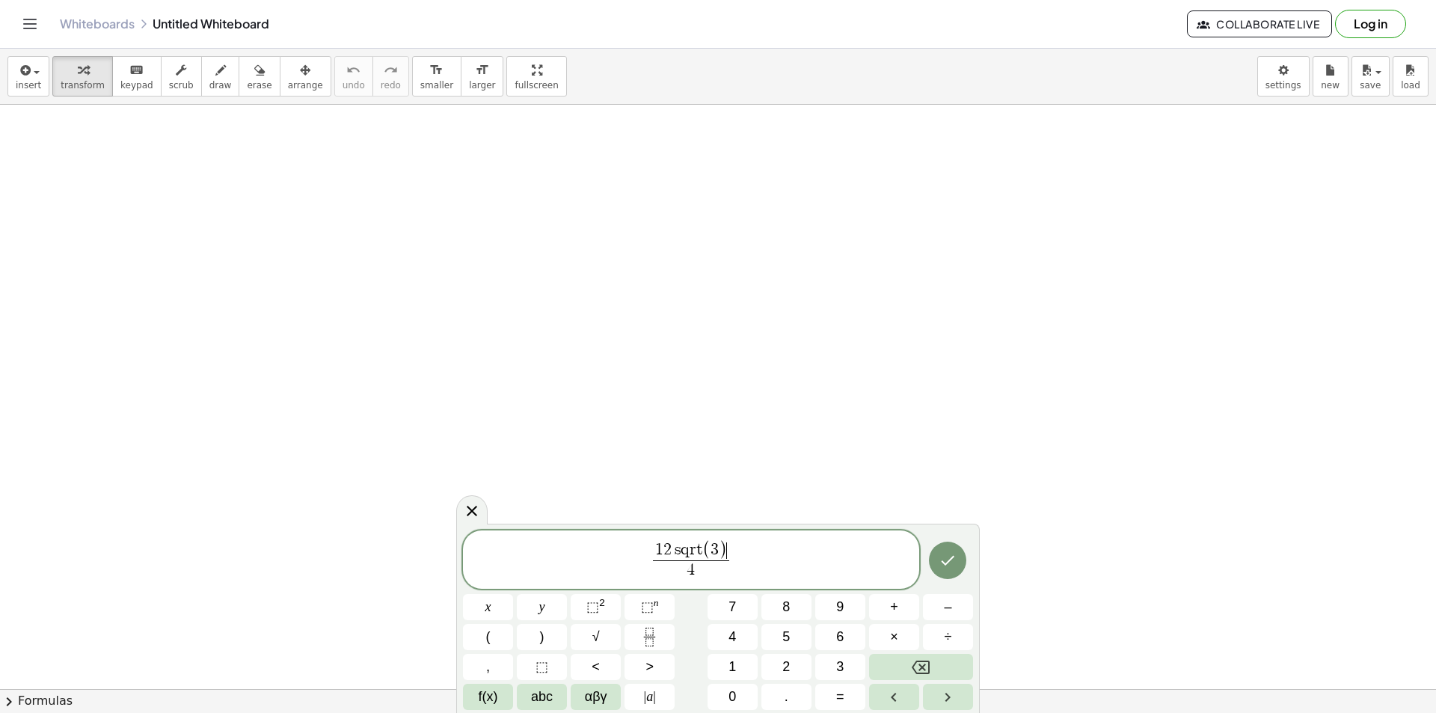
click at [766, 562] on span "1 2 s q r t ( 3 ) ​ 4 ​" at bounding box center [691, 560] width 456 height 43
click at [638, 555] on span "1 2 s q r t ( 3 ) 4 ​ ​" at bounding box center [691, 560] width 456 height 43
click at [945, 554] on icon "Done" at bounding box center [948, 560] width 18 height 18
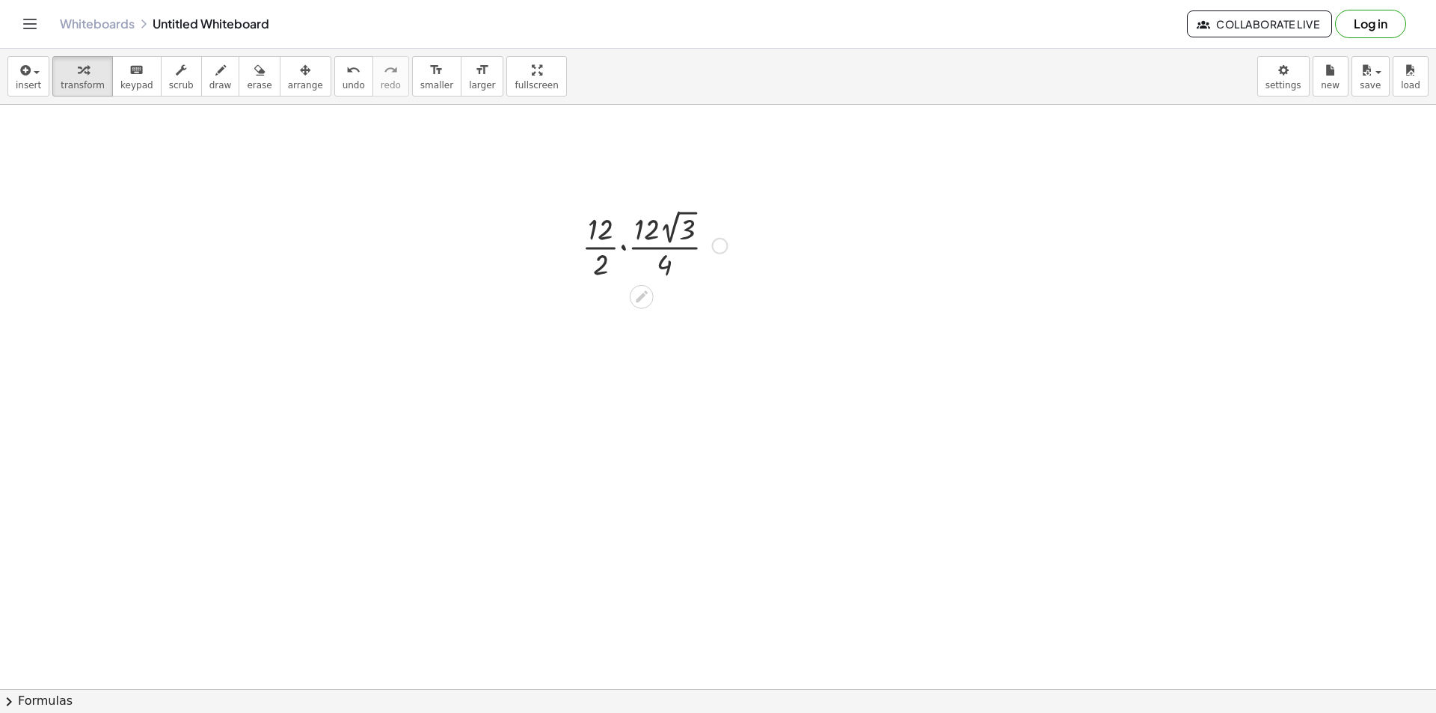
click at [619, 248] on div at bounding box center [654, 245] width 160 height 78
click at [643, 343] on div at bounding box center [654, 322] width 160 height 78
click at [625, 310] on div at bounding box center [654, 322] width 160 height 78
click at [691, 399] on div at bounding box center [654, 400] width 160 height 78
click at [696, 399] on div at bounding box center [654, 399] width 171 height 75
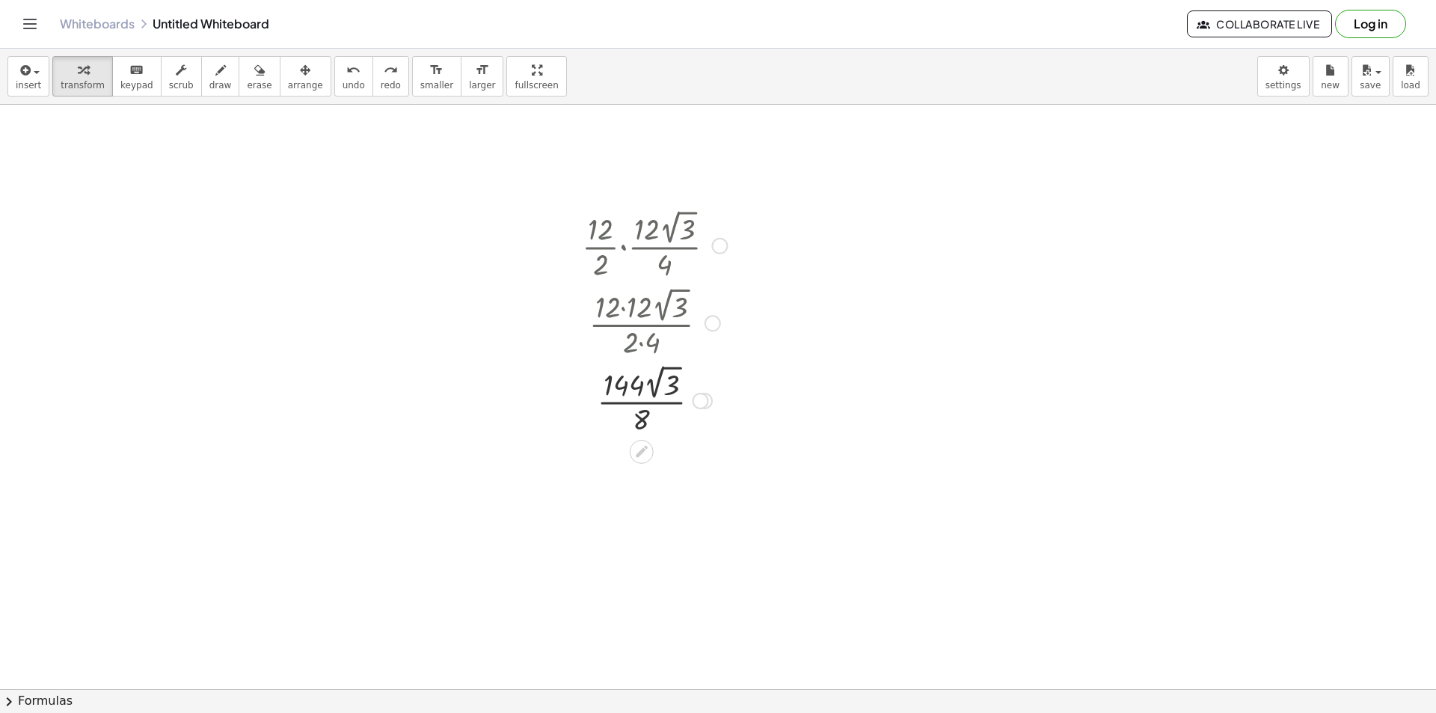
click at [699, 394] on div at bounding box center [700, 401] width 16 height 16
click at [749, 363] on span "Transform line" at bounding box center [765, 367] width 67 height 12
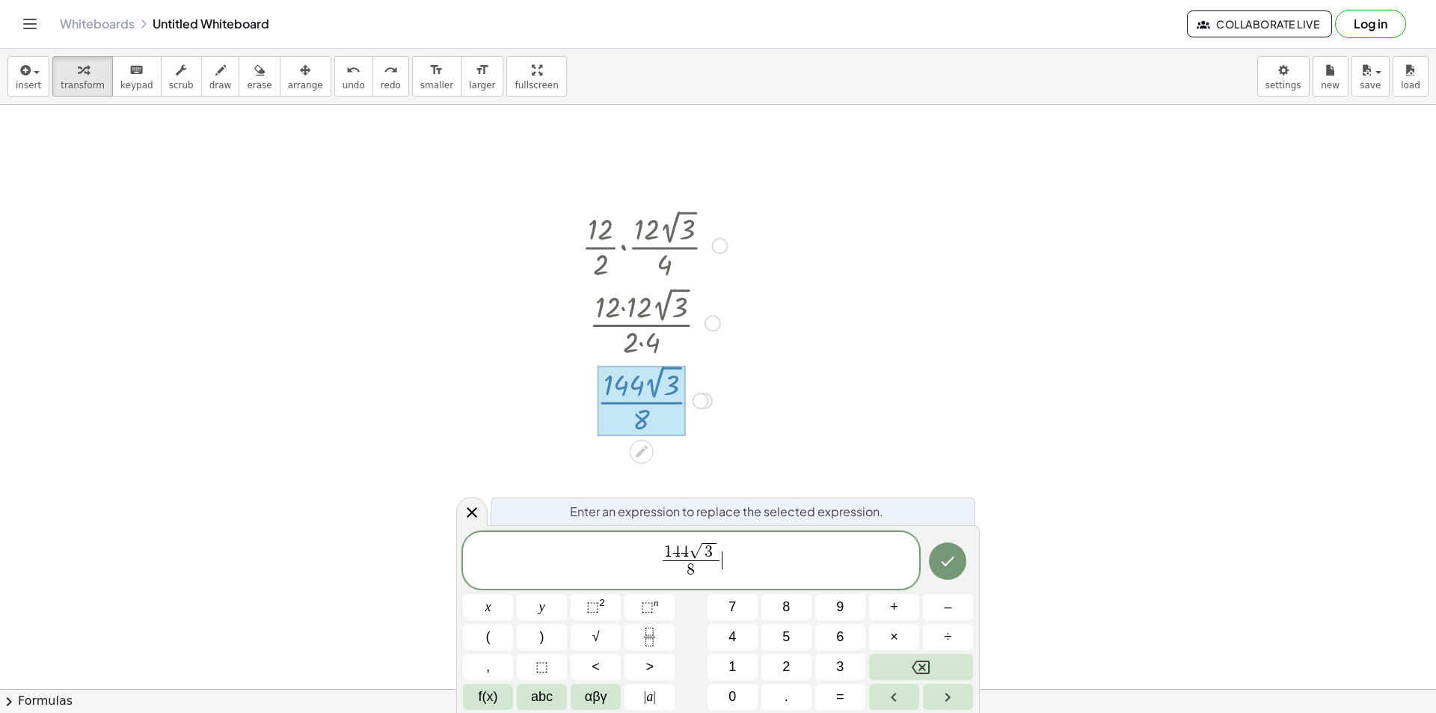
click at [762, 554] on span "1 4 4 √ 3 8 ​ ​" at bounding box center [691, 562] width 456 height 42
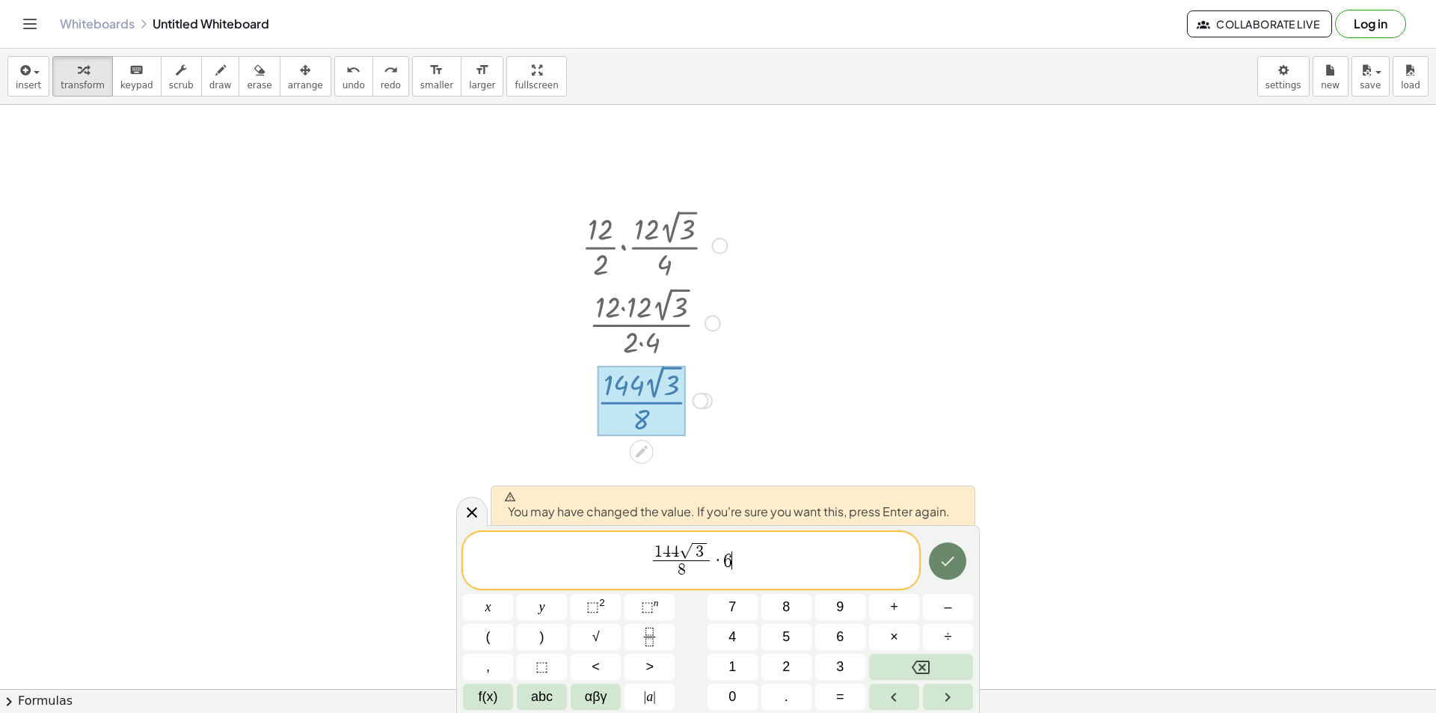
click at [953, 558] on icon "Done" at bounding box center [948, 561] width 13 height 10
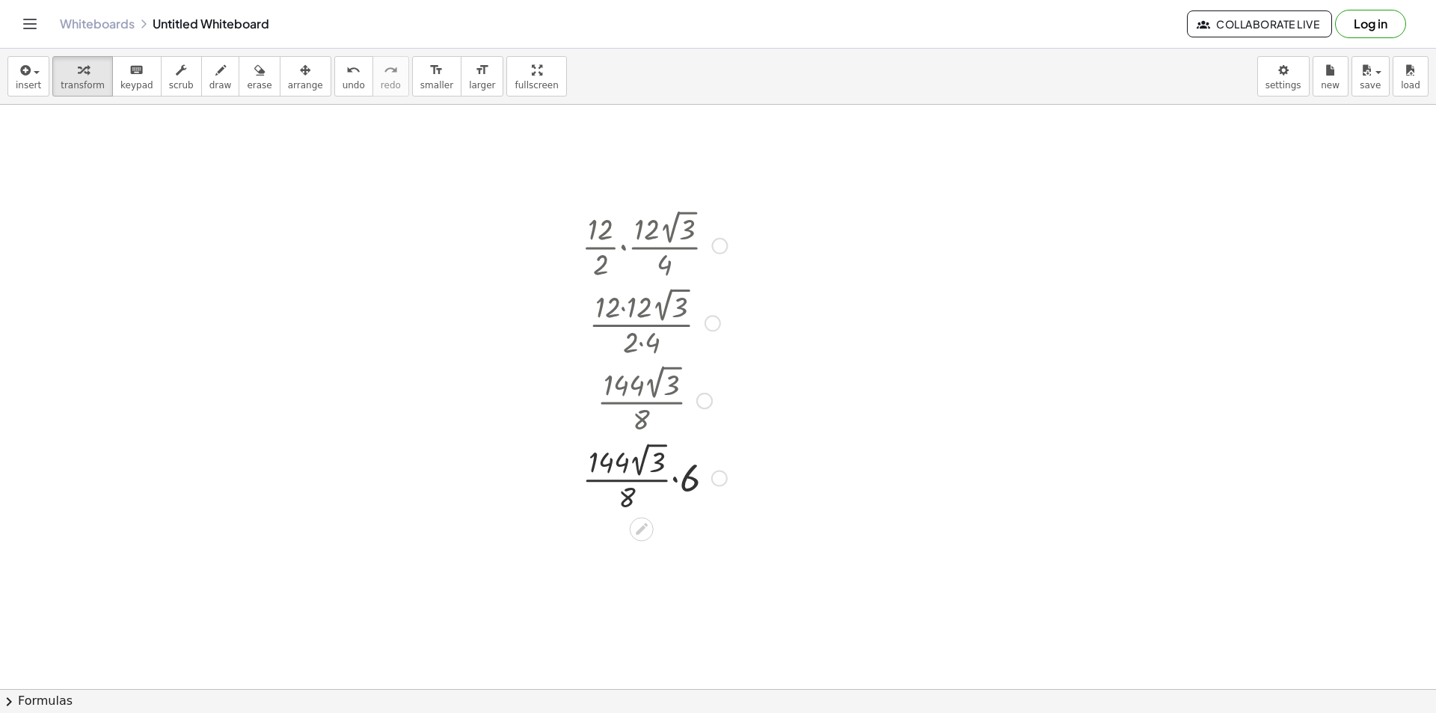
click at [677, 476] on div at bounding box center [654, 477] width 160 height 78
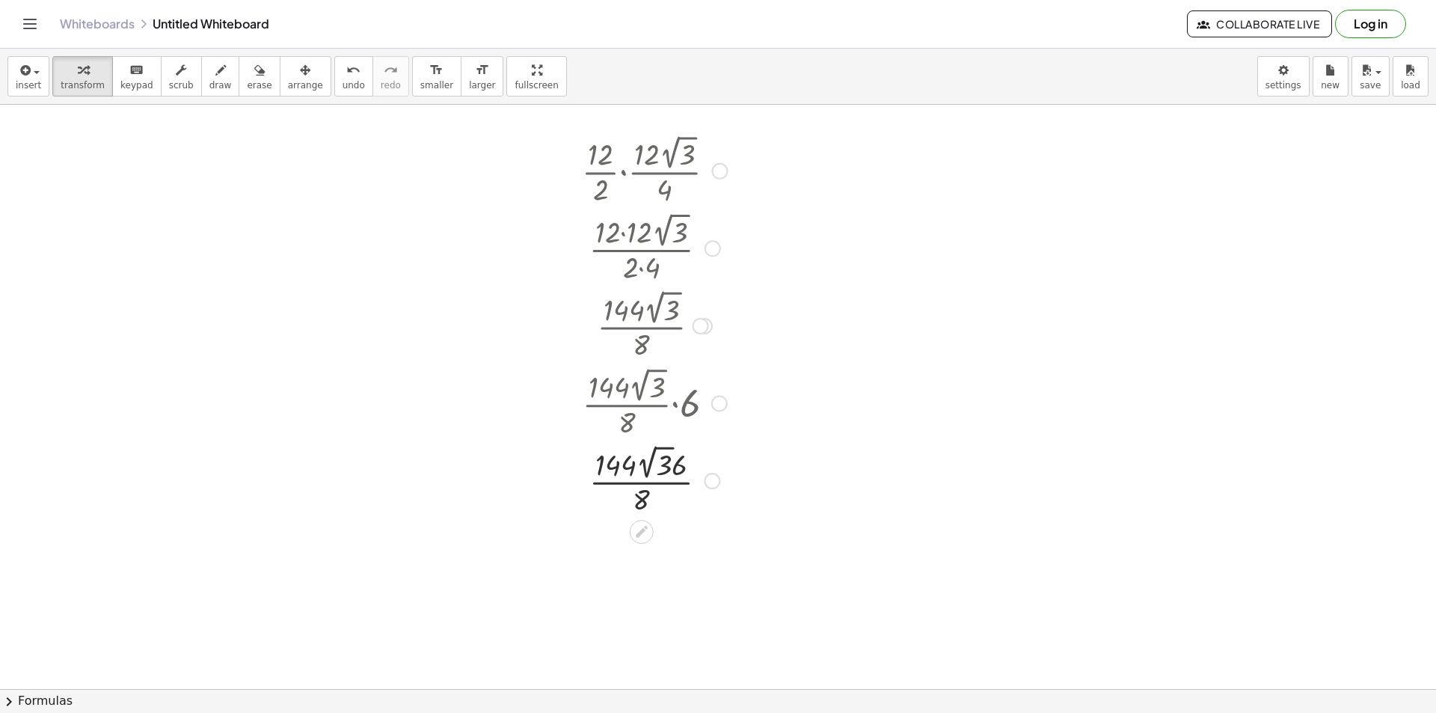
click at [714, 479] on div at bounding box center [712, 481] width 16 height 16
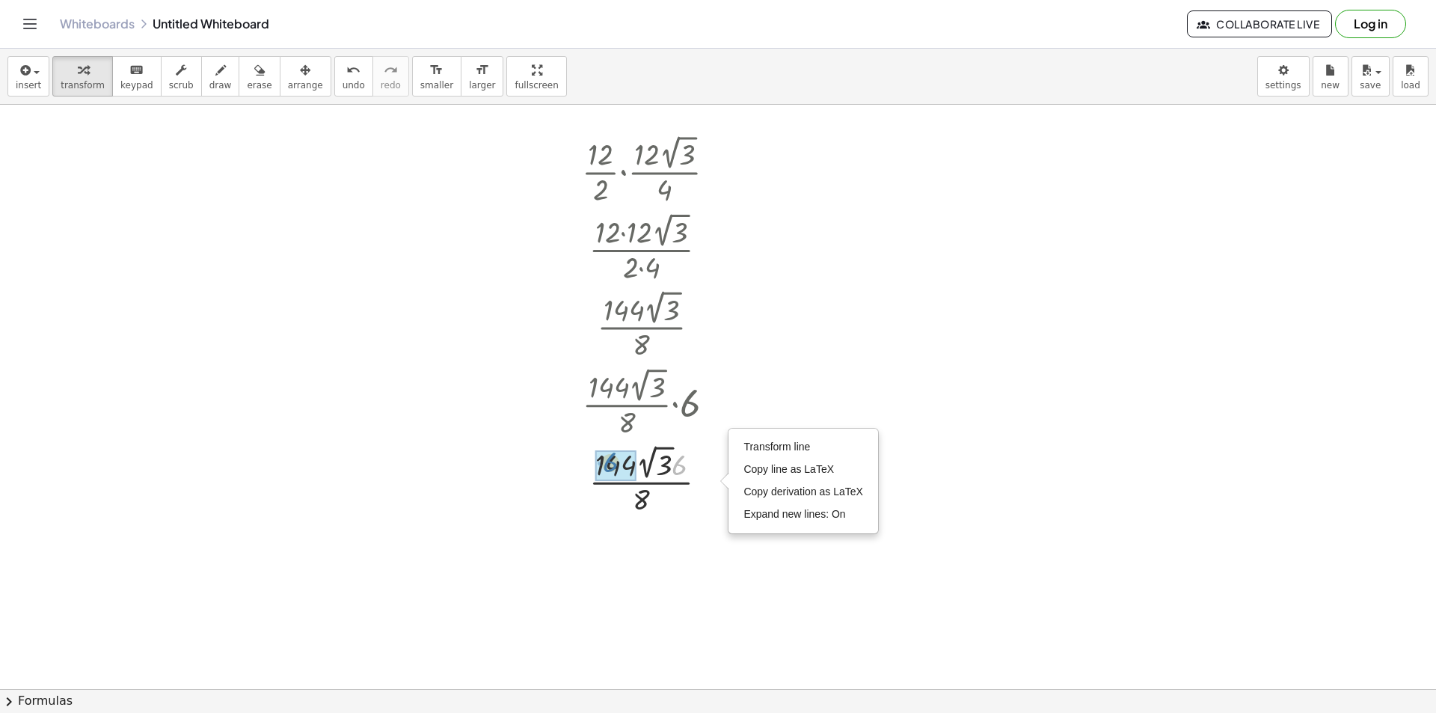
drag, startPoint x: 678, startPoint y: 467, endPoint x: 631, endPoint y: 467, distance: 47.1
click at [854, 358] on div at bounding box center [718, 663] width 1436 height 1266
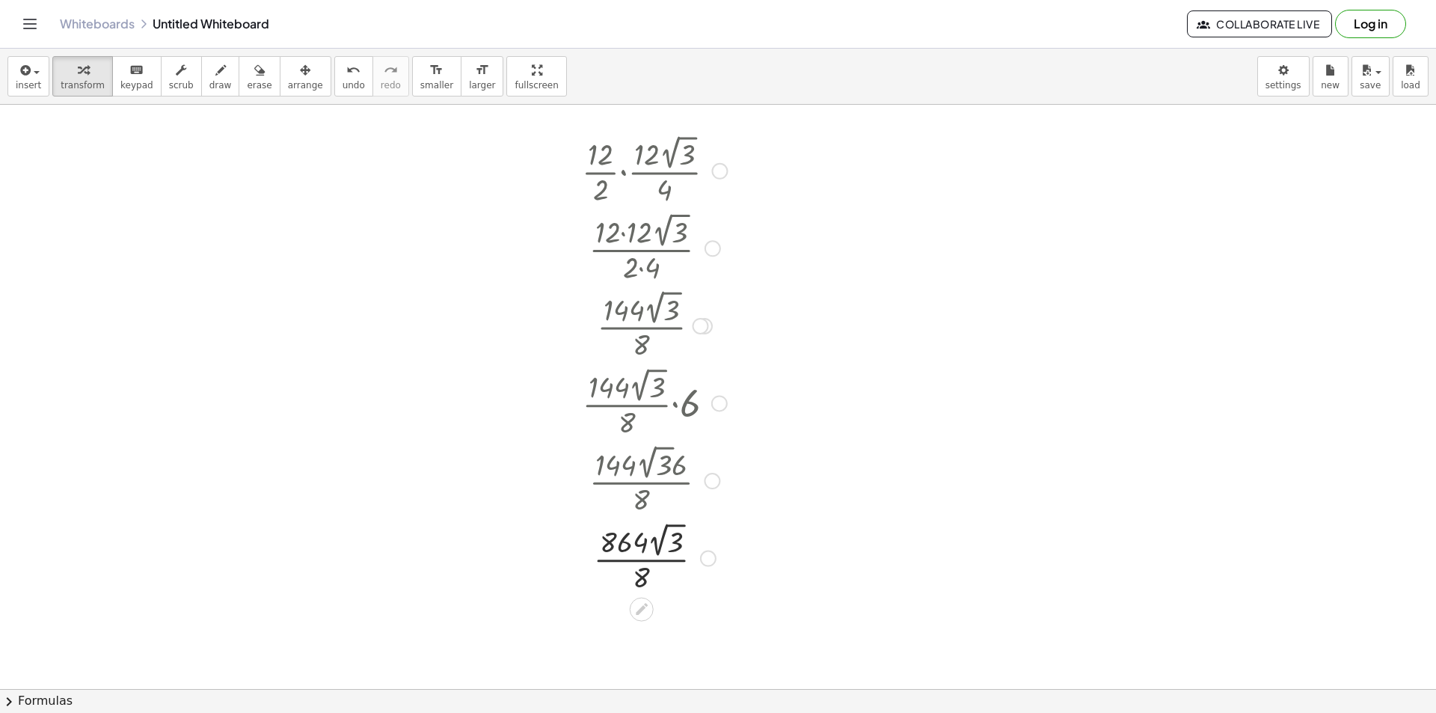
scroll to position [0, 0]
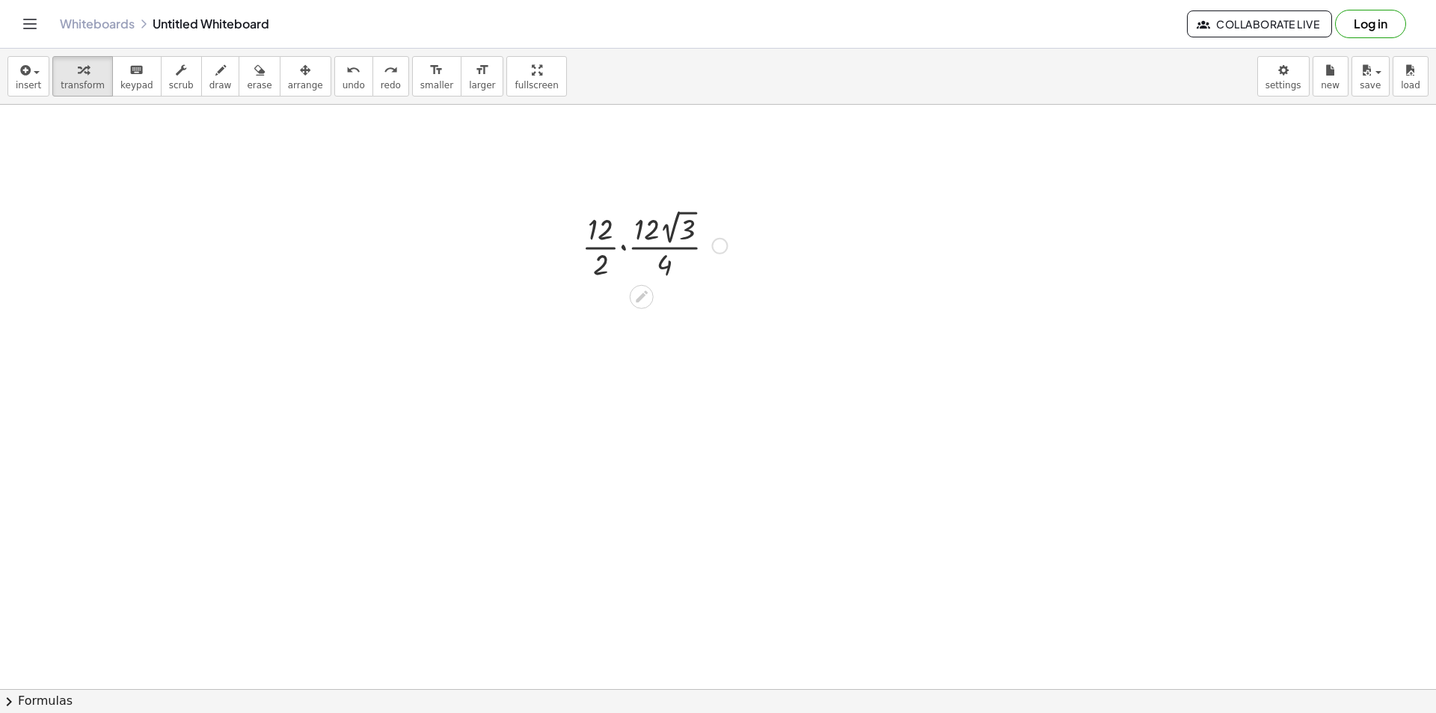
click at [721, 246] on div at bounding box center [719, 246] width 16 height 16
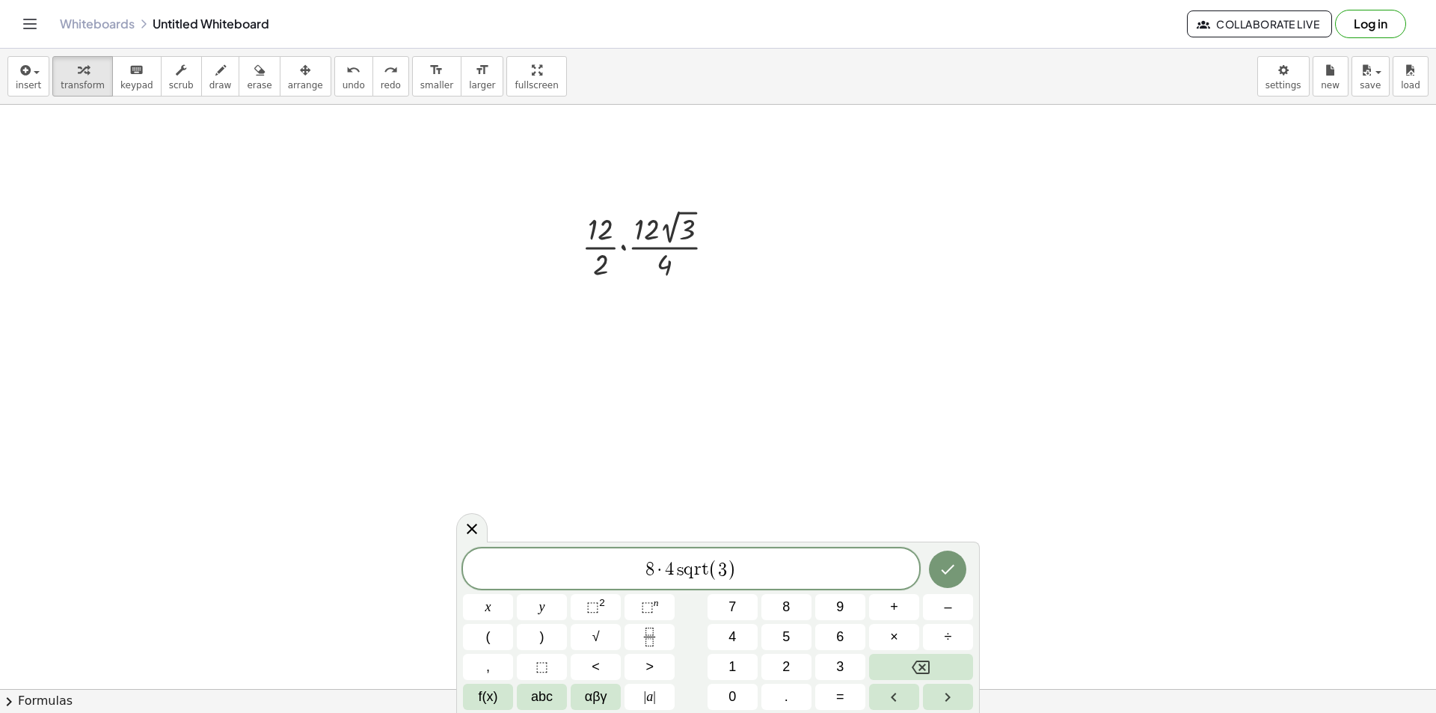
click at [663, 565] on span "8 · 4 s q r t ( 3 ) ​" at bounding box center [691, 569] width 456 height 25
drag, startPoint x: 672, startPoint y: 574, endPoint x: 599, endPoint y: 571, distance: 73.4
click at [749, 565] on span "3 2 s q r t ( 3 ) ​" at bounding box center [691, 569] width 456 height 25
drag, startPoint x: 669, startPoint y: 565, endPoint x: 549, endPoint y: 559, distance: 119.9
click at [549, 559] on span "3 2 s q r t ( 3 )" at bounding box center [691, 569] width 456 height 25
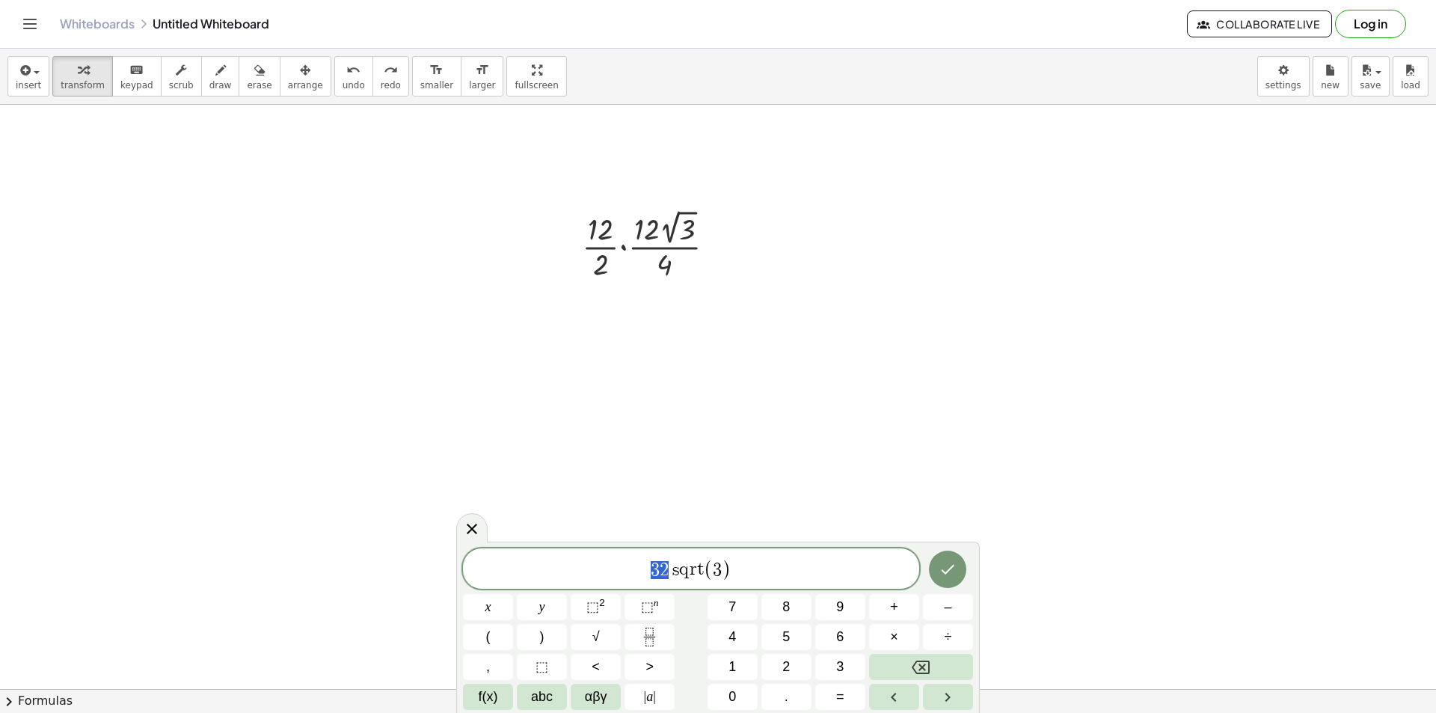
click at [777, 559] on span "3 2 s q r t ( 3 )" at bounding box center [691, 569] width 456 height 25
click at [459, 521] on div at bounding box center [471, 527] width 31 height 29
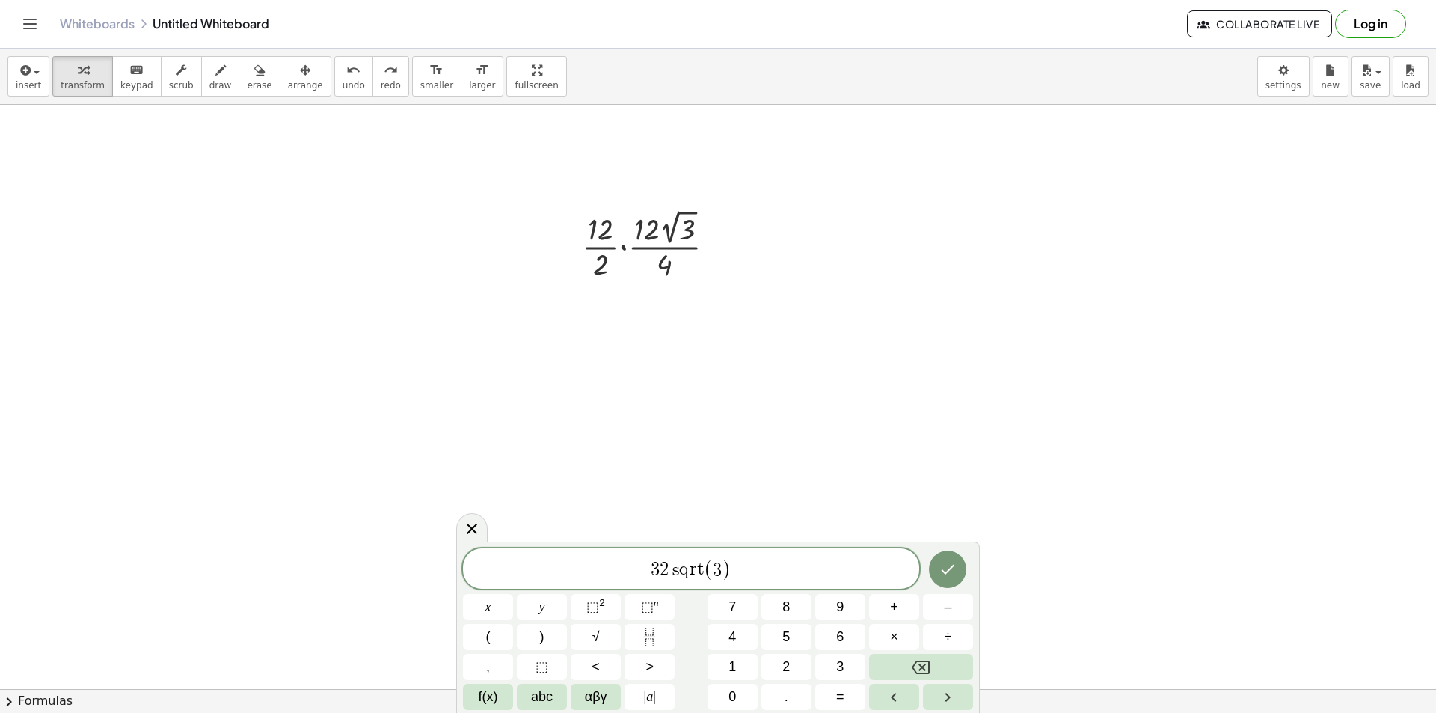
drag, startPoint x: 761, startPoint y: 563, endPoint x: 291, endPoint y: 563, distance: 470.5
click at [291, 563] on body "Graspable Math Activities Get Started Activity Bank Assigned Work Classes White…" at bounding box center [718, 356] width 1436 height 713
drag, startPoint x: 663, startPoint y: 571, endPoint x: 758, endPoint y: 565, distance: 95.1
click at [758, 565] on span "8 · 4 s q r t ( 3 )" at bounding box center [691, 569] width 456 height 25
click at [466, 535] on icon at bounding box center [472, 529] width 18 height 18
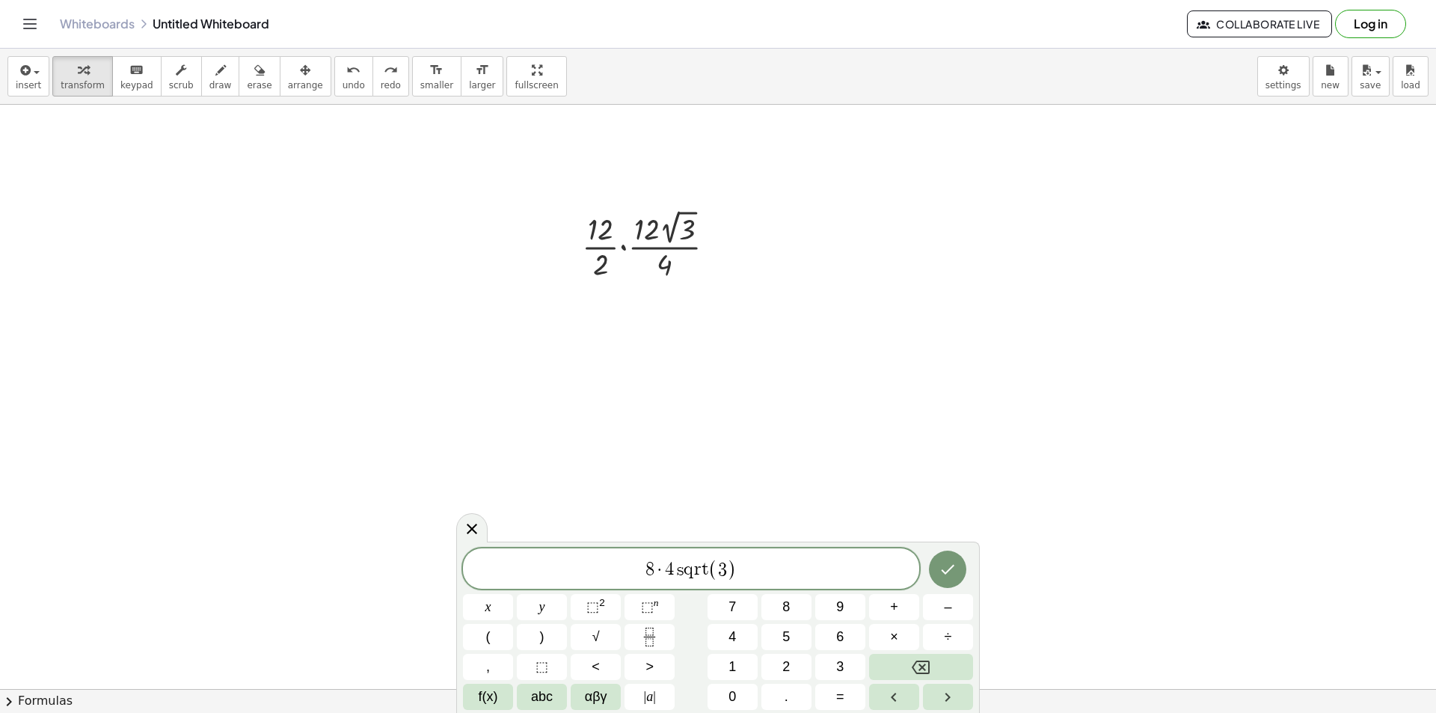
drag, startPoint x: 295, startPoint y: 500, endPoint x: 89, endPoint y: 449, distance: 212.8
click at [177, 471] on body "Graspable Math Activities Get Started Activity Bank Assigned Work Classes White…" at bounding box center [718, 356] width 1436 height 713
drag, startPoint x: 777, startPoint y: 571, endPoint x: 502, endPoint y: 571, distance: 275.3
click at [502, 571] on span "8 · 4 s q r t ( 3 )" at bounding box center [691, 569] width 456 height 25
drag, startPoint x: 696, startPoint y: 573, endPoint x: 686, endPoint y: 573, distance: 9.7
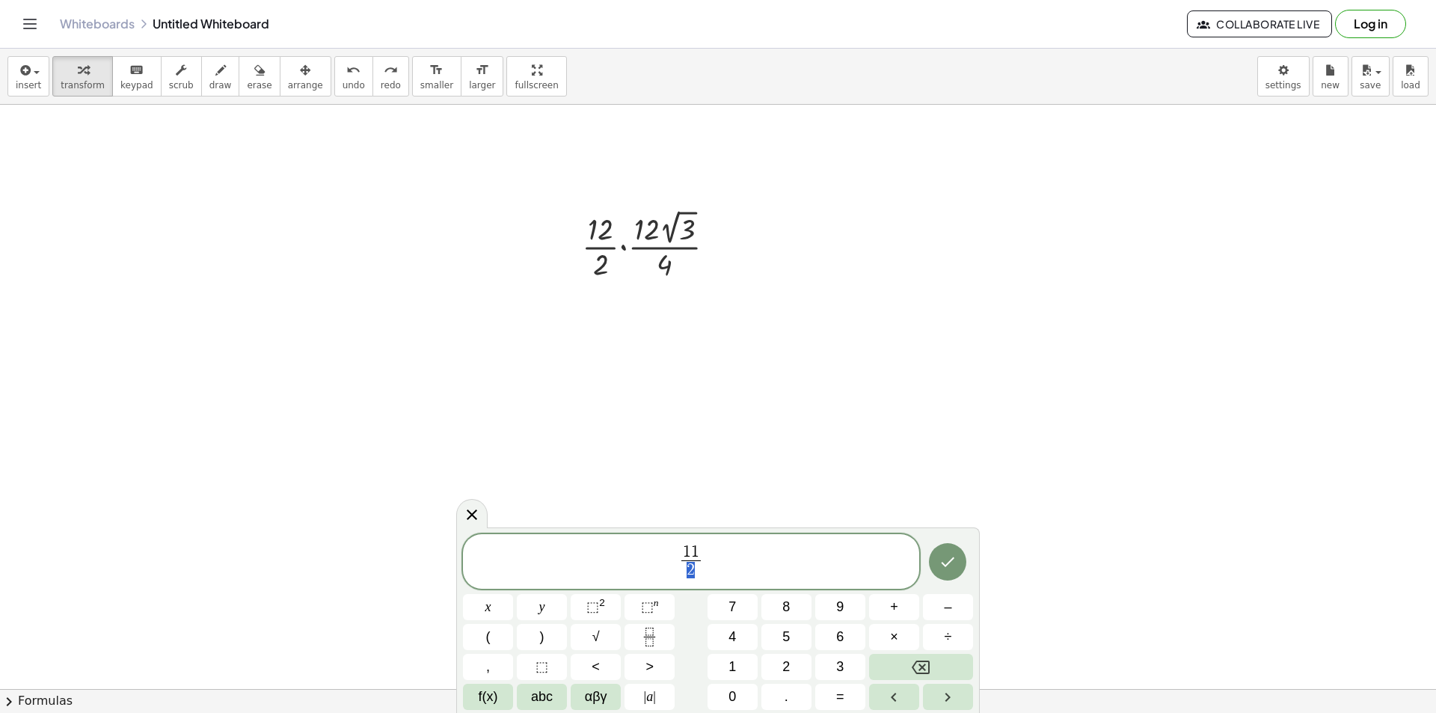
click at [686, 573] on span "2" at bounding box center [690, 570] width 19 height 20
click at [711, 565] on span "1 1 2 ​ ​" at bounding box center [691, 563] width 456 height 40
click at [643, 576] on span "2" at bounding box center [644, 570] width 19 height 20
click at [805, 571] on span "1 1 2 ​ · 1 1 s q r t ( 3 ) 4 ​ ​" at bounding box center [691, 560] width 456 height 43
click at [725, 568] on span "4" at bounding box center [710, 570] width 76 height 20
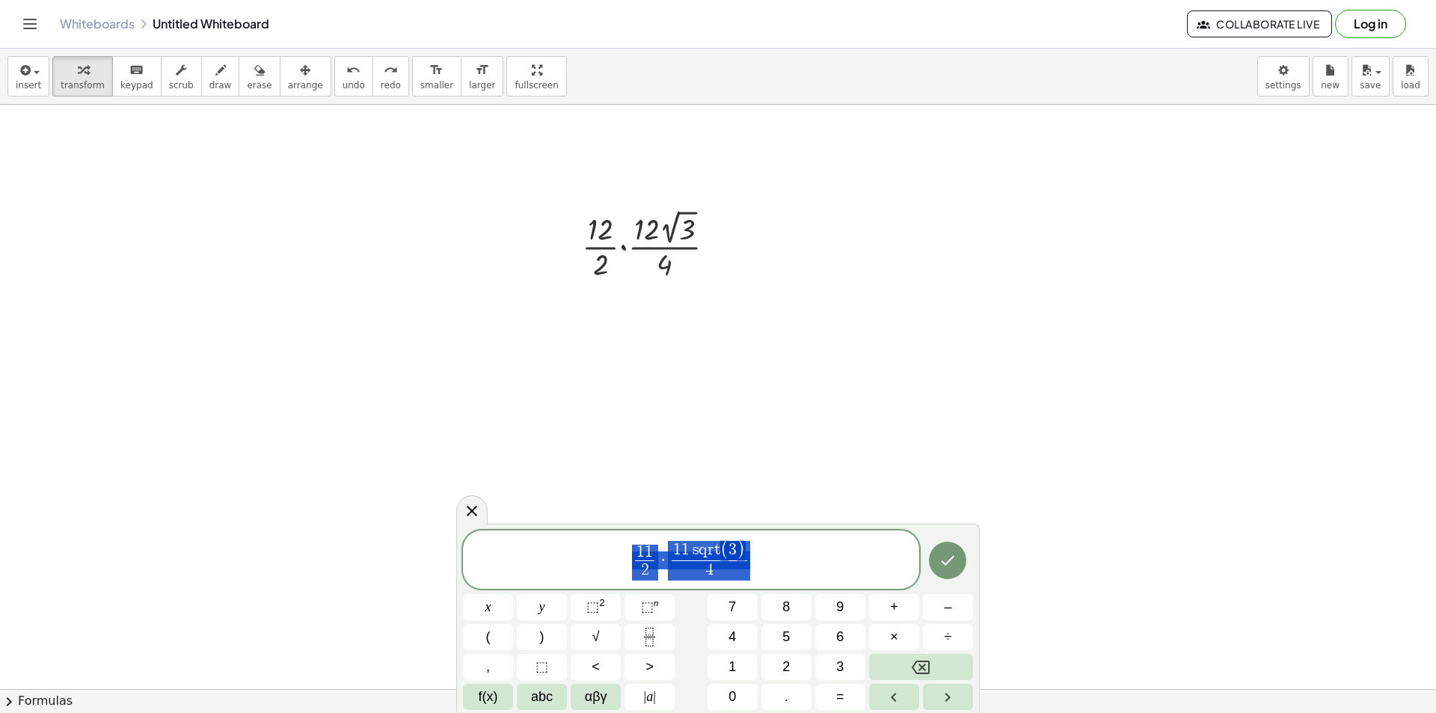
drag, startPoint x: 762, startPoint y: 554, endPoint x: 300, endPoint y: 37, distance: 694.0
click at [540, 554] on span "1 1 2 ​ · 1 1 s q r t ( 3 ) 4 ​" at bounding box center [691, 560] width 456 height 43
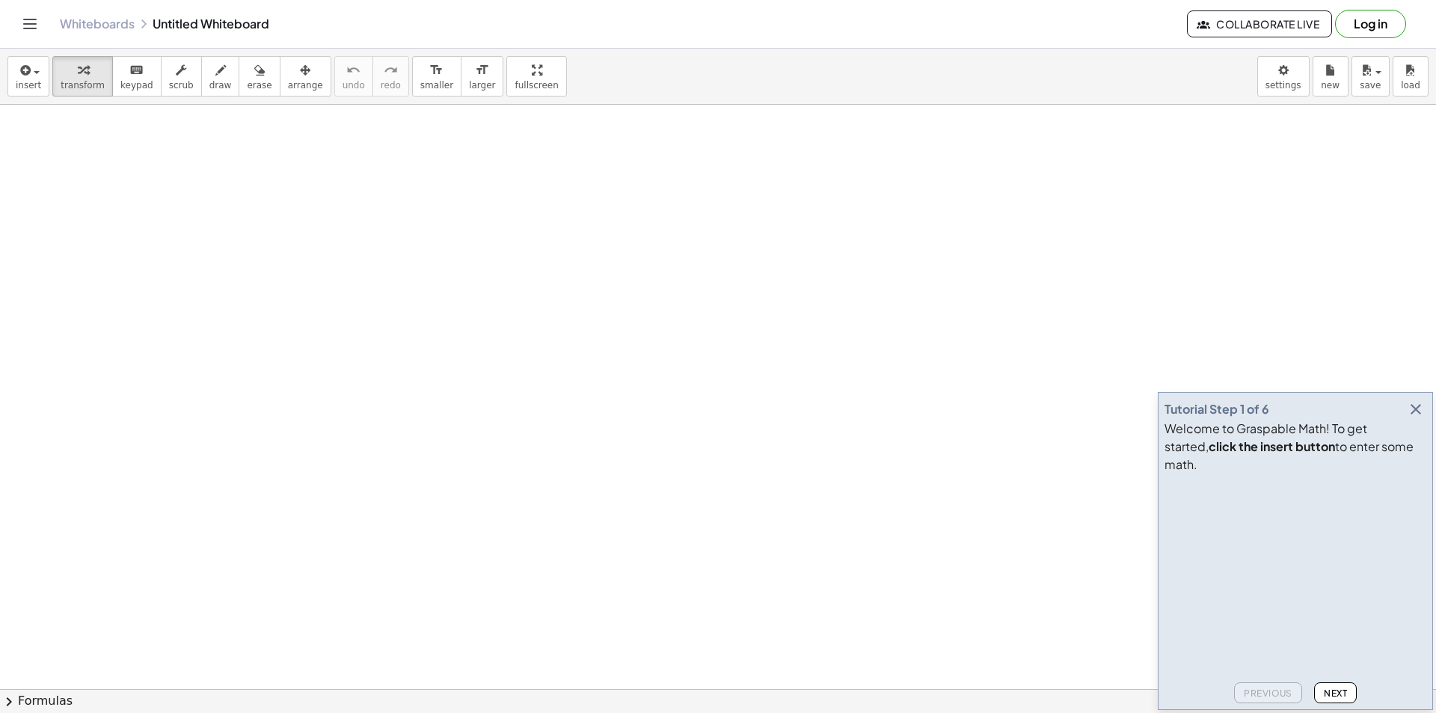
click at [1413, 418] on icon "button" at bounding box center [1416, 409] width 18 height 18
